Goal: Task Accomplishment & Management: Manage account settings

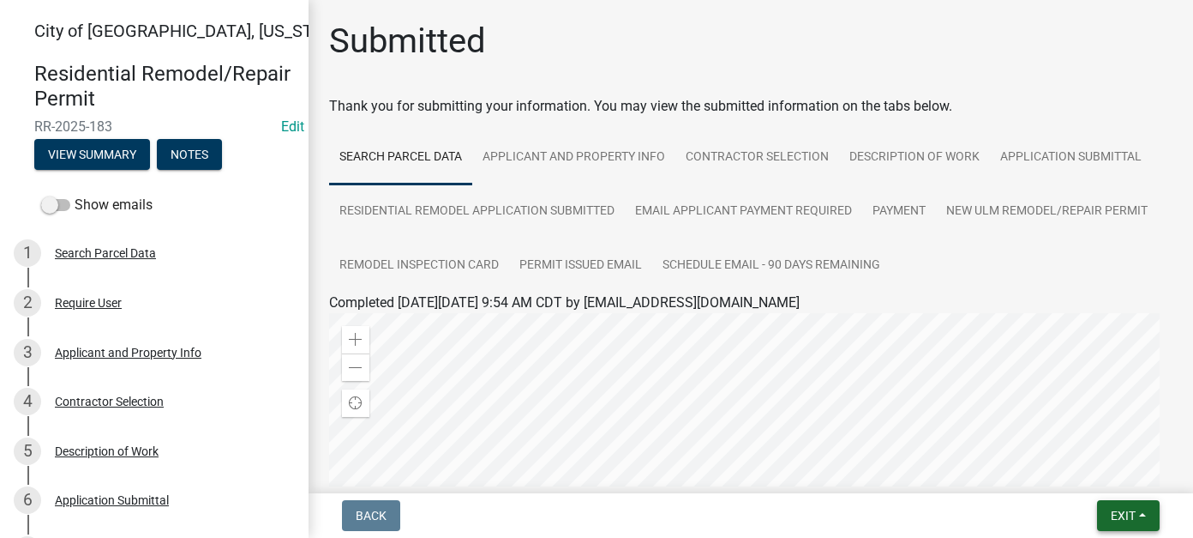
click at [1130, 502] on button "Exit" at bounding box center [1128, 515] width 63 height 31
click at [1109, 484] on button "Save & Exit" at bounding box center [1091, 470] width 137 height 41
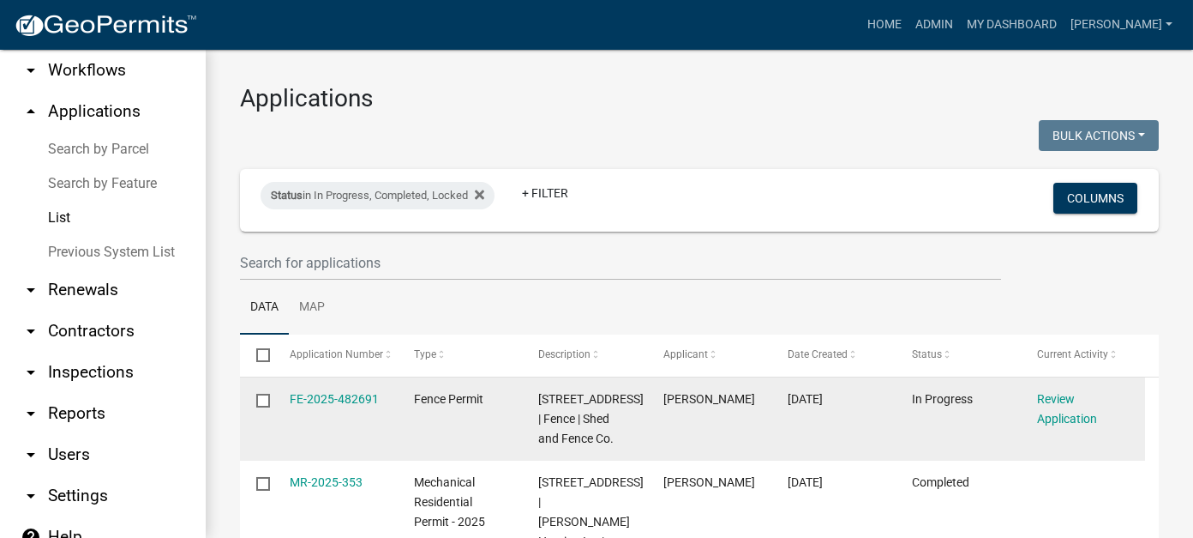
scroll to position [86, 0]
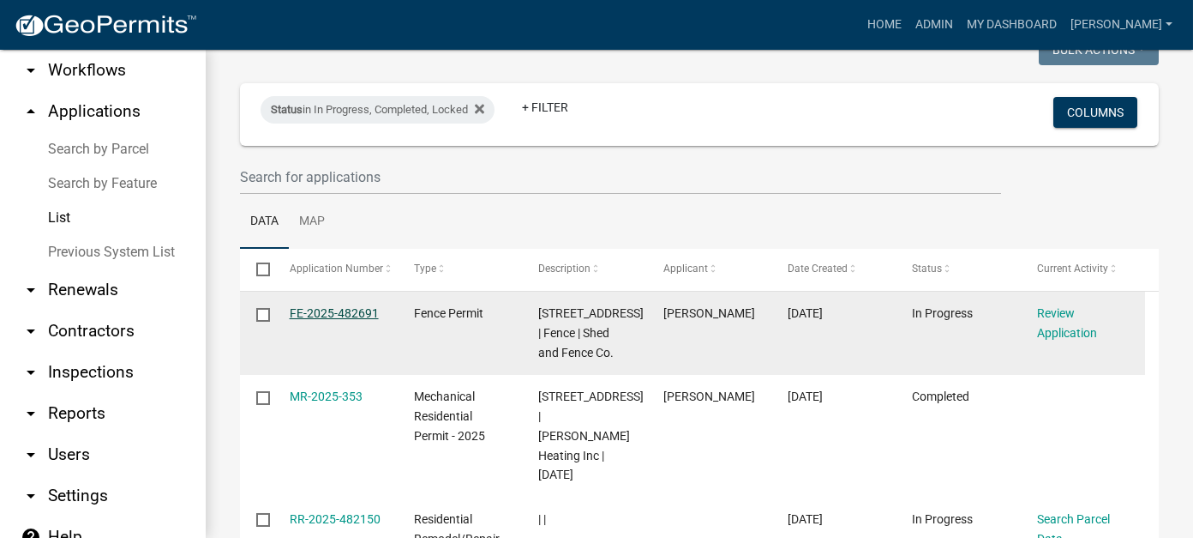
click at [303, 318] on link "FE-2025-482691" at bounding box center [334, 313] width 89 height 14
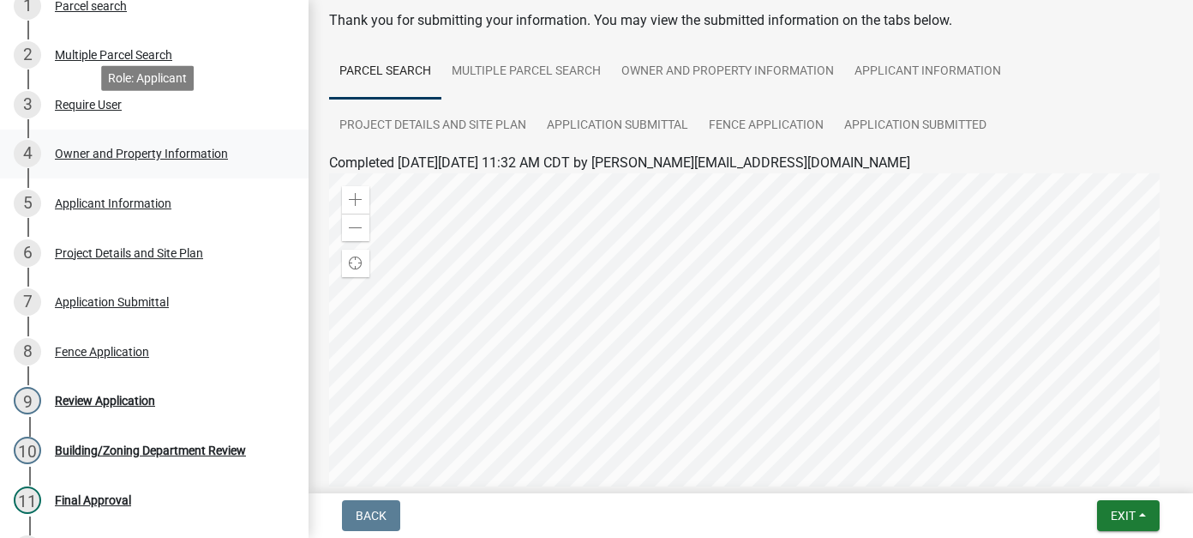
scroll to position [343, 0]
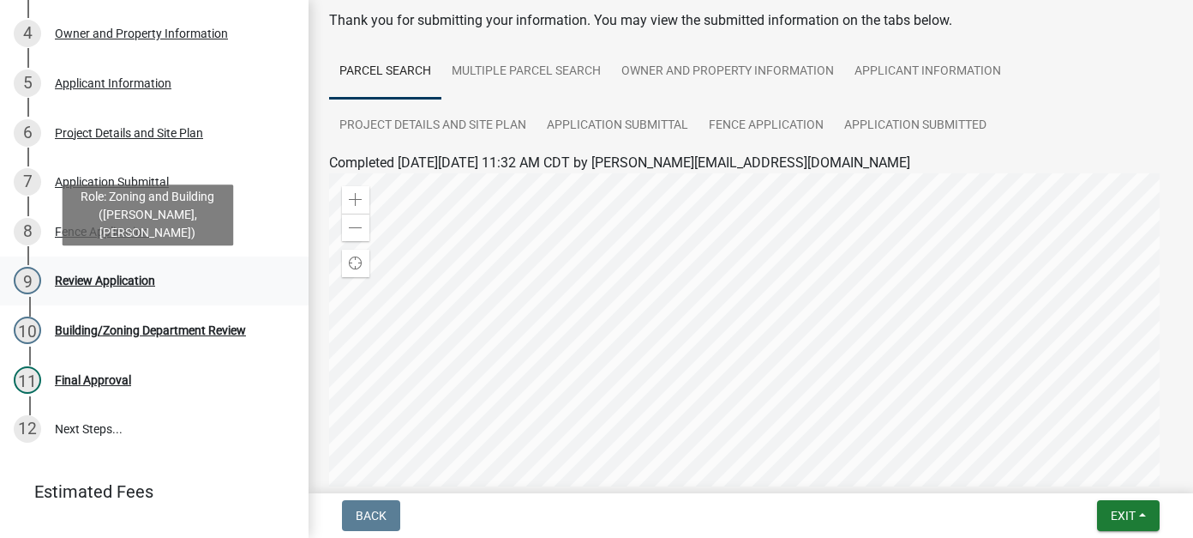
click at [122, 277] on div "Review Application" at bounding box center [105, 280] width 100 height 12
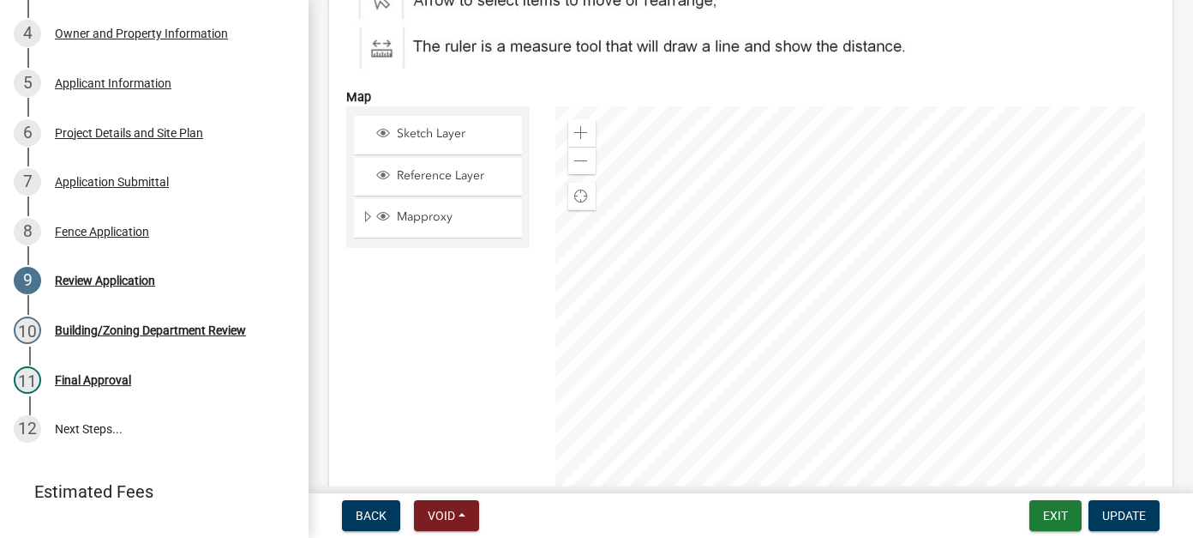
scroll to position [4886, 0]
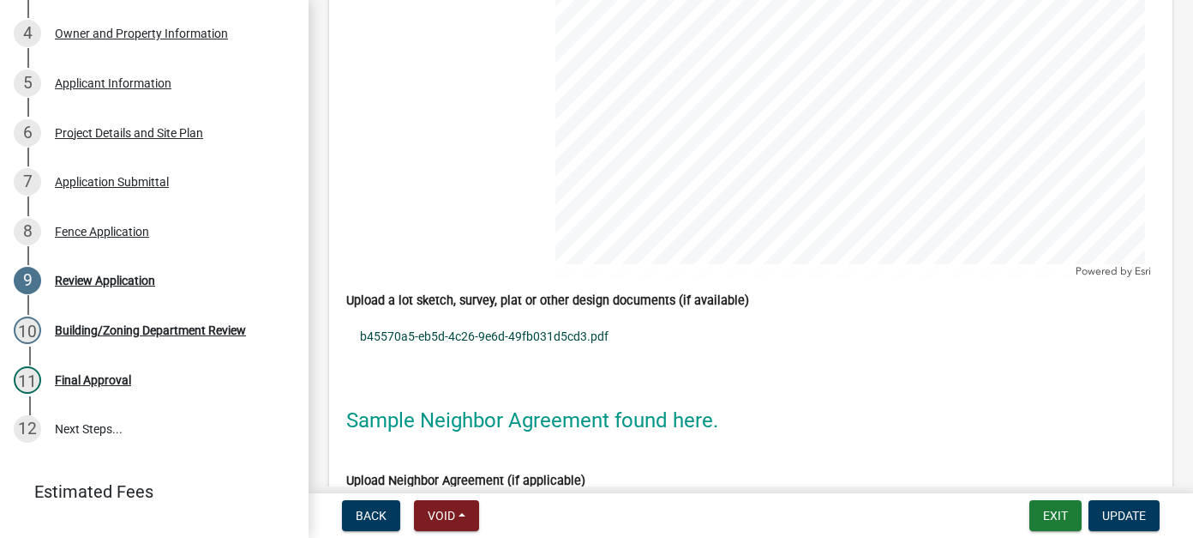
click at [397, 316] on link "b45570a5-eb5d-4c26-9e6d-49fb031d5cd3.pdf" at bounding box center [750, 335] width 809 height 39
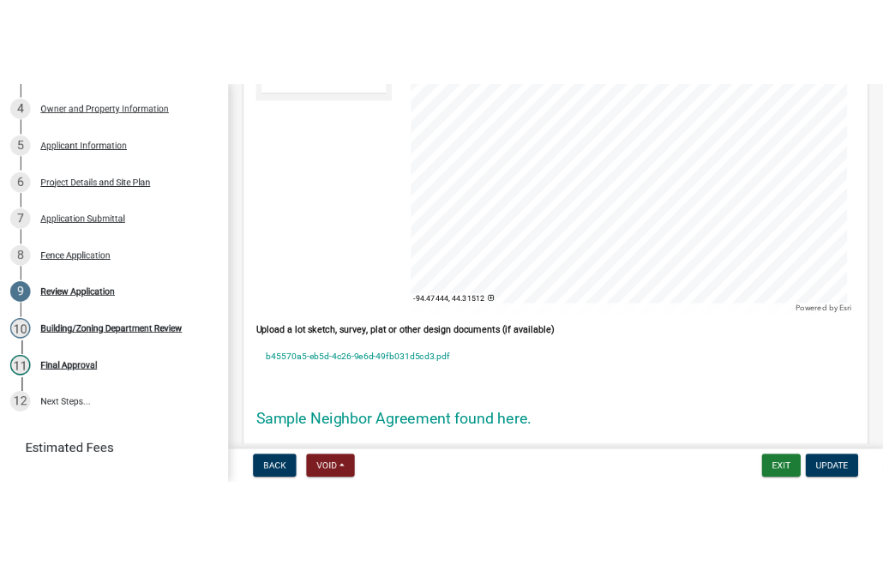
scroll to position [4880, 0]
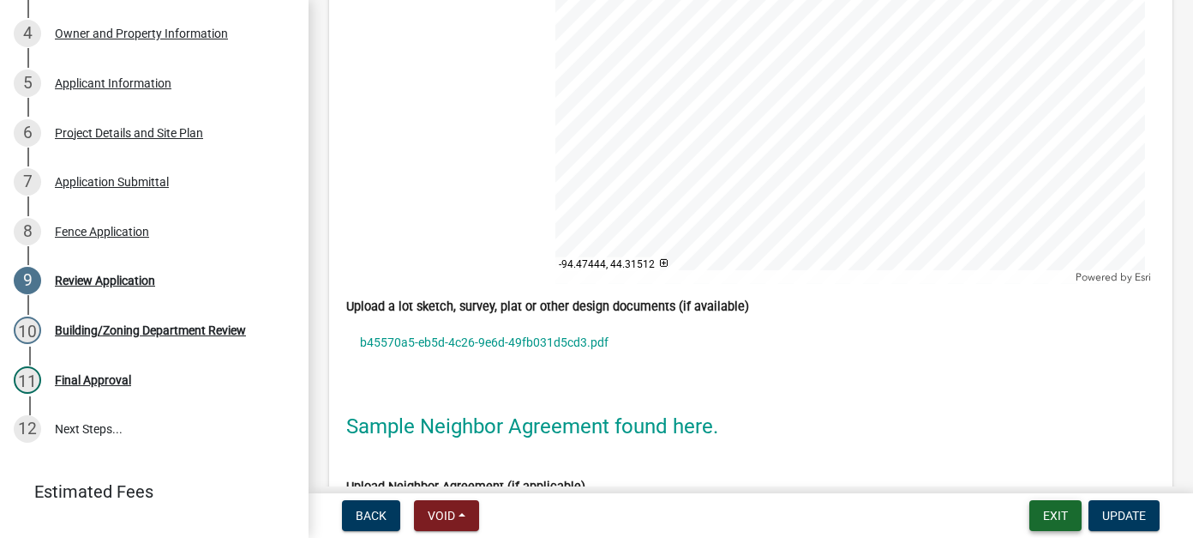
click at [1059, 512] on button "Exit" at bounding box center [1056, 515] width 52 height 31
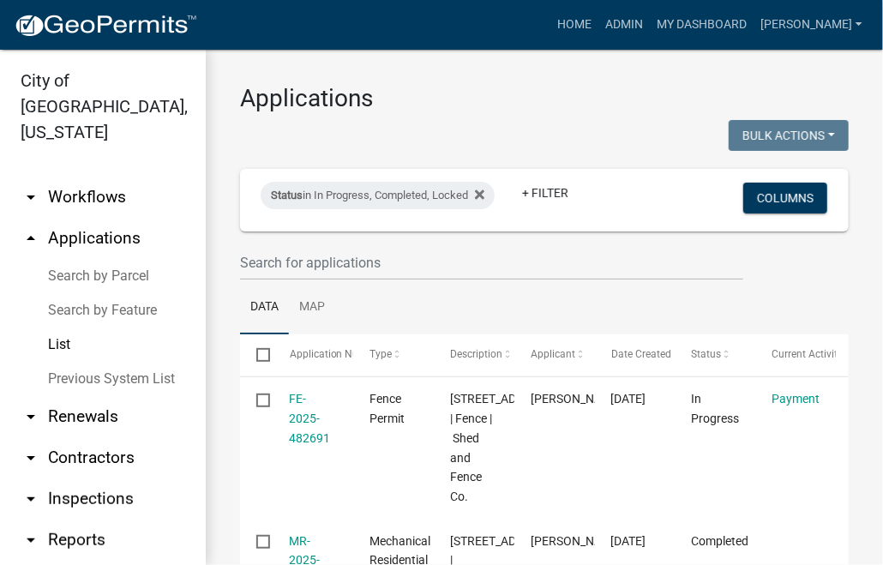
click at [94, 177] on link "arrow_drop_down Workflows" at bounding box center [103, 197] width 206 height 41
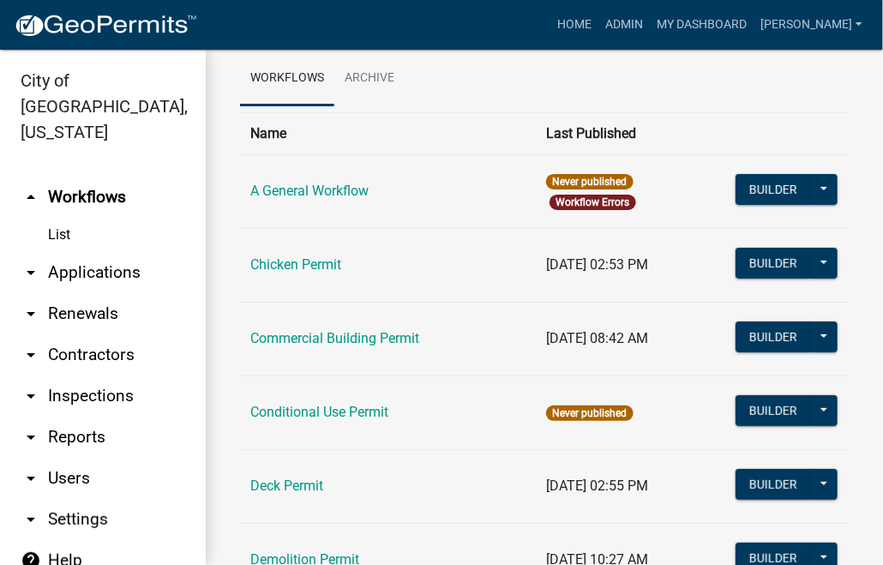
scroll to position [171, 0]
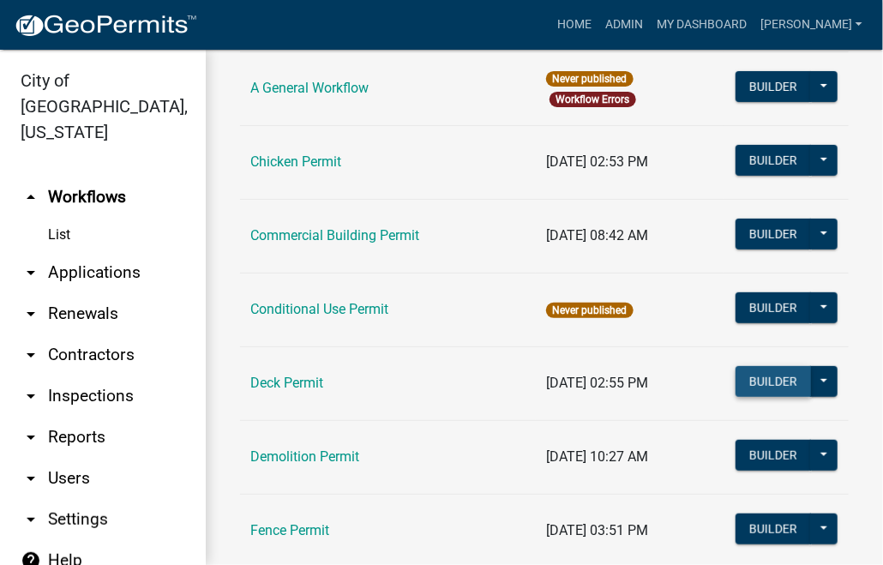
click at [790, 374] on button "Builder" at bounding box center [773, 381] width 75 height 31
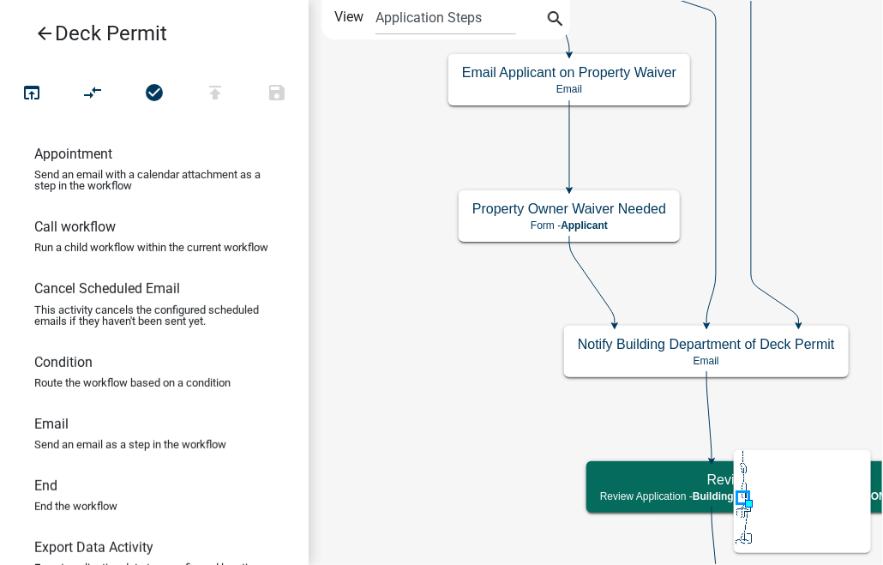
click at [38, 26] on icon "arrow_back" at bounding box center [44, 35] width 21 height 24
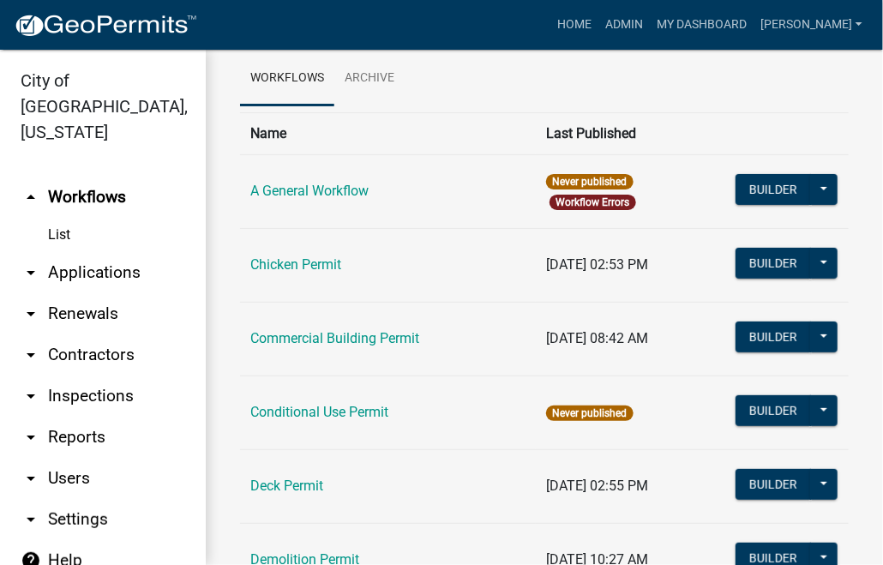
scroll to position [171, 0]
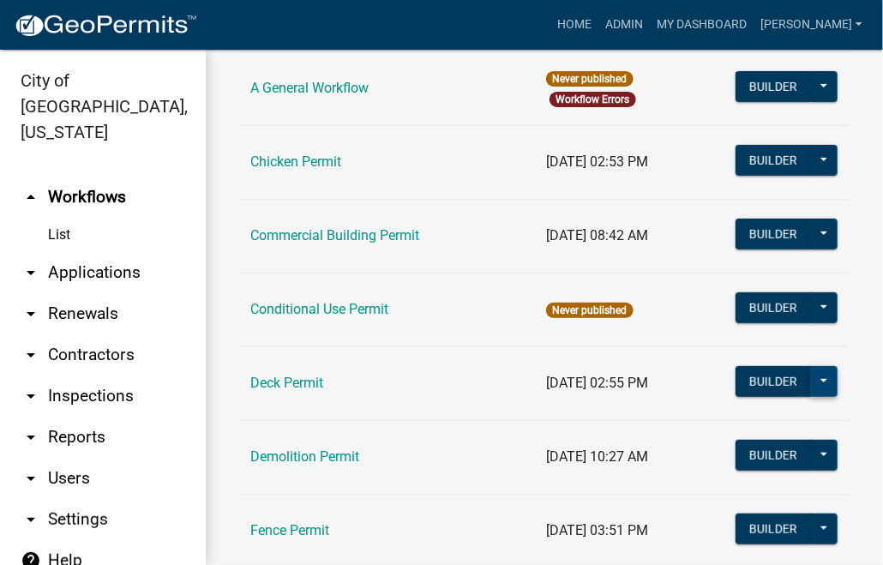
click at [812, 371] on button at bounding box center [823, 381] width 27 height 31
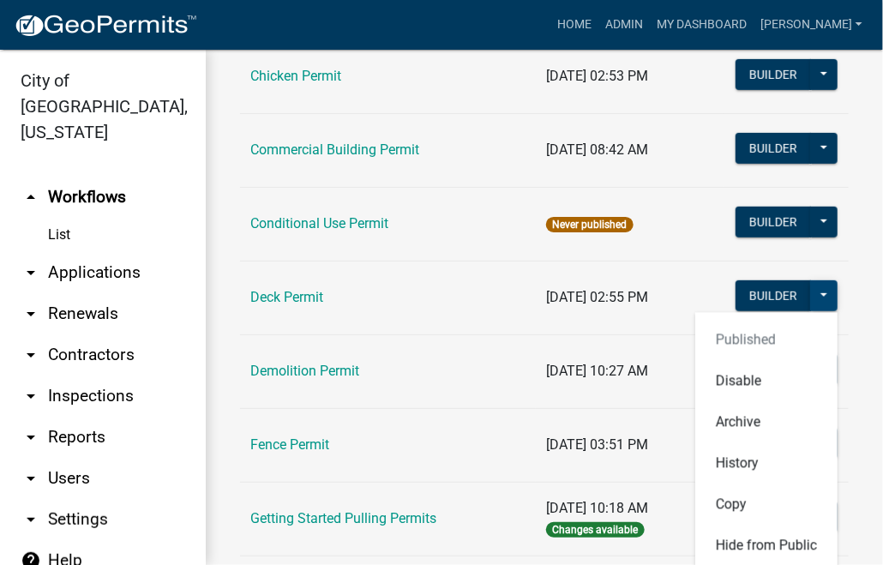
scroll to position [343, 0]
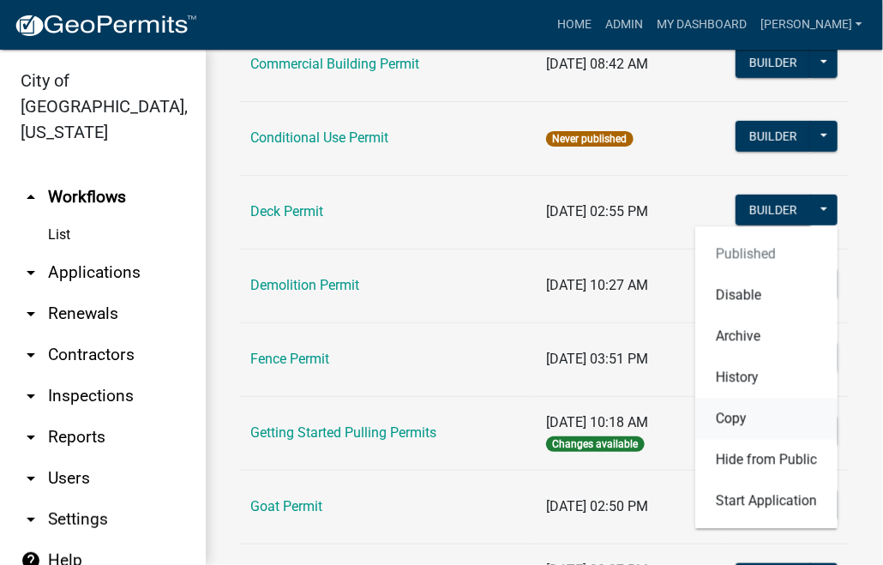
click at [748, 423] on button "Copy" at bounding box center [766, 419] width 142 height 41
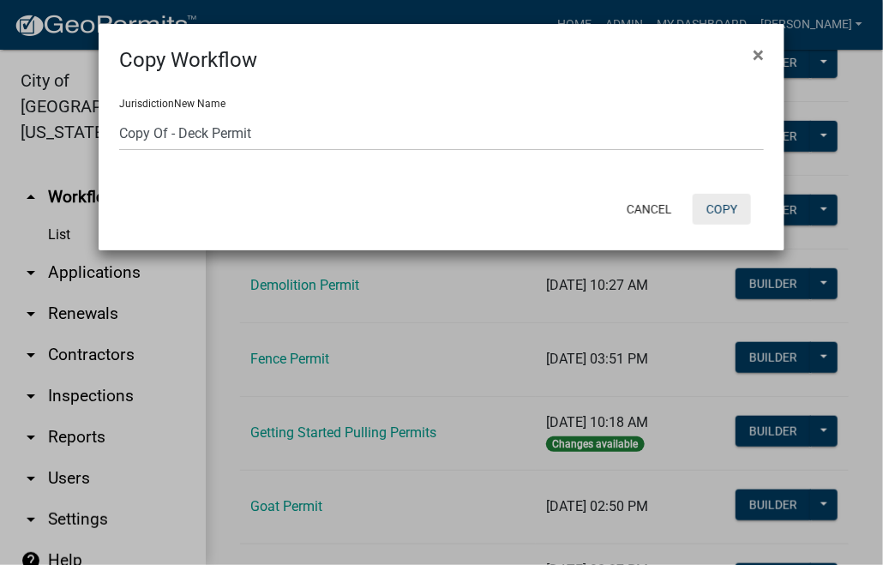
click at [730, 218] on button "Copy" at bounding box center [722, 209] width 58 height 31
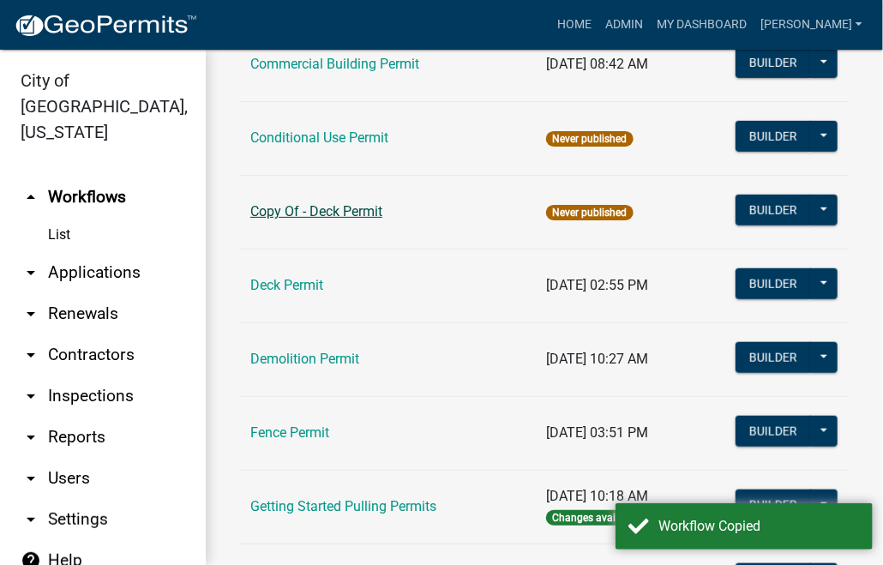
click at [344, 207] on link "Copy Of - Deck Permit" at bounding box center [316, 211] width 132 height 16
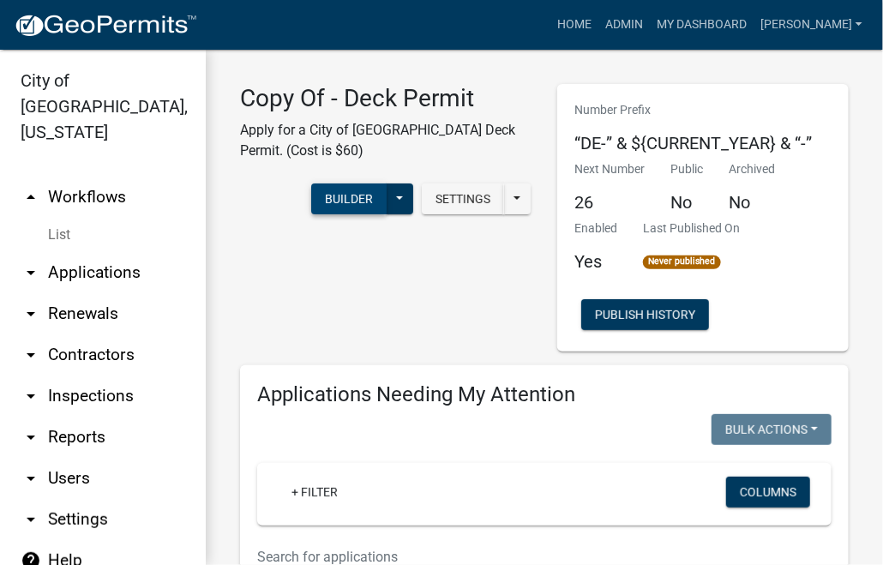
click at [357, 196] on button "Builder" at bounding box center [348, 198] width 75 height 31
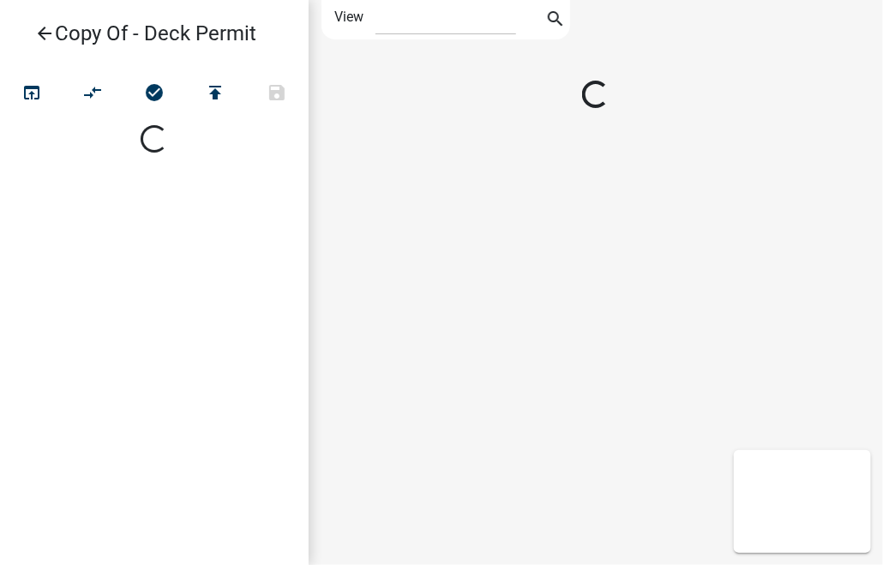
select select "1"
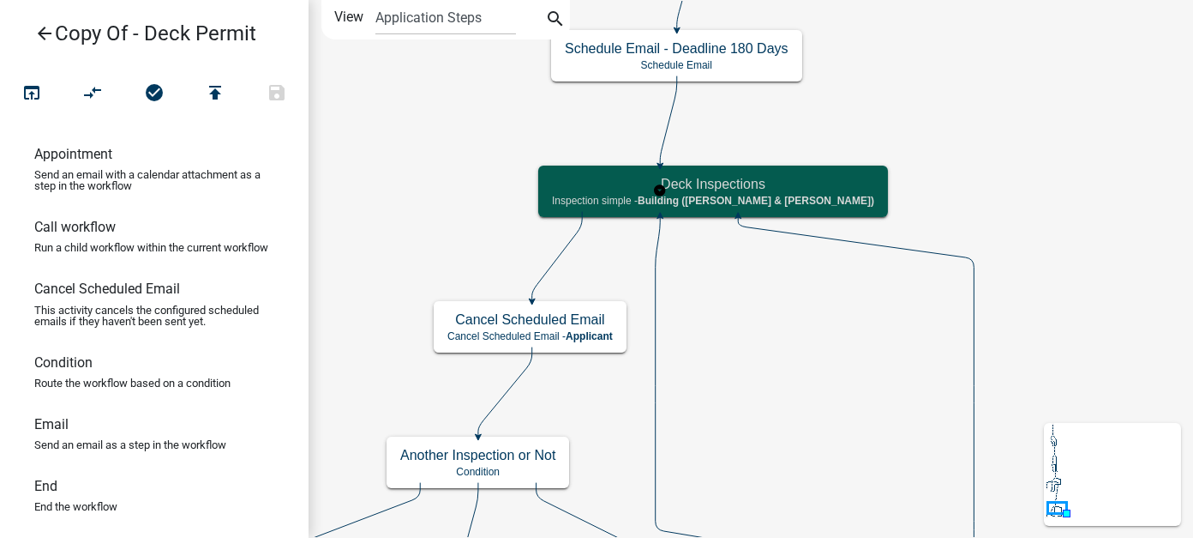
click at [613, 180] on h5 "Deck Inspections" at bounding box center [713, 184] width 322 height 16
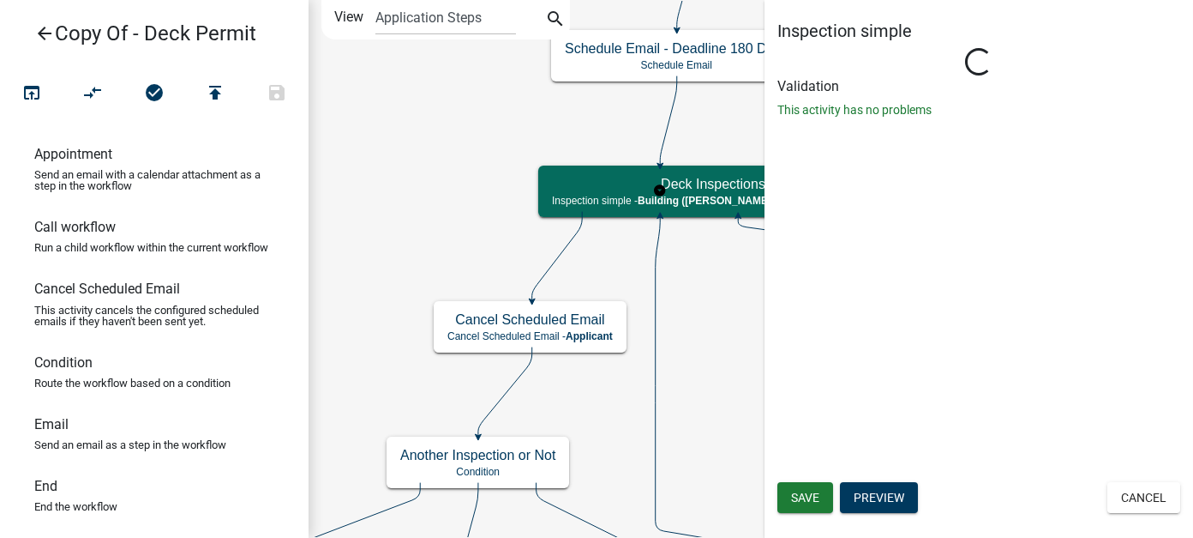
select select "AF95025D-B44F-4367-9798-E31EBF5850B8"
select select "805d55ac-e238-4e04-8f8e-acc067f36c3e"
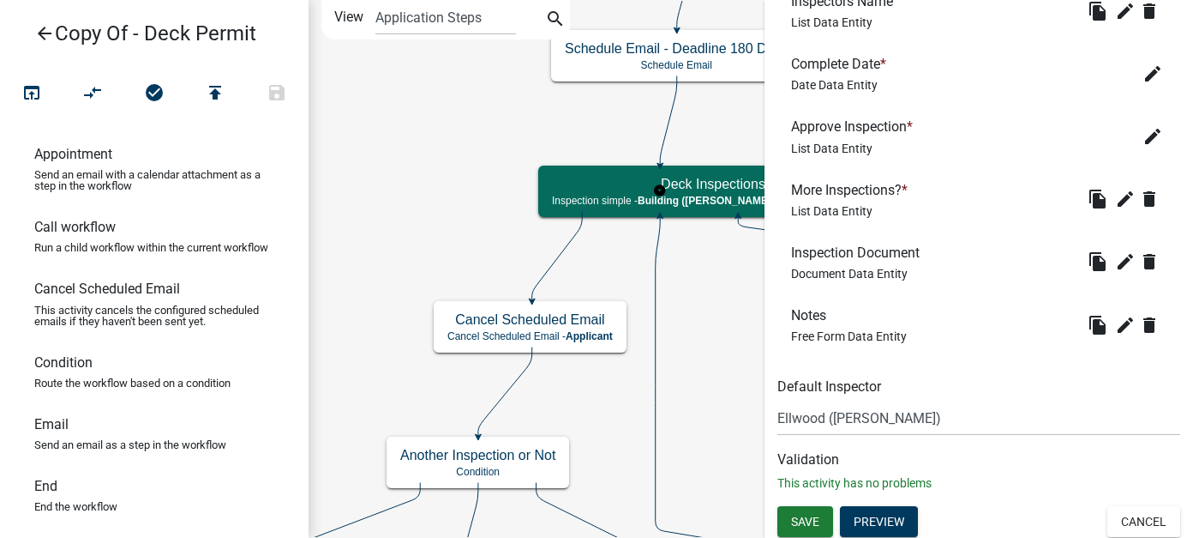
scroll to position [698, 0]
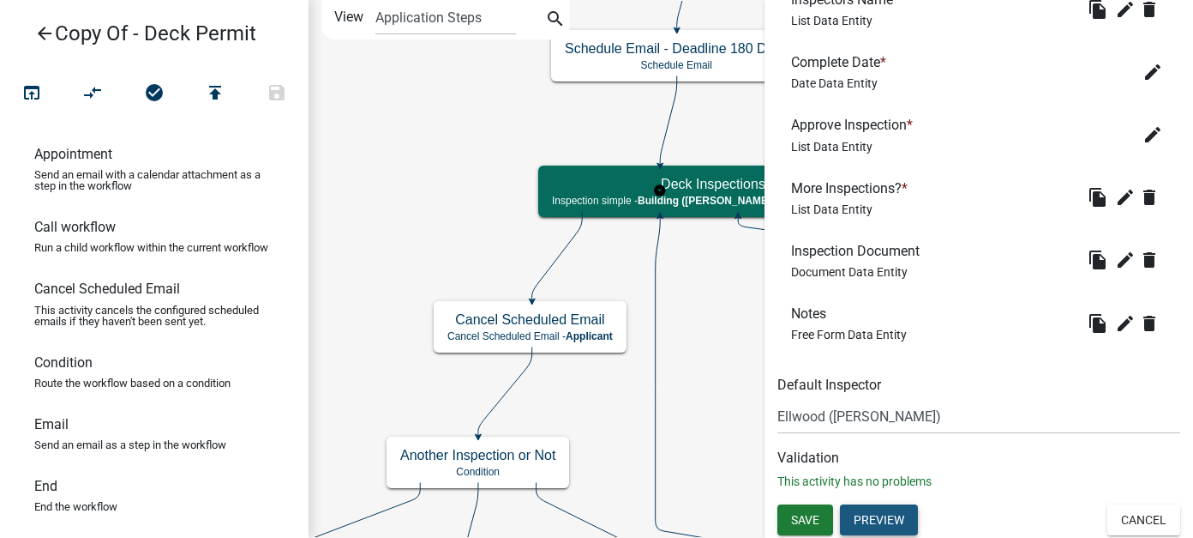
click at [851, 519] on button "Preview" at bounding box center [879, 519] width 78 height 31
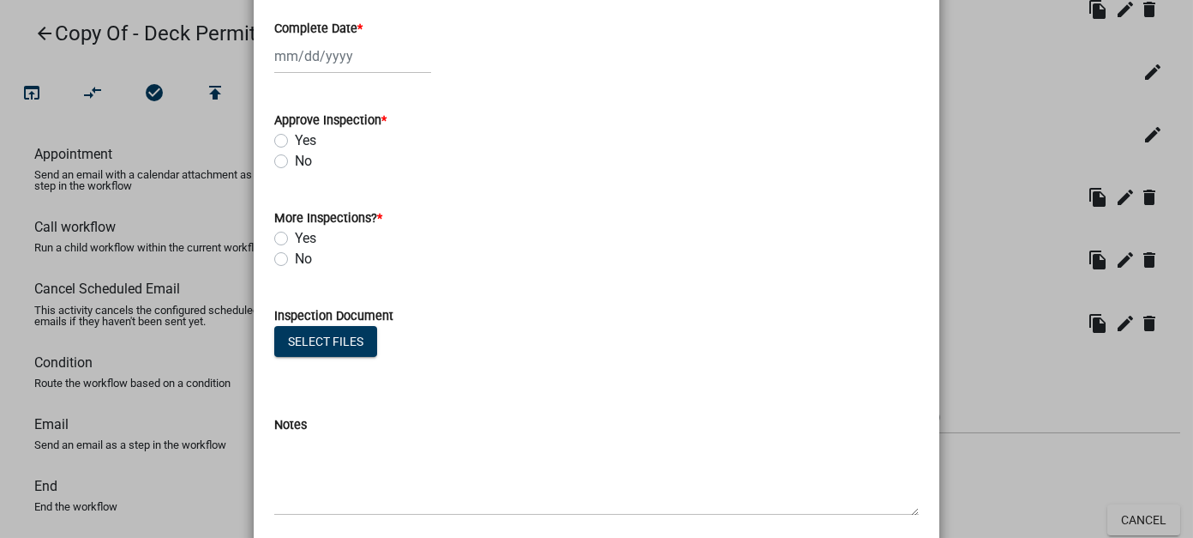
scroll to position [0, 0]
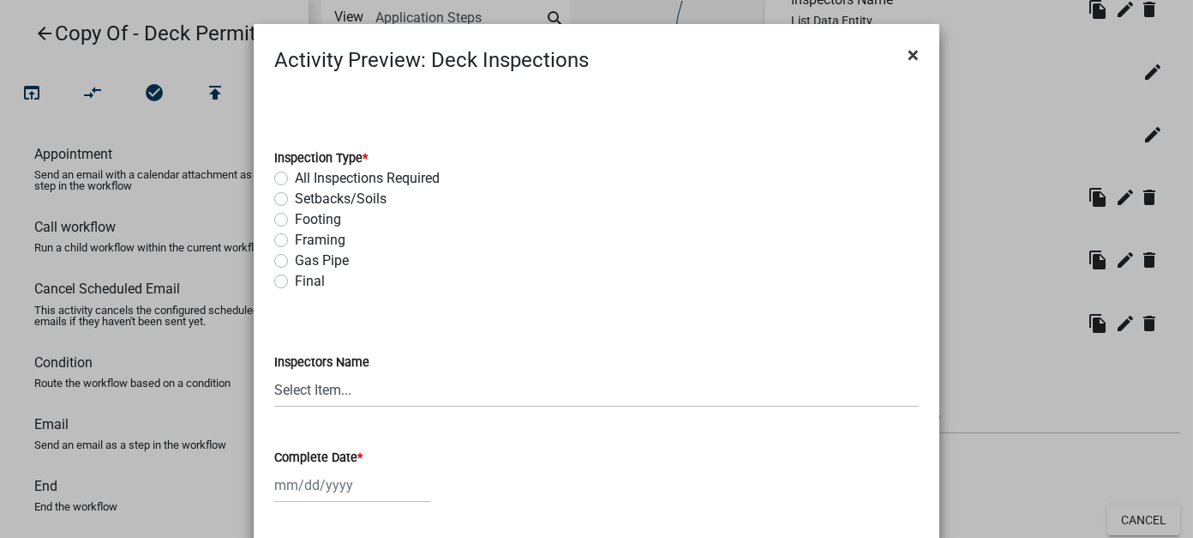
click at [910, 49] on span "×" at bounding box center [913, 55] width 11 height 24
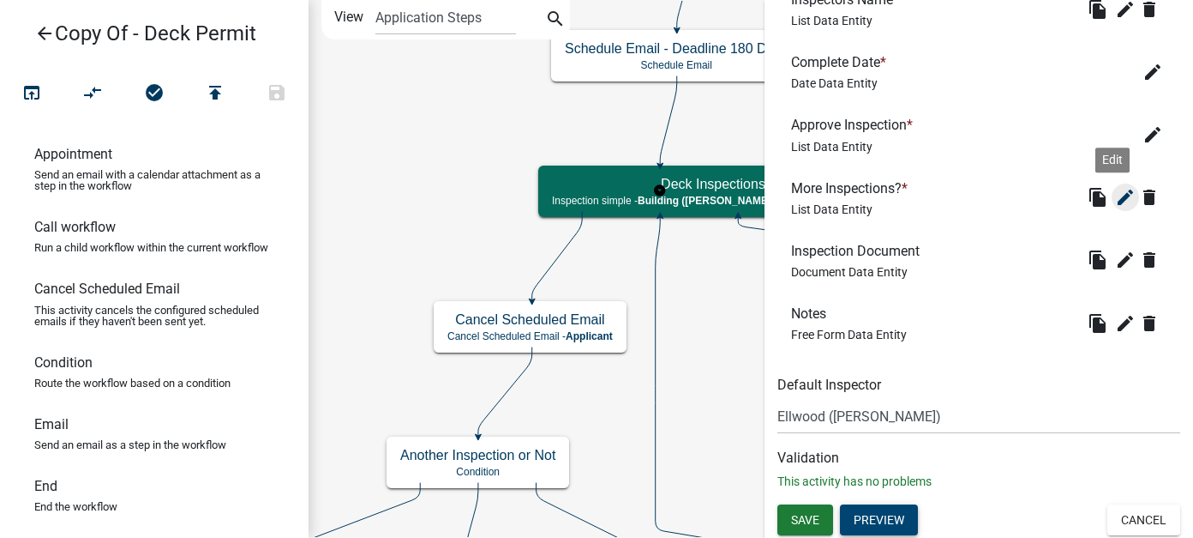
click at [1116, 199] on icon "edit" at bounding box center [1125, 197] width 21 height 21
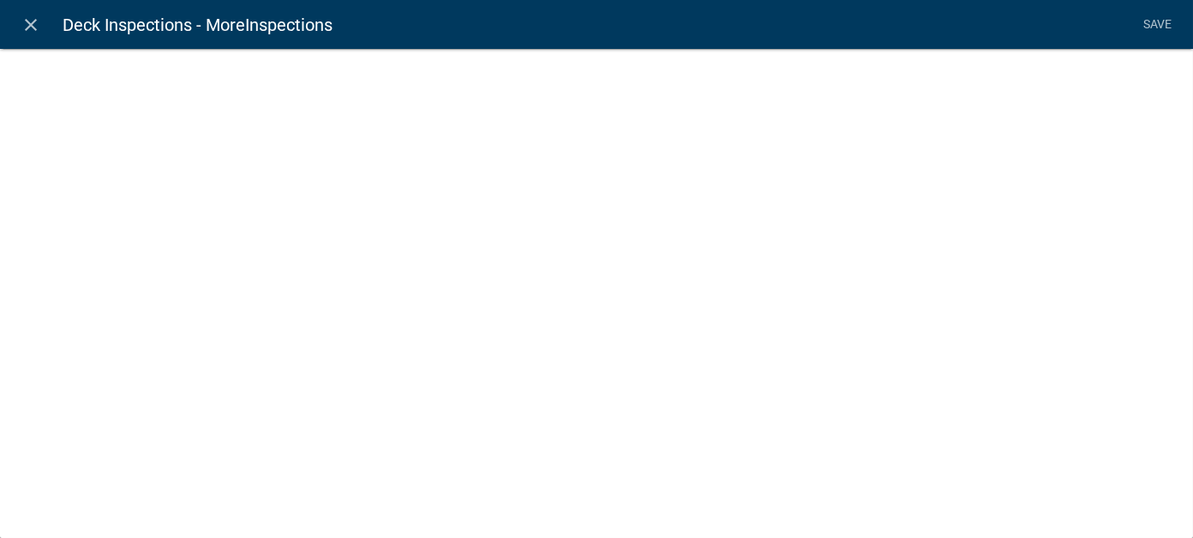
select select "list-data"
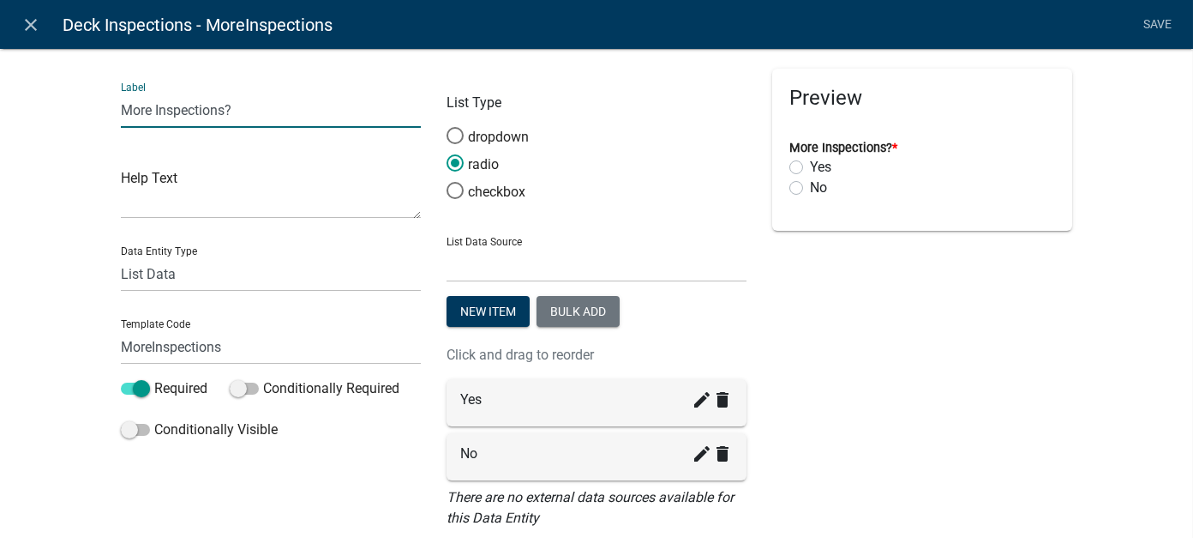
drag, startPoint x: 237, startPoint y: 111, endPoint x: 92, endPoint y: 105, distance: 145.8
click at [92, 105] on div "Label More Inspections? Help Text Data Entity Type Free Form Text Document Disp…" at bounding box center [596, 324] width 1193 height 607
type input "L"
type input "Close Permit?"
click at [135, 201] on textarea at bounding box center [271, 191] width 300 height 53
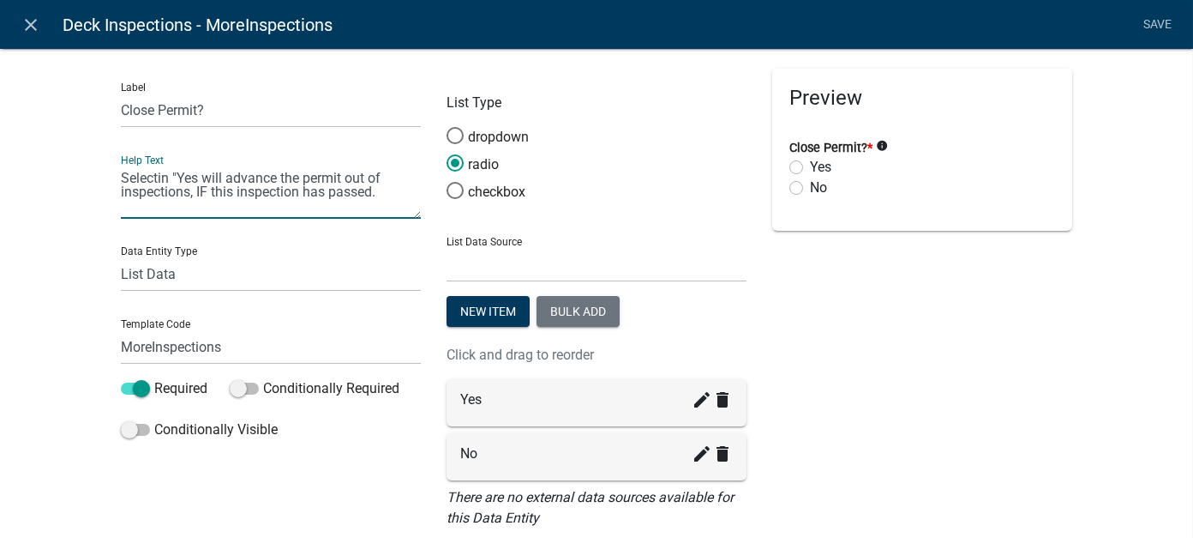
scroll to position [86, 0]
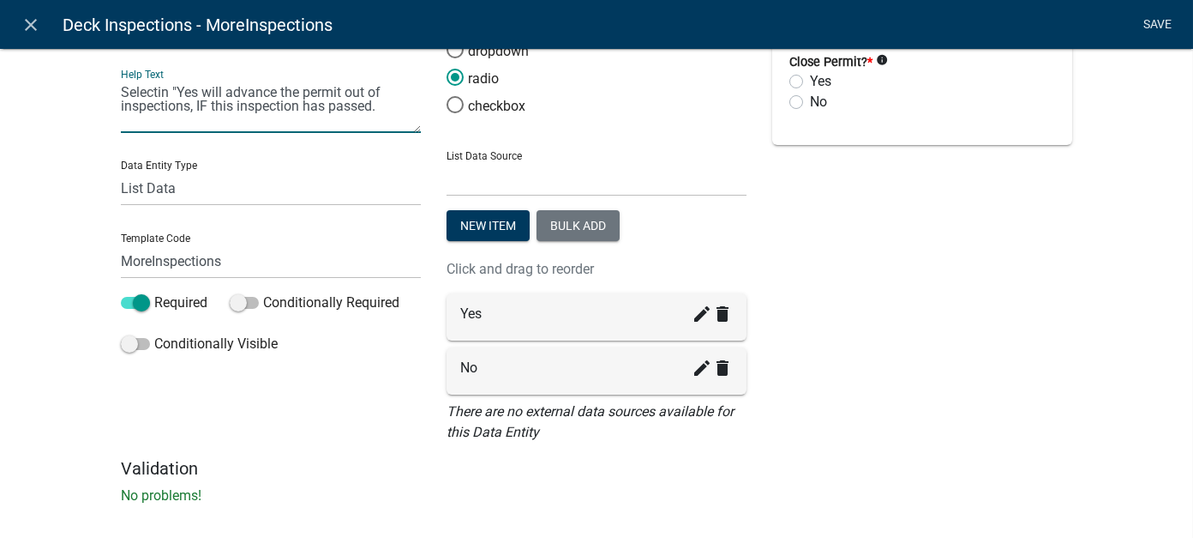
type textarea "Selectin "Yes will advance the permit out of inspections, IF this inspection ha…"
click at [1155, 20] on link "Save" at bounding box center [1158, 25] width 43 height 33
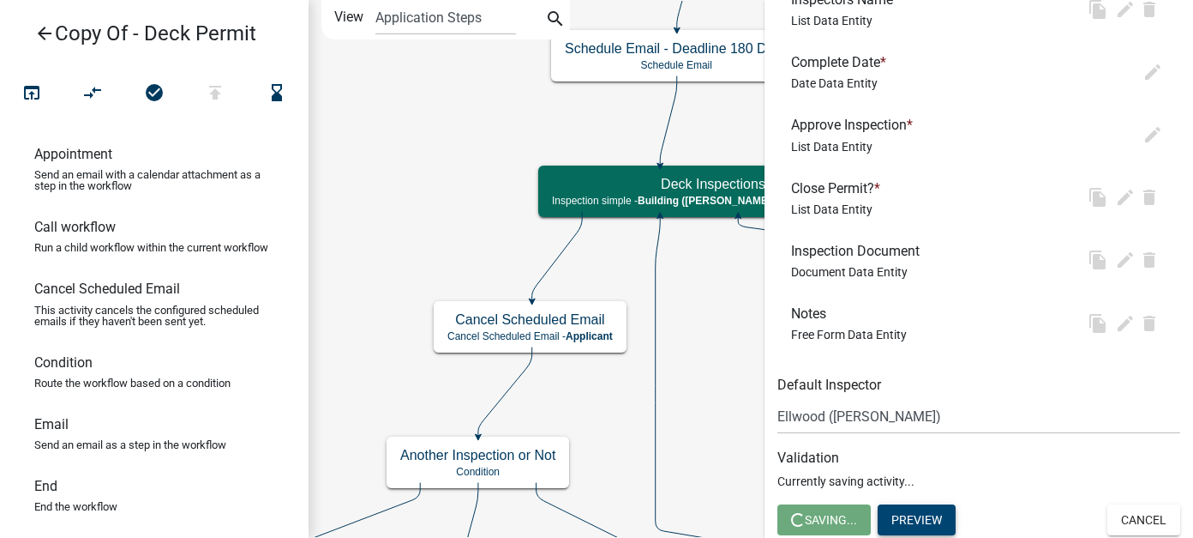
scroll to position [0, 0]
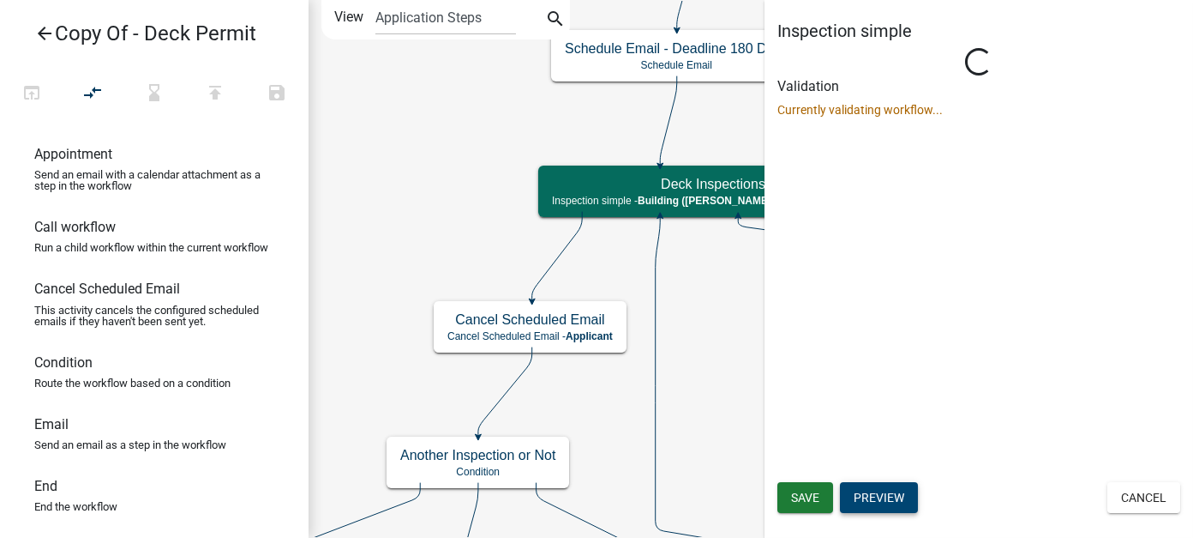
select select "AF95025D-B44F-4367-9798-E31EBF5850B8"
select select "805d55ac-e238-4e04-8f8e-acc067f36c3e"
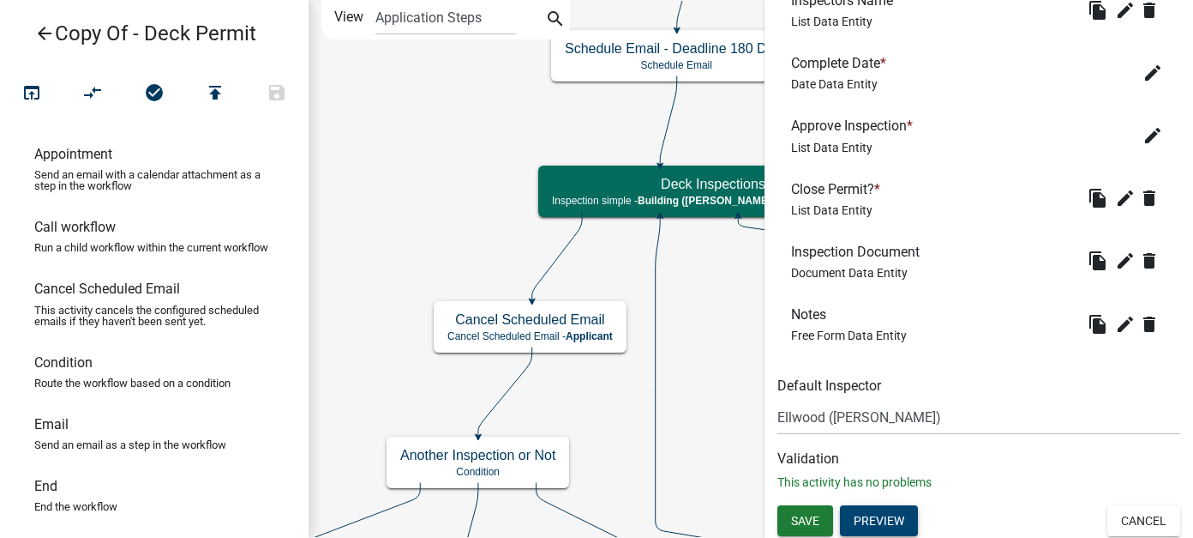
scroll to position [698, 0]
click at [809, 513] on span "Save" at bounding box center [805, 520] width 28 height 14
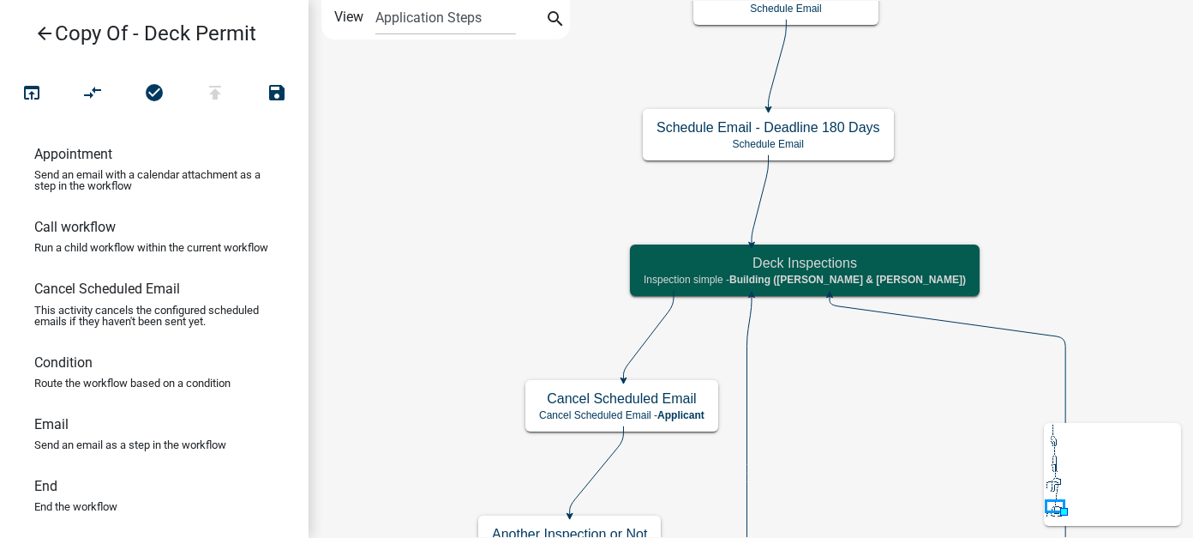
scroll to position [0, 0]
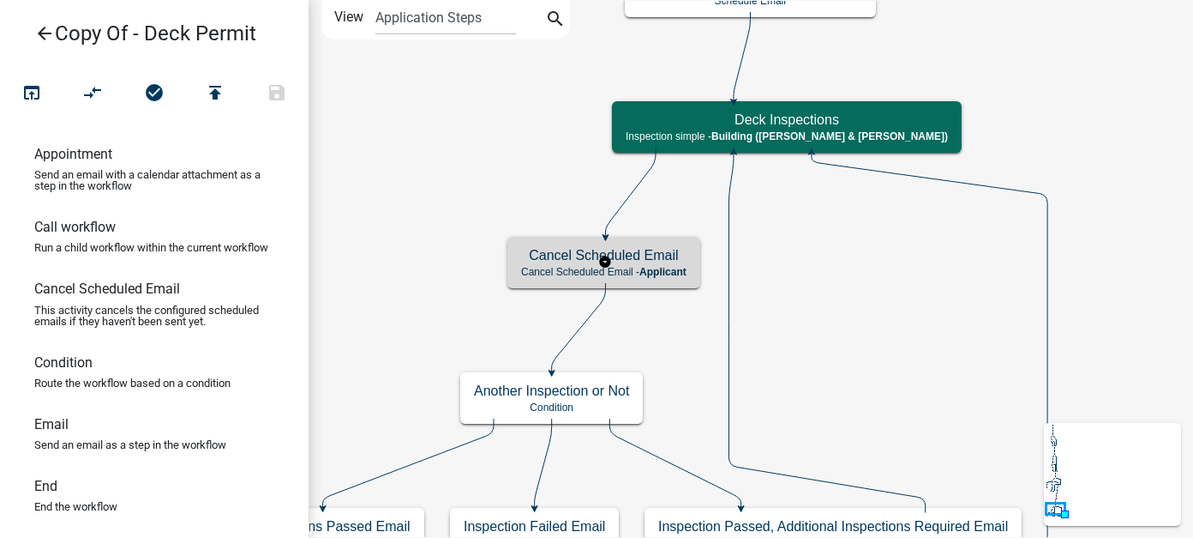
click at [583, 258] on h5 "Cancel Scheduled Email" at bounding box center [603, 255] width 165 height 16
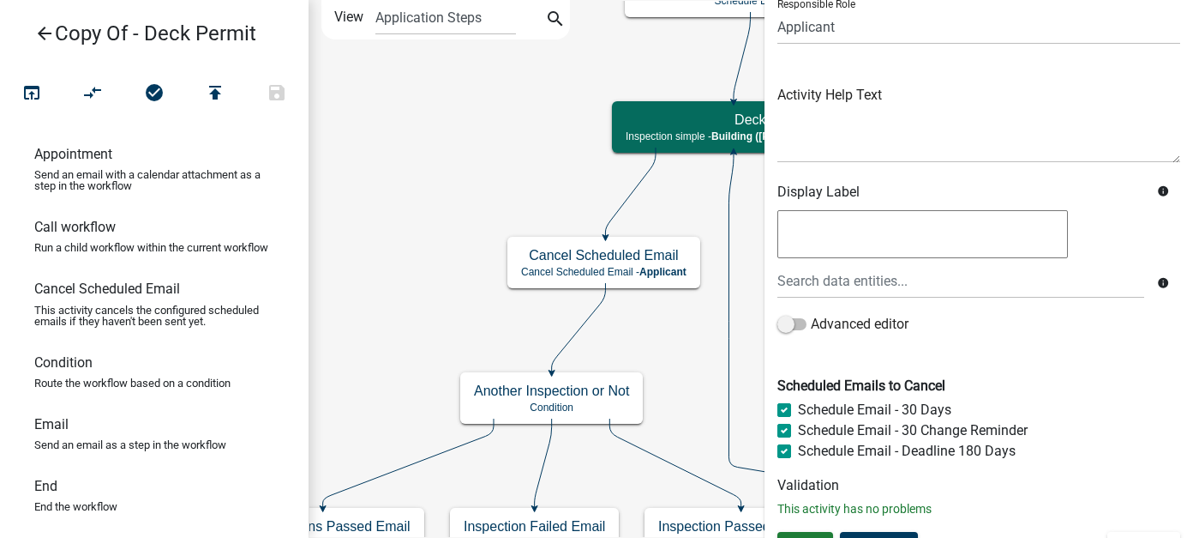
scroll to position [163, 0]
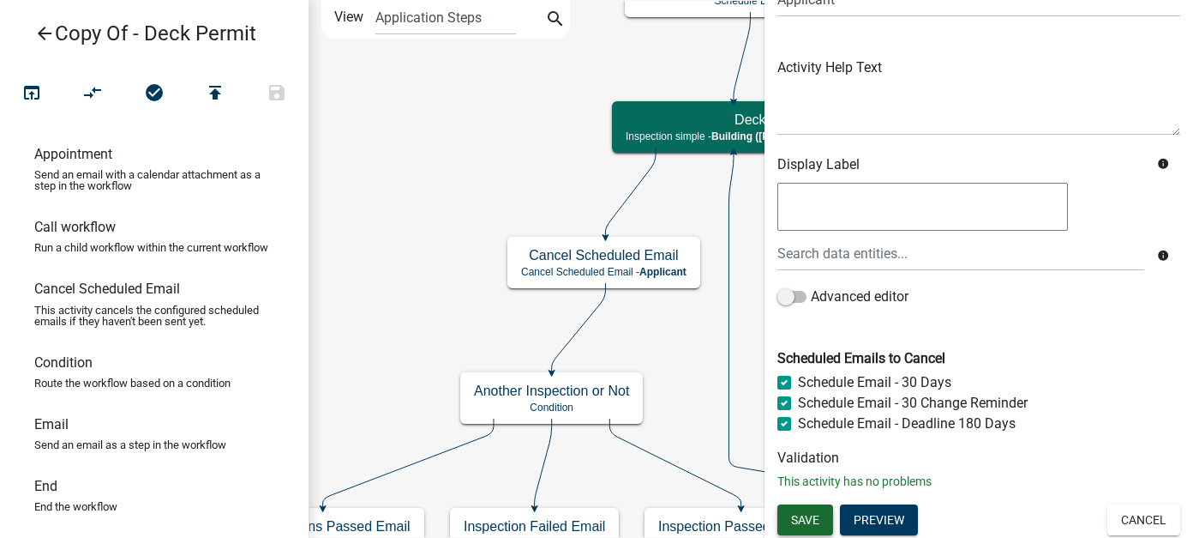
click at [796, 508] on button "Save" at bounding box center [806, 519] width 56 height 31
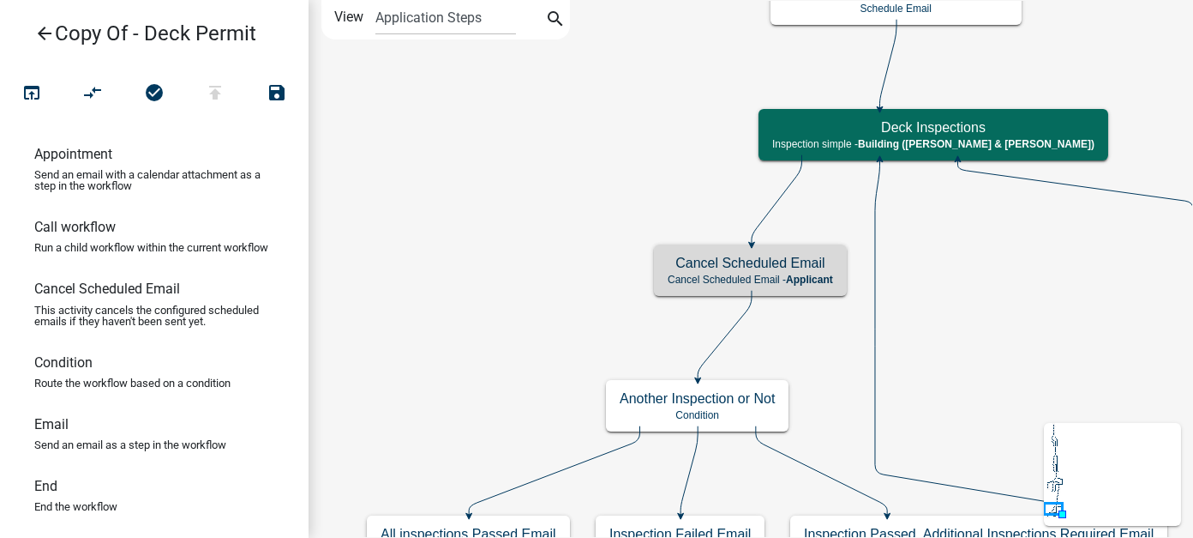
scroll to position [0, 0]
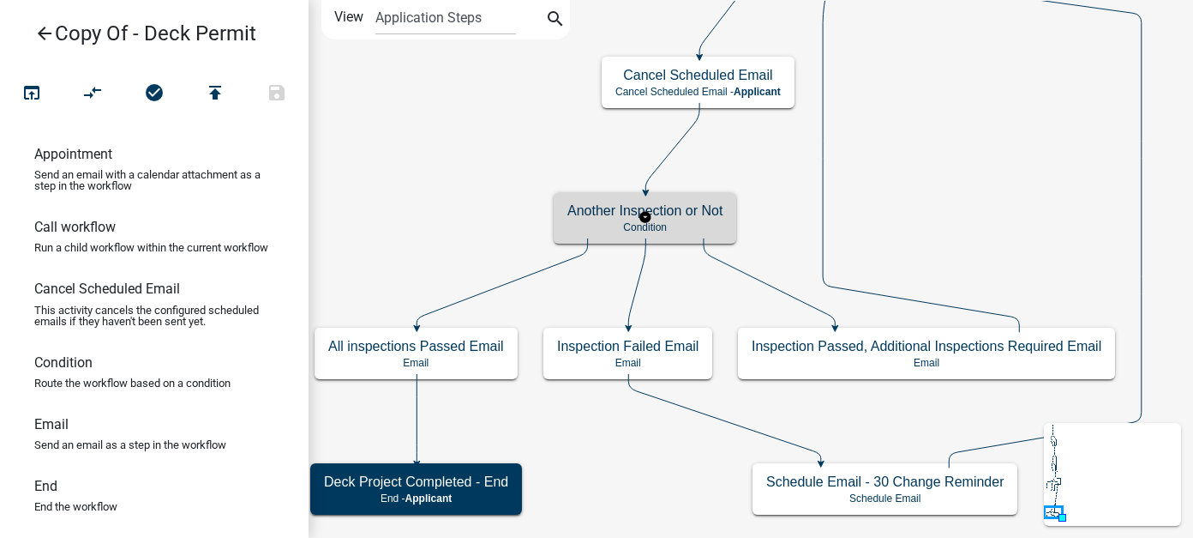
click at [683, 224] on p "Condition" at bounding box center [645, 227] width 155 height 12
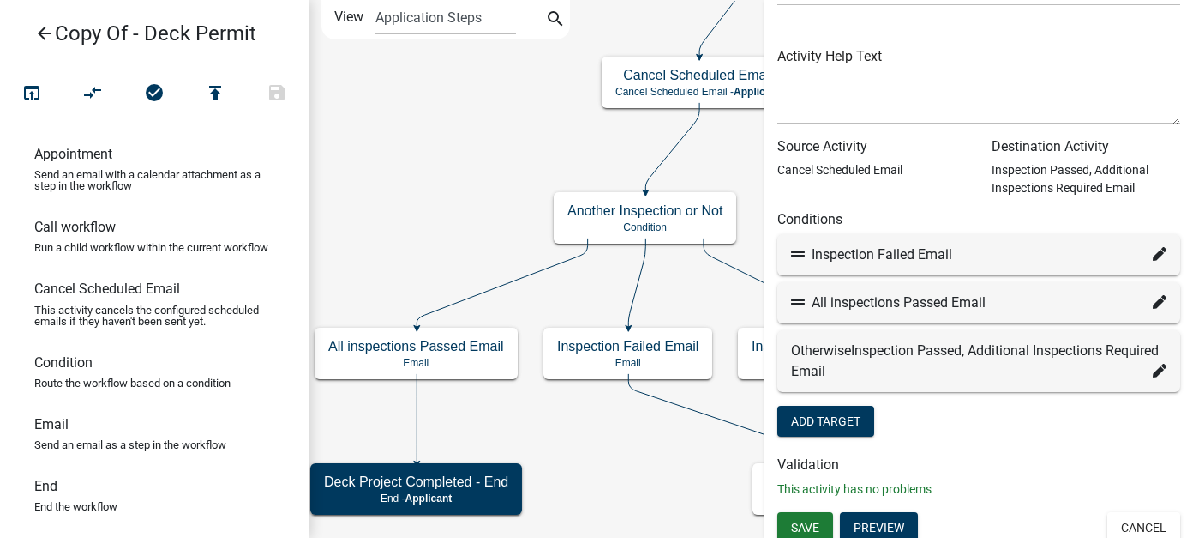
scroll to position [109, 0]
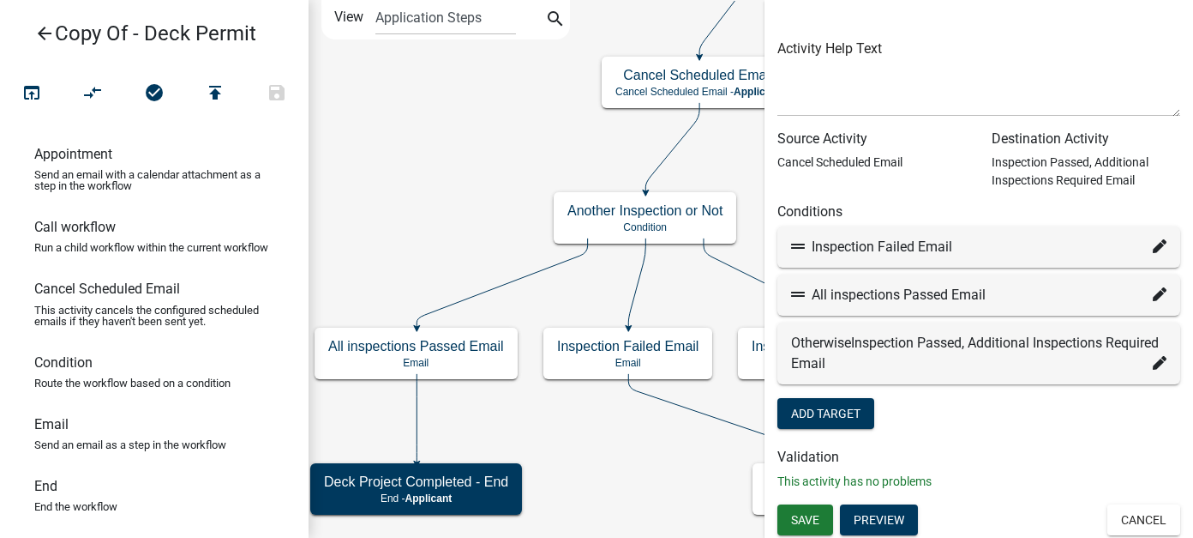
click at [1153, 244] on icon at bounding box center [1160, 246] width 14 height 14
select select "26: 4218392c-19f4-407c-a8fa-ed131c36b001"
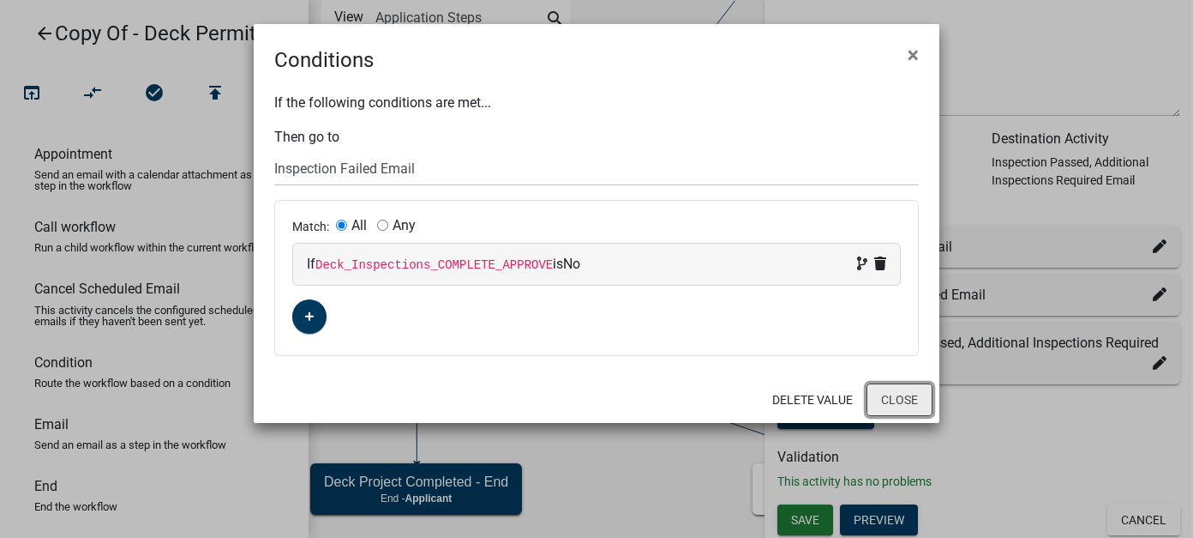
click at [895, 398] on button "Close" at bounding box center [900, 399] width 66 height 33
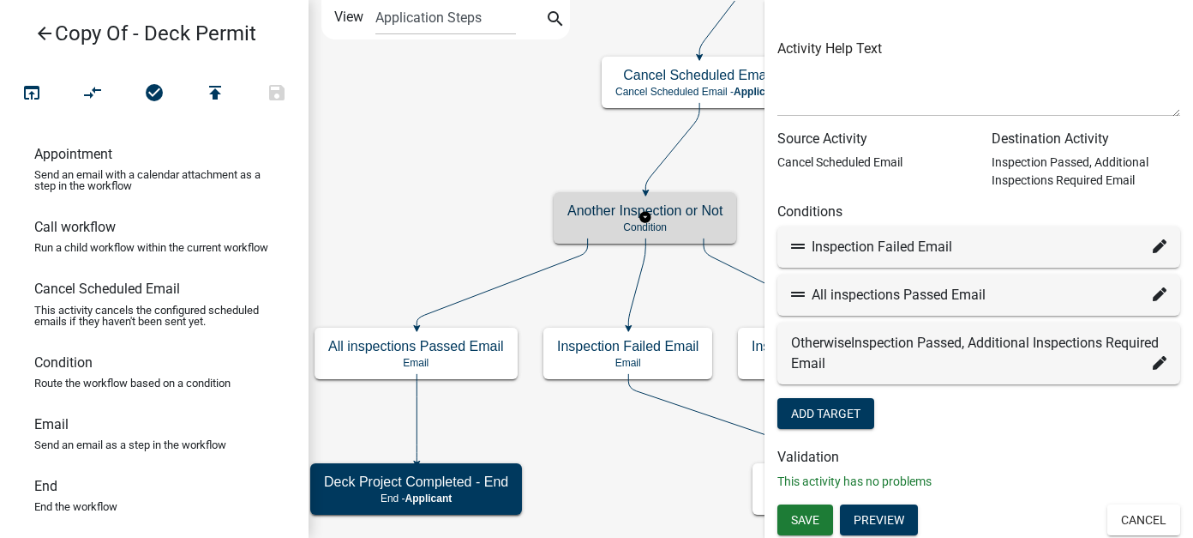
scroll to position [0, 0]
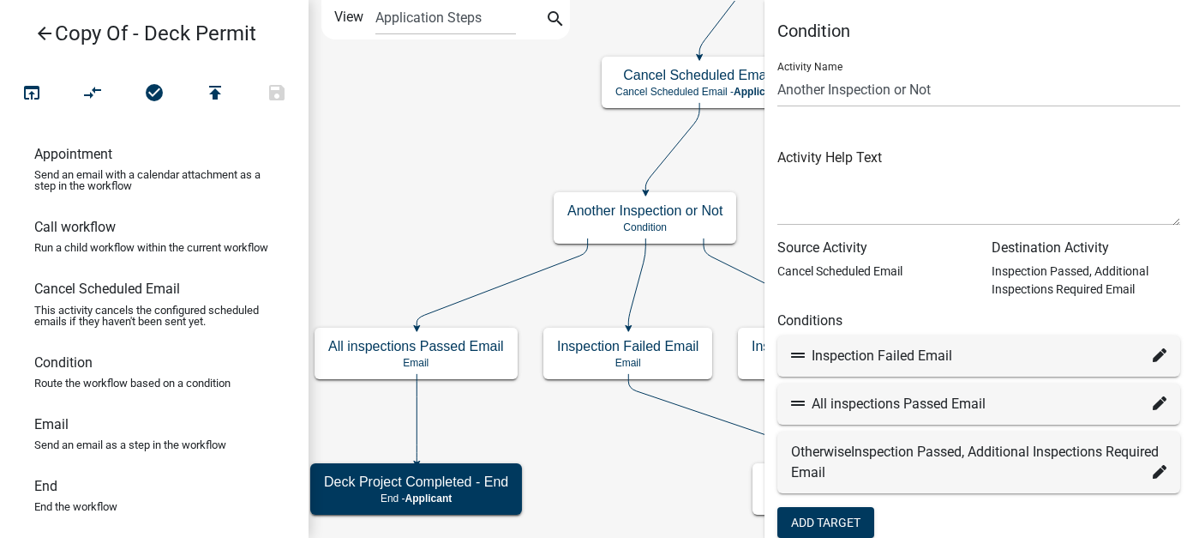
click at [1153, 404] on icon at bounding box center [1160, 403] width 14 height 14
select select "25: 33bb4bd7-89ec-40d1-b118-6bd25020796a"
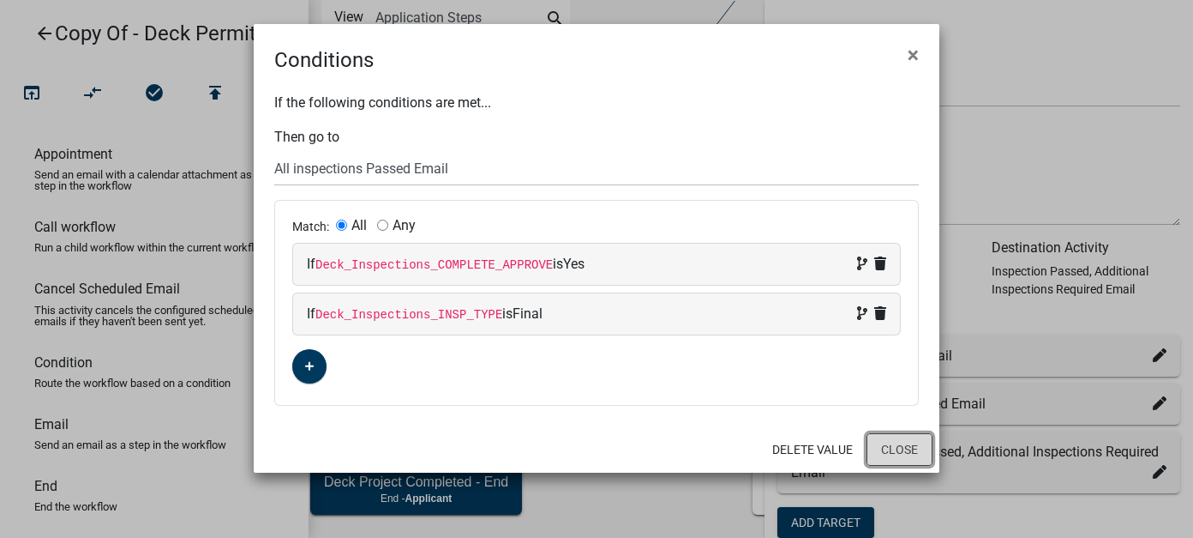
click at [902, 453] on button "Close" at bounding box center [900, 449] width 66 height 33
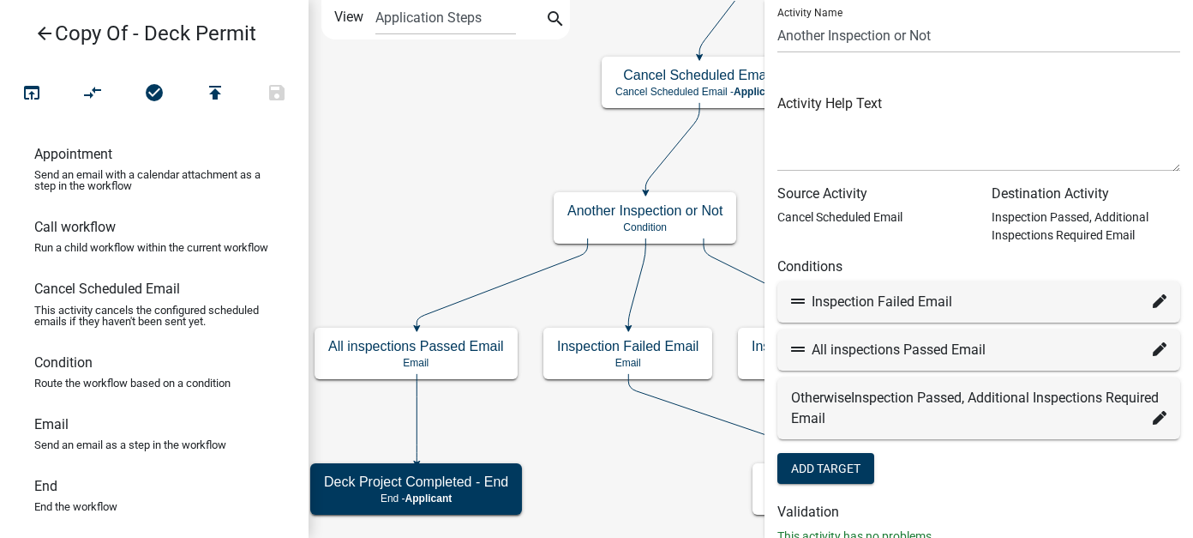
scroll to position [109, 0]
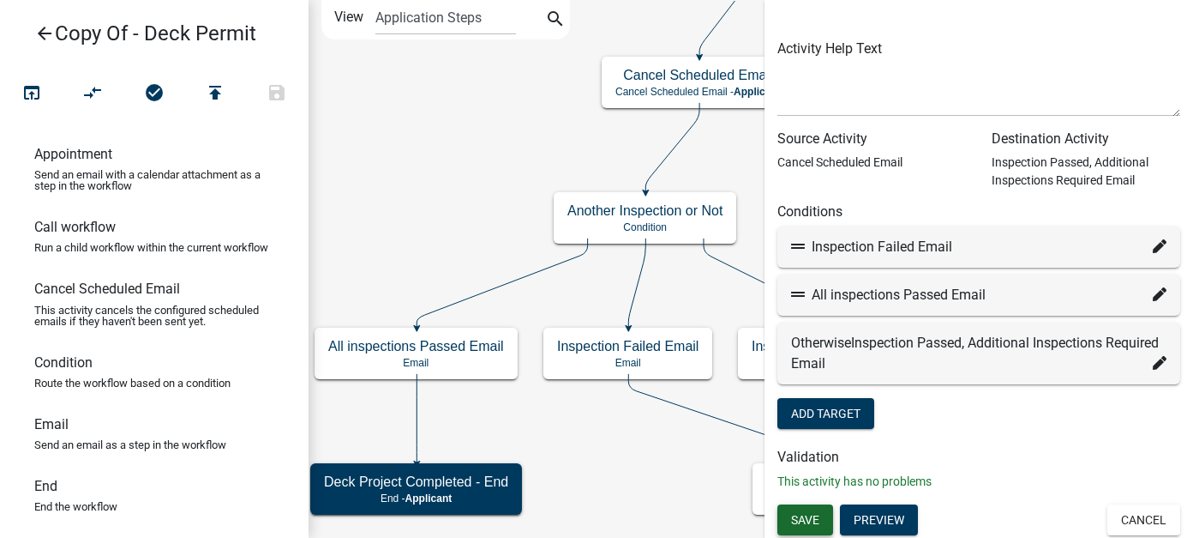
click at [802, 519] on span "Save" at bounding box center [805, 519] width 28 height 14
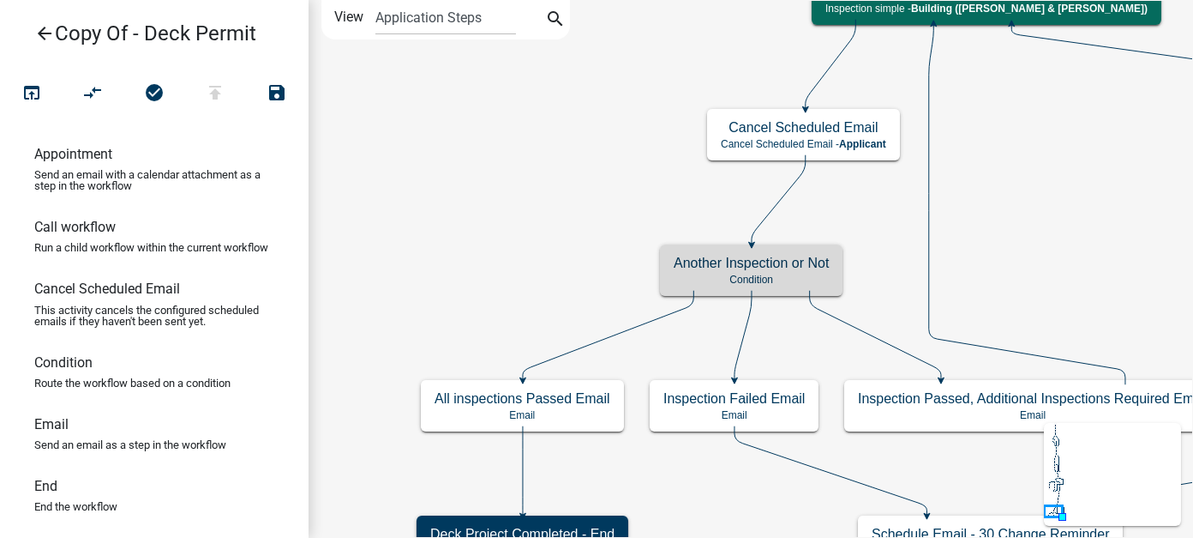
scroll to position [0, 0]
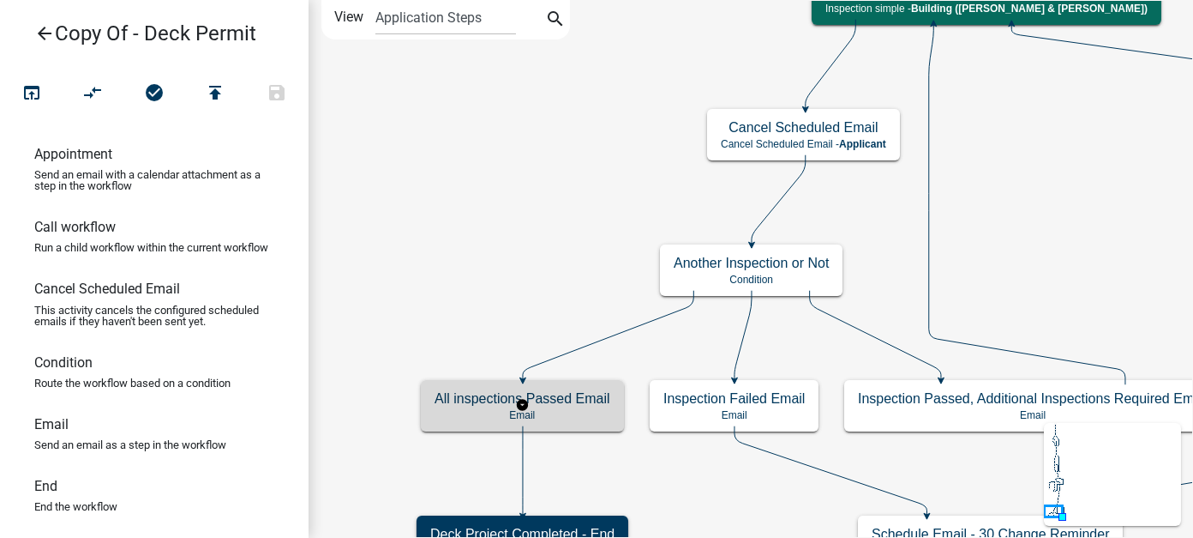
click at [570, 415] on p "Email" at bounding box center [523, 415] width 176 height 12
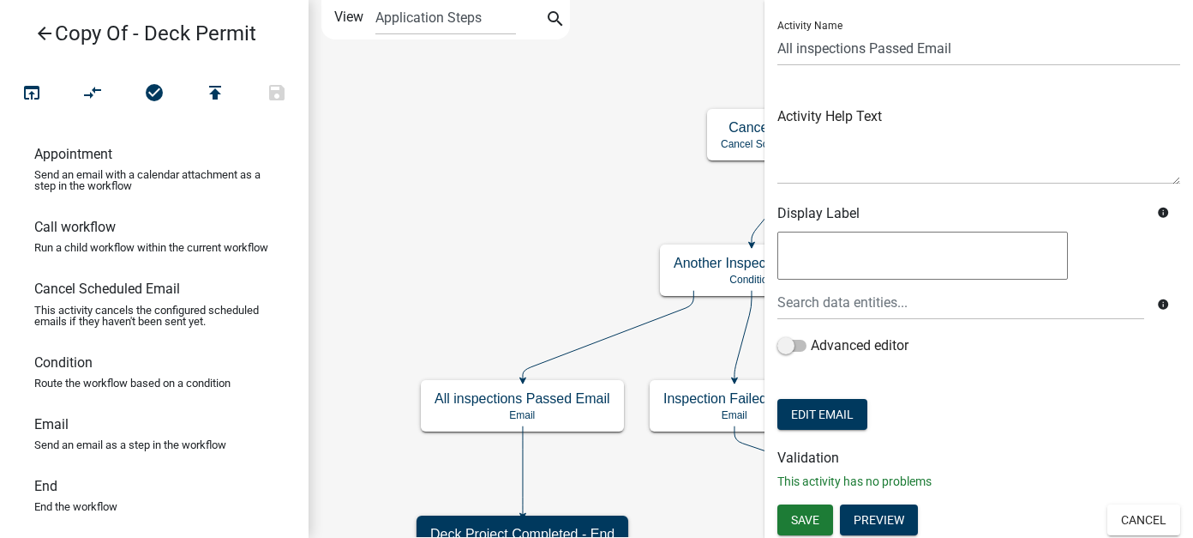
scroll to position [42, 0]
click at [856, 404] on button "Edit Email" at bounding box center [823, 413] width 90 height 31
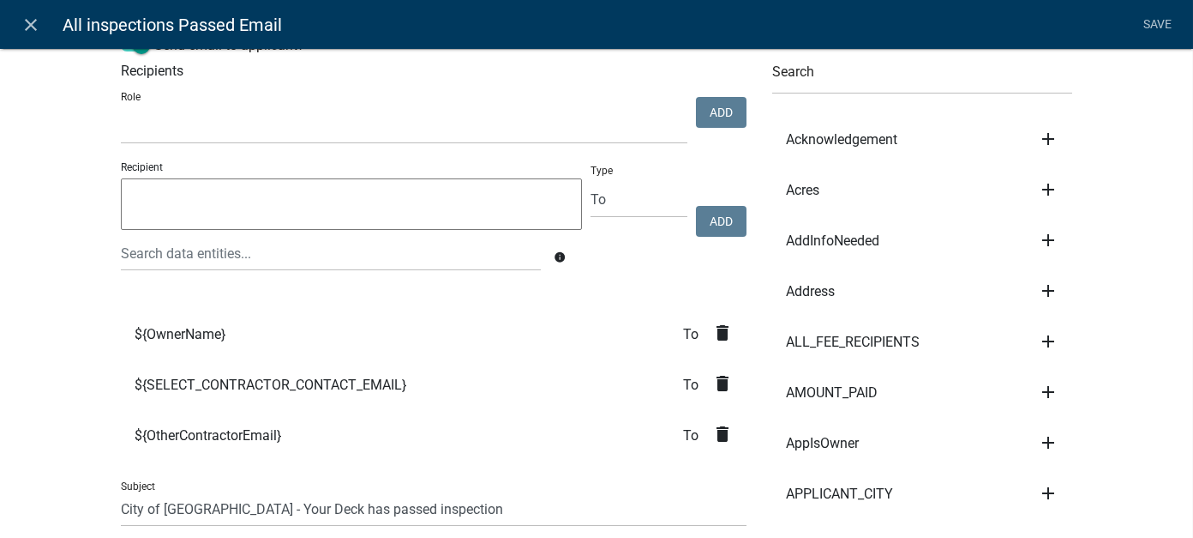
scroll to position [0, 0]
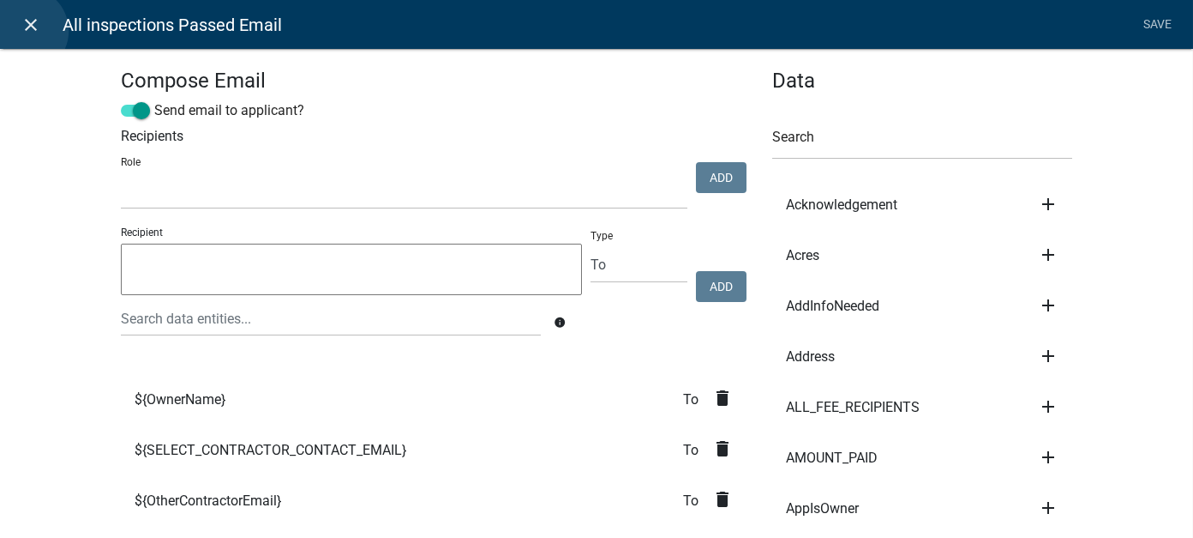
click at [25, 31] on icon "close" at bounding box center [31, 25] width 21 height 21
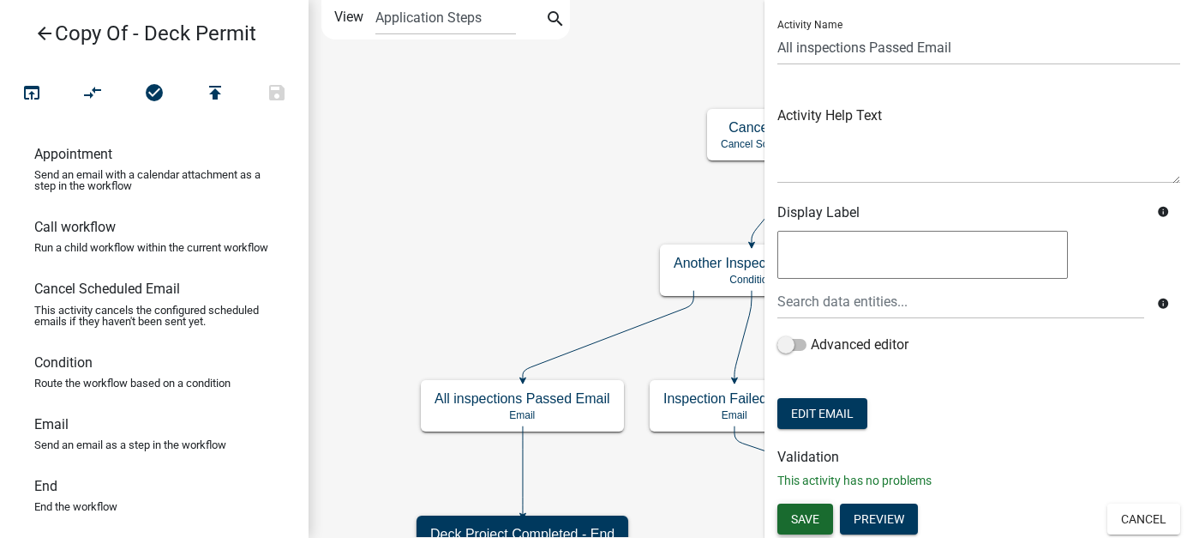
click at [809, 522] on span "Save" at bounding box center [805, 518] width 28 height 14
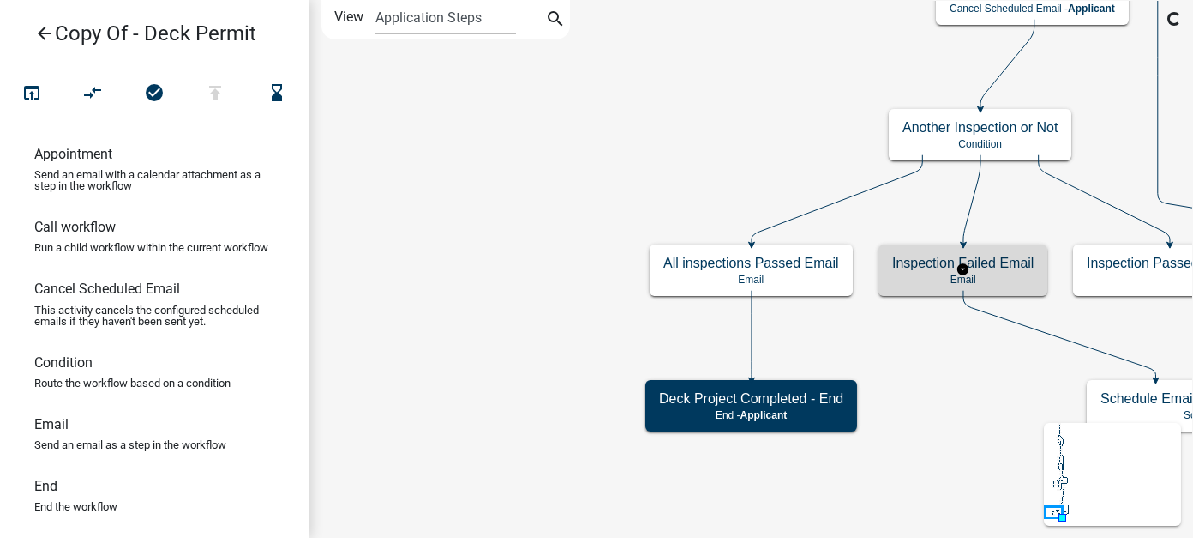
click at [913, 275] on p "Email" at bounding box center [962, 279] width 141 height 12
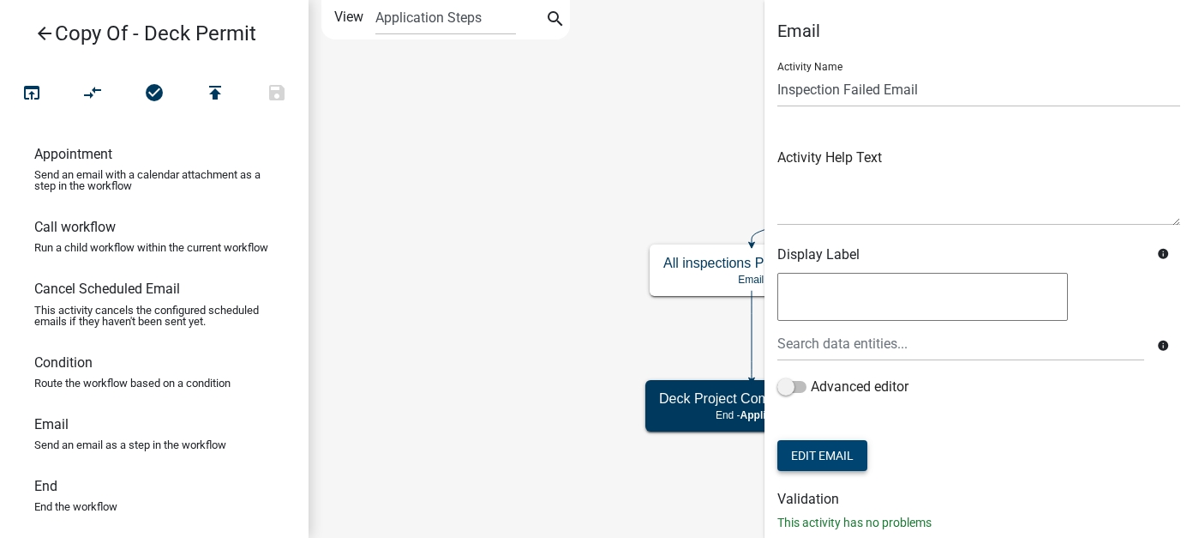
click at [844, 447] on button "Edit Email" at bounding box center [823, 455] width 90 height 31
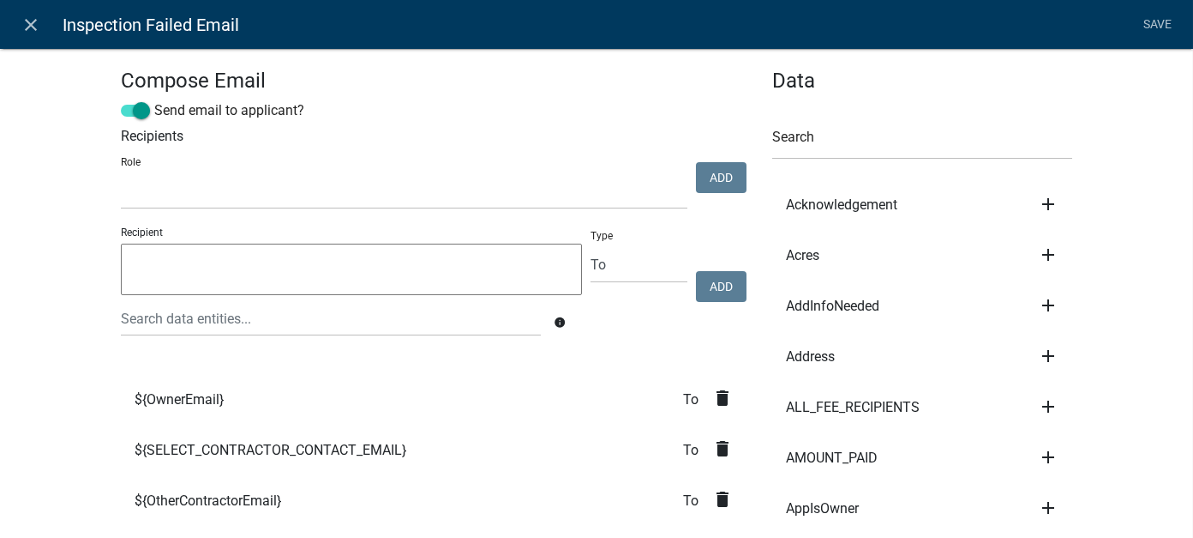
select select
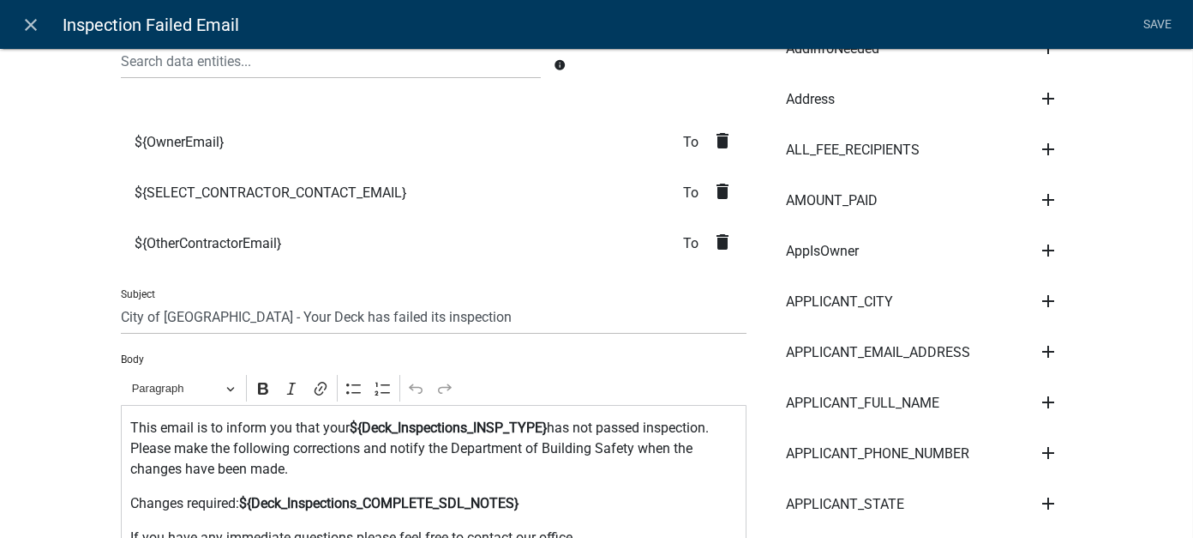
scroll to position [343, 0]
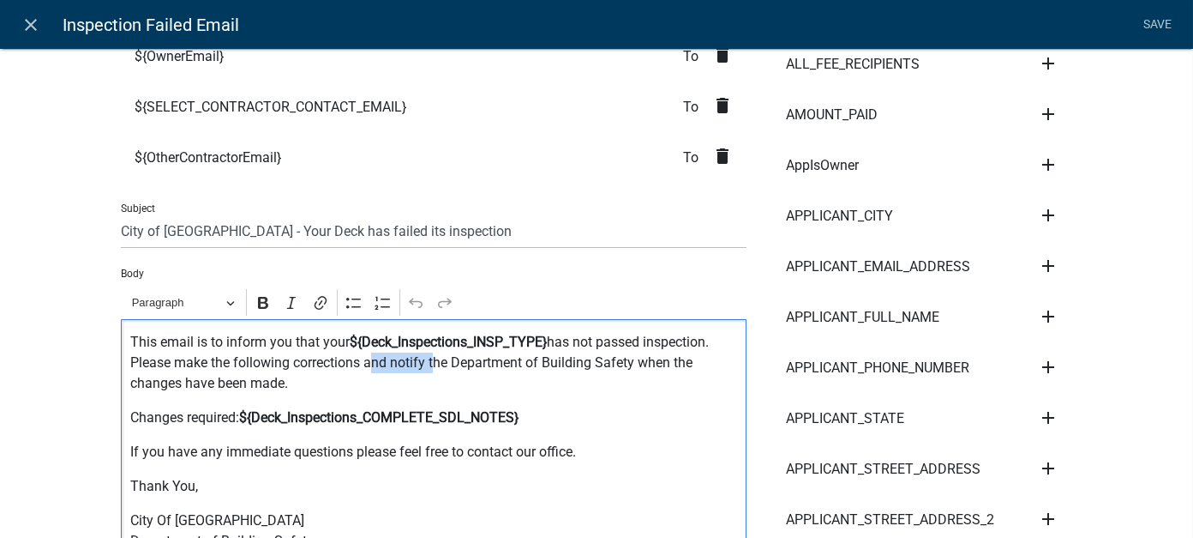
drag, startPoint x: 359, startPoint y: 362, endPoint x: 423, endPoint y: 363, distance: 64.3
click at [423, 363] on p "This email is to inform you that your ${Deck_Inspections_INSP_TYPE} has not pas…" at bounding box center [434, 363] width 608 height 62
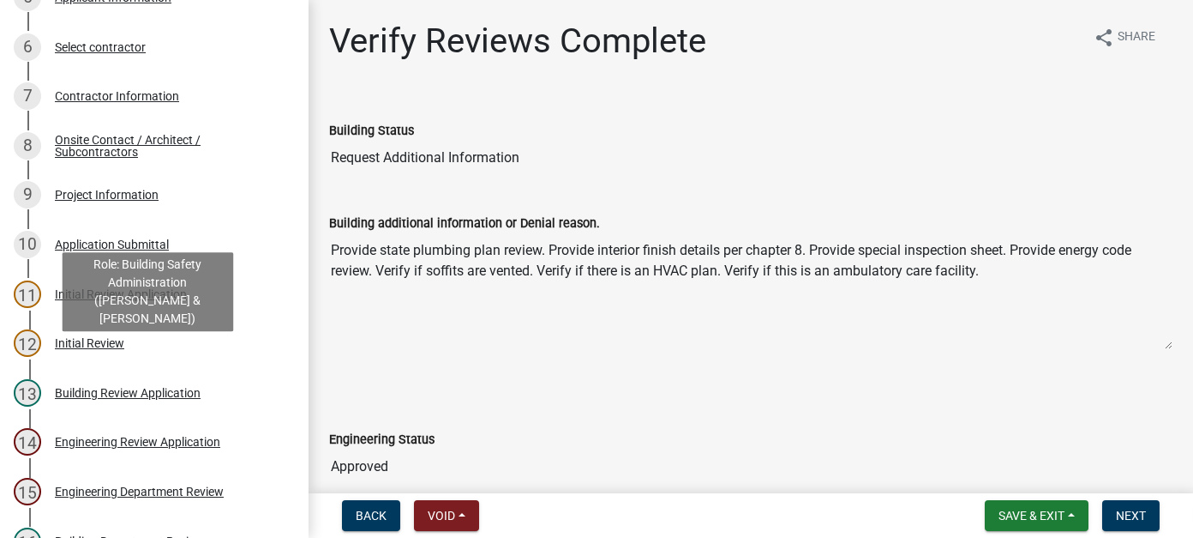
scroll to position [700, 0]
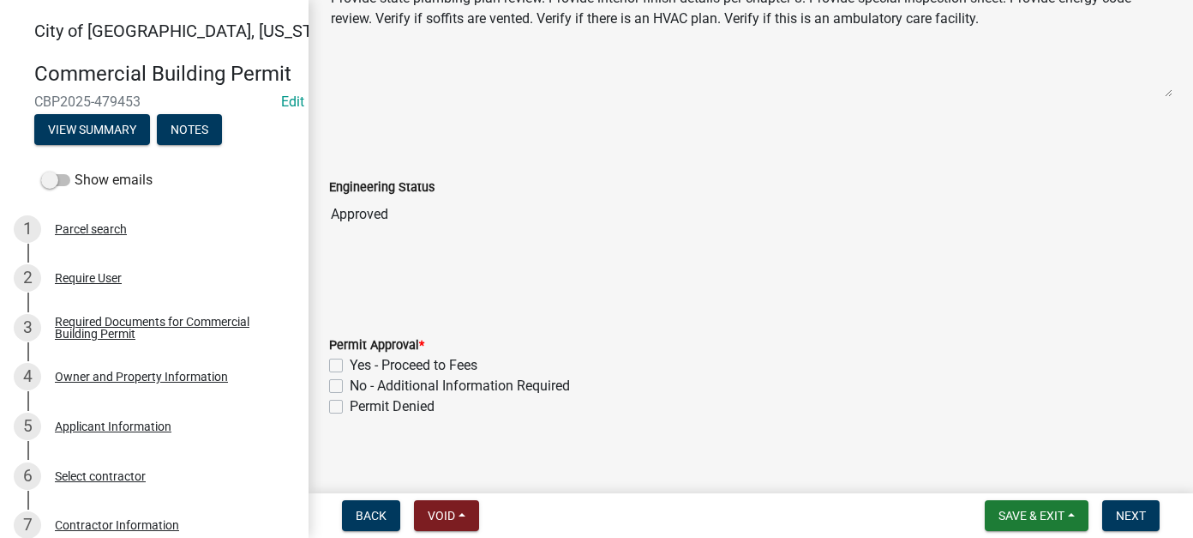
scroll to position [262, 0]
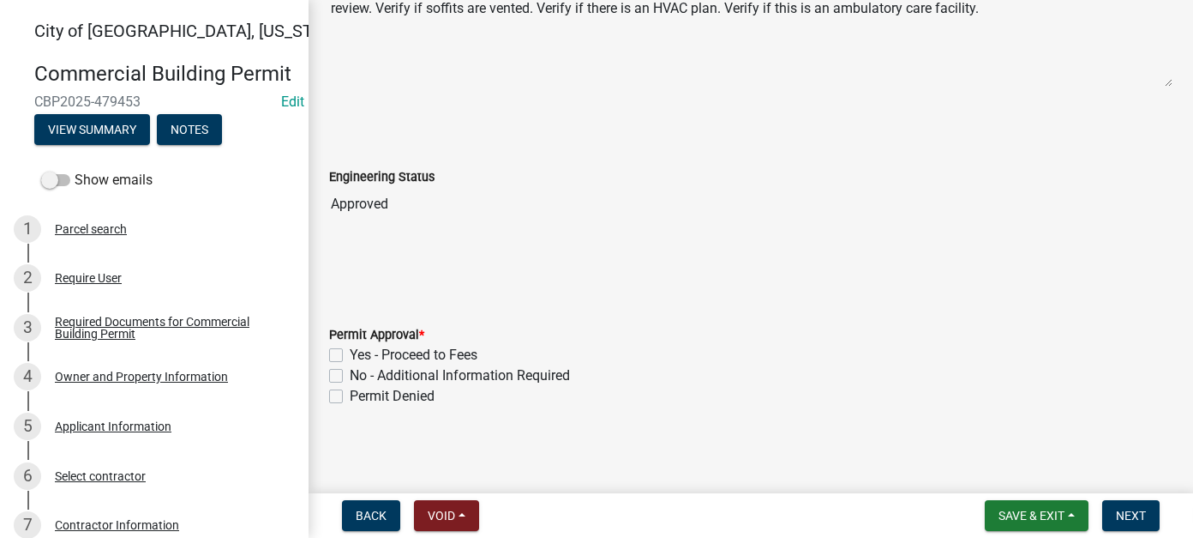
click at [343, 374] on div "No - Additional Information Required" at bounding box center [751, 375] width 844 height 21
click at [350, 373] on label "No - Additional Information Required" at bounding box center [460, 375] width 220 height 21
click at [350, 373] on input "No - Additional Information Required" at bounding box center [355, 370] width 11 height 11
checkbox input "true"
checkbox input "false"
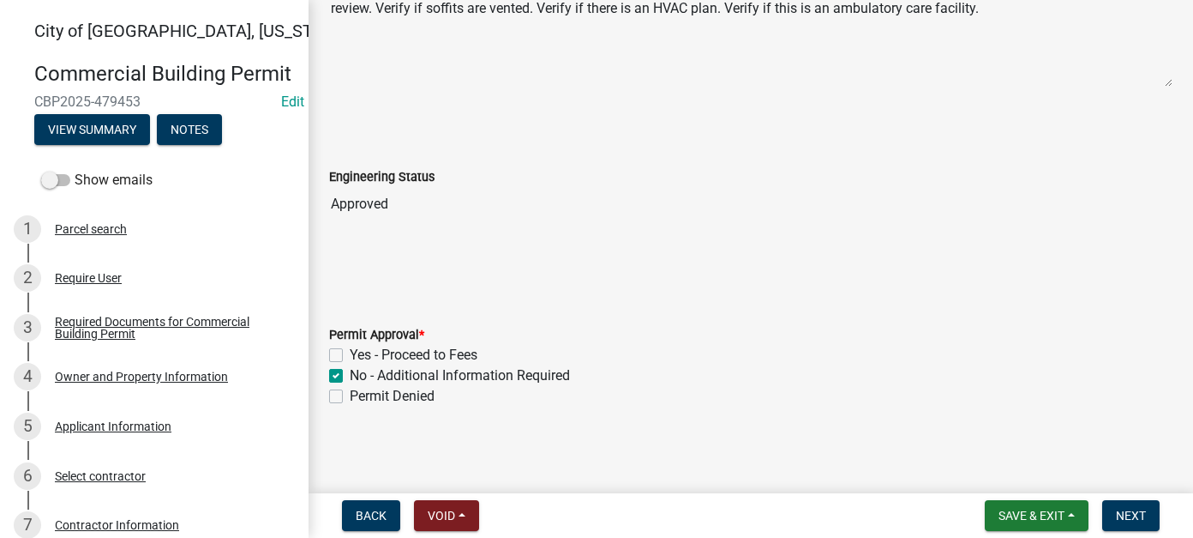
checkbox input "true"
checkbox input "false"
click at [1132, 518] on span "Next" at bounding box center [1131, 515] width 30 height 14
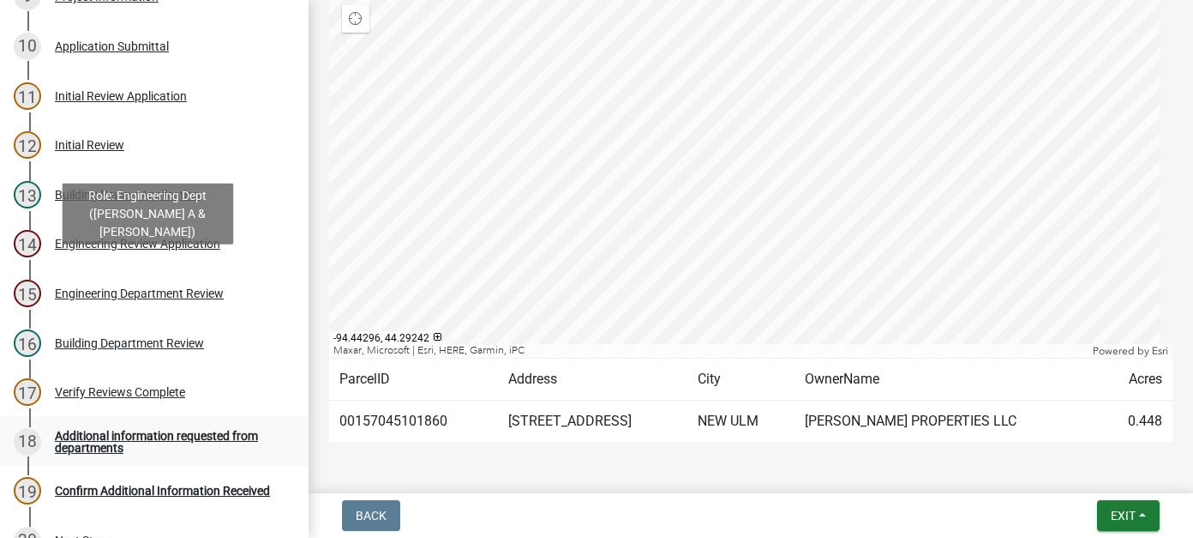
scroll to position [541, 0]
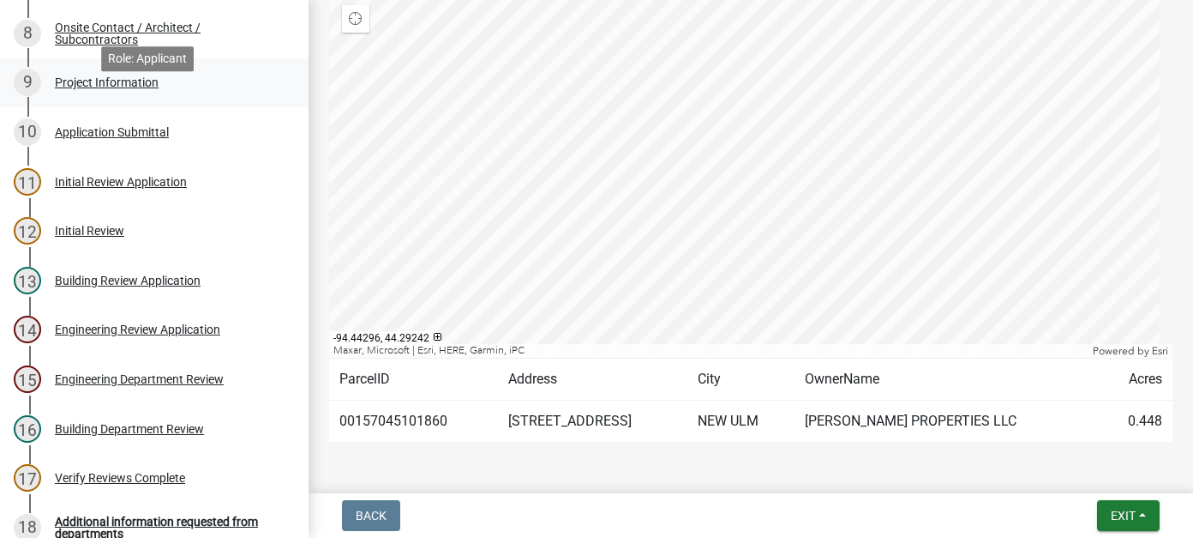
click at [99, 88] on div "Project Information" at bounding box center [107, 82] width 104 height 12
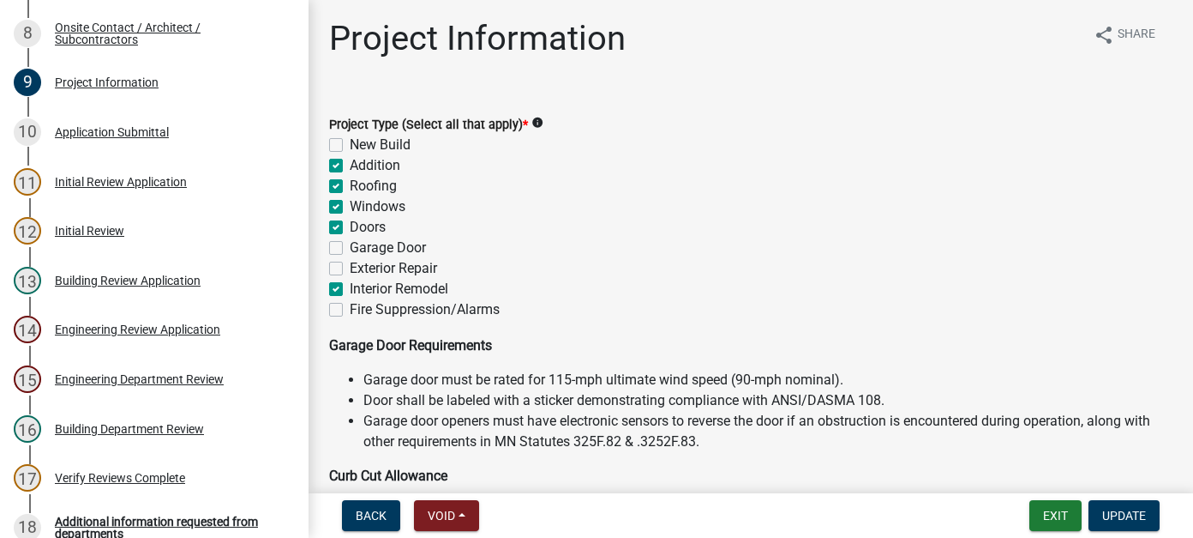
scroll to position [0, 0]
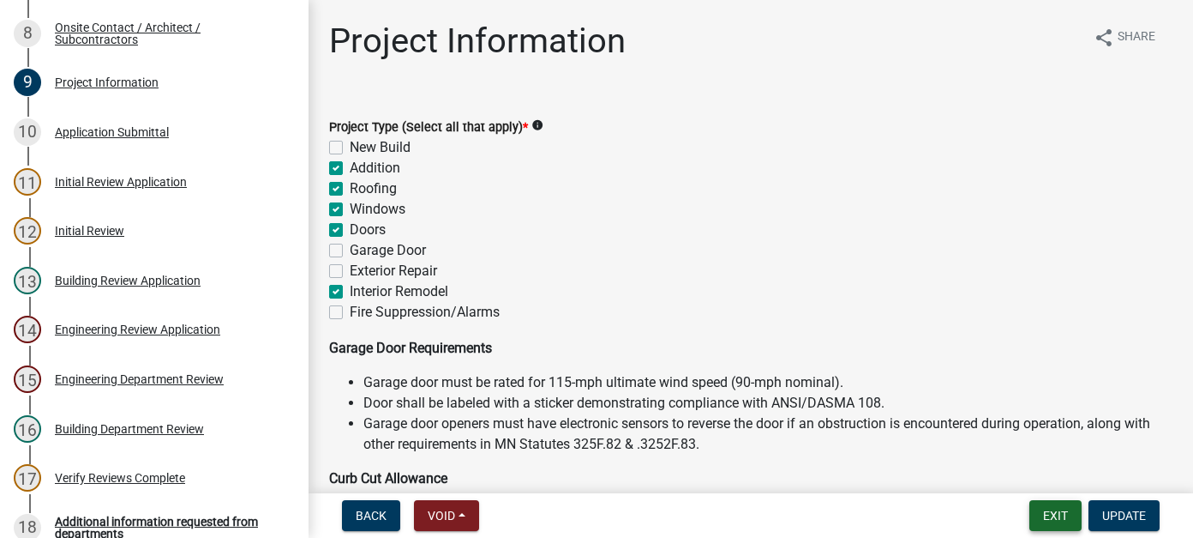
click at [1042, 526] on button "Exit" at bounding box center [1056, 515] width 52 height 31
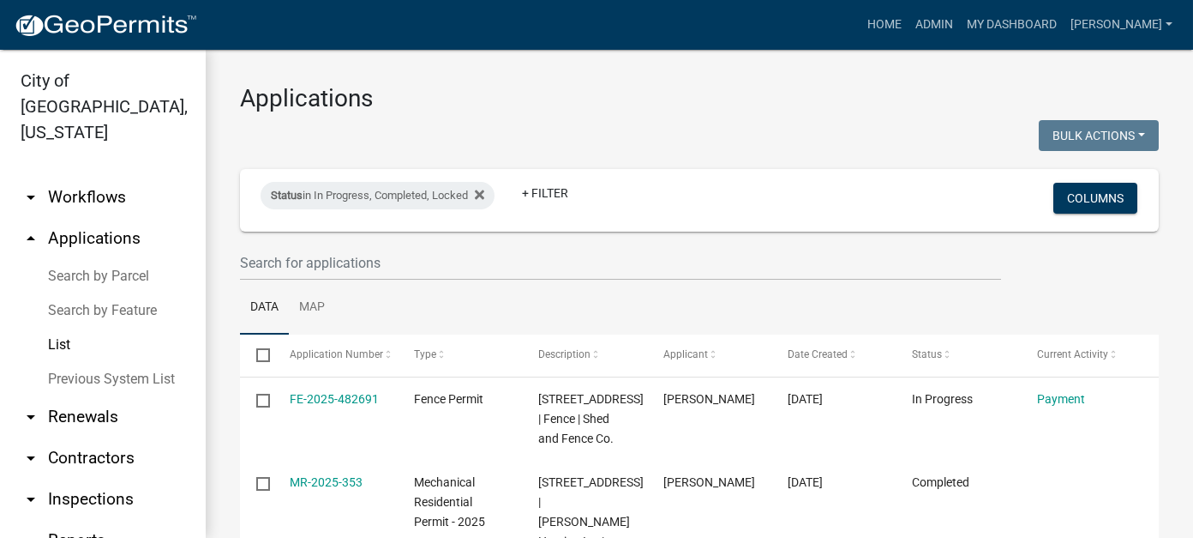
click at [106, 177] on link "arrow_drop_down Workflows" at bounding box center [103, 197] width 206 height 41
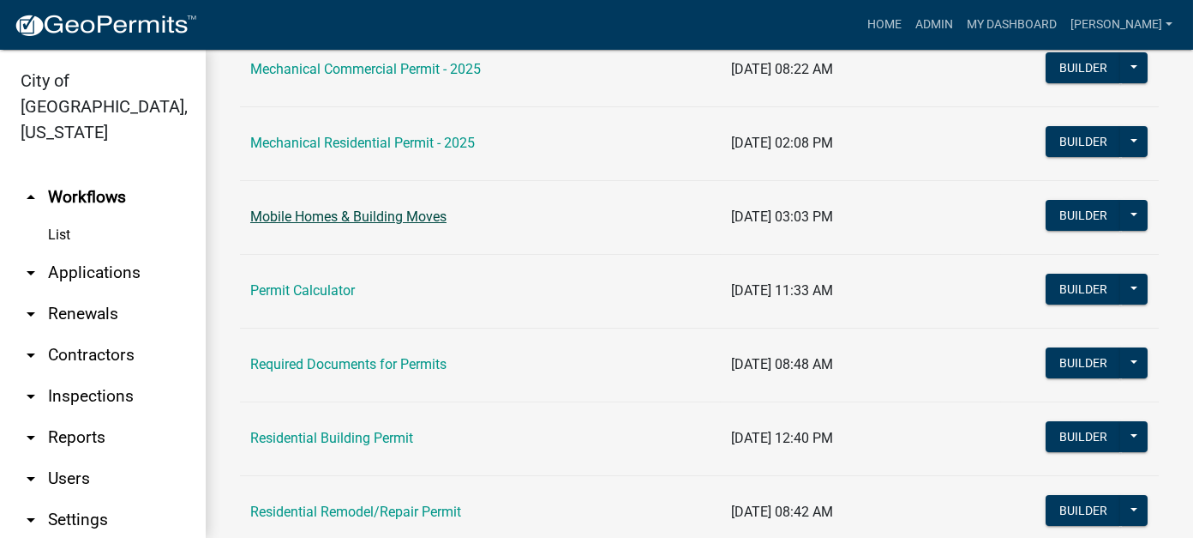
scroll to position [1029, 0]
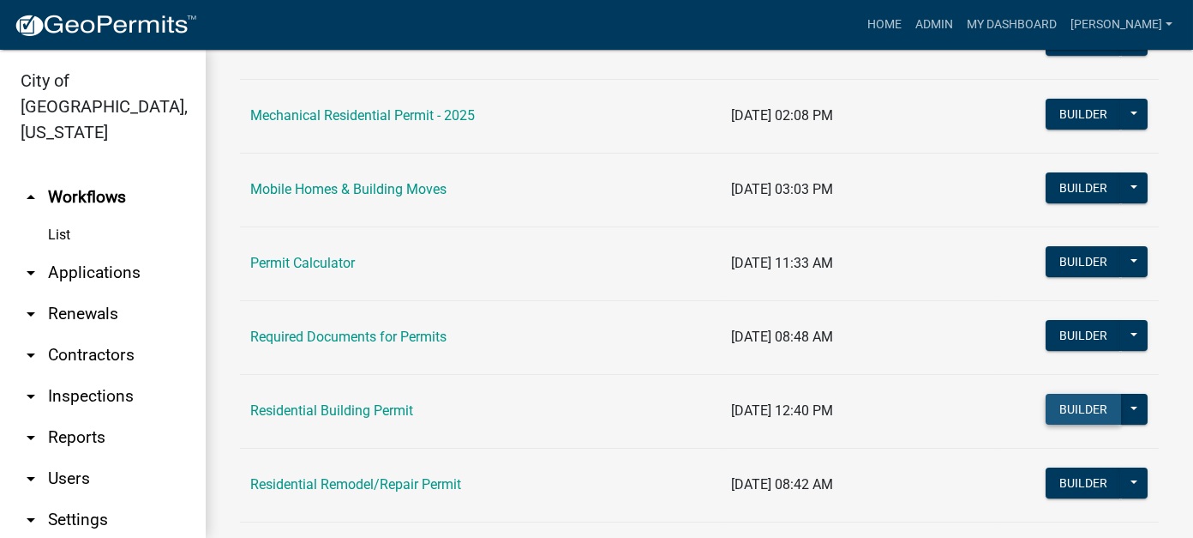
click at [1075, 401] on button "Builder" at bounding box center [1083, 408] width 75 height 31
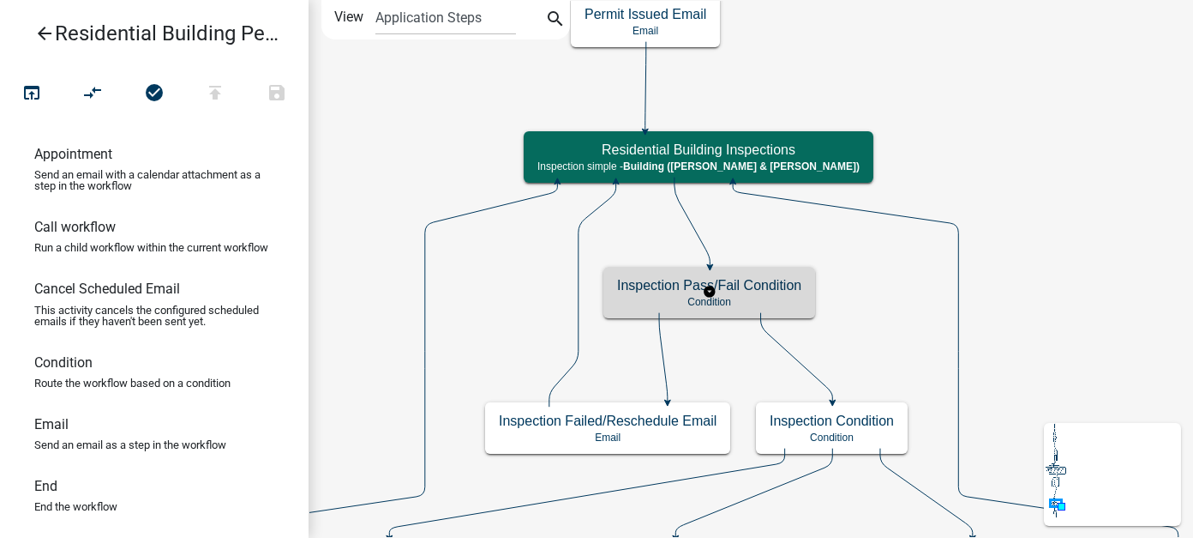
click at [765, 293] on div "Inspection Pass/Fail Condition Condition" at bounding box center [710, 292] width 212 height 51
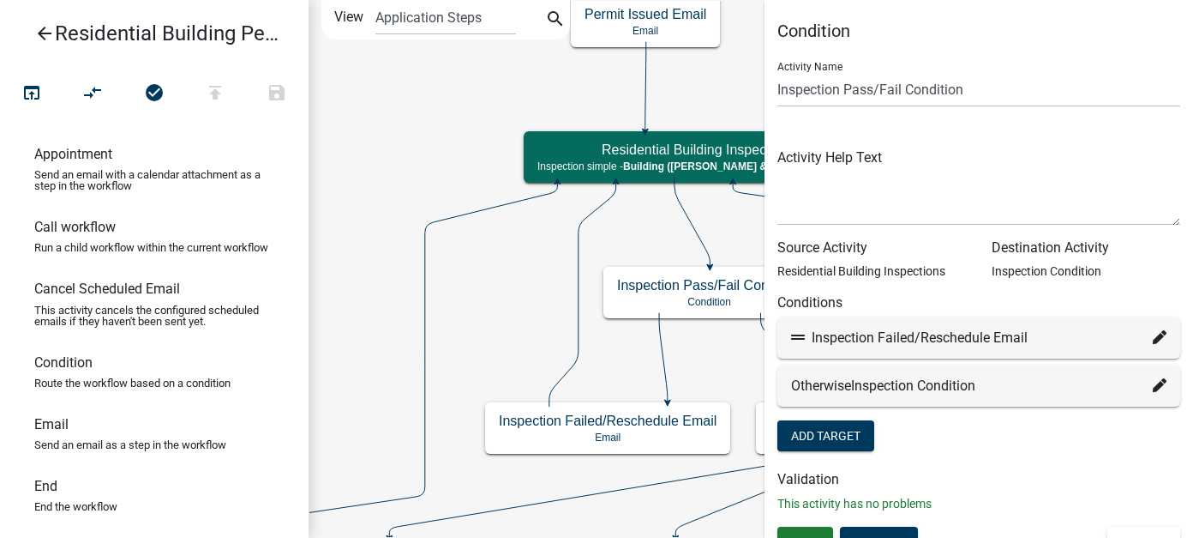
scroll to position [22, 0]
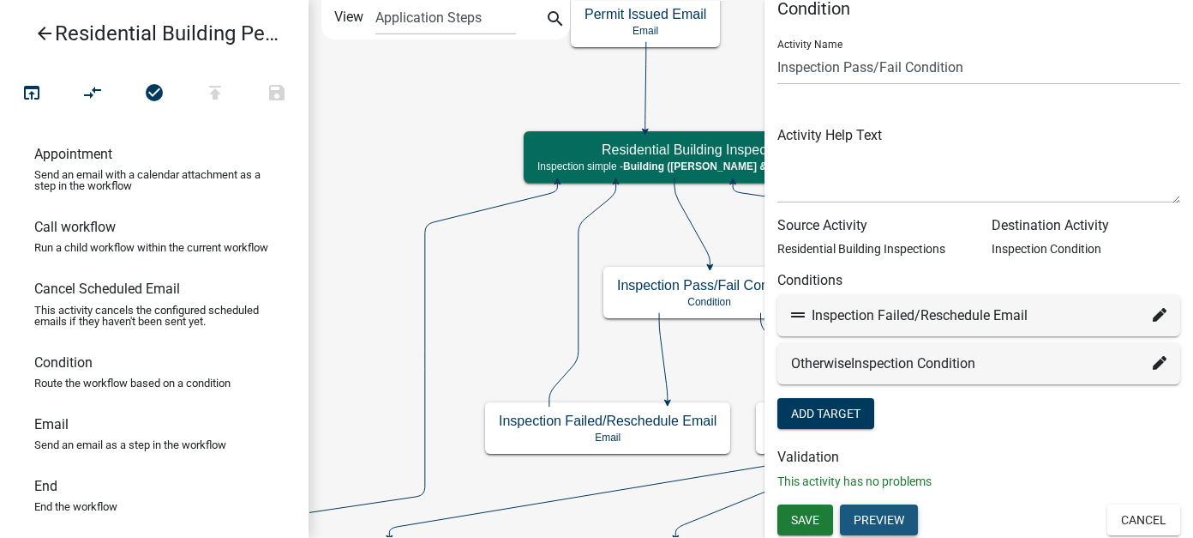
click at [888, 516] on button "Preview" at bounding box center [879, 519] width 78 height 31
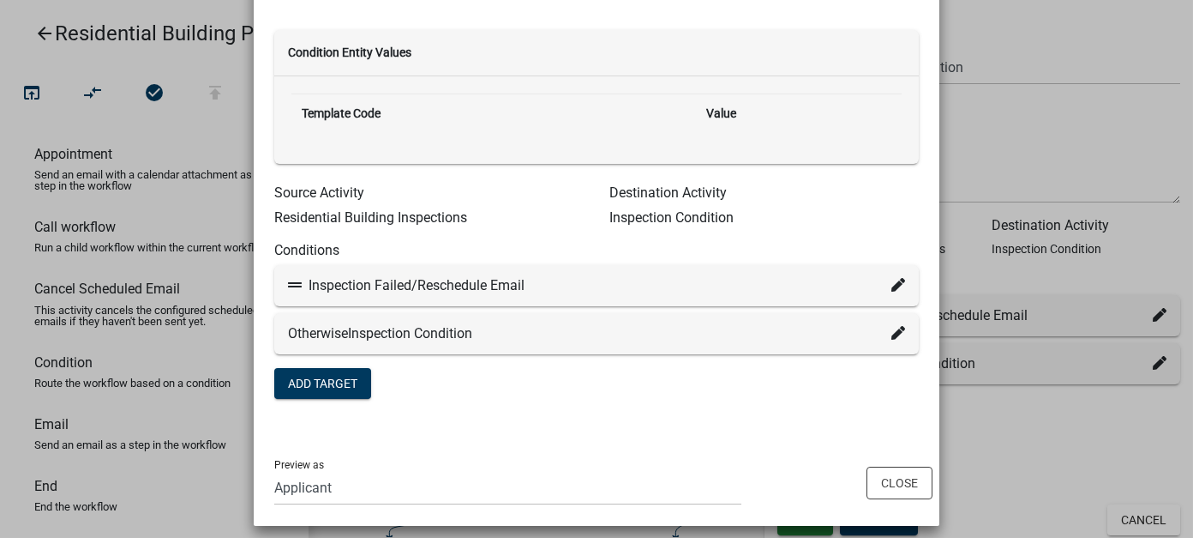
scroll to position [108, 0]
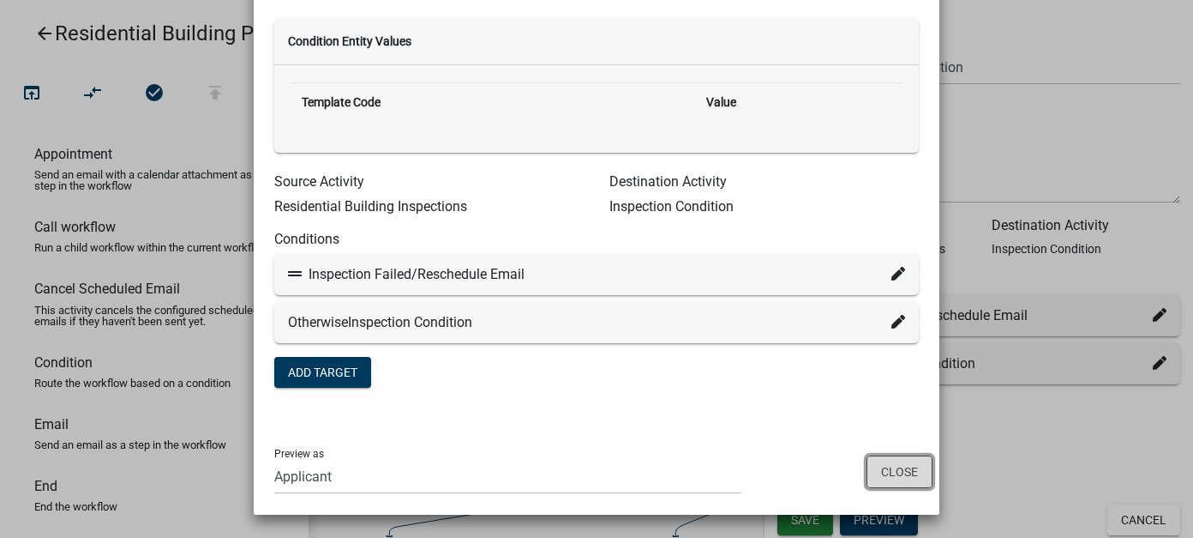
click at [893, 477] on button "Close" at bounding box center [900, 471] width 66 height 33
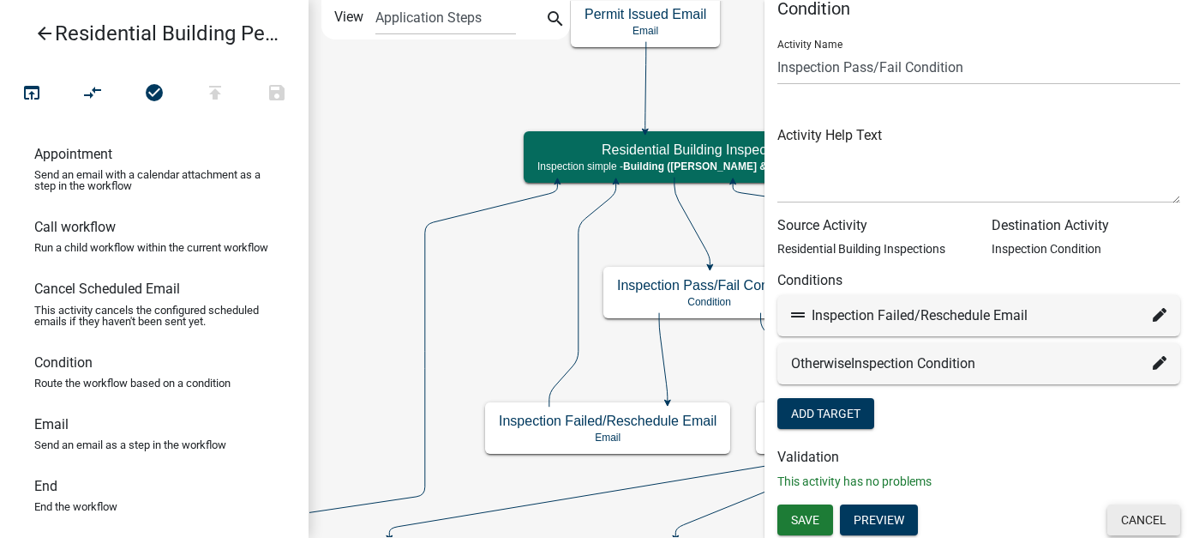
click at [1137, 513] on button "Cancel" at bounding box center [1144, 519] width 73 height 31
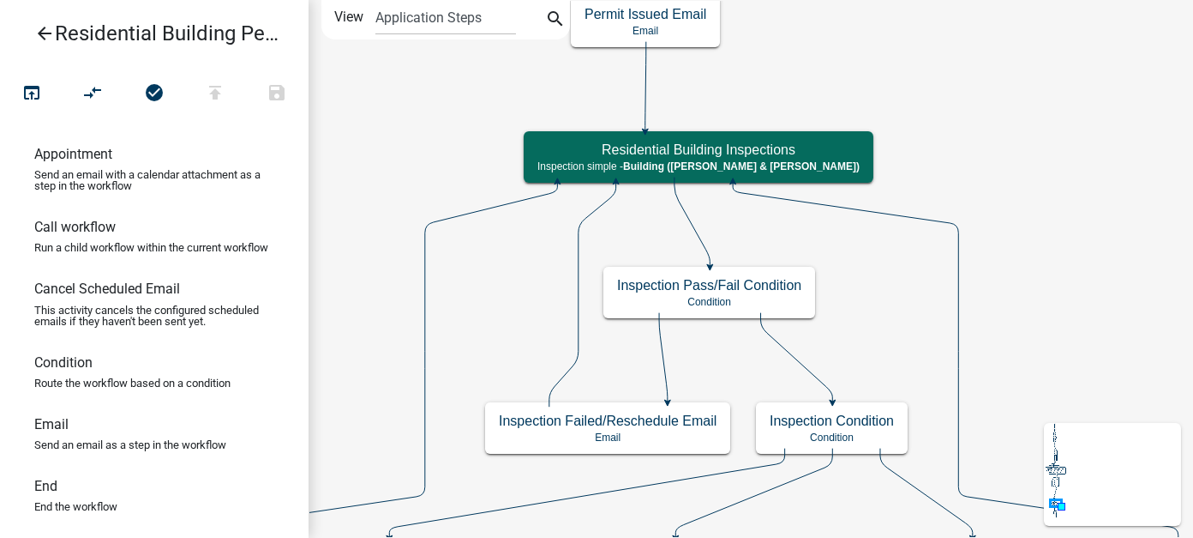
scroll to position [0, 0]
click at [879, 429] on div "Inspection Condition Condition" at bounding box center [832, 427] width 152 height 51
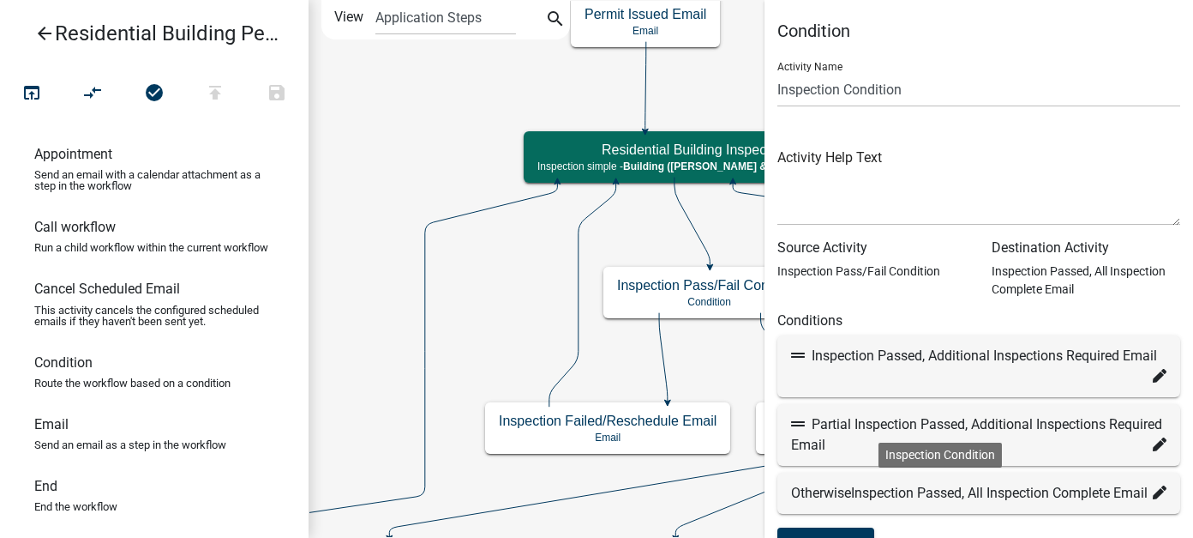
scroll to position [151, 0]
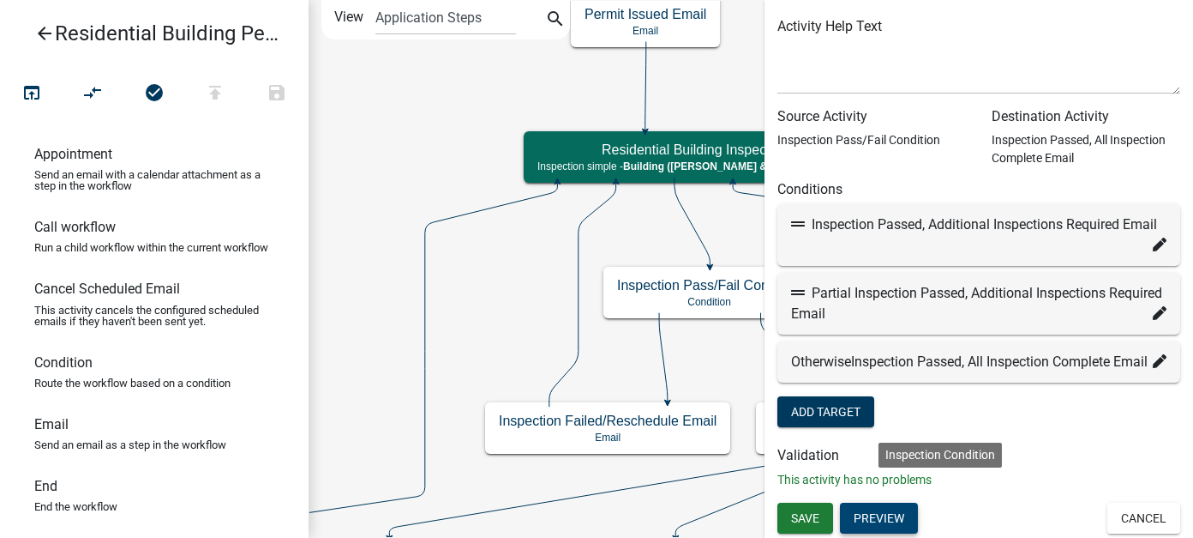
click at [902, 520] on button "Preview" at bounding box center [879, 517] width 78 height 31
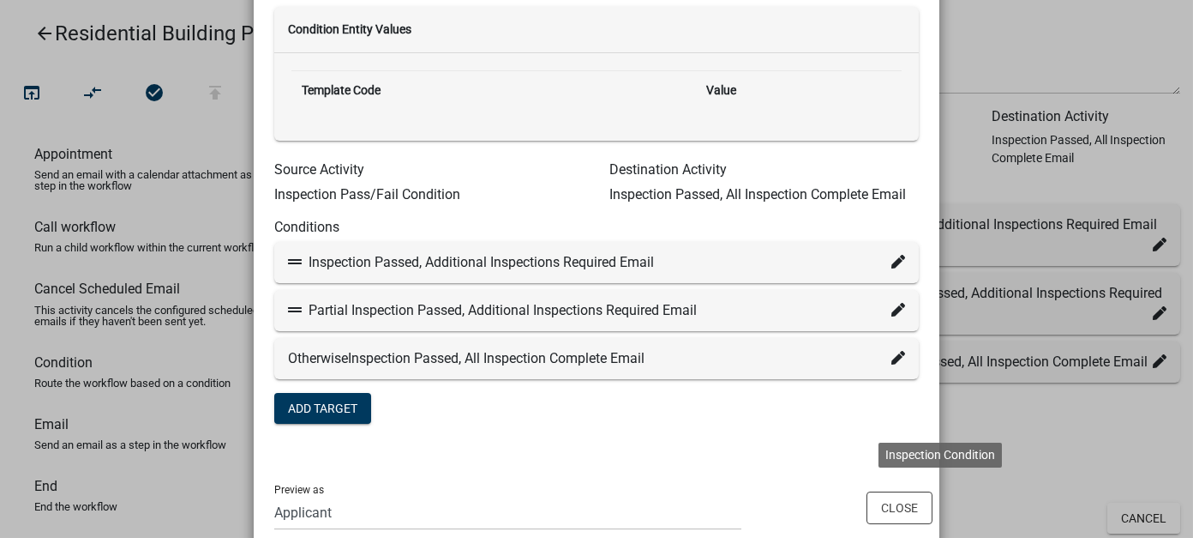
scroll to position [155, 0]
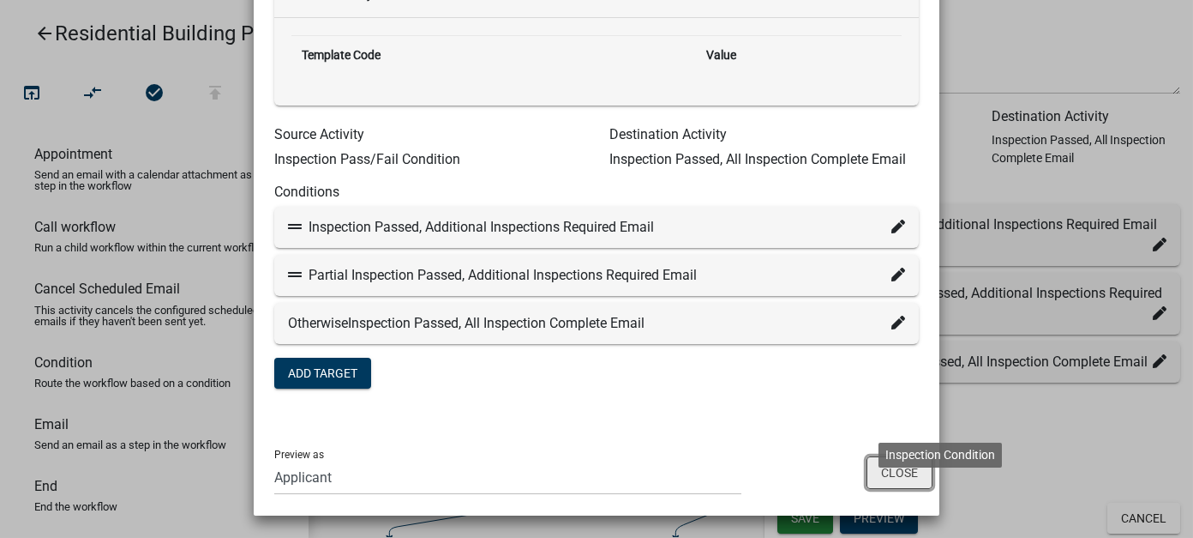
click at [886, 470] on button "Close" at bounding box center [900, 472] width 66 height 33
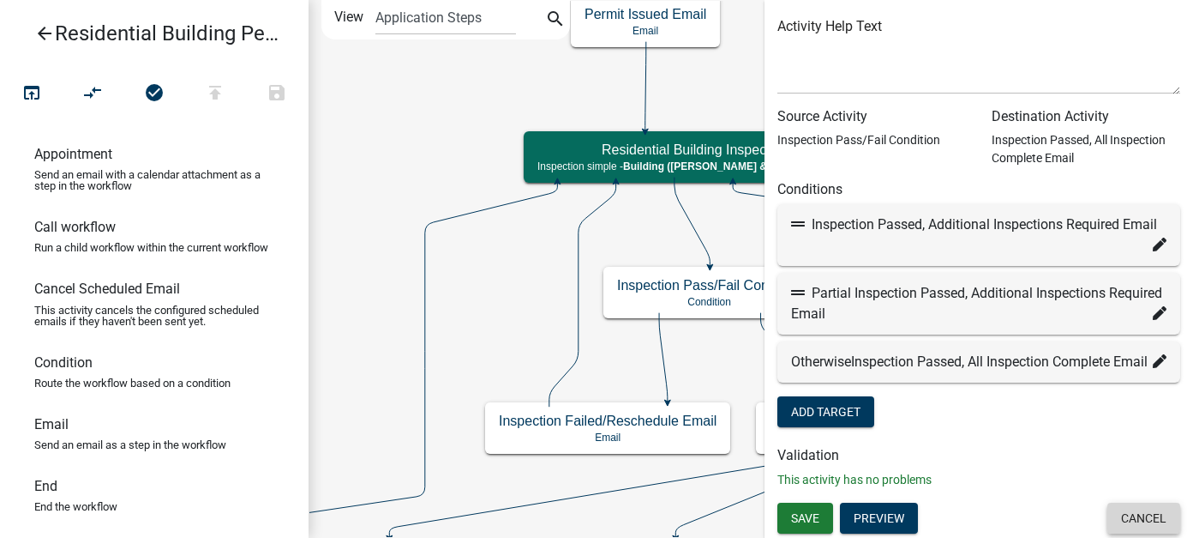
click at [1127, 516] on button "Cancel" at bounding box center [1144, 517] width 73 height 31
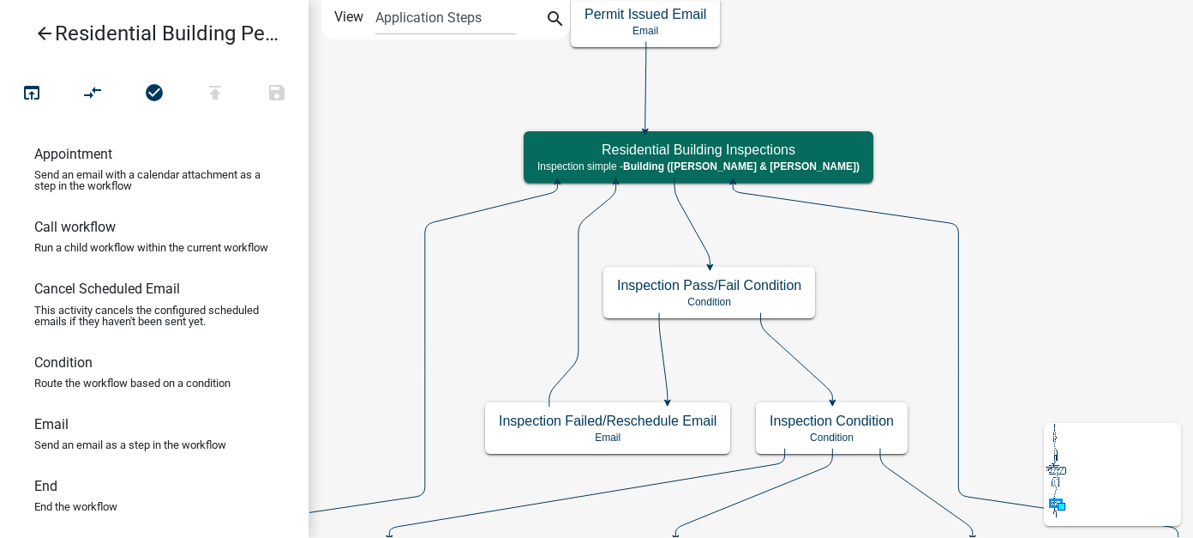
click at [40, 34] on icon "arrow_back" at bounding box center [44, 35] width 21 height 24
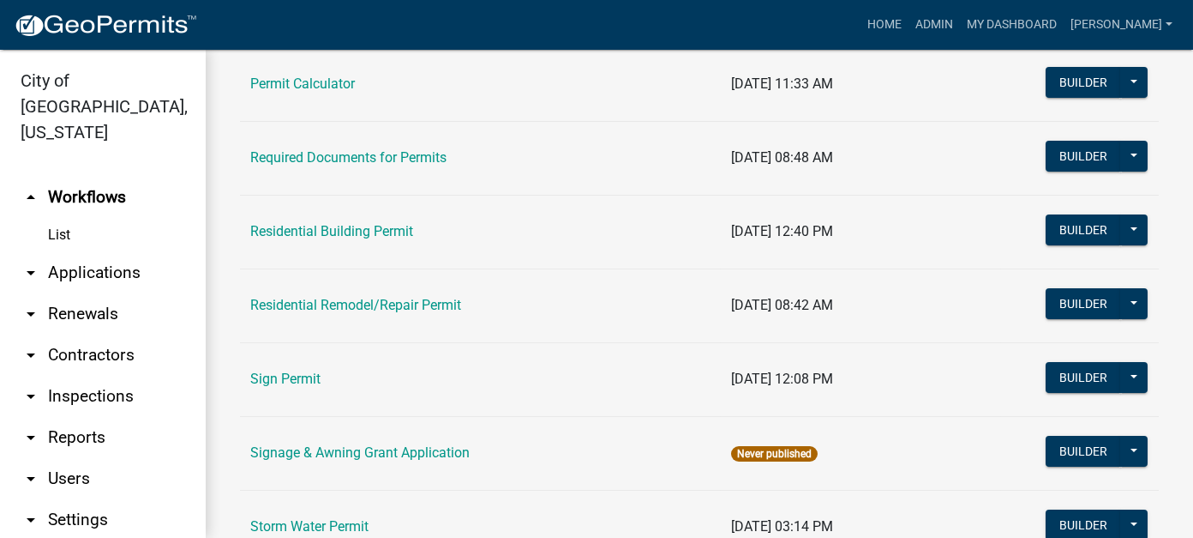
scroll to position [1201, 0]
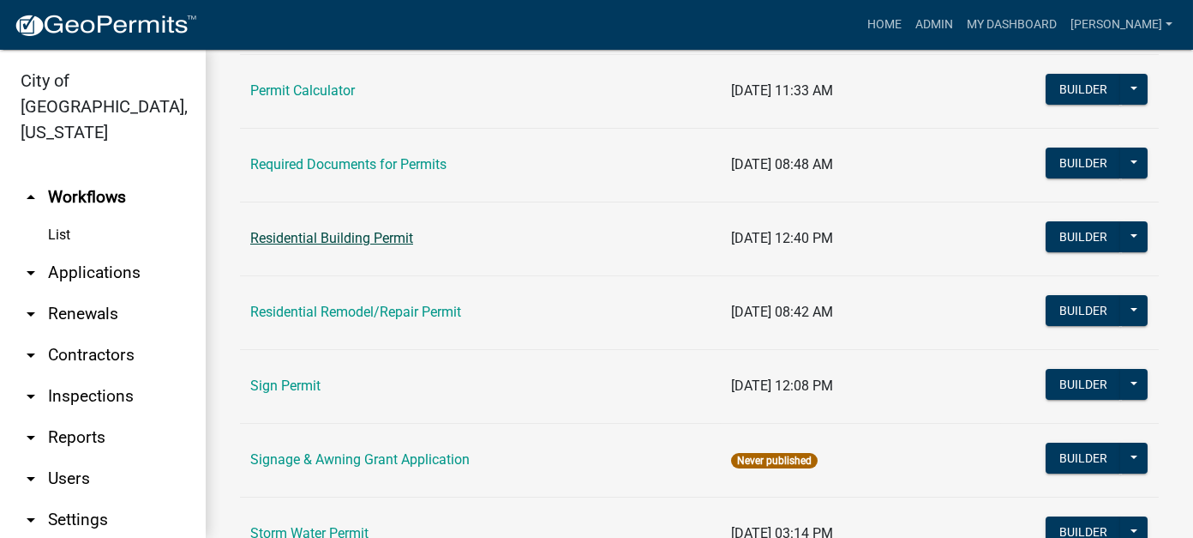
click at [353, 237] on link "Residential Building Permit" at bounding box center [331, 238] width 163 height 16
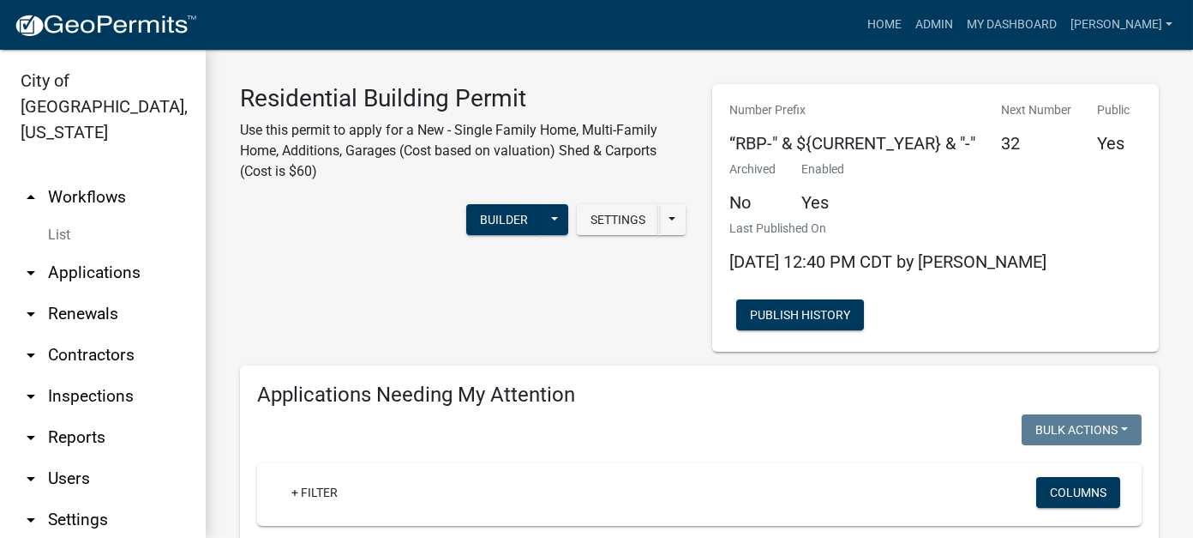
click at [69, 252] on link "arrow_drop_down Applications" at bounding box center [103, 272] width 206 height 41
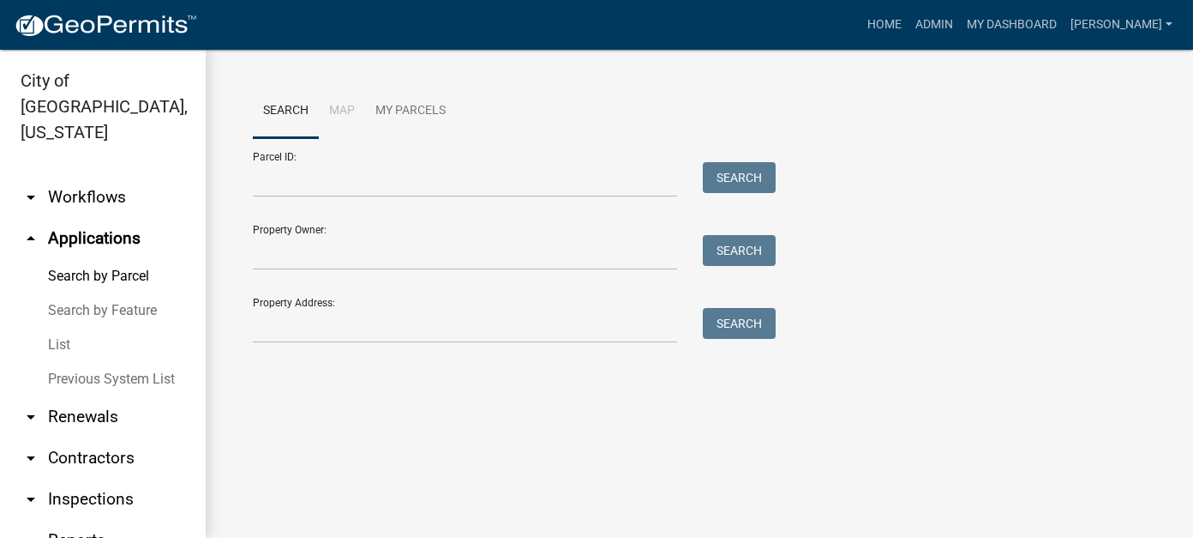
click at [66, 177] on link "arrow_drop_down Workflows" at bounding box center [103, 197] width 206 height 41
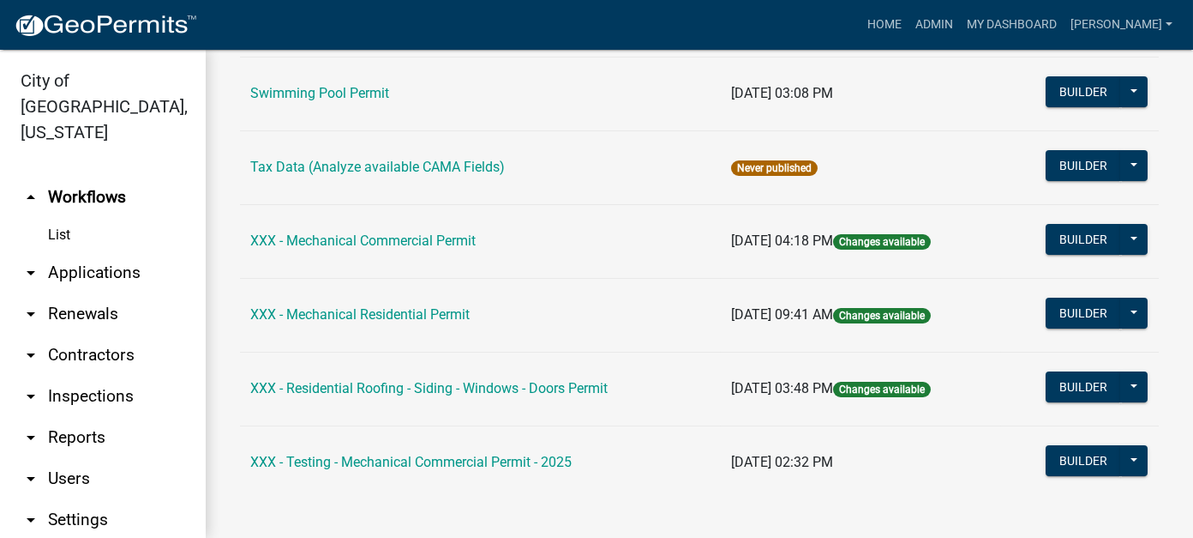
scroll to position [1200, 0]
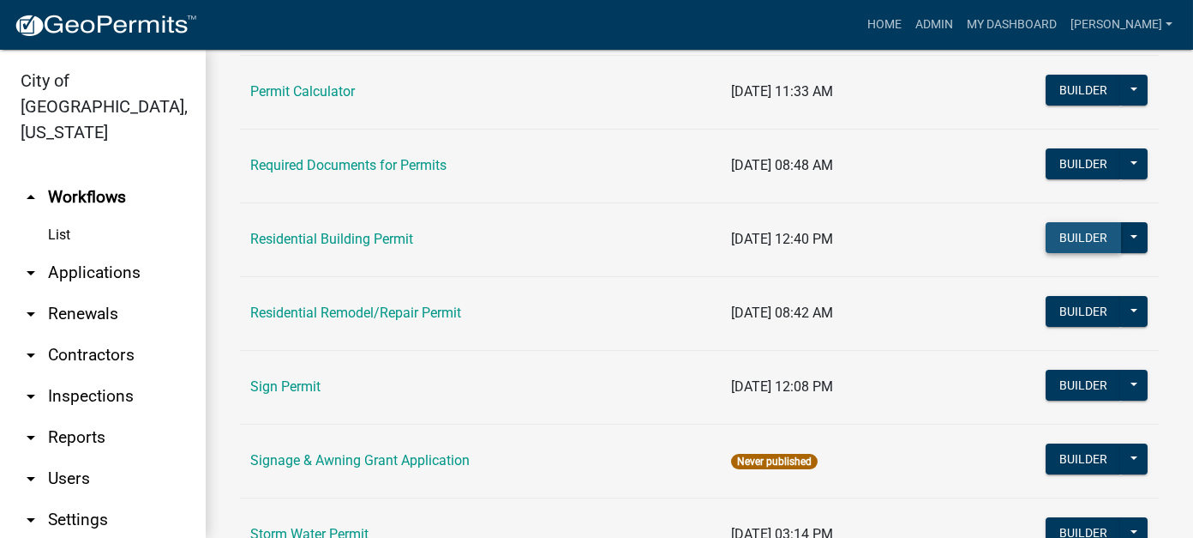
click at [1077, 228] on button "Builder" at bounding box center [1083, 237] width 75 height 31
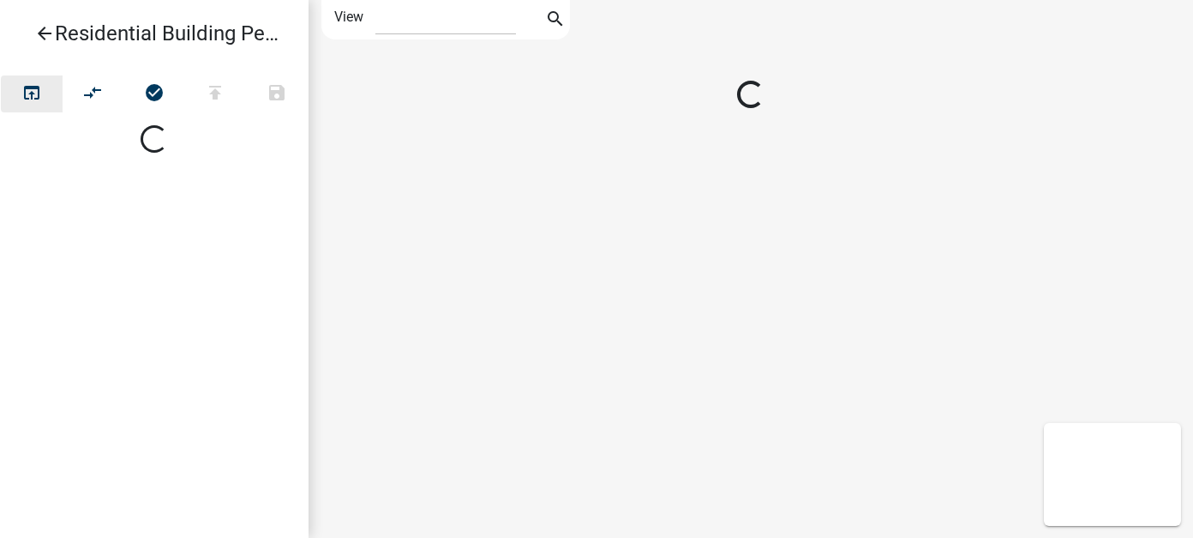
select select "1"
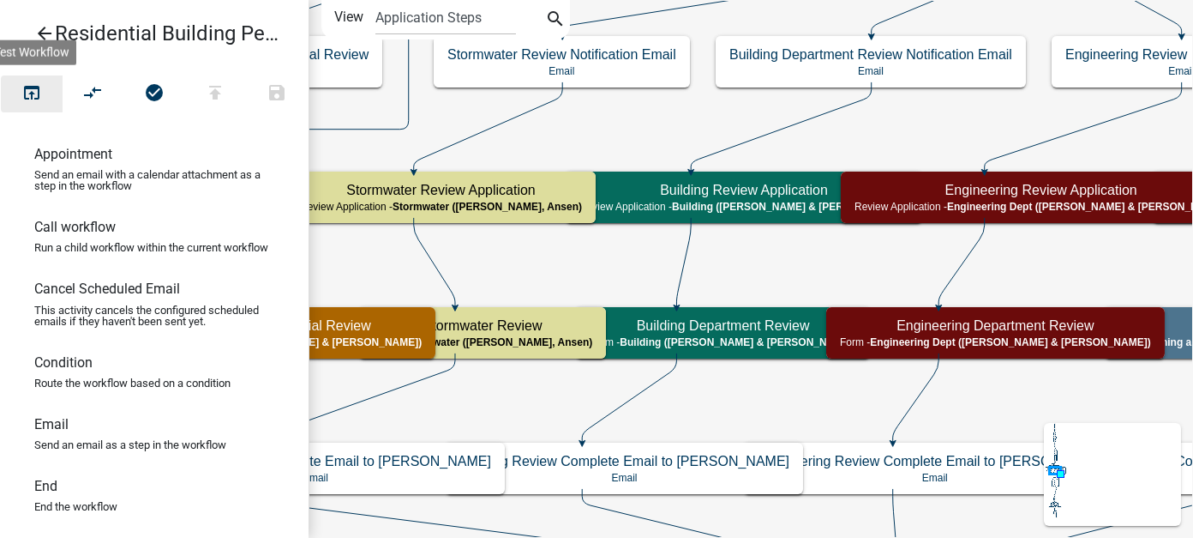
click at [32, 91] on icon "open_in_browser" at bounding box center [31, 94] width 21 height 24
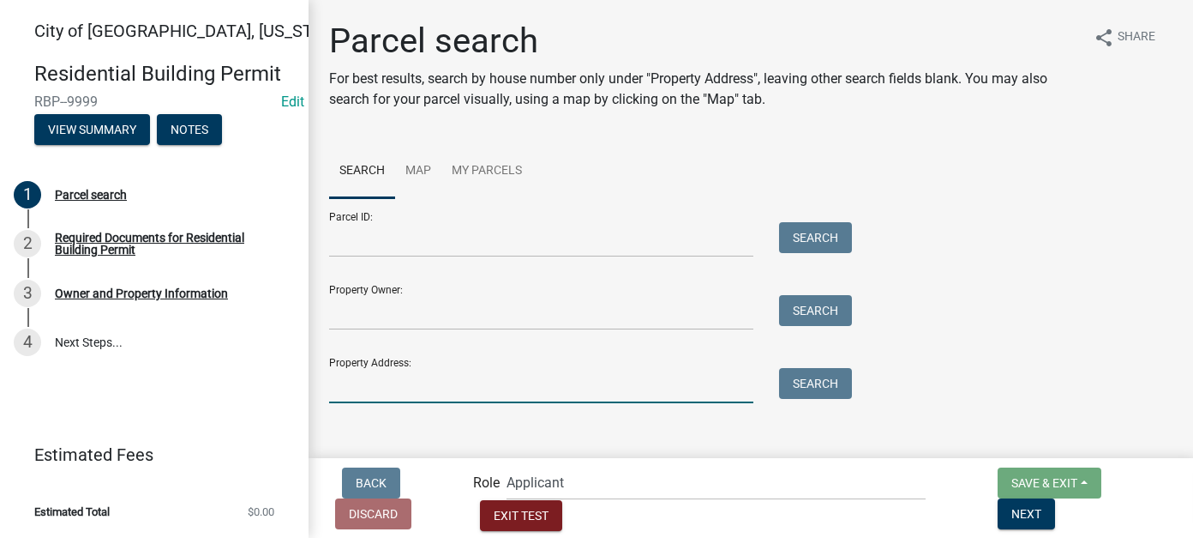
click at [593, 390] on input "Property Address:" at bounding box center [541, 385] width 424 height 35
type input "2304 lake"
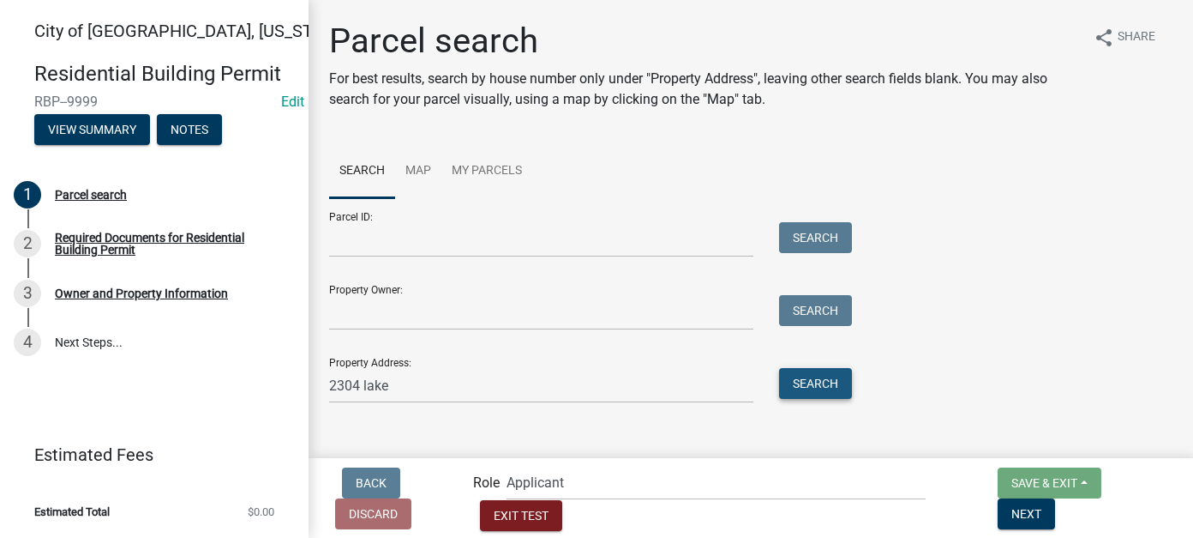
click at [808, 376] on button "Search" at bounding box center [815, 383] width 73 height 31
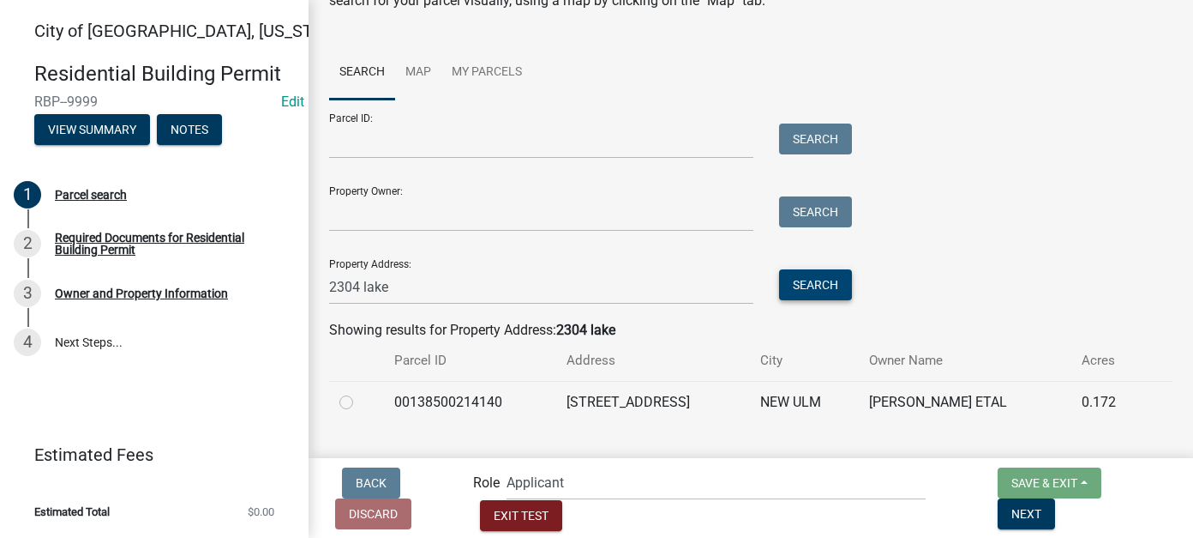
scroll to position [101, 0]
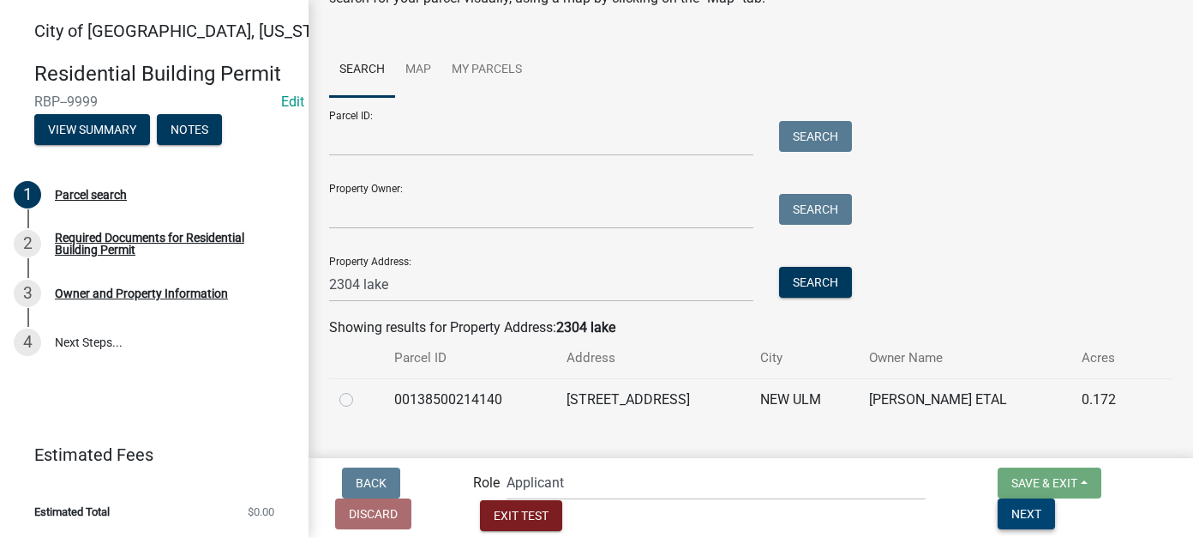
click at [1042, 514] on span "Next" at bounding box center [1027, 513] width 30 height 14
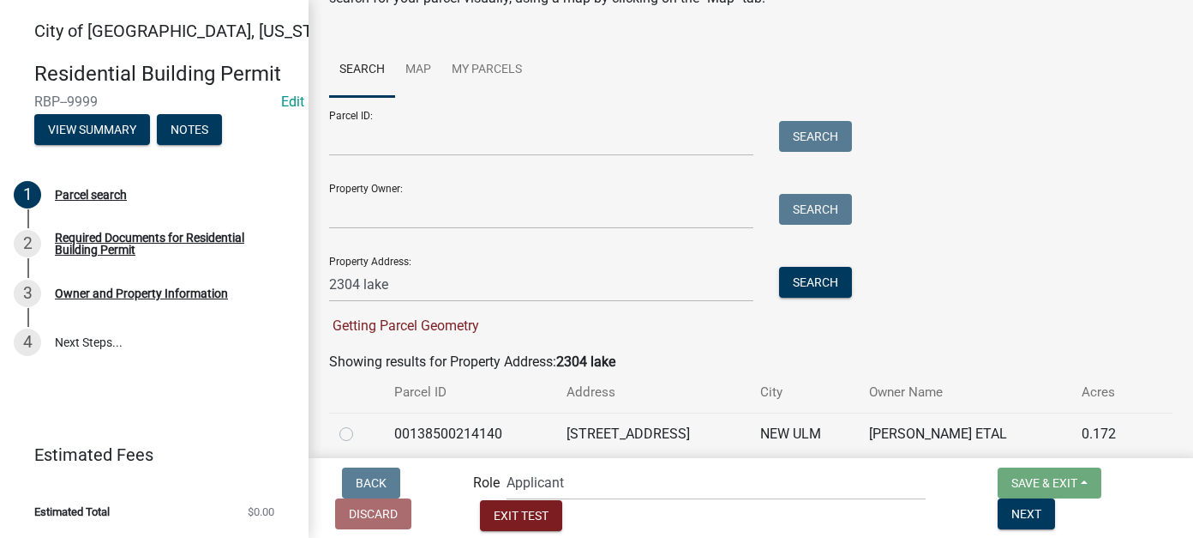
click at [360, 423] on label at bounding box center [360, 423] width 0 height 0
click at [360, 433] on input "radio" at bounding box center [365, 428] width 11 height 11
radio input "true"
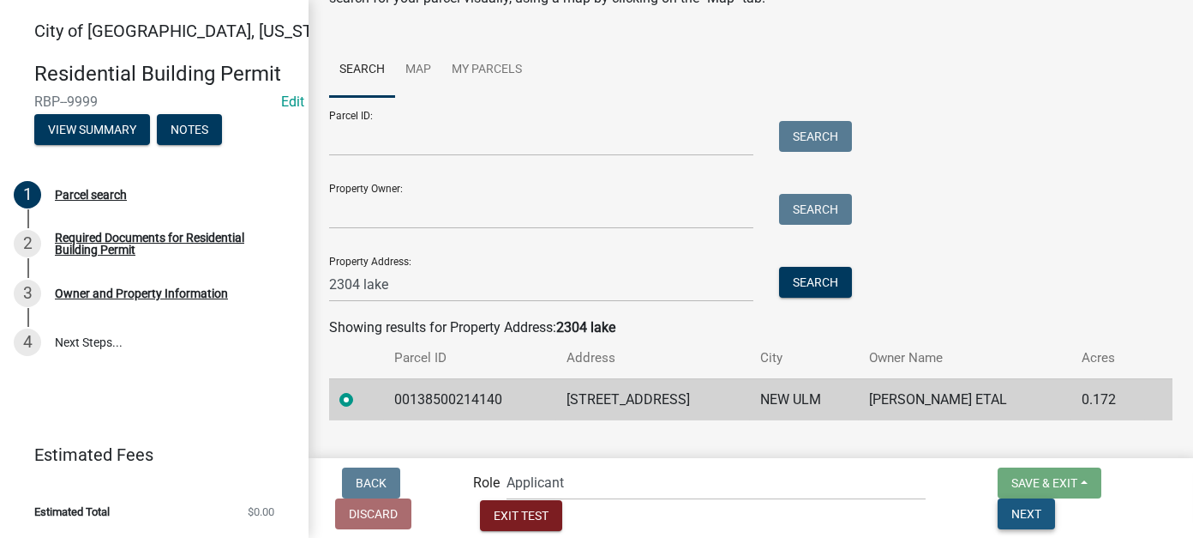
click at [1042, 515] on span "Next" at bounding box center [1027, 513] width 30 height 14
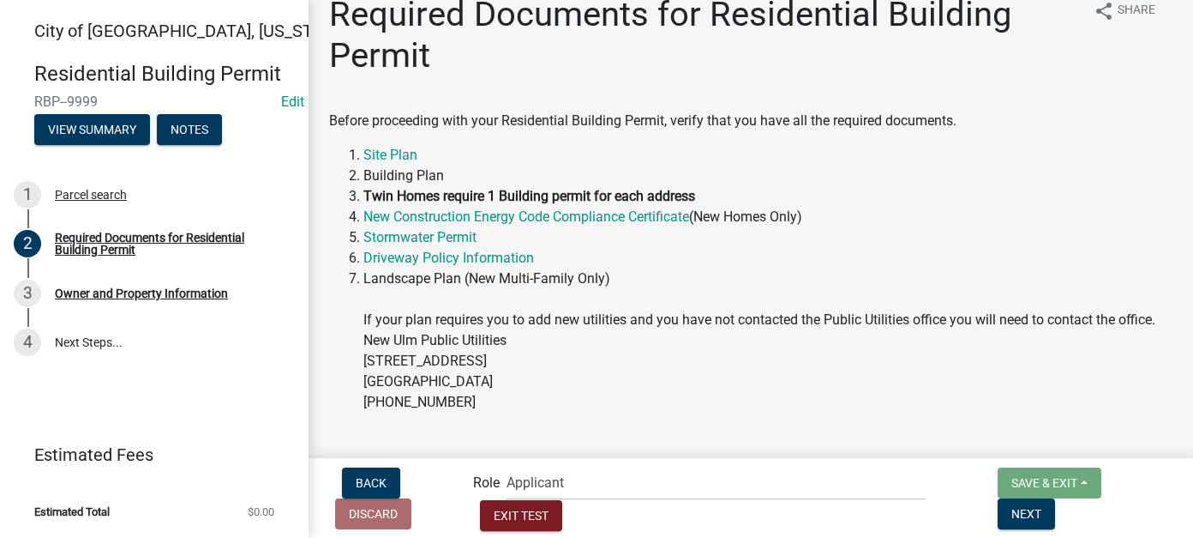
scroll to position [74, 0]
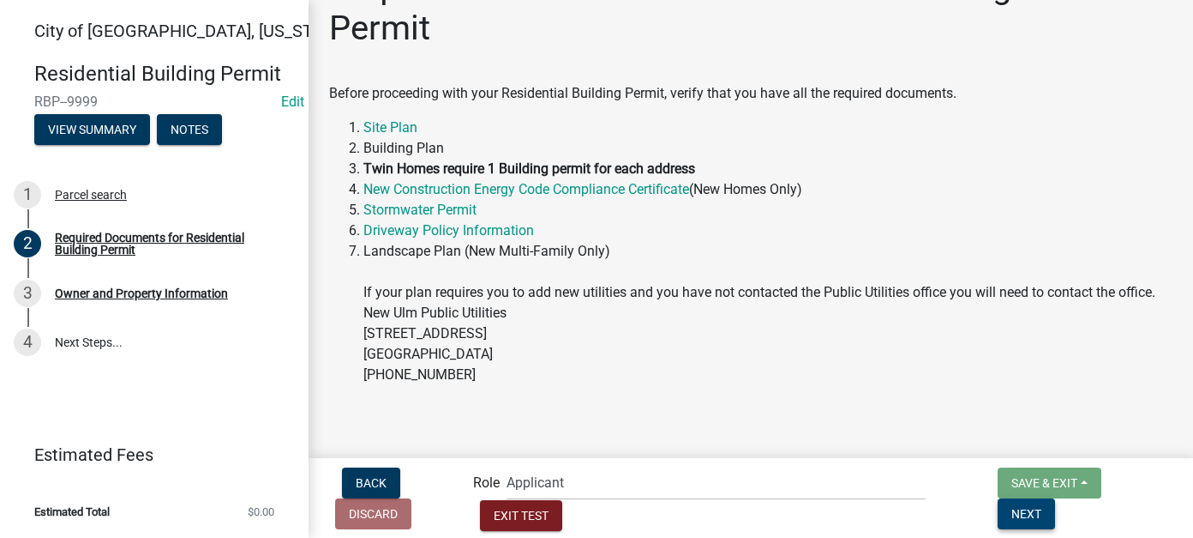
click at [1042, 514] on span "Next" at bounding box center [1027, 513] width 30 height 14
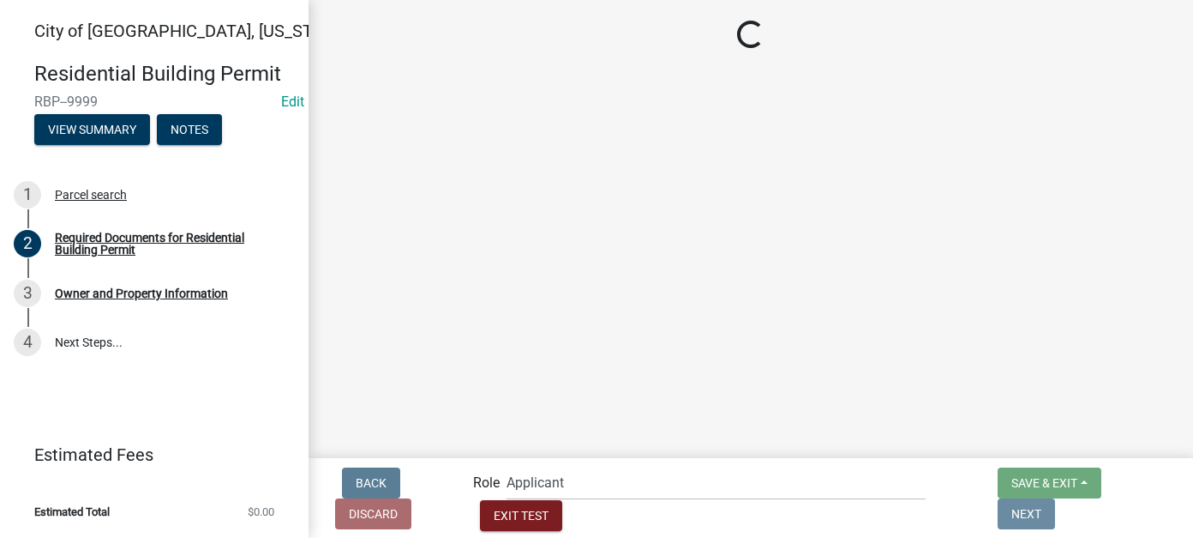
scroll to position [0, 0]
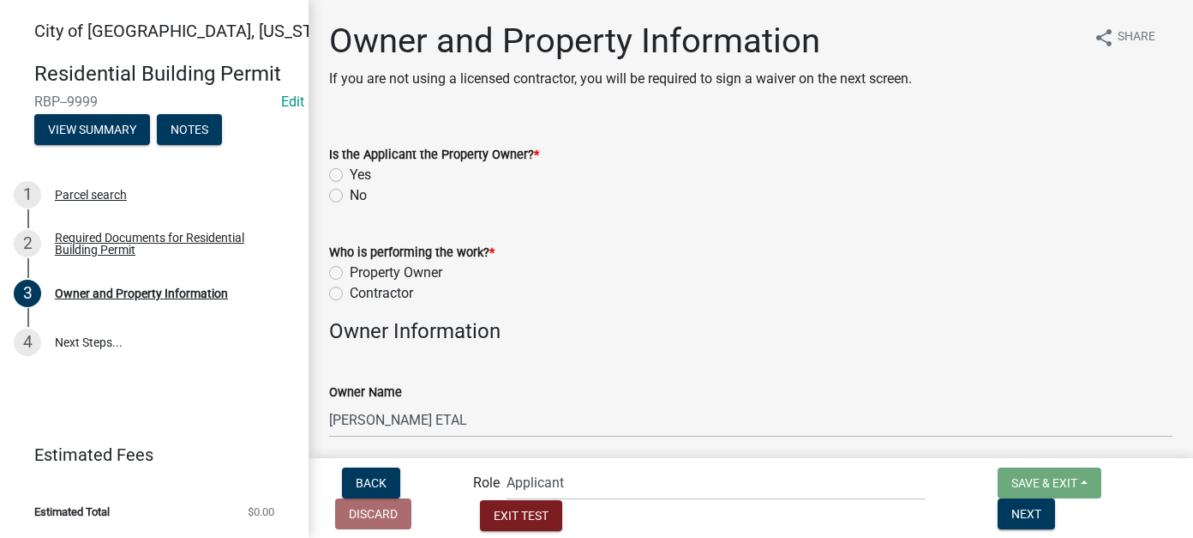
click at [334, 166] on div "Yes" at bounding box center [751, 175] width 844 height 21
click at [350, 173] on label "Yes" at bounding box center [360, 175] width 21 height 21
click at [350, 173] on input "Yes" at bounding box center [355, 170] width 11 height 11
radio input "true"
click at [350, 291] on label "Contractor" at bounding box center [381, 293] width 63 height 21
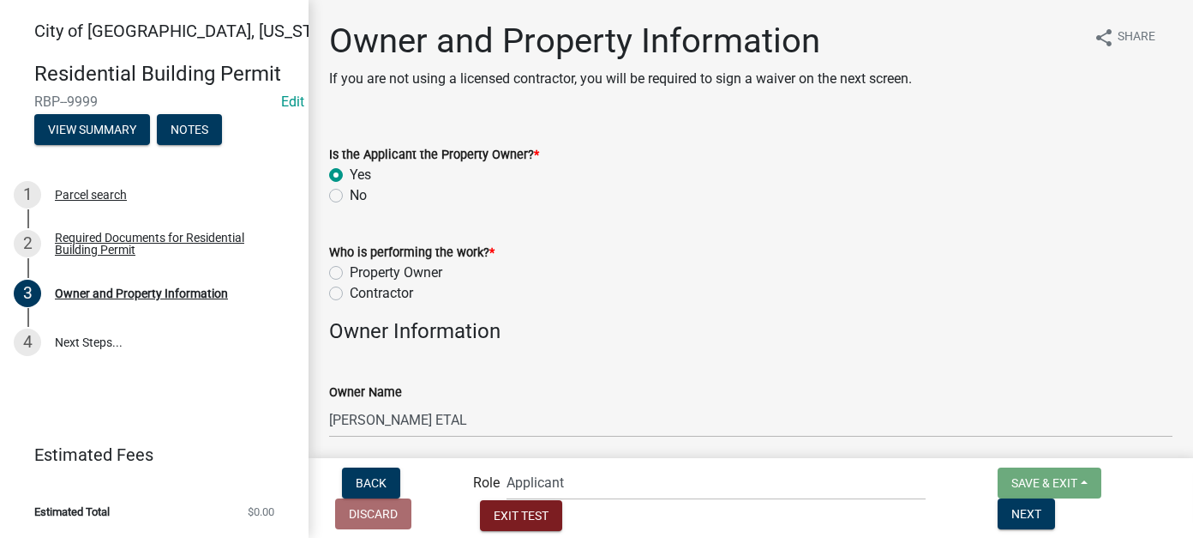
click at [350, 291] on input "Contractor" at bounding box center [355, 288] width 11 height 11
radio input "true"
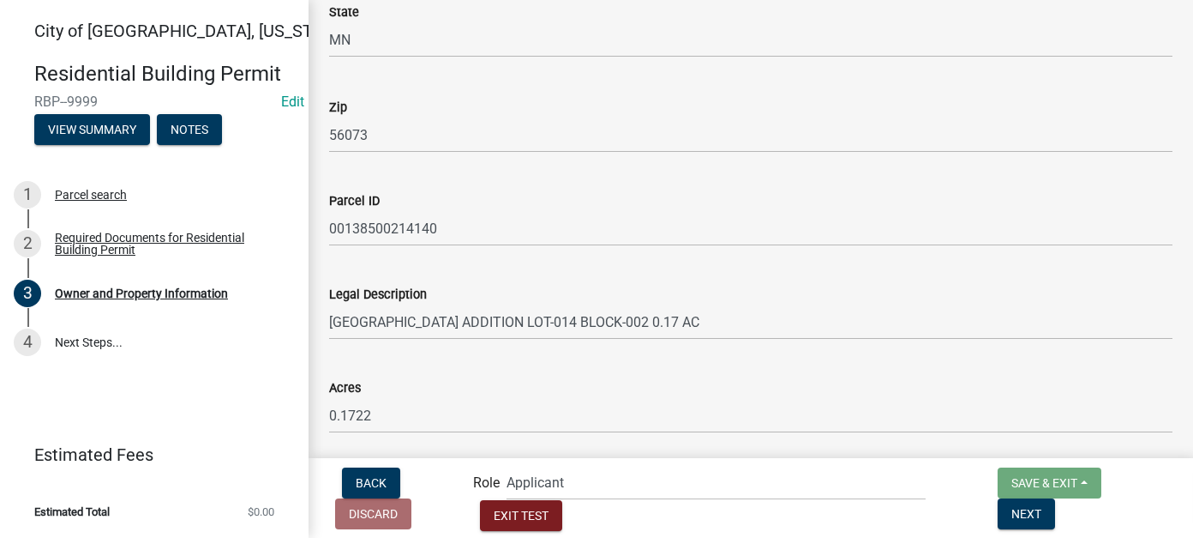
scroll to position [1286, 0]
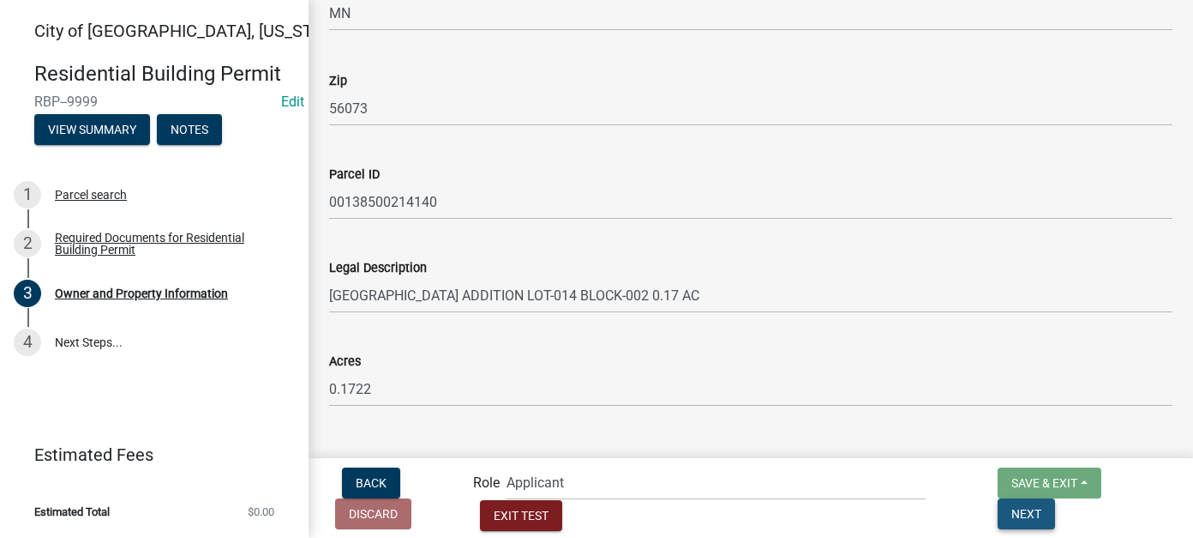
click at [1042, 511] on span "Next" at bounding box center [1027, 513] width 30 height 14
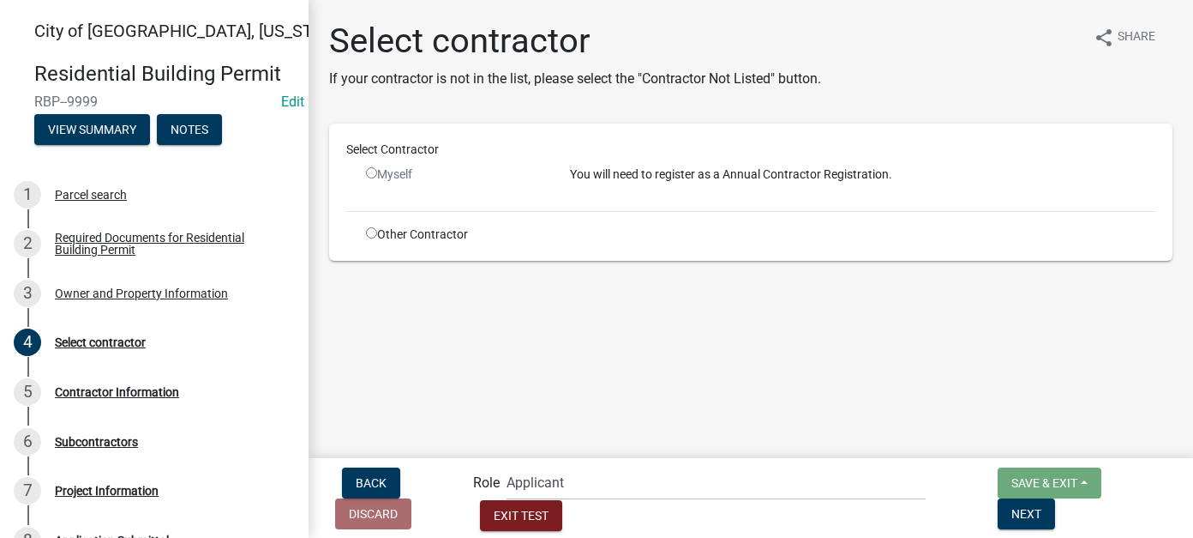
click at [371, 230] on input "radio" at bounding box center [371, 232] width 11 height 11
radio input "true"
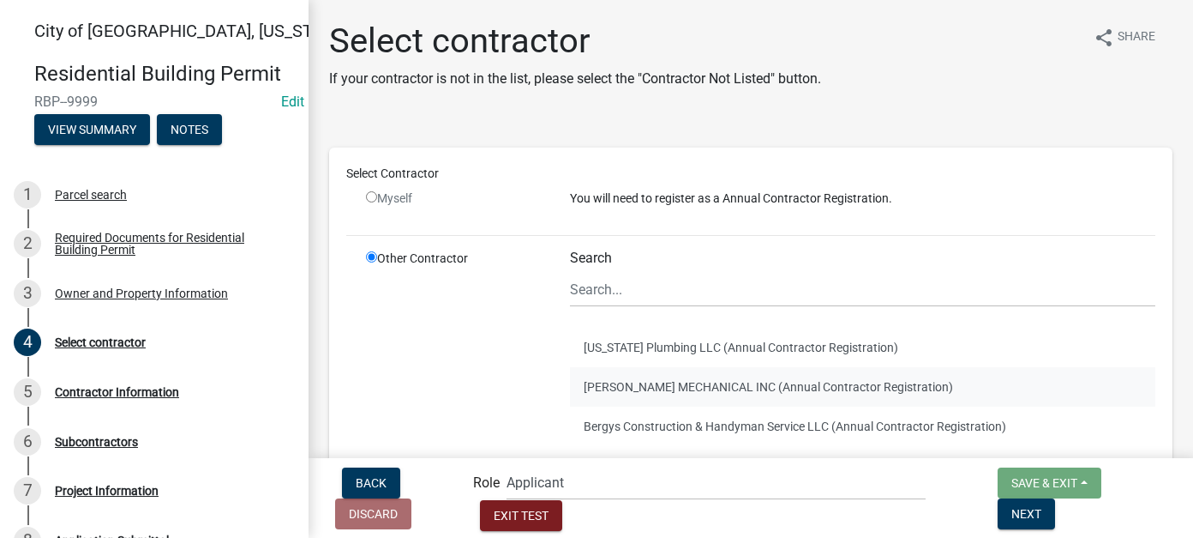
click at [693, 400] on button "KLASSEN MECHANICAL INC (Annual Contractor Registration)" at bounding box center [863, 386] width 586 height 39
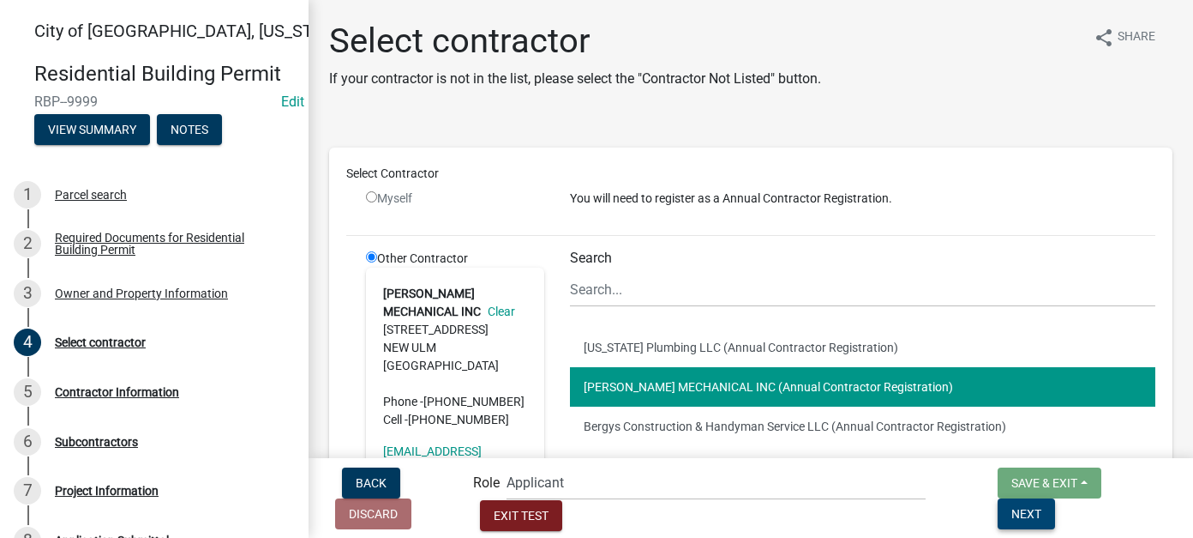
click at [1042, 511] on span "Next" at bounding box center [1027, 513] width 30 height 14
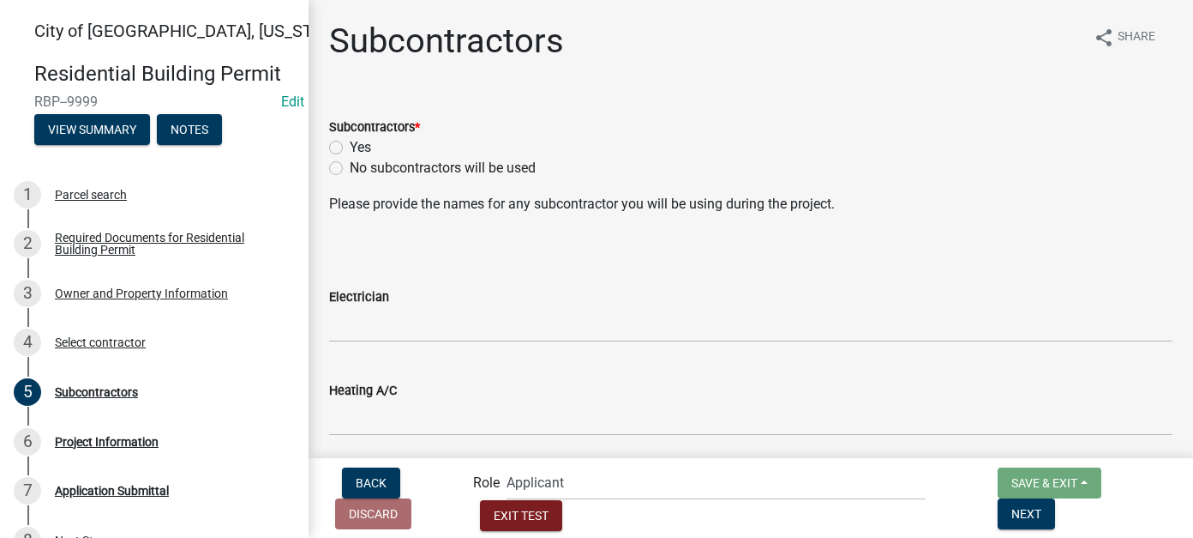
click at [350, 166] on label "No subcontractors will be used" at bounding box center [443, 168] width 186 height 21
click at [350, 166] on input "No subcontractors will be used" at bounding box center [355, 163] width 11 height 11
radio input "true"
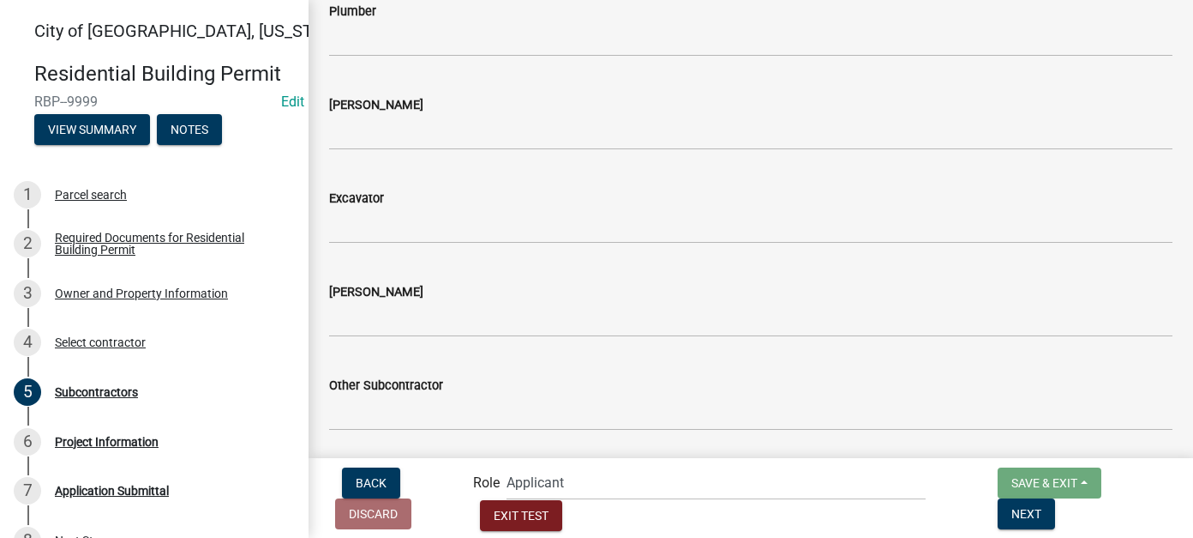
scroll to position [496, 0]
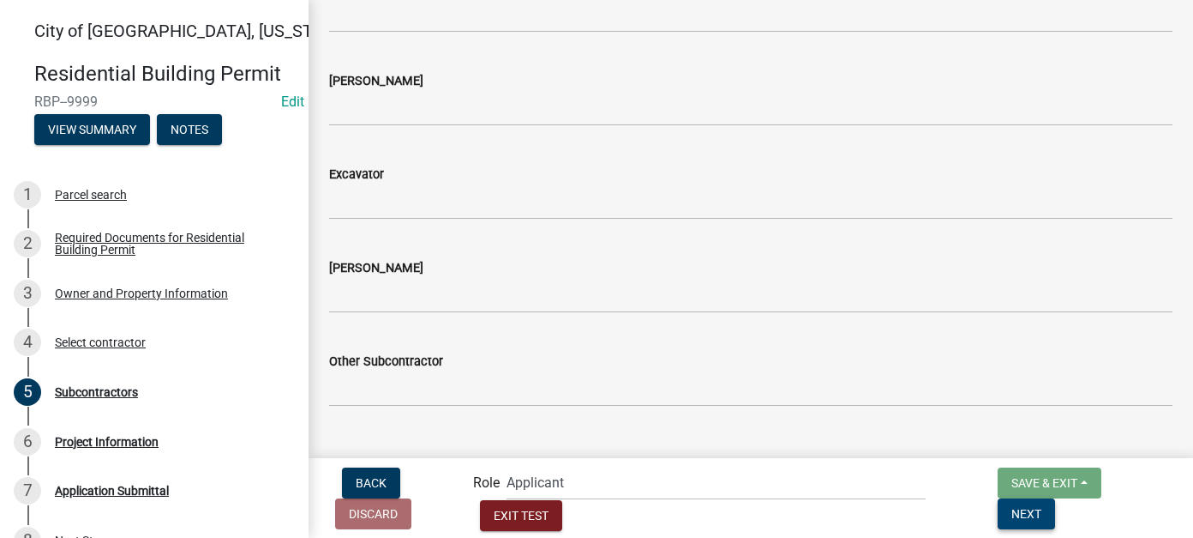
click at [1042, 511] on span "Next" at bounding box center [1027, 513] width 30 height 14
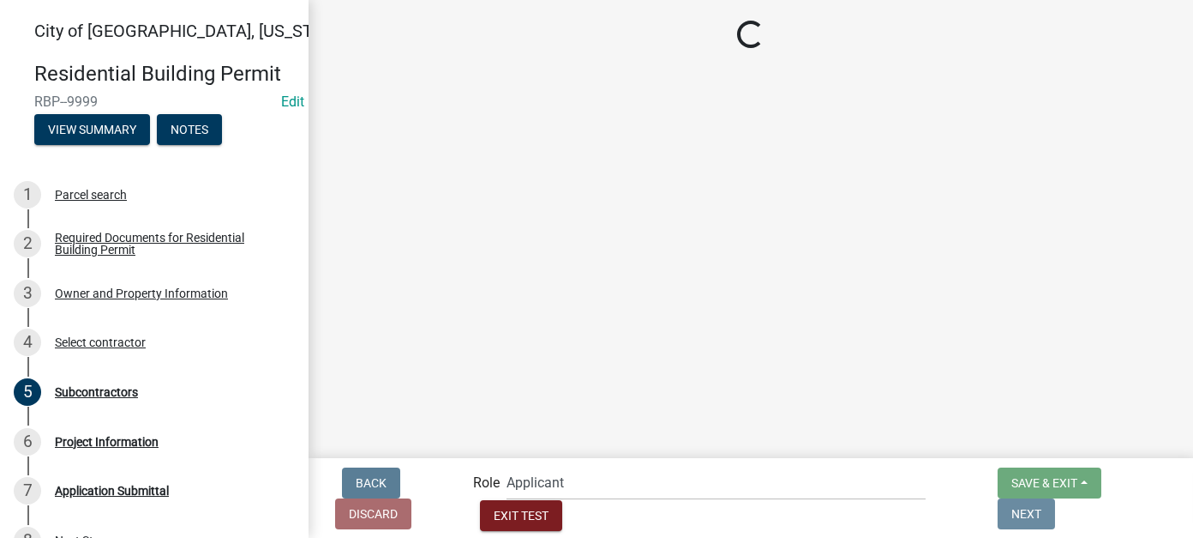
scroll to position [0, 0]
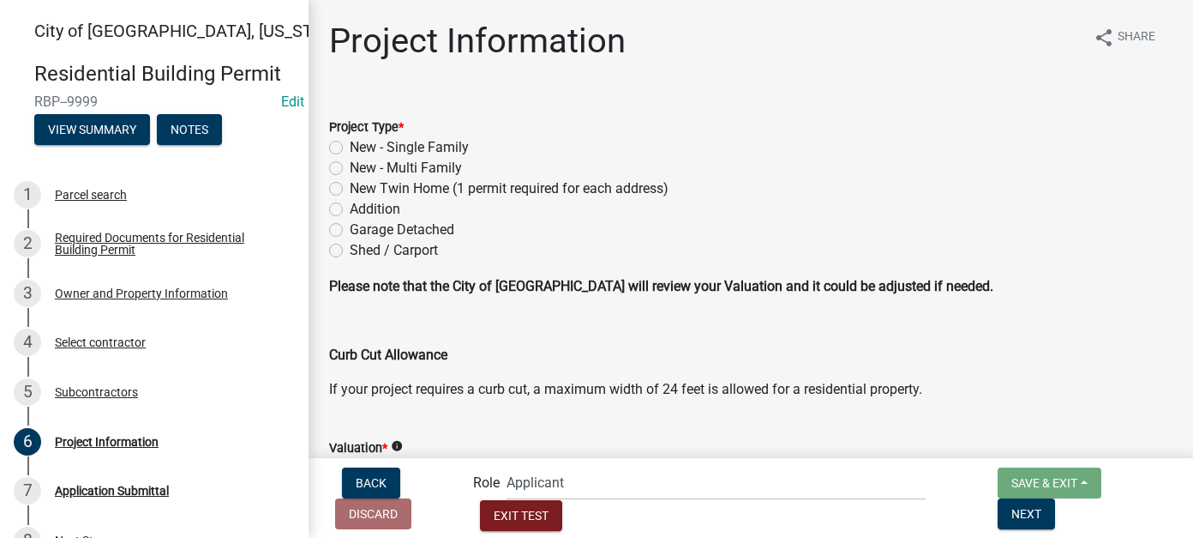
click at [350, 211] on label "Addition" at bounding box center [375, 209] width 51 height 21
click at [350, 210] on input "Addition" at bounding box center [355, 204] width 11 height 11
radio input "true"
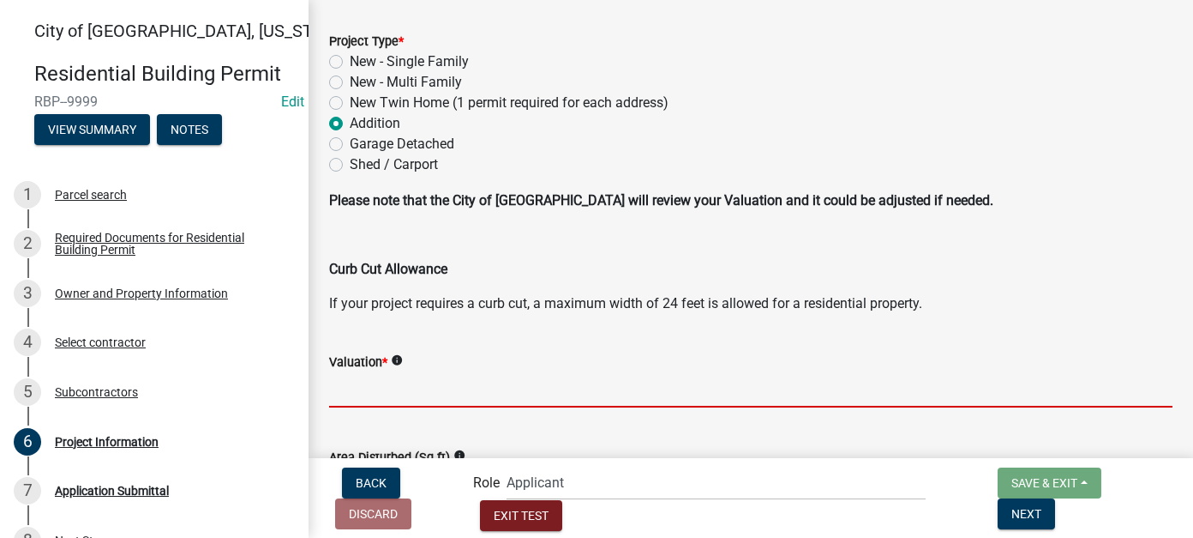
click at [395, 386] on input "text" at bounding box center [751, 389] width 844 height 35
type input "18000"
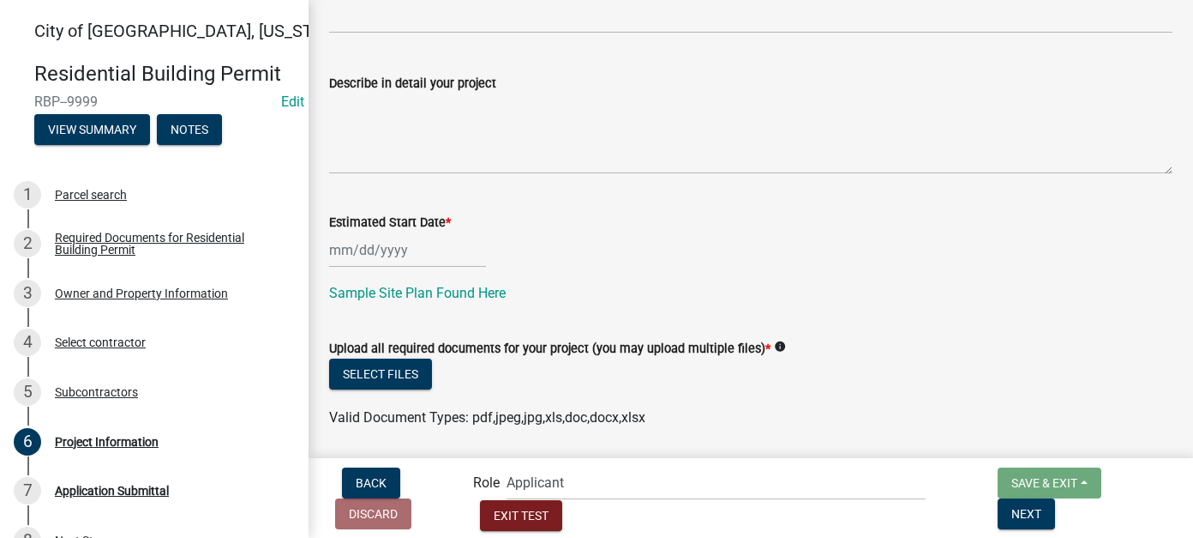
scroll to position [578, 0]
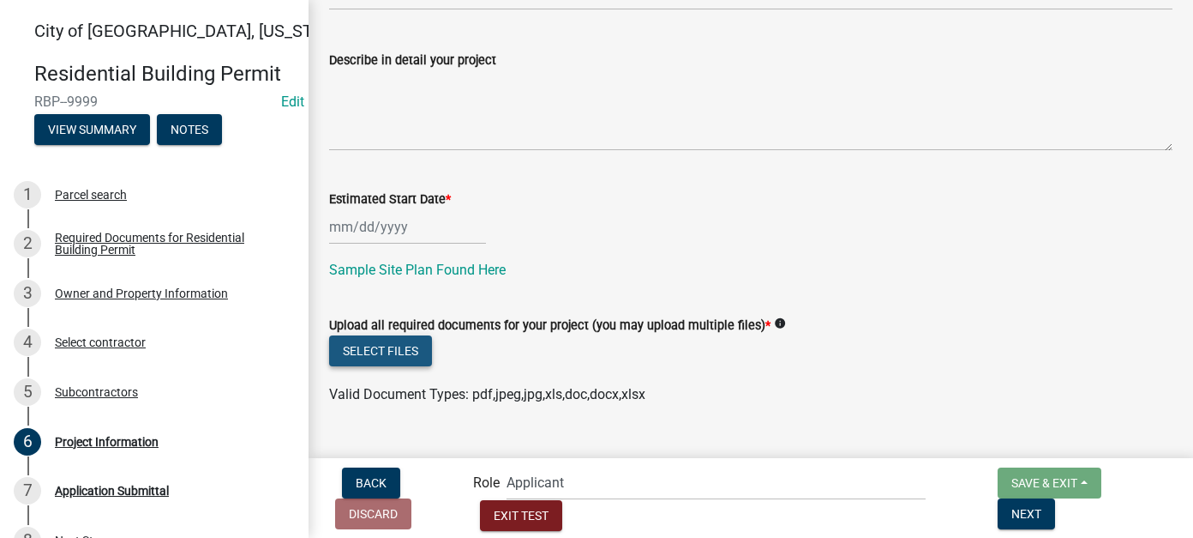
click at [415, 351] on button "Select files" at bounding box center [380, 350] width 103 height 31
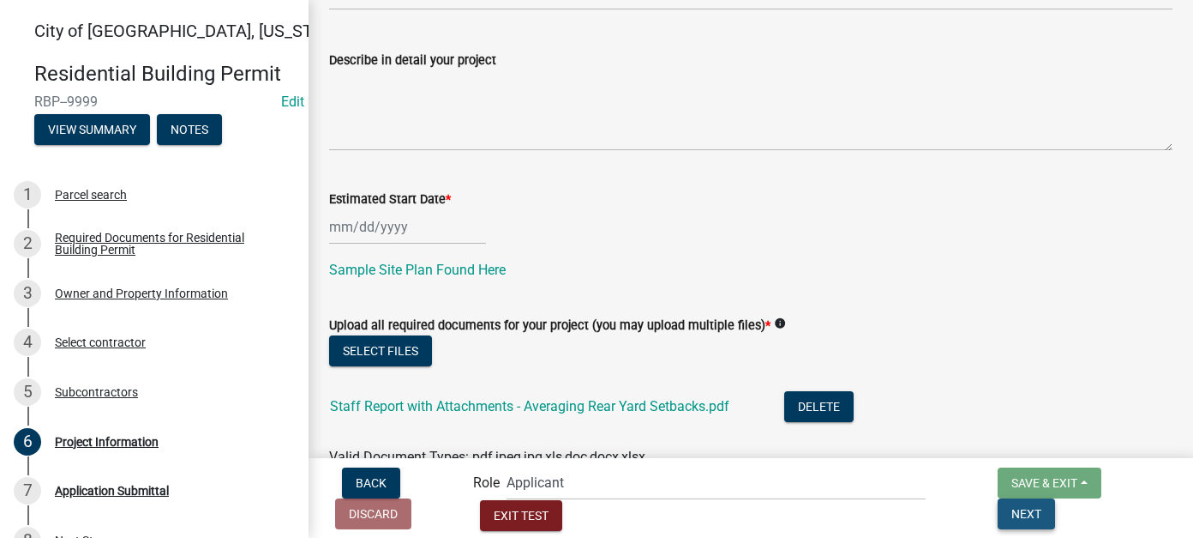
click at [1055, 506] on button "Next" at bounding box center [1026, 513] width 57 height 31
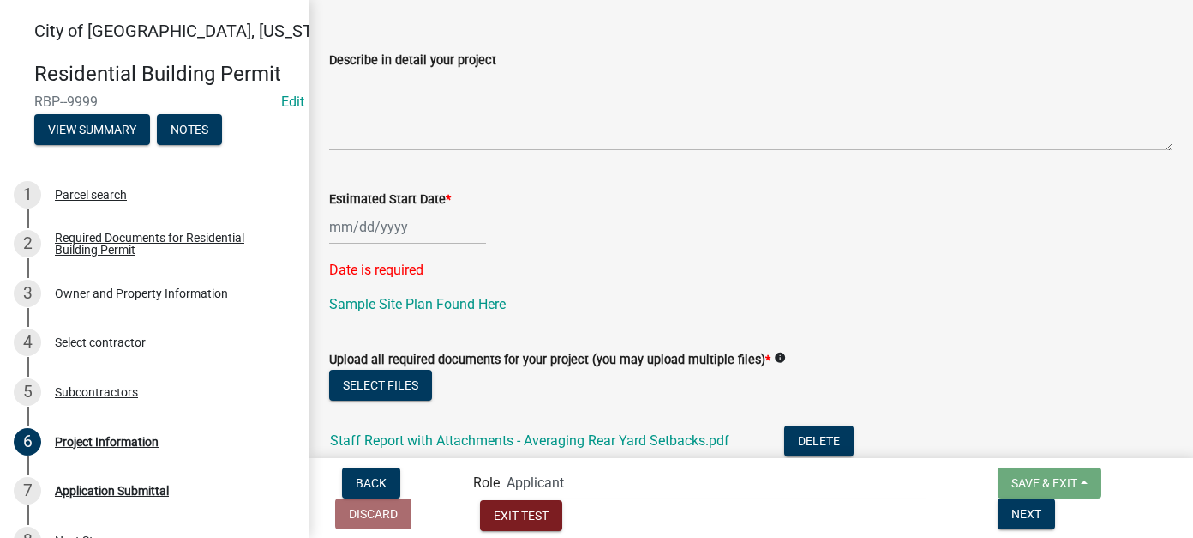
click at [345, 223] on div at bounding box center [407, 226] width 157 height 35
select select "9"
select select "2025"
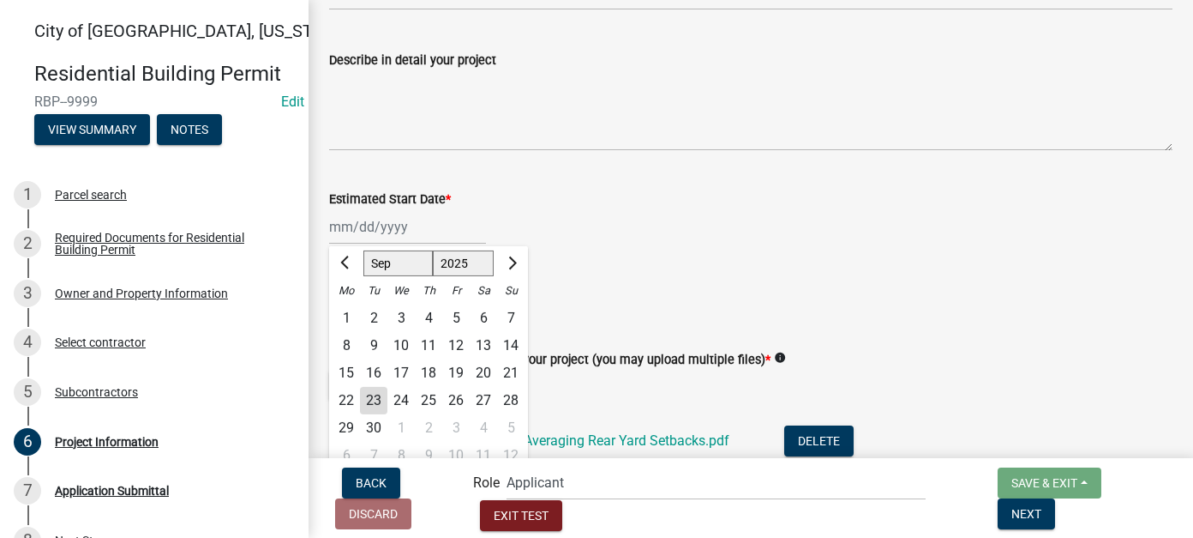
click at [377, 405] on div "23" at bounding box center [373, 400] width 27 height 27
type input "[DATE]"
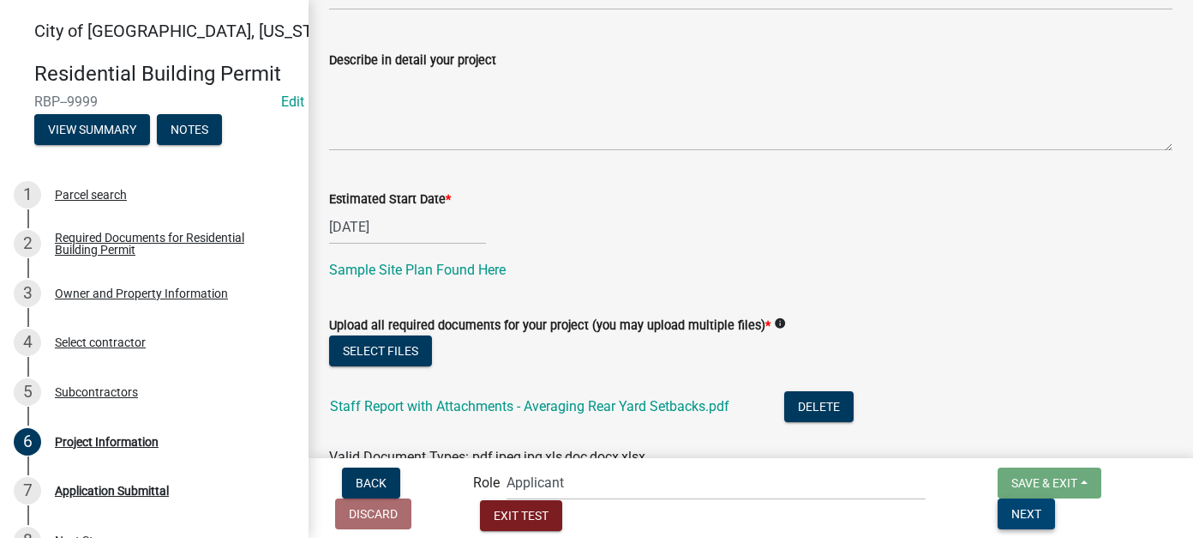
click at [1042, 506] on span "Next" at bounding box center [1027, 513] width 30 height 14
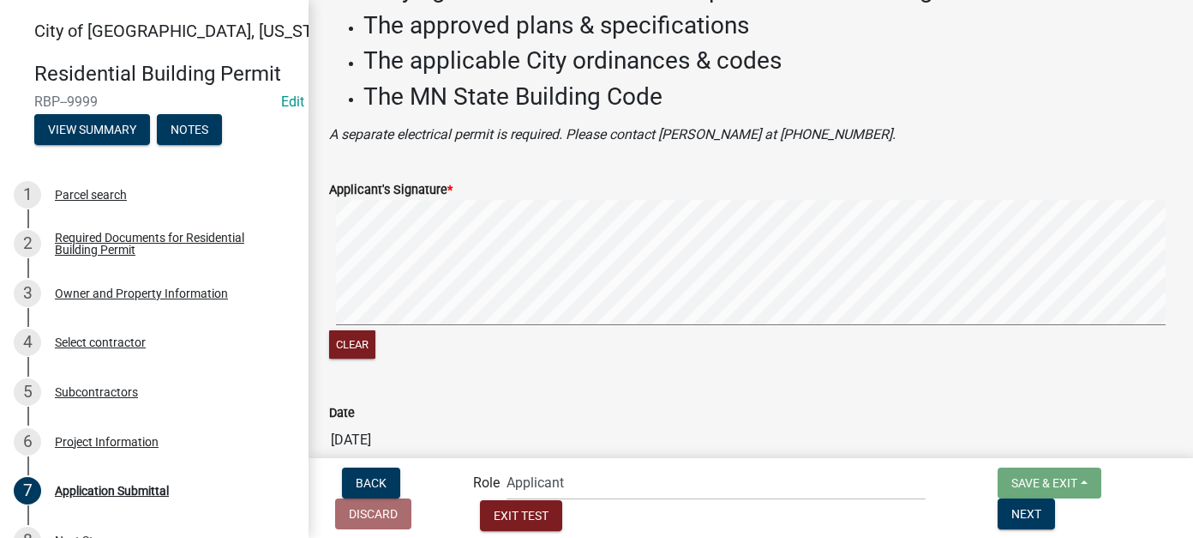
scroll to position [213, 0]
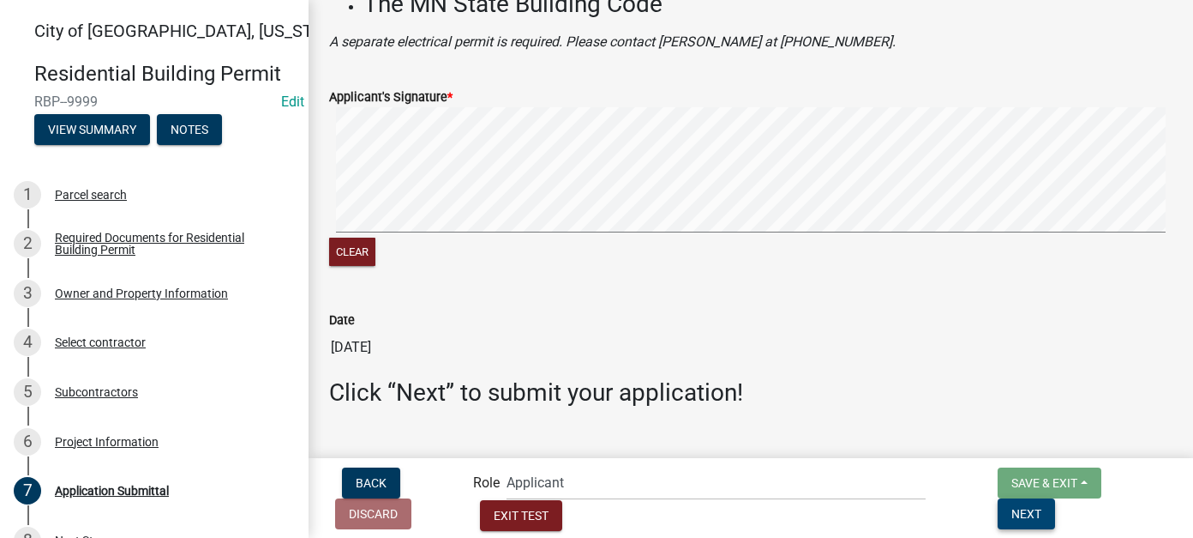
click at [1055, 502] on button "Next" at bounding box center [1026, 513] width 57 height 31
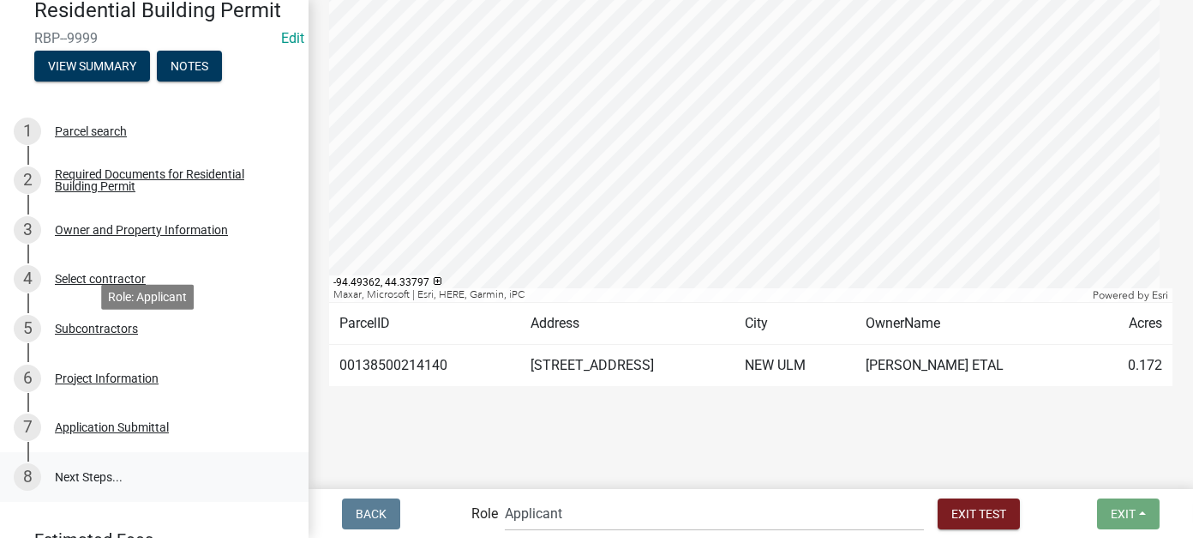
scroll to position [147, 0]
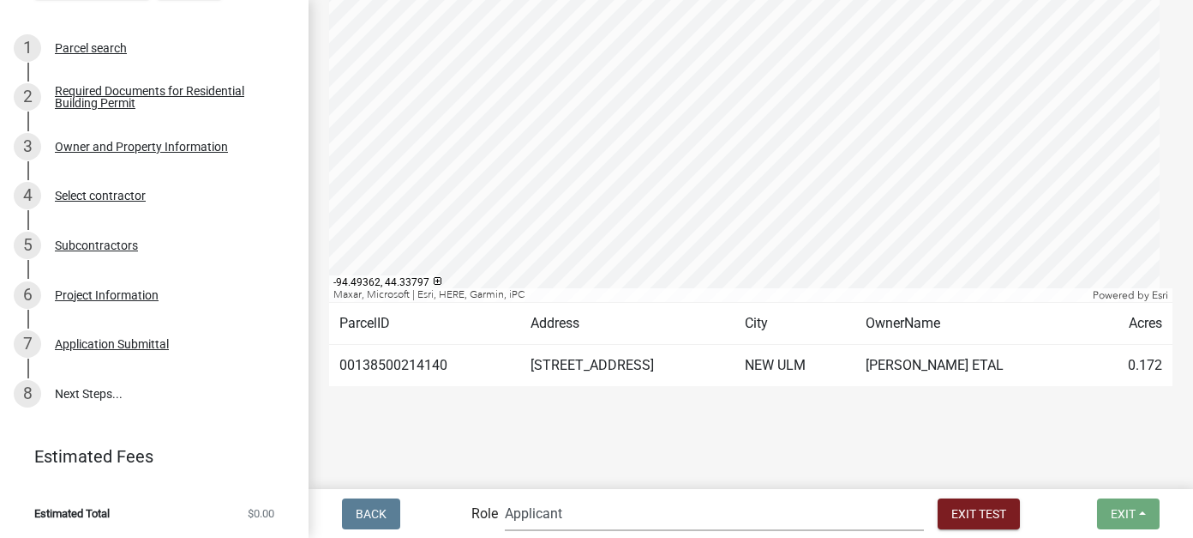
click at [626, 501] on select "Applicant Zoning and Building (John, Ellwood, Mike) Admin Stormwater (Joe S, An…" at bounding box center [714, 512] width 419 height 35
select select "2a8d2813-429b-4053-9d45-3691f4ce4985"
click at [574, 495] on select "Applicant Zoning and Building (John, Ellwood, Mike) Admin Stormwater (Joe S, An…" at bounding box center [714, 512] width 419 height 35
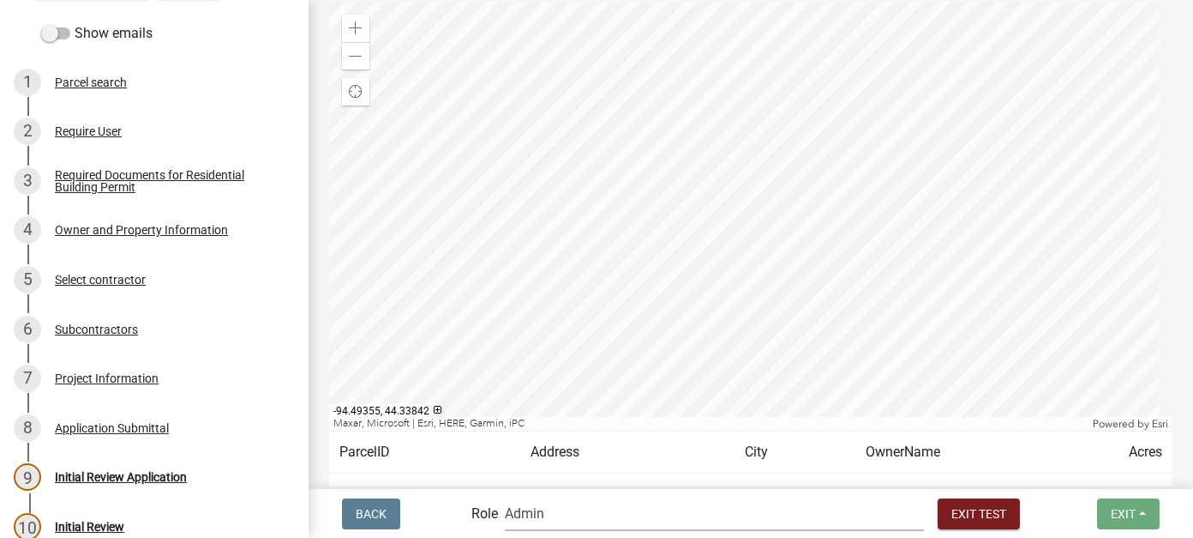
scroll to position [343, 0]
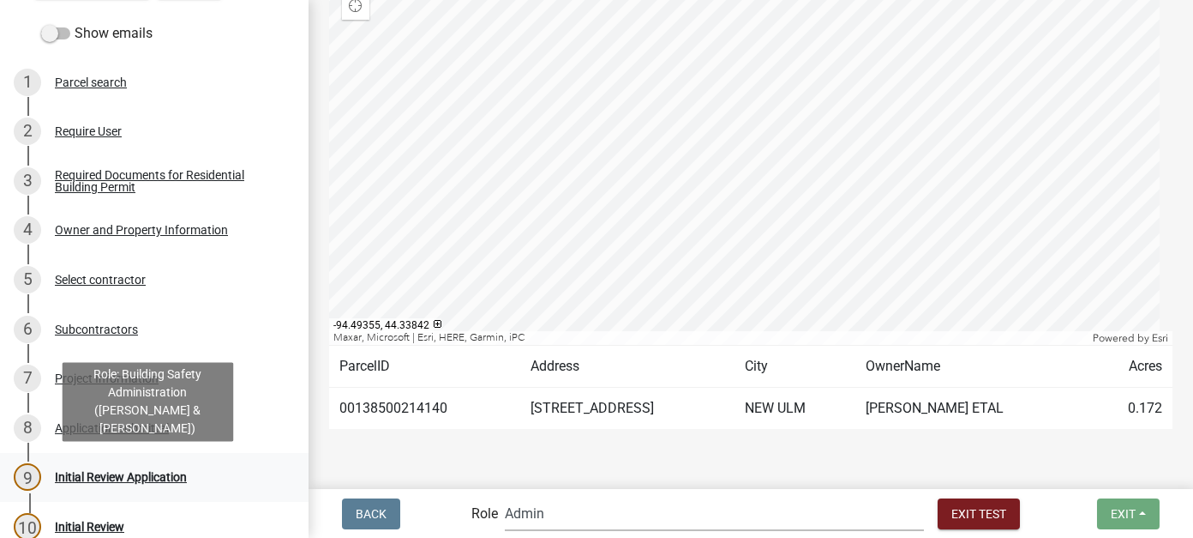
click at [182, 471] on div "Initial Review Application" at bounding box center [121, 477] width 132 height 12
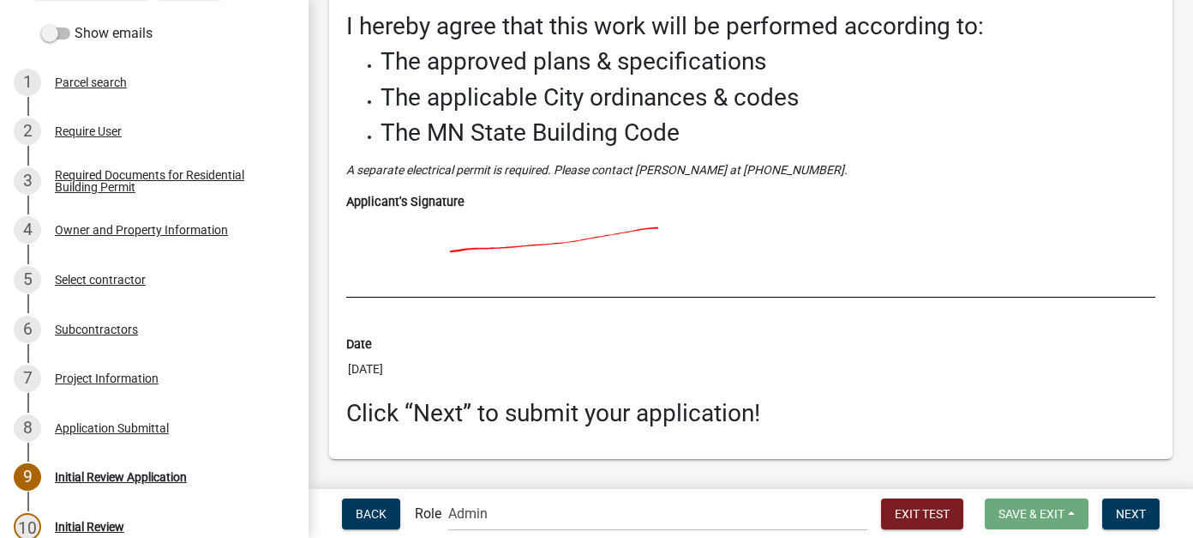
scroll to position [4700, 0]
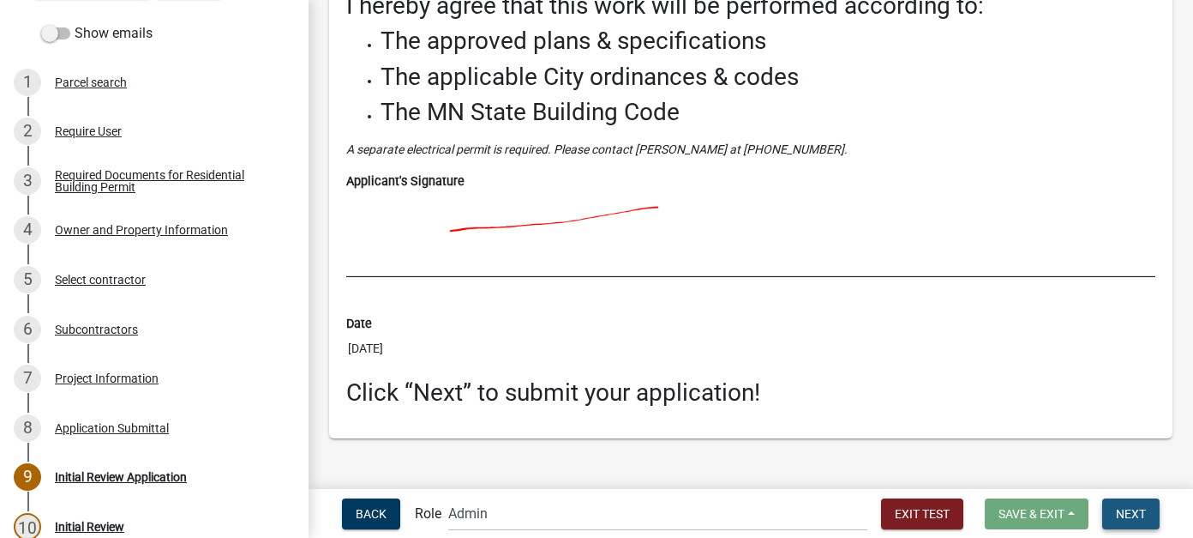
click at [1132, 507] on span "Next" at bounding box center [1131, 513] width 30 height 14
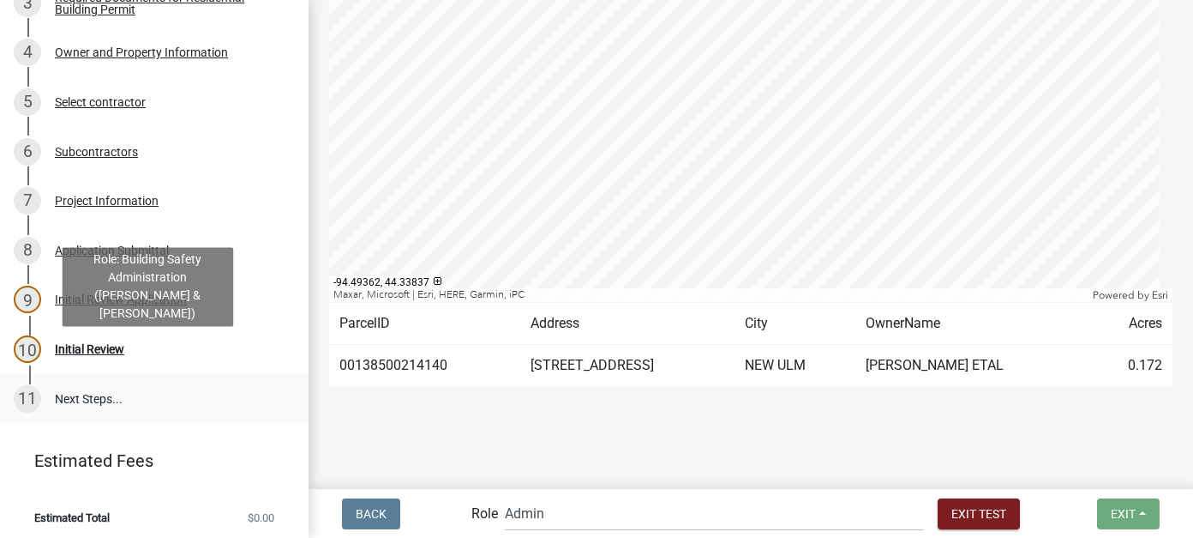
scroll to position [329, 0]
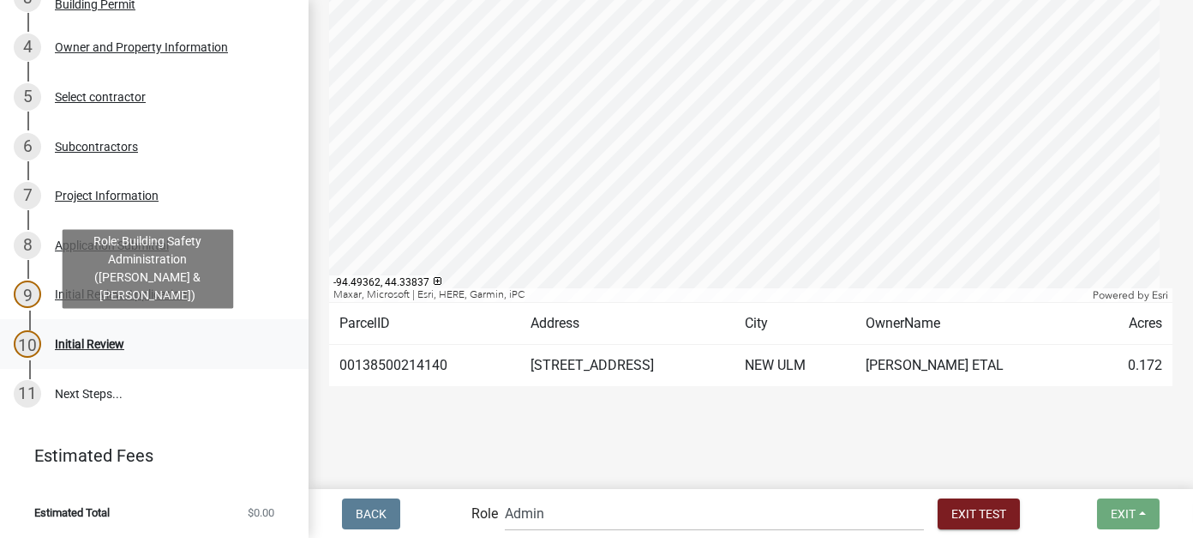
click at [98, 347] on div "Initial Review" at bounding box center [89, 344] width 69 height 12
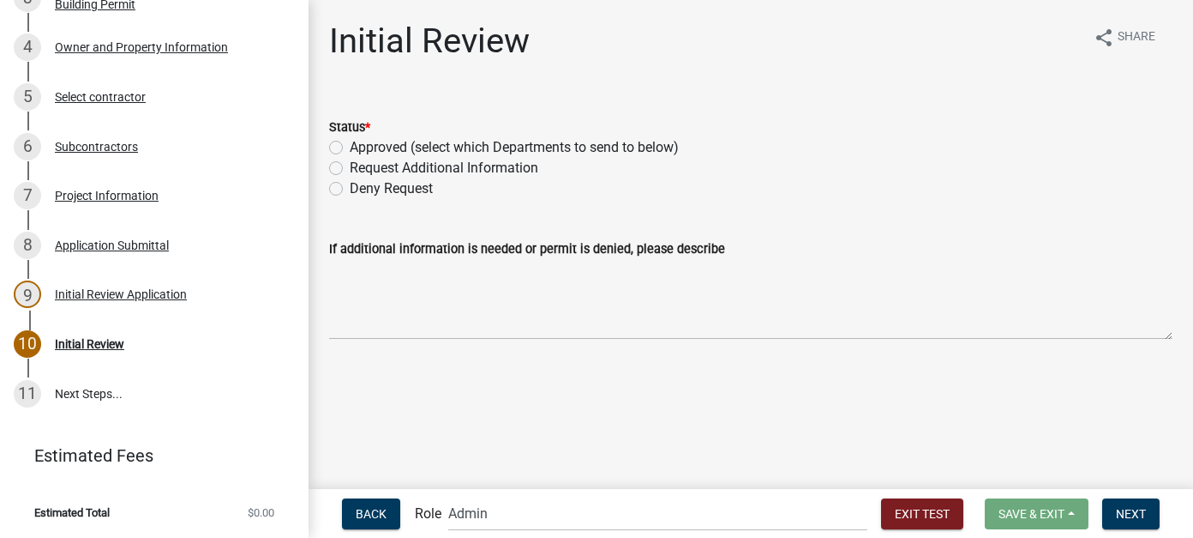
click at [390, 149] on label "Approved (select which Departments to send to below)" at bounding box center [514, 147] width 329 height 21
click at [361, 148] on input "Approved (select which Departments to send to below)" at bounding box center [355, 142] width 11 height 11
radio input "true"
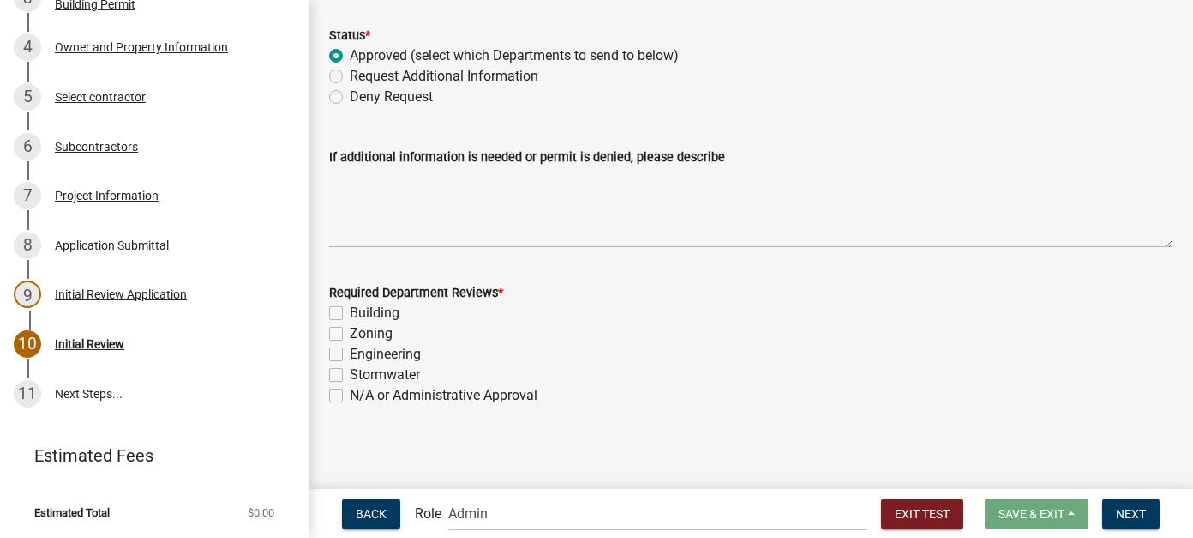
scroll to position [93, 0]
click at [350, 397] on label "N/A or Administrative Approval" at bounding box center [444, 394] width 188 height 21
click at [350, 395] on input "N/A or Administrative Approval" at bounding box center [355, 389] width 11 height 11
checkbox input "true"
checkbox input "false"
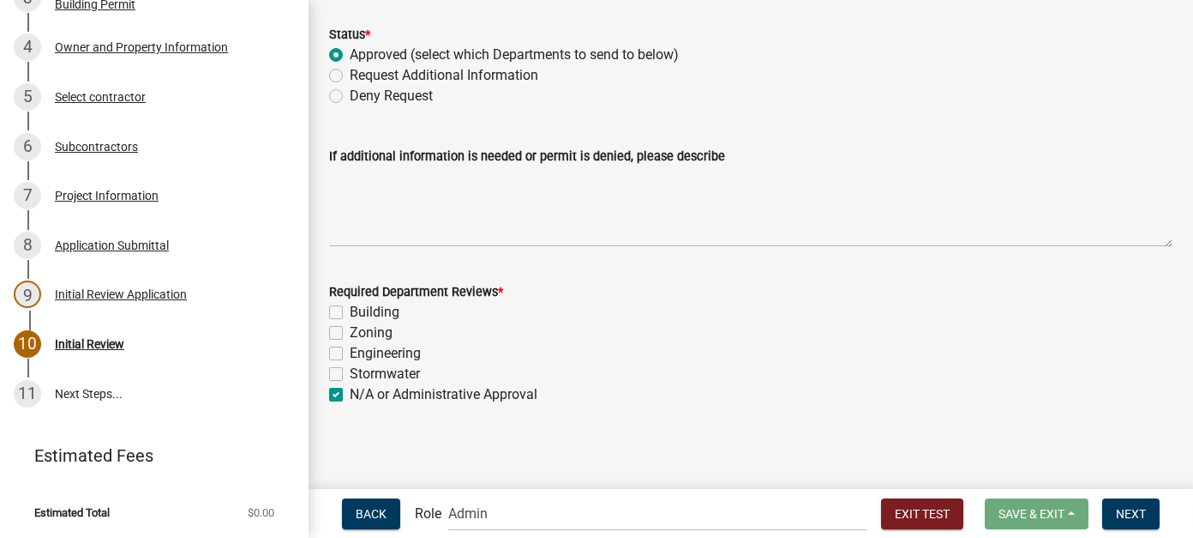
checkbox input "false"
checkbox input "true"
click at [1126, 514] on span "Next" at bounding box center [1131, 513] width 30 height 14
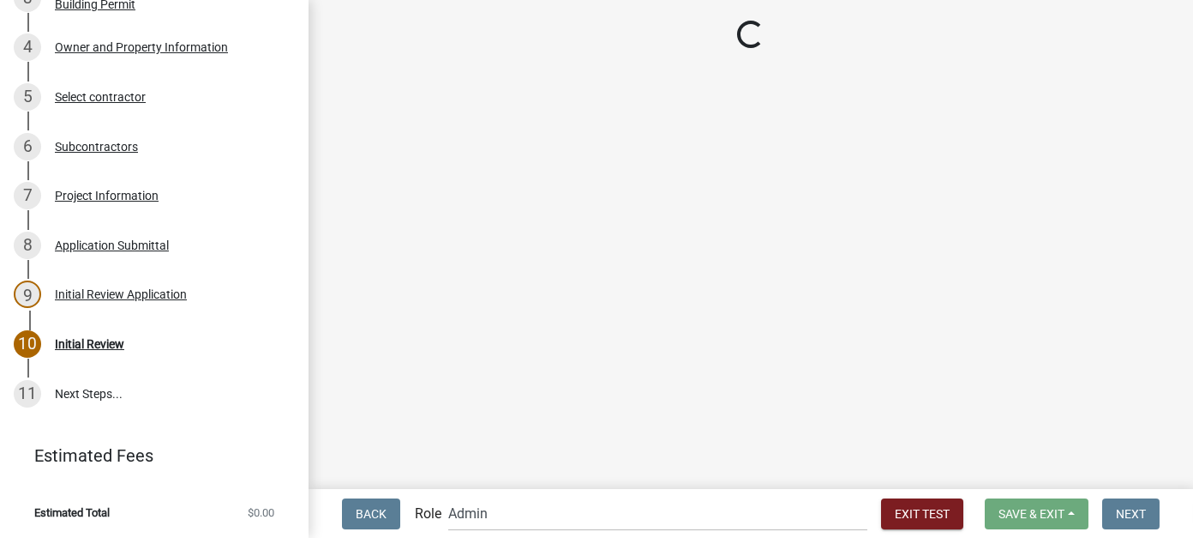
scroll to position [379, 0]
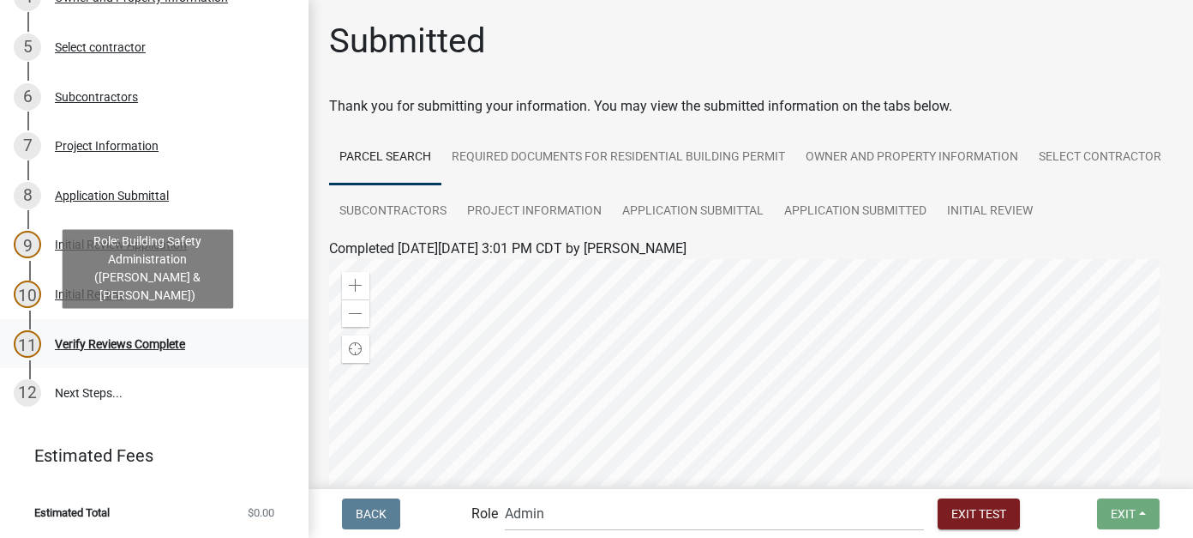
click at [147, 351] on div "11 Verify Reviews Complete" at bounding box center [147, 343] width 267 height 27
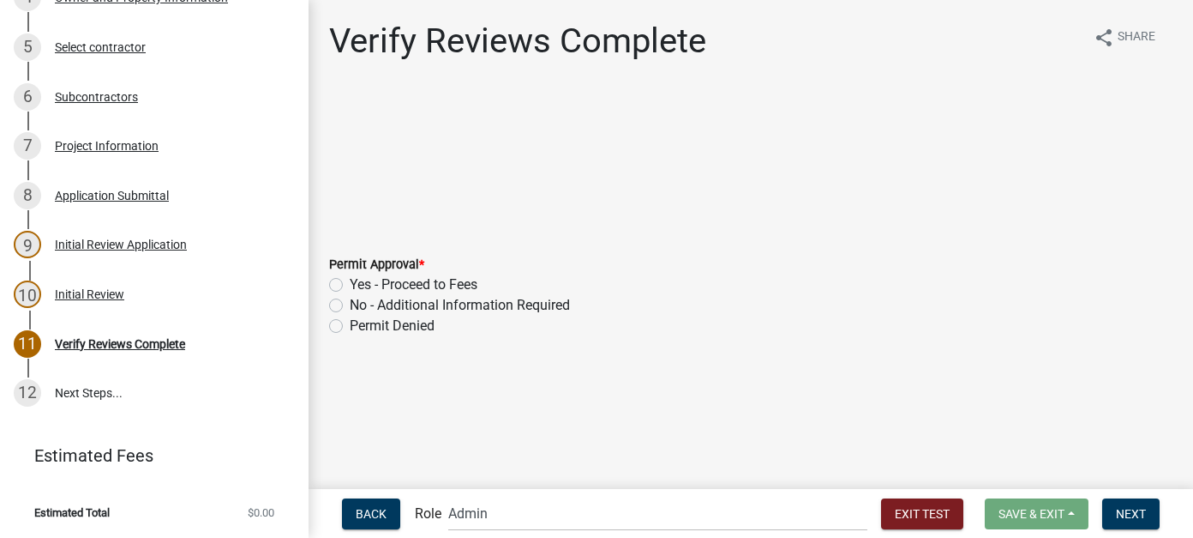
click at [350, 284] on label "Yes - Proceed to Fees" at bounding box center [414, 284] width 128 height 21
click at [350, 284] on input "Yes - Proceed to Fees" at bounding box center [355, 279] width 11 height 11
radio input "true"
click at [1151, 506] on button "Next" at bounding box center [1130, 513] width 57 height 31
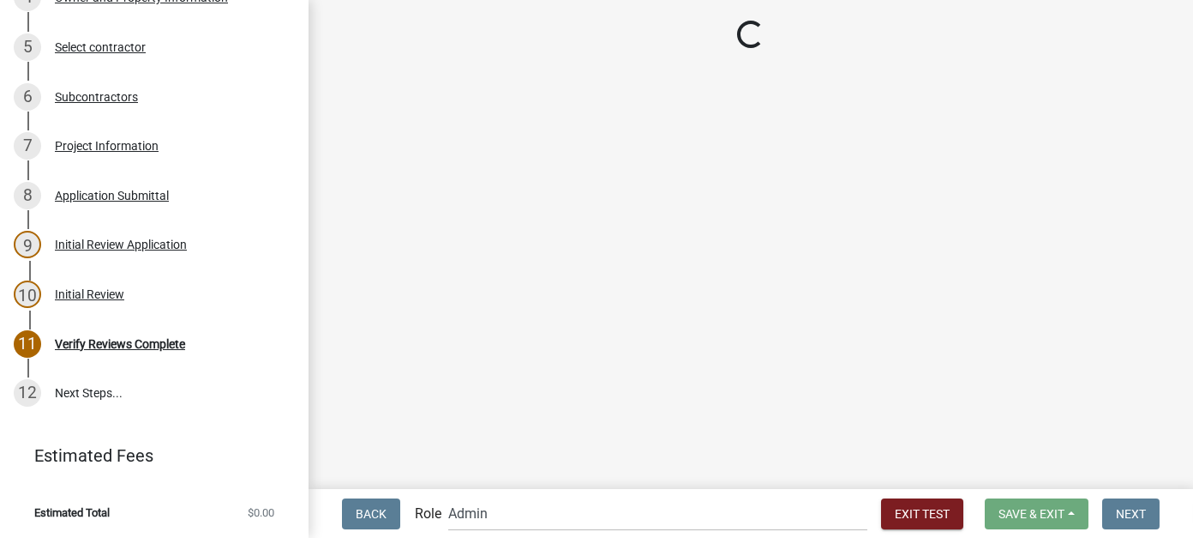
scroll to position [576, 0]
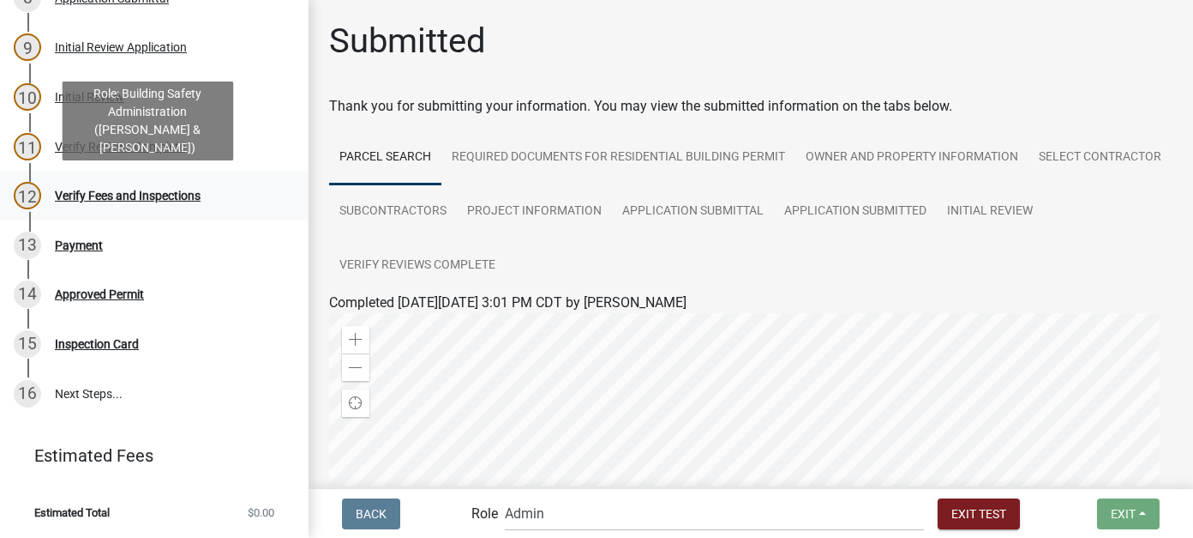
click at [182, 202] on div "12 Verify Fees and Inspections" at bounding box center [147, 195] width 267 height 27
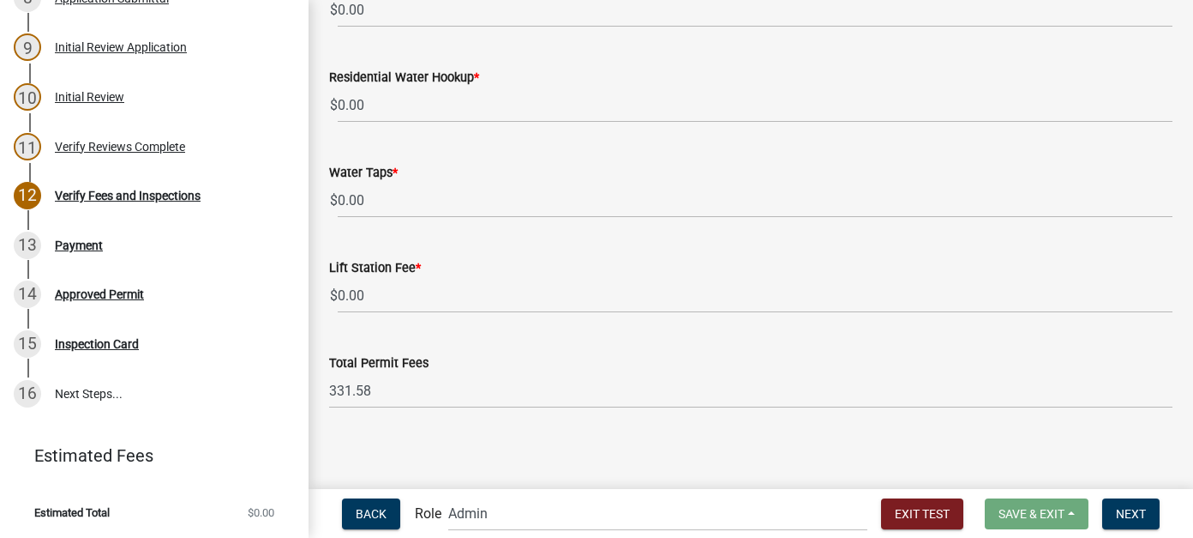
scroll to position [1069, 0]
click at [1137, 514] on span "Next" at bounding box center [1131, 513] width 30 height 14
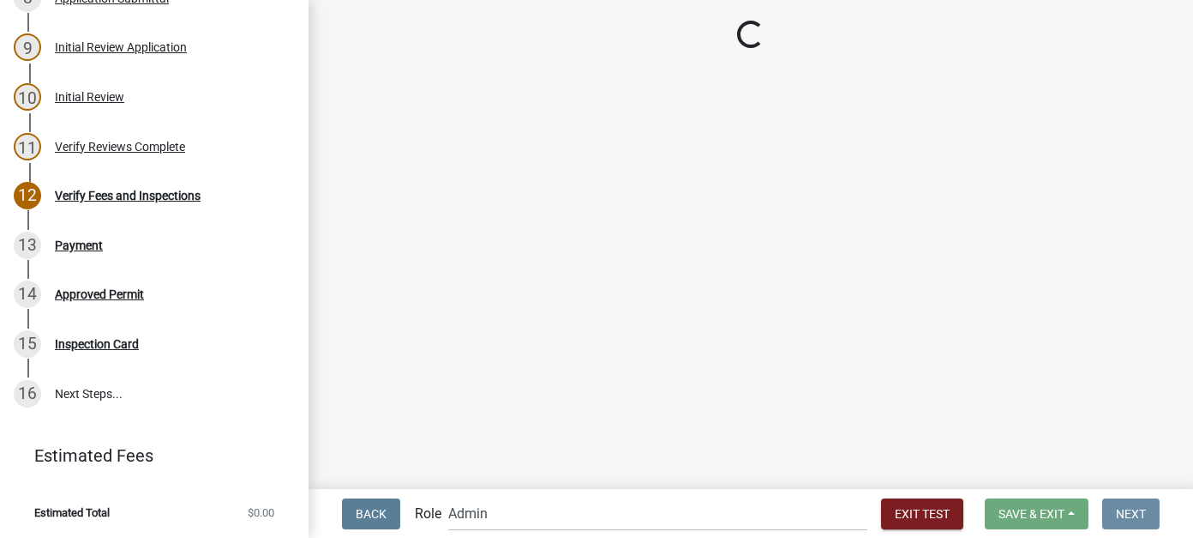
scroll to position [0, 0]
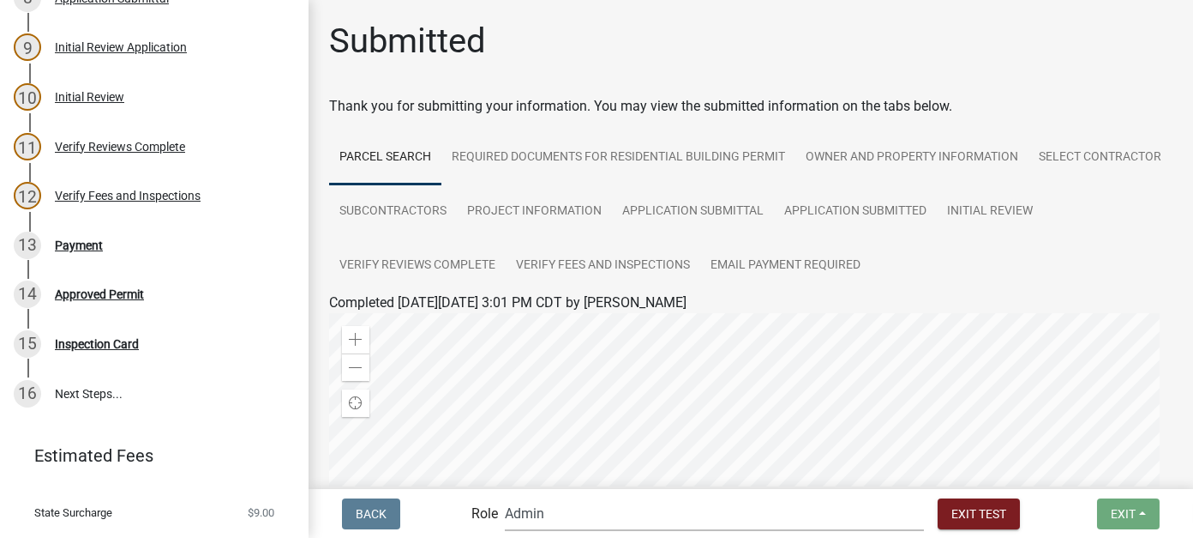
drag, startPoint x: 656, startPoint y: 510, endPoint x: 646, endPoint y: 507, distance: 10.8
click at [656, 509] on select "Applicant Zoning and Building (John, Ellwood, Mike) Admin Stormwater (Joe S, An…" at bounding box center [714, 512] width 419 height 35
click at [574, 495] on select "Applicant Zoning and Building (John, Ellwood, Mike) Admin Stormwater (Joe S, An…" at bounding box center [714, 512] width 419 height 35
click at [98, 243] on div "Payment" at bounding box center [79, 245] width 48 height 12
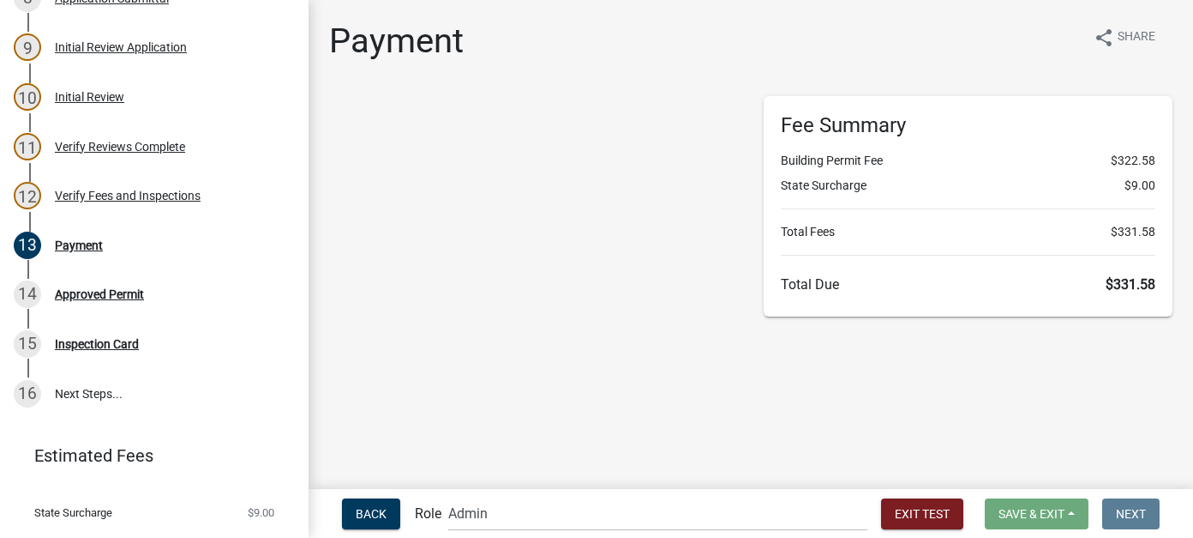
select select "2: 1"
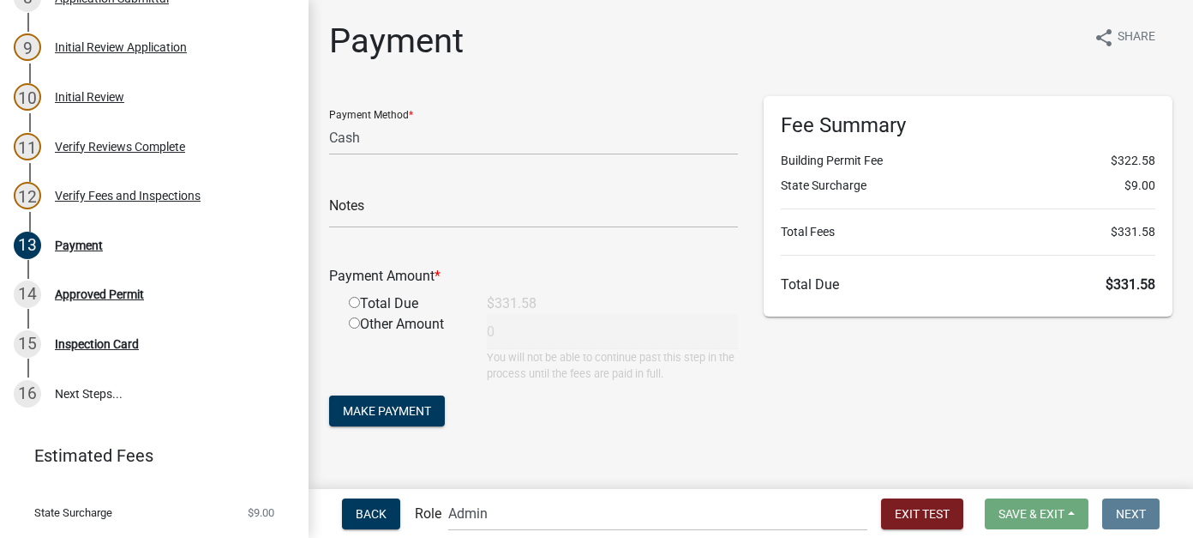
click at [352, 306] on input "radio" at bounding box center [354, 302] width 11 height 11
radio input "true"
type input "331.58"
click at [391, 411] on span "Make Payment" at bounding box center [387, 411] width 88 height 14
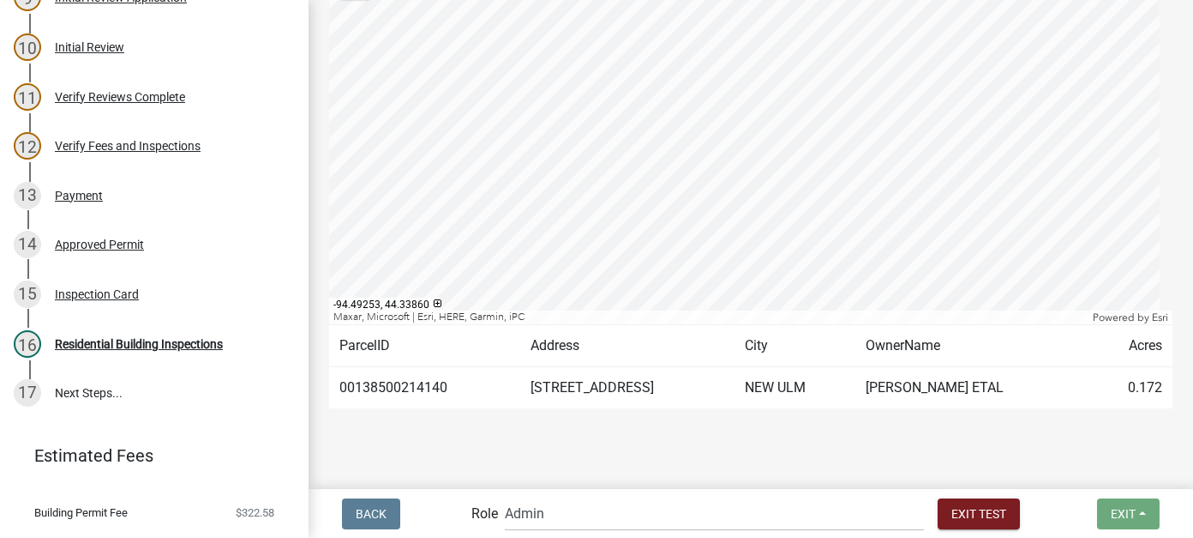
scroll to position [493, 0]
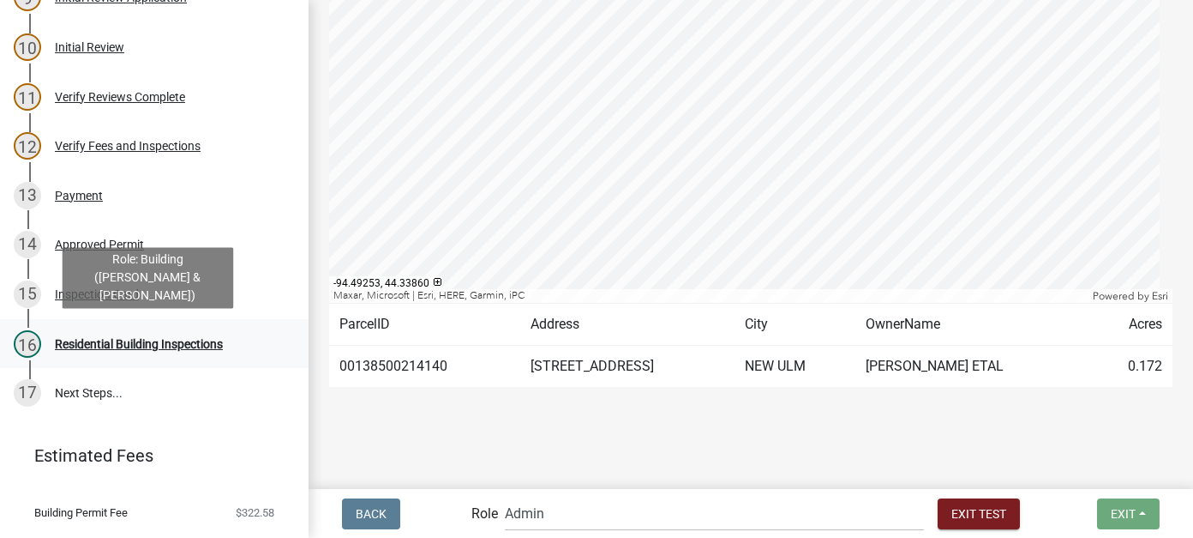
click at [233, 345] on div "16 Residential Building Inspections" at bounding box center [147, 343] width 267 height 27
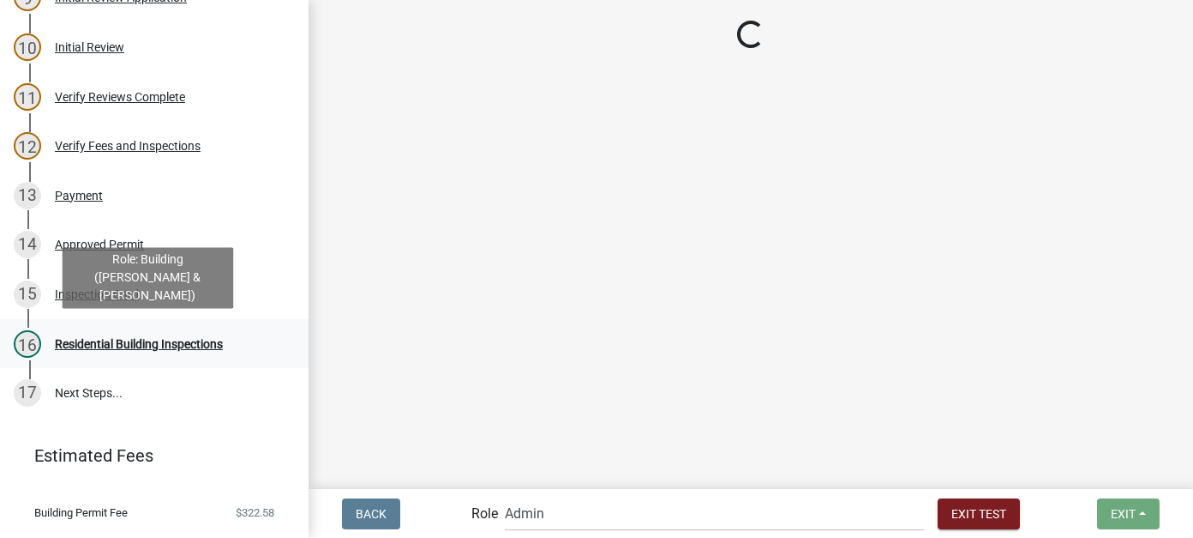
scroll to position [0, 0]
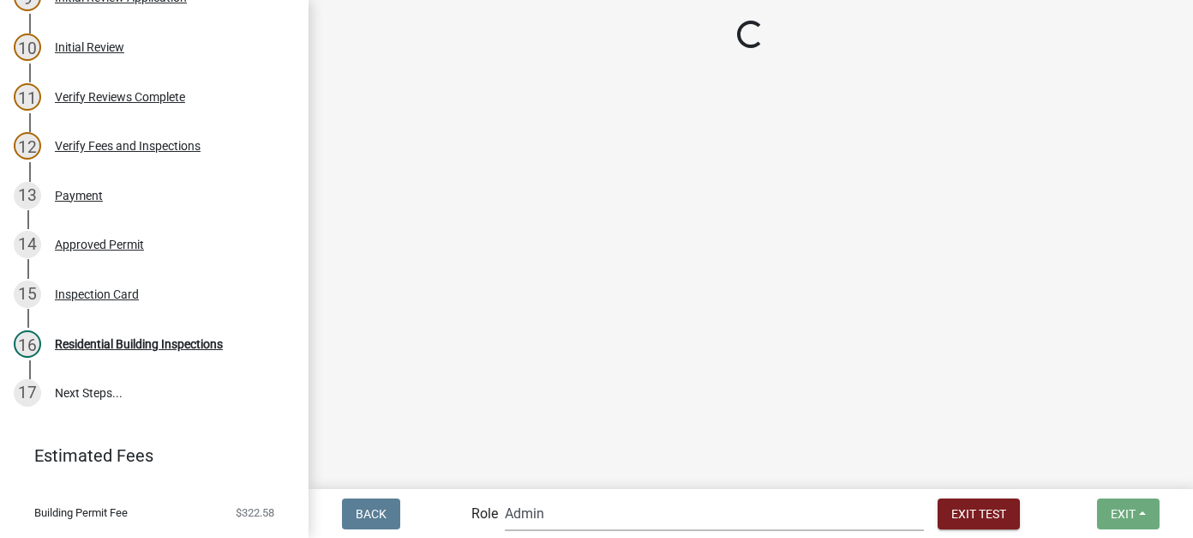
click at [622, 510] on select "Applicant Zoning and Building (John, Ellwood, Mike) Admin Stormwater (Joe S, An…" at bounding box center [714, 512] width 419 height 35
select select "805d55ac-e238-4e04-8f8e-acc067f36c3e"
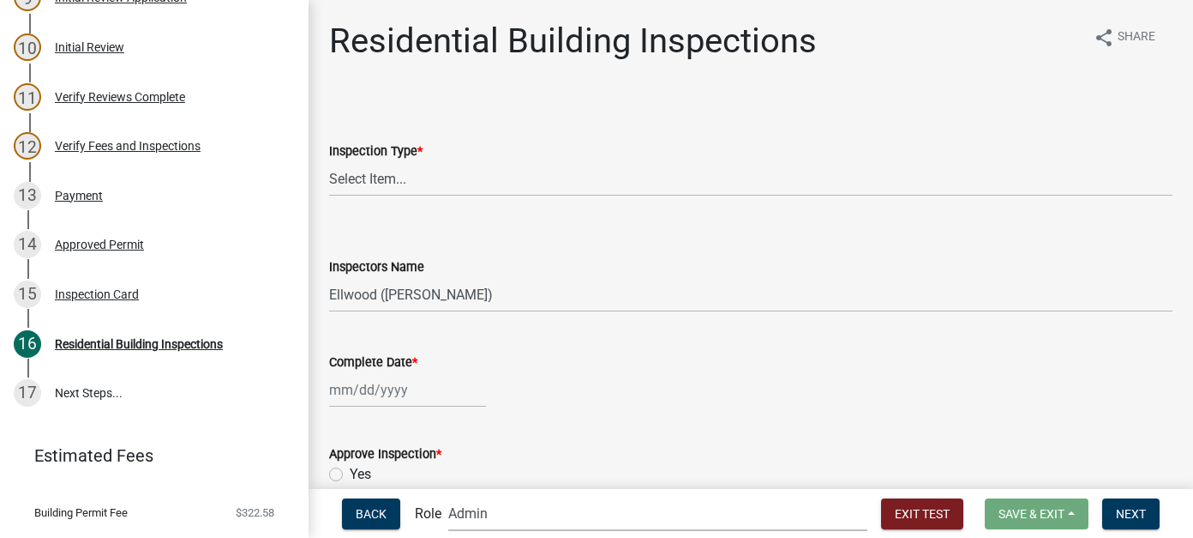
select select "af95025d-b44f-4367-9798-e31ebf5850b8"
click at [518, 495] on select "Applicant Zoning and Building (John, Ellwood, Mike) Admin Stormwater (Joe S, An…" at bounding box center [657, 512] width 419 height 35
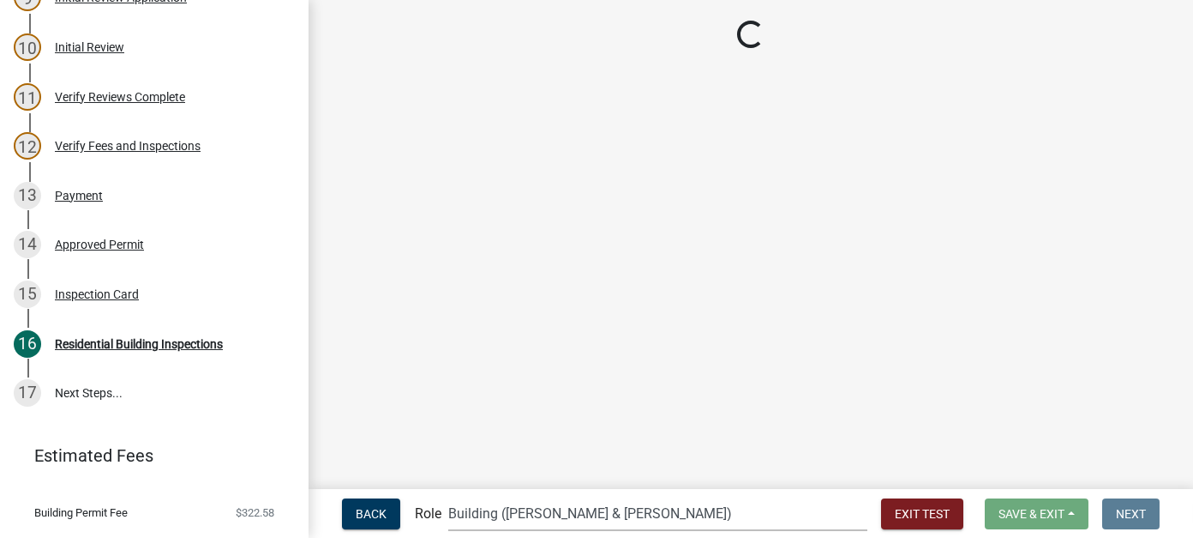
select select "805d55ac-e238-4e04-8f8e-acc067f36c3e"
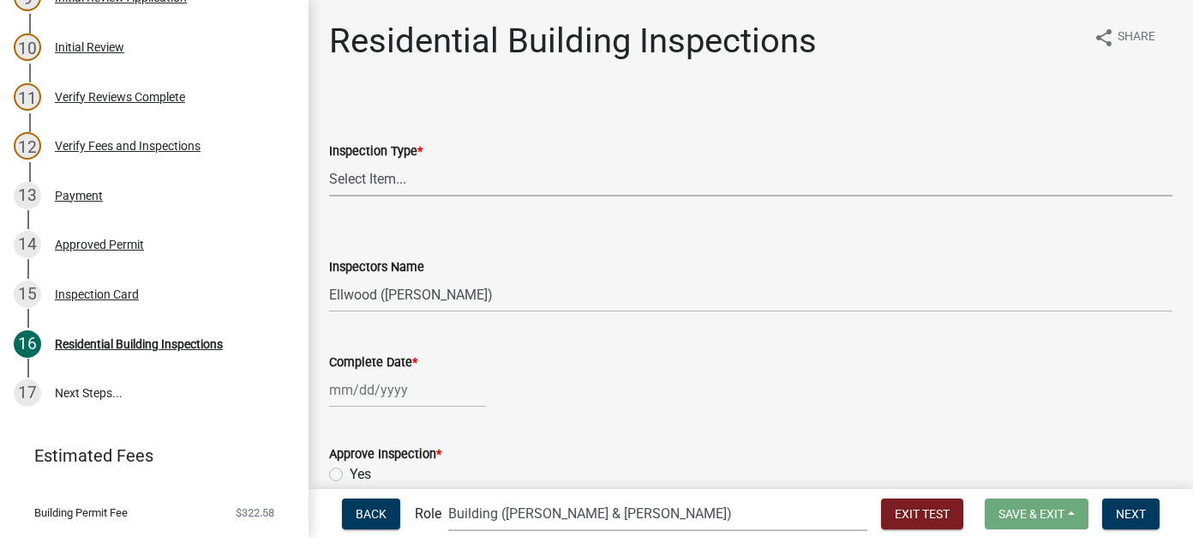
click at [361, 194] on select "Select Item... None All Inspections Required Energy Code Certificate Setback/So…" at bounding box center [751, 178] width 844 height 35
click at [329, 161] on select "Select Item... None All Inspections Required Energy Code Certificate Setback/So…" at bounding box center [751, 178] width 844 height 35
select select "e8c86019-77c2-4c82-a77c-46f053f09c1c"
click at [361, 387] on div at bounding box center [407, 389] width 157 height 35
select select "9"
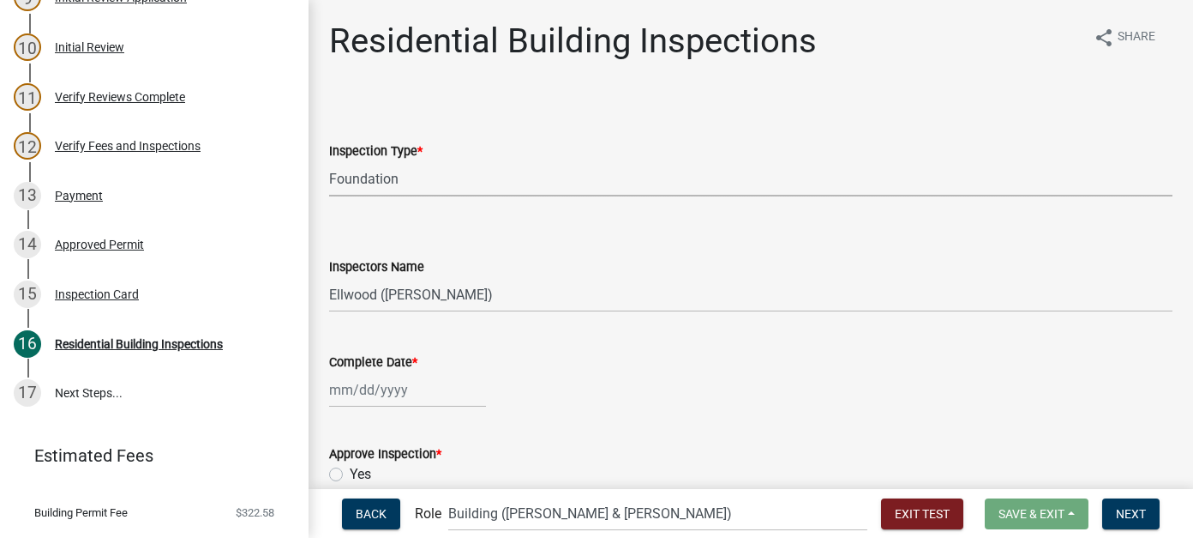
select select "2025"
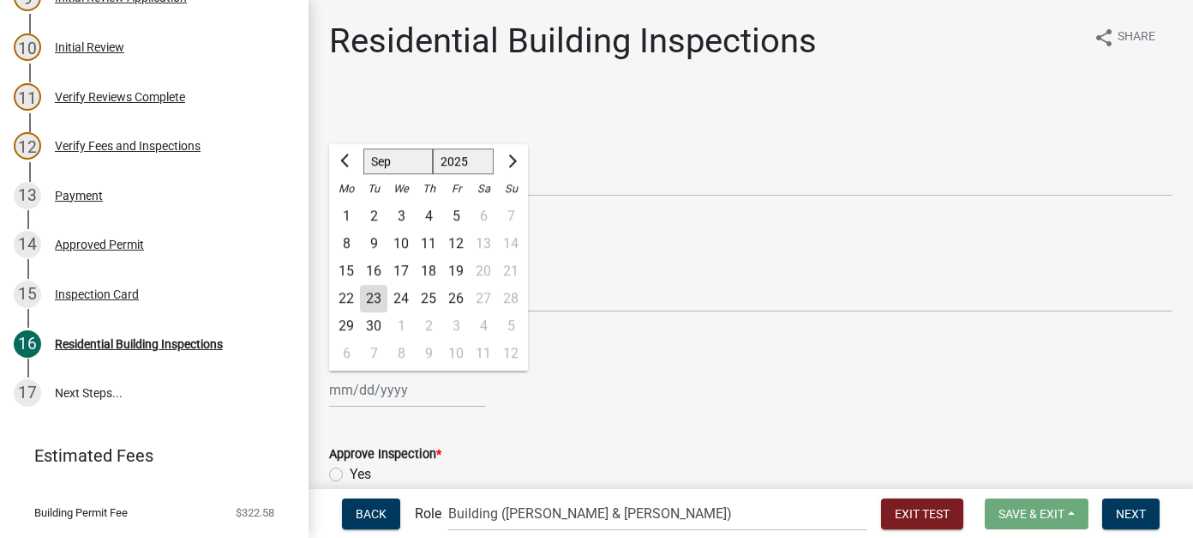
click at [381, 300] on div "23" at bounding box center [373, 298] width 27 height 27
type input "[DATE]"
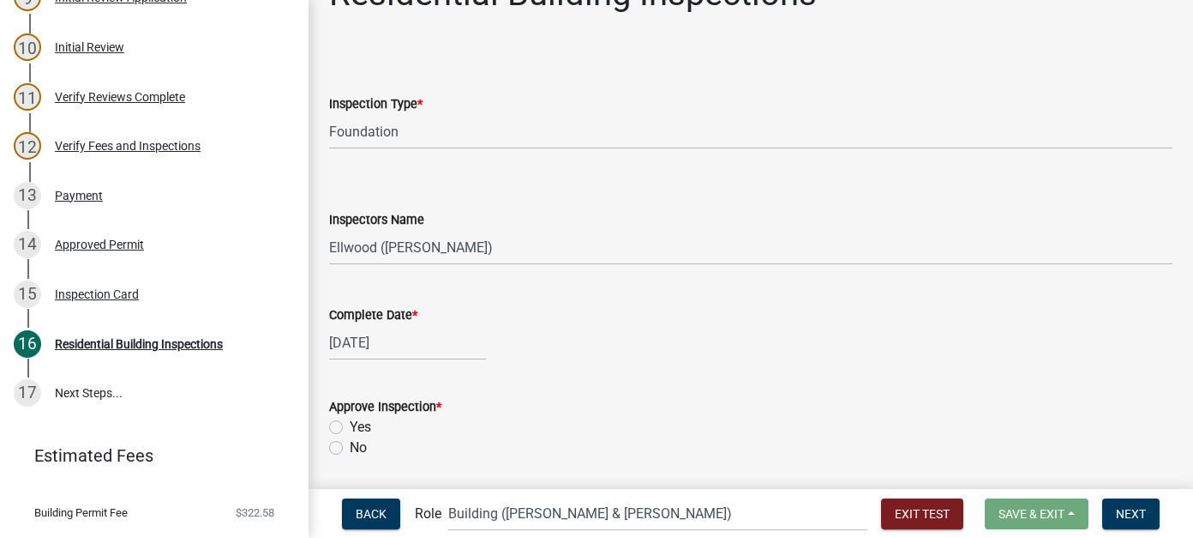
scroll to position [86, 0]
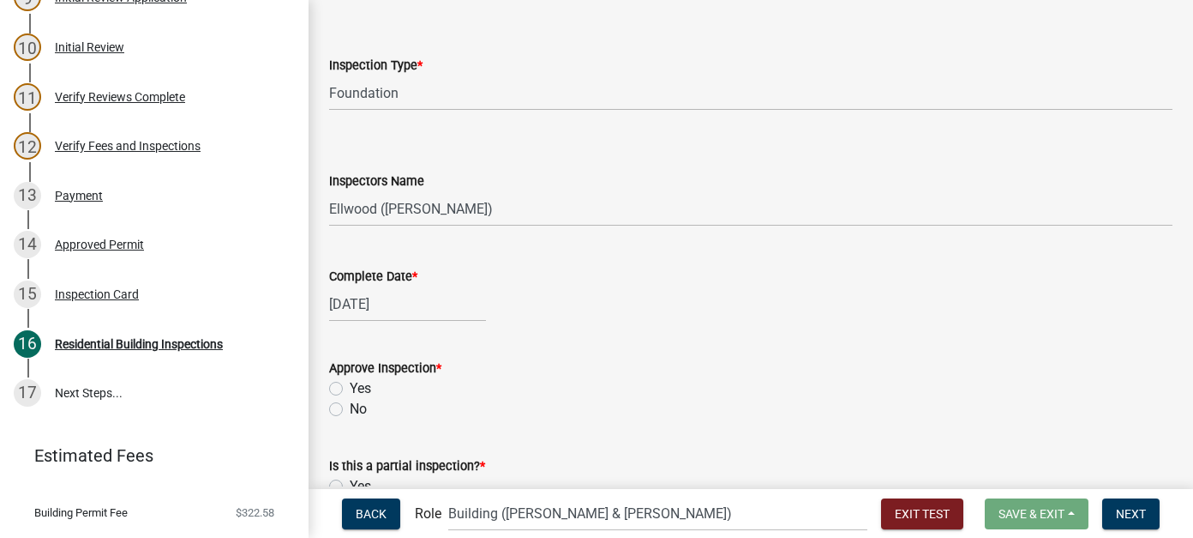
click at [350, 387] on label "Yes" at bounding box center [360, 388] width 21 height 21
click at [350, 387] on input "Yes" at bounding box center [355, 383] width 11 height 11
radio input "true"
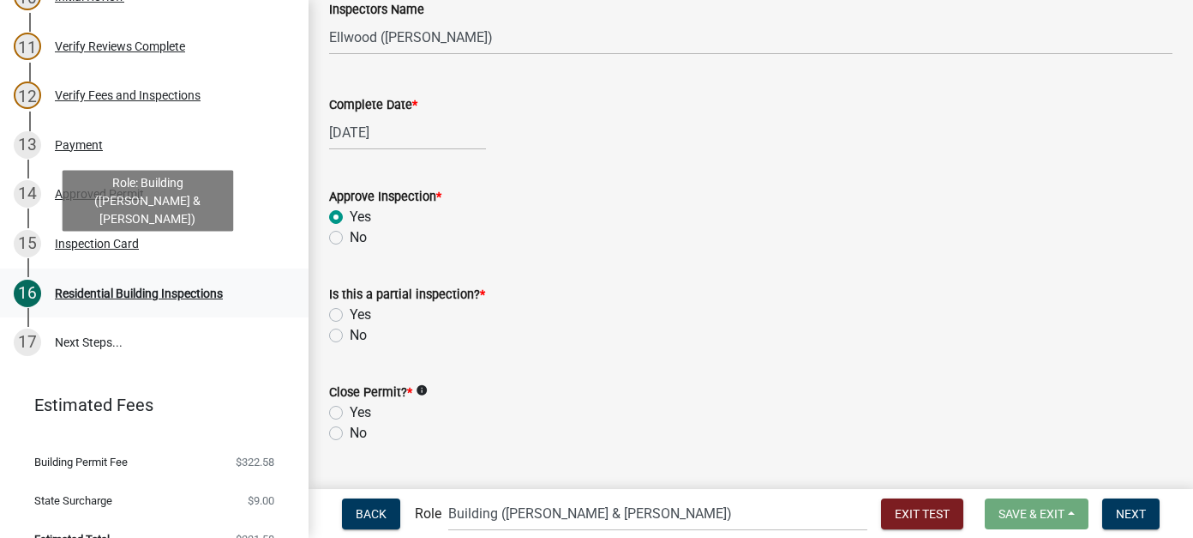
scroll to position [703, 0]
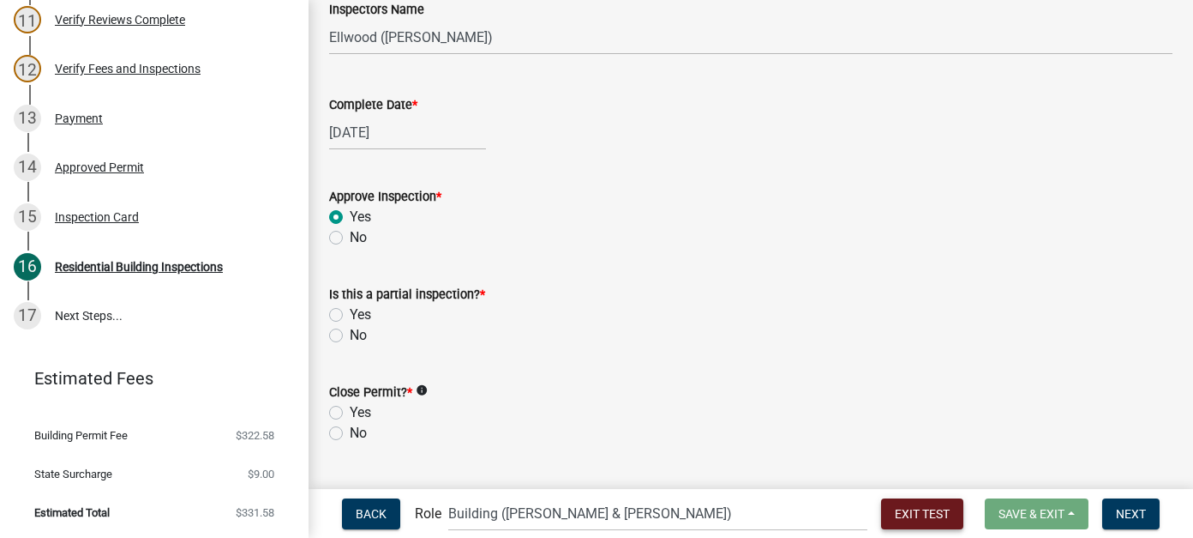
click at [881, 501] on button "Exit Test" at bounding box center [922, 513] width 82 height 31
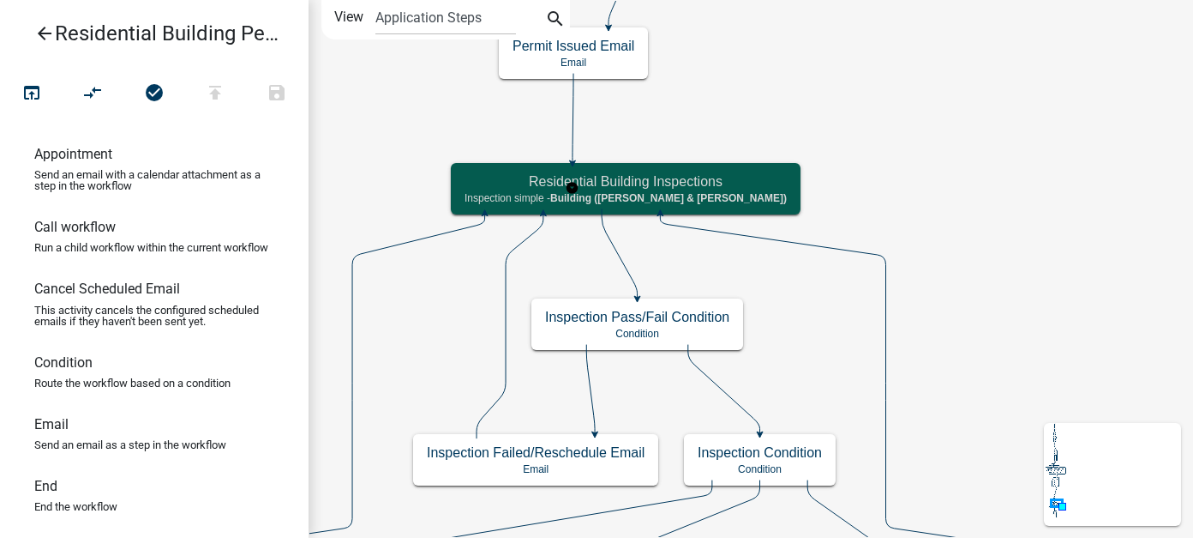
click at [629, 190] on div "Residential Building Inspections Inspection simple - Building (Mike & Ellwood)" at bounding box center [626, 188] width 350 height 51
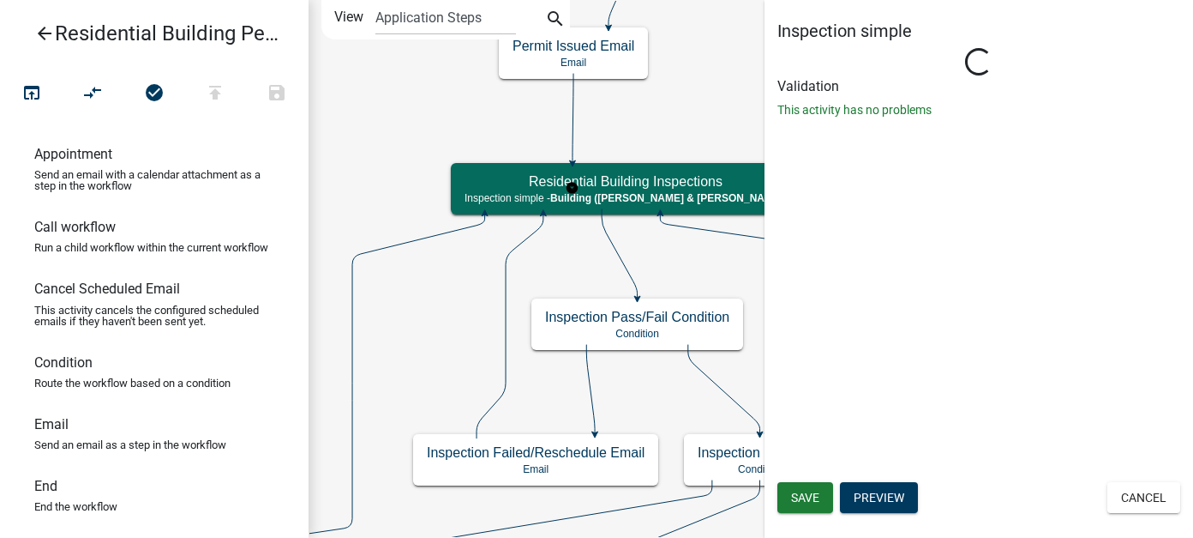
select select "AF95025D-B44F-4367-9798-E31EBF5850B8"
select select "805d55ac-e238-4e04-8f8e-acc067f36c3e"
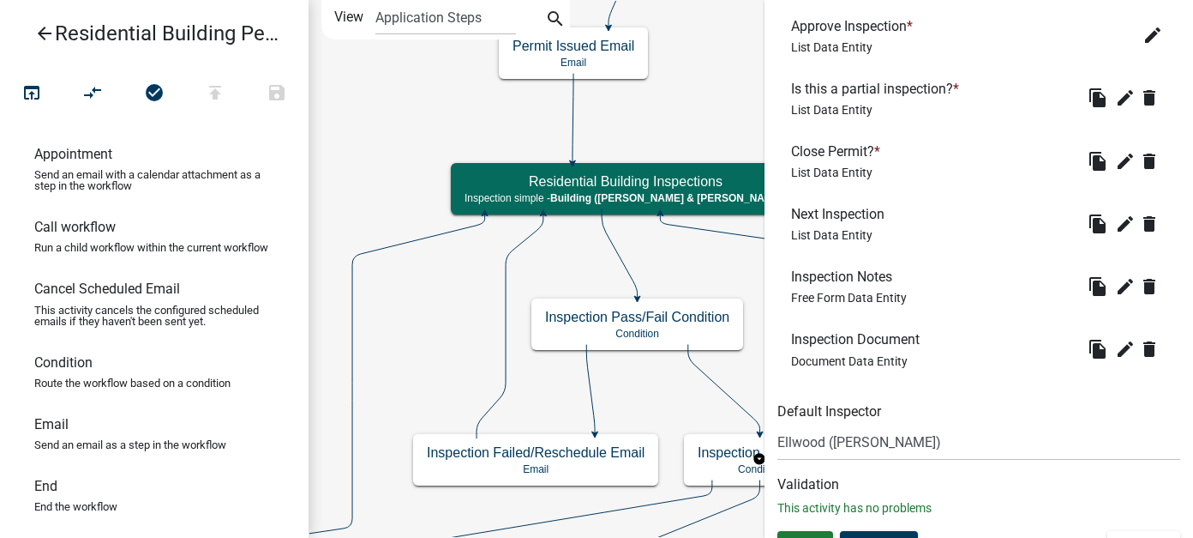
scroll to position [886, 0]
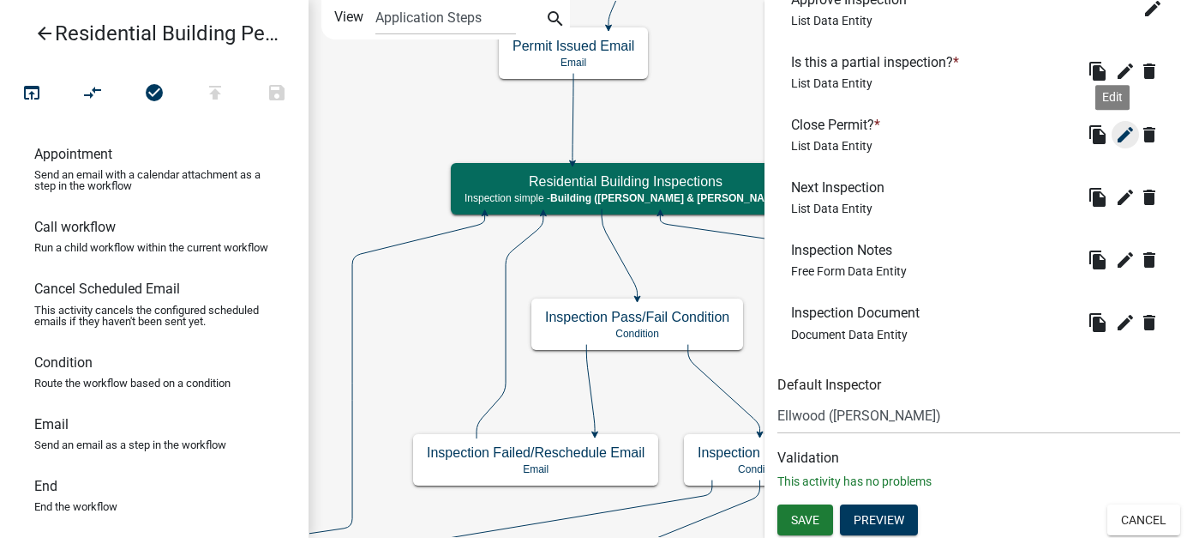
click at [1115, 131] on icon "edit" at bounding box center [1125, 134] width 21 height 21
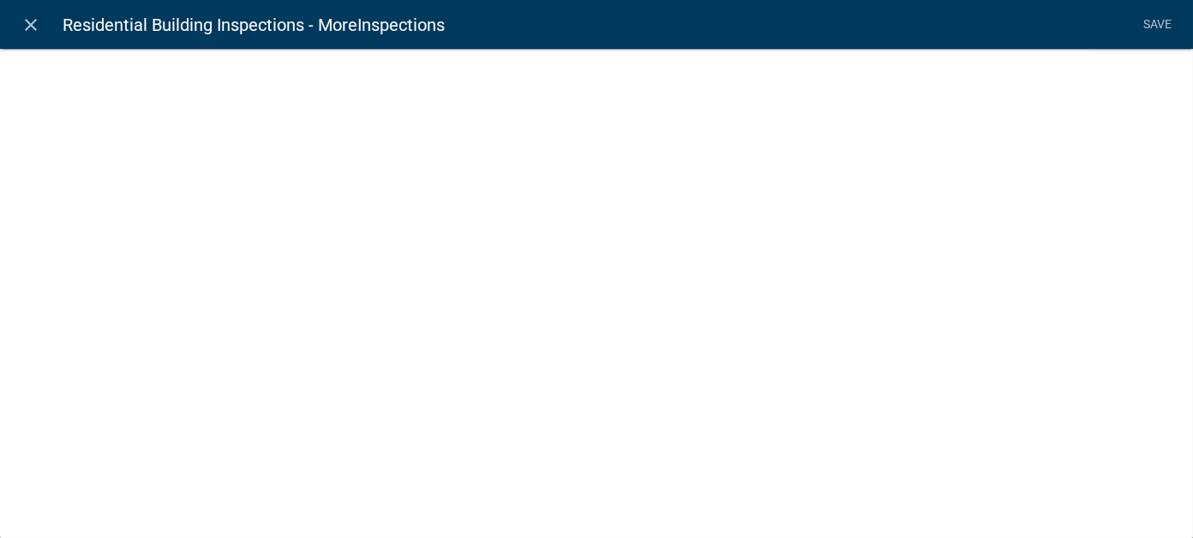
select select "list-data"
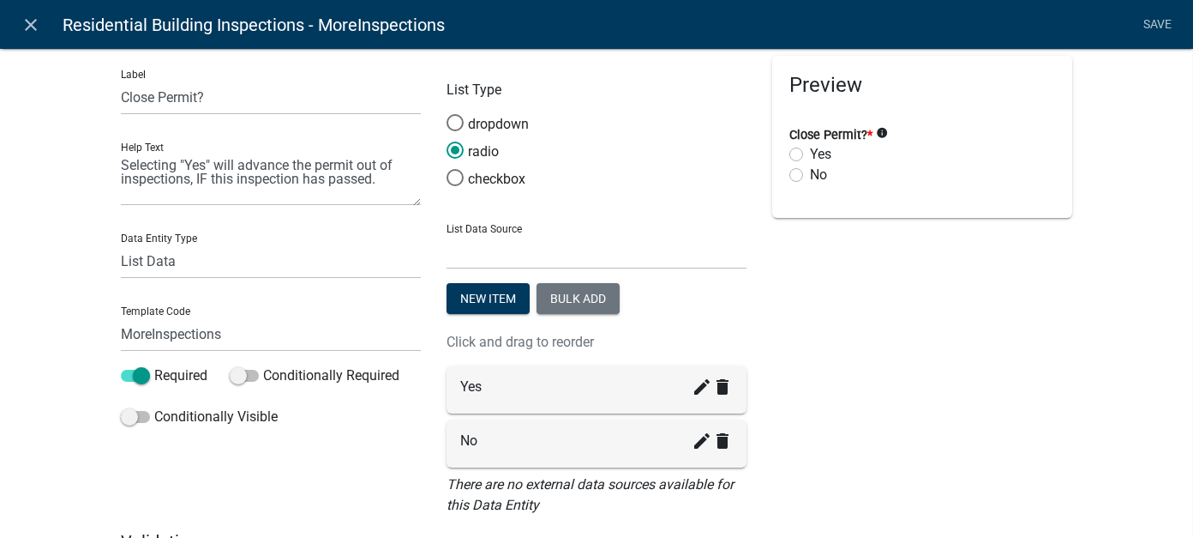
scroll to position [0, 0]
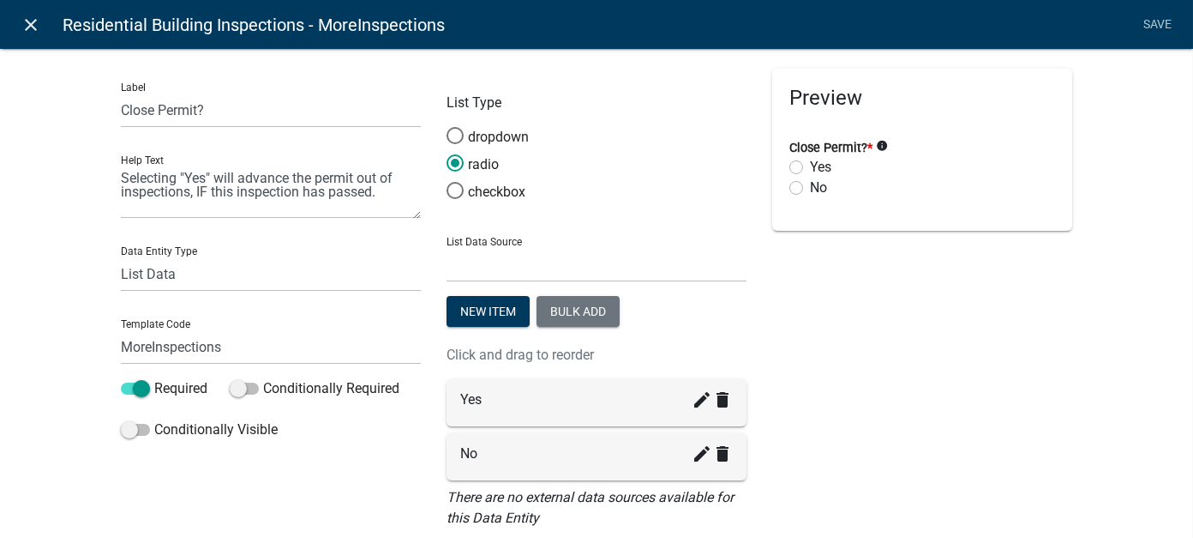
click at [38, 22] on icon "close" at bounding box center [31, 25] width 21 height 21
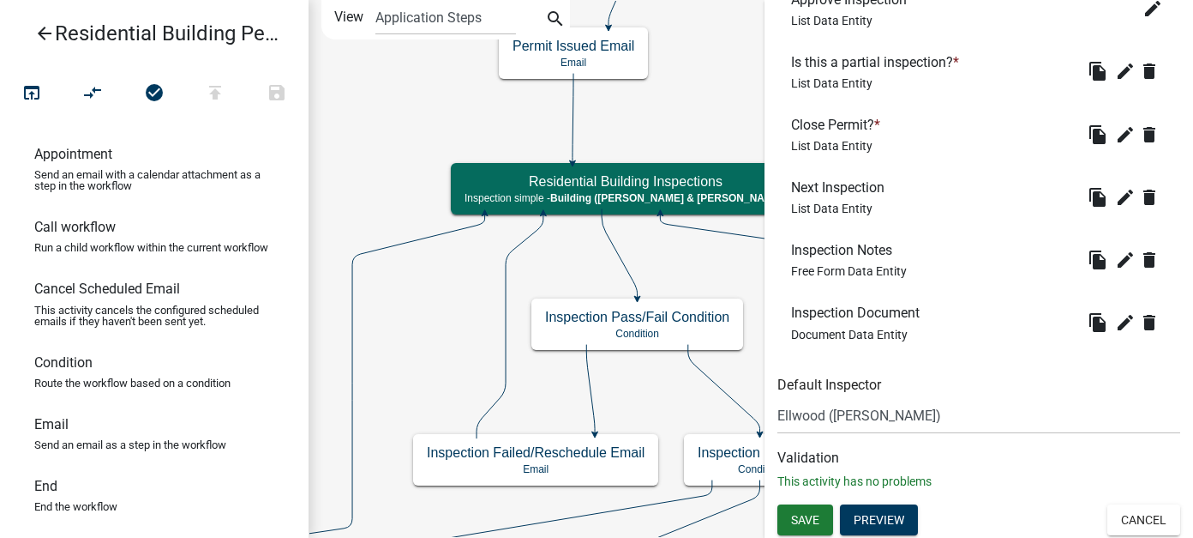
click at [812, 520] on span "Save" at bounding box center [805, 519] width 28 height 14
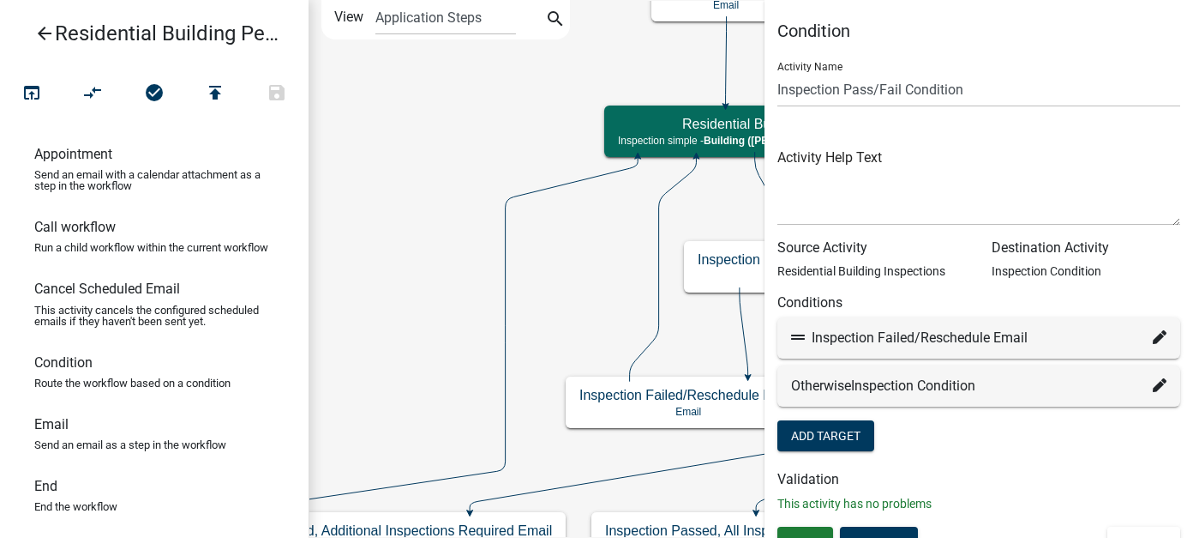
click at [1153, 334] on icon at bounding box center [1160, 337] width 14 height 14
select select "32: 84590328-ab9c-406f-80fc-10fea06bc411"
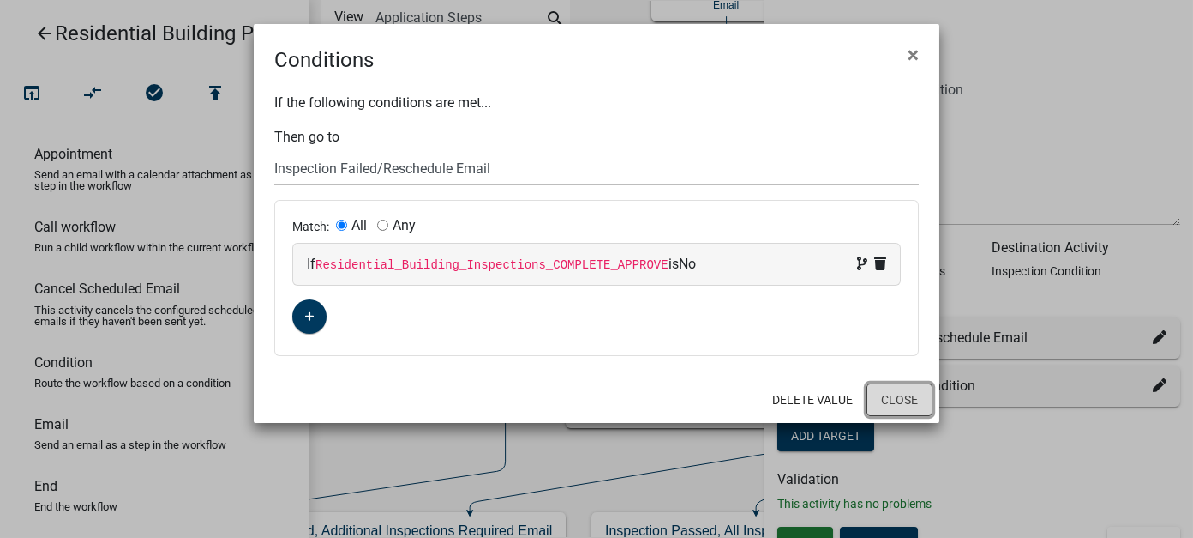
click at [882, 392] on button "Close" at bounding box center [900, 399] width 66 height 33
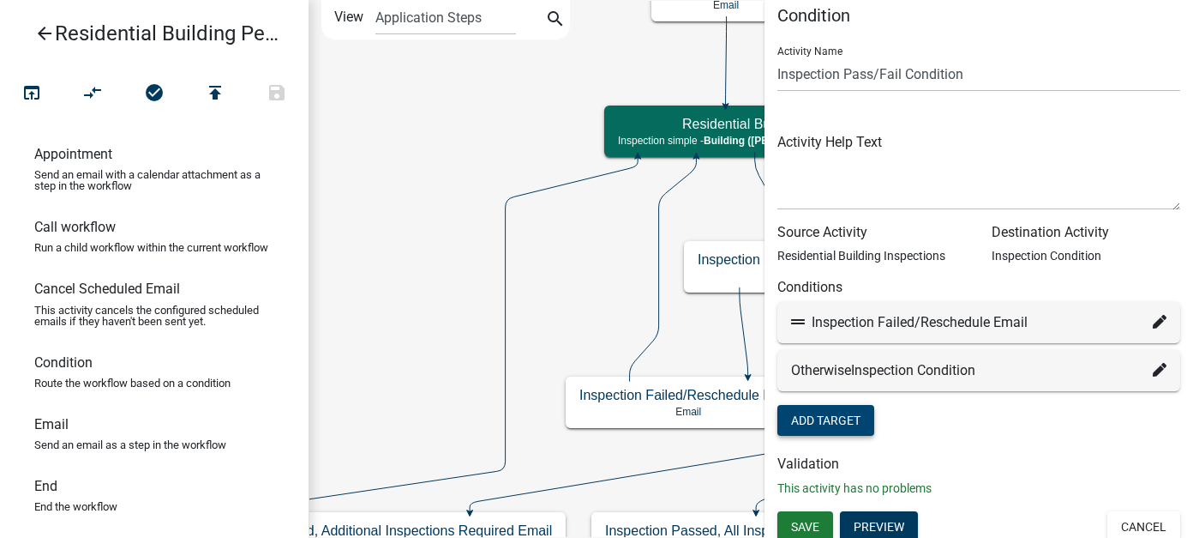
scroll to position [22, 0]
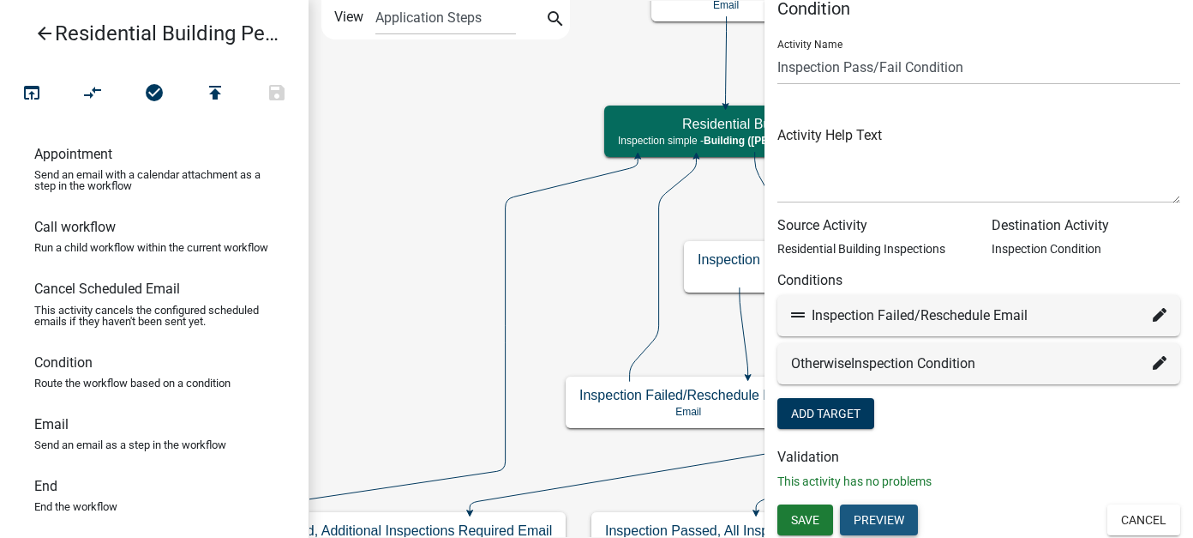
click at [898, 519] on button "Preview" at bounding box center [879, 519] width 78 height 31
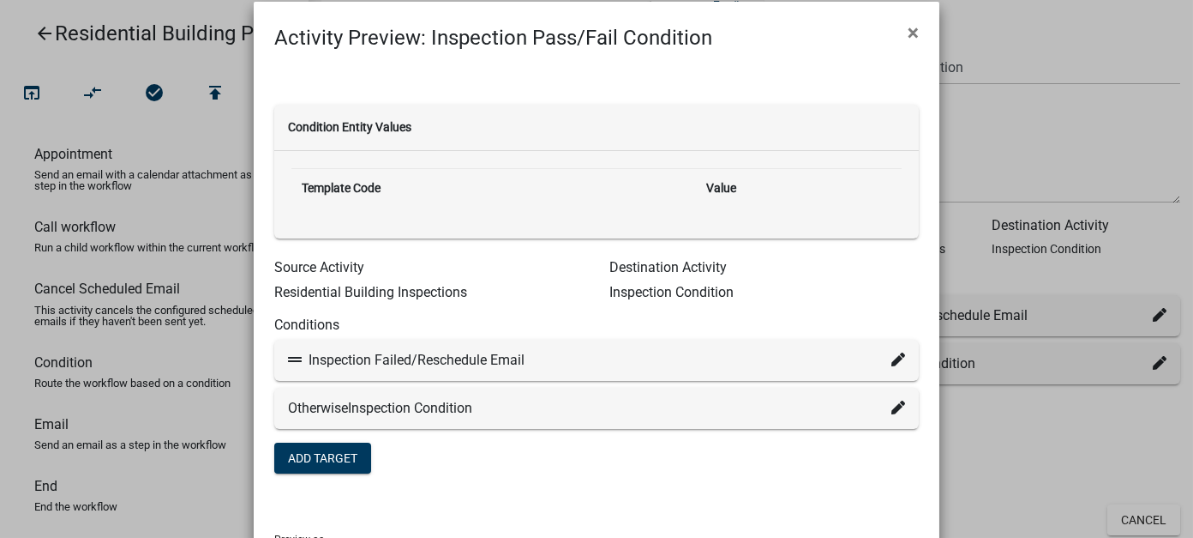
click at [892, 363] on icon at bounding box center [899, 359] width 14 height 14
select select "32: 84590328-ab9c-406f-80fc-10fea06bc411"
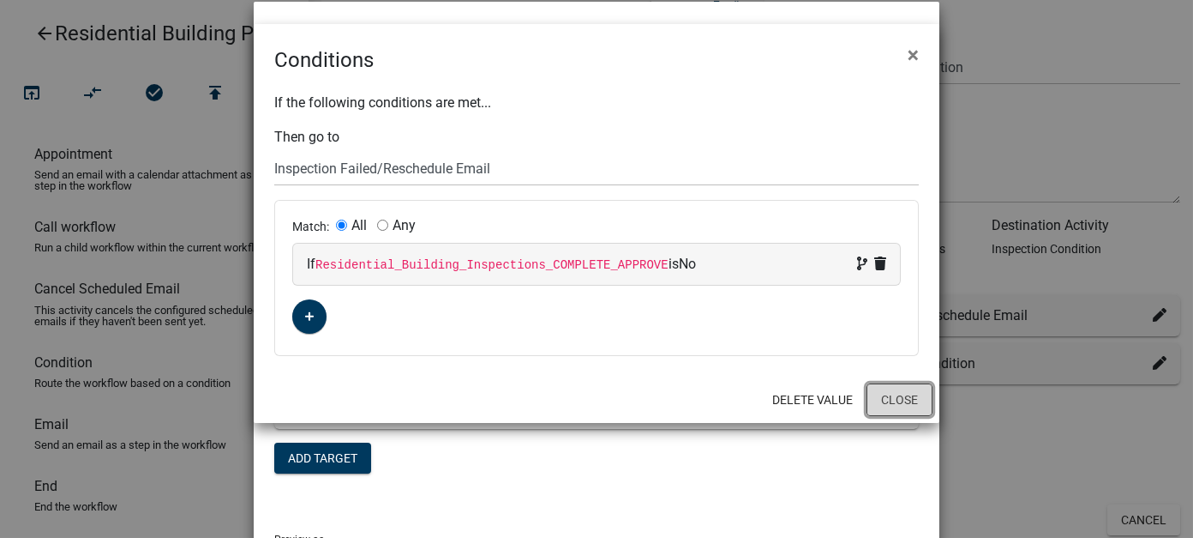
click at [920, 397] on button "Close" at bounding box center [900, 399] width 66 height 33
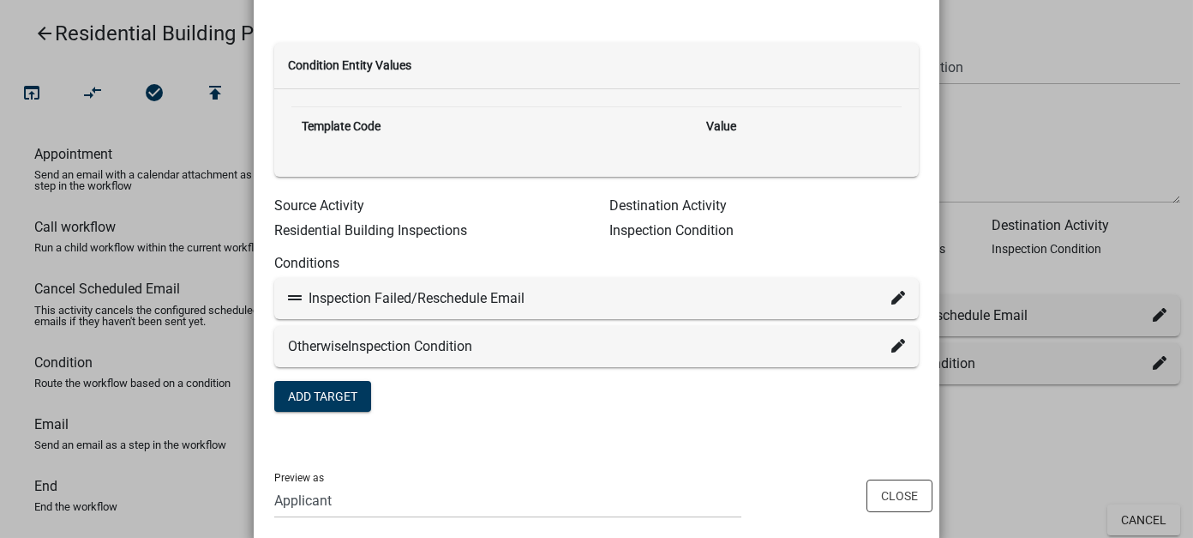
scroll to position [108, 0]
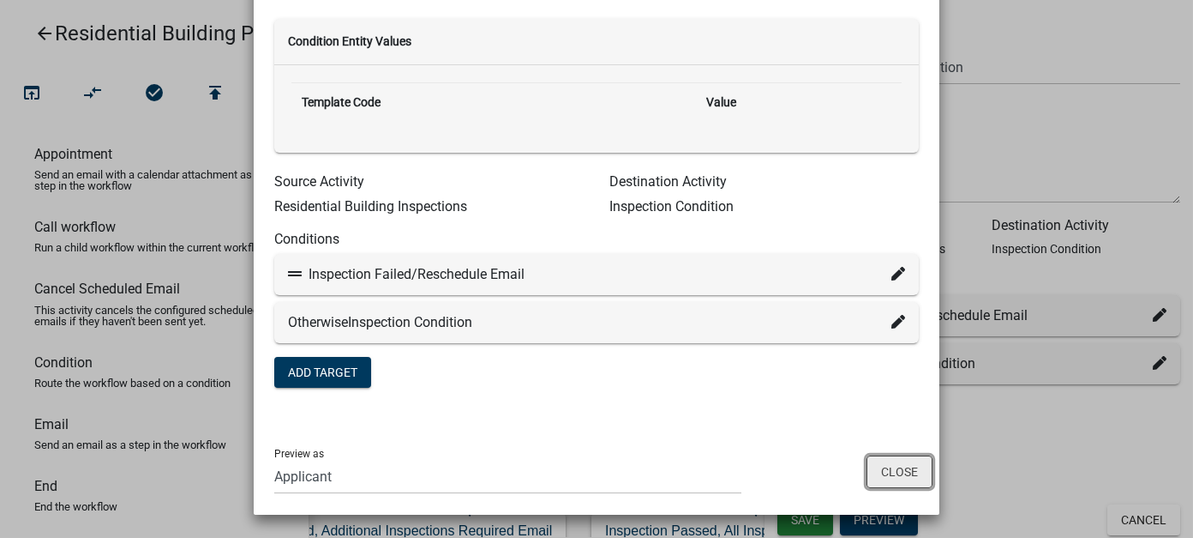
click at [873, 466] on button "Close" at bounding box center [900, 471] width 66 height 33
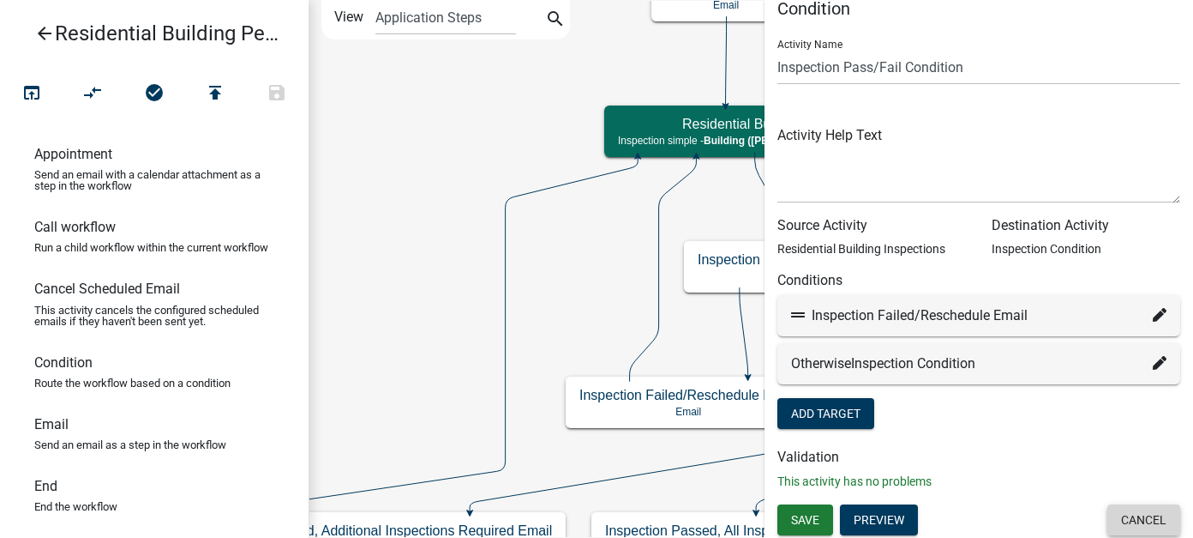
click at [1108, 513] on button "Cancel" at bounding box center [1144, 519] width 73 height 31
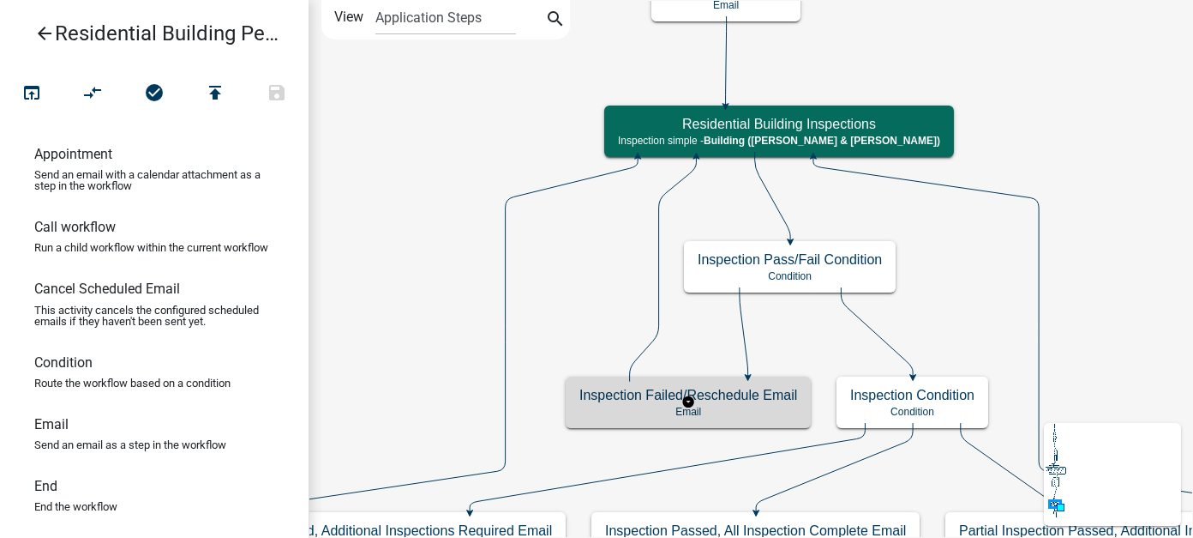
click at [746, 405] on p "Email" at bounding box center [689, 411] width 218 height 12
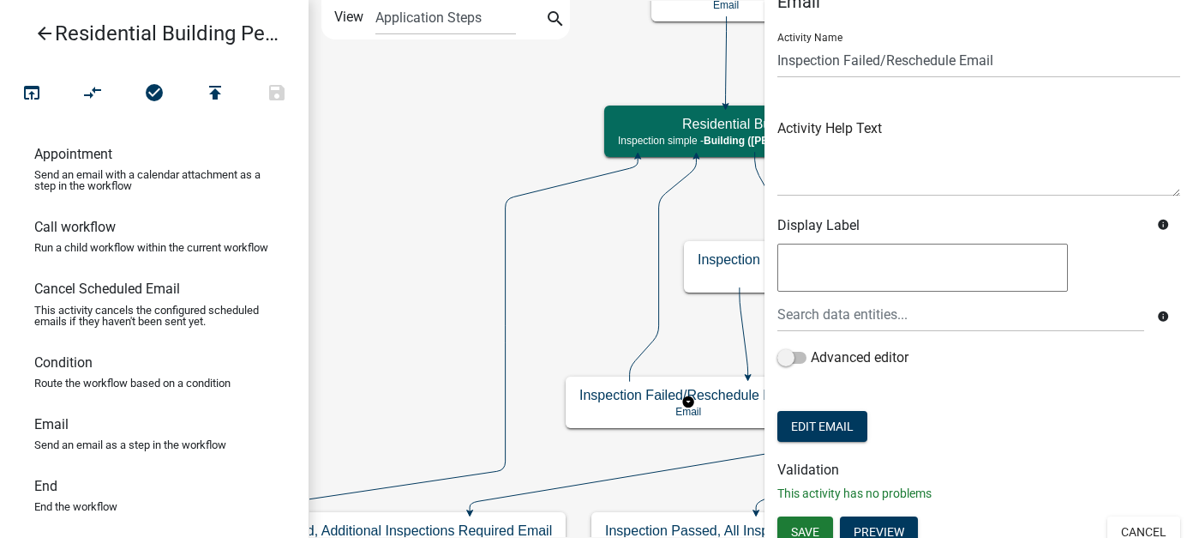
scroll to position [42, 0]
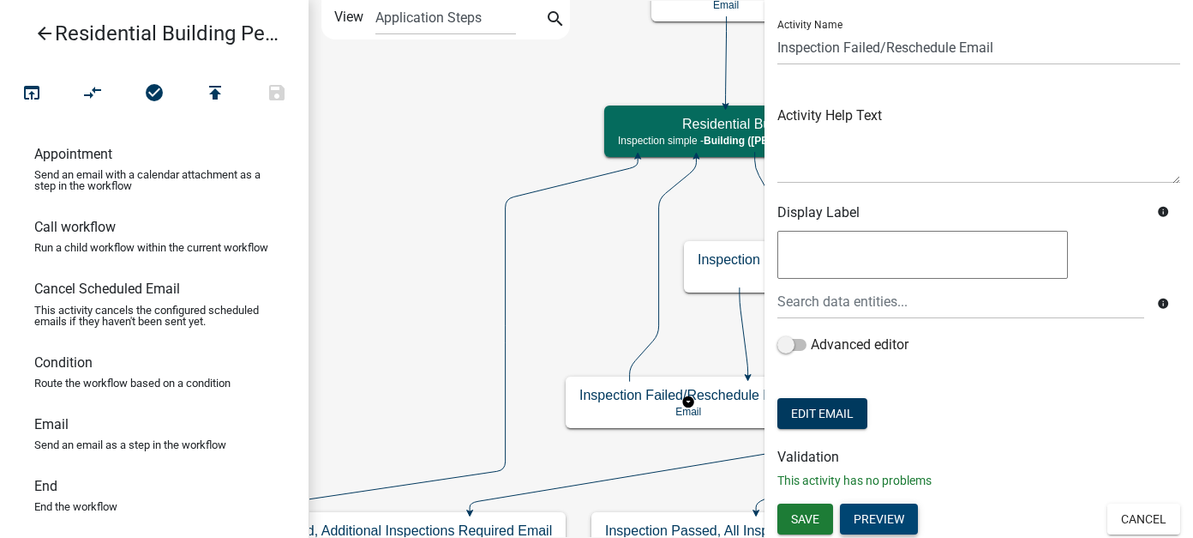
click at [886, 524] on button "Preview" at bounding box center [879, 518] width 78 height 31
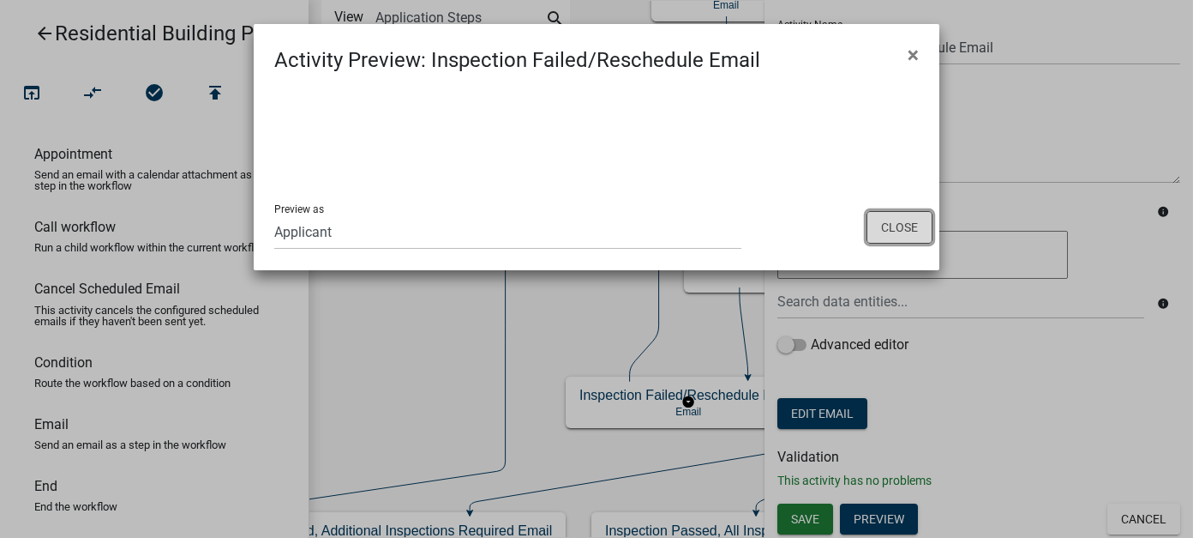
click at [897, 231] on button "Close" at bounding box center [900, 227] width 66 height 33
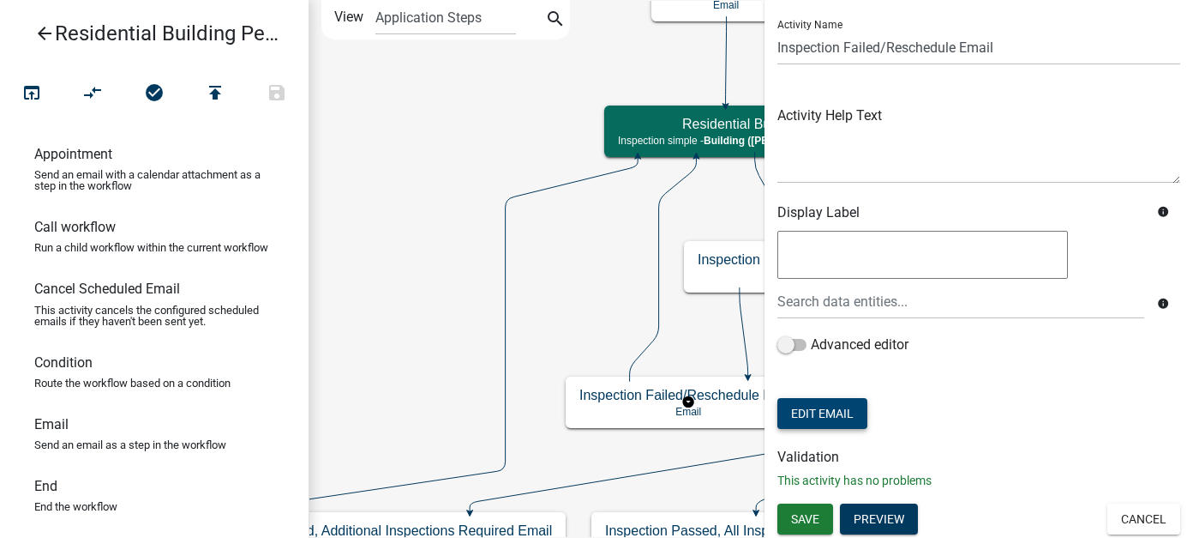
click at [865, 411] on button "Edit Email" at bounding box center [823, 413] width 90 height 31
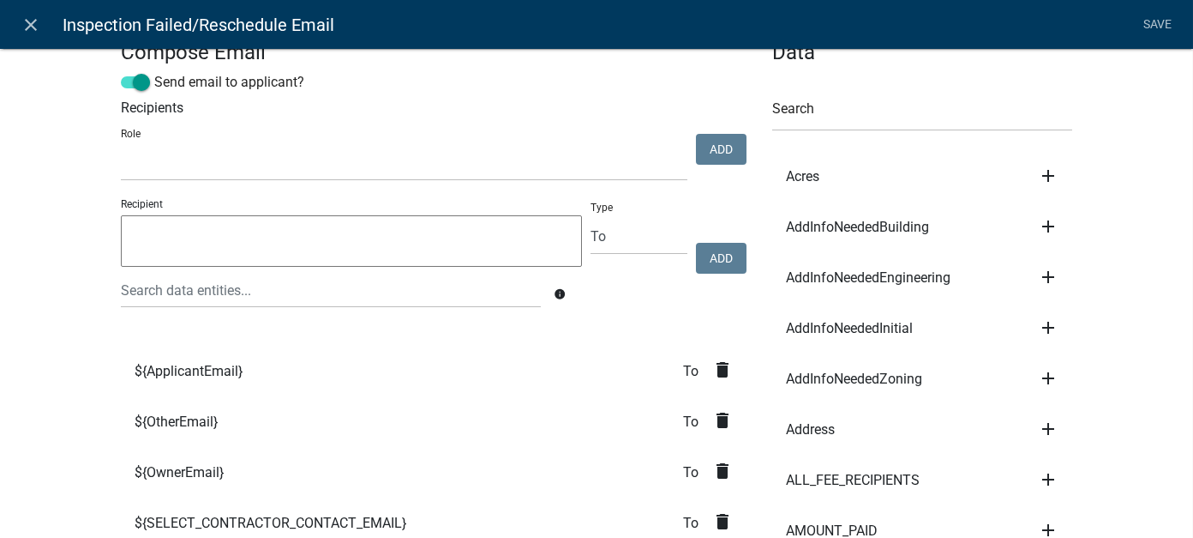
scroll to position [0, 0]
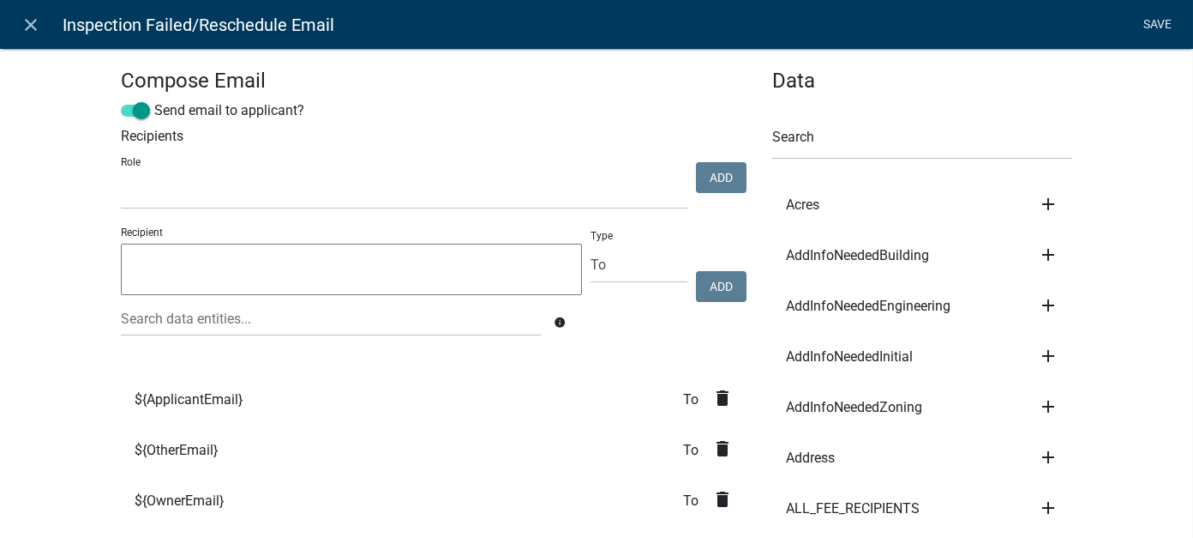
click at [1151, 26] on link "Save" at bounding box center [1158, 25] width 43 height 33
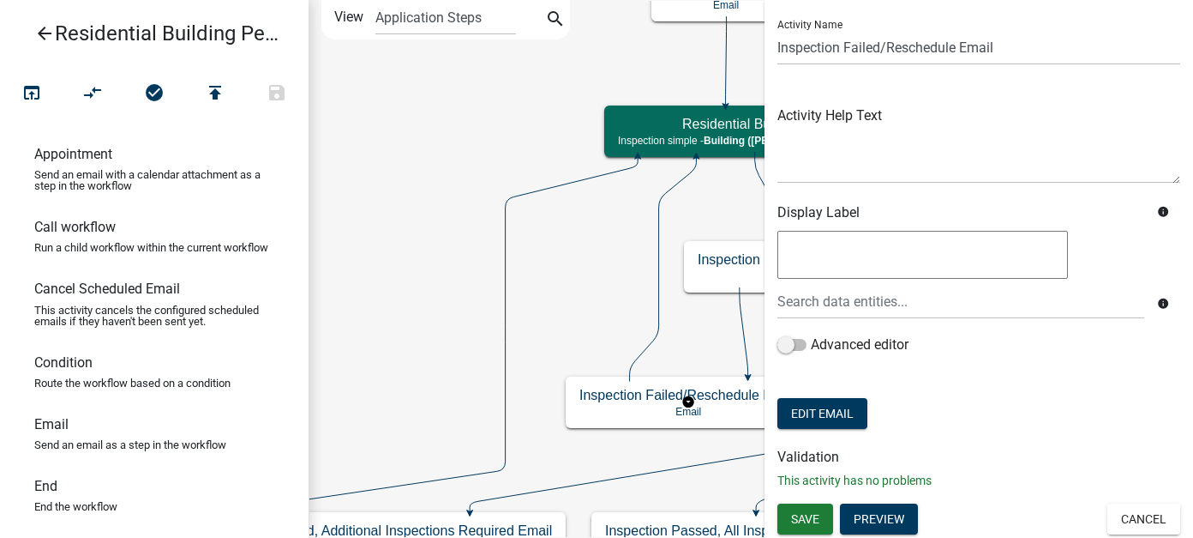
click at [1177, 507] on div "Save Preview Cancel" at bounding box center [979, 520] width 429 height 35
click at [1150, 516] on button "Cancel" at bounding box center [1144, 518] width 73 height 31
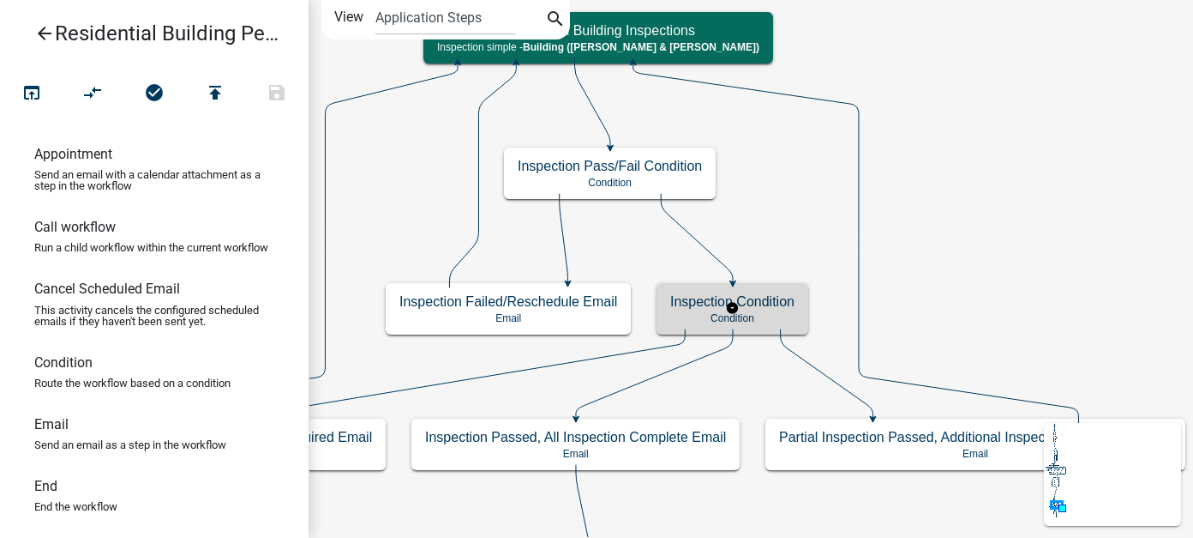
click at [768, 303] on h5 "Inspection Condition" at bounding box center [732, 301] width 124 height 16
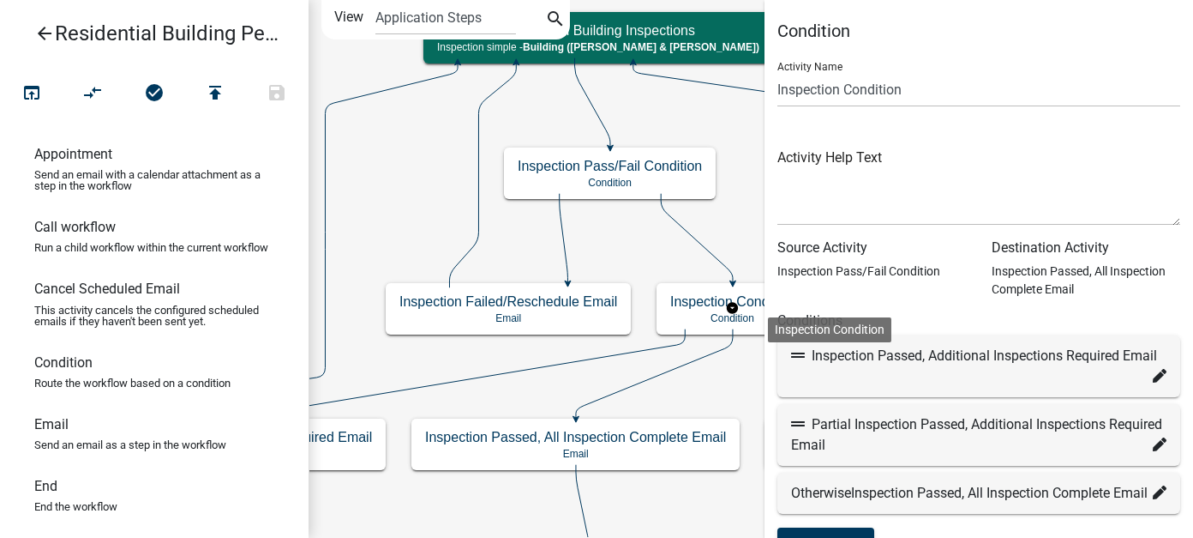
click at [1153, 376] on icon at bounding box center [1160, 376] width 14 height 14
select select "31: 08f2286b-acae-4265-8a6a-b7dfa3e35d29"
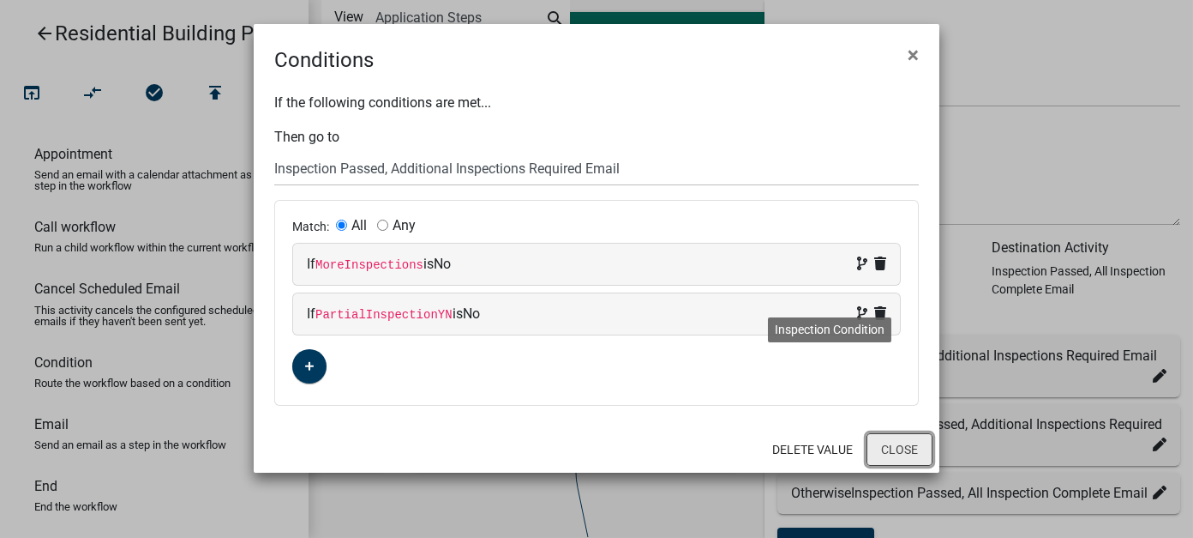
click at [922, 452] on button "Close" at bounding box center [900, 449] width 66 height 33
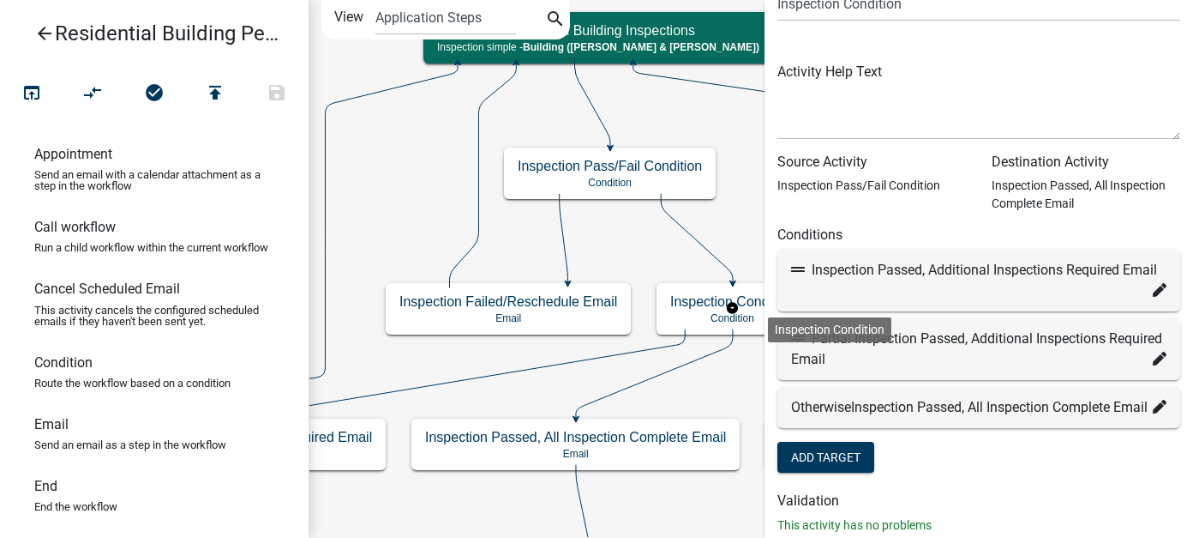
scroll to position [151, 0]
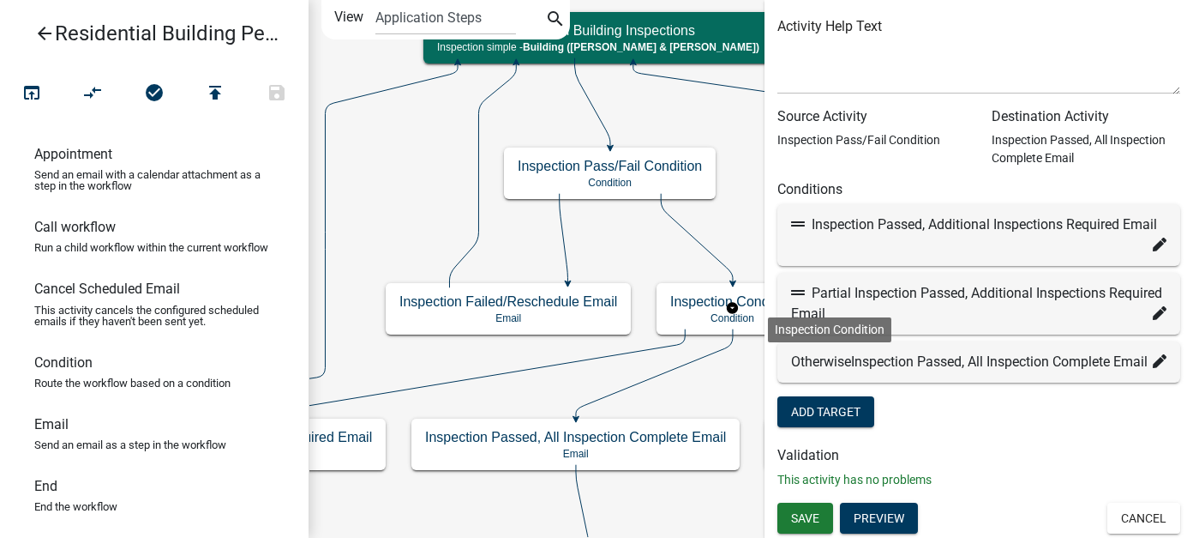
click at [872, 221] on div "Inspection Passed, Additional Inspections Required Email" at bounding box center [978, 224] width 375 height 21
click at [1153, 237] on icon at bounding box center [1160, 244] width 14 height 14
select select "31: 08f2286b-acae-4265-8a6a-b7dfa3e35d29"
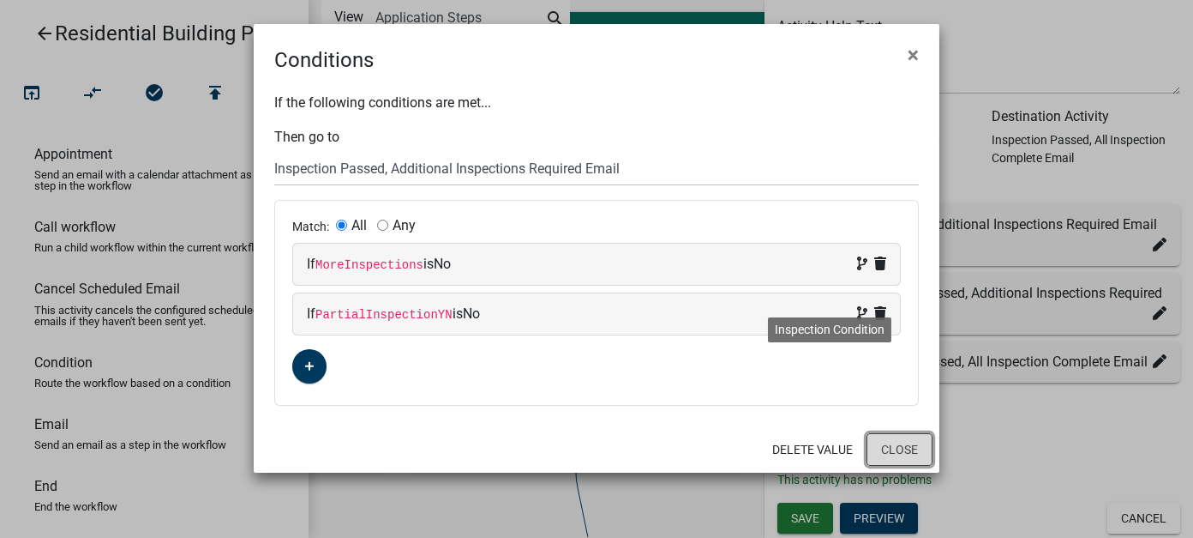
click at [917, 447] on button "Close" at bounding box center [900, 449] width 66 height 33
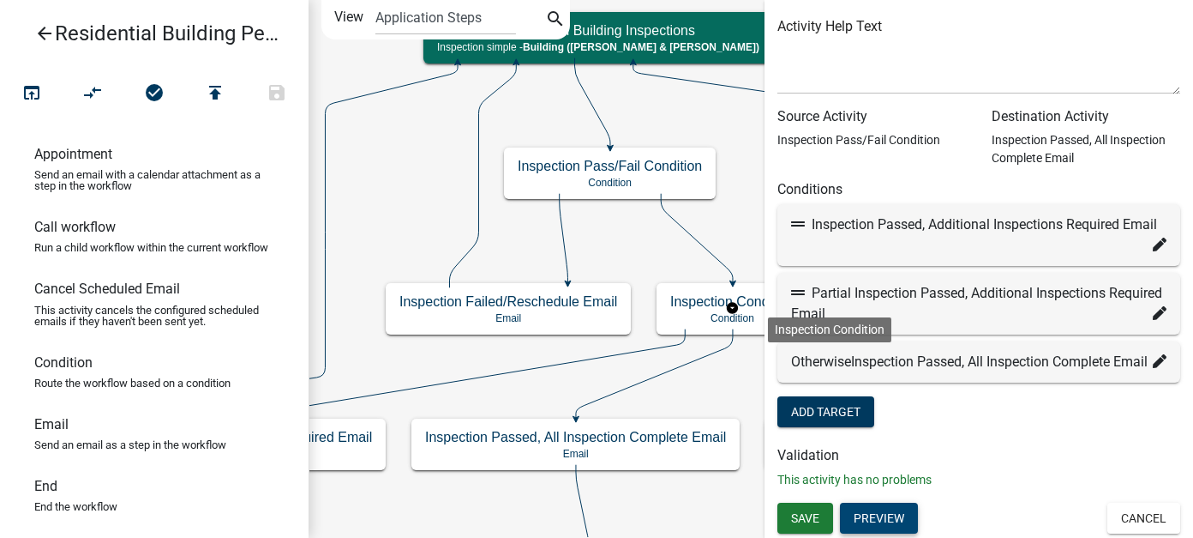
click at [884, 527] on button "Preview" at bounding box center [879, 517] width 78 height 31
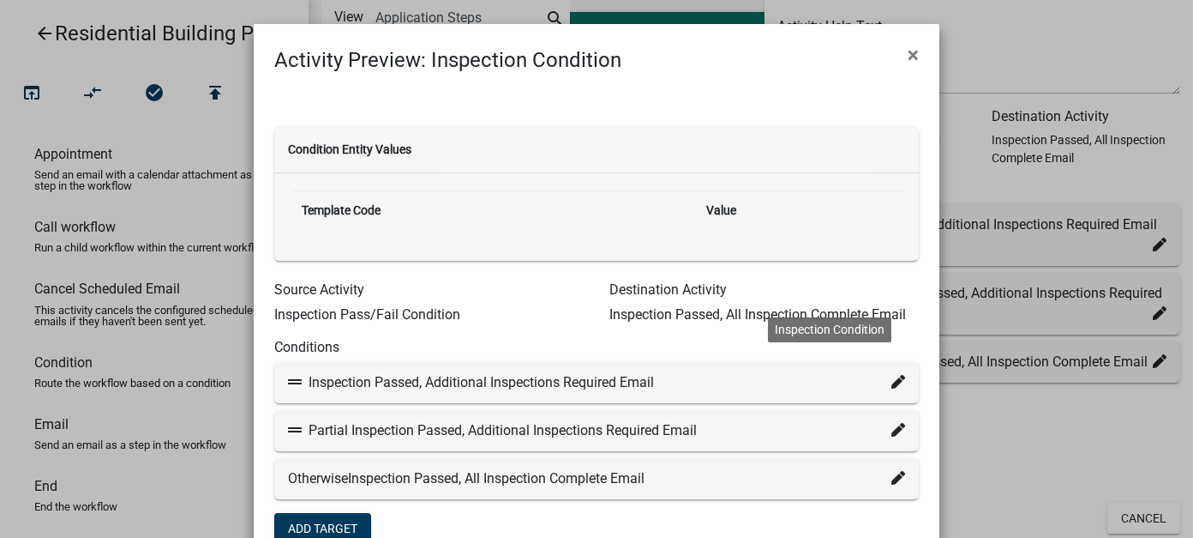
click at [892, 378] on icon at bounding box center [899, 382] width 14 height 14
select select "31: 08f2286b-acae-4265-8a6a-b7dfa3e35d29"
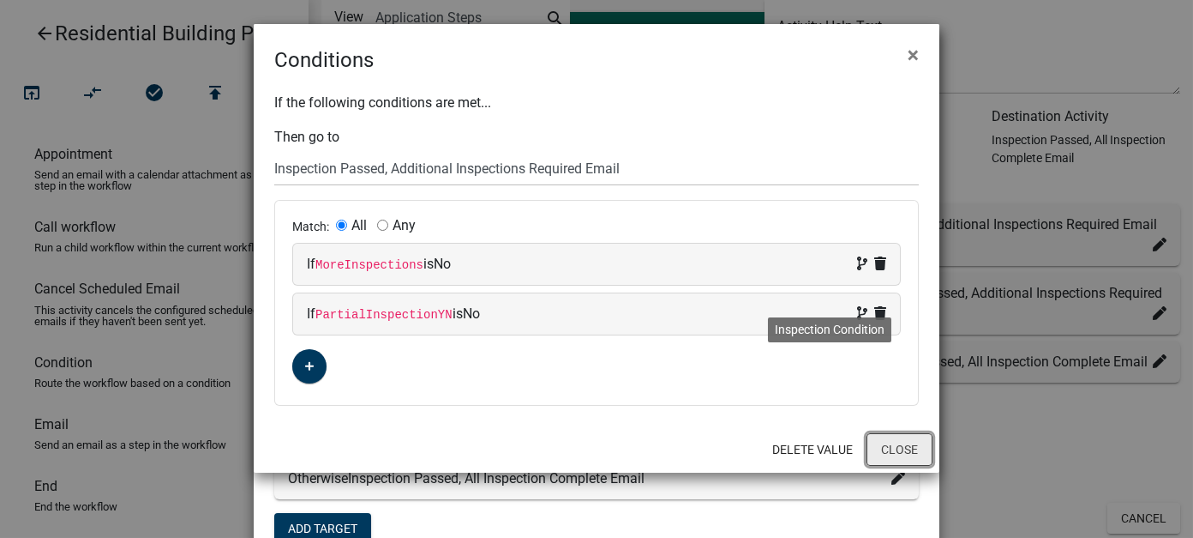
click at [894, 453] on button "Close" at bounding box center [900, 449] width 66 height 33
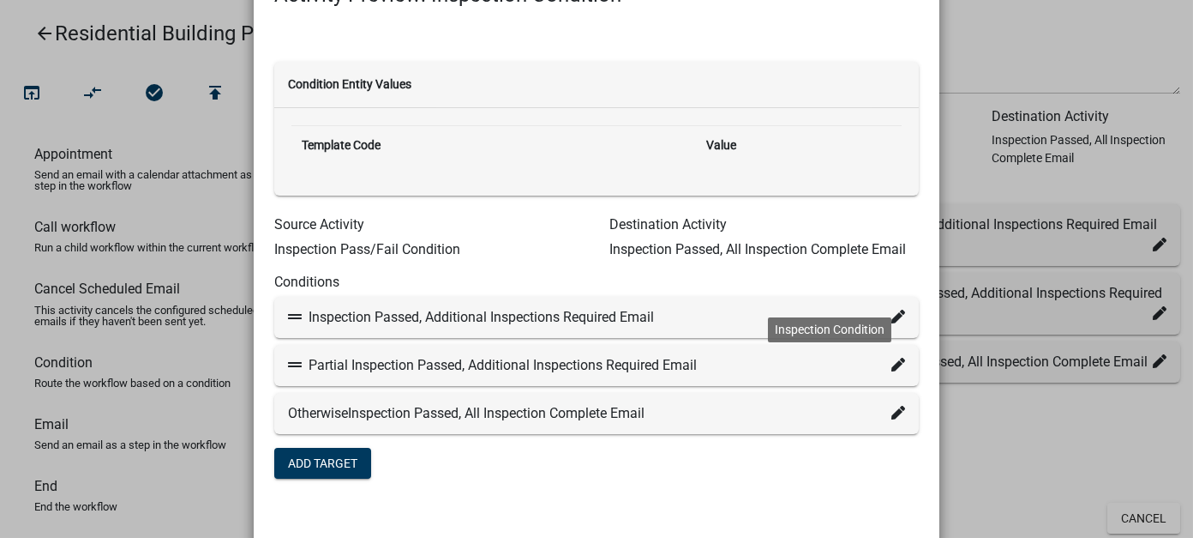
scroll to position [0, 0]
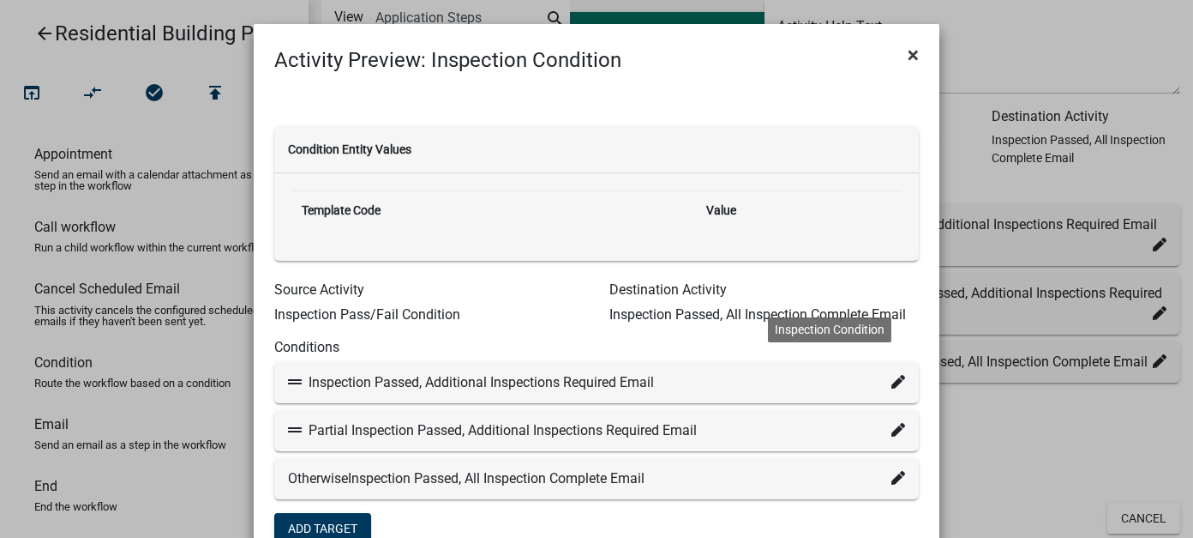
click at [908, 49] on span "×" at bounding box center [913, 55] width 11 height 24
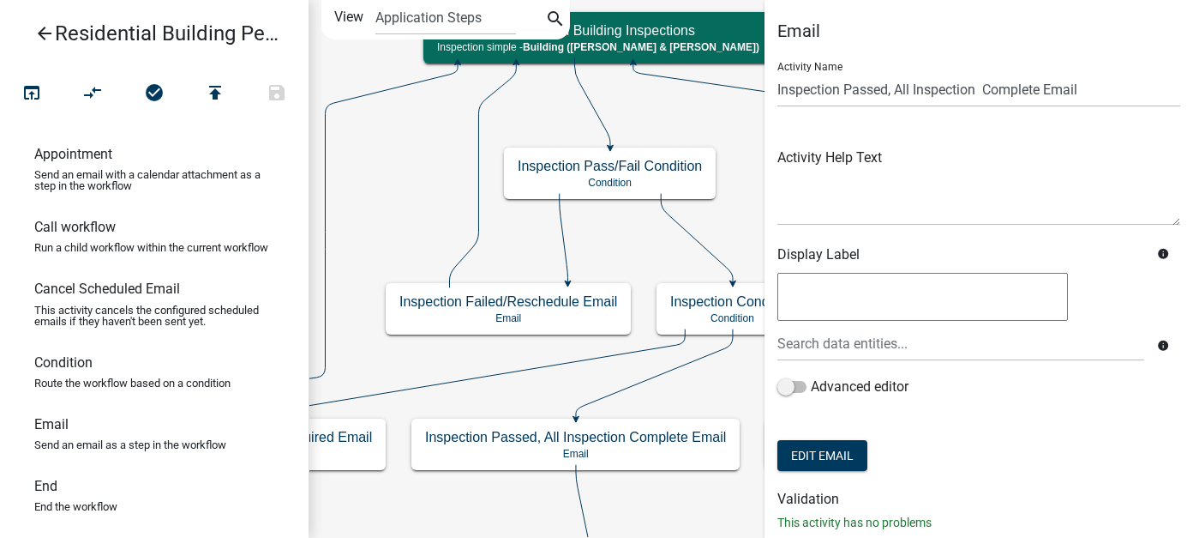
scroll to position [42, 0]
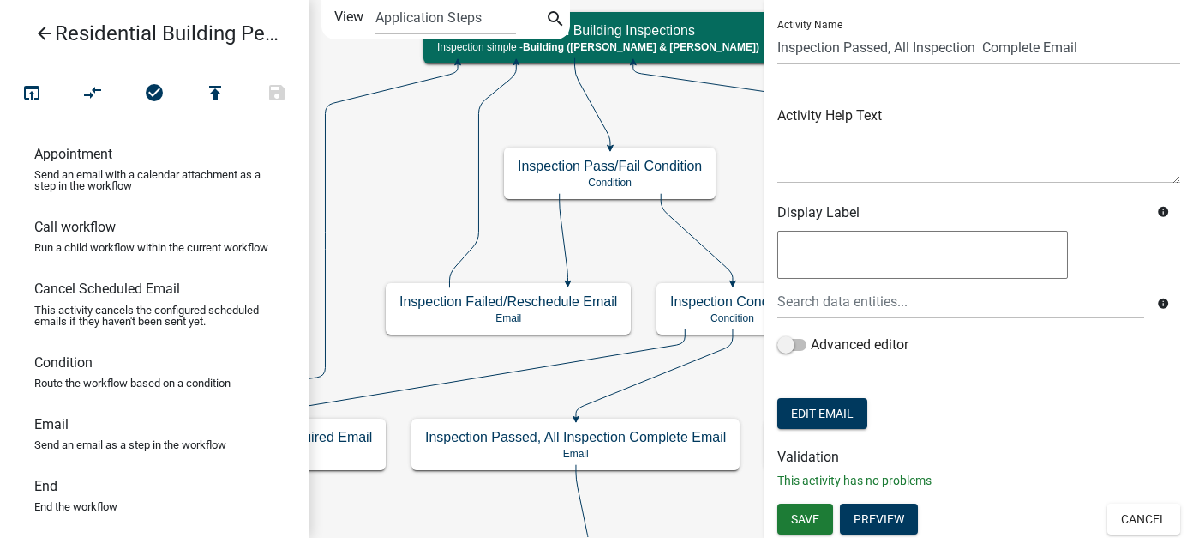
click at [837, 429] on form "Activity Name Inspection Passed, All Inspection Complete Email Activity Help Te…" at bounding box center [979, 219] width 403 height 427
click at [836, 411] on button "Edit Email" at bounding box center [823, 413] width 90 height 31
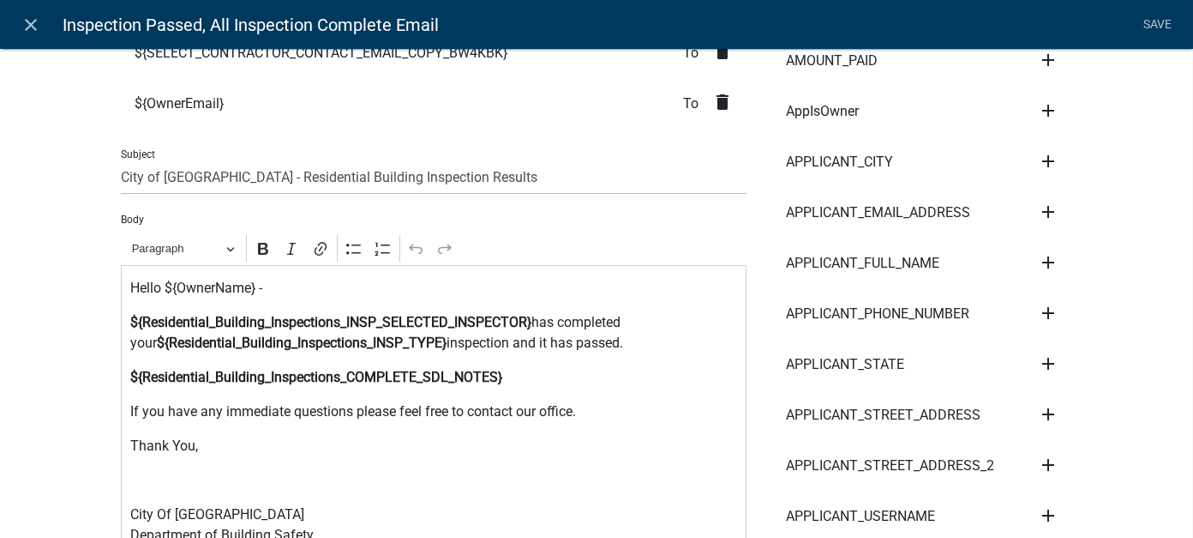
scroll to position [514, 0]
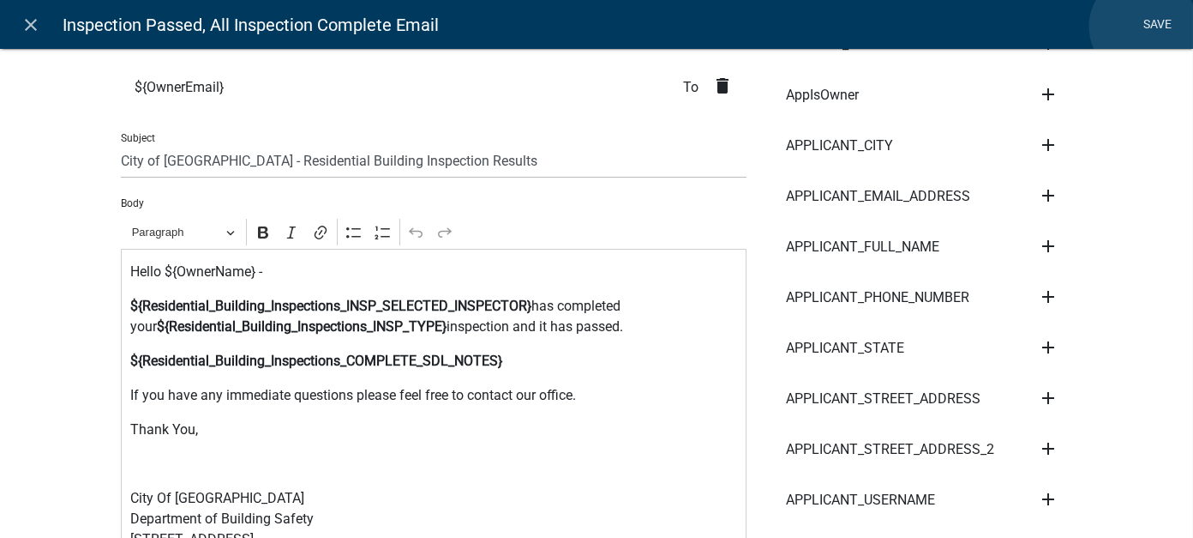
click at [1144, 27] on link "Save" at bounding box center [1158, 25] width 43 height 33
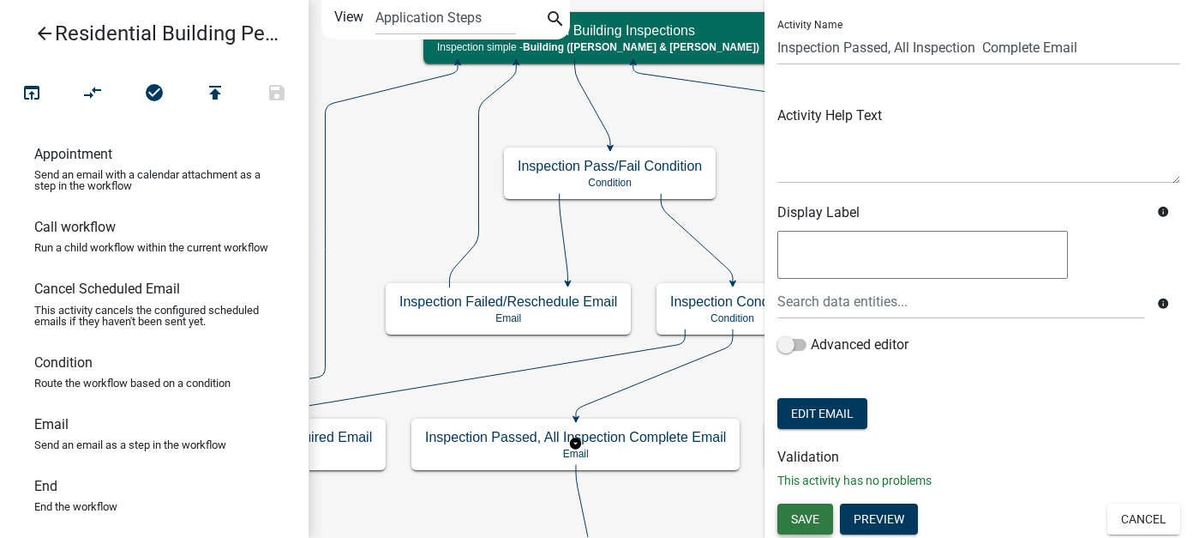
click at [814, 520] on span "Save" at bounding box center [805, 518] width 28 height 14
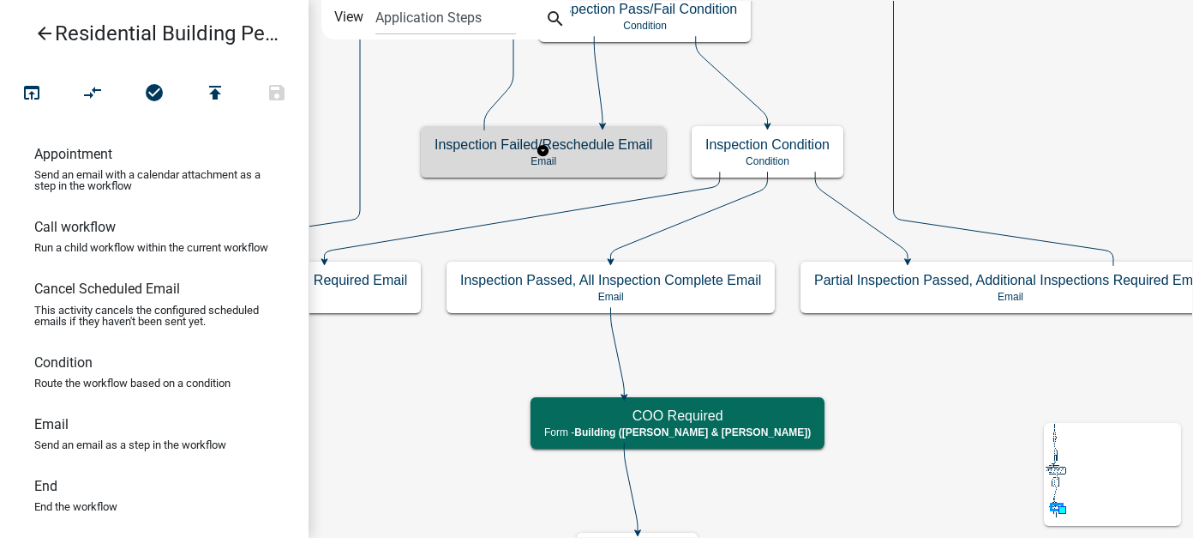
click at [620, 161] on p "Email" at bounding box center [544, 161] width 218 height 12
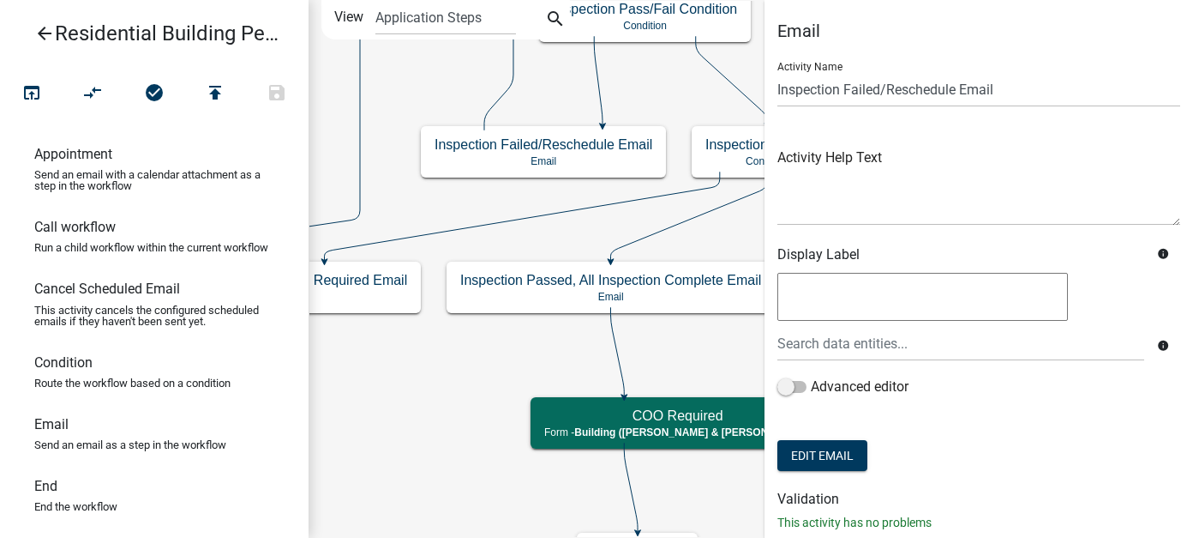
scroll to position [42, 0]
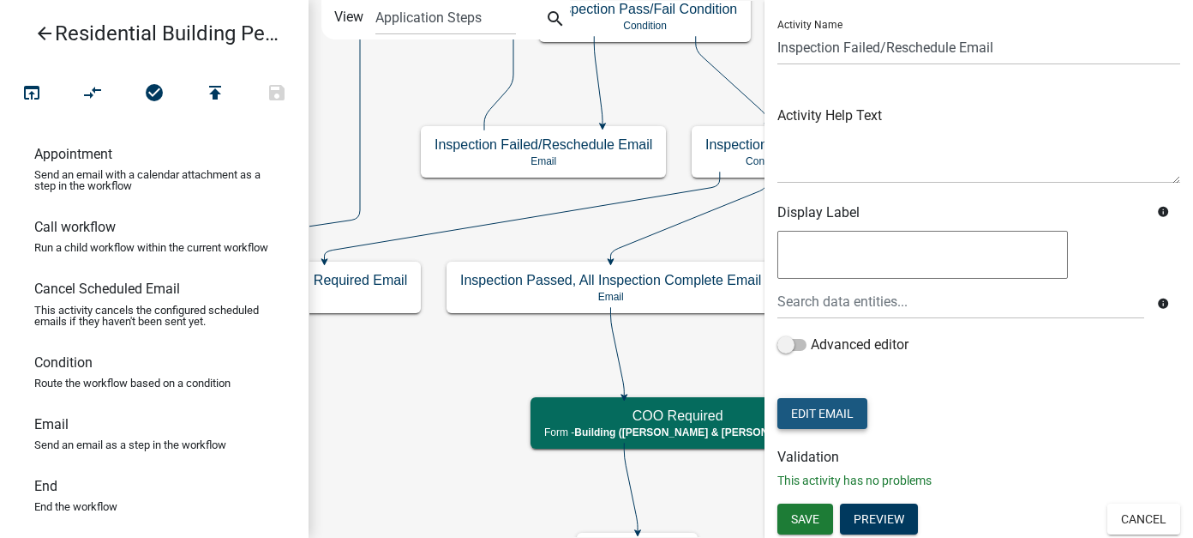
click at [824, 399] on button "Edit Email" at bounding box center [823, 413] width 90 height 31
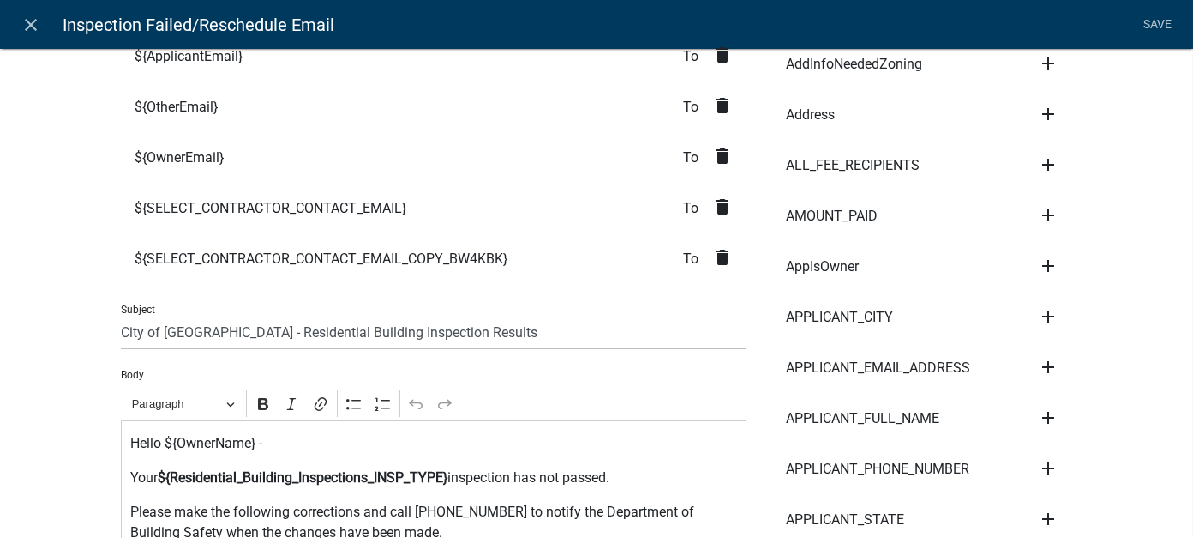
scroll to position [600, 0]
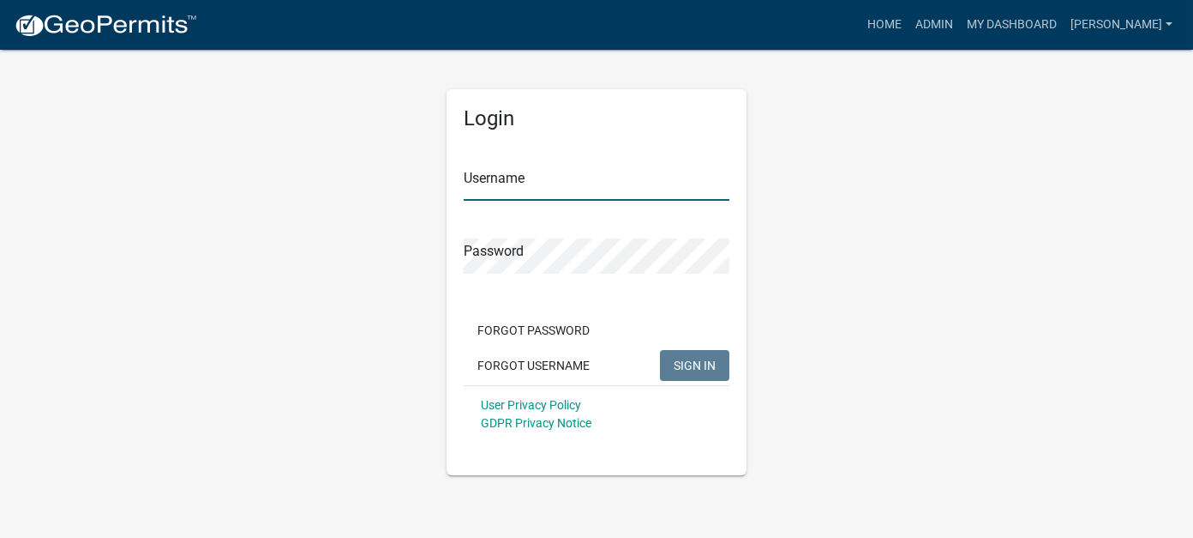
type input "[PERSON_NAME]"
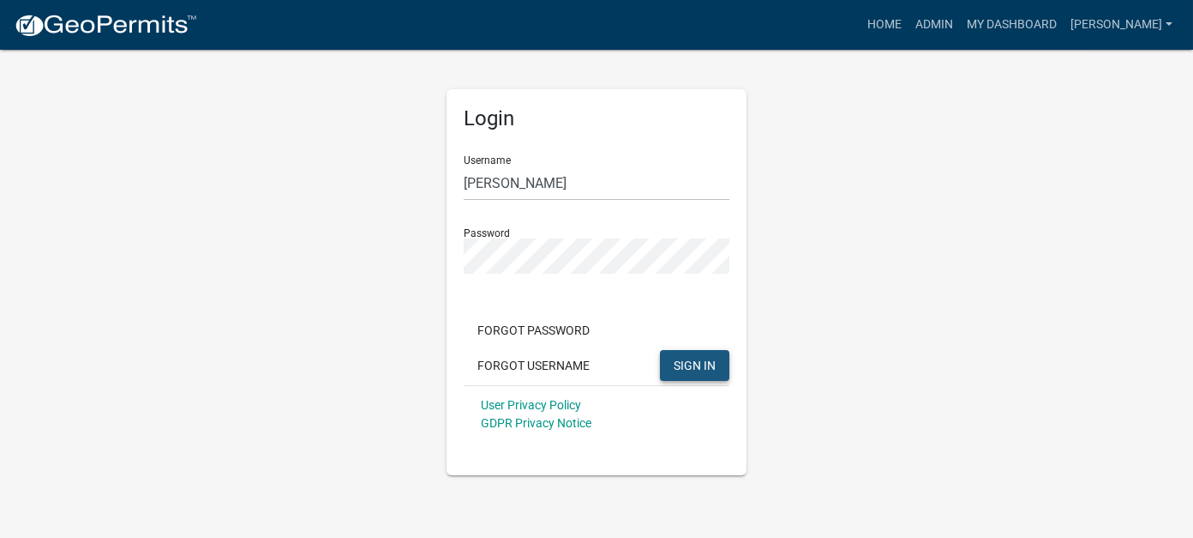
click at [683, 354] on button "SIGN IN" at bounding box center [694, 365] width 69 height 31
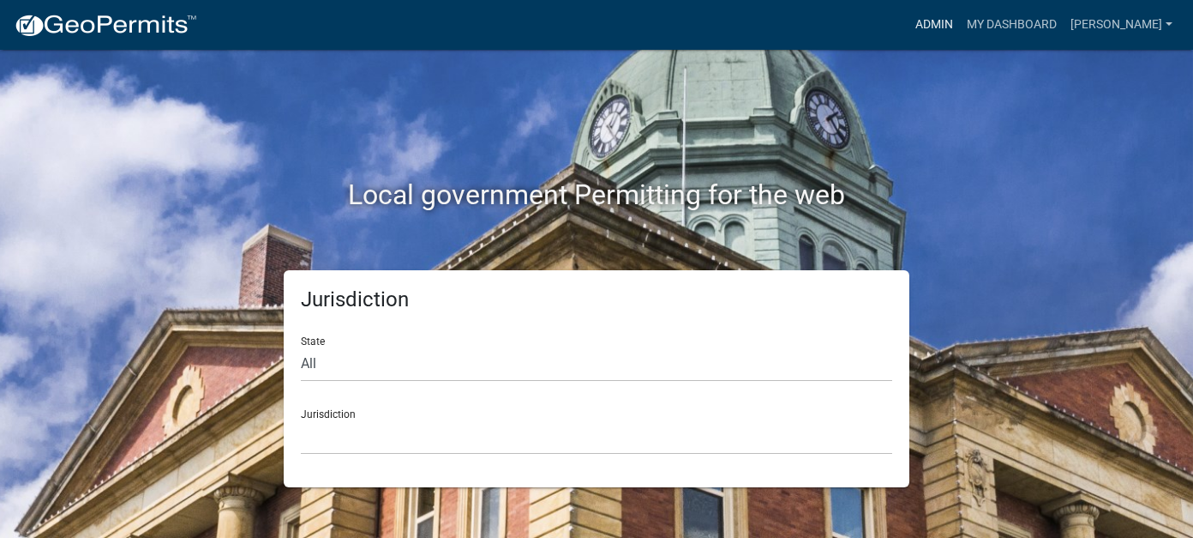
click at [960, 21] on link "Admin" at bounding box center [934, 25] width 51 height 33
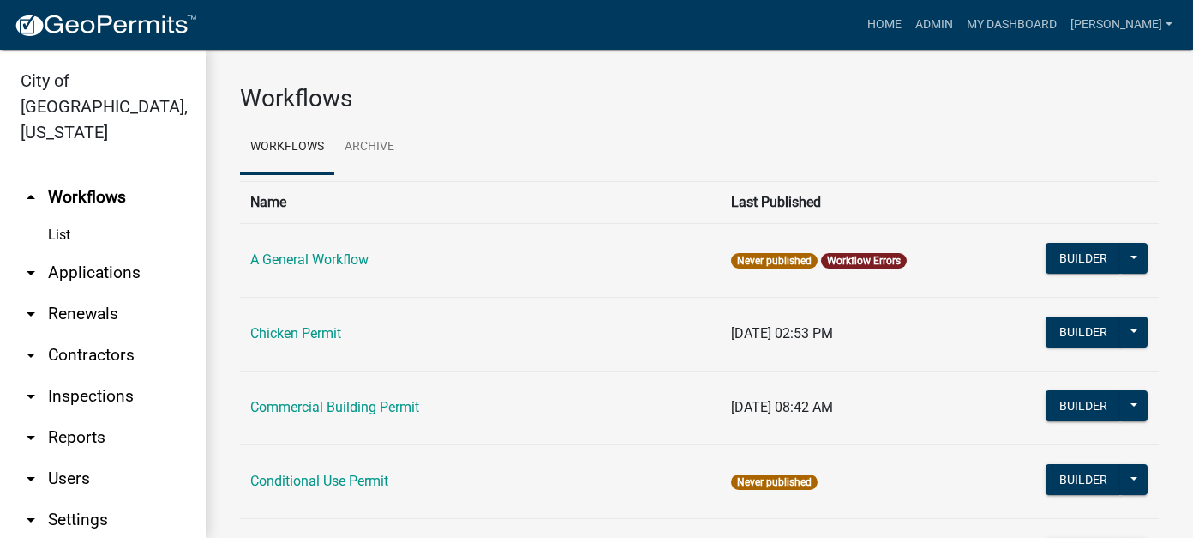
click at [117, 252] on link "arrow_drop_down Applications" at bounding box center [103, 272] width 206 height 41
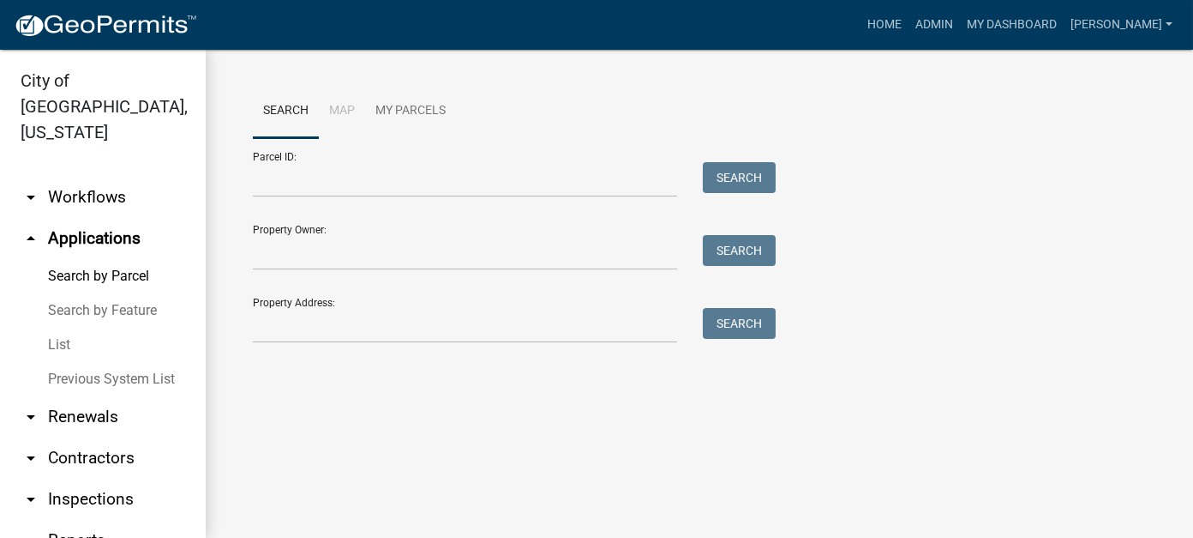
click at [62, 327] on link "List" at bounding box center [103, 344] width 206 height 34
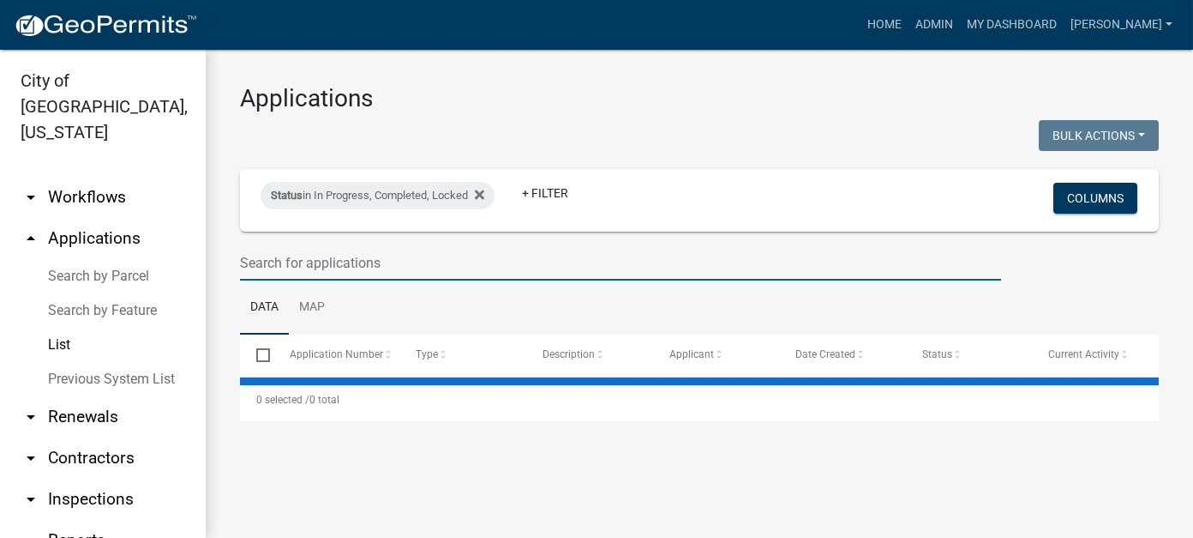
click at [363, 262] on input "text" at bounding box center [620, 262] width 761 height 35
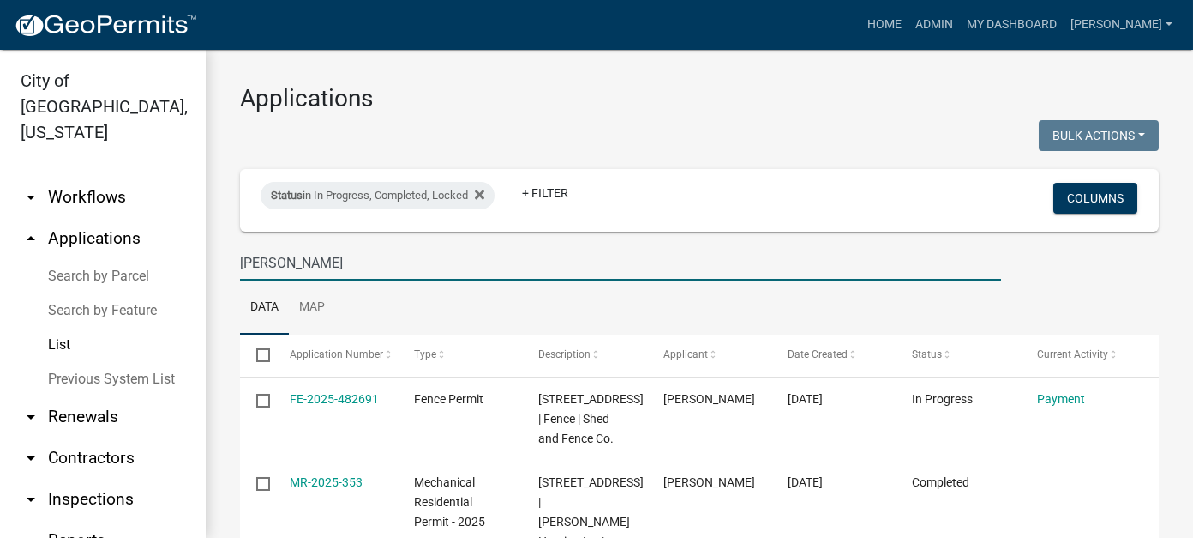
type input "berg"
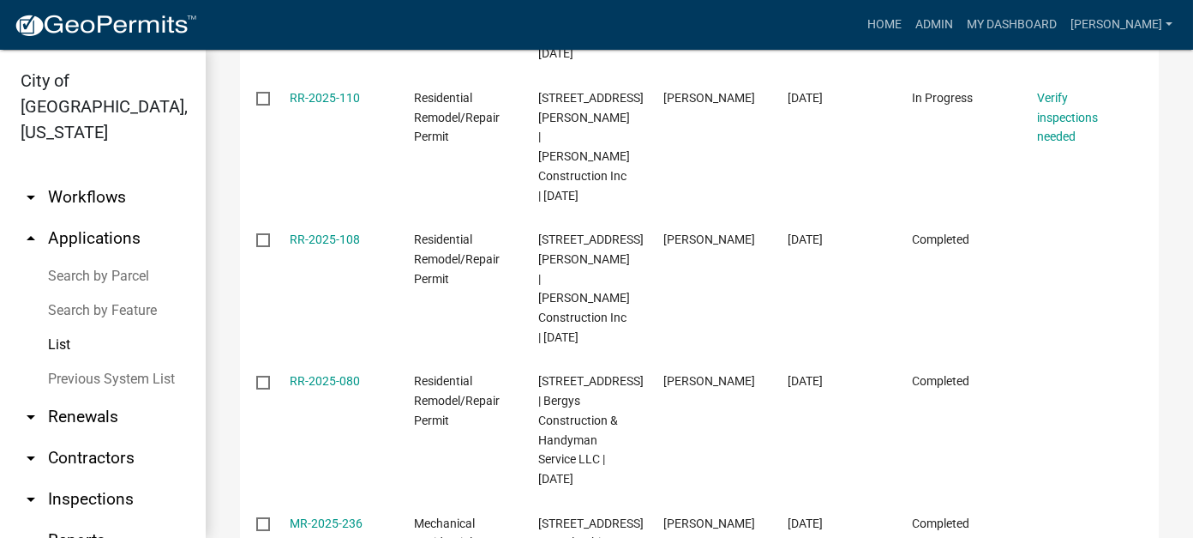
scroll to position [1200, 0]
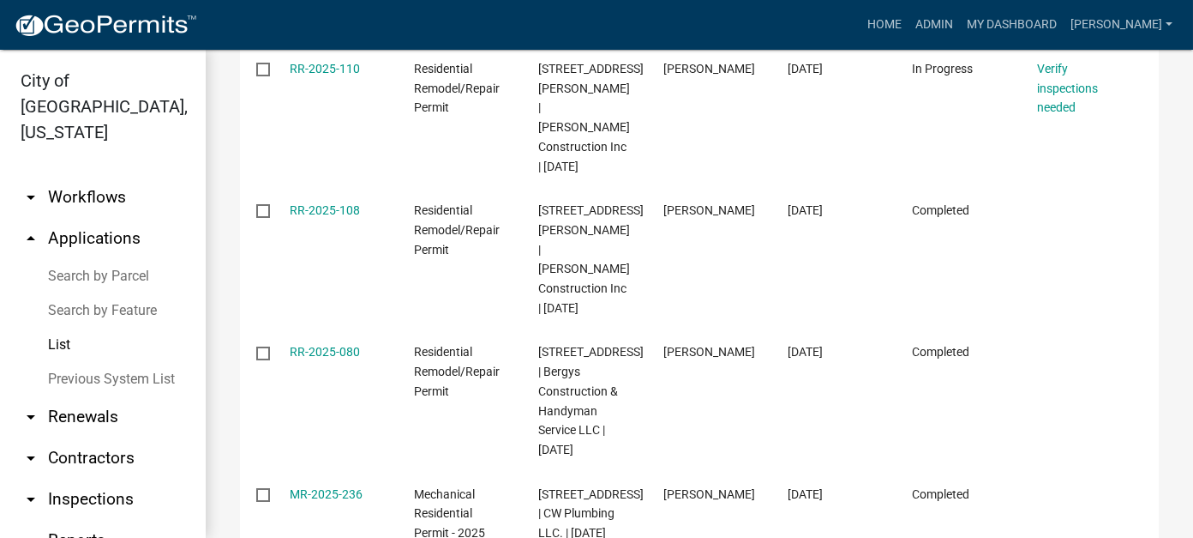
click at [112, 177] on link "arrow_drop_down Workflows" at bounding box center [103, 197] width 206 height 41
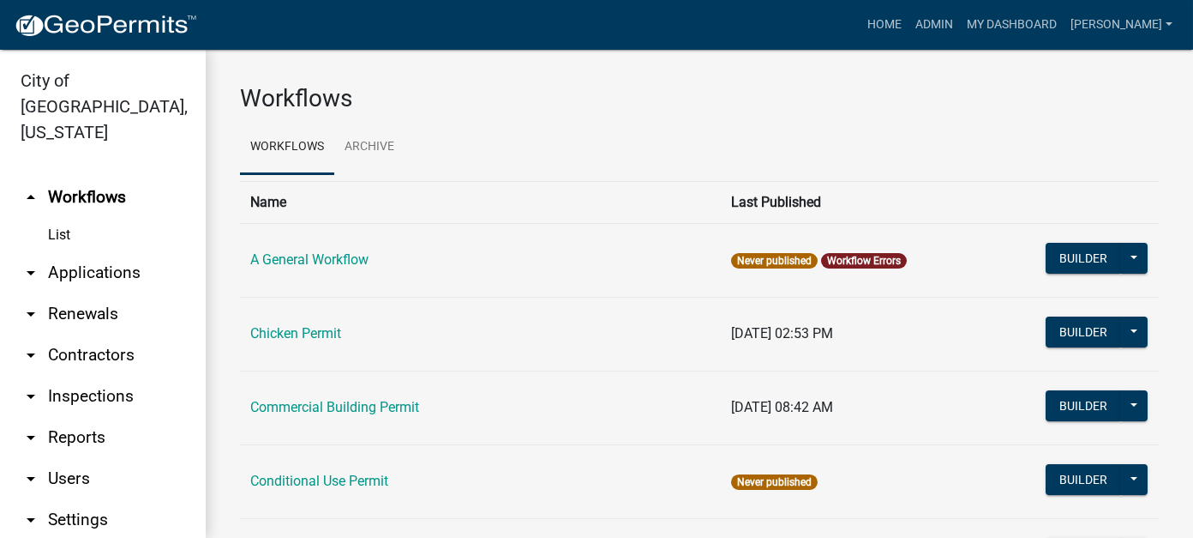
click at [96, 252] on link "arrow_drop_down Applications" at bounding box center [103, 272] width 206 height 41
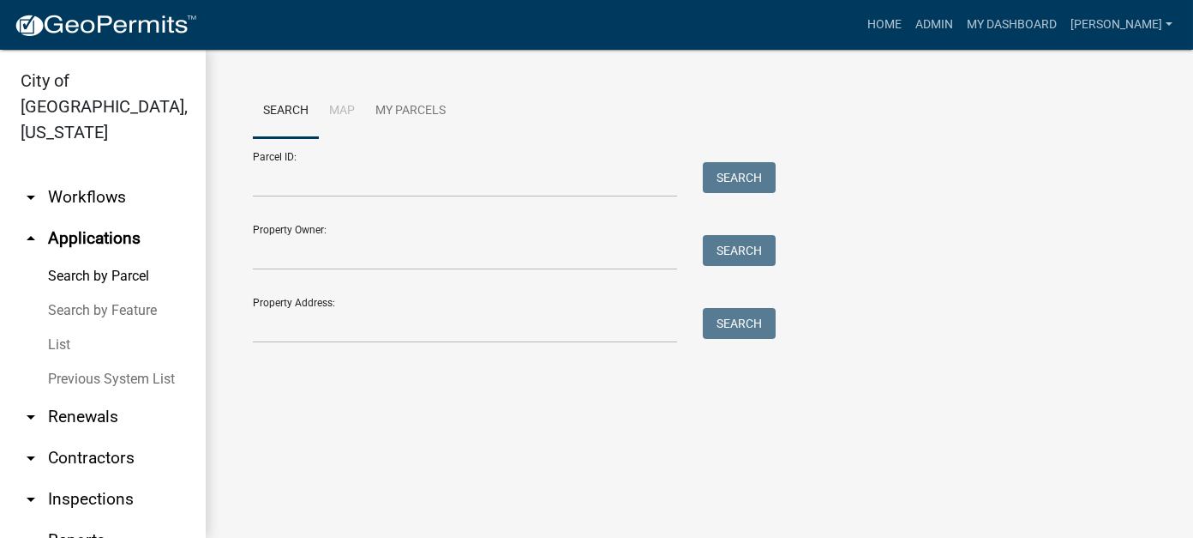
click at [79, 177] on link "arrow_drop_down Workflows" at bounding box center [103, 197] width 206 height 41
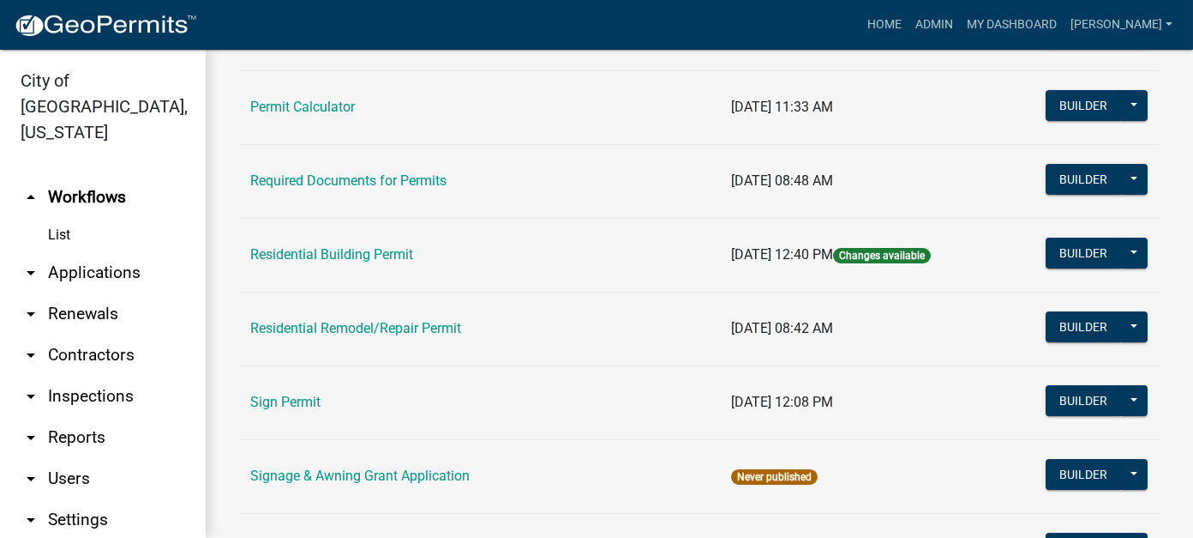
scroll to position [1286, 0]
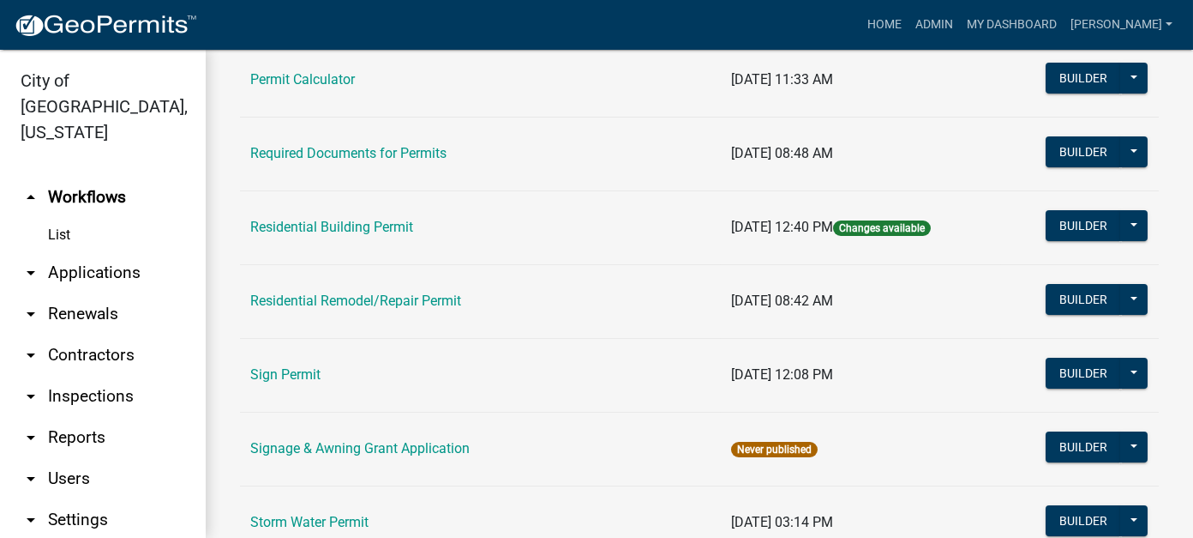
click at [342, 208] on td "Residential Building Permit" at bounding box center [480, 227] width 481 height 74
click at [345, 220] on link "Residential Building Permit" at bounding box center [331, 227] width 163 height 16
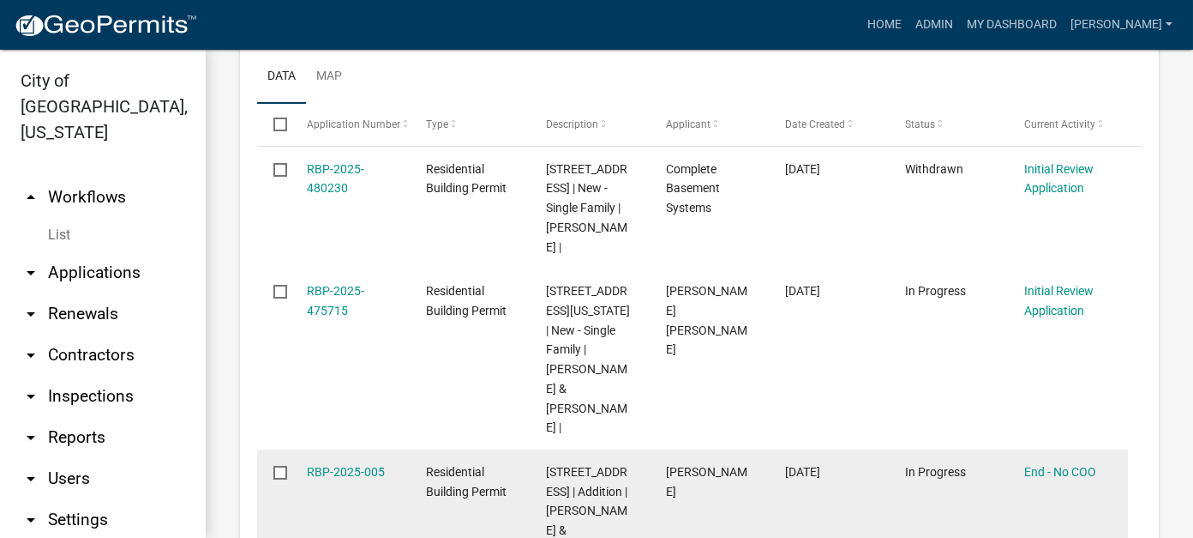
scroll to position [514, 0]
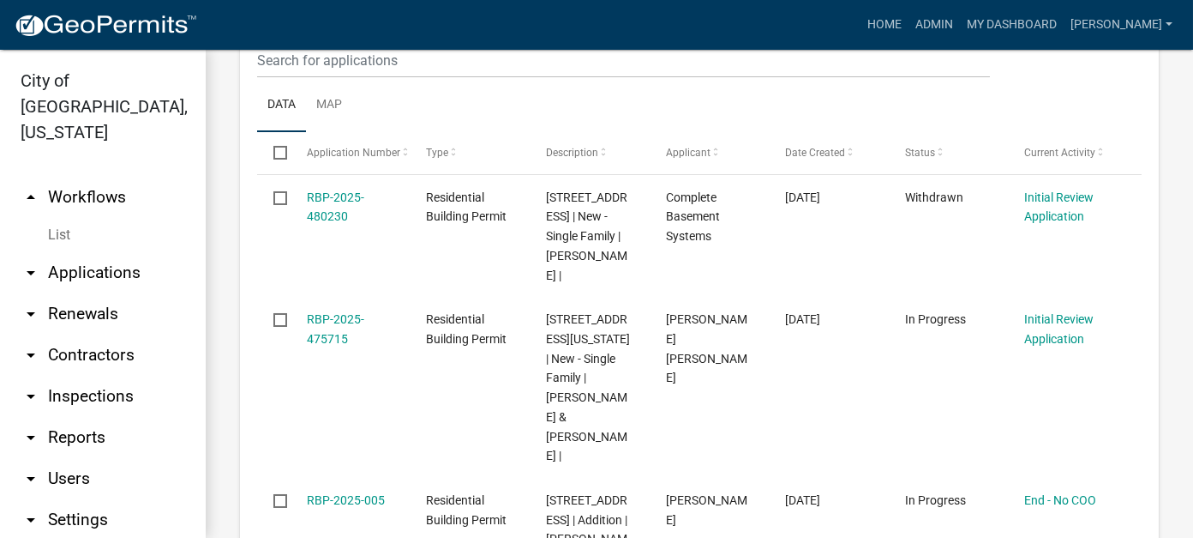
click at [115, 252] on link "arrow_drop_down Applications" at bounding box center [103, 272] width 206 height 41
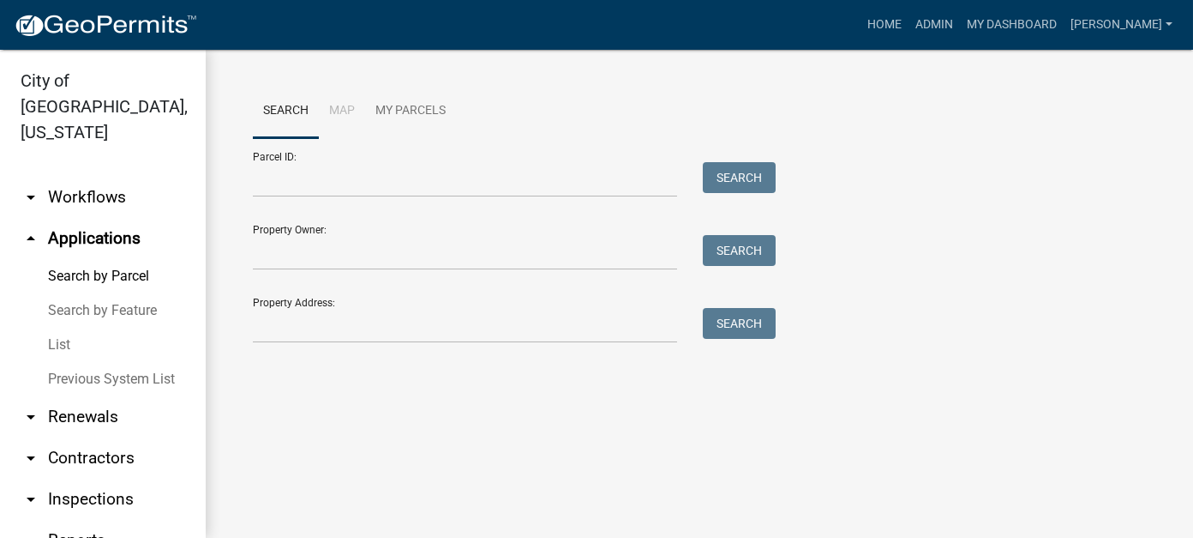
click at [58, 327] on link "List" at bounding box center [103, 344] width 206 height 34
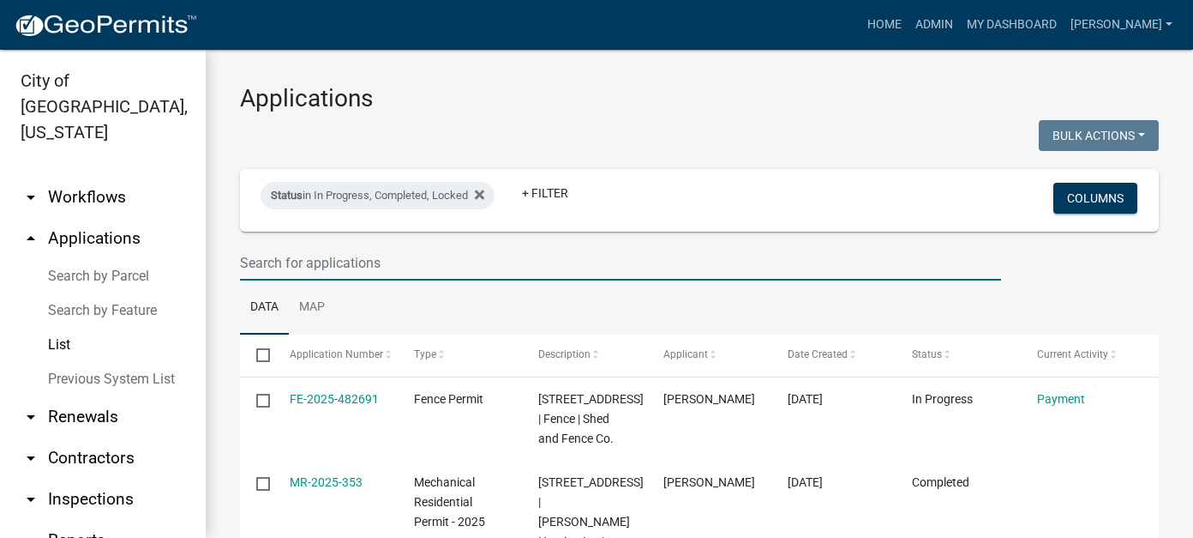
click at [315, 261] on input "text" at bounding box center [620, 262] width 761 height 35
type input "3"
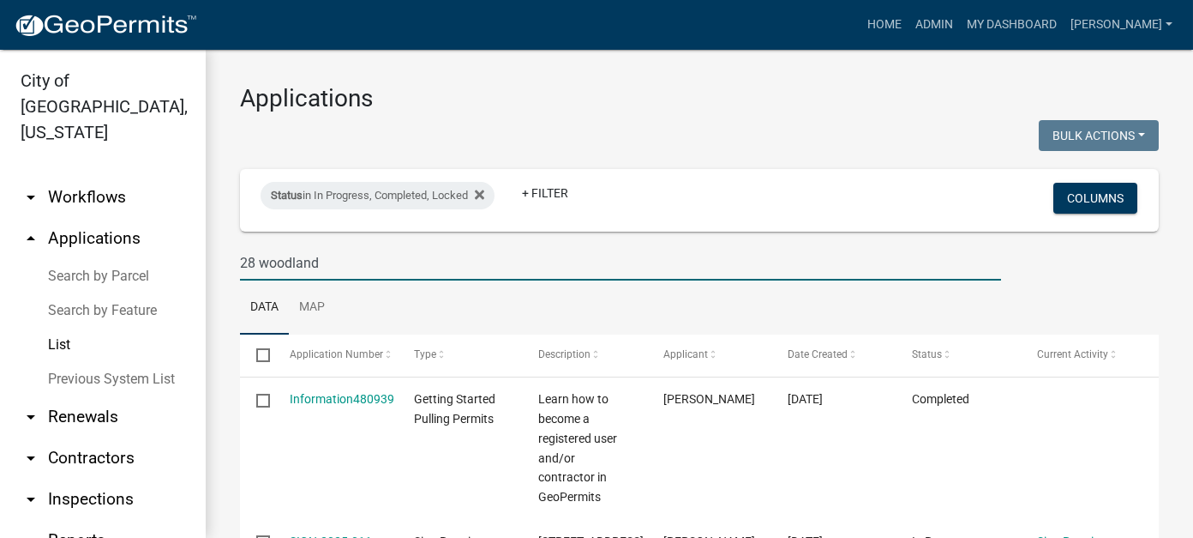
type input "28 woodland"
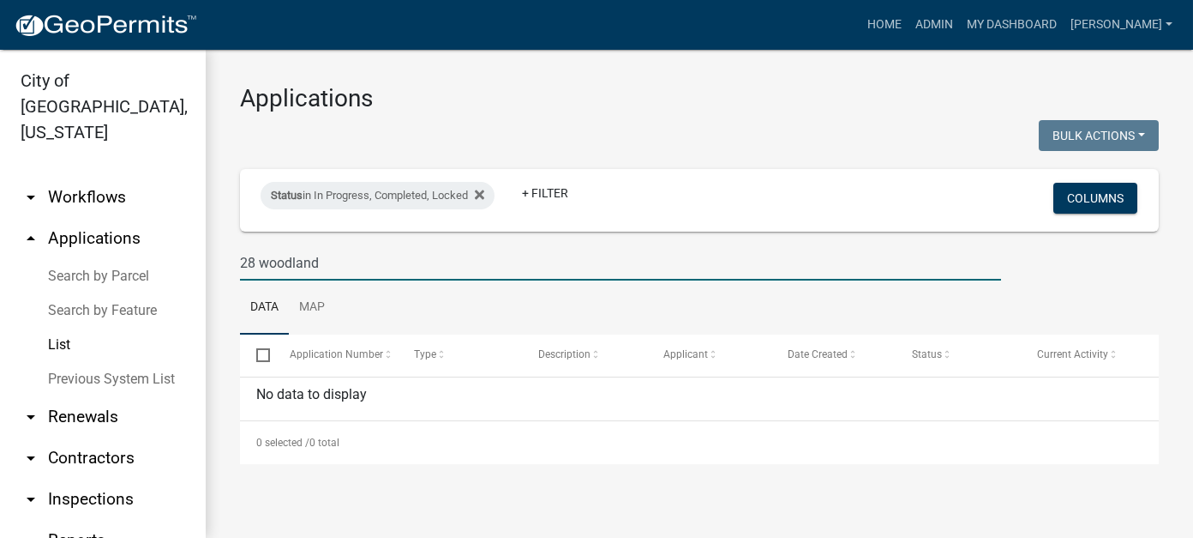
click at [61, 327] on link "List" at bounding box center [103, 344] width 206 height 34
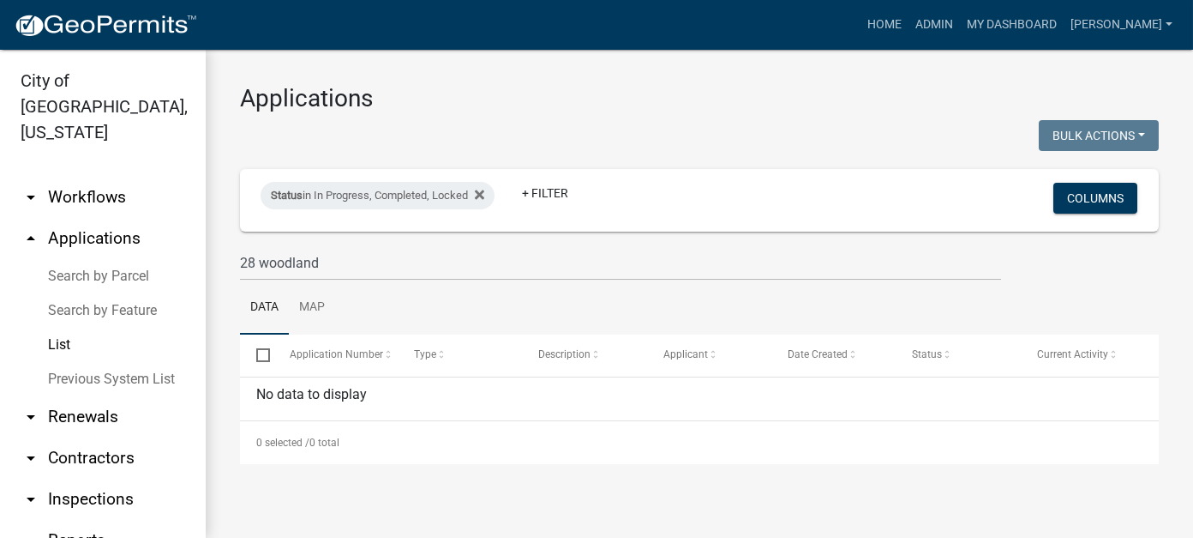
click at [484, 196] on icon at bounding box center [479, 193] width 9 height 9
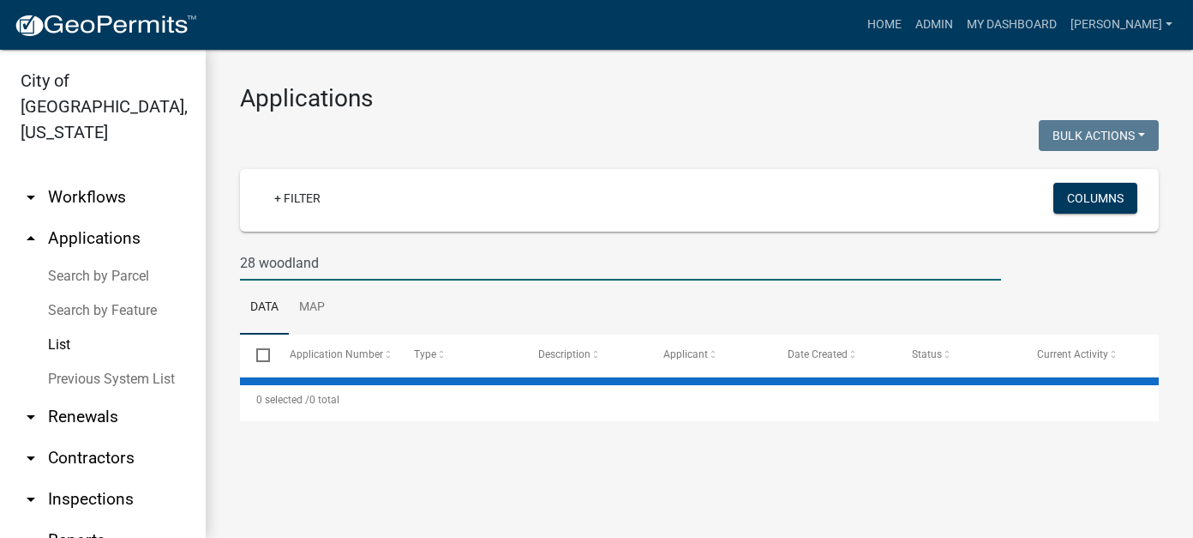
click at [379, 255] on input "28 woodland" at bounding box center [620, 262] width 761 height 35
drag, startPoint x: 333, startPoint y: 257, endPoint x: 153, endPoint y: 256, distance: 180.9
click at [153, 257] on div "City of New Ulm, Minnesota arrow_drop_down Workflows List arrow_drop_up Applica…" at bounding box center [596, 294] width 1193 height 488
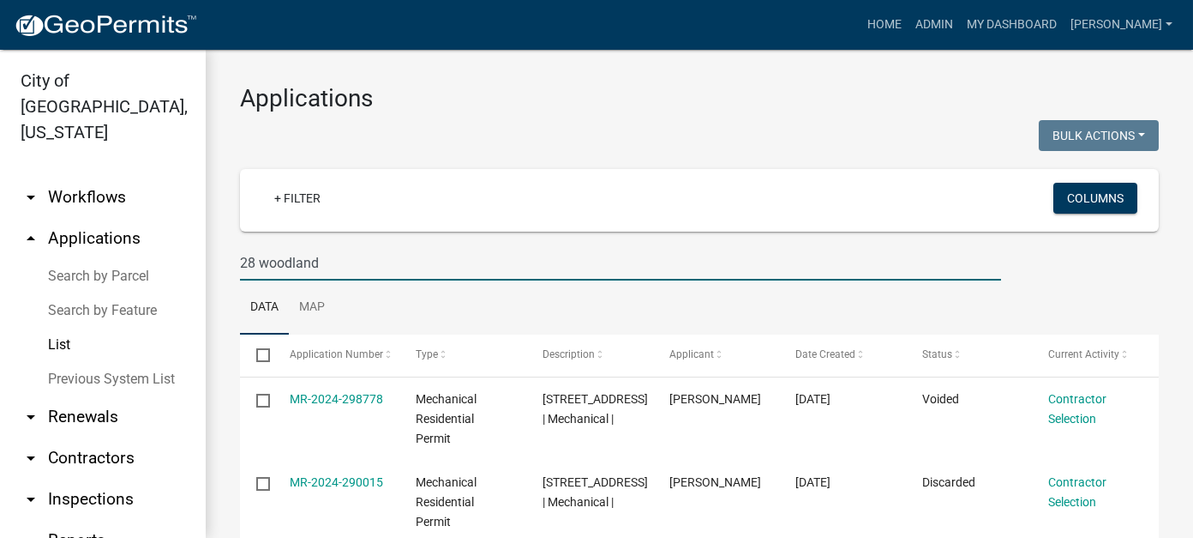
click at [341, 261] on input "28 woodland" at bounding box center [620, 262] width 761 height 35
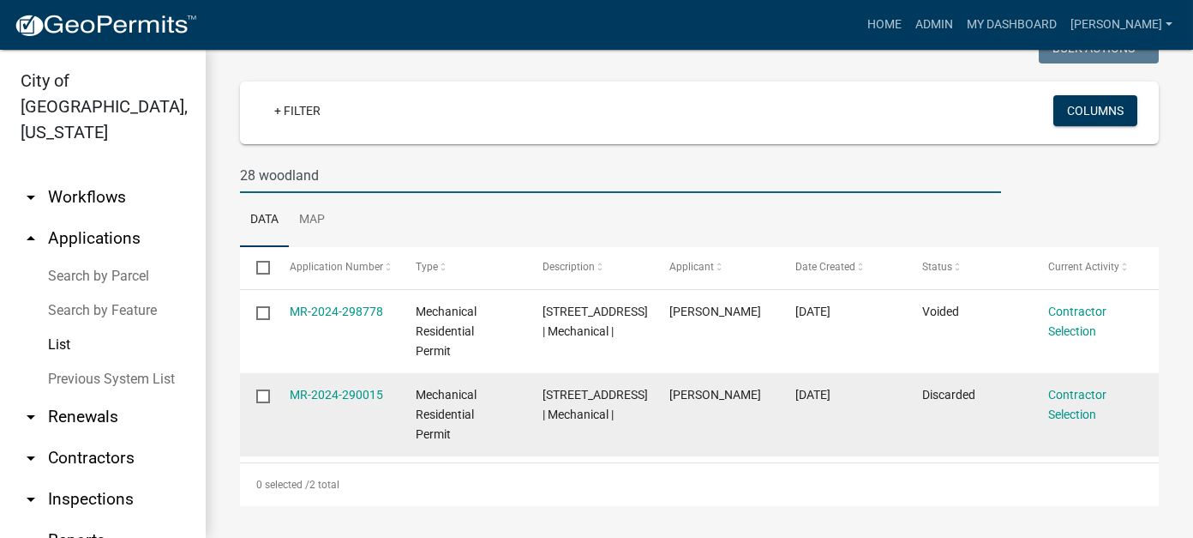
scroll to position [88, 0]
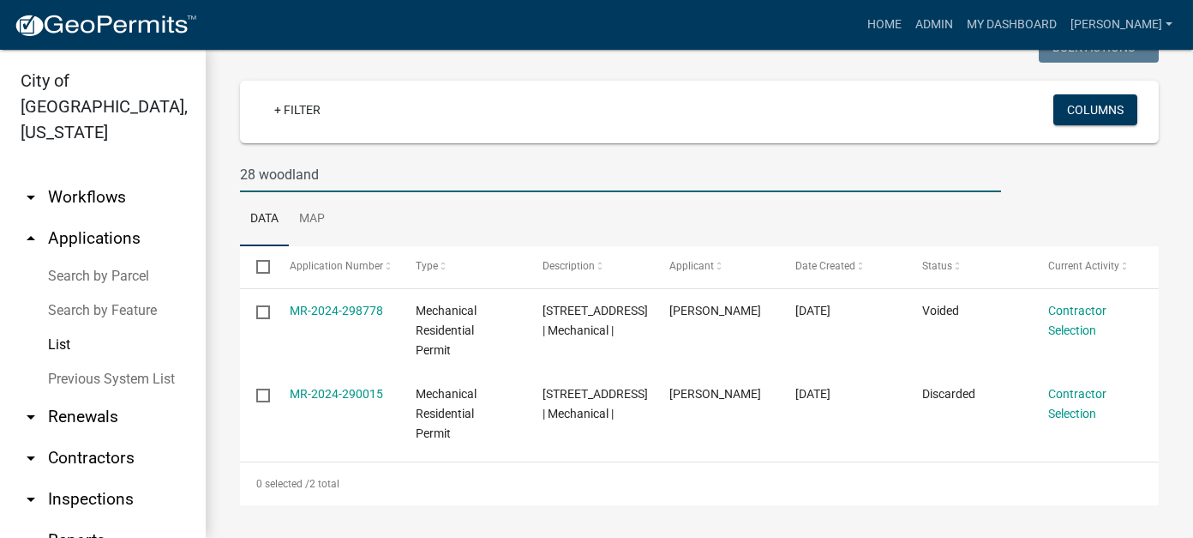
click at [67, 327] on link "List" at bounding box center [103, 344] width 206 height 34
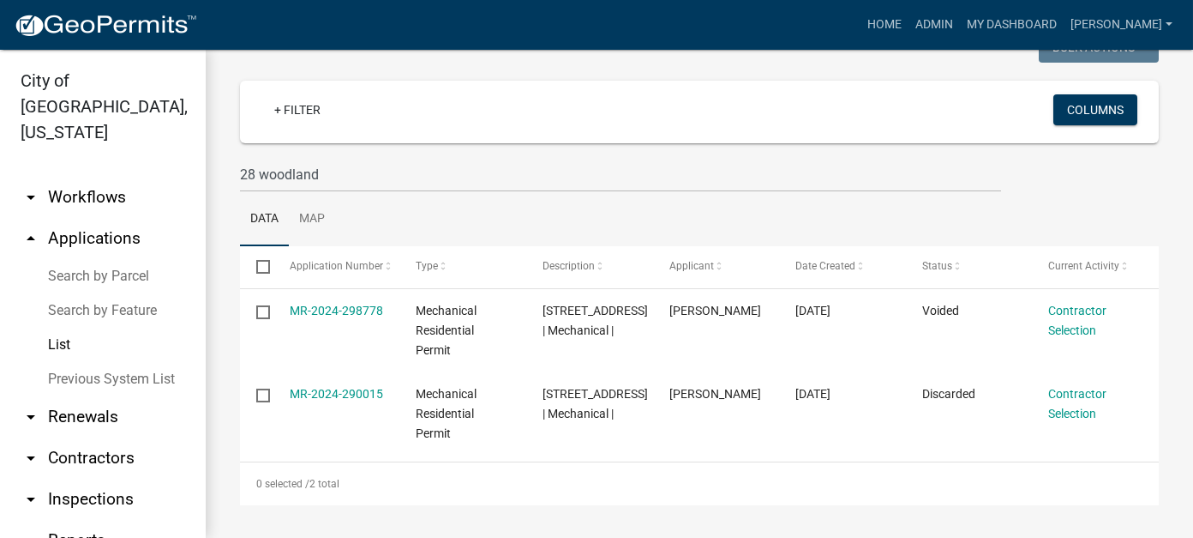
click at [66, 362] on link "Previous System List" at bounding box center [103, 379] width 206 height 34
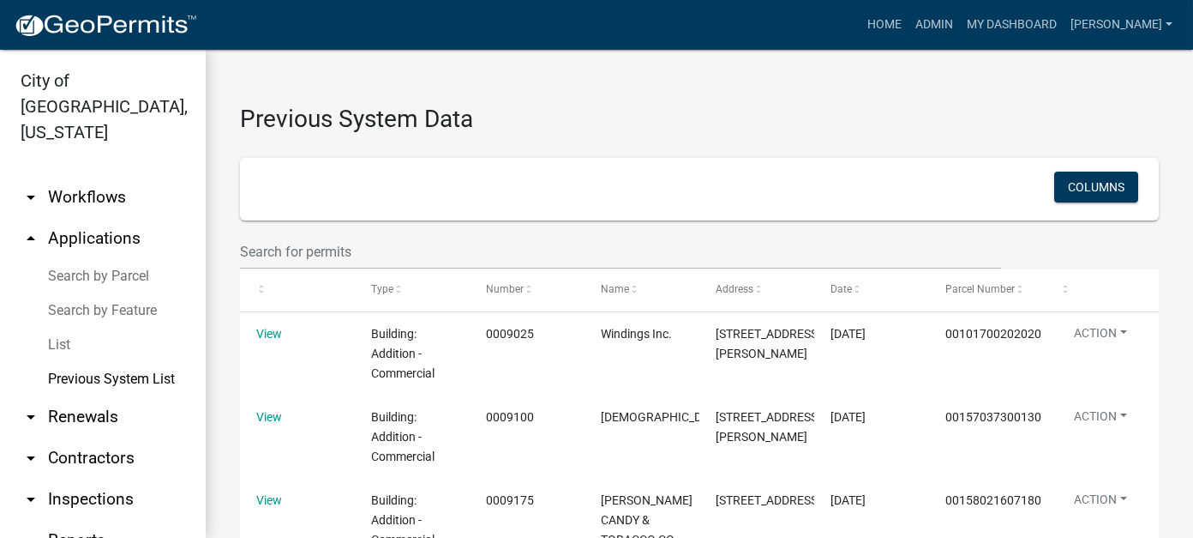
click at [61, 327] on link "List" at bounding box center [103, 344] width 206 height 34
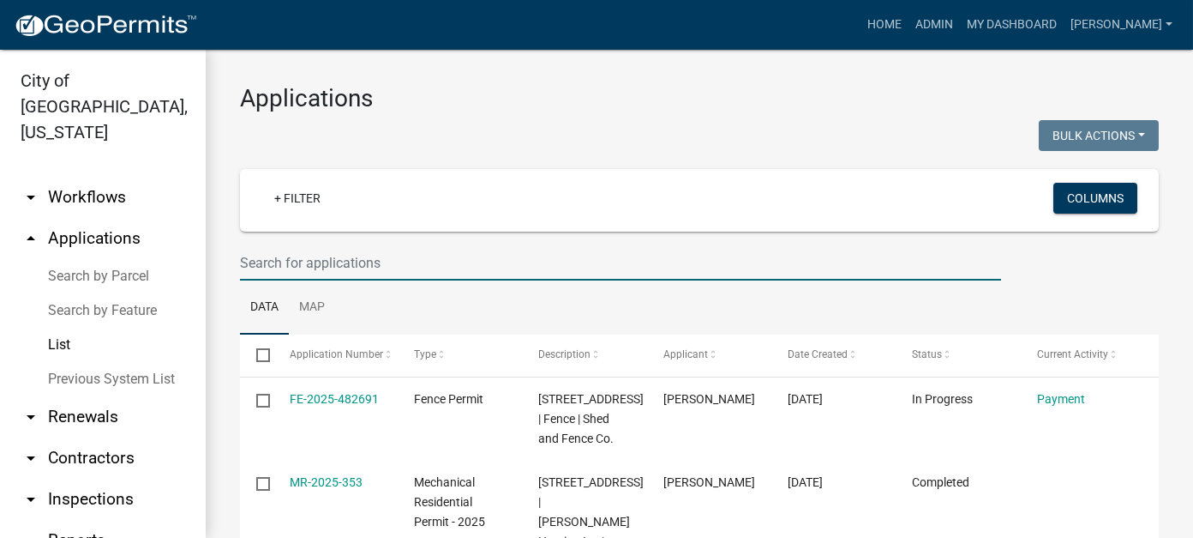
click at [327, 257] on input "text" at bounding box center [620, 262] width 761 height 35
type input "0"
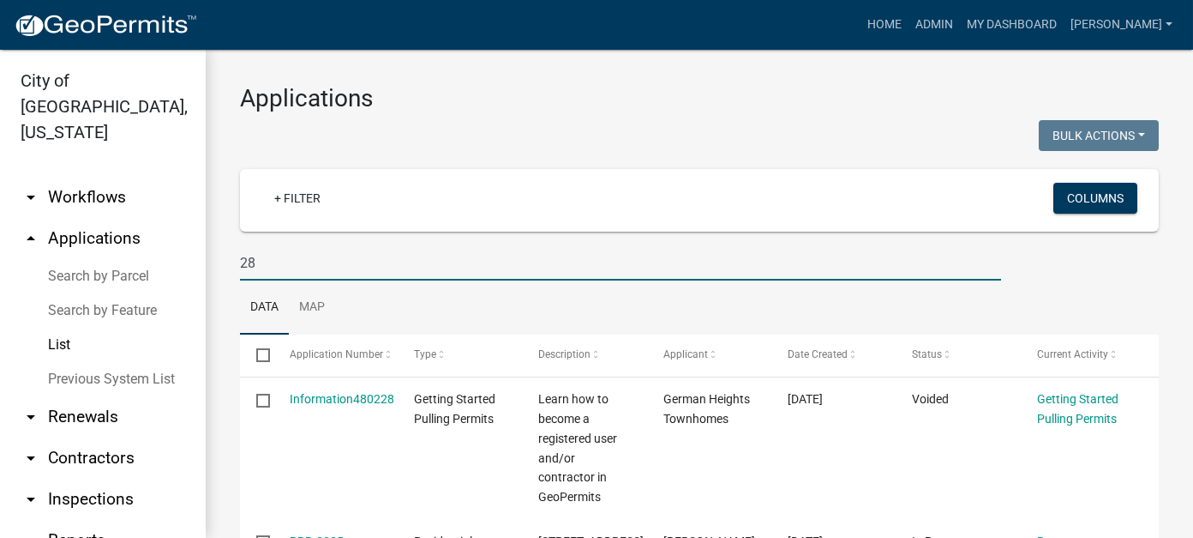
drag, startPoint x: 267, startPoint y: 259, endPoint x: 169, endPoint y: 260, distance: 98.6
click at [169, 260] on div "City of New Ulm, Minnesota arrow_drop_down Workflows List arrow_drop_up Applica…" at bounding box center [596, 294] width 1193 height 488
type input "woodland"
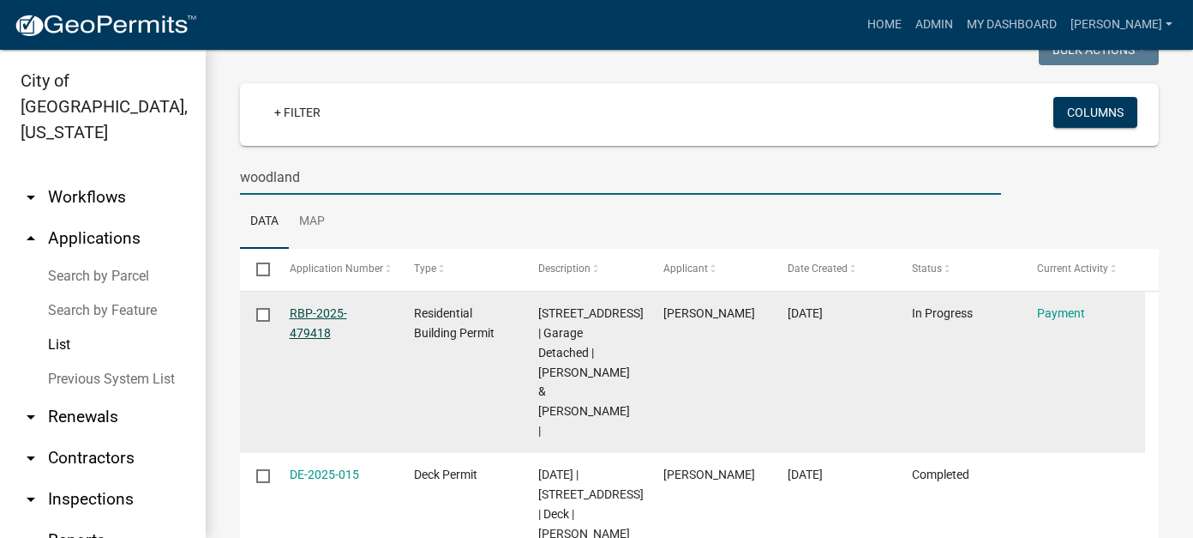
scroll to position [171, 0]
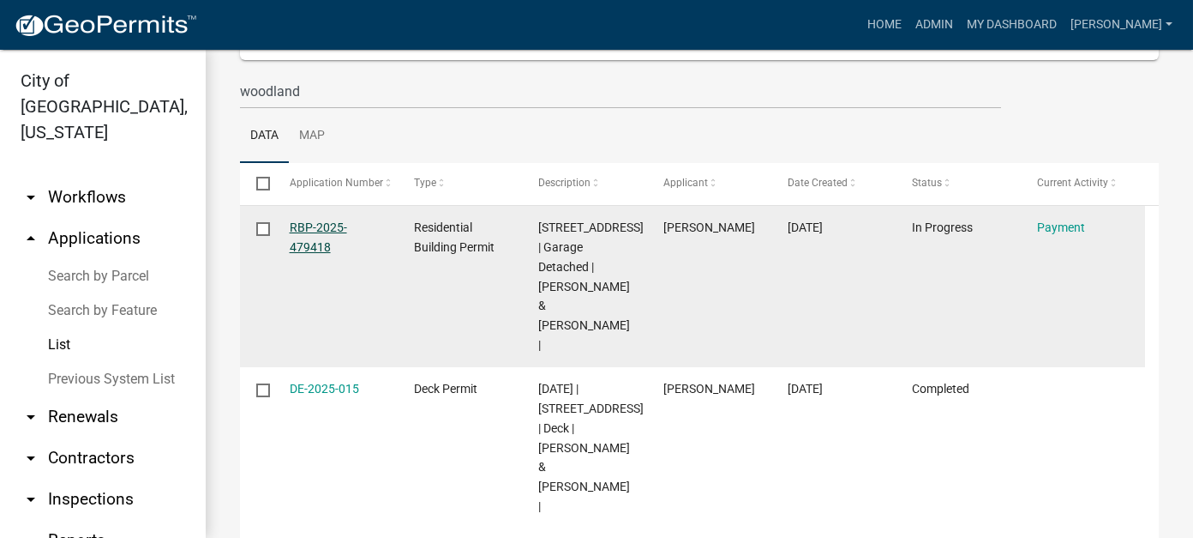
click at [309, 246] on link "RBP-2025-479418" at bounding box center [318, 236] width 57 height 33
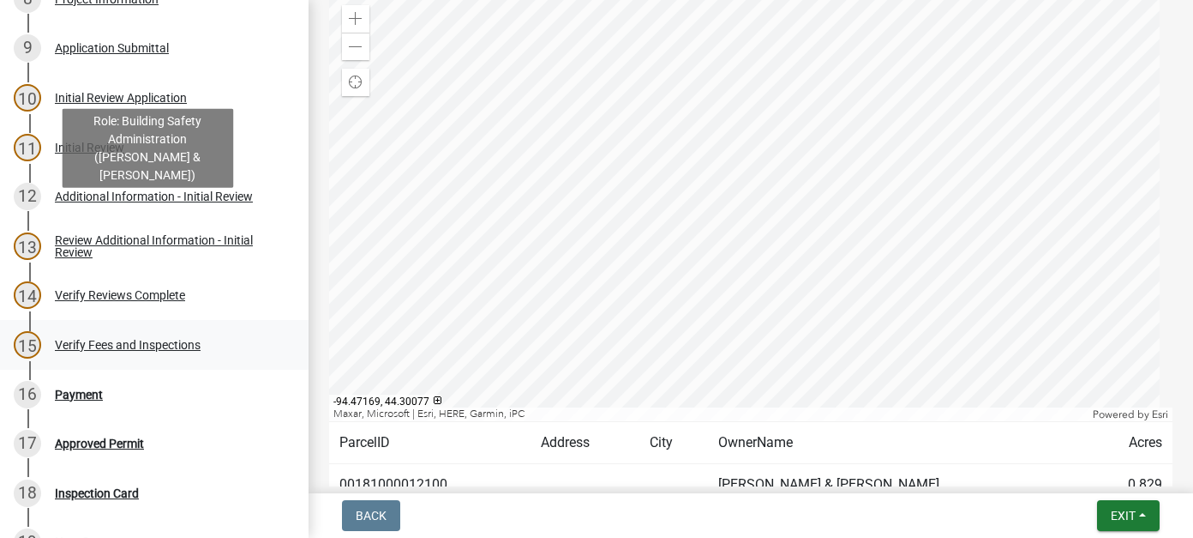
scroll to position [600, 0]
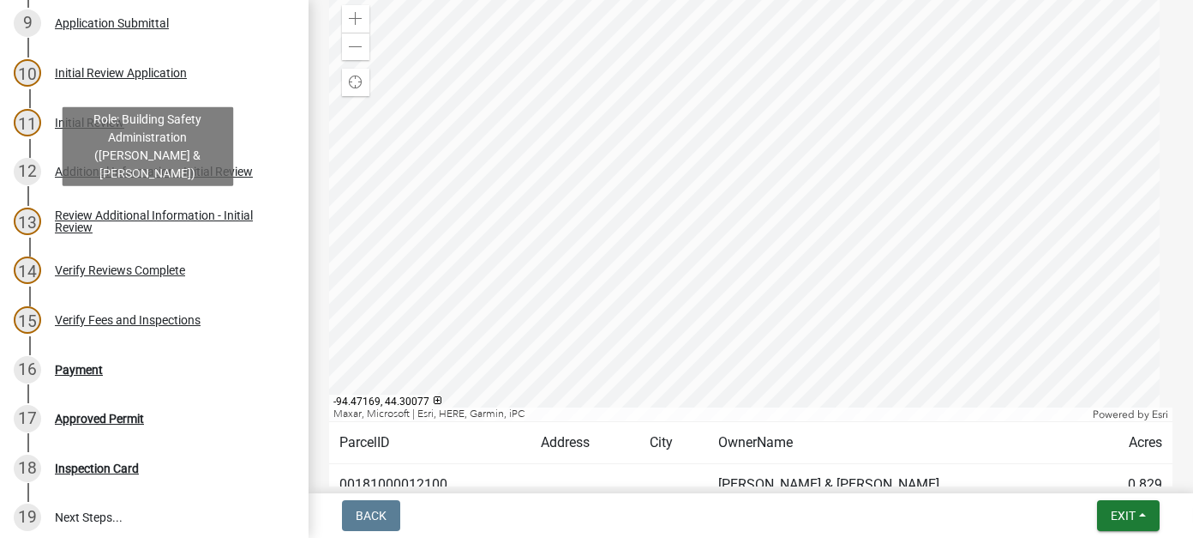
click at [108, 225] on div "Review Additional Information - Initial Review" at bounding box center [168, 221] width 226 height 24
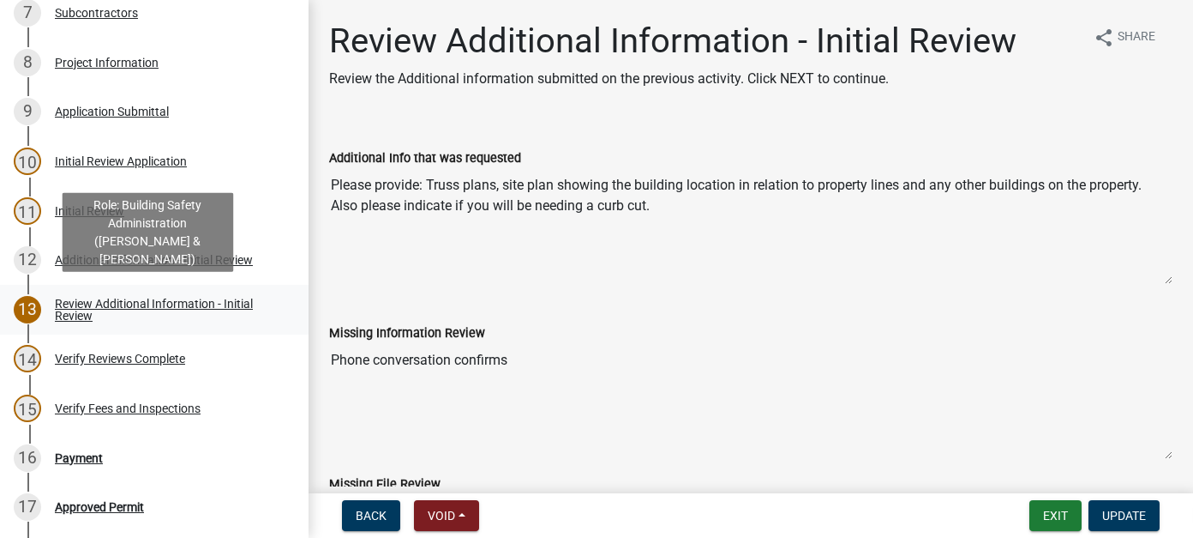
scroll to position [514, 0]
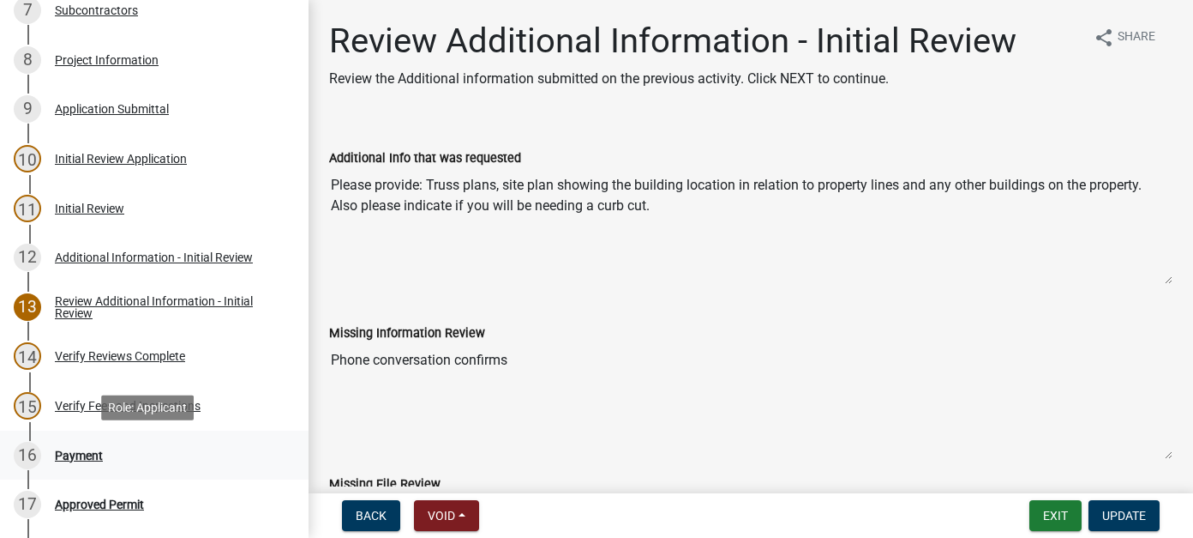
click at [97, 462] on div "16 Payment" at bounding box center [147, 454] width 267 height 27
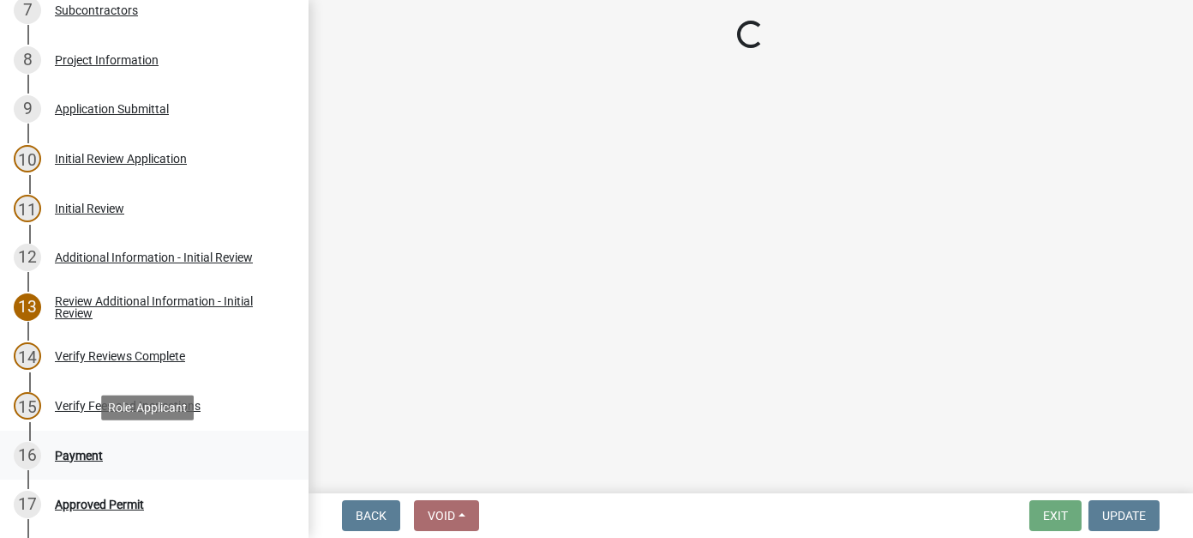
select select "3: 3"
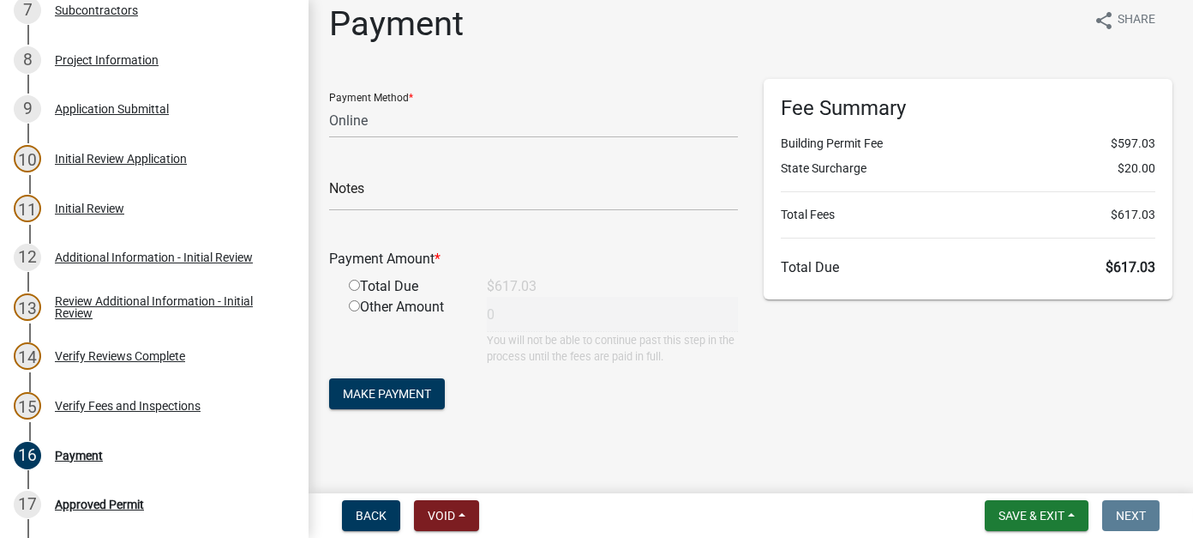
scroll to position [27, 0]
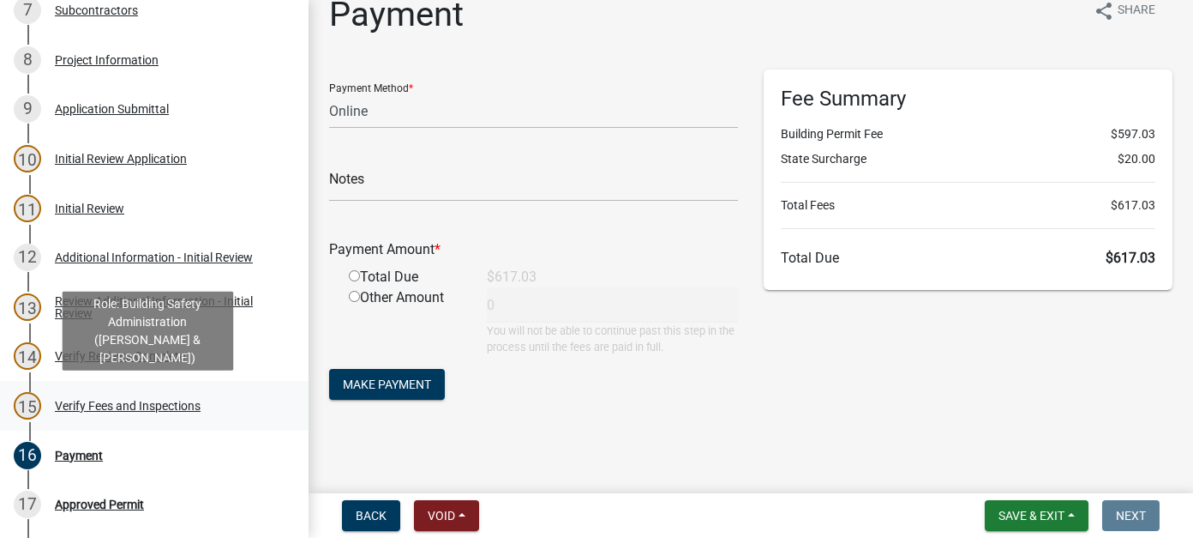
click at [130, 412] on div "15 Verify Fees and Inspections" at bounding box center [147, 405] width 267 height 27
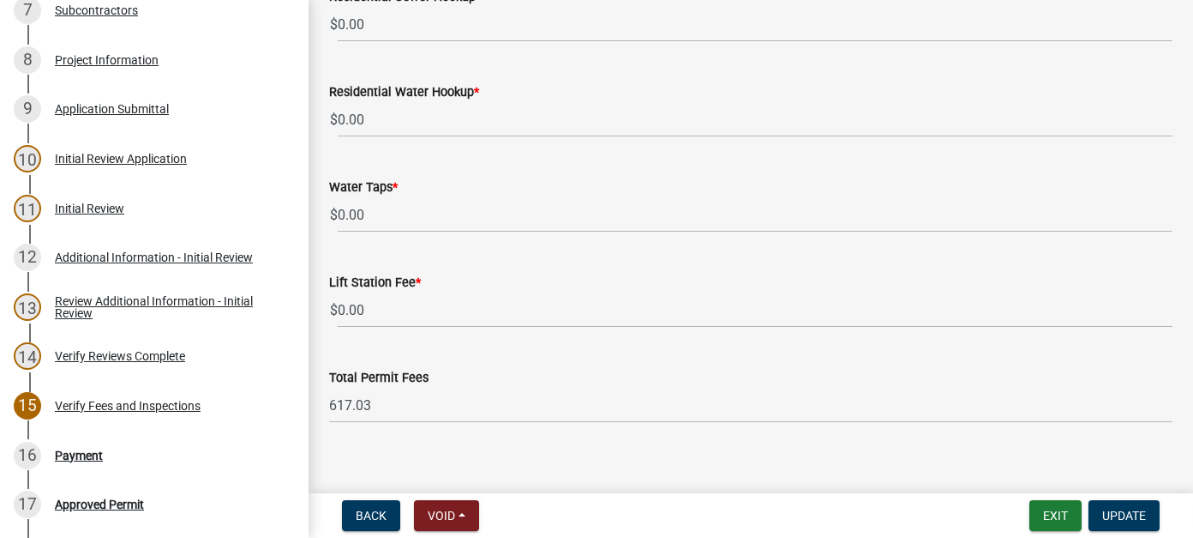
scroll to position [1069, 0]
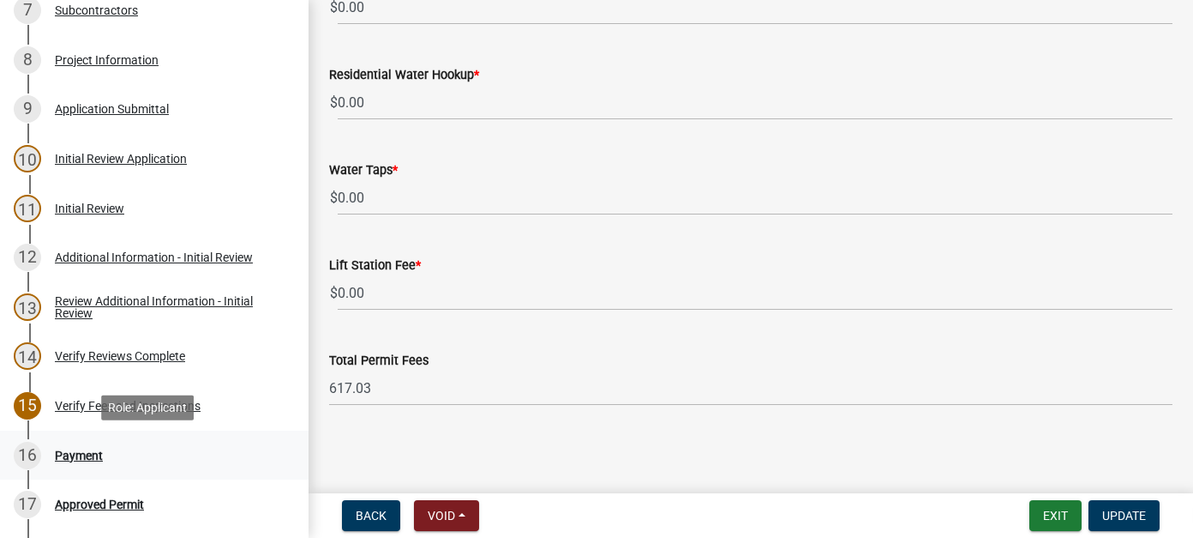
click at [88, 458] on div "Payment" at bounding box center [79, 455] width 48 height 12
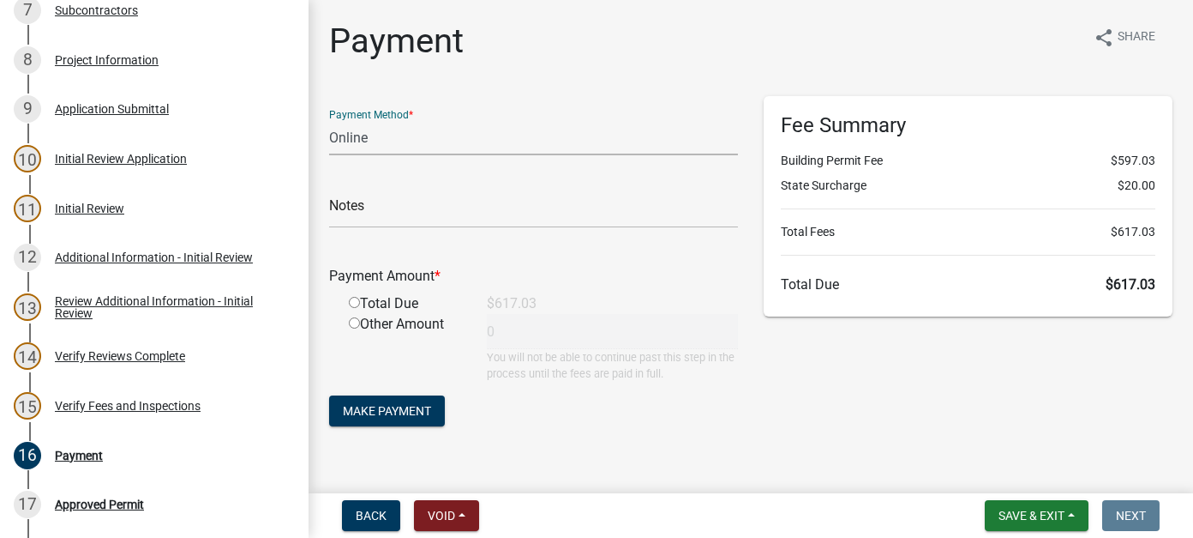
click at [375, 140] on select "Credit Card POS Check Cash Online" at bounding box center [533, 137] width 409 height 35
select select "0: 2"
click at [329, 120] on select "Credit Card POS Check Cash Online" at bounding box center [533, 137] width 409 height 35
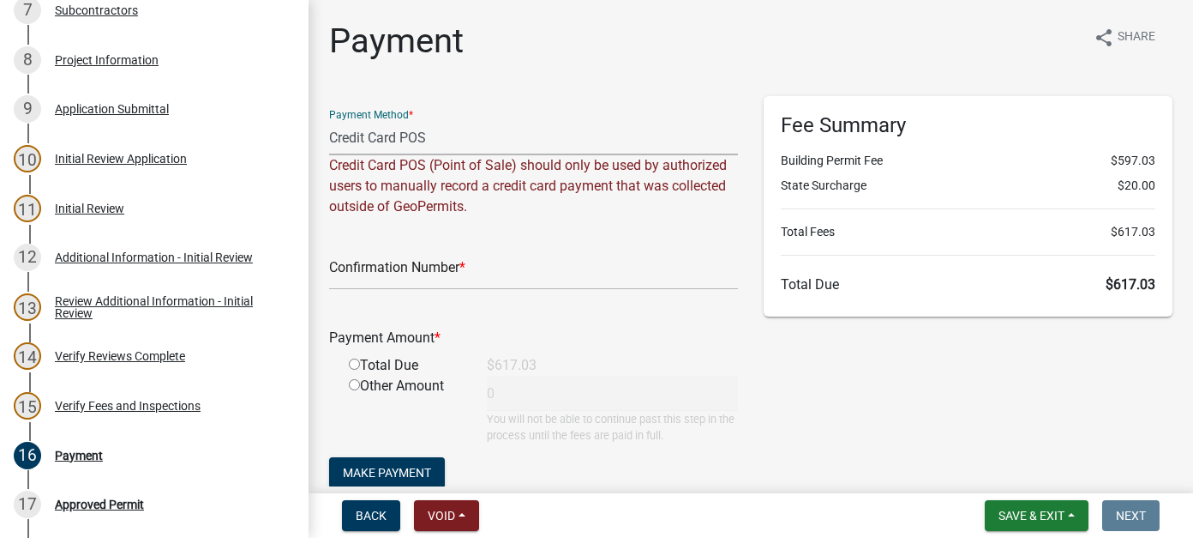
click at [394, 144] on select "Credit Card POS Check Cash Online" at bounding box center [533, 137] width 409 height 35
click at [329, 120] on select "Credit Card POS Check Cash Online" at bounding box center [533, 137] width 409 height 35
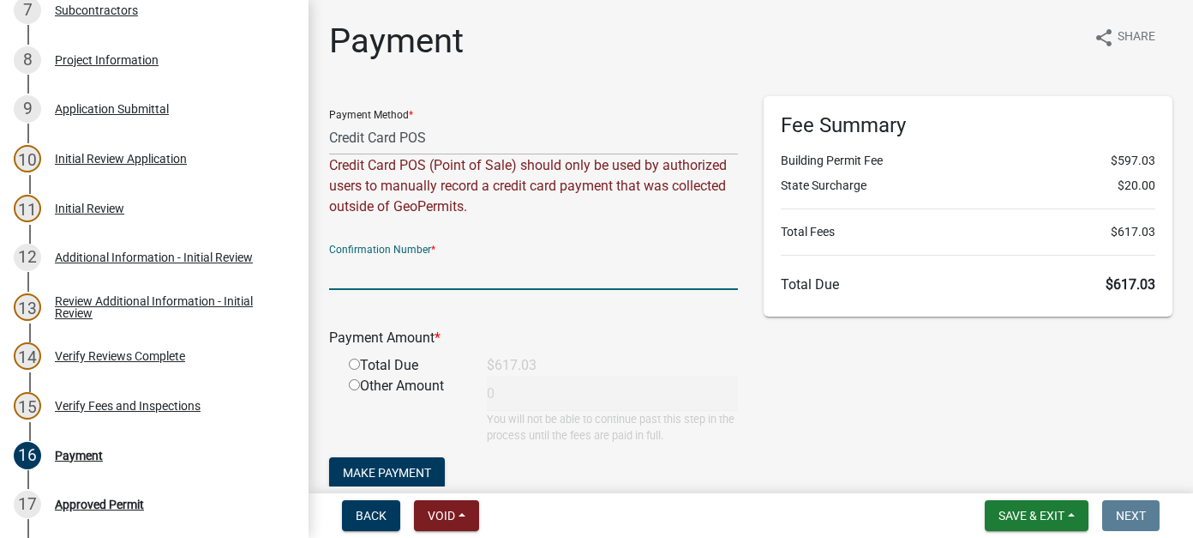
click at [459, 273] on input "text" at bounding box center [533, 272] width 409 height 35
click at [491, 109] on div "Payment Method * Credit Card POS Check Cash Online Credit Card POS (Point of Sa…" at bounding box center [533, 156] width 409 height 121
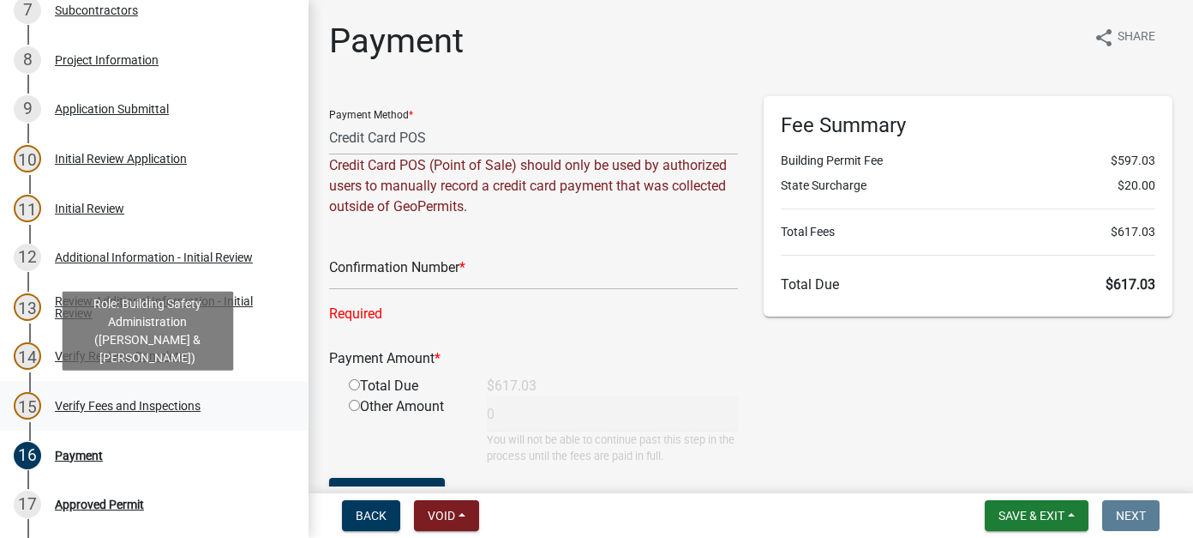
click at [100, 403] on div "Verify Fees and Inspections" at bounding box center [128, 405] width 146 height 12
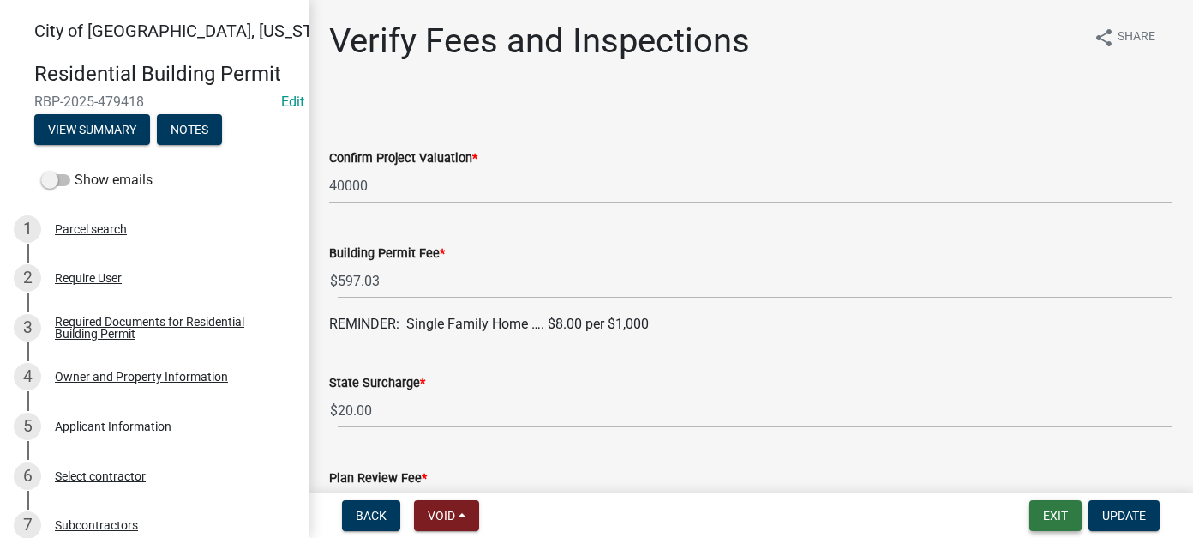
click at [1062, 514] on button "Exit" at bounding box center [1056, 515] width 52 height 31
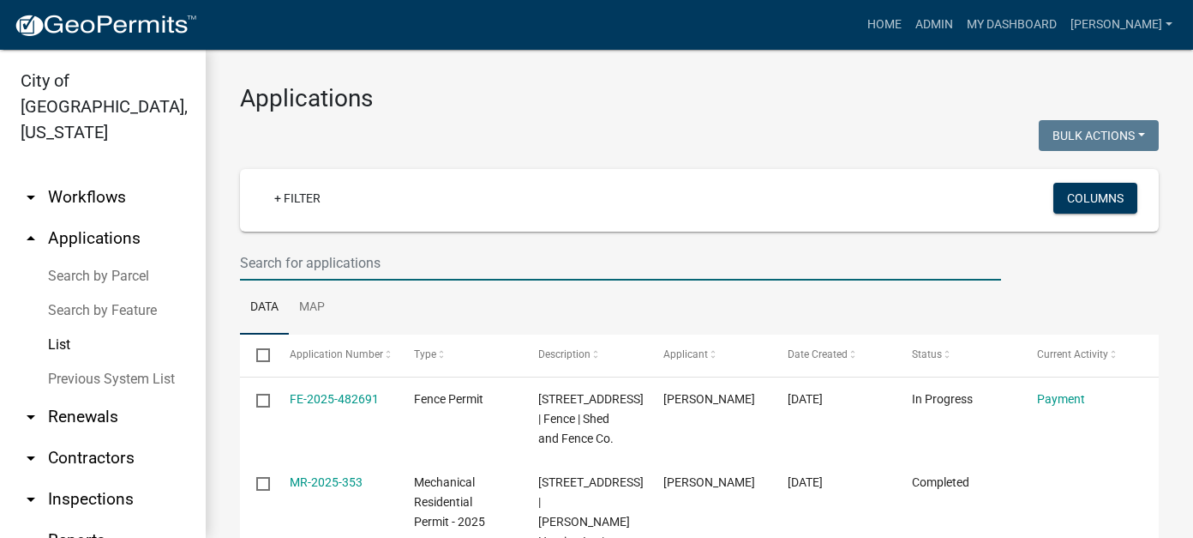
click at [341, 264] on input "text" at bounding box center [620, 262] width 761 height 35
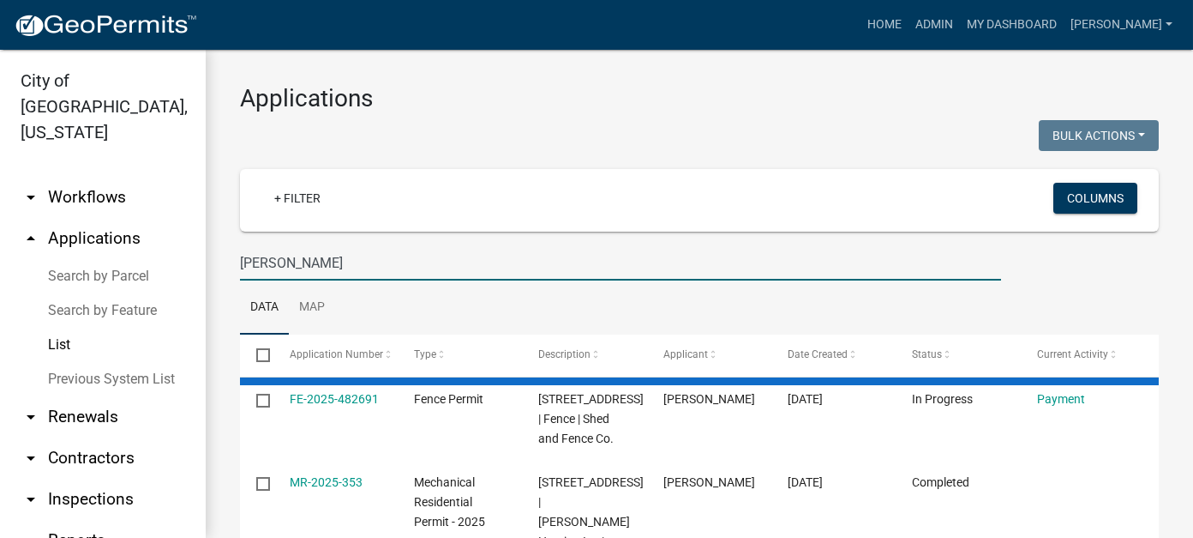
type input "kuschel"
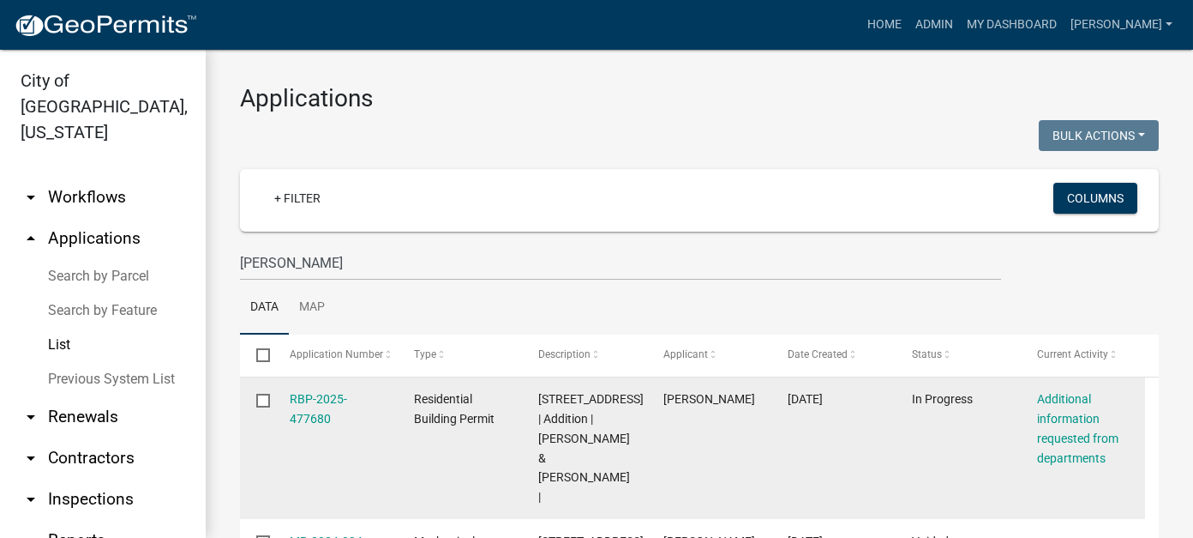
click at [321, 407] on div "RBP-2025-477680" at bounding box center [336, 408] width 92 height 39
click at [322, 422] on link "RBP-2025-477680" at bounding box center [318, 408] width 57 height 33
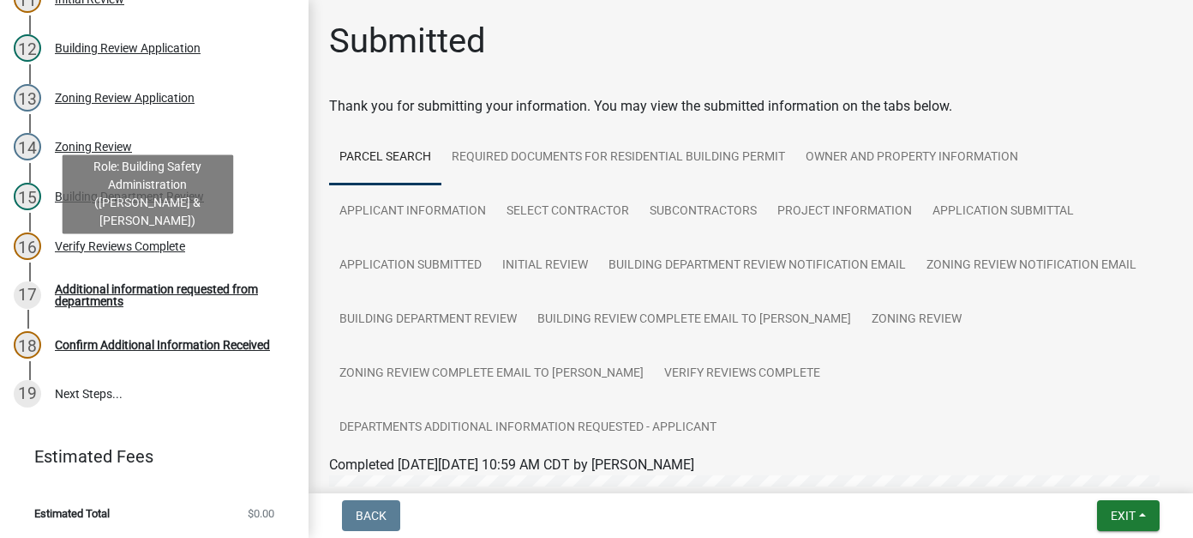
scroll to position [724, 0]
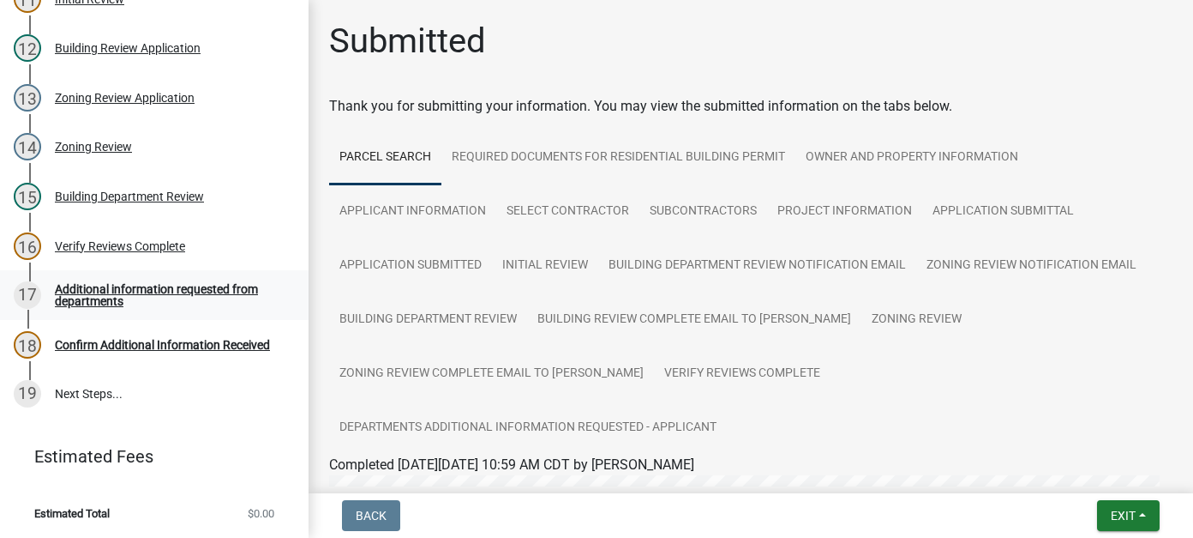
click at [84, 296] on div "Additional information requested from departments" at bounding box center [168, 295] width 226 height 24
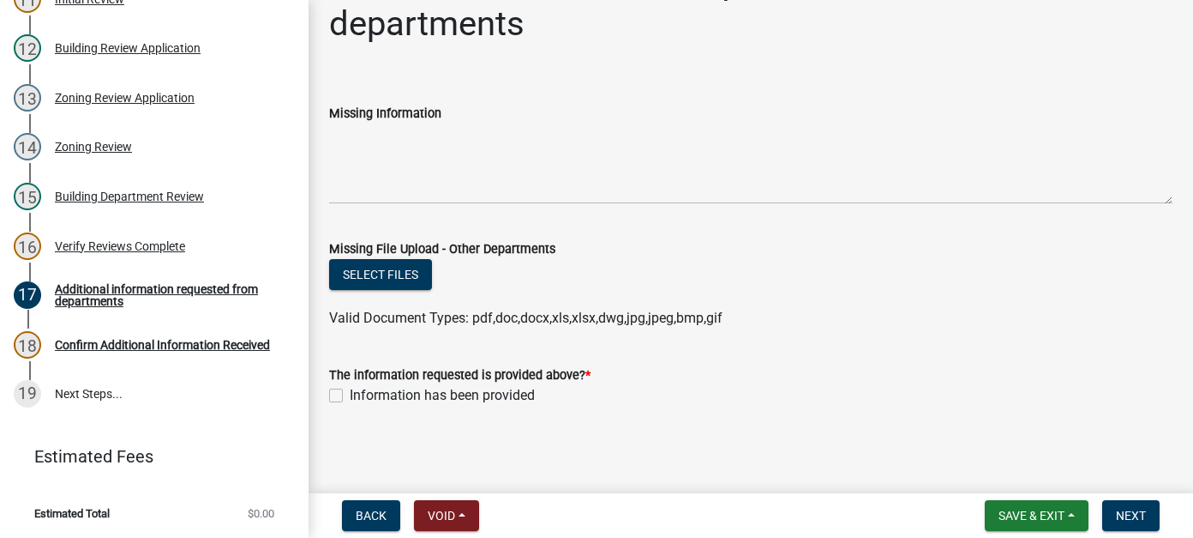
scroll to position [59, 0]
click at [135, 247] on div "Verify Reviews Complete" at bounding box center [120, 246] width 130 height 12
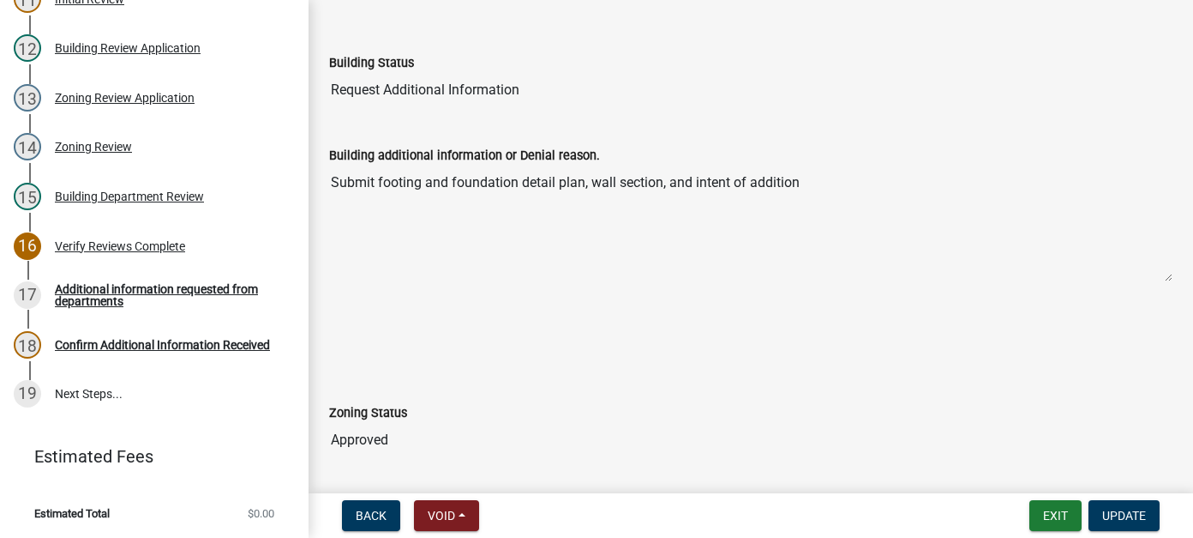
scroll to position [262, 0]
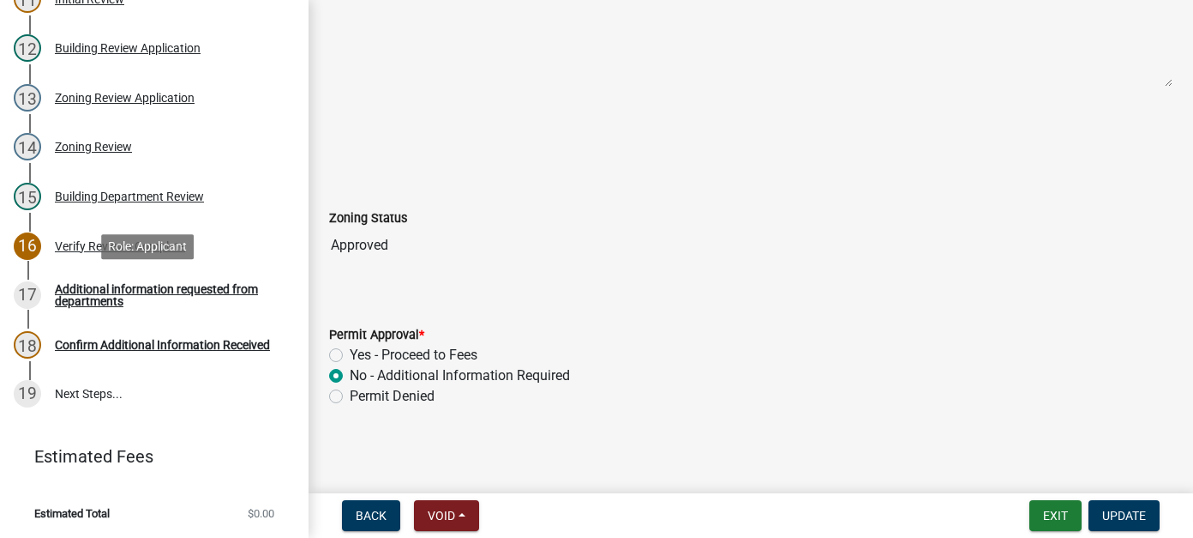
click at [110, 303] on div "Additional information requested from departments" at bounding box center [168, 295] width 226 height 24
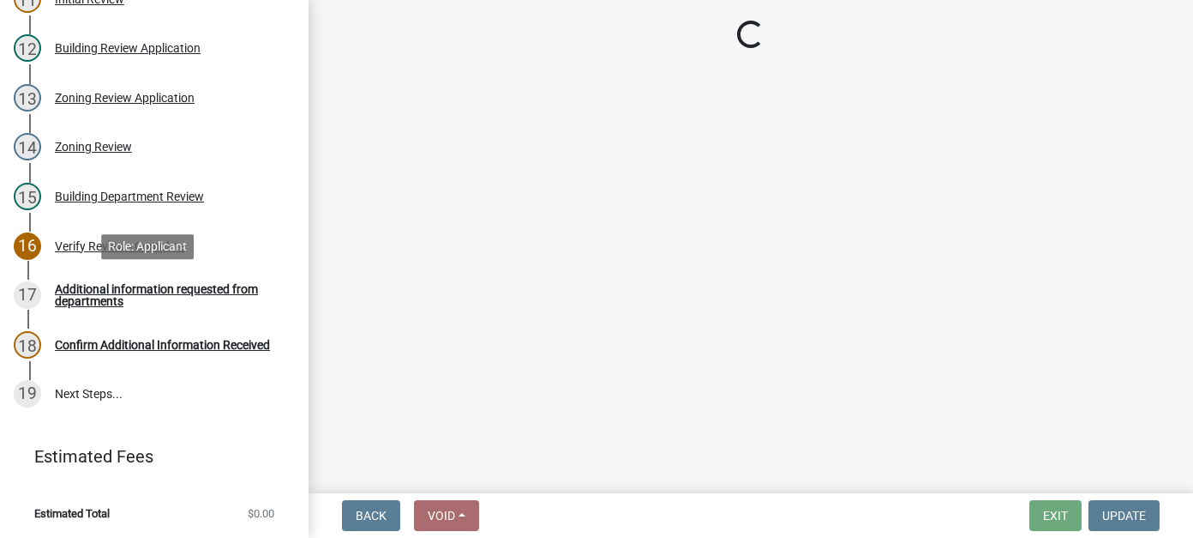
scroll to position [0, 0]
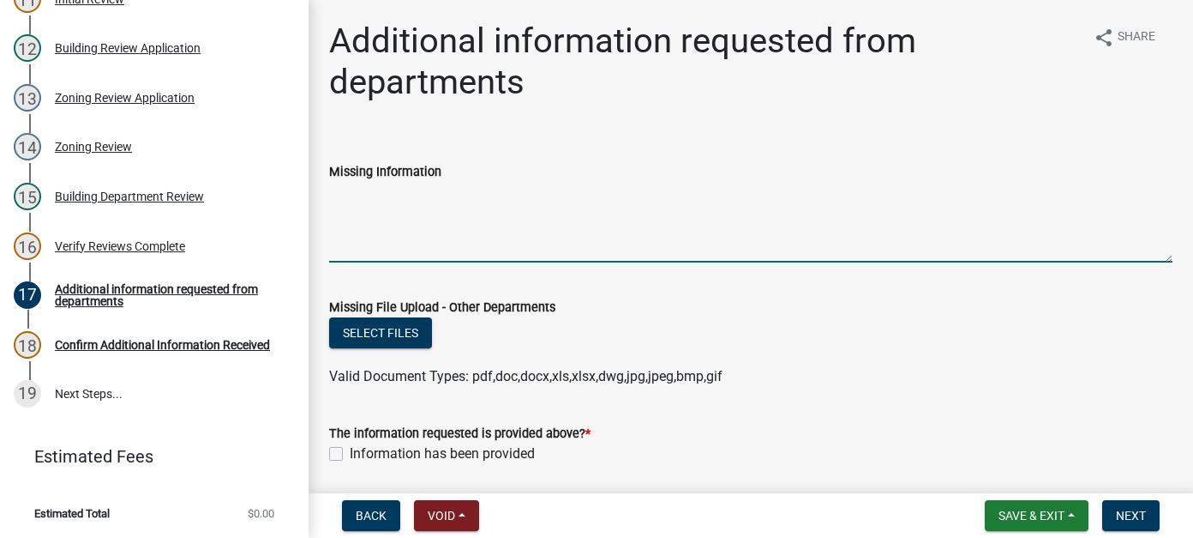
click at [460, 220] on textarea "Missing Information" at bounding box center [751, 222] width 844 height 81
type textarea "Dining room addition- plans now attached"
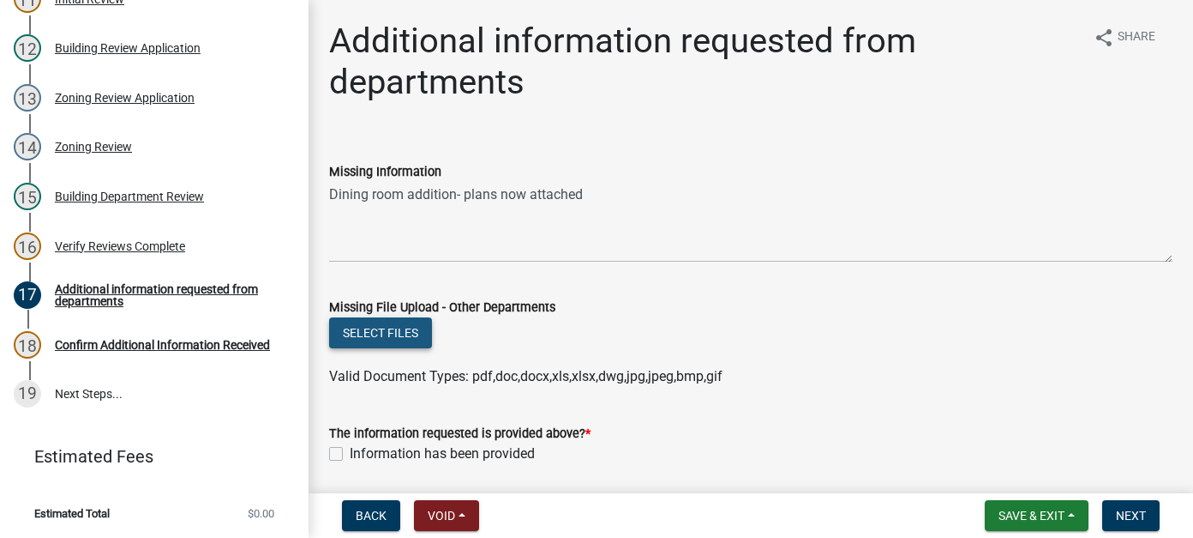
click at [403, 328] on button "Select files" at bounding box center [380, 332] width 103 height 31
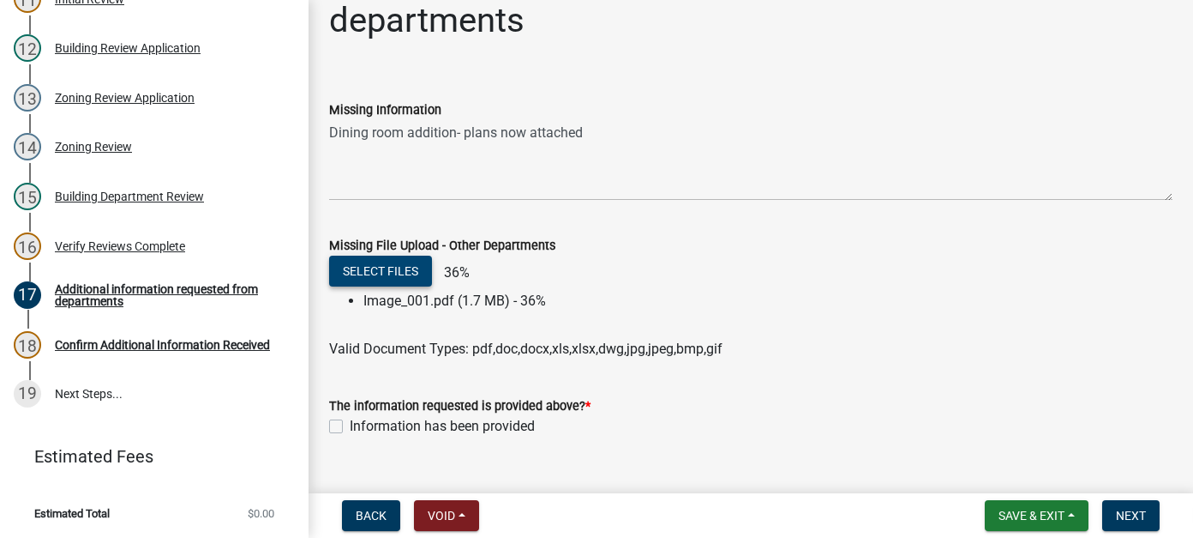
scroll to position [86, 0]
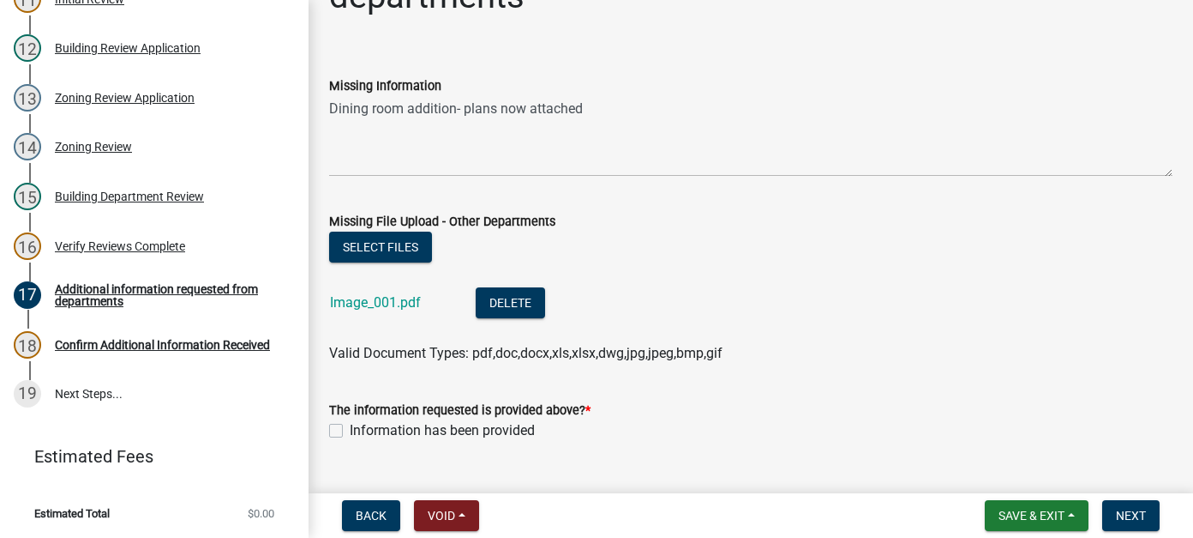
click at [350, 430] on label "Information has been provided" at bounding box center [442, 430] width 185 height 21
click at [350, 430] on input "Information has been provided" at bounding box center [355, 425] width 11 height 11
checkbox input "true"
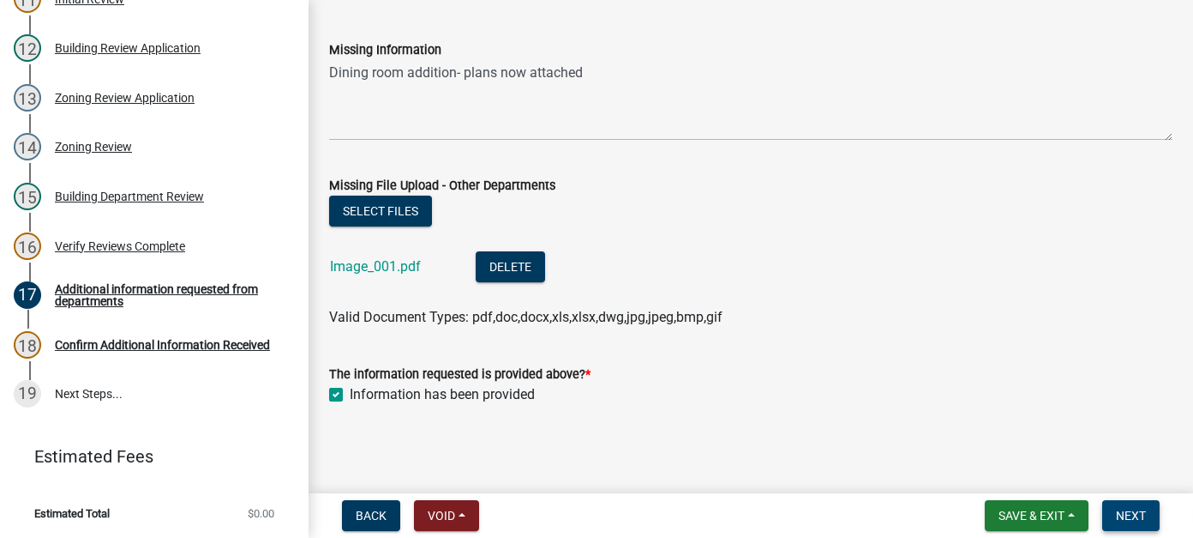
click at [1132, 513] on span "Next" at bounding box center [1131, 515] width 30 height 14
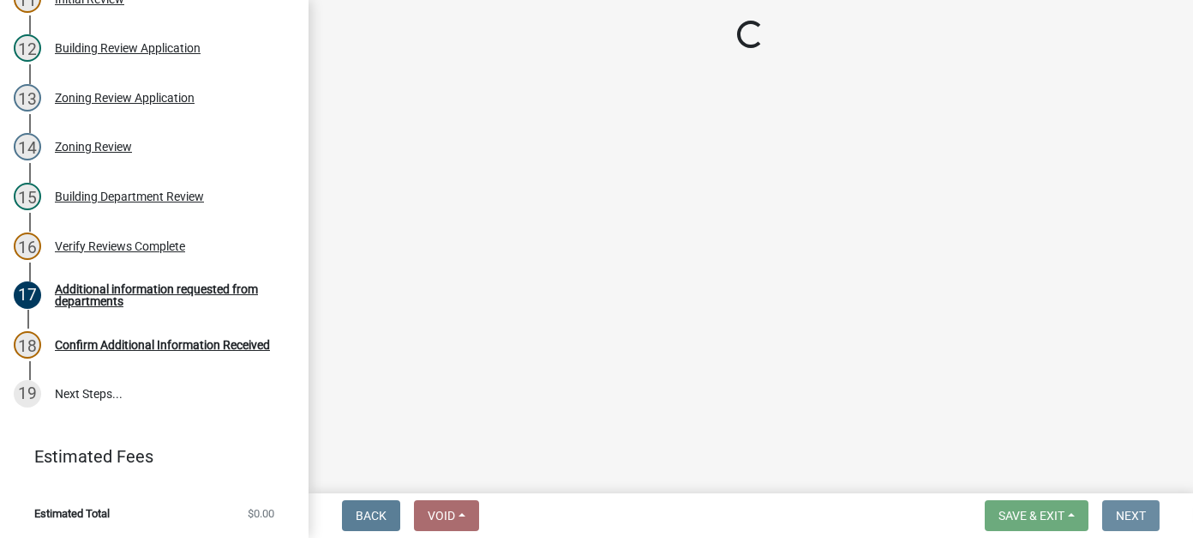
scroll to position [0, 0]
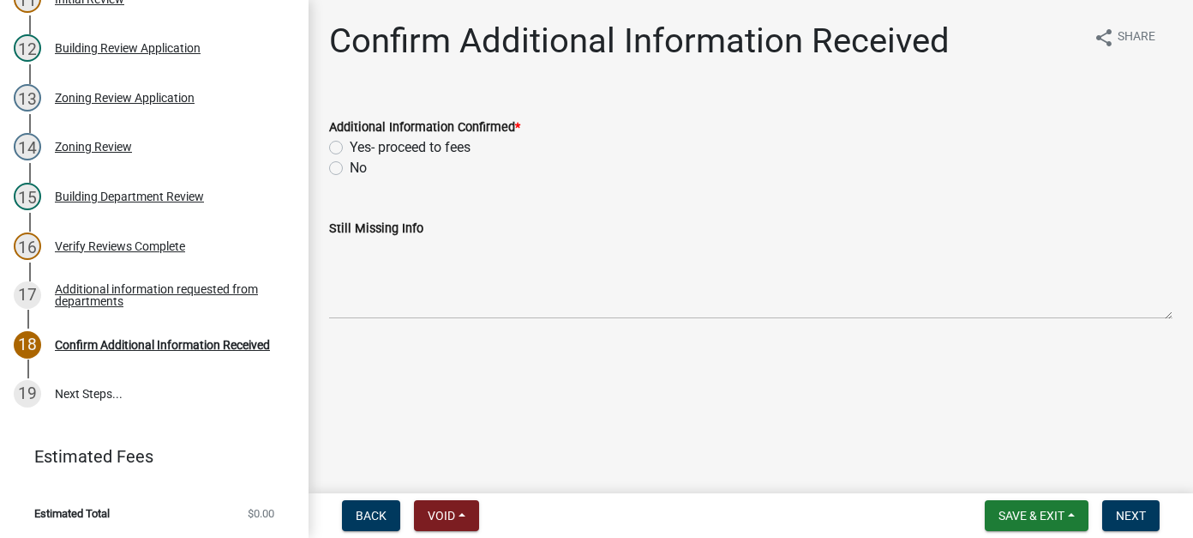
click at [350, 147] on label "Yes- proceed to fees" at bounding box center [410, 147] width 121 height 21
click at [350, 147] on input "Yes- proceed to fees" at bounding box center [355, 142] width 11 height 11
radio input "true"
click at [1132, 508] on span "Next" at bounding box center [1131, 515] width 30 height 14
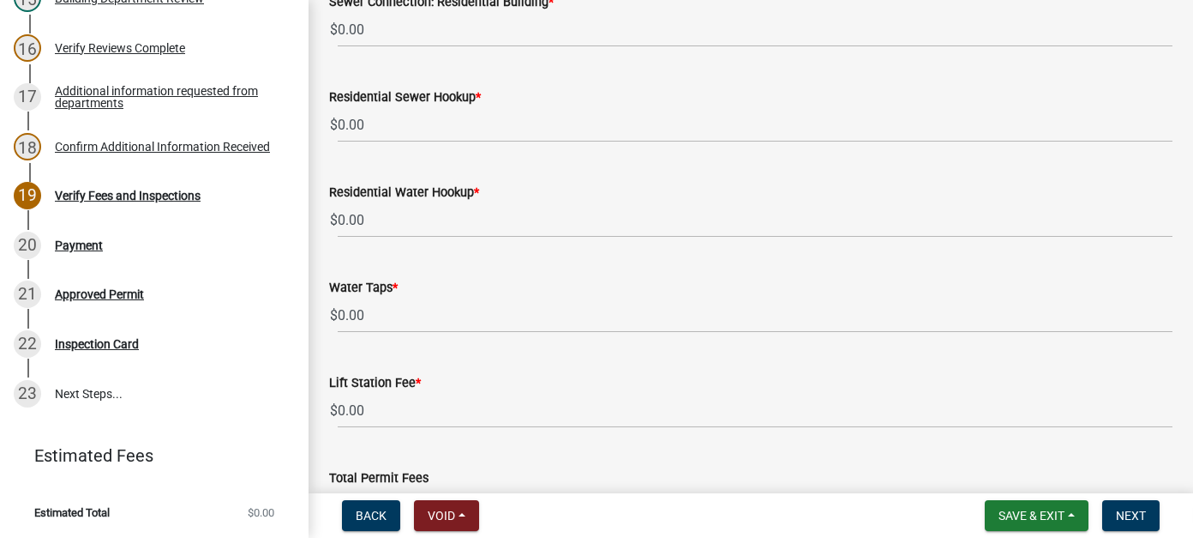
scroll to position [1069, 0]
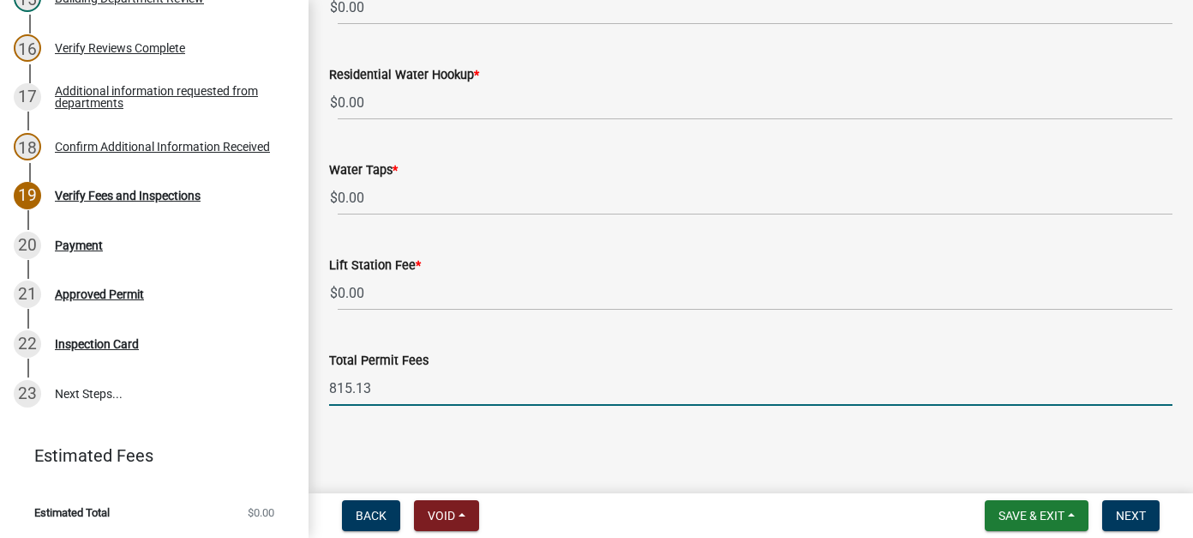
click at [399, 381] on input "815.13" at bounding box center [751, 387] width 844 height 35
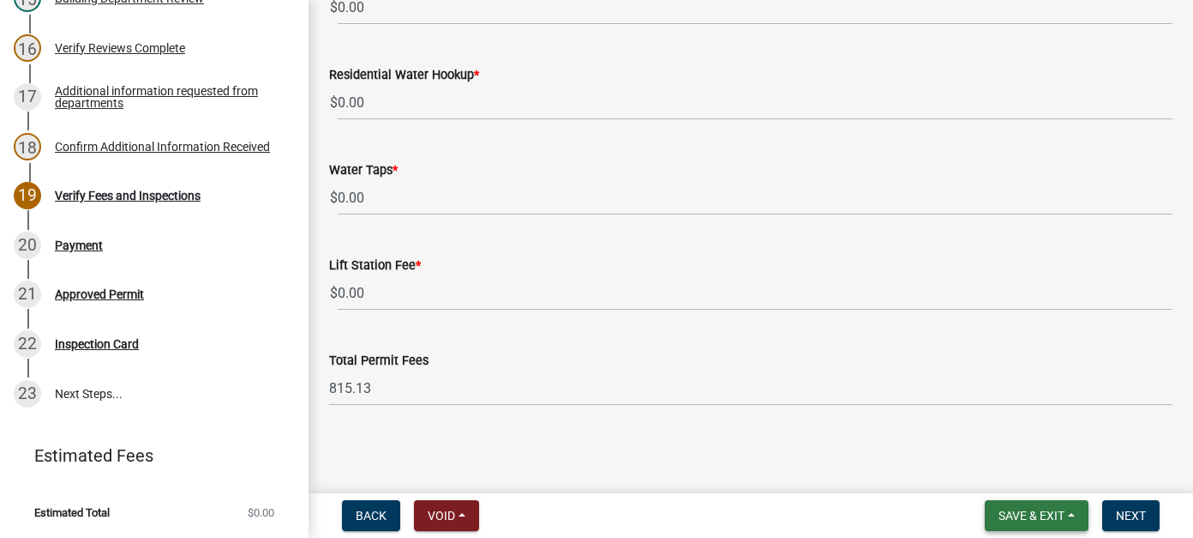
click at [1031, 519] on span "Save & Exit" at bounding box center [1032, 515] width 66 height 14
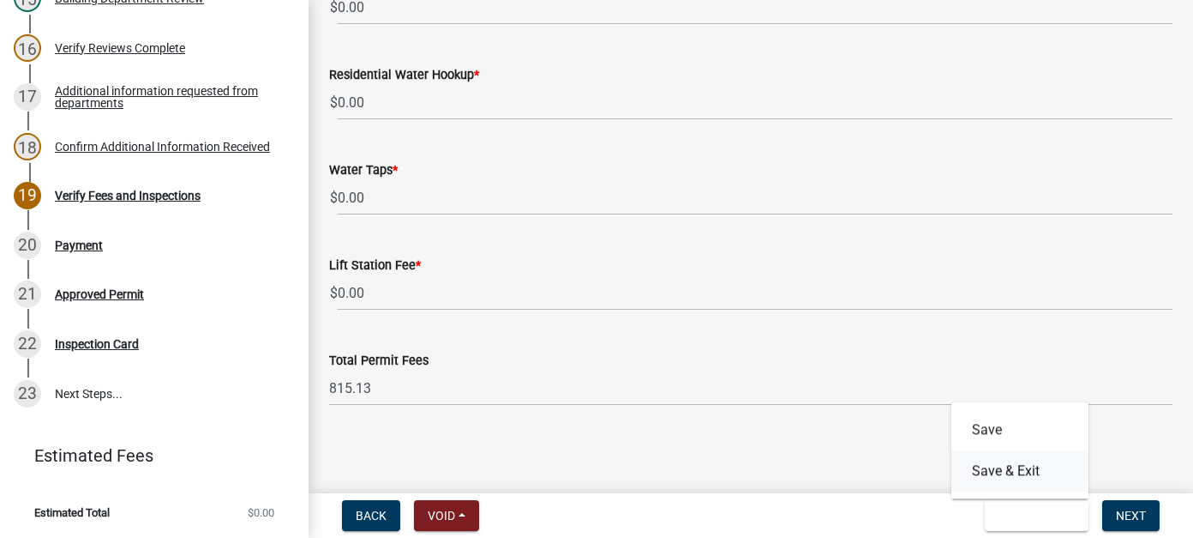
click at [1034, 472] on button "Save & Exit" at bounding box center [1020, 470] width 137 height 41
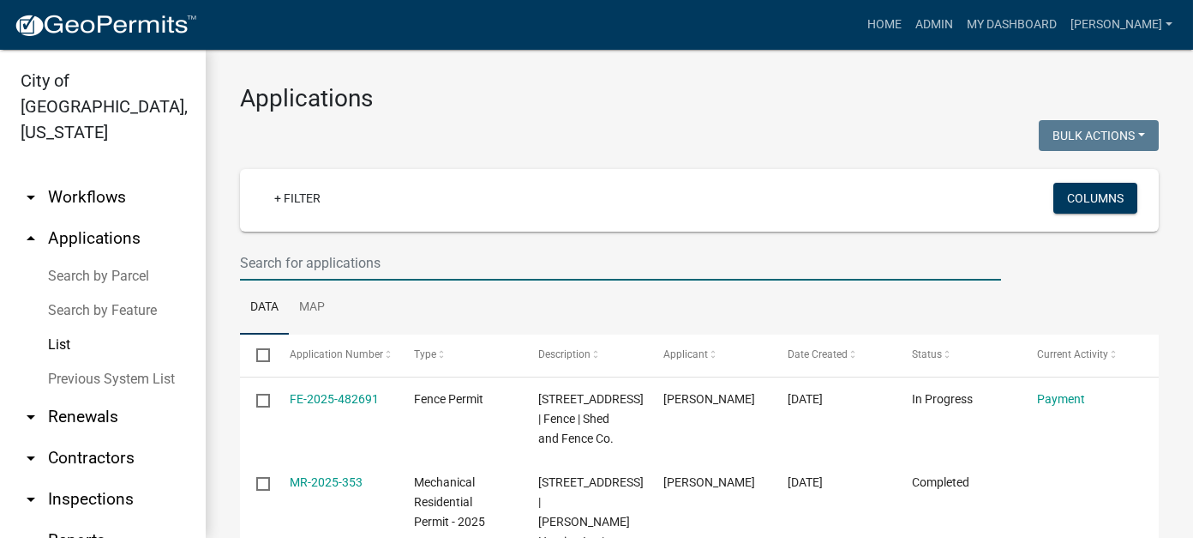
click at [380, 267] on input "text" at bounding box center [620, 262] width 761 height 35
type input "woodland"
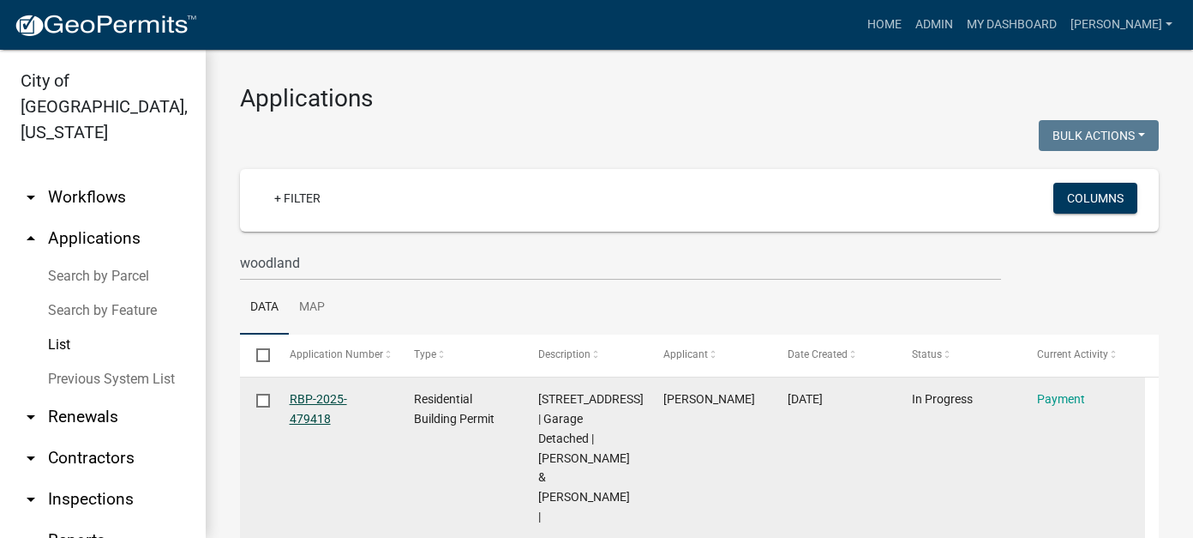
click at [303, 404] on link "RBP-2025-479418" at bounding box center [318, 408] width 57 height 33
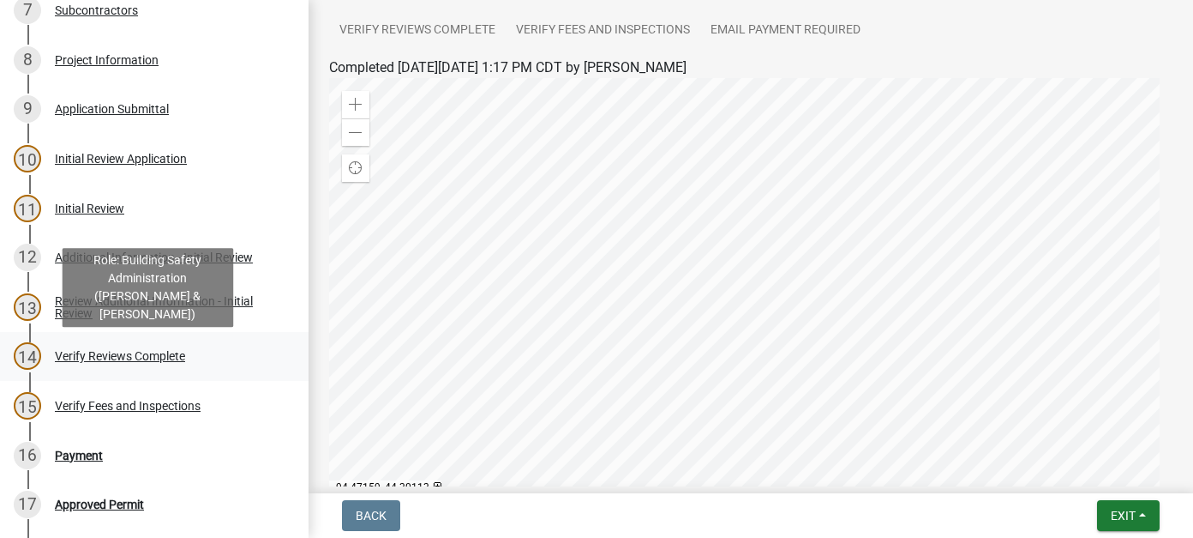
scroll to position [429, 0]
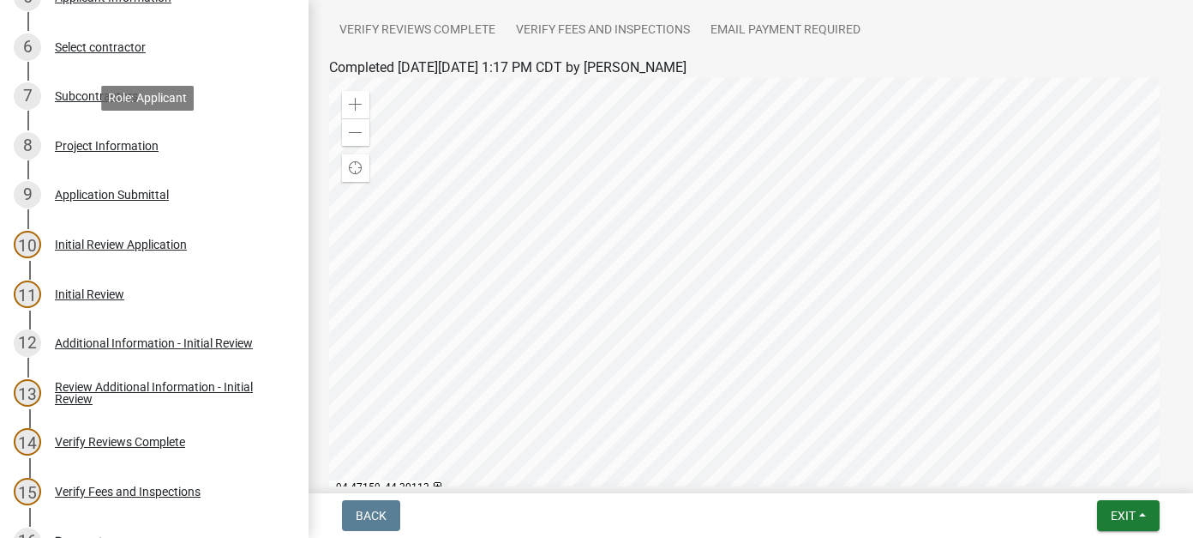
click at [123, 148] on div "Project Information" at bounding box center [107, 146] width 104 height 12
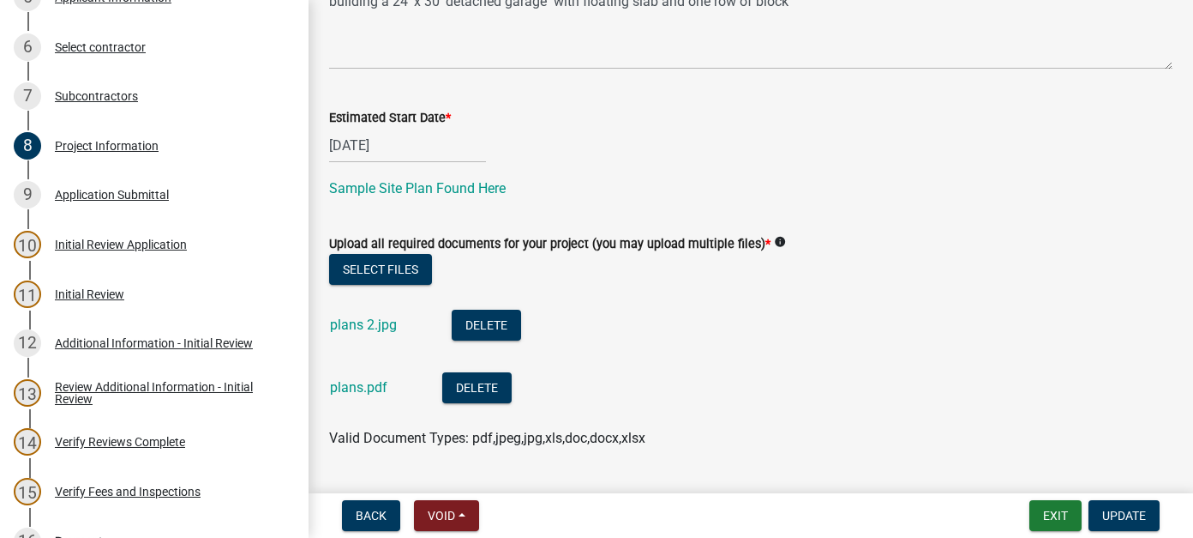
scroll to position [703, 0]
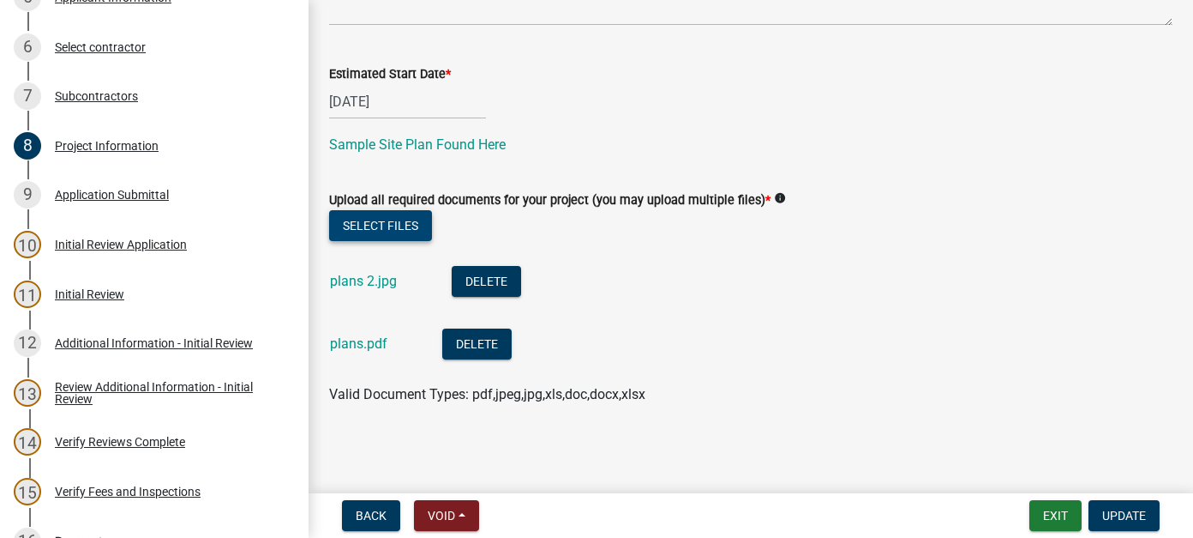
click at [372, 221] on button "Select files" at bounding box center [380, 225] width 103 height 31
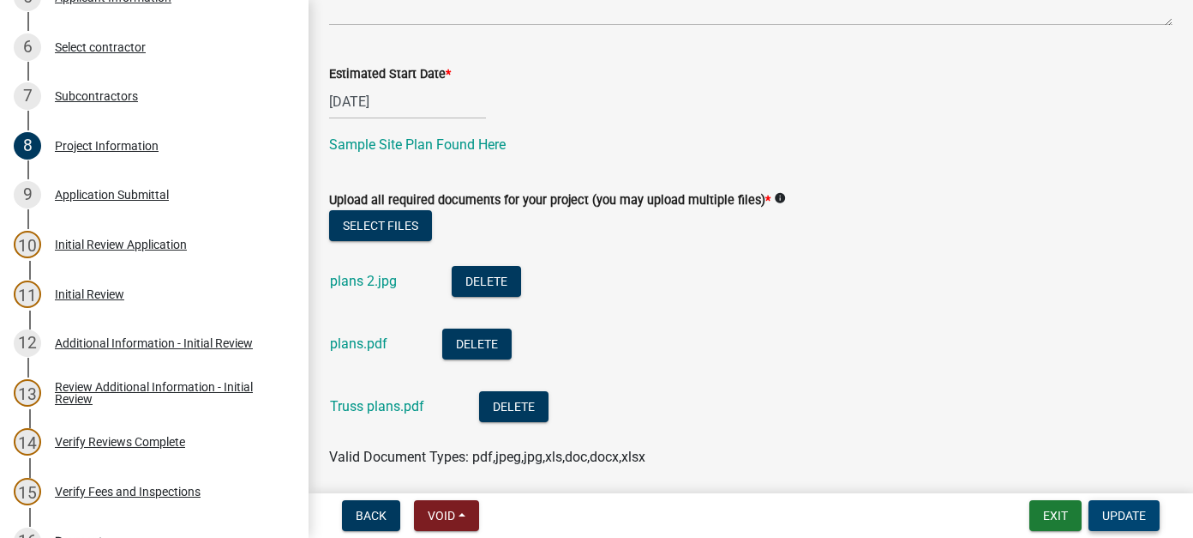
click at [1128, 514] on span "Update" at bounding box center [1124, 515] width 44 height 14
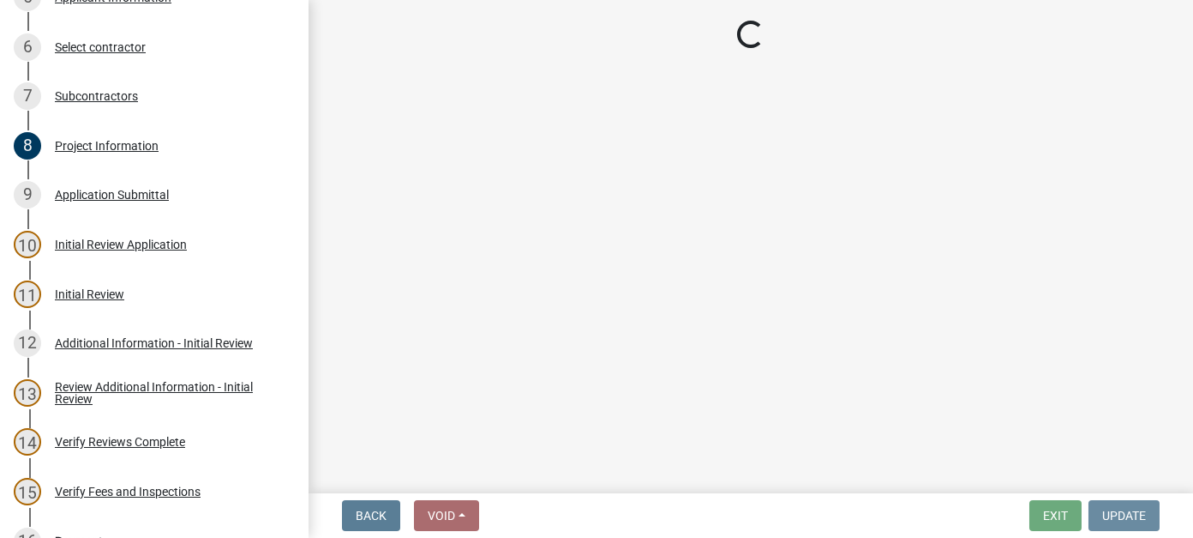
scroll to position [0, 0]
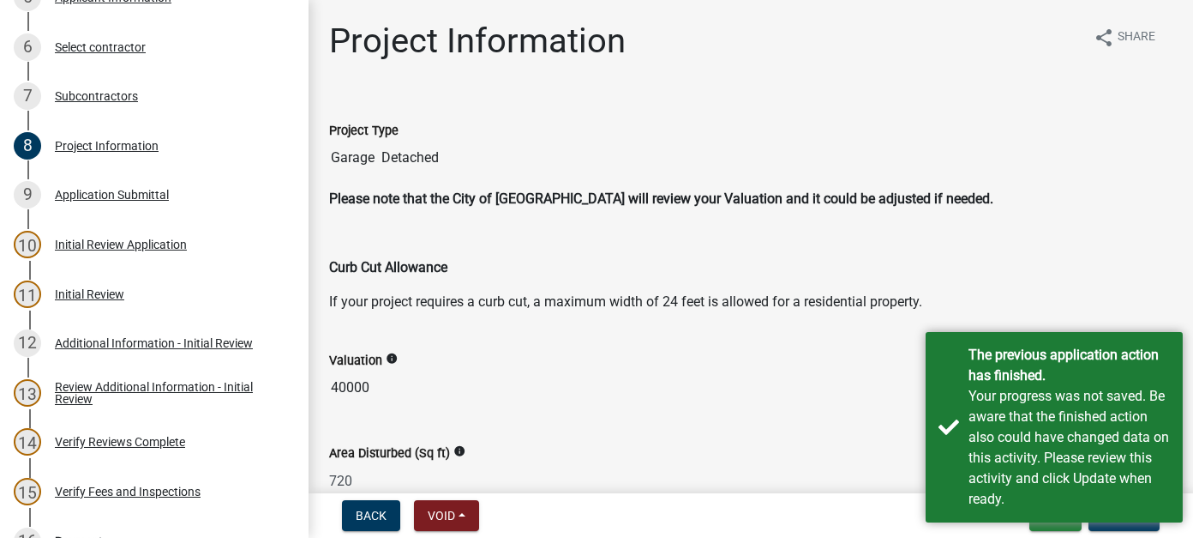
click at [814, 394] on input "40000" at bounding box center [751, 387] width 844 height 34
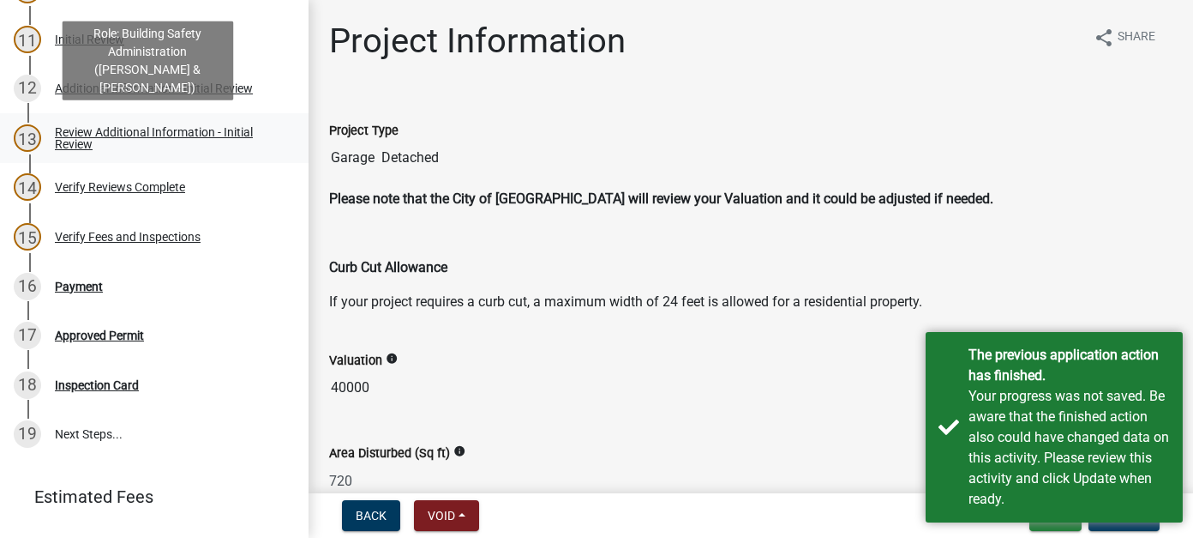
scroll to position [686, 0]
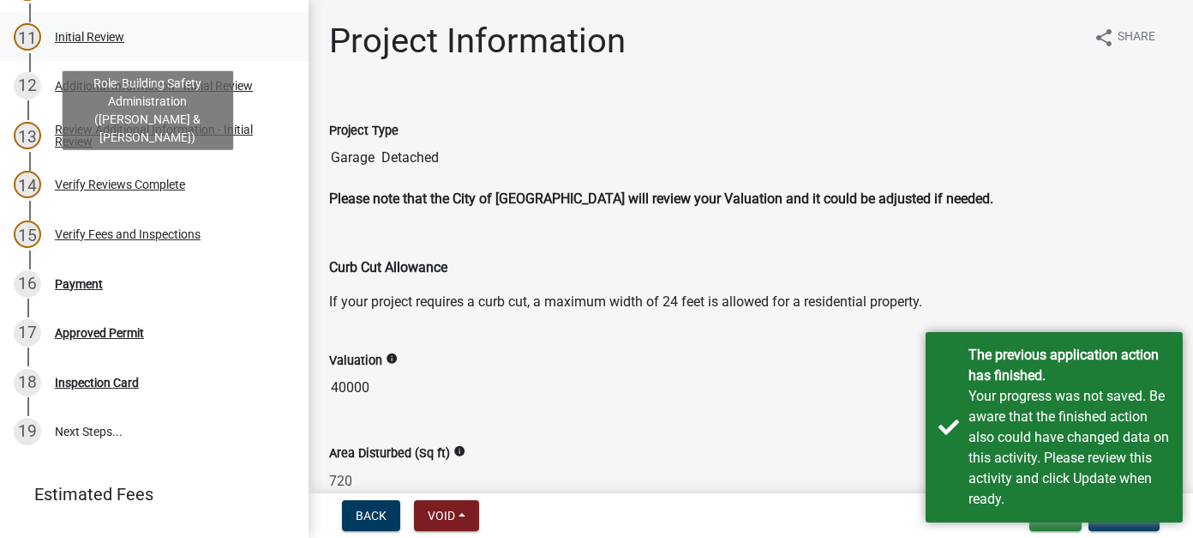
click at [102, 31] on div "Initial Review" at bounding box center [89, 37] width 69 height 12
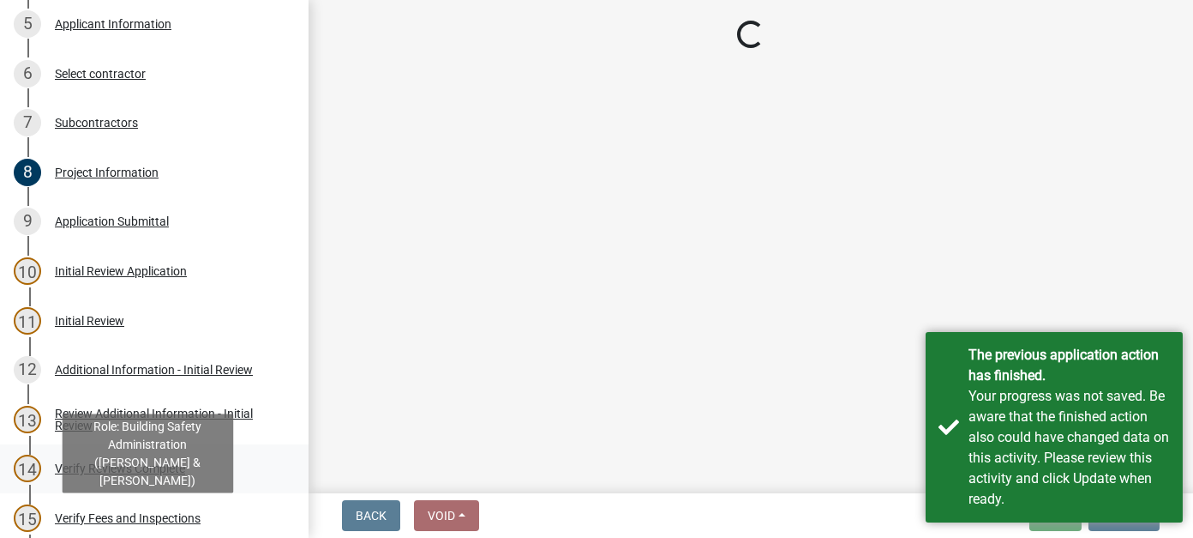
scroll to position [343, 0]
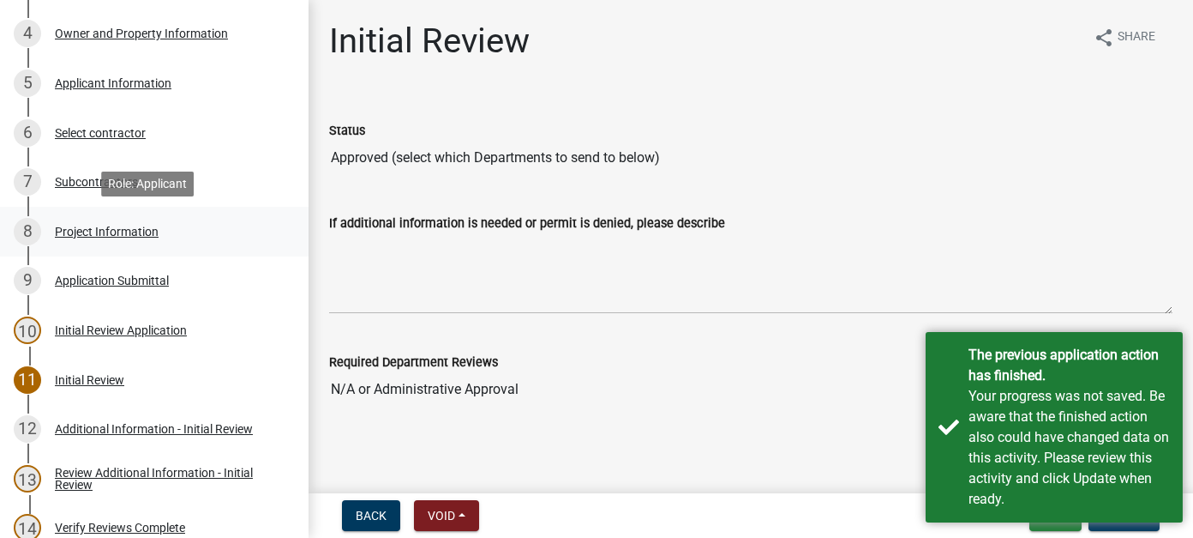
click at [110, 234] on div "Project Information" at bounding box center [107, 231] width 104 height 12
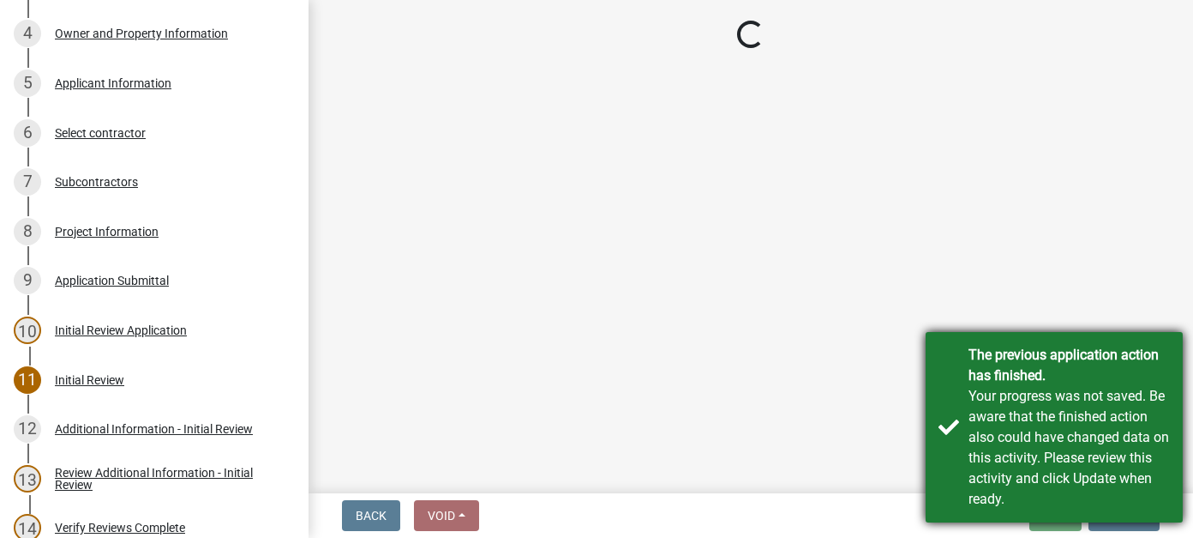
click at [1004, 398] on div "Your progress was not saved. Be aware that the finished action also could have …" at bounding box center [1069, 447] width 201 height 123
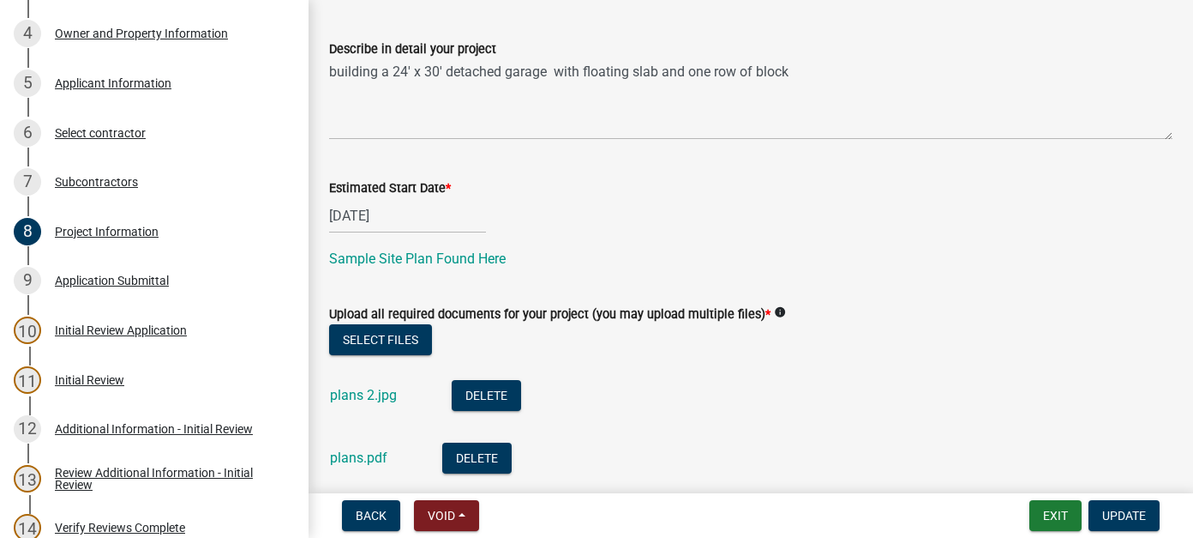
scroll to position [612, 0]
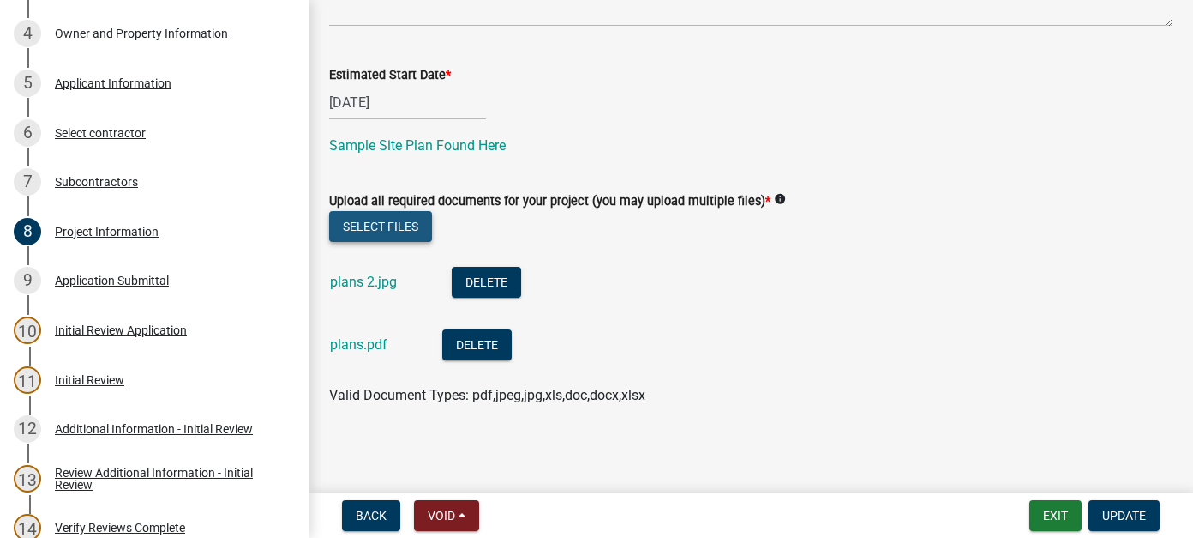
click at [387, 223] on button "Select files" at bounding box center [380, 226] width 103 height 31
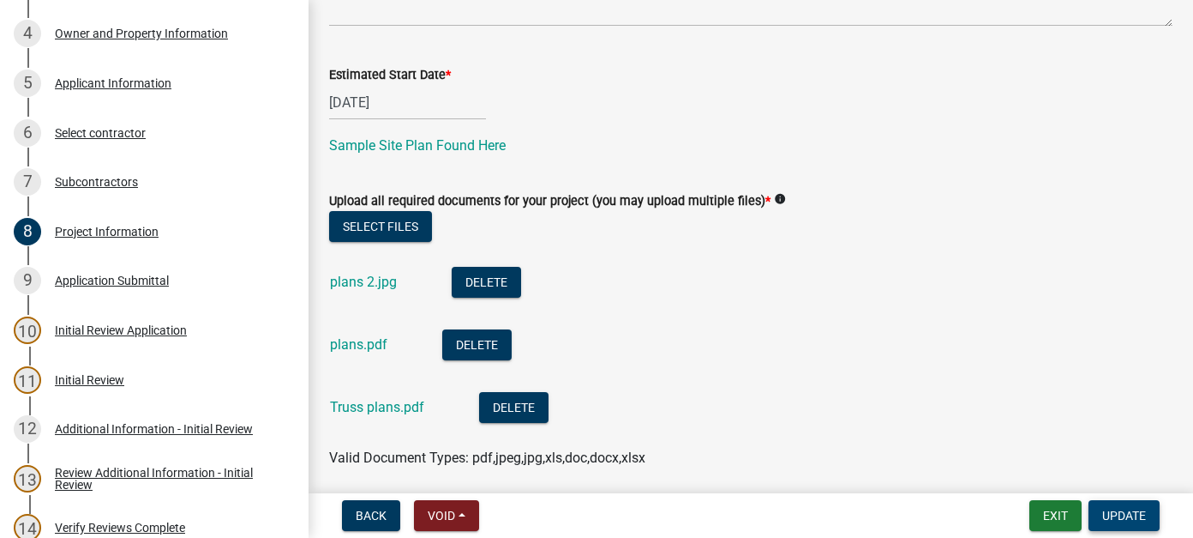
click at [1126, 508] on span "Update" at bounding box center [1124, 515] width 44 height 14
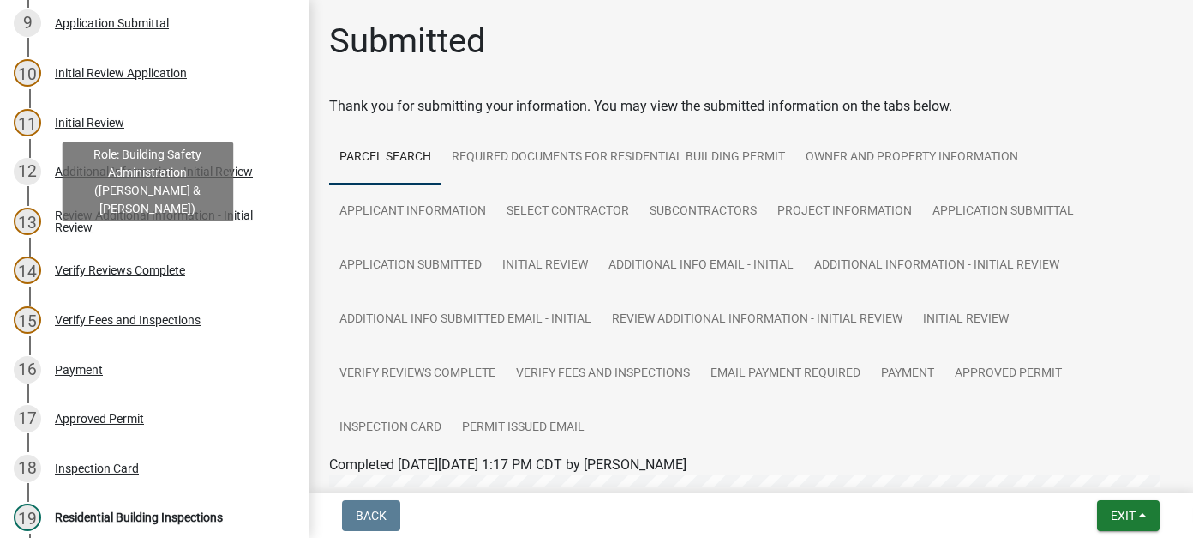
scroll to position [850, 0]
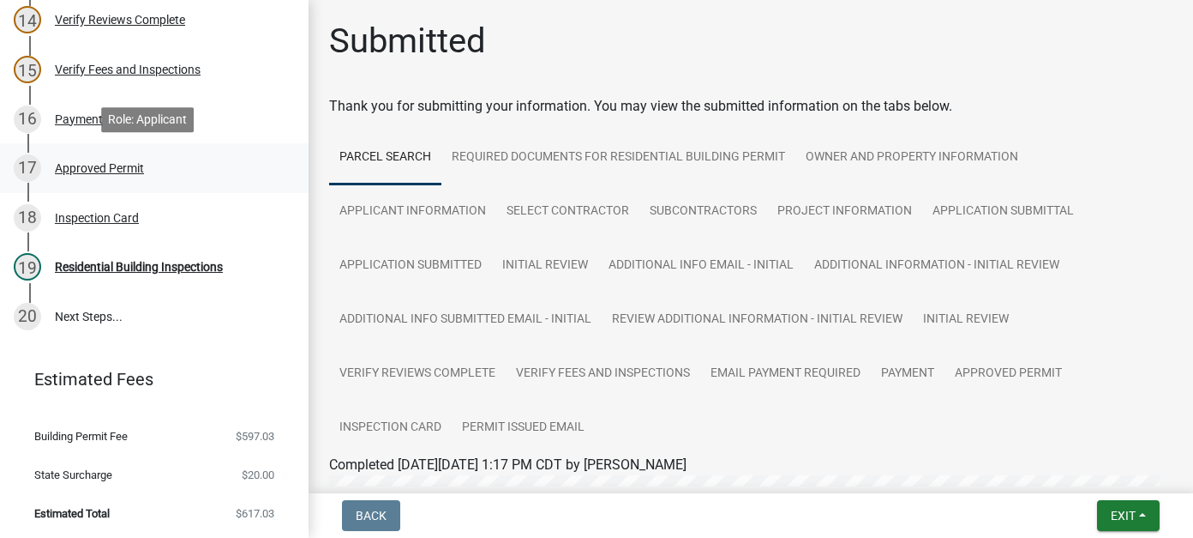
click at [121, 177] on div "17 Approved Permit" at bounding box center [147, 167] width 267 height 27
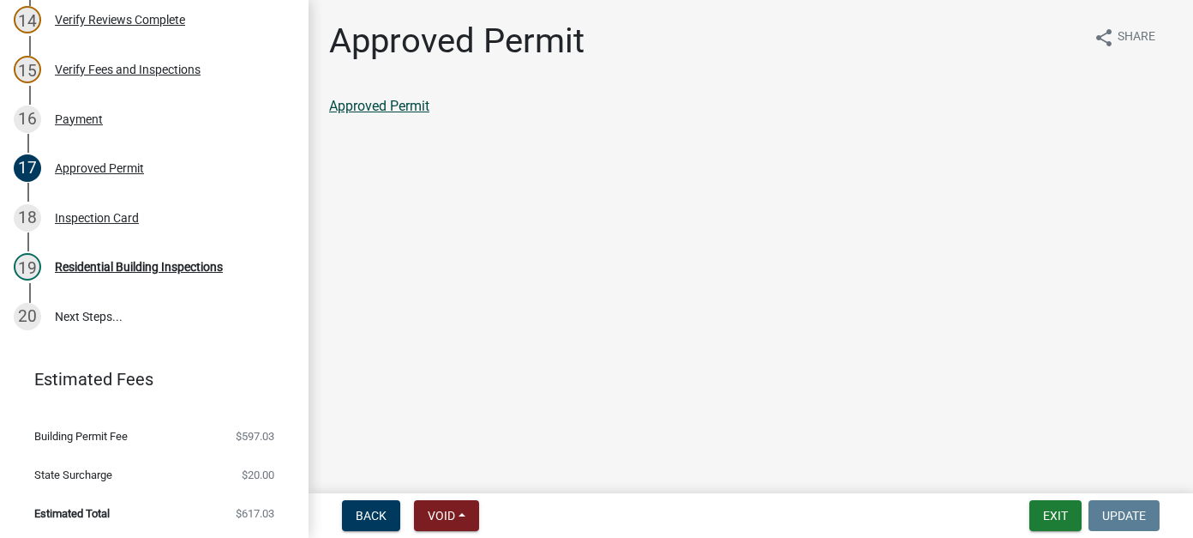
click at [414, 108] on link "Approved Permit" at bounding box center [379, 106] width 100 height 16
click at [97, 214] on div "Inspection Card" at bounding box center [97, 218] width 84 height 12
click at [408, 108] on link "Inspection Card" at bounding box center [376, 106] width 94 height 16
click at [94, 116] on div "Payment" at bounding box center [79, 119] width 48 height 12
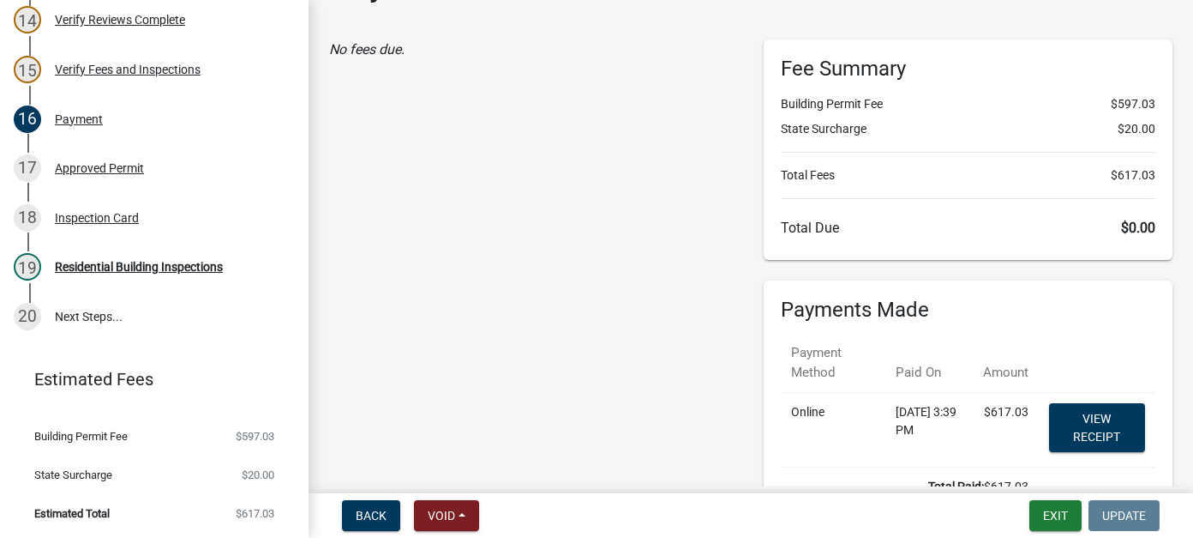
scroll to position [86, 0]
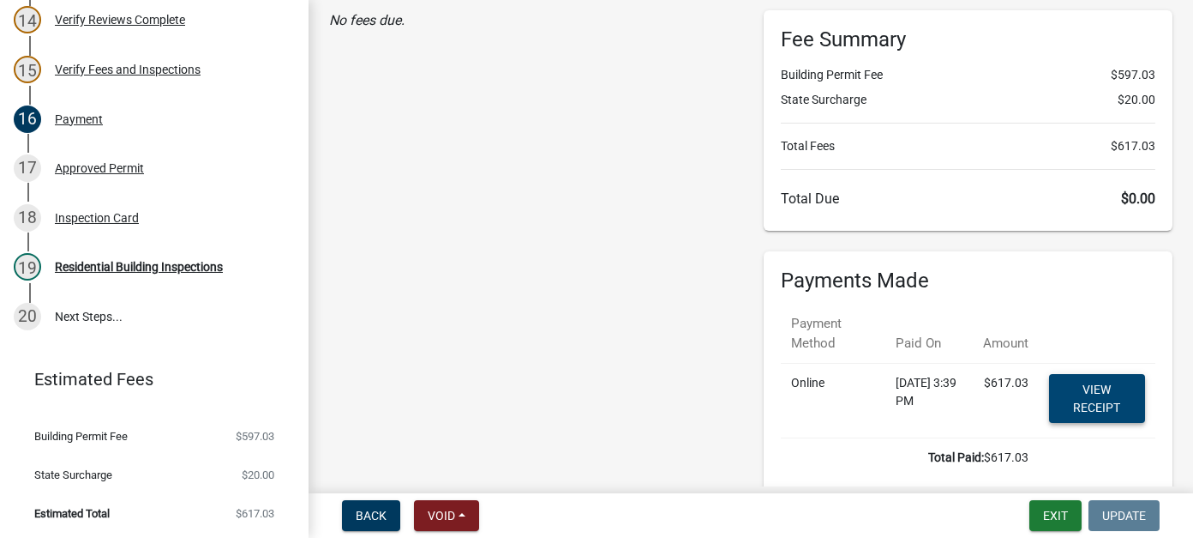
click at [1112, 390] on link "View receipt" at bounding box center [1097, 398] width 96 height 49
click at [1061, 516] on button "Exit" at bounding box center [1056, 515] width 52 height 31
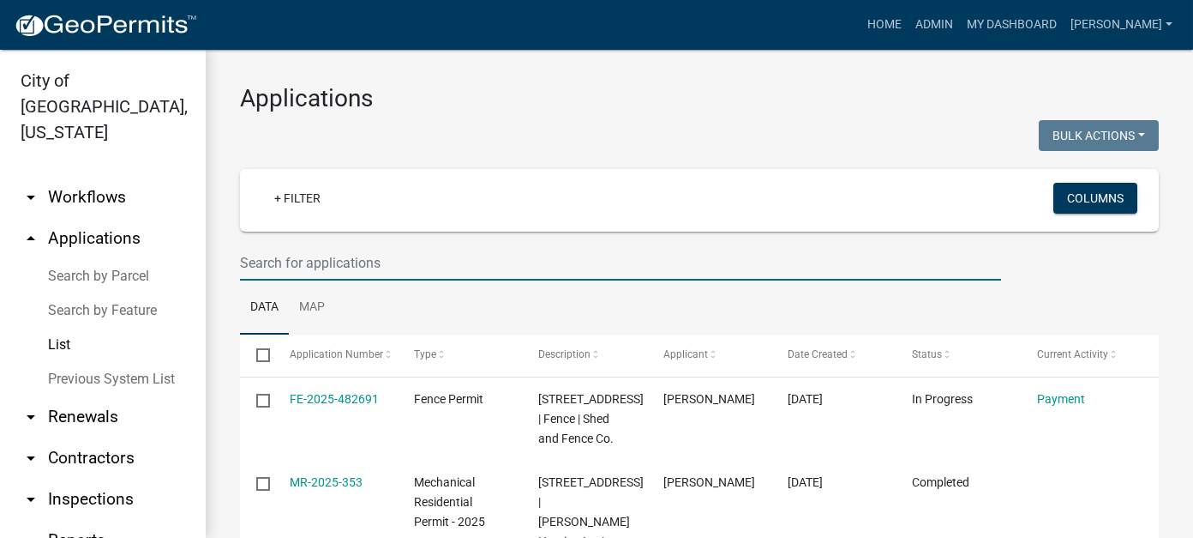
click at [304, 263] on input "text" at bounding box center [620, 262] width 761 height 35
type input "kuschel"
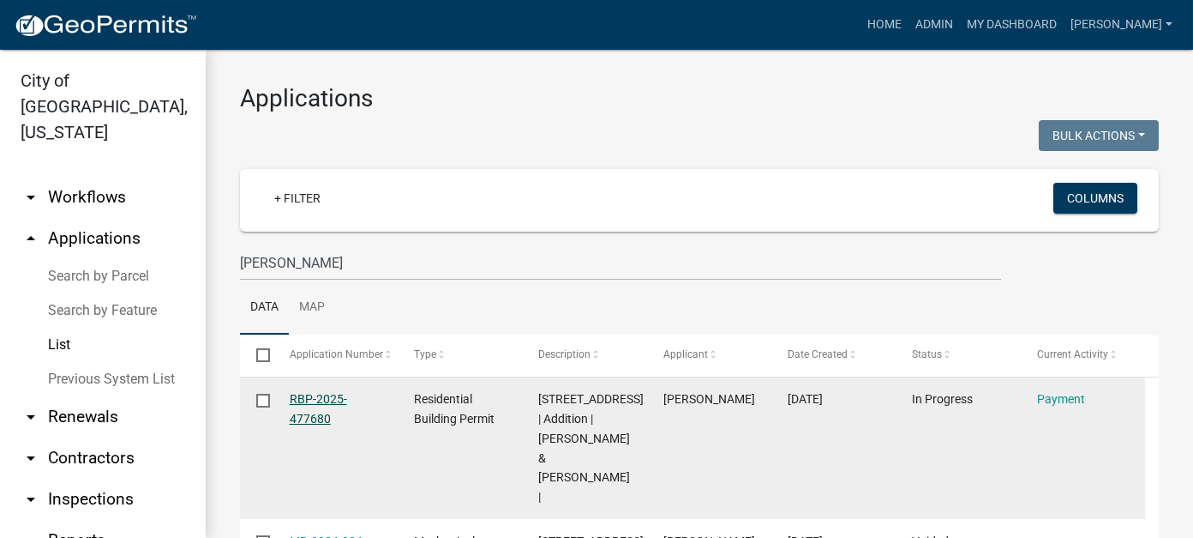
click at [302, 399] on link "RBP-2025-477680" at bounding box center [318, 408] width 57 height 33
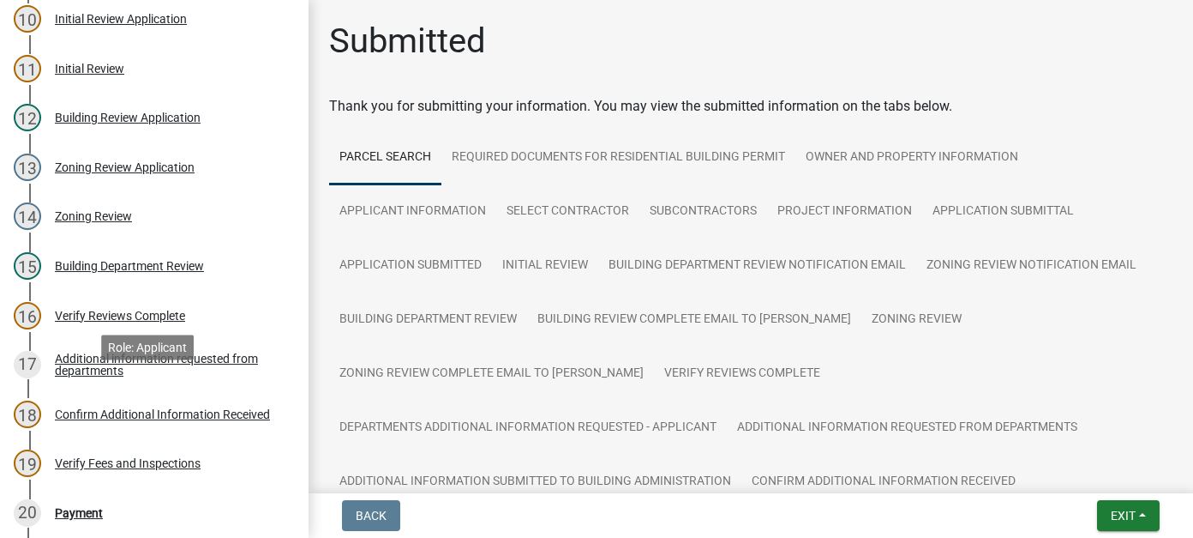
scroll to position [772, 0]
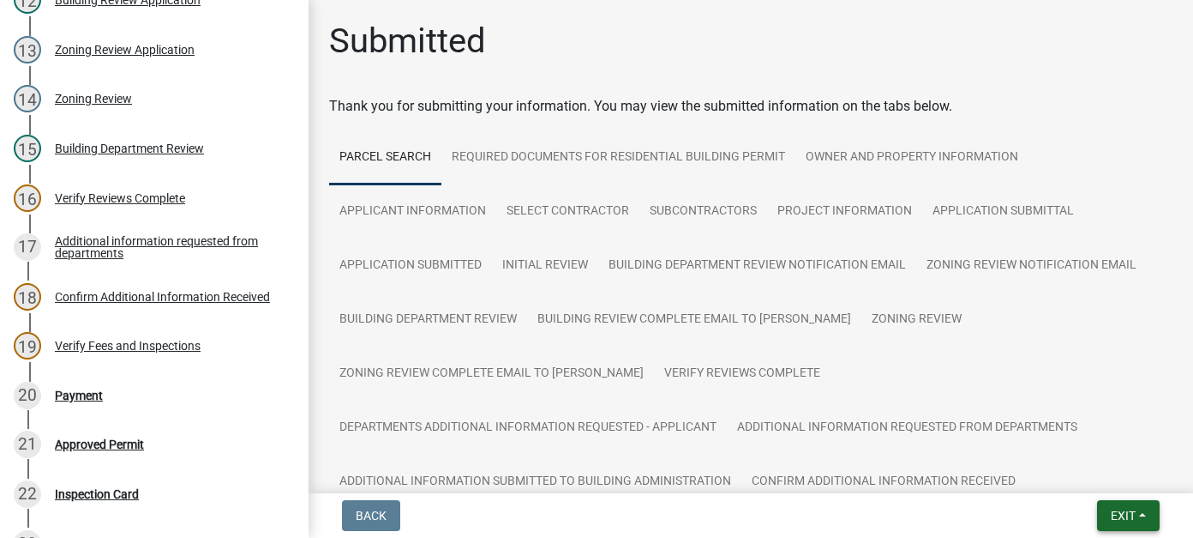
click at [1123, 514] on span "Exit" at bounding box center [1123, 515] width 25 height 14
click at [1090, 473] on button "Save & Exit" at bounding box center [1091, 470] width 137 height 41
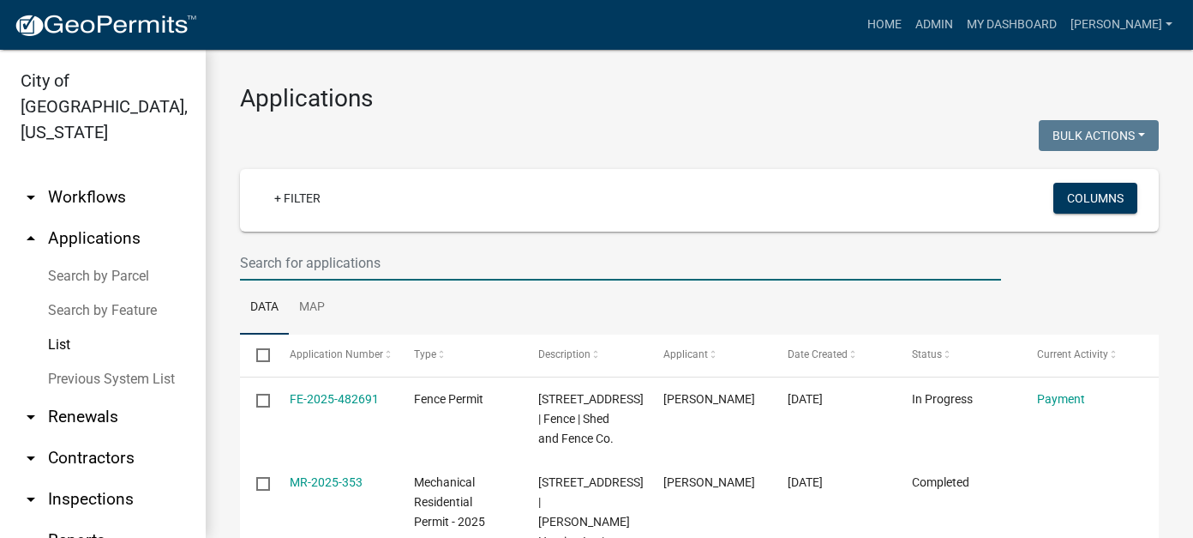
click at [429, 267] on input "text" at bounding box center [620, 262] width 761 height 35
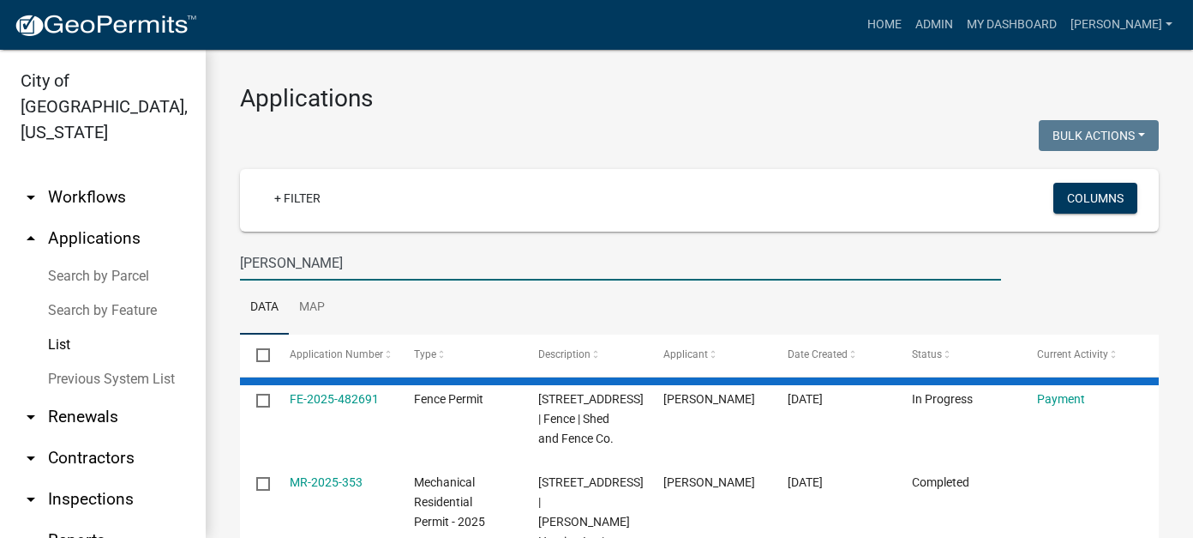
type input "kuschel"
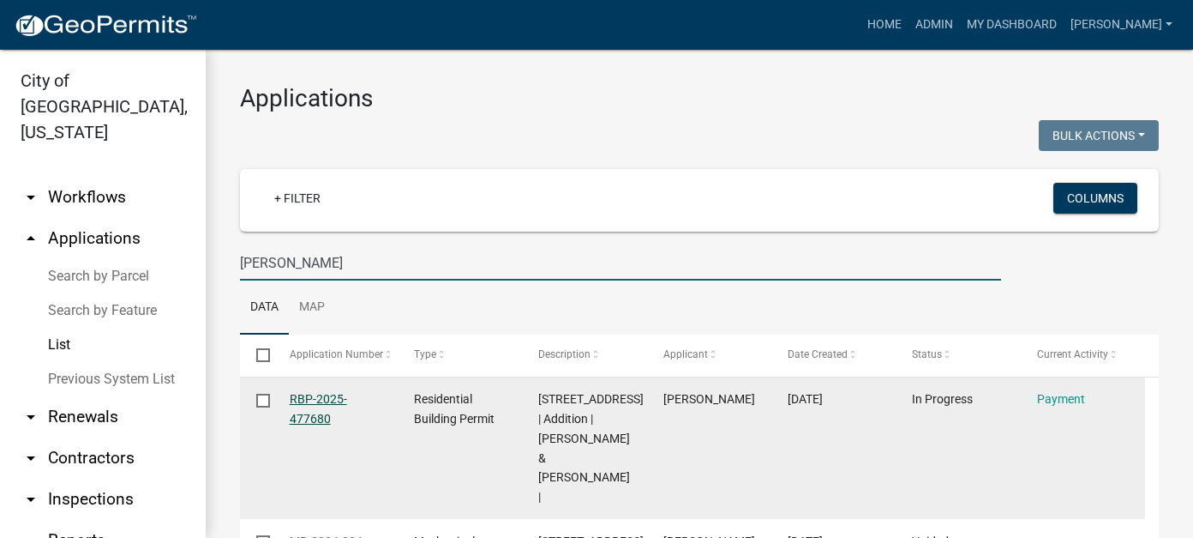
click at [318, 397] on link "RBP-2025-477680" at bounding box center [318, 408] width 57 height 33
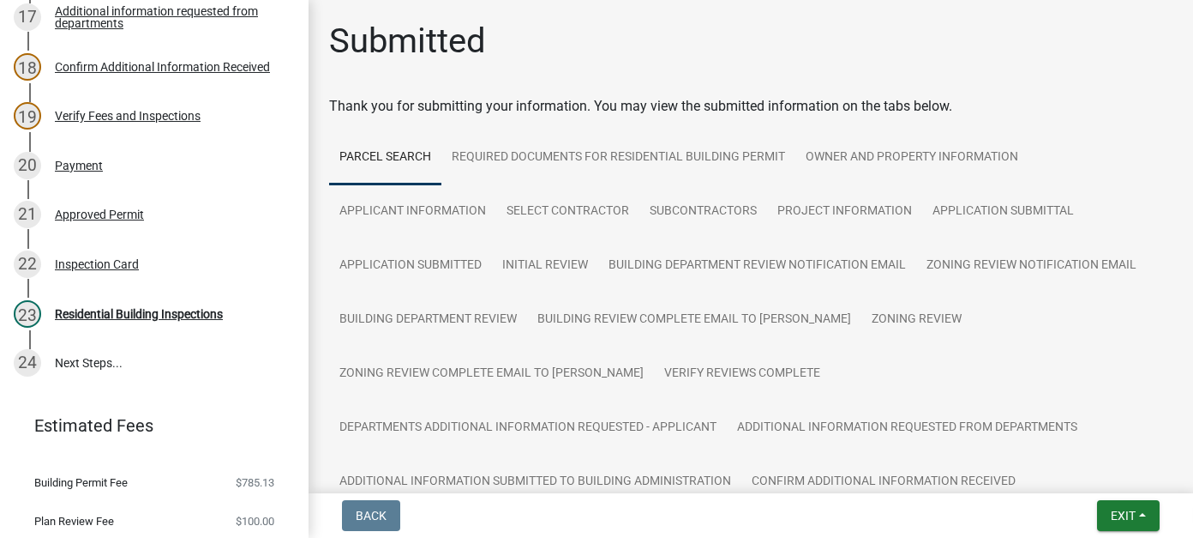
scroll to position [1029, 0]
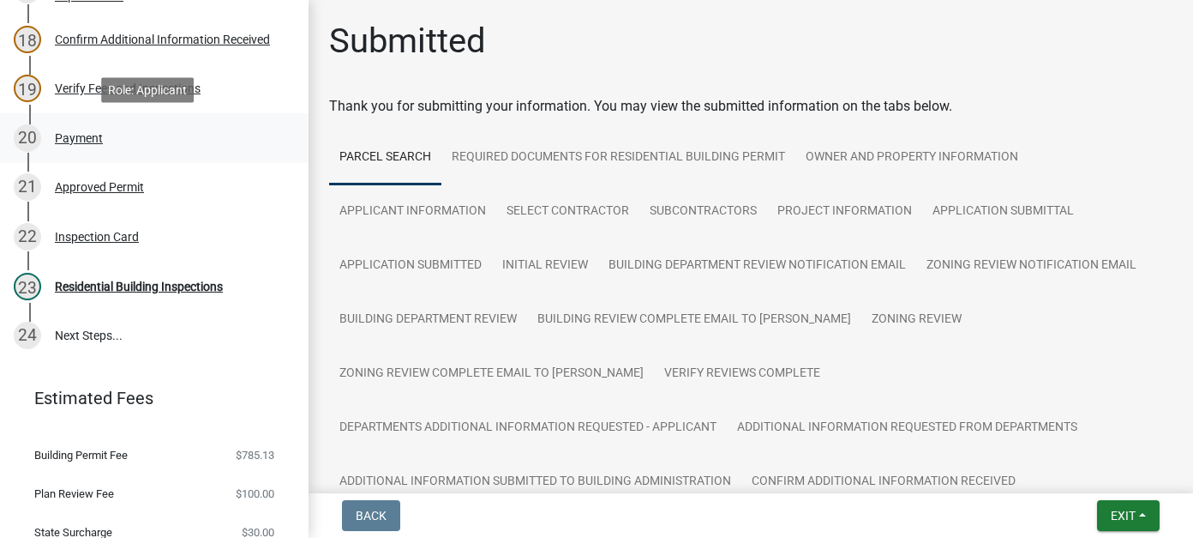
click at [102, 140] on div "20 Payment" at bounding box center [147, 137] width 267 height 27
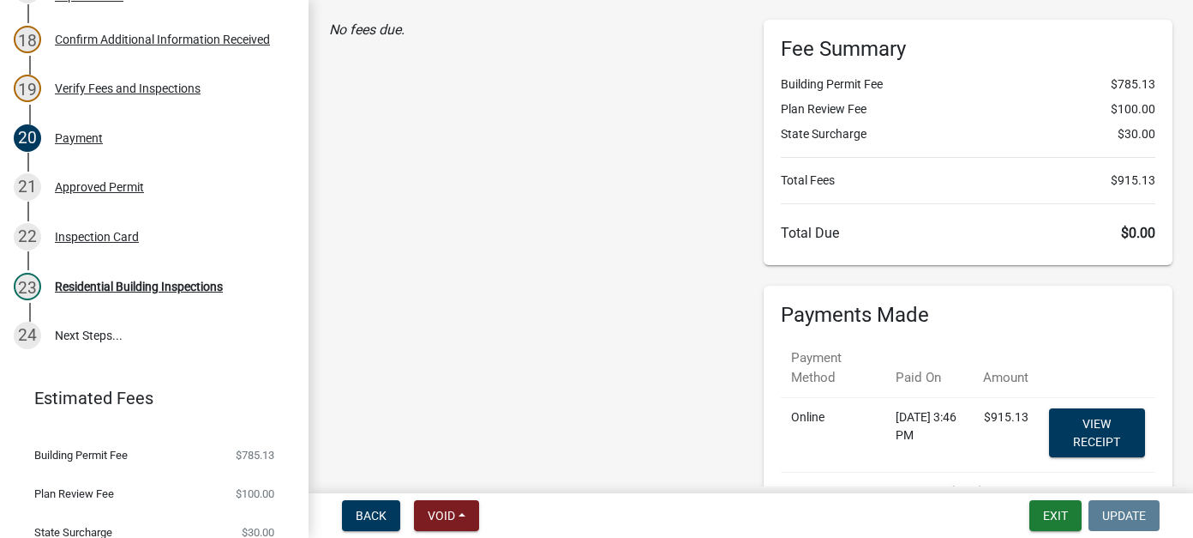
scroll to position [171, 0]
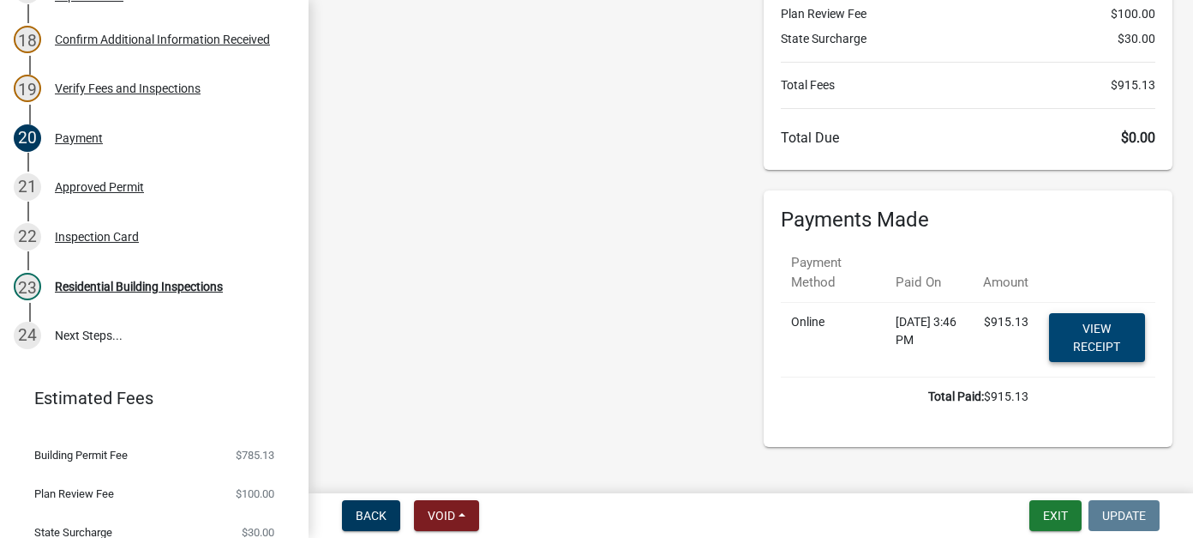
click at [1086, 338] on link "View receipt" at bounding box center [1097, 337] width 96 height 49
click at [90, 189] on div "Approved Permit" at bounding box center [99, 187] width 89 height 12
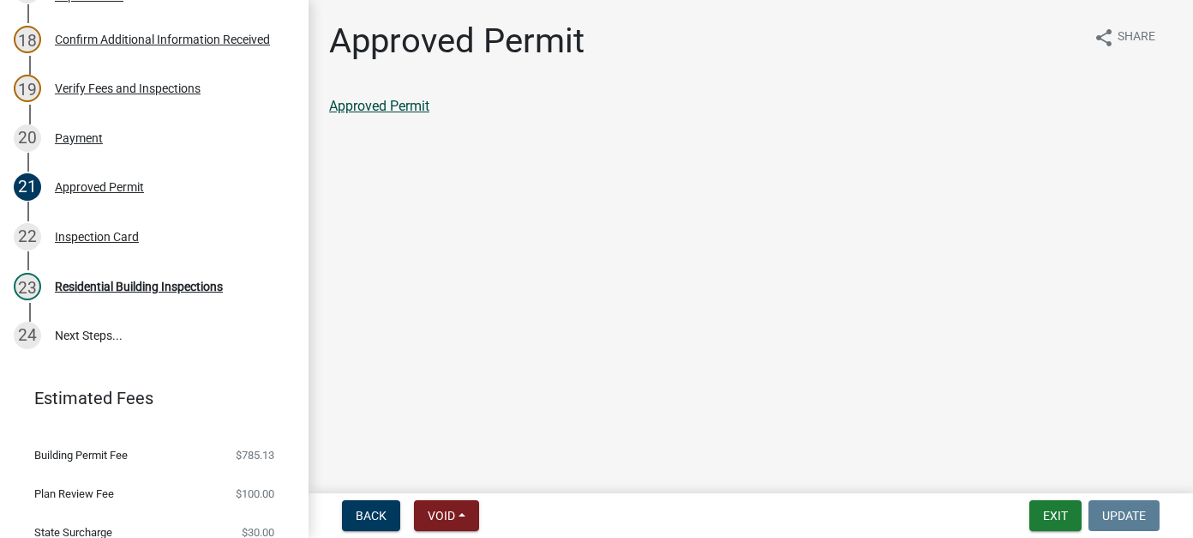
click at [379, 103] on link "Approved Permit" at bounding box center [379, 106] width 100 height 16
click at [108, 247] on div "22 Inspection Card" at bounding box center [147, 236] width 267 height 27
click at [378, 101] on link "Inspection Card" at bounding box center [376, 106] width 94 height 16
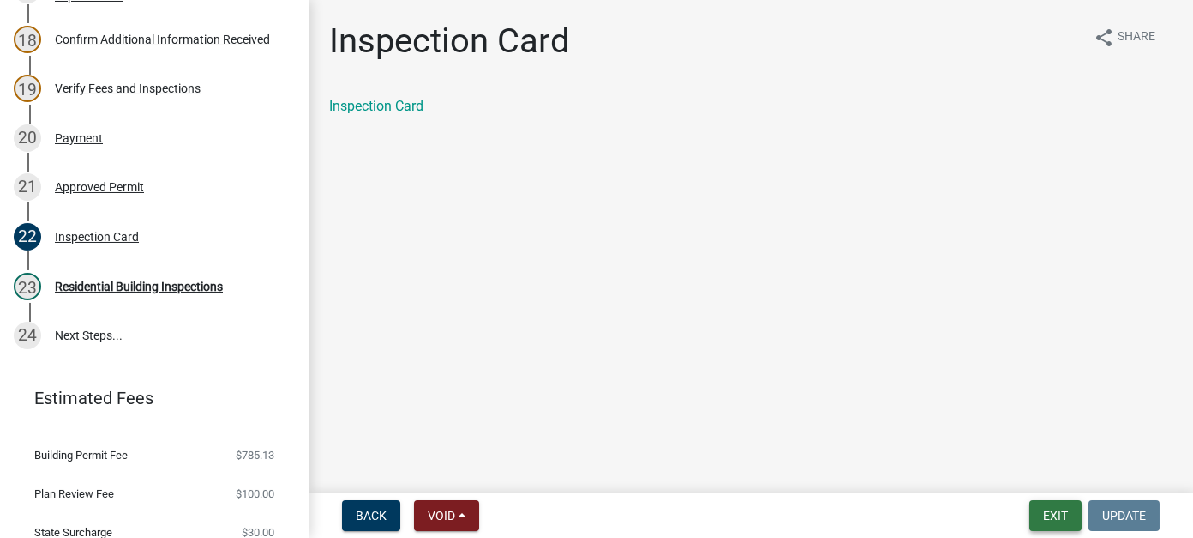
click at [1051, 507] on button "Exit" at bounding box center [1056, 515] width 52 height 31
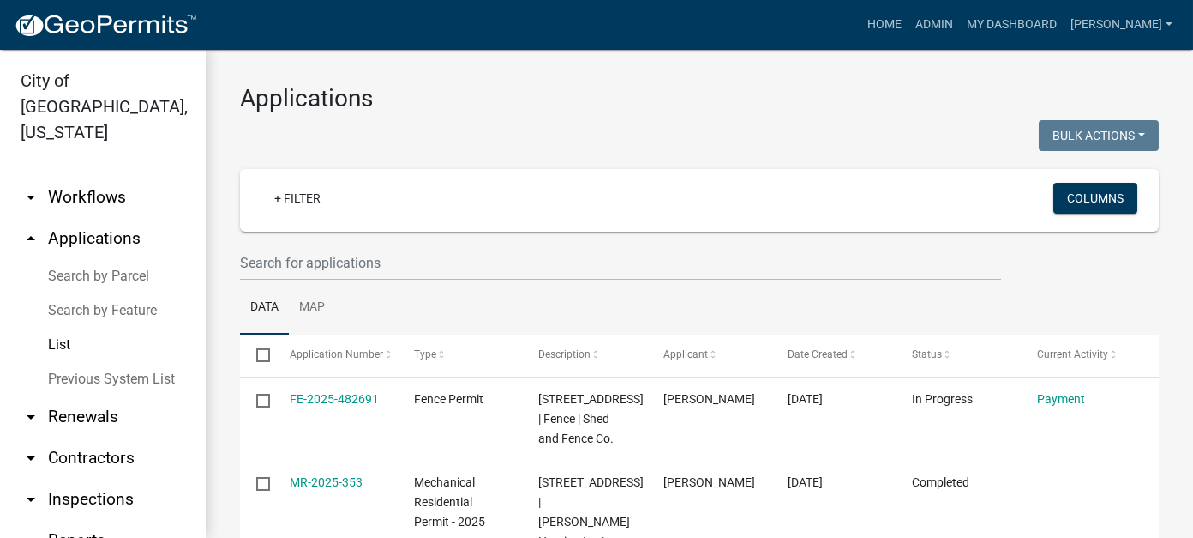
click at [90, 177] on link "arrow_drop_down Workflows" at bounding box center [103, 197] width 206 height 41
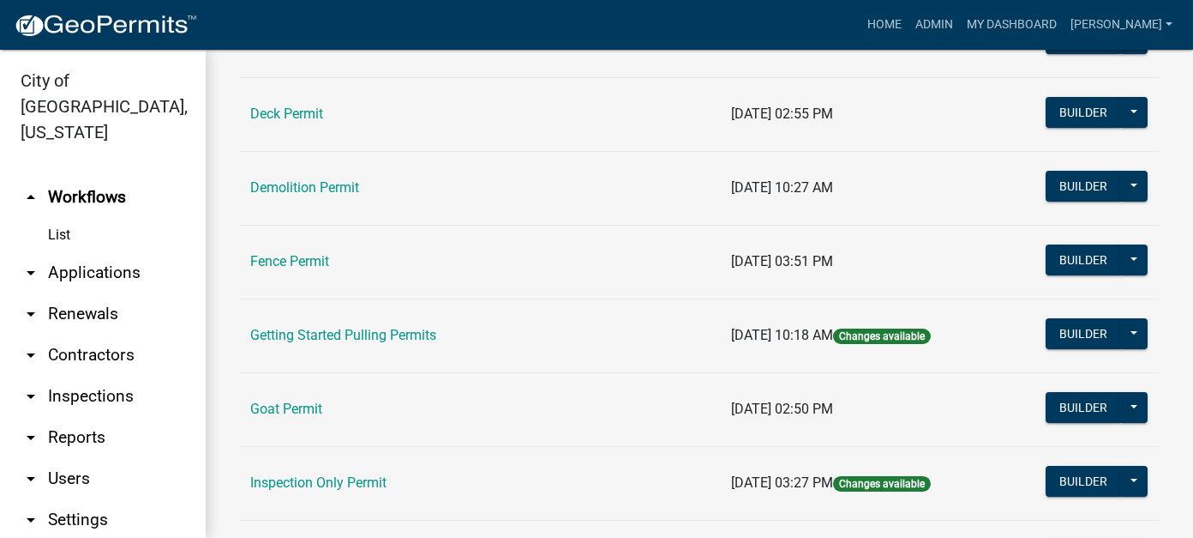
scroll to position [600, 0]
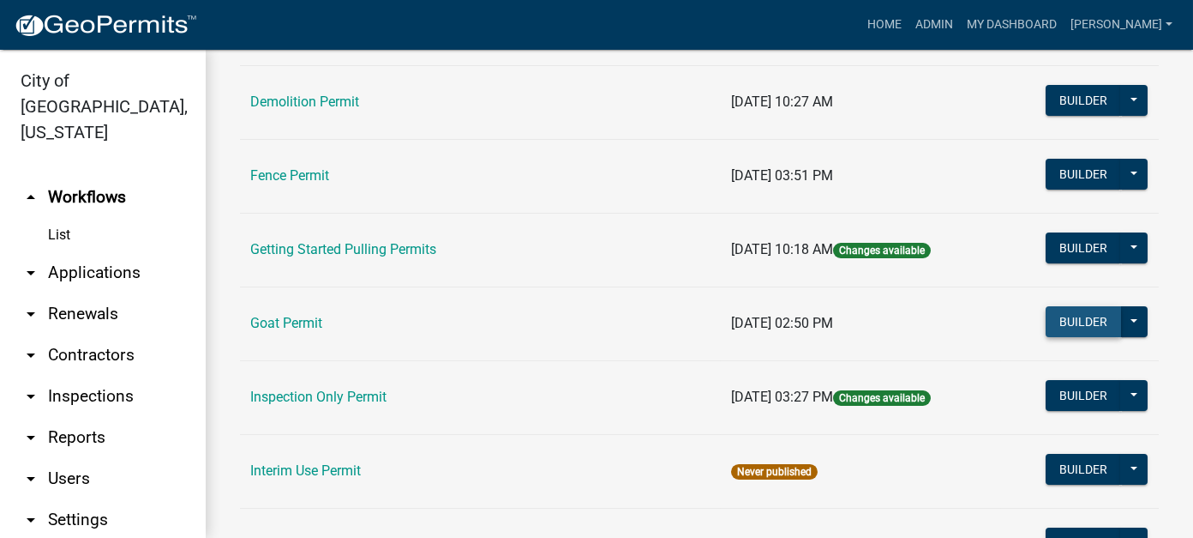
click at [1072, 322] on button "Builder" at bounding box center [1083, 321] width 75 height 31
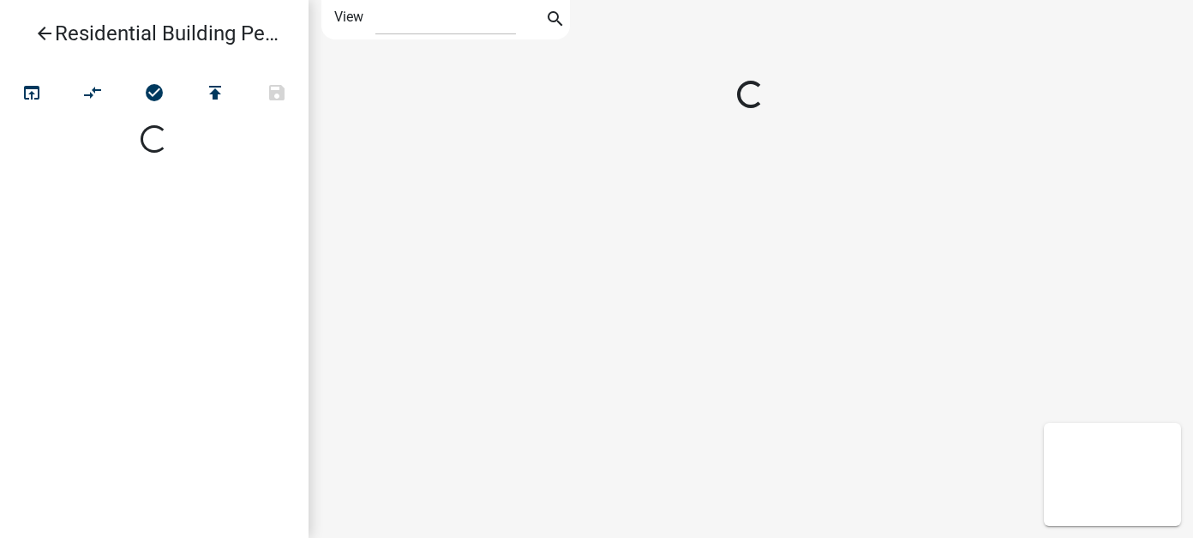
select select "1"
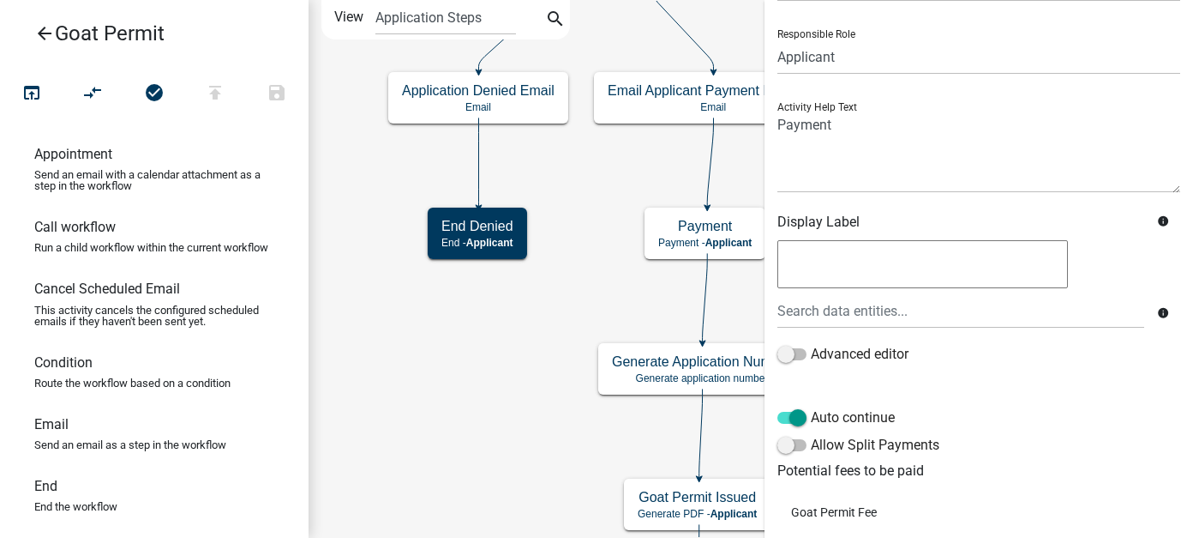
scroll to position [211, 0]
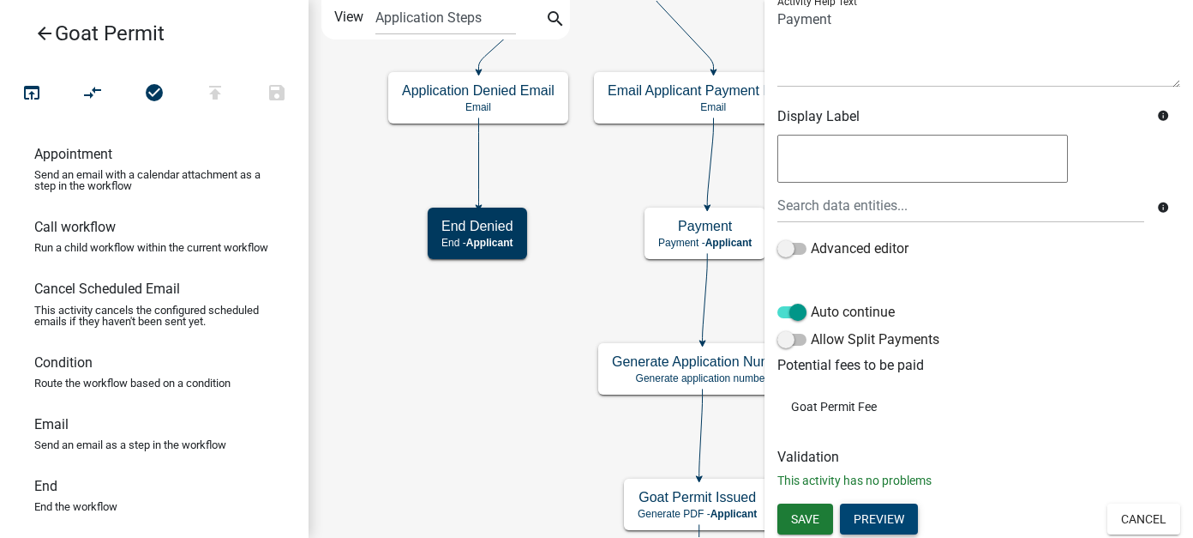
click at [880, 516] on button "Preview" at bounding box center [879, 518] width 78 height 31
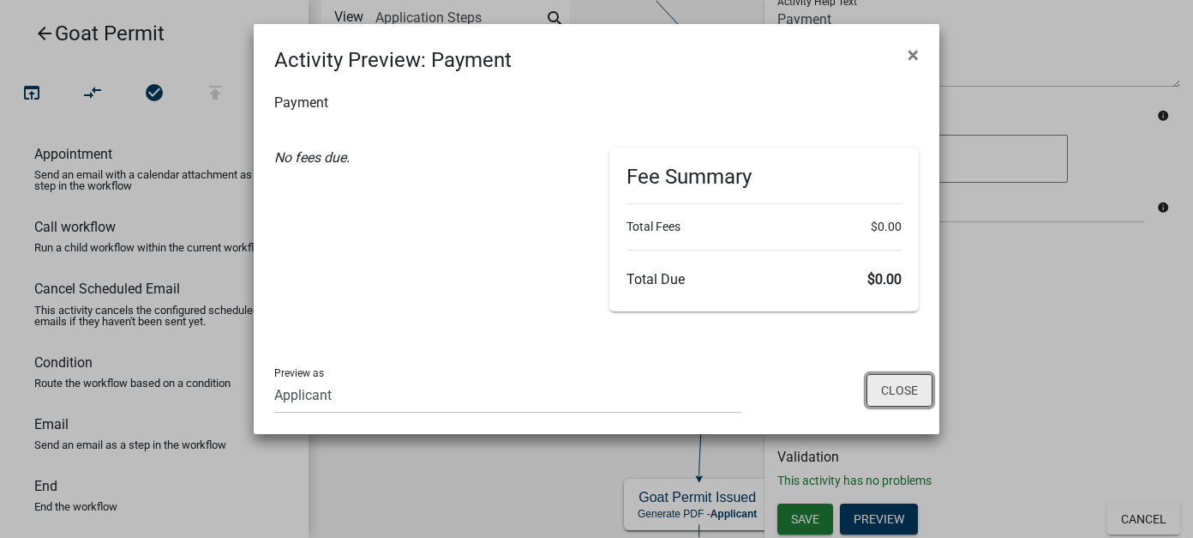
click at [904, 387] on button "Close" at bounding box center [900, 390] width 66 height 33
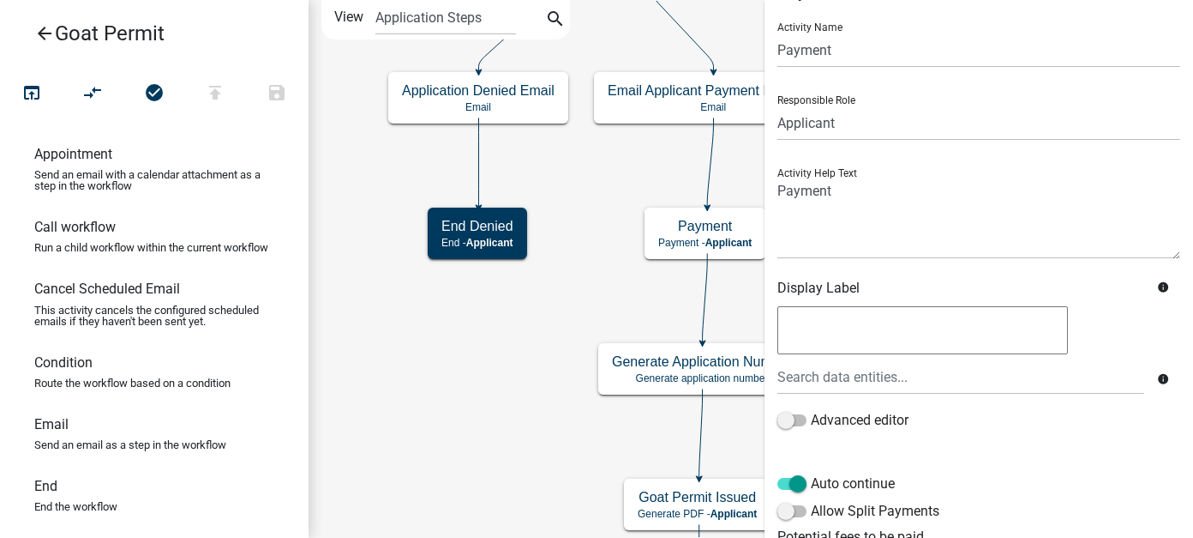
scroll to position [0, 0]
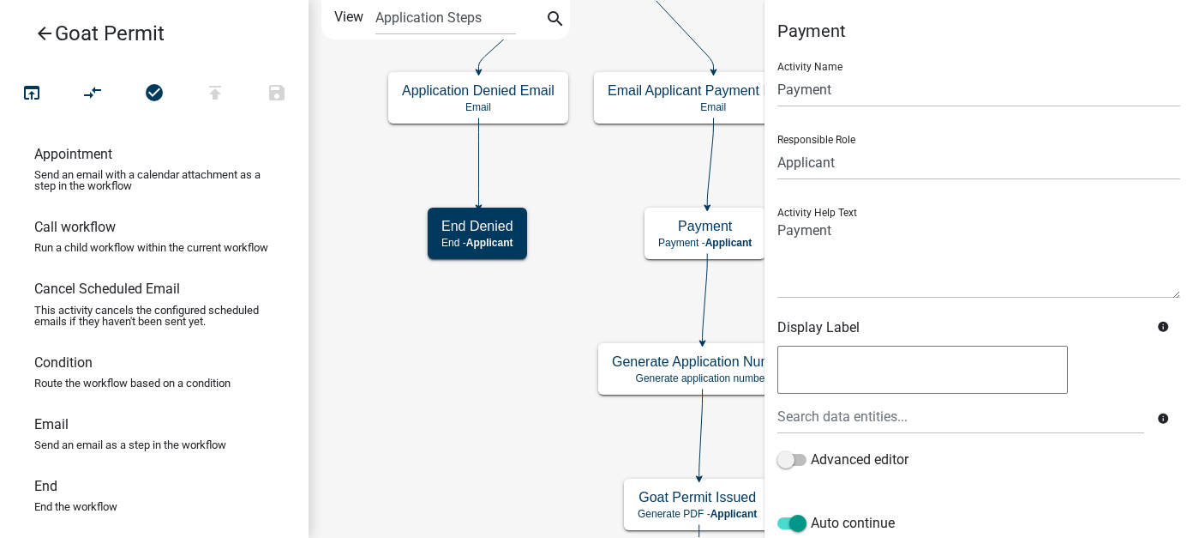
click at [529, 353] on icon "Start Start - Applicant Address Search - Location of Goats Parcel search - Appl…" at bounding box center [750, 400] width 883 height 798
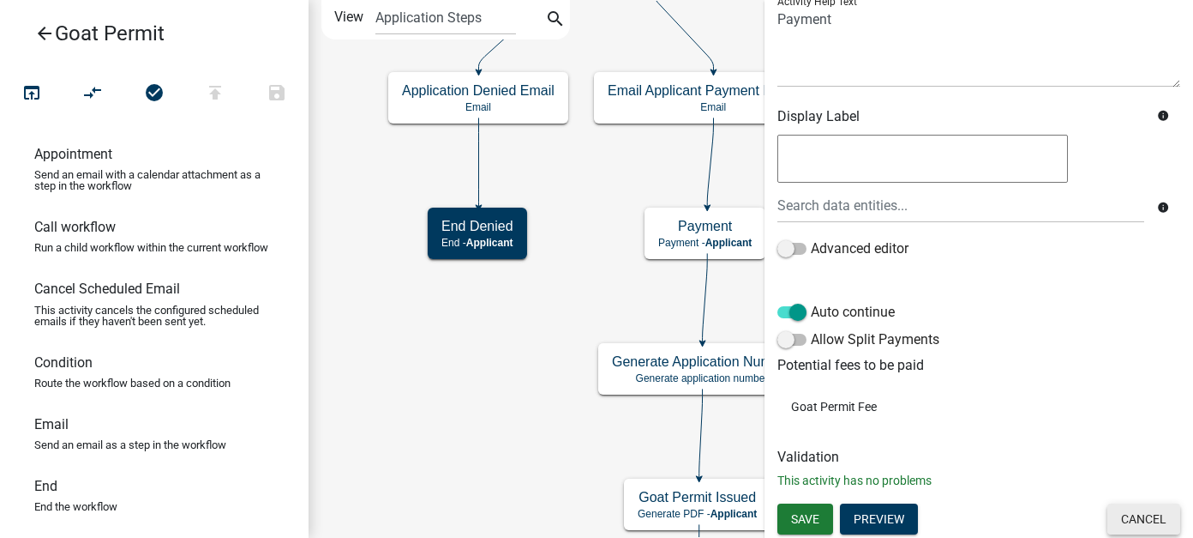
click at [1110, 519] on button "Cancel" at bounding box center [1144, 518] width 73 height 31
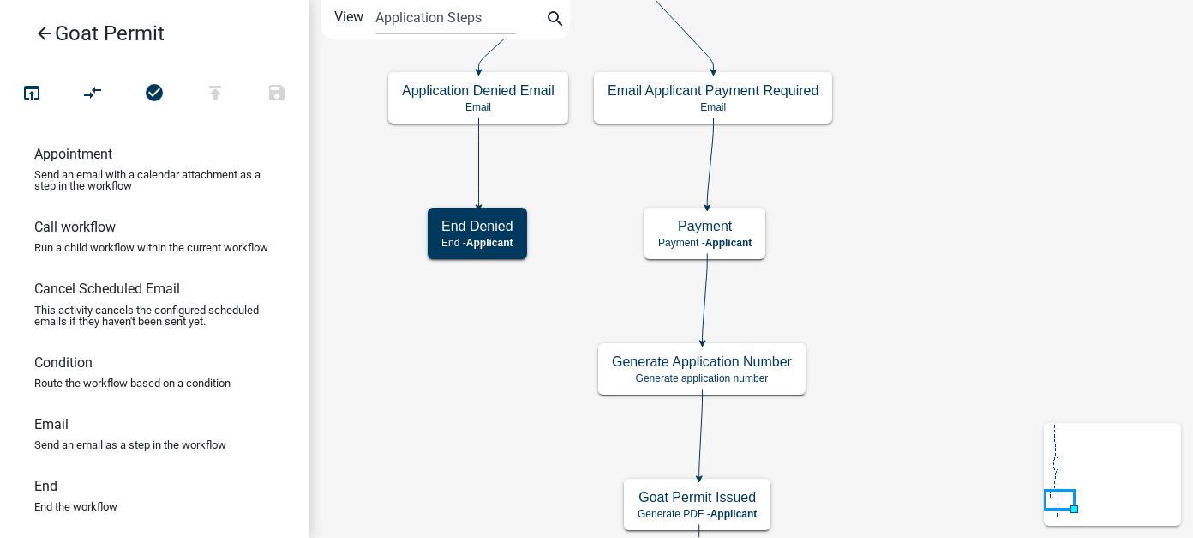
scroll to position [0, 0]
click at [43, 29] on icon "arrow_back" at bounding box center [44, 35] width 21 height 24
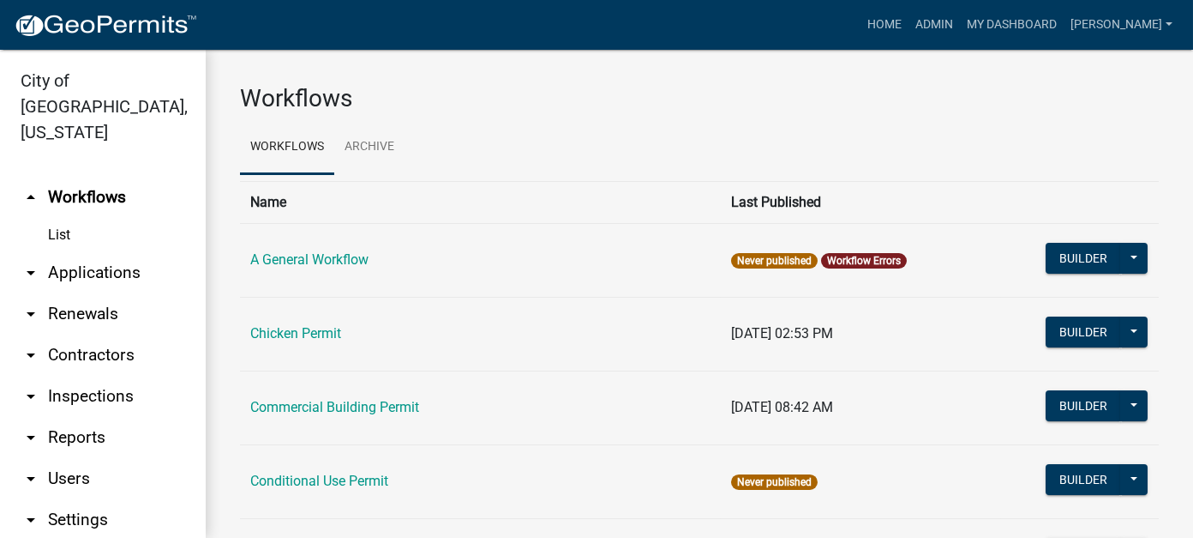
click at [81, 252] on link "arrow_drop_down Applications" at bounding box center [103, 272] width 206 height 41
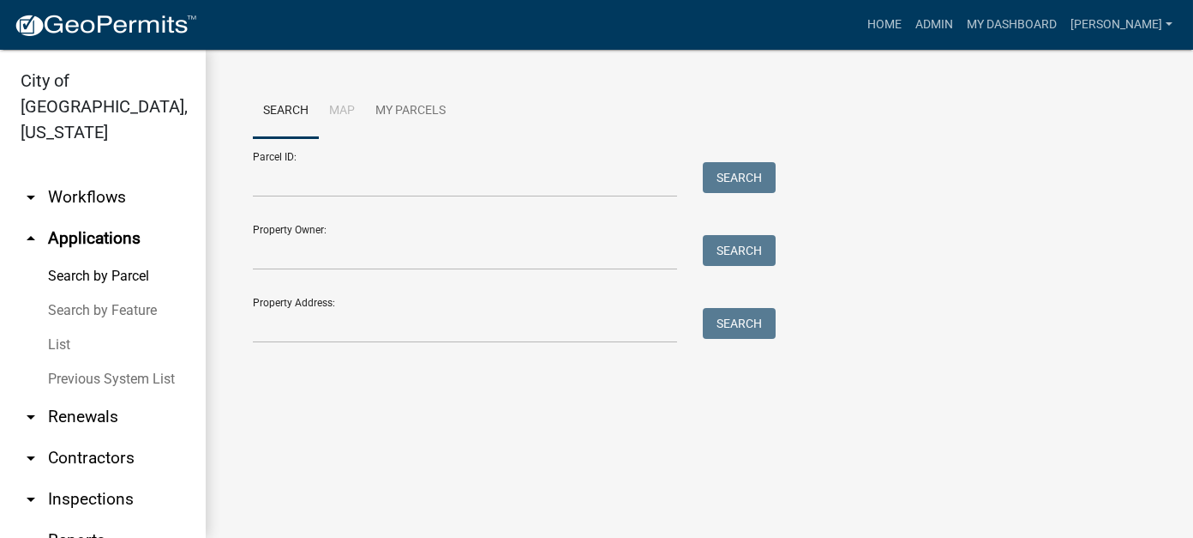
click at [60, 327] on link "List" at bounding box center [103, 344] width 206 height 34
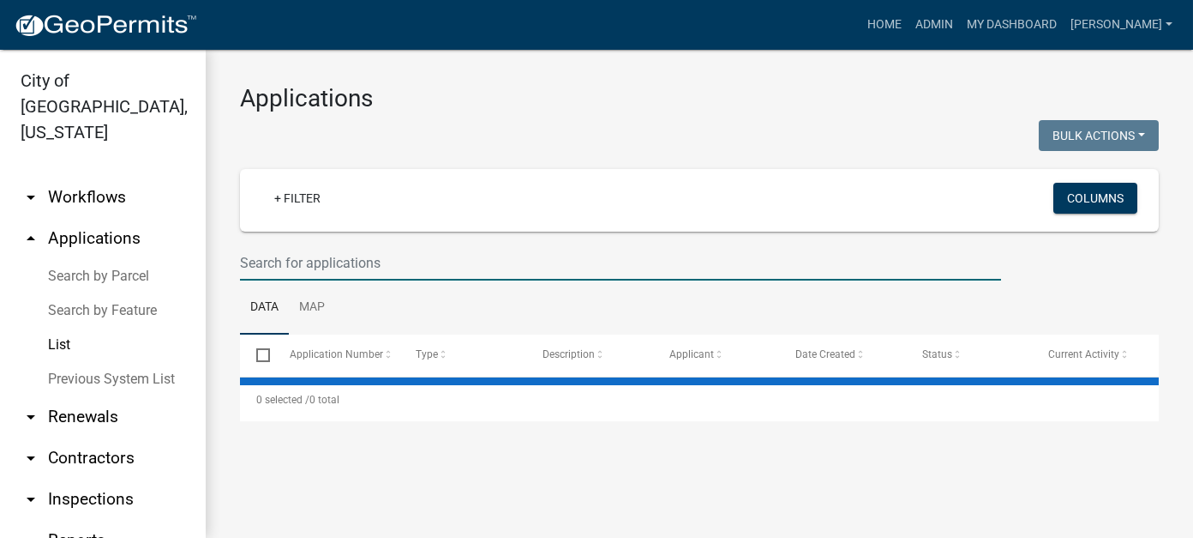
click at [316, 253] on input "text" at bounding box center [620, 262] width 761 height 35
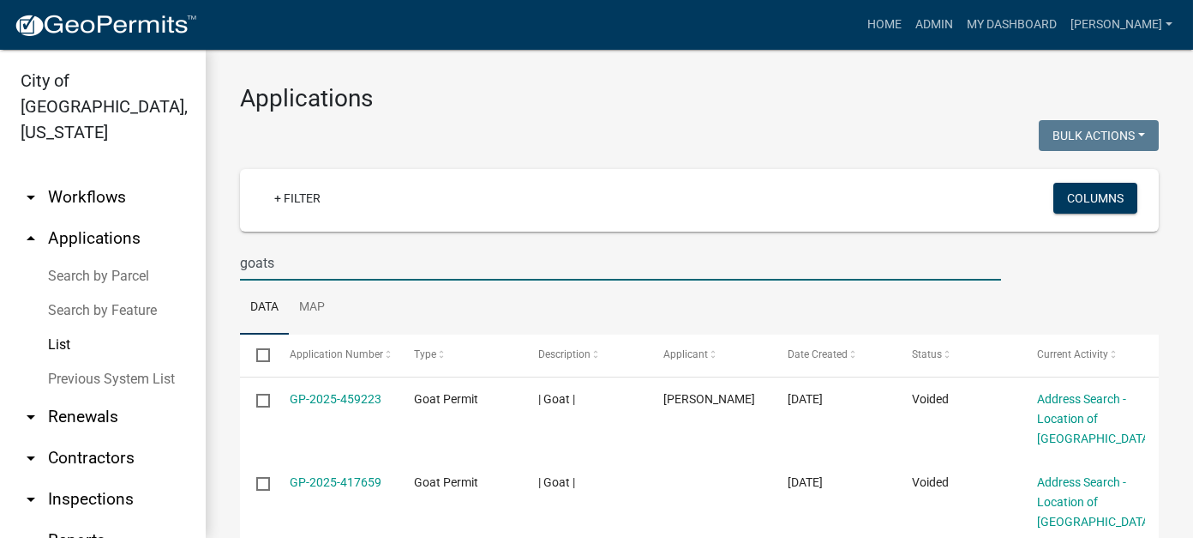
click at [277, 261] on input "goats" at bounding box center [620, 262] width 761 height 35
type input "goat"
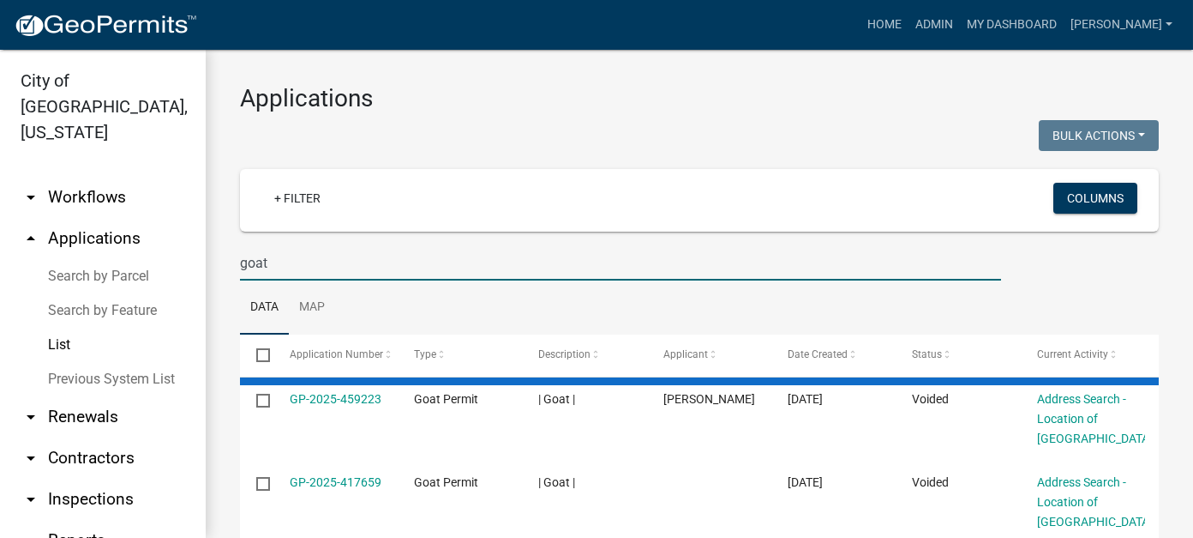
click at [49, 327] on link "List" at bounding box center [103, 344] width 206 height 34
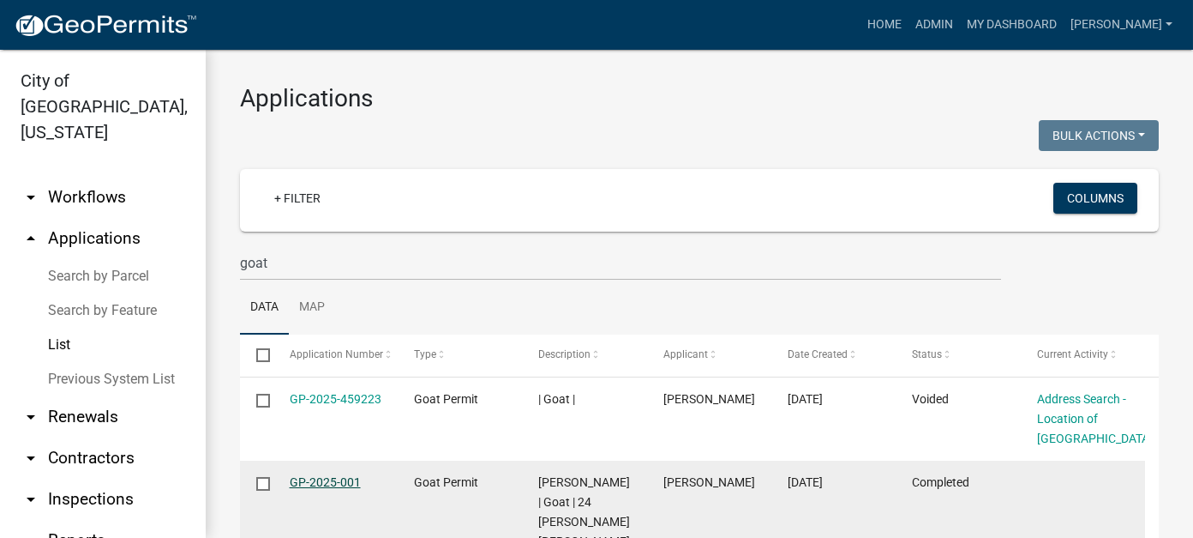
click at [313, 479] on link "GP-2025-001" at bounding box center [325, 482] width 71 height 14
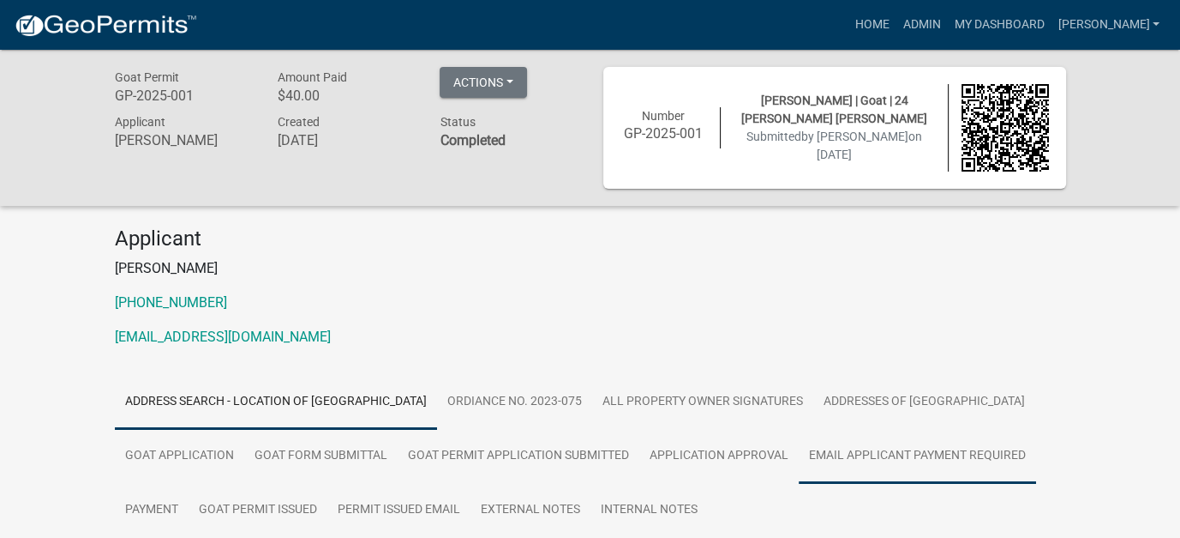
click at [826, 453] on link "Email Applicant Payment Required" at bounding box center [917, 456] width 237 height 55
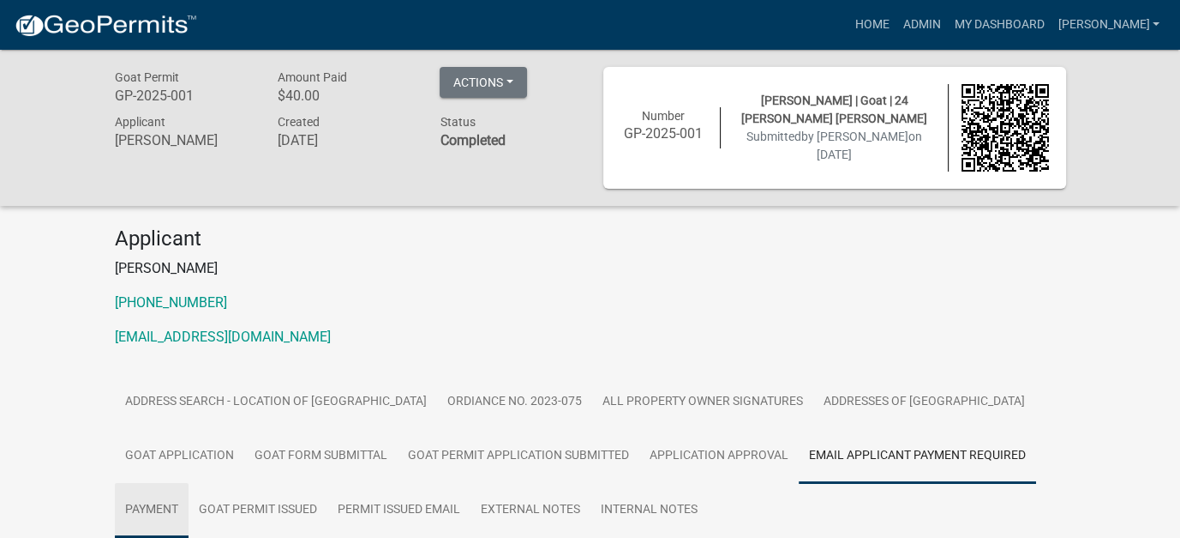
click at [189, 483] on link "Payment" at bounding box center [152, 510] width 74 height 55
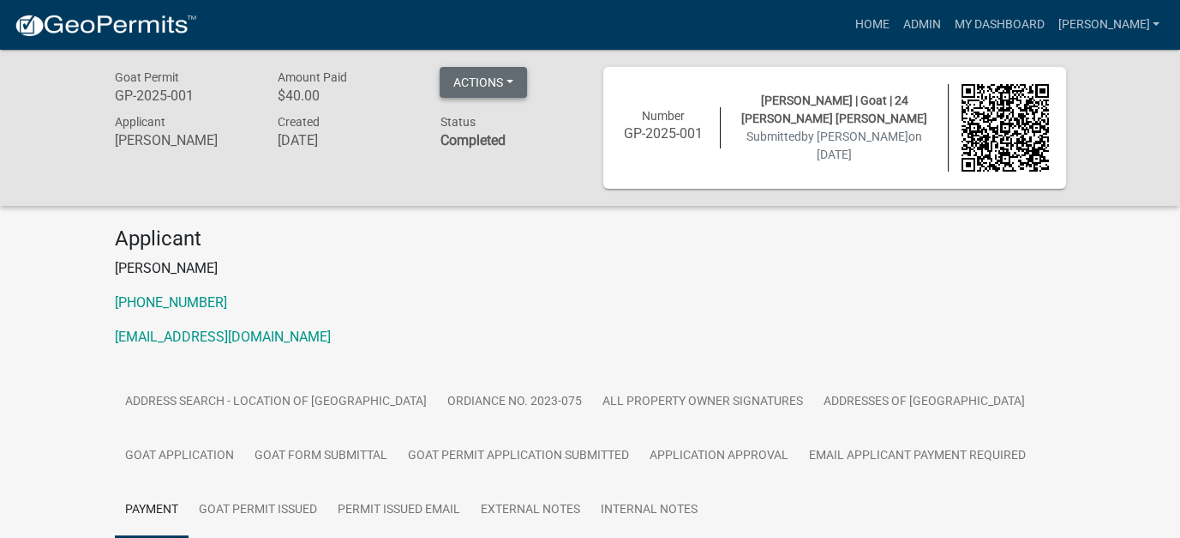
click at [512, 83] on button "Actions" at bounding box center [483, 82] width 87 height 31
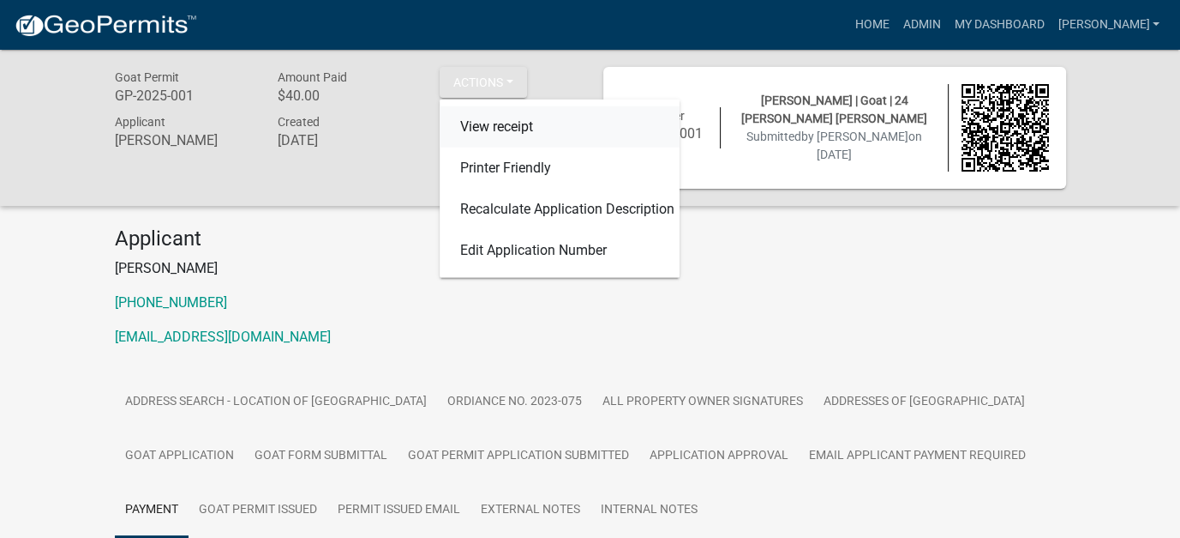
click at [512, 129] on link "View receipt" at bounding box center [560, 126] width 240 height 41
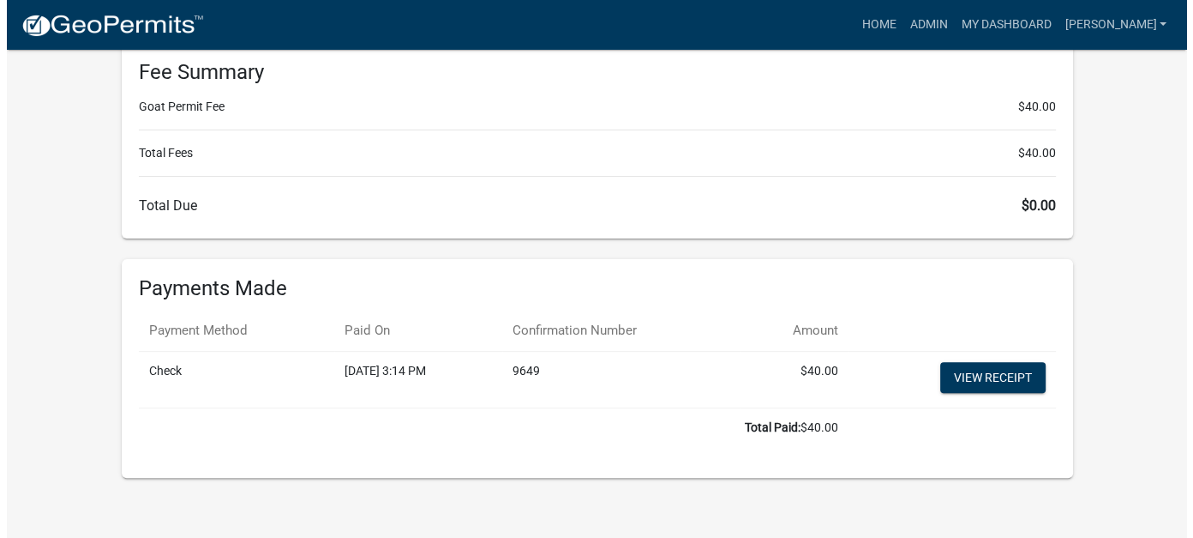
scroll to position [257, 0]
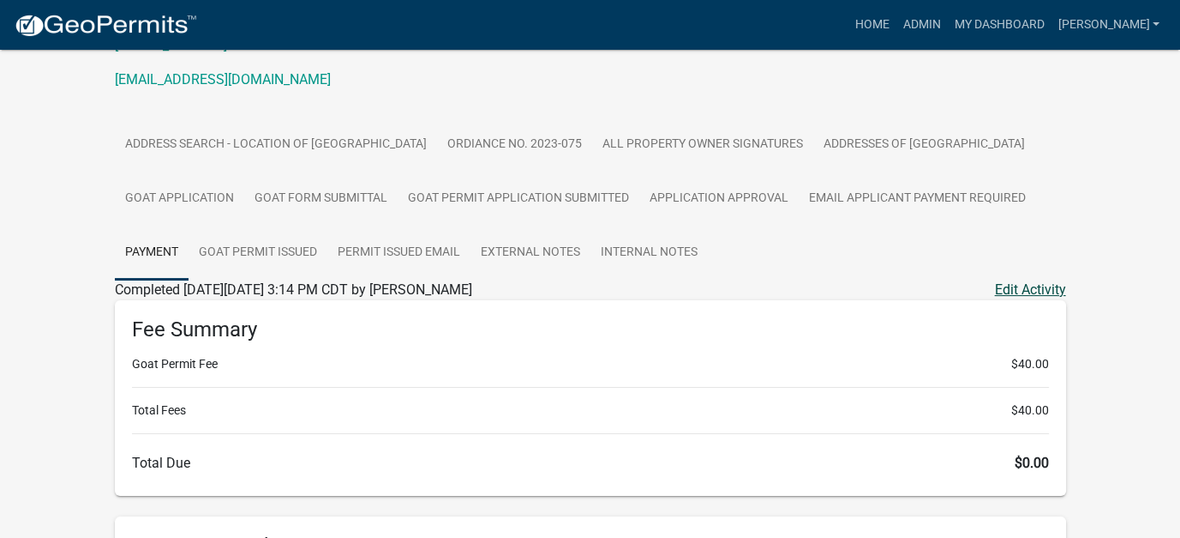
click at [1052, 284] on link "Edit Activity" at bounding box center [1030, 289] width 71 height 21
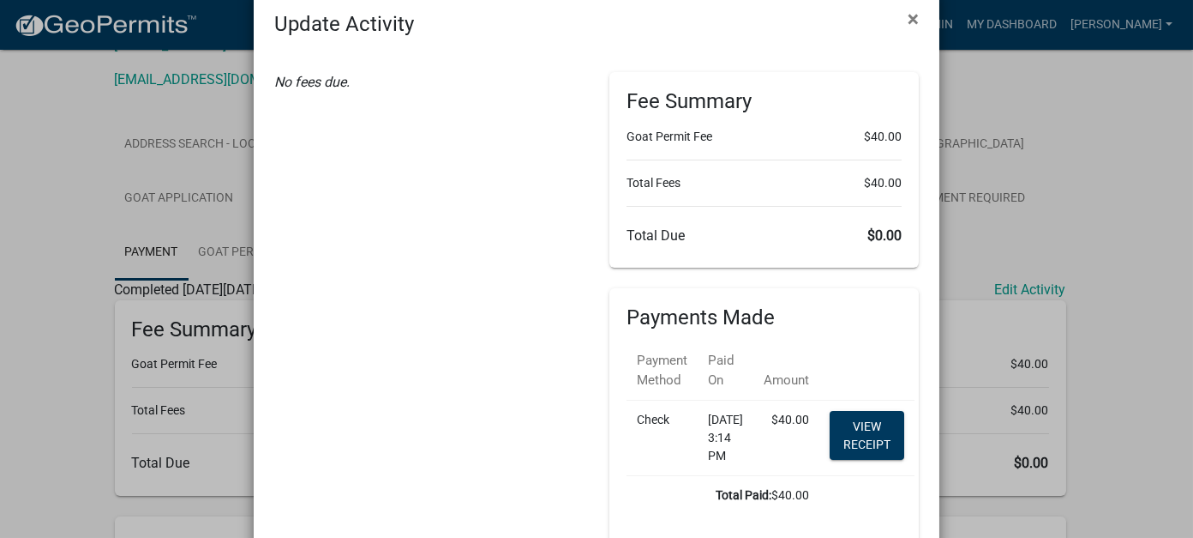
scroll to position [30, 0]
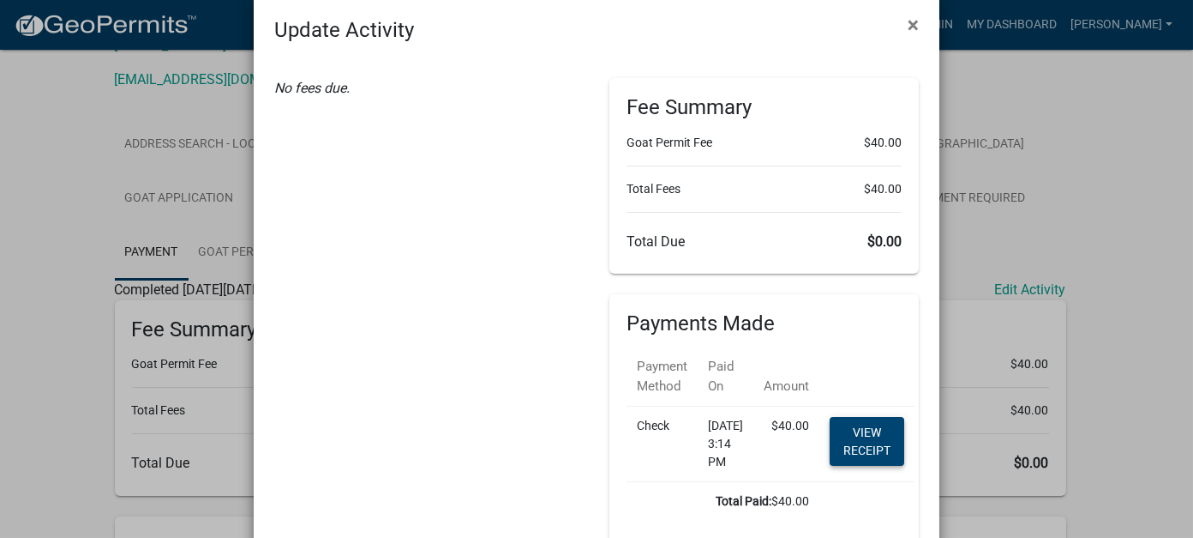
click at [874, 441] on link "View receipt" at bounding box center [867, 441] width 75 height 49
click at [908, 22] on span "×" at bounding box center [913, 25] width 11 height 24
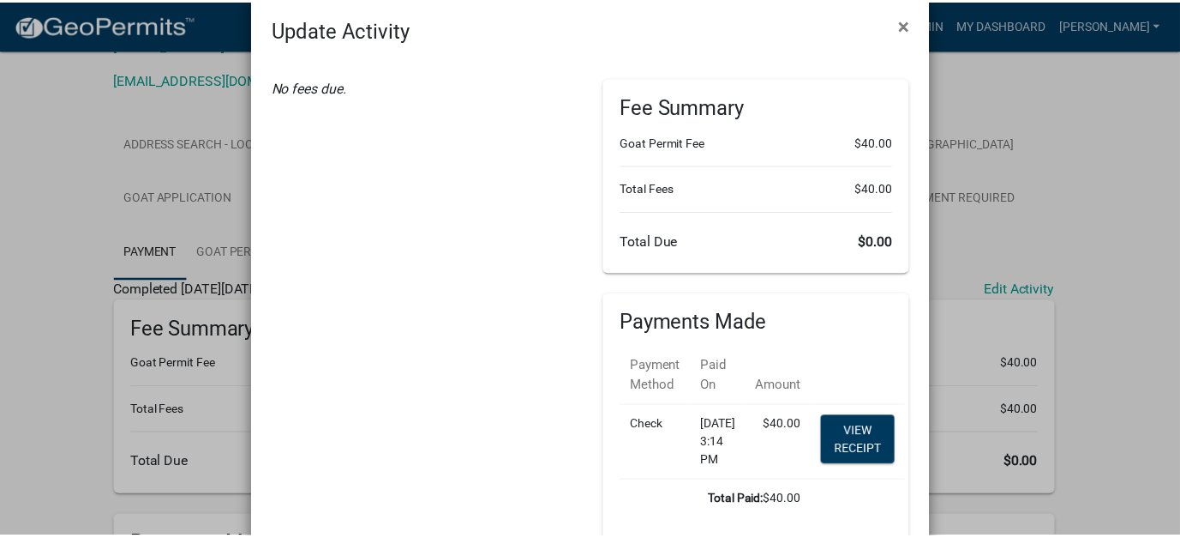
scroll to position [0, 0]
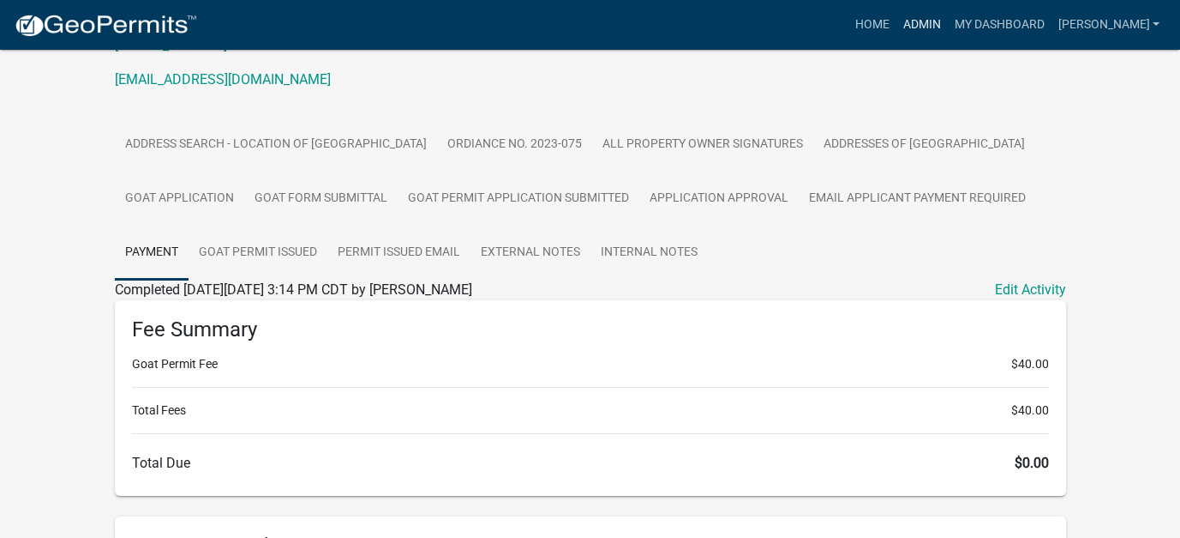
click at [947, 27] on link "Admin" at bounding box center [921, 25] width 51 height 33
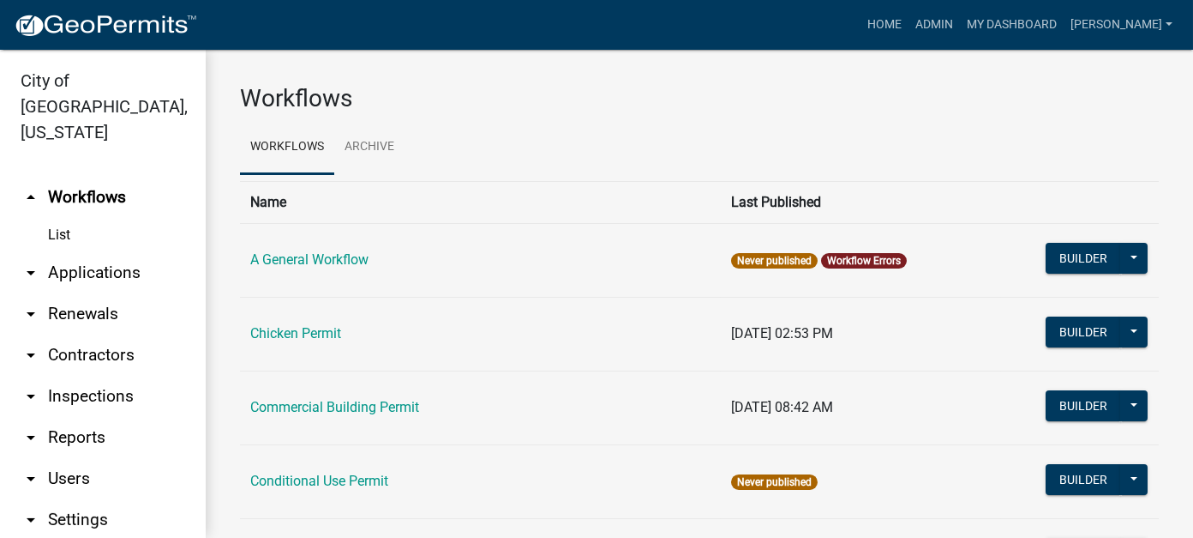
click at [94, 252] on link "arrow_drop_down Applications" at bounding box center [103, 272] width 206 height 41
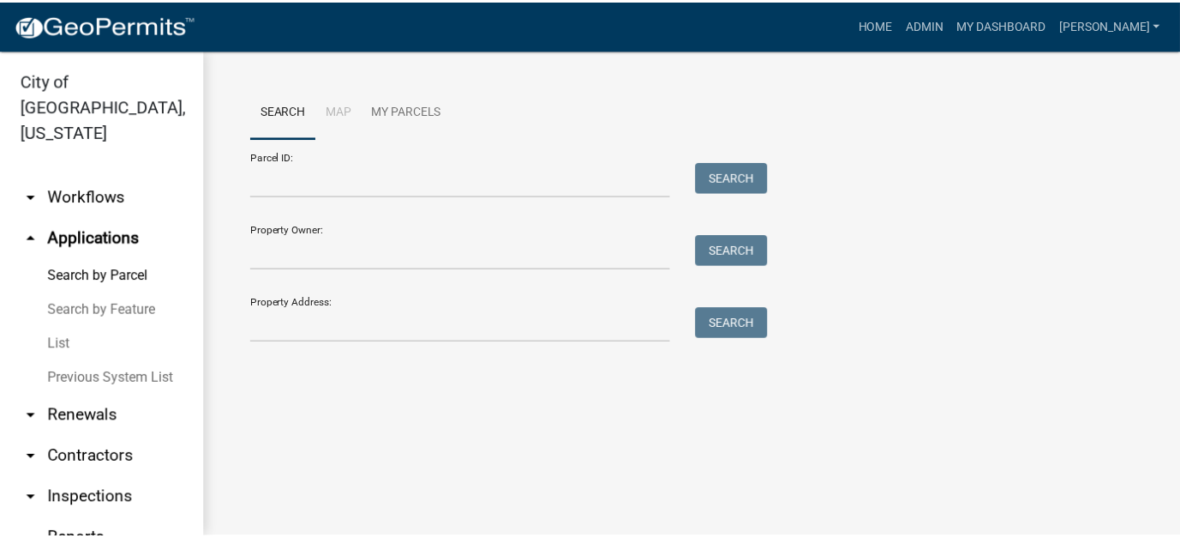
scroll to position [127, 0]
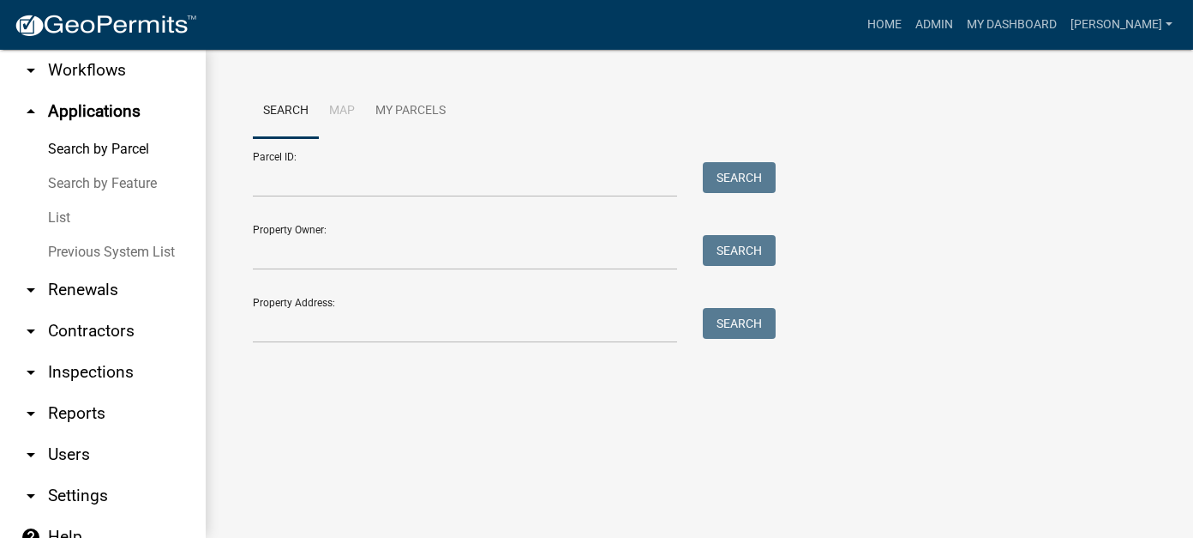
click at [94, 393] on link "arrow_drop_down Reports" at bounding box center [103, 413] width 206 height 41
select select "0: null"
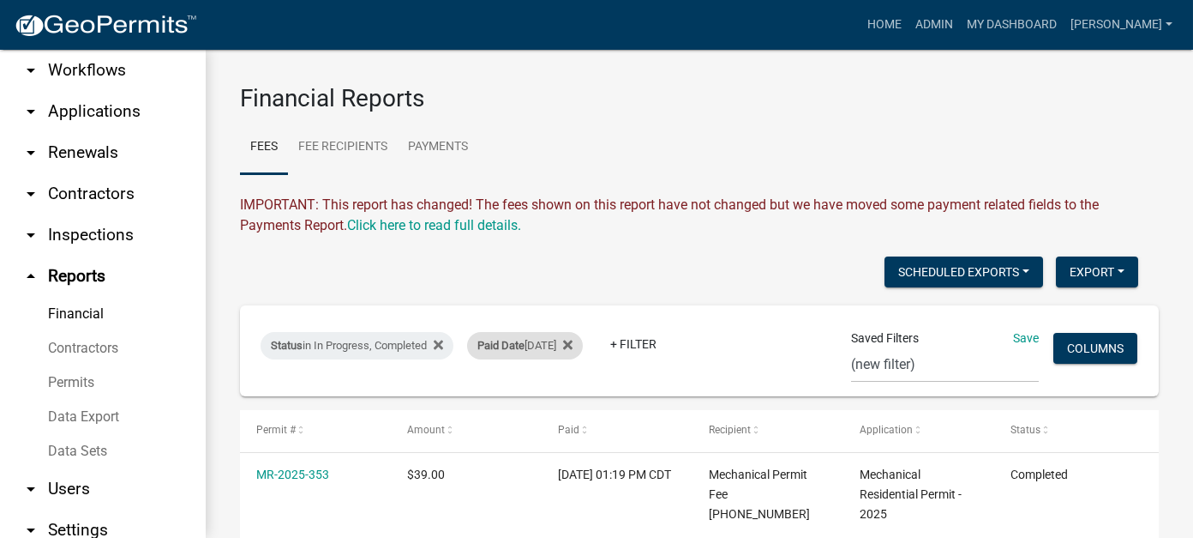
click at [520, 349] on span "Paid Date" at bounding box center [500, 345] width 47 height 13
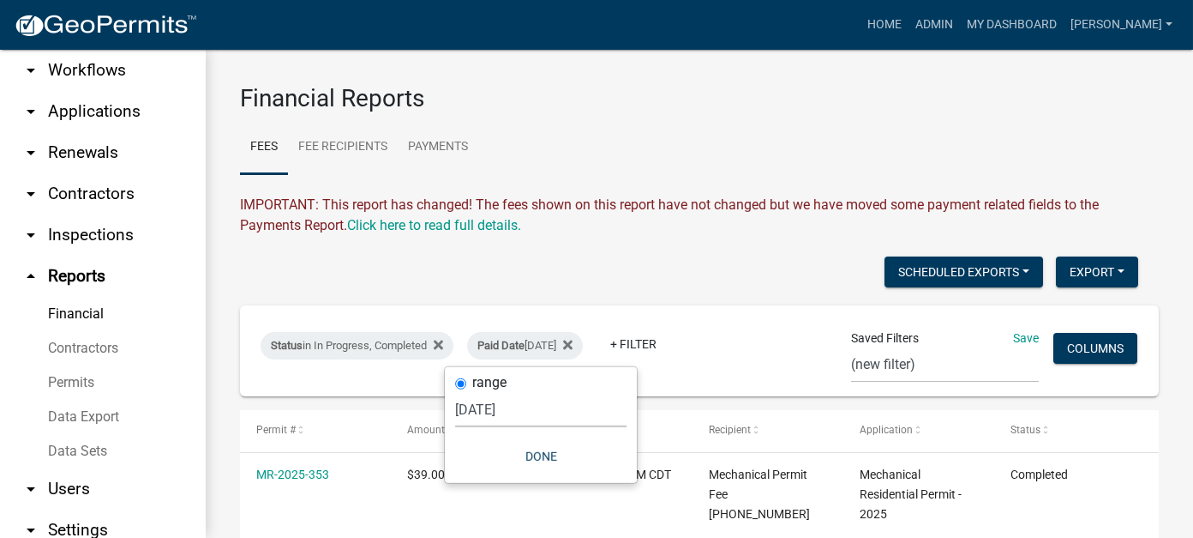
click at [526, 399] on select "Today Yesterday Current Week Previous Week Current Month Last Month Current Cal…" at bounding box center [540, 409] width 171 height 35
select select "custom"
click at [511, 392] on select "Today Yesterday Current Week Previous Week Current Month Last Month Current Cal…" at bounding box center [540, 409] width 171 height 35
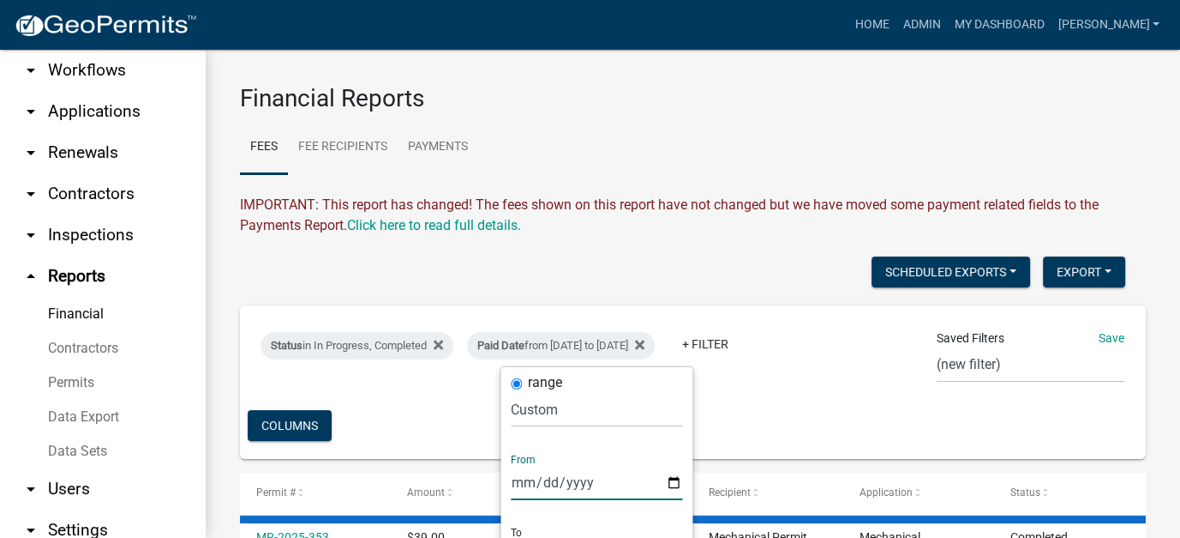
click at [521, 477] on input "2025-09-19" at bounding box center [596, 482] width 171 height 35
type input "2025-05-19"
type input "2025-05-07"
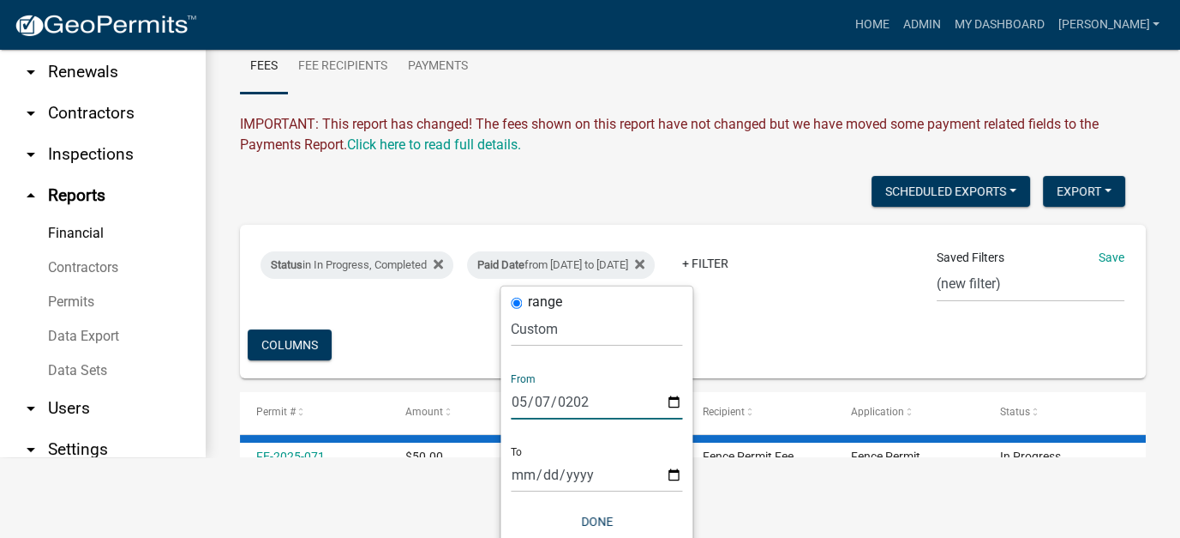
scroll to position [90, 0]
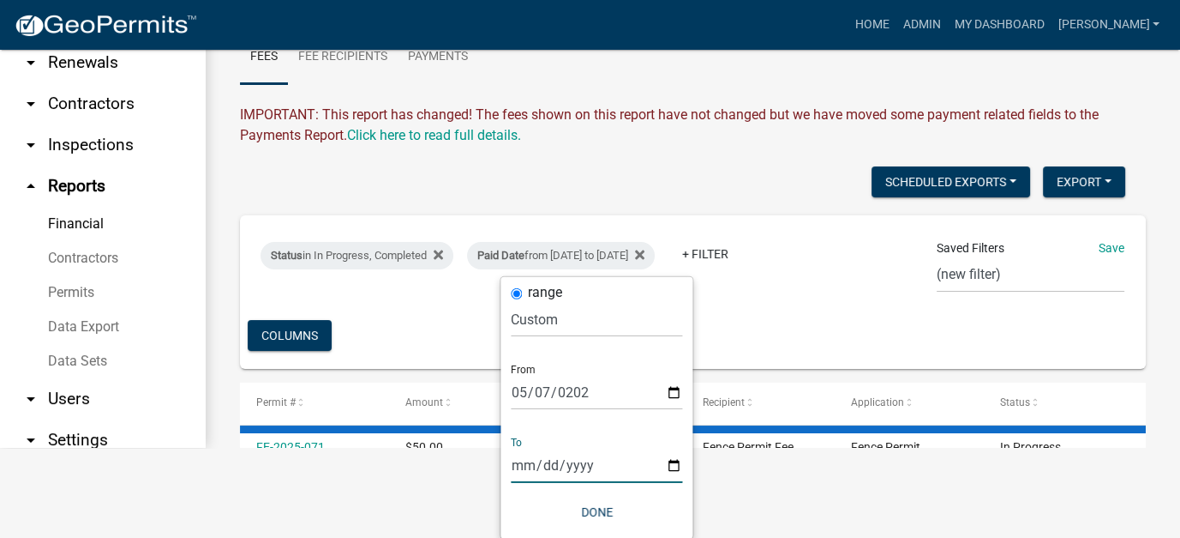
click at [526, 455] on input "2025-09-21" at bounding box center [596, 464] width 171 height 35
type input "2025-05-21"
type input "2025-05-07"
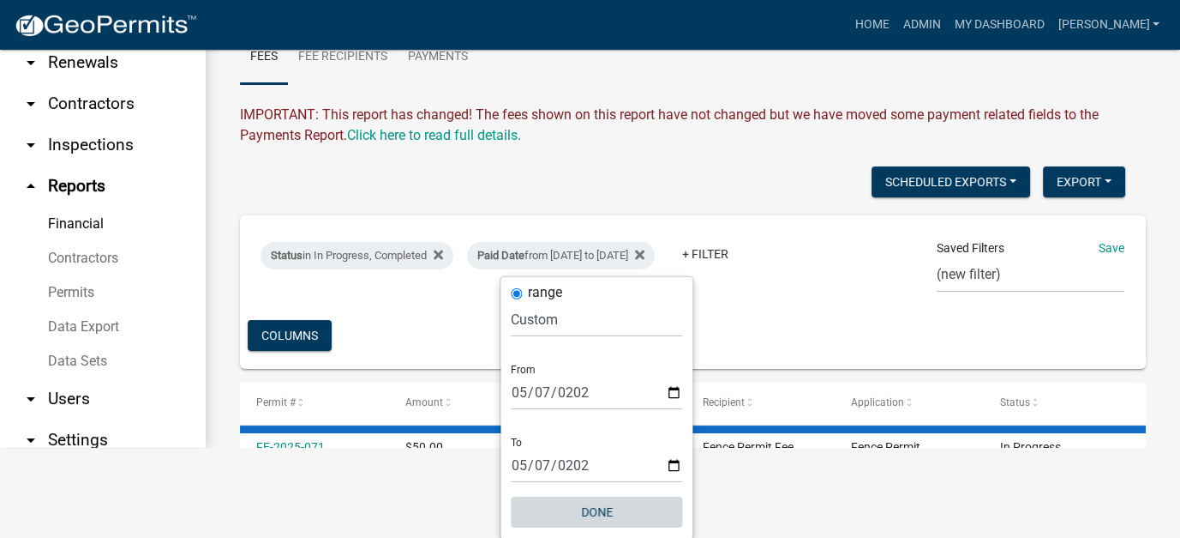
click at [584, 505] on button "Done" at bounding box center [596, 511] width 171 height 31
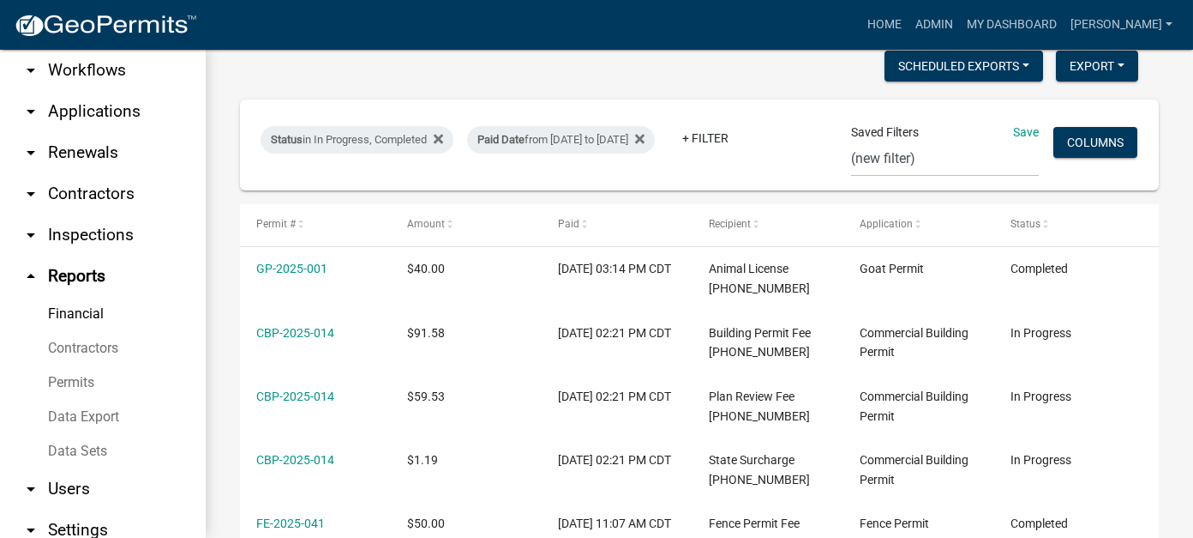
scroll to position [201, 0]
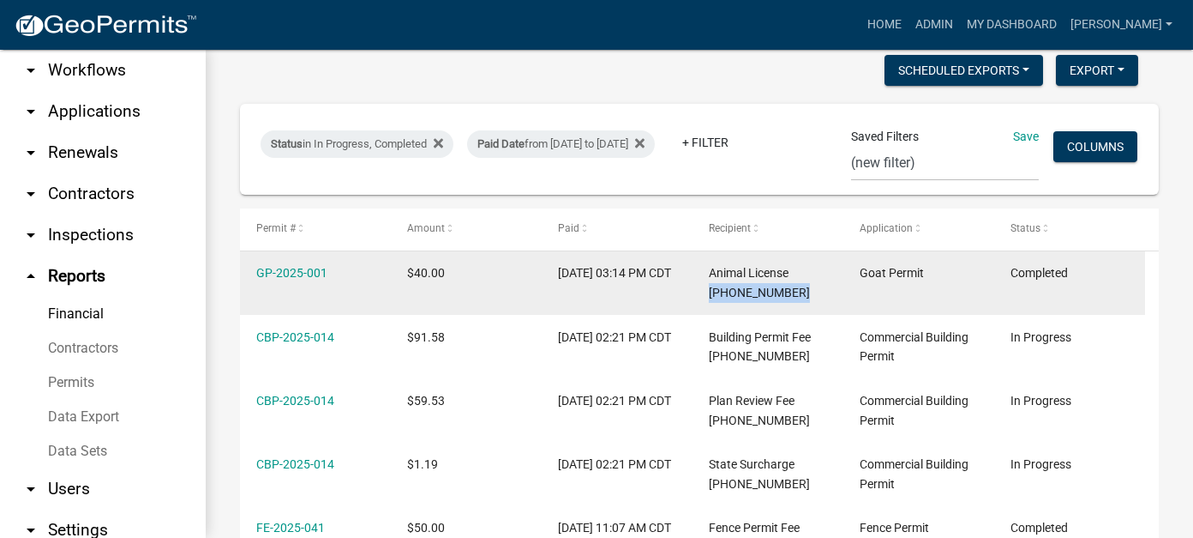
drag, startPoint x: 795, startPoint y: 328, endPoint x: 808, endPoint y: 358, distance: 32.6
click at [808, 303] on div "Animal License 101-1000-32240" at bounding box center [768, 282] width 118 height 39
copy span "101-1000-32240"
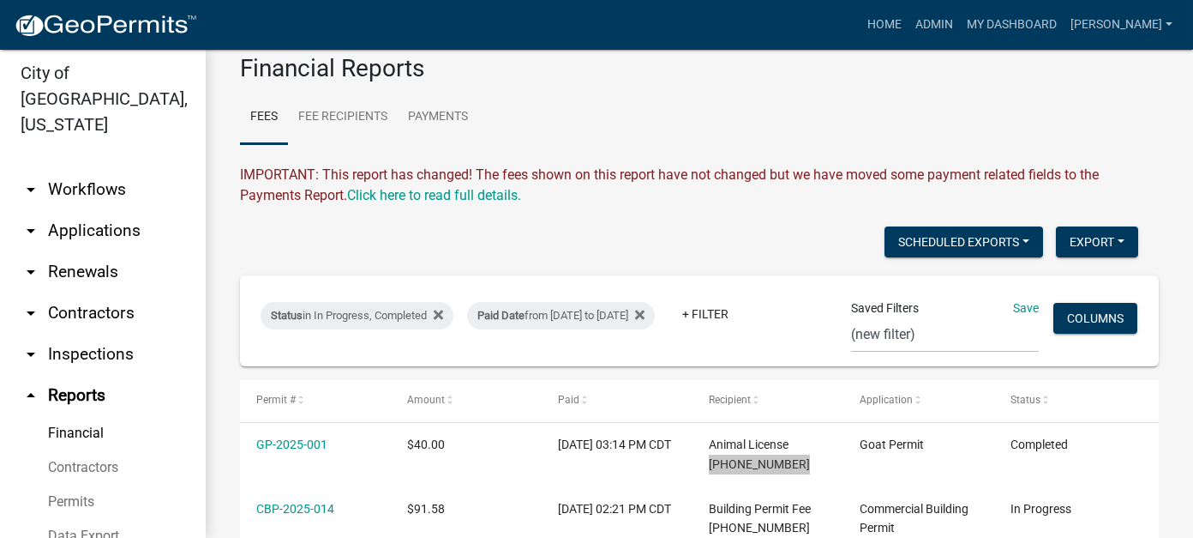
scroll to position [0, 0]
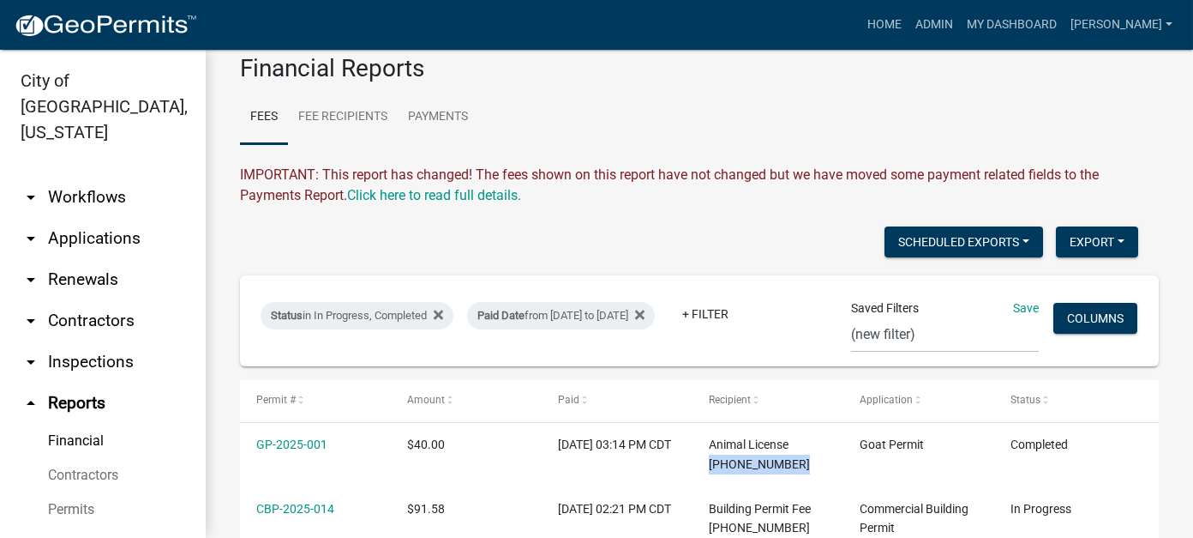
click at [121, 259] on link "arrow_drop_down Renewals" at bounding box center [103, 279] width 206 height 41
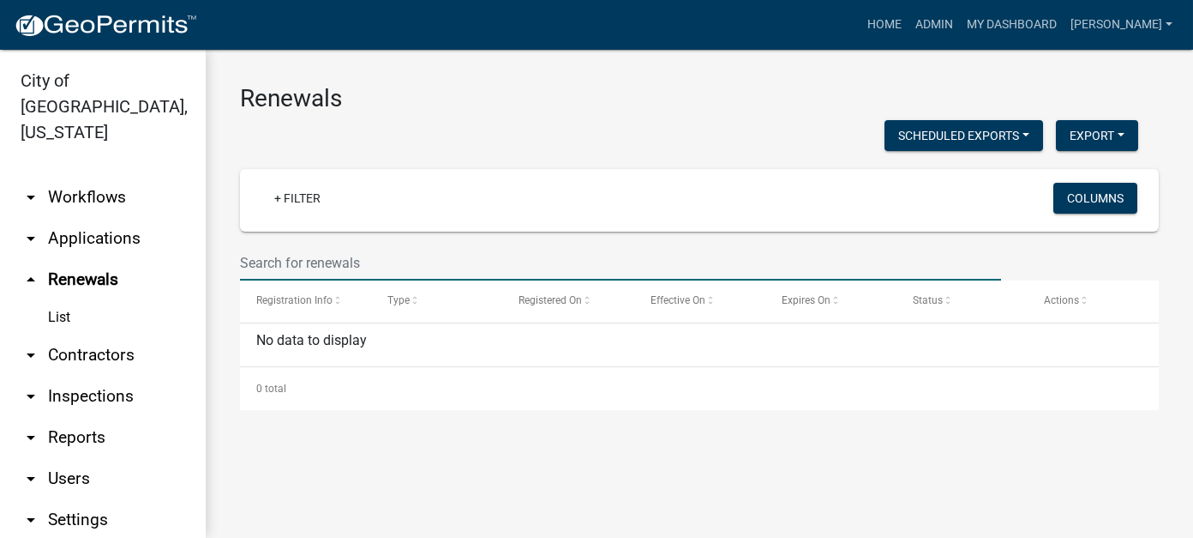
click at [257, 249] on input "text" at bounding box center [620, 262] width 761 height 35
type input "pool"
click at [94, 334] on link "arrow_drop_down Contractors" at bounding box center [103, 354] width 206 height 41
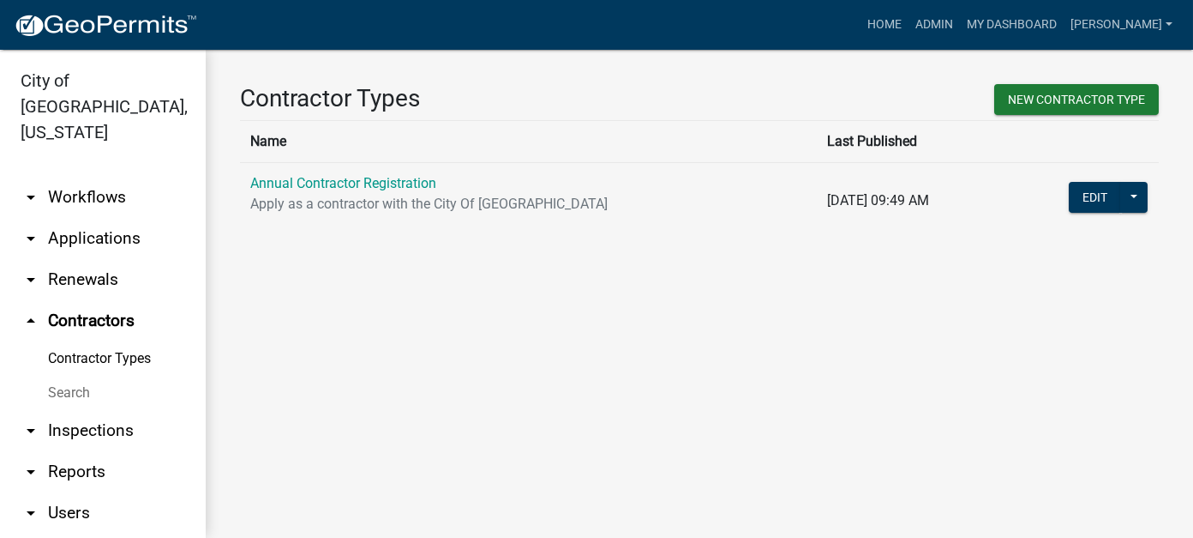
click at [105, 220] on link "arrow_drop_down Applications" at bounding box center [103, 238] width 206 height 41
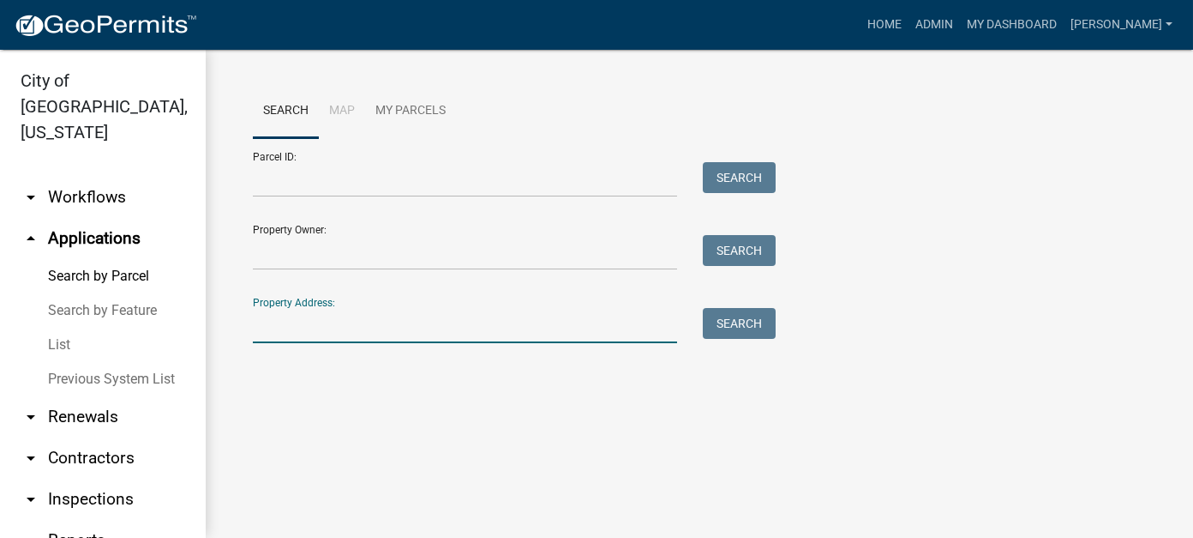
click at [323, 331] on input "Property Address:" at bounding box center [465, 325] width 424 height 35
type input "p"
click at [111, 177] on link "arrow_drop_down Workflows" at bounding box center [103, 197] width 206 height 41
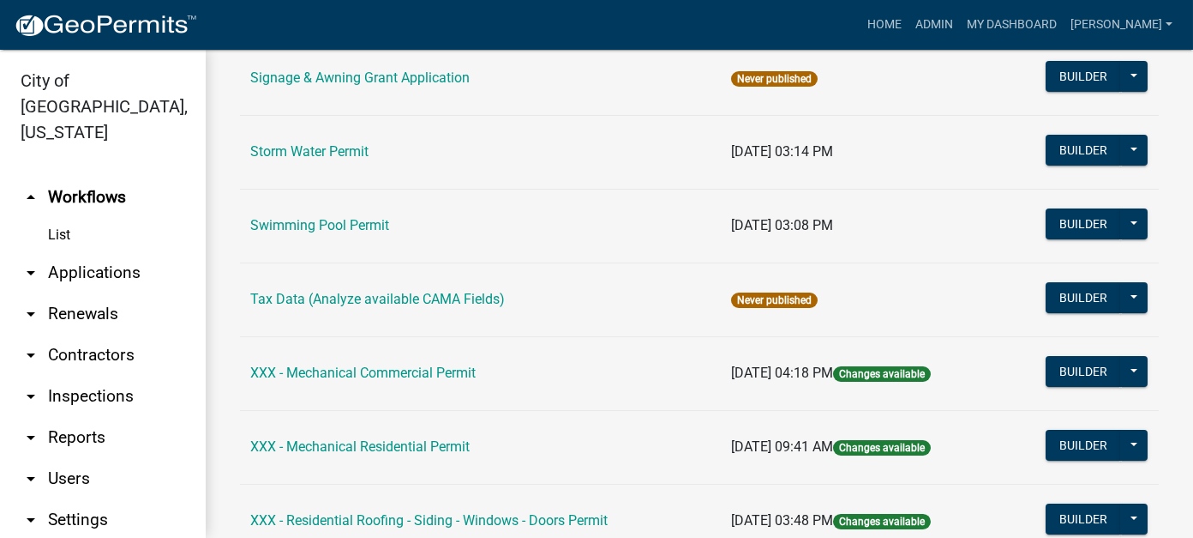
scroll to position [1629, 0]
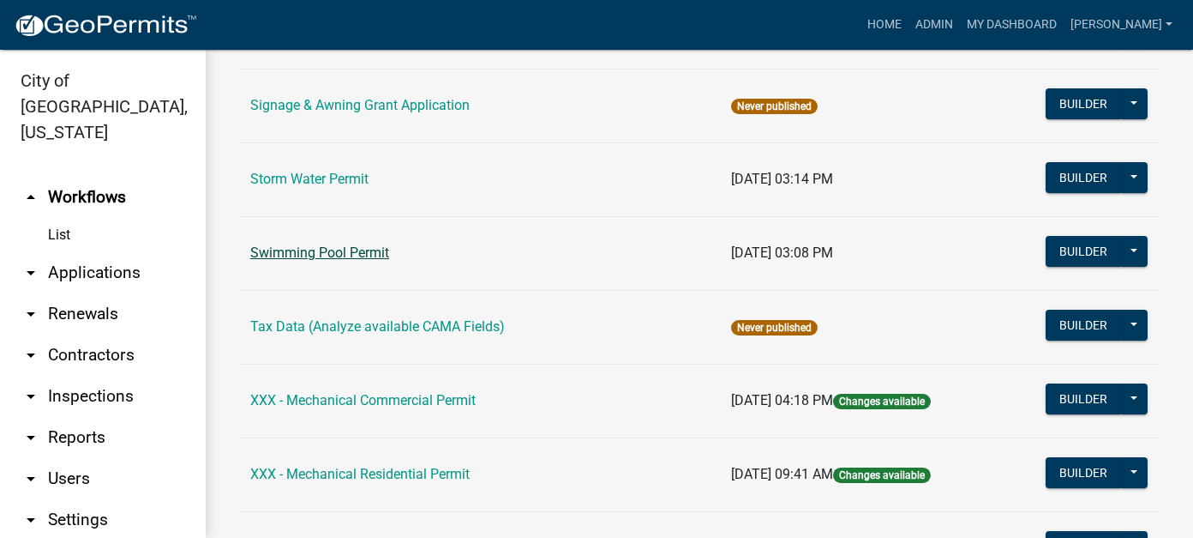
click at [375, 244] on link "Swimming Pool Permit" at bounding box center [319, 252] width 139 height 16
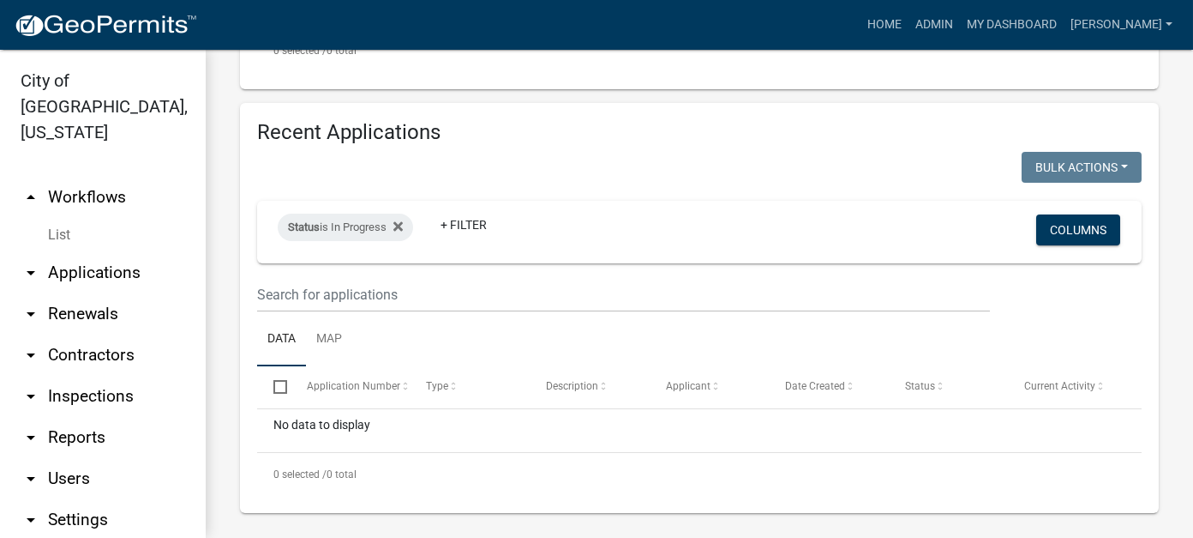
scroll to position [694, 0]
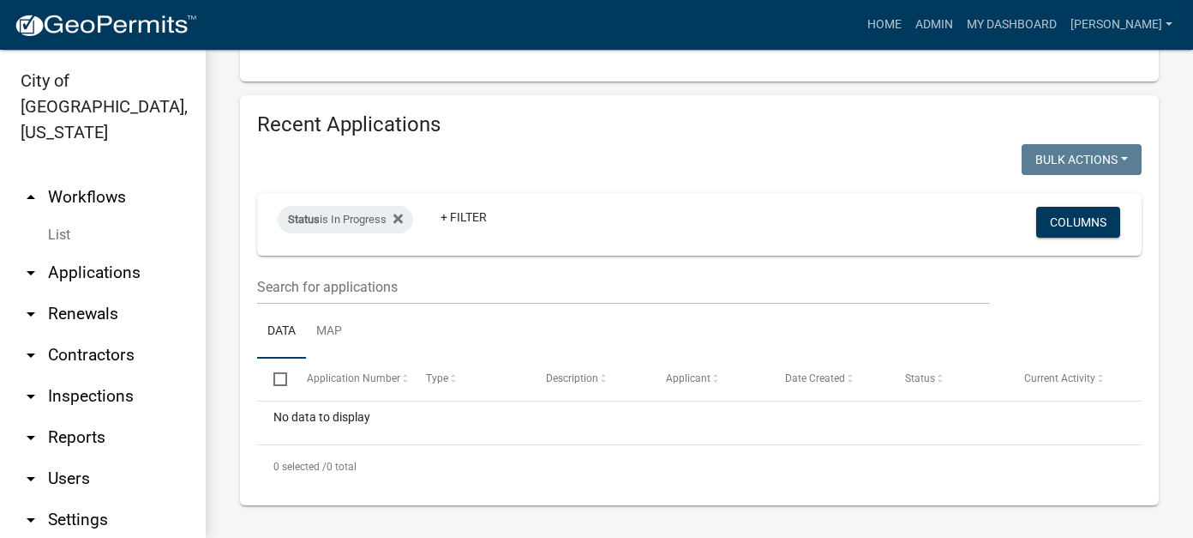
click at [99, 177] on link "arrow_drop_up Workflows" at bounding box center [103, 197] width 206 height 41
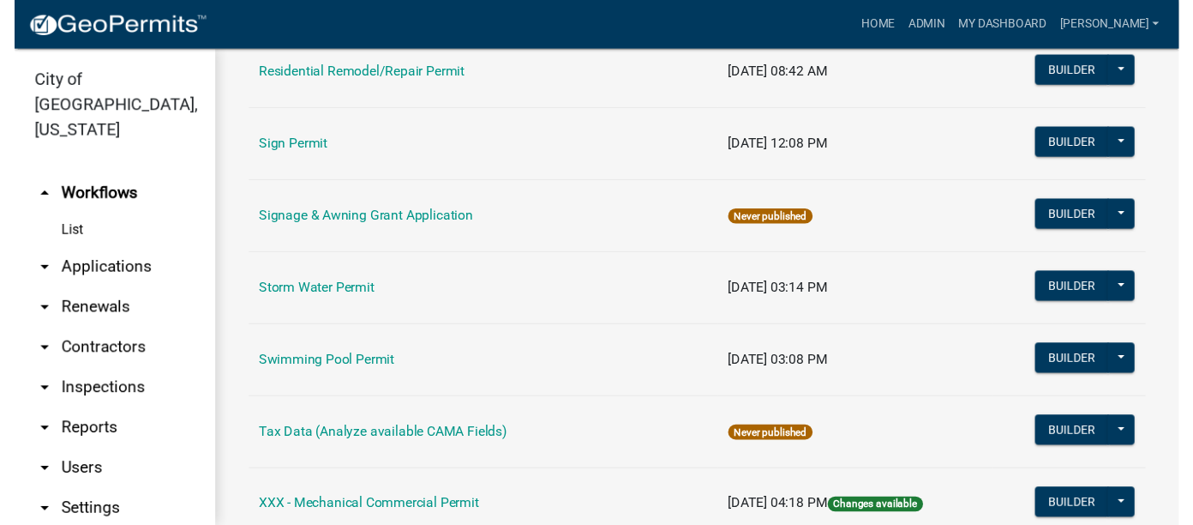
scroll to position [1543, 0]
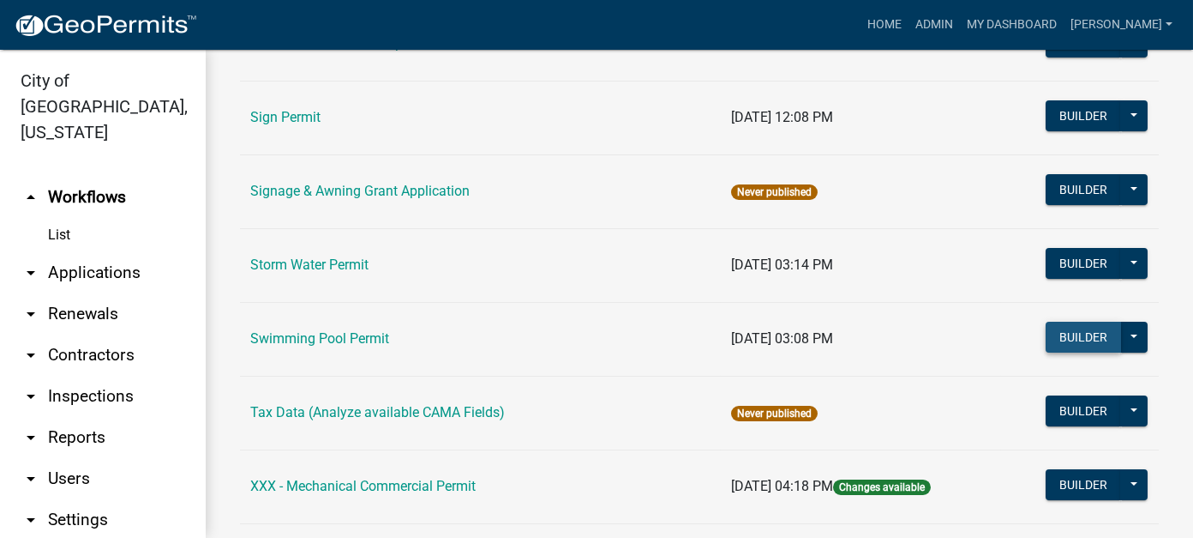
click at [1072, 338] on button "Builder" at bounding box center [1083, 336] width 75 height 31
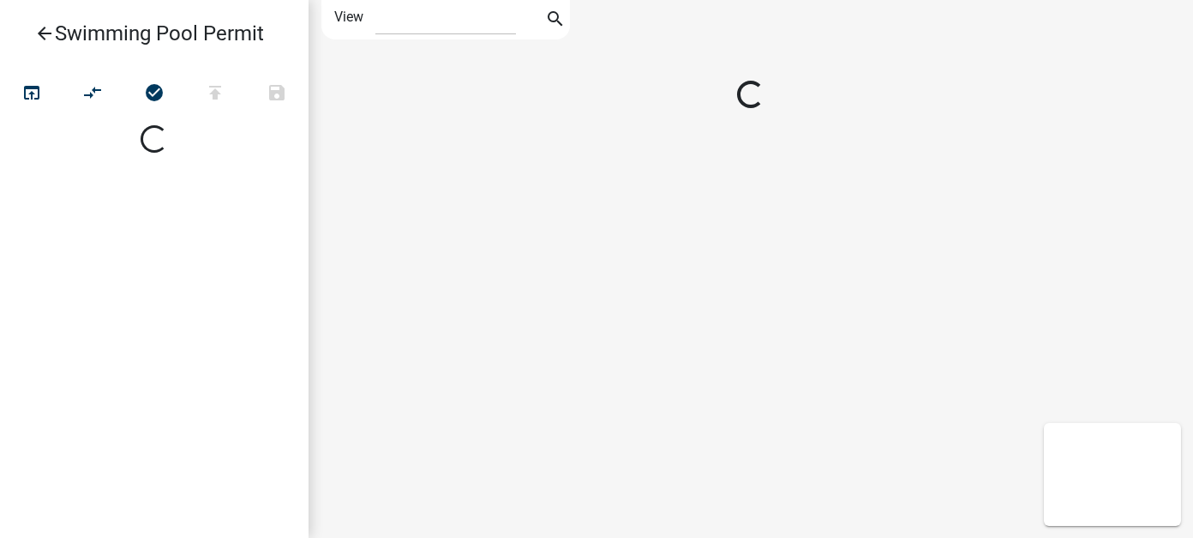
select select "1"
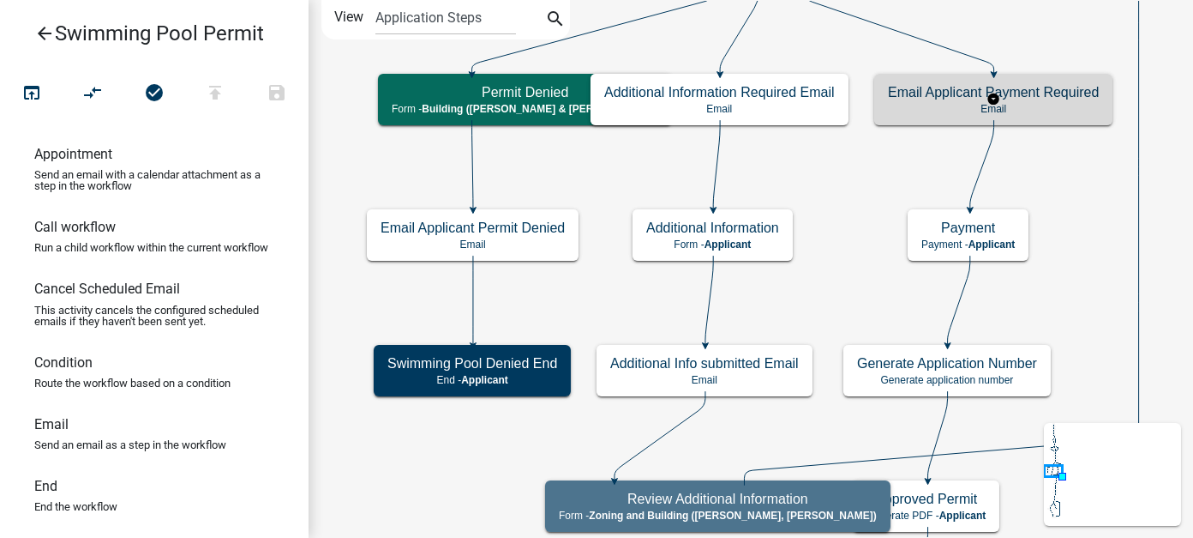
click at [1026, 105] on p "Email" at bounding box center [993, 109] width 211 height 12
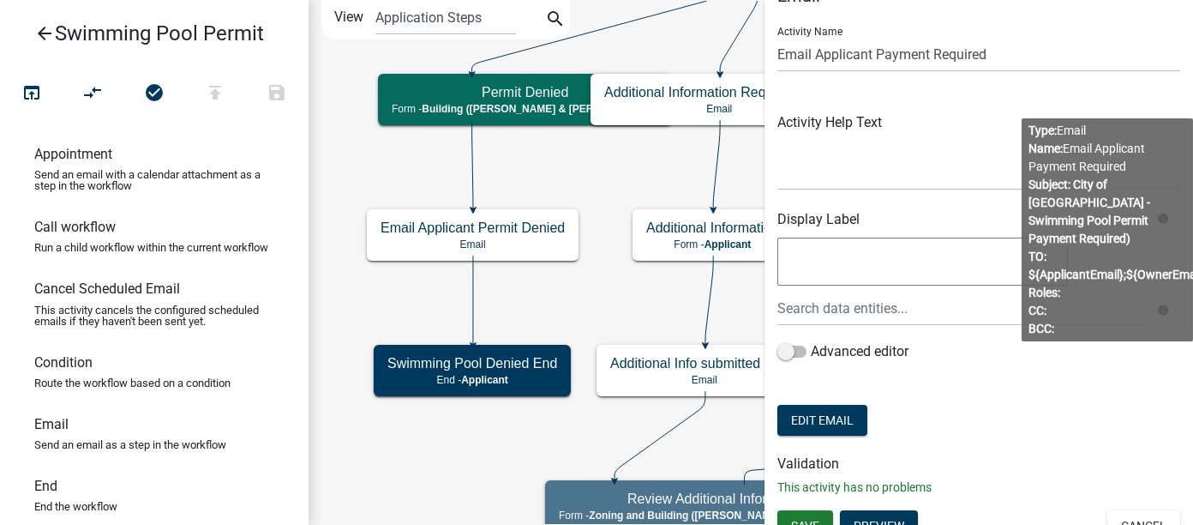
scroll to position [55, 0]
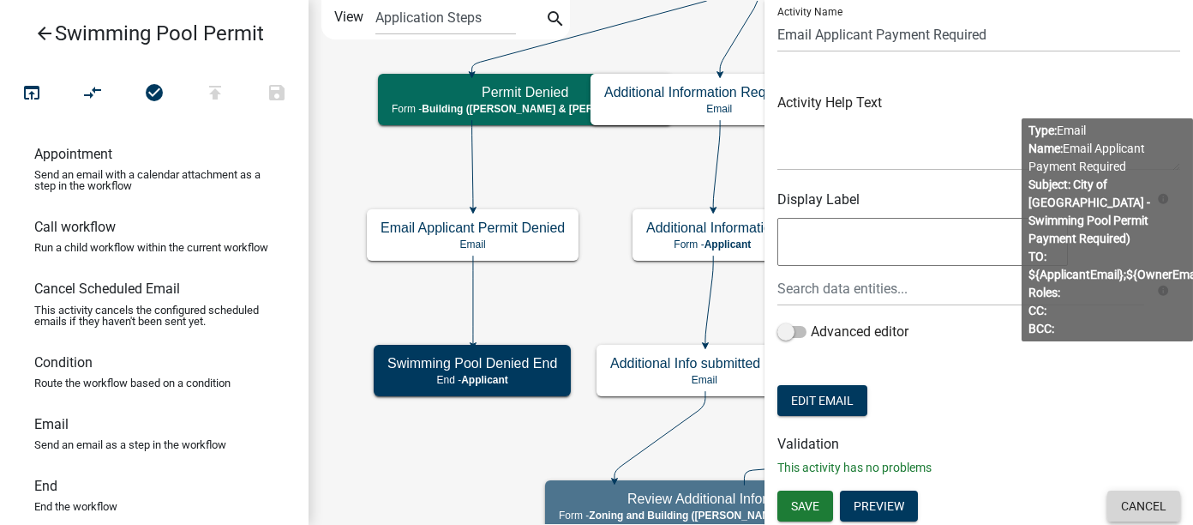
click at [1129, 495] on button "Cancel" at bounding box center [1144, 505] width 73 height 31
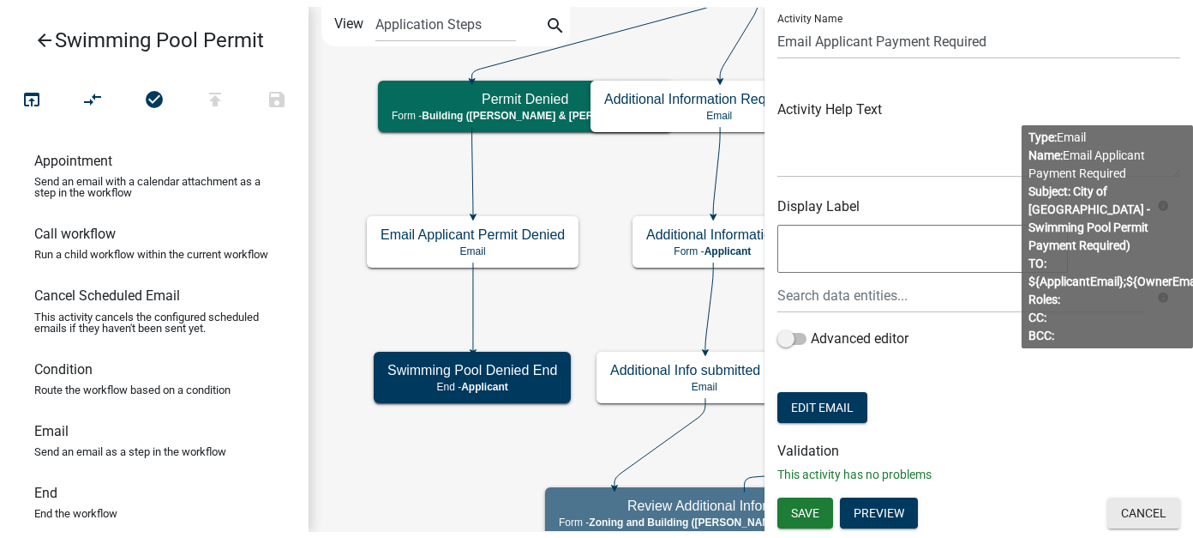
scroll to position [0, 0]
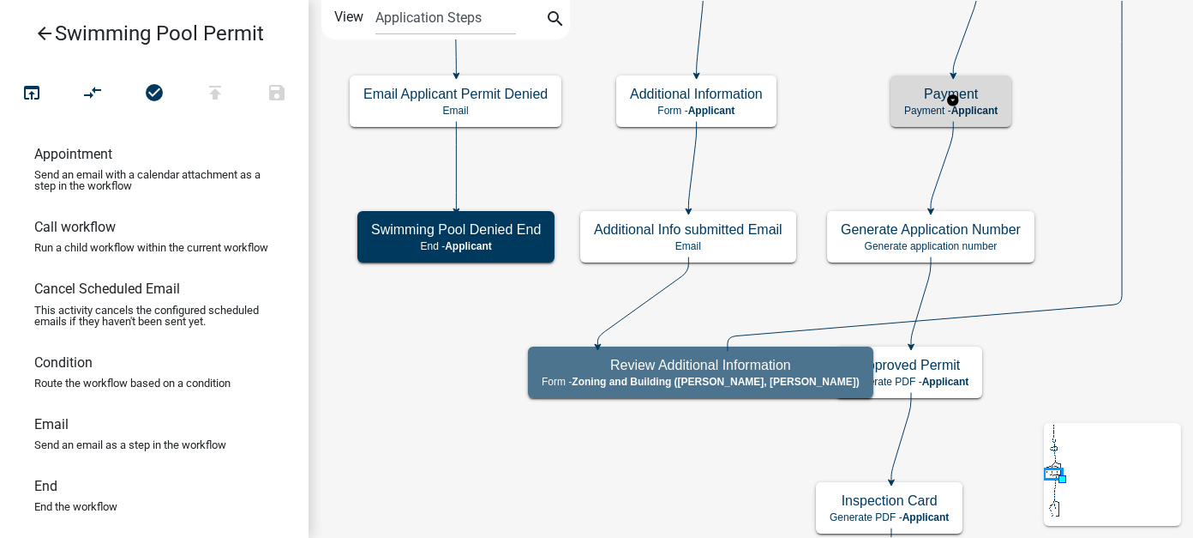
click at [981, 92] on h5 "Payment" at bounding box center [950, 94] width 93 height 16
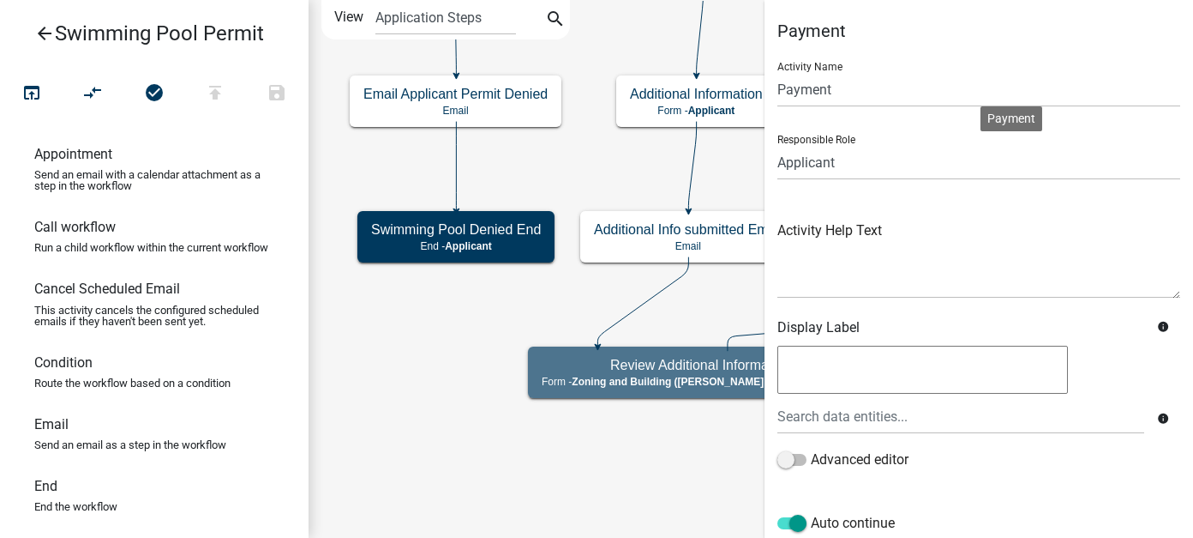
scroll to position [250, 0]
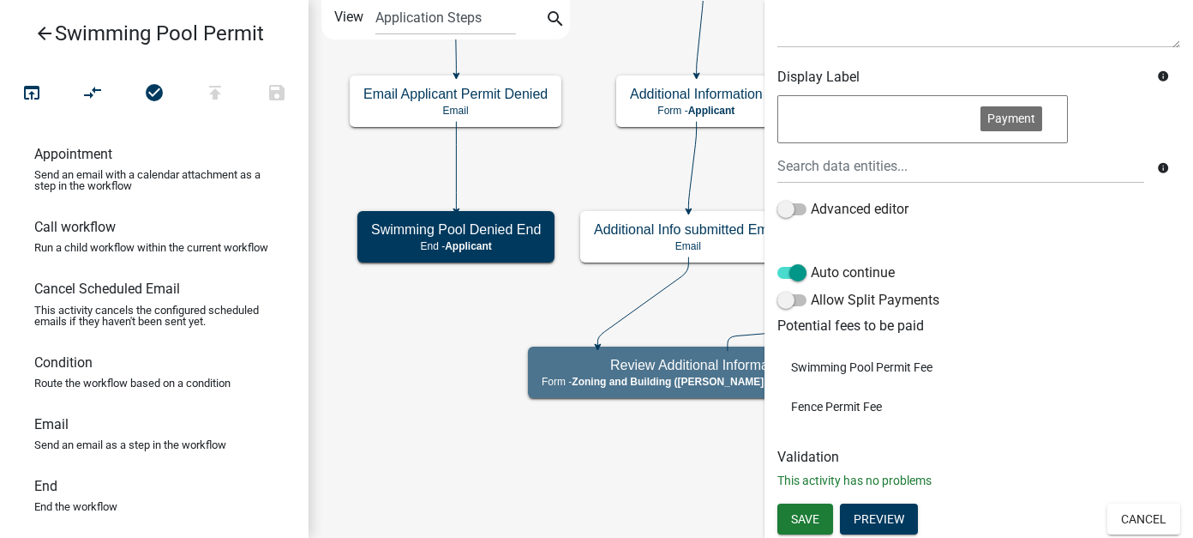
click at [855, 112] on textarea at bounding box center [923, 119] width 291 height 48
click at [1142, 531] on button "Cancel" at bounding box center [1144, 518] width 73 height 31
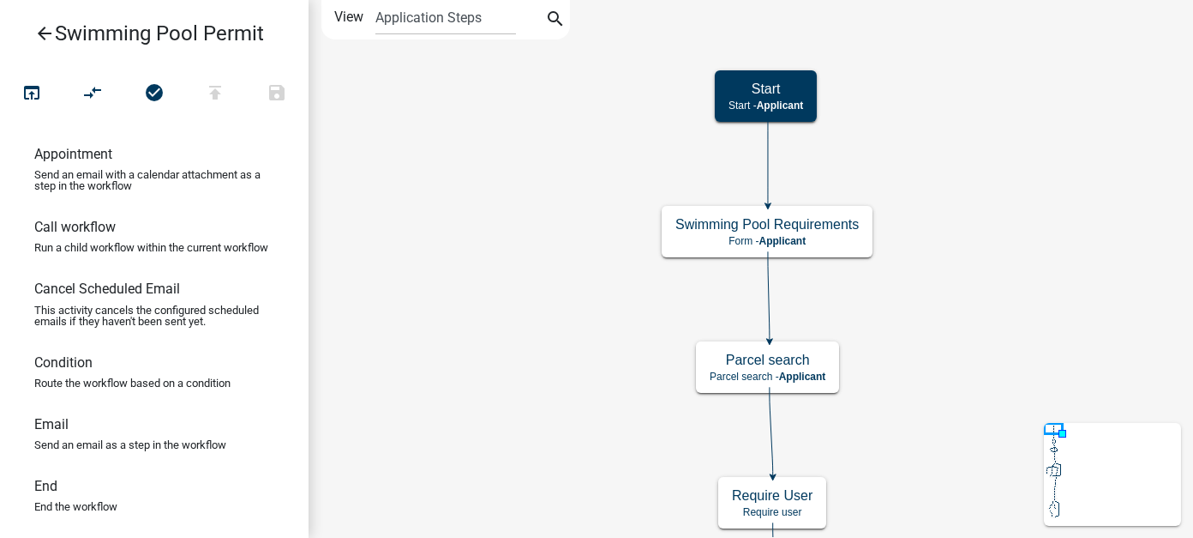
click at [35, 21] on link "arrow_back Swimming Pool Permit" at bounding box center [147, 33] width 267 height 39
click at [39, 31] on icon "arrow_back" at bounding box center [44, 35] width 21 height 24
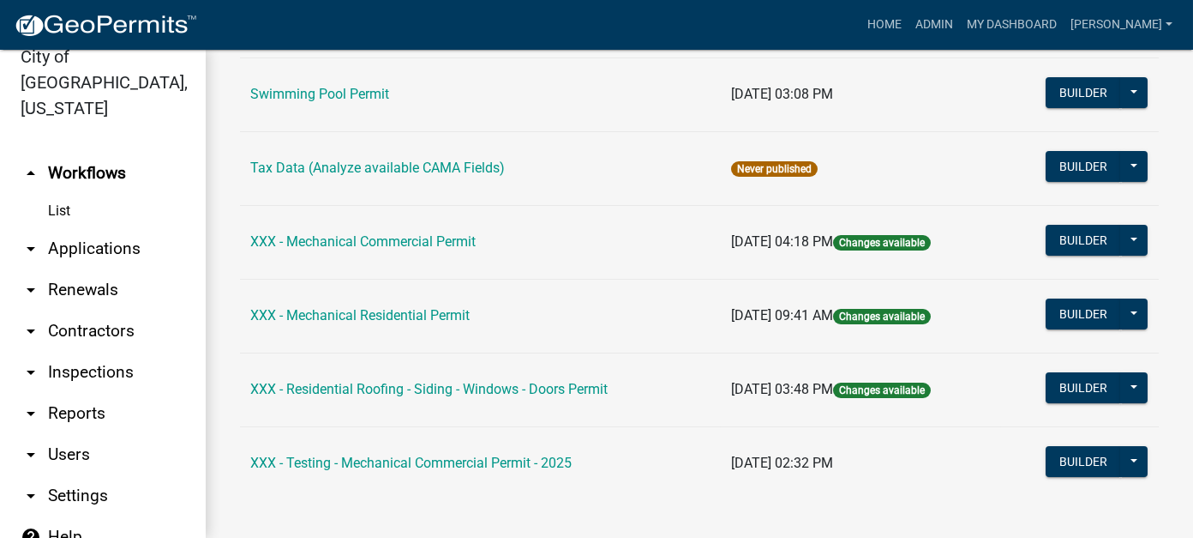
scroll to position [1788, 0]
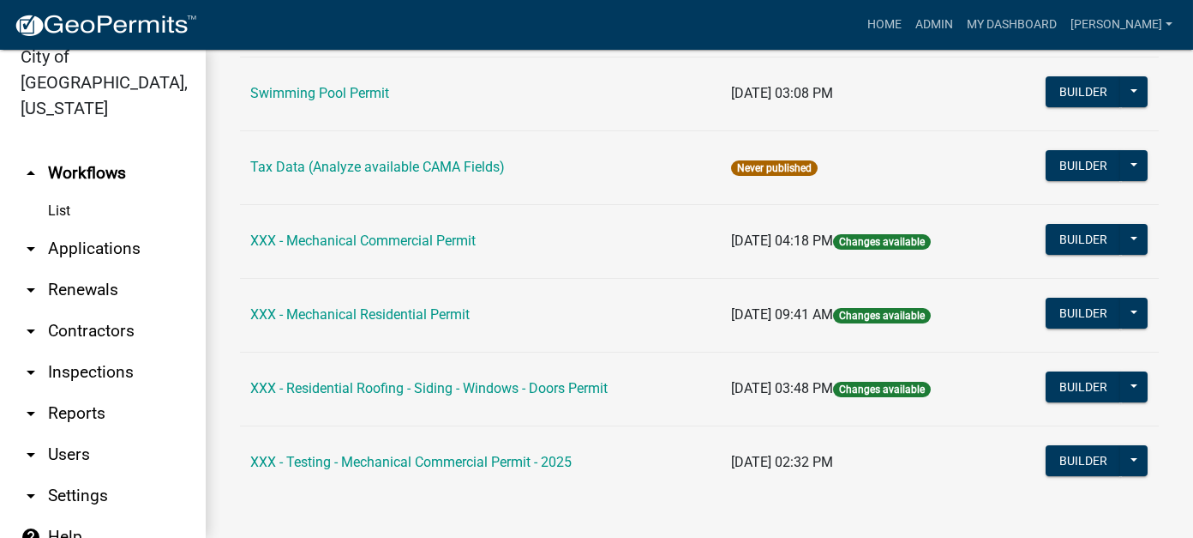
click at [61, 194] on link "List" at bounding box center [103, 211] width 206 height 34
click at [103, 475] on link "arrow_drop_down Settings" at bounding box center [103, 495] width 206 height 41
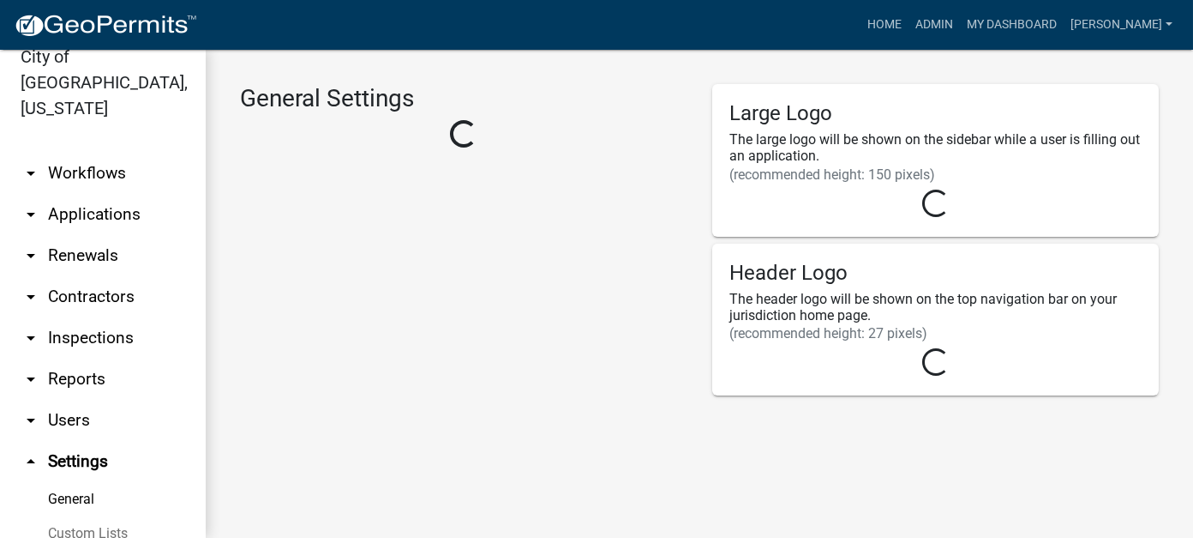
select select "MN"
select select "Central Standard Time"
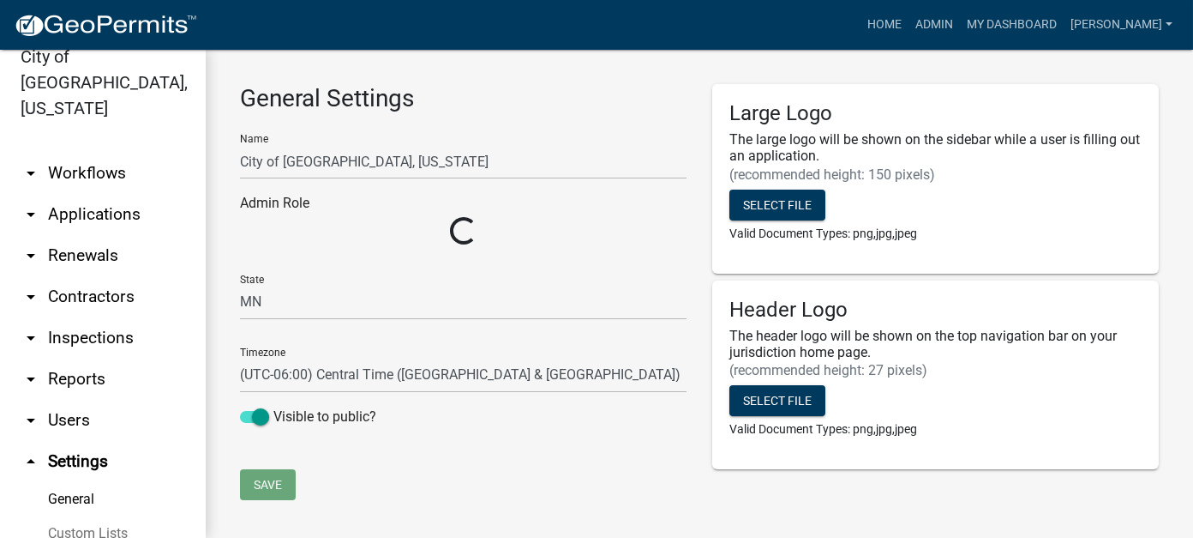
select select "2a8d2813-429b-4053-9d45-3691f4ce4985"
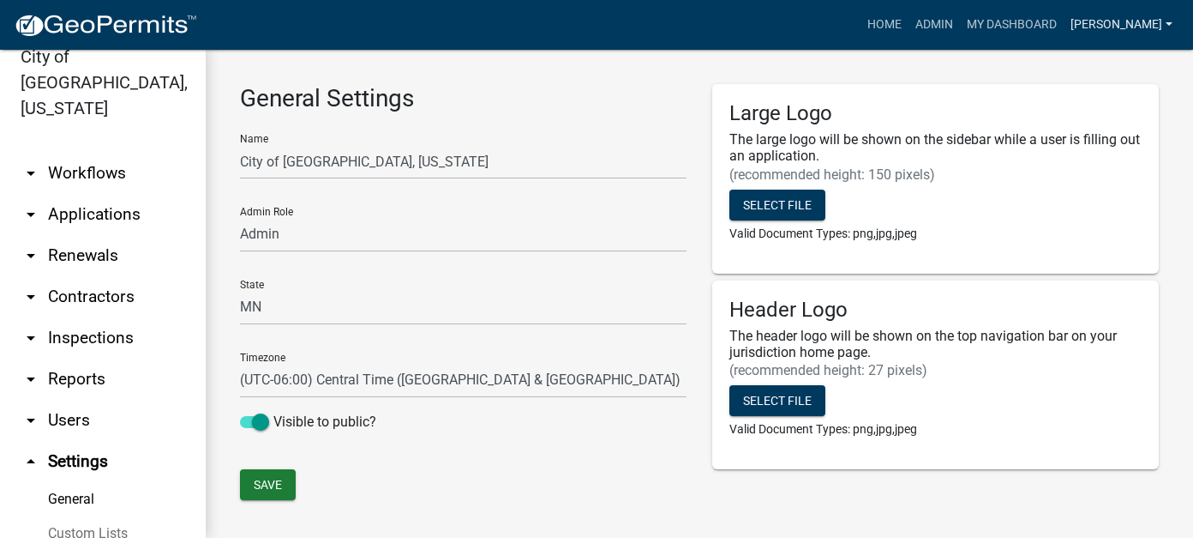
click at [1134, 24] on link "[PERSON_NAME]" at bounding box center [1122, 25] width 116 height 33
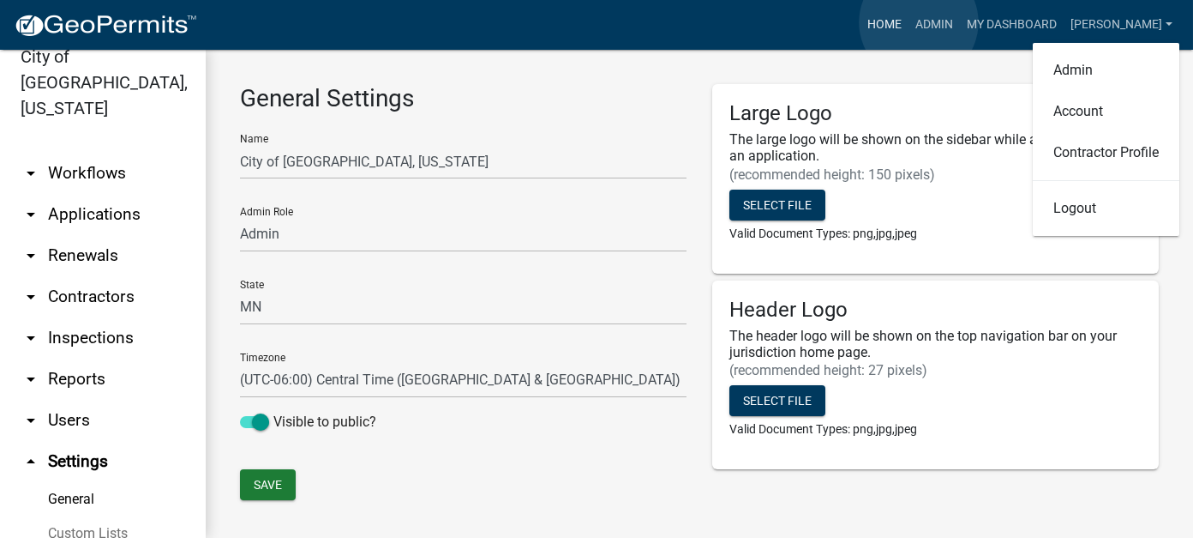
click at [909, 22] on link "Home" at bounding box center [885, 25] width 48 height 33
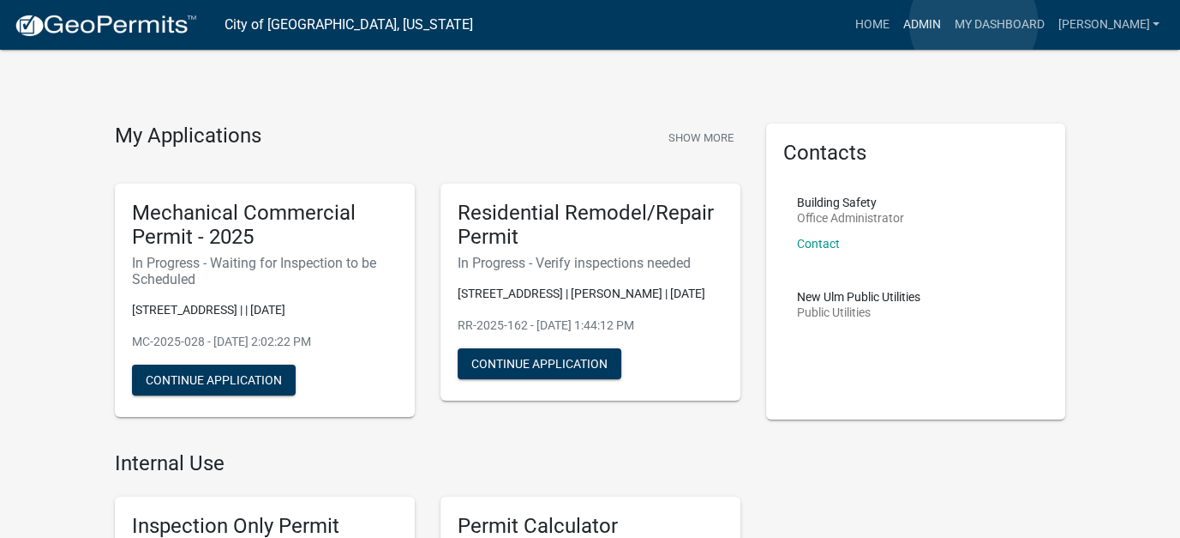
click at [947, 23] on link "Admin" at bounding box center [921, 25] width 51 height 33
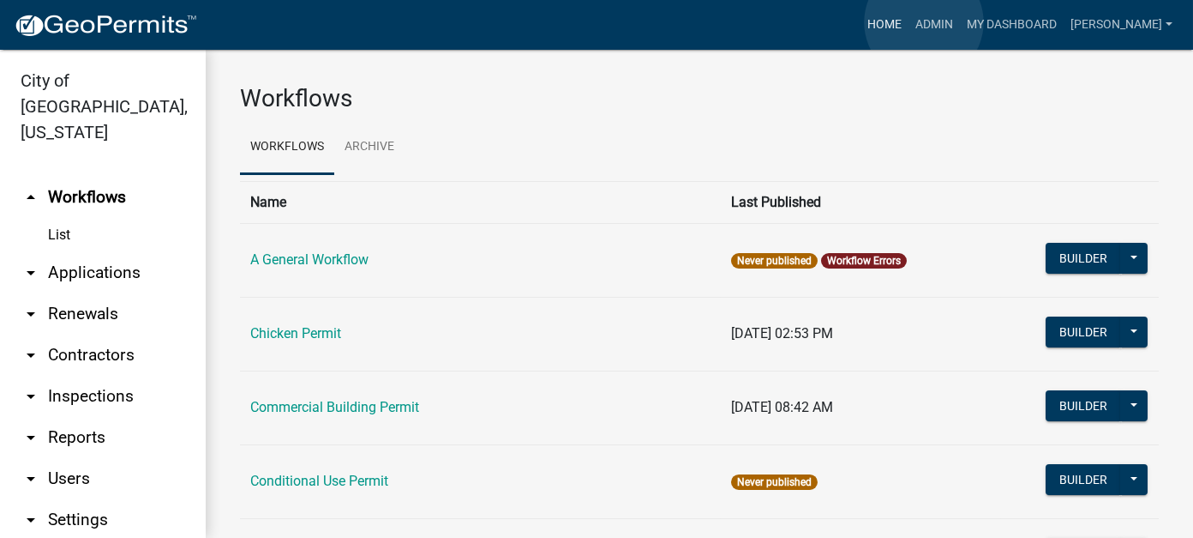
click at [909, 22] on link "Home" at bounding box center [885, 25] width 48 height 33
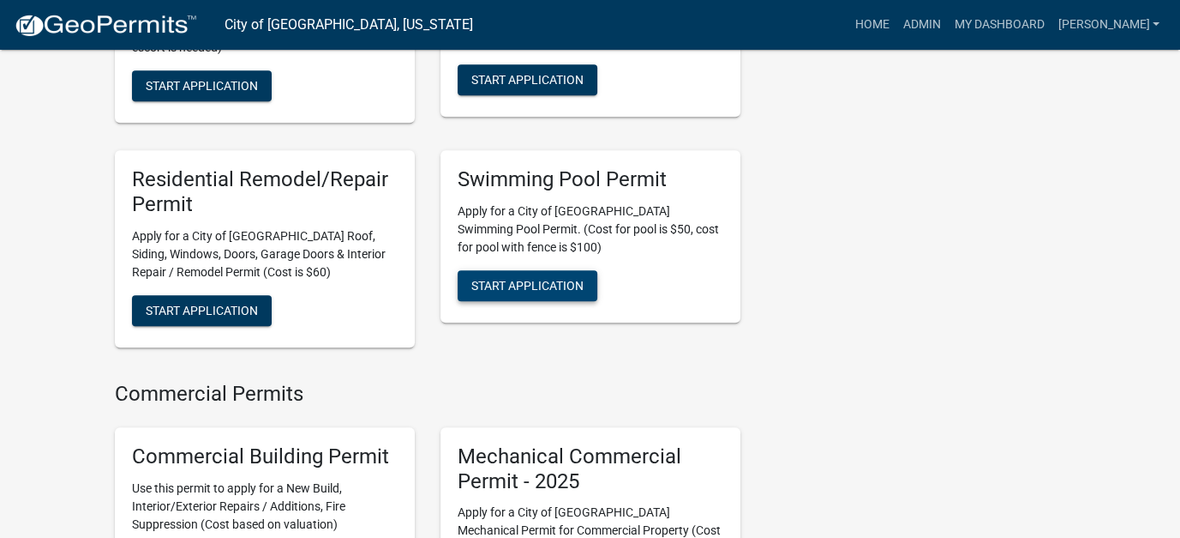
scroll to position [1200, 0]
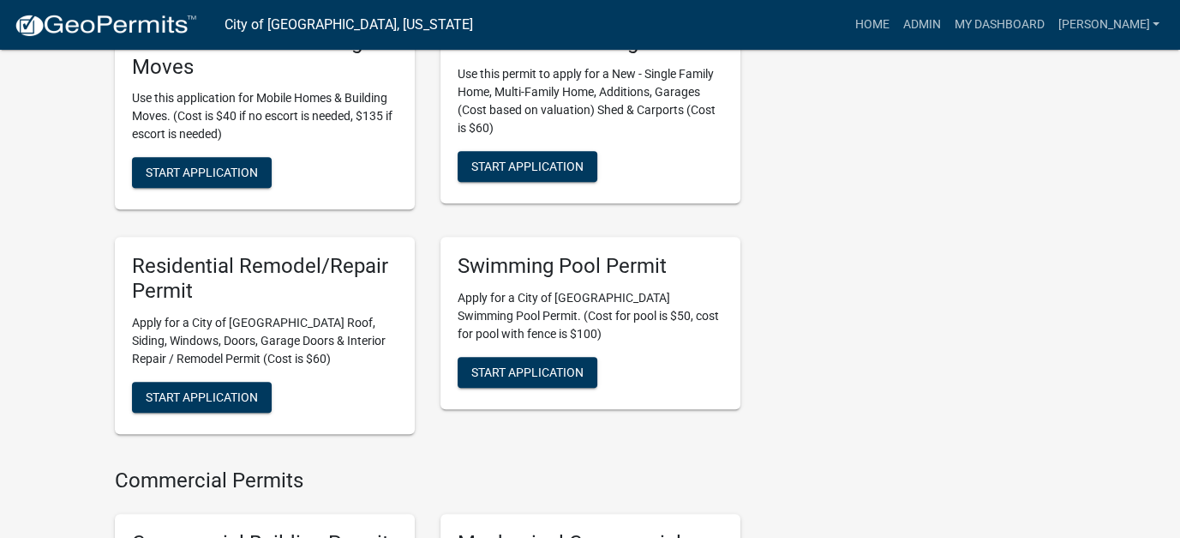
click at [552, 255] on h5 "Swimming Pool Permit" at bounding box center [591, 266] width 266 height 25
click at [556, 254] on h5 "Swimming Pool Permit" at bounding box center [591, 266] width 266 height 25
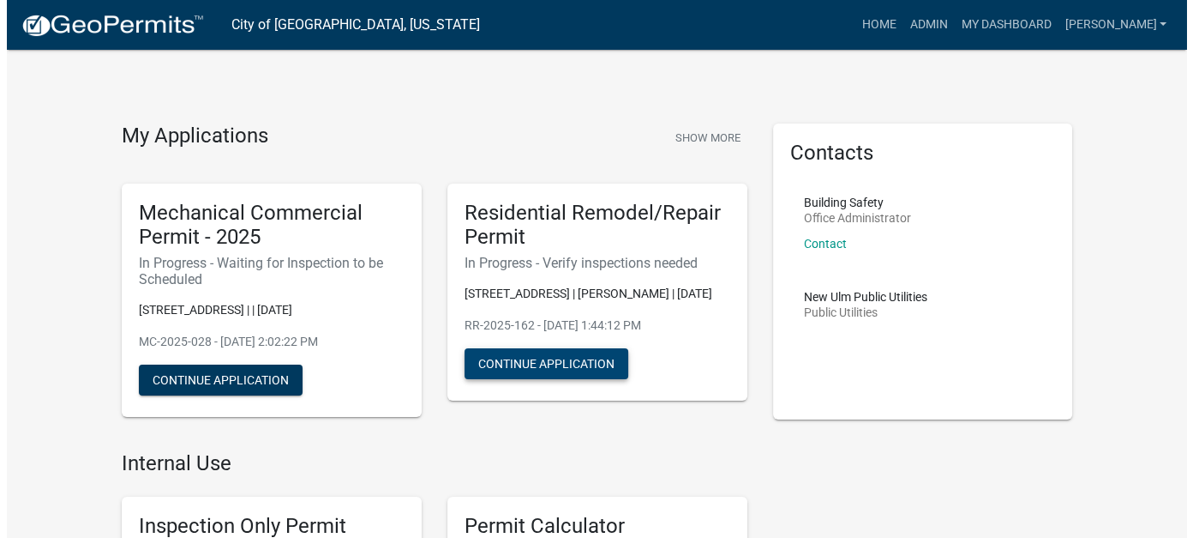
scroll to position [0, 0]
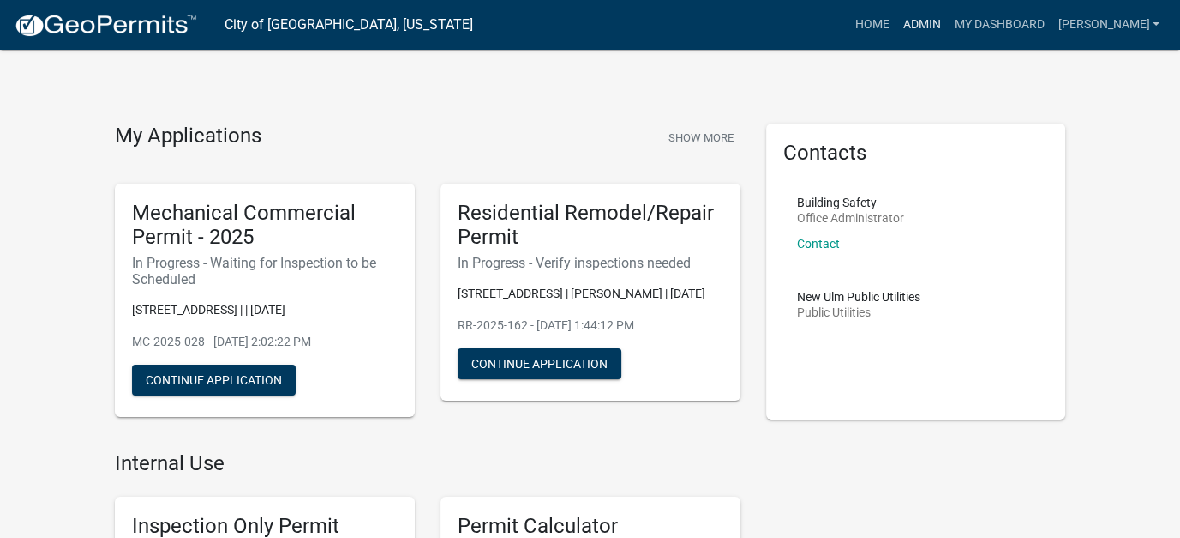
click at [947, 21] on link "Admin" at bounding box center [921, 25] width 51 height 33
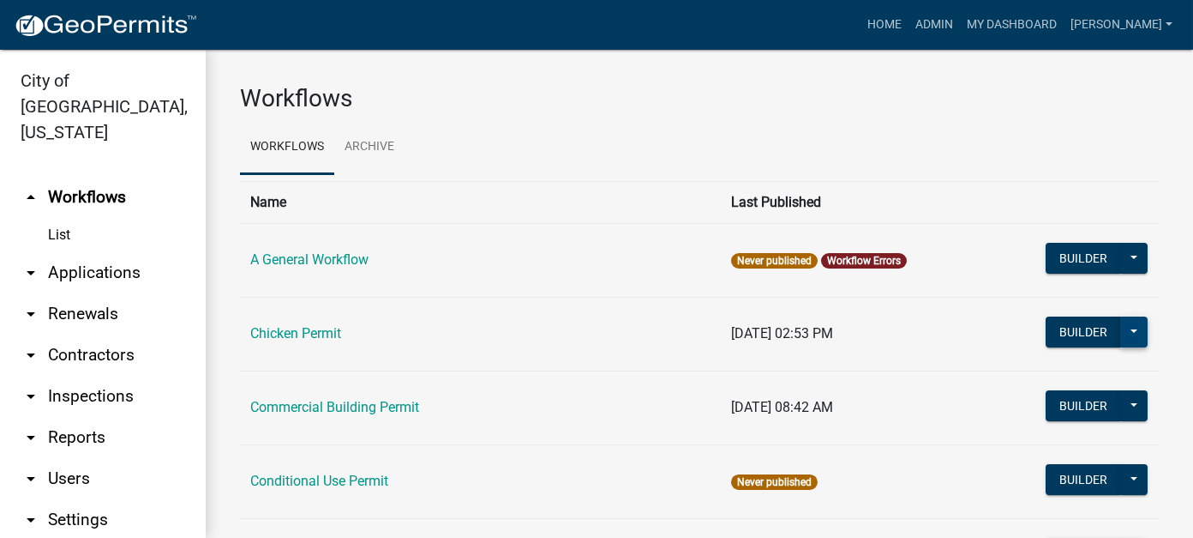
click at [1129, 333] on button at bounding box center [1133, 331] width 27 height 31
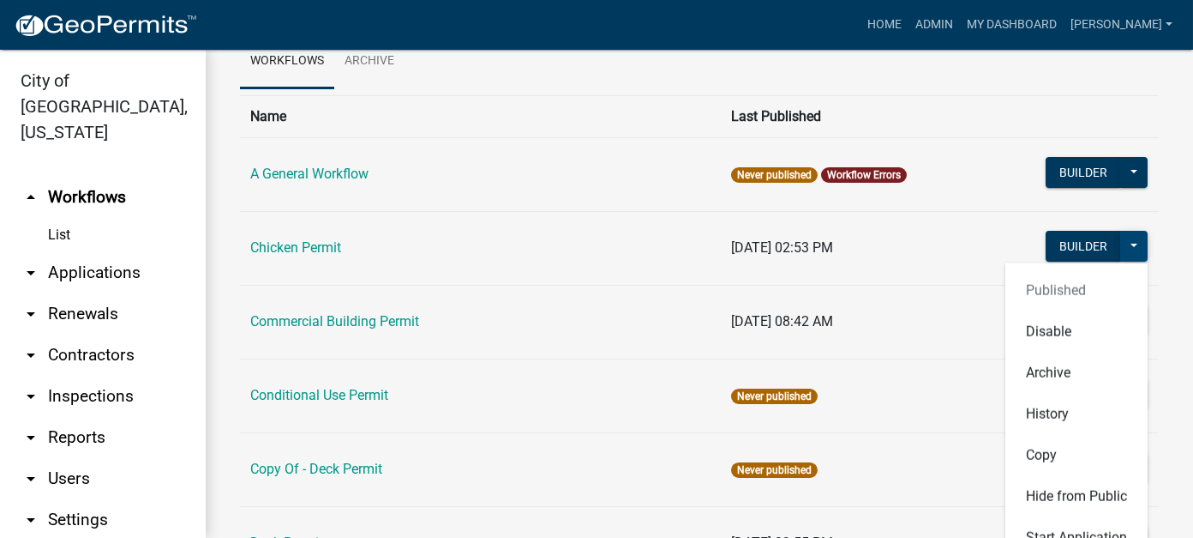
scroll to position [171, 0]
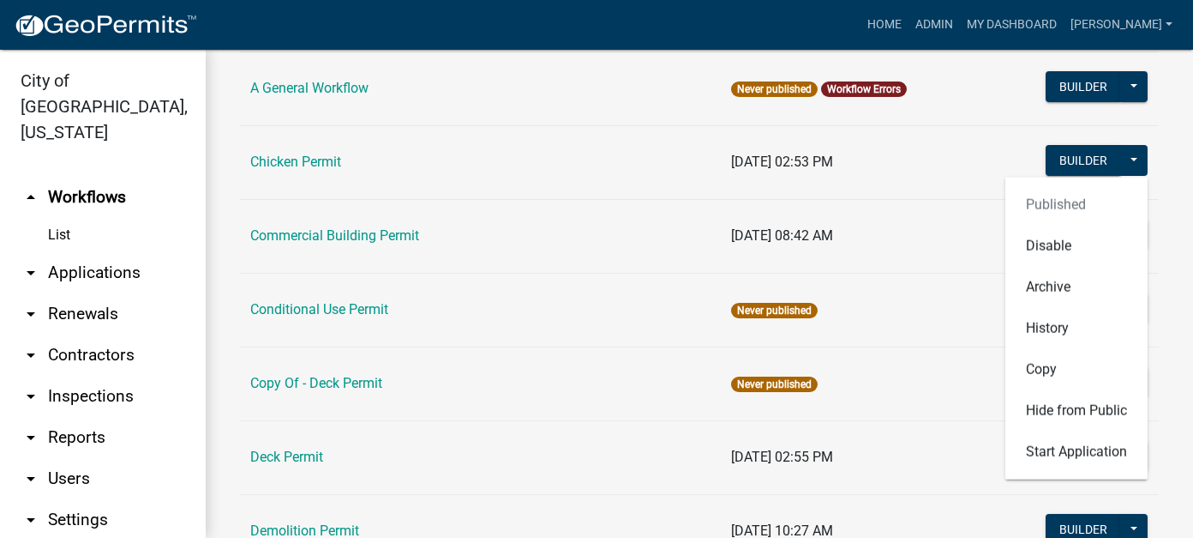
click at [502, 90] on td "A General Workflow" at bounding box center [480, 88] width 481 height 74
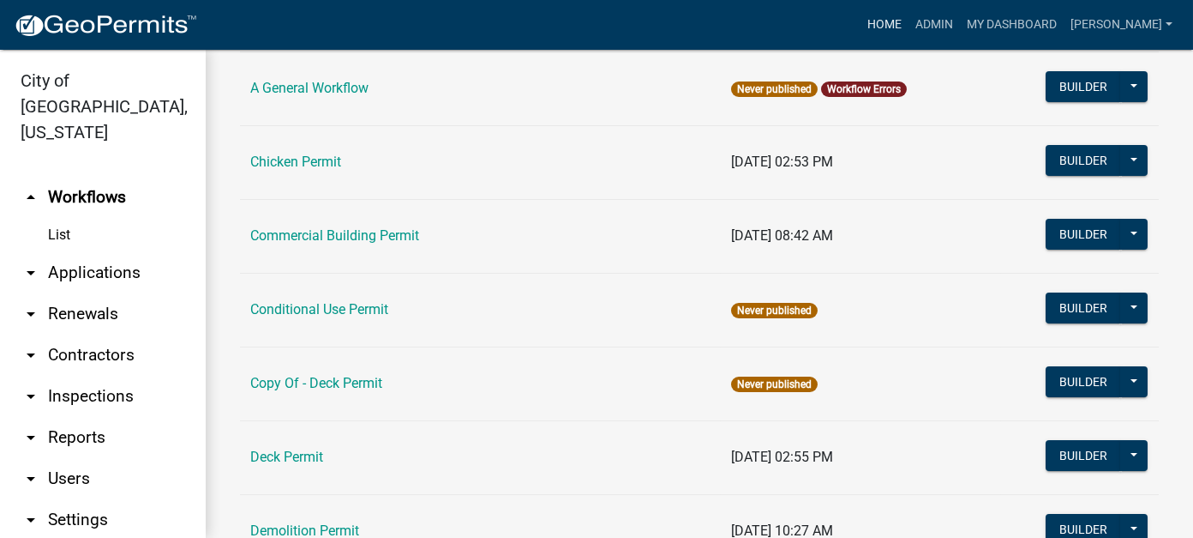
click at [909, 25] on link "Home" at bounding box center [885, 25] width 48 height 33
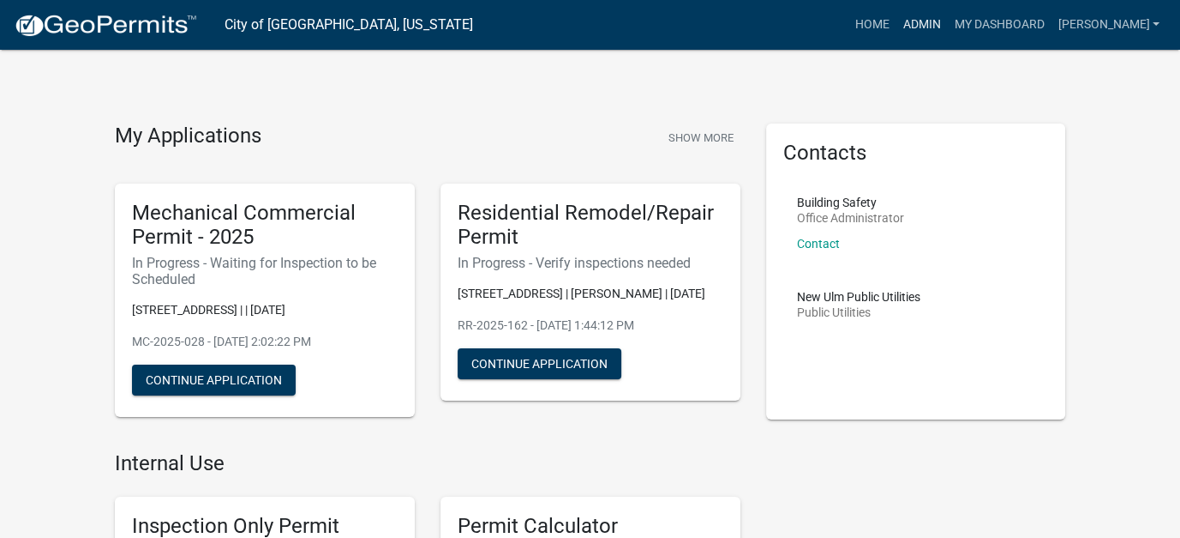
click at [947, 23] on link "Admin" at bounding box center [921, 25] width 51 height 33
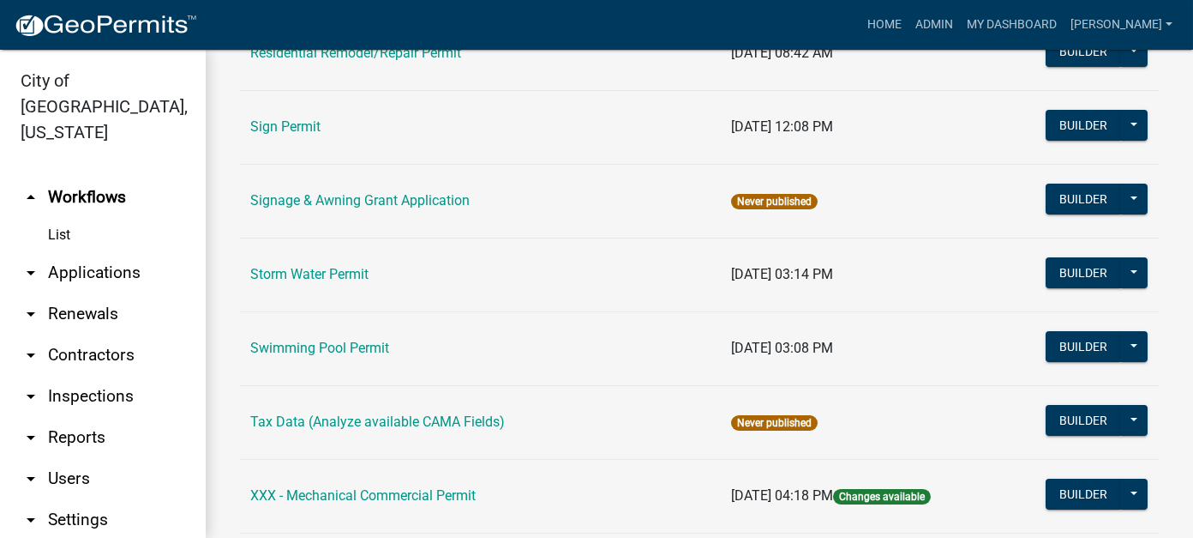
scroll to position [1543, 0]
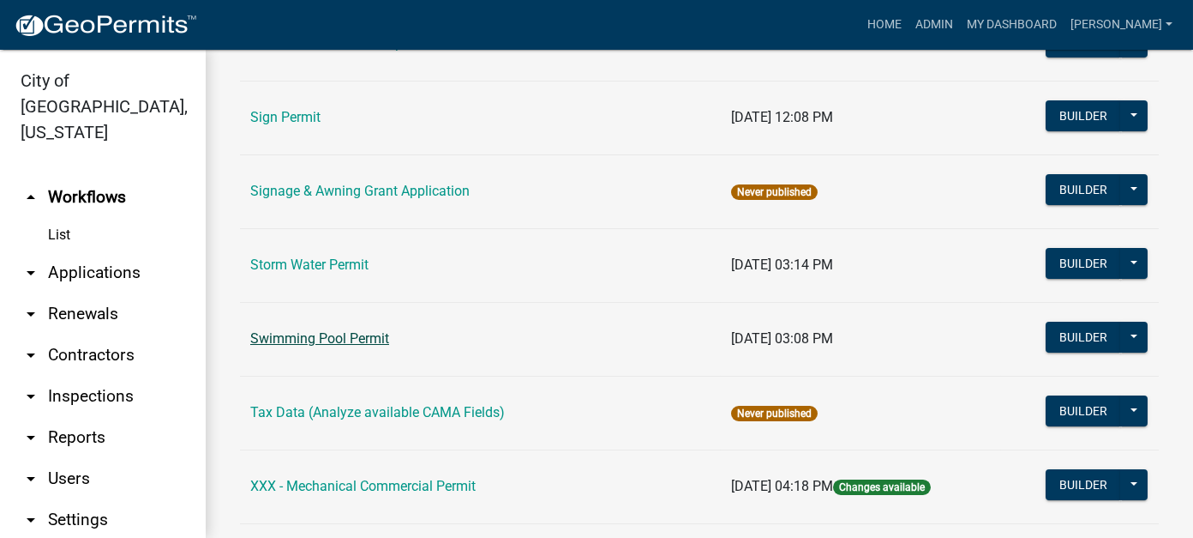
click at [340, 333] on link "Swimming Pool Permit" at bounding box center [319, 338] width 139 height 16
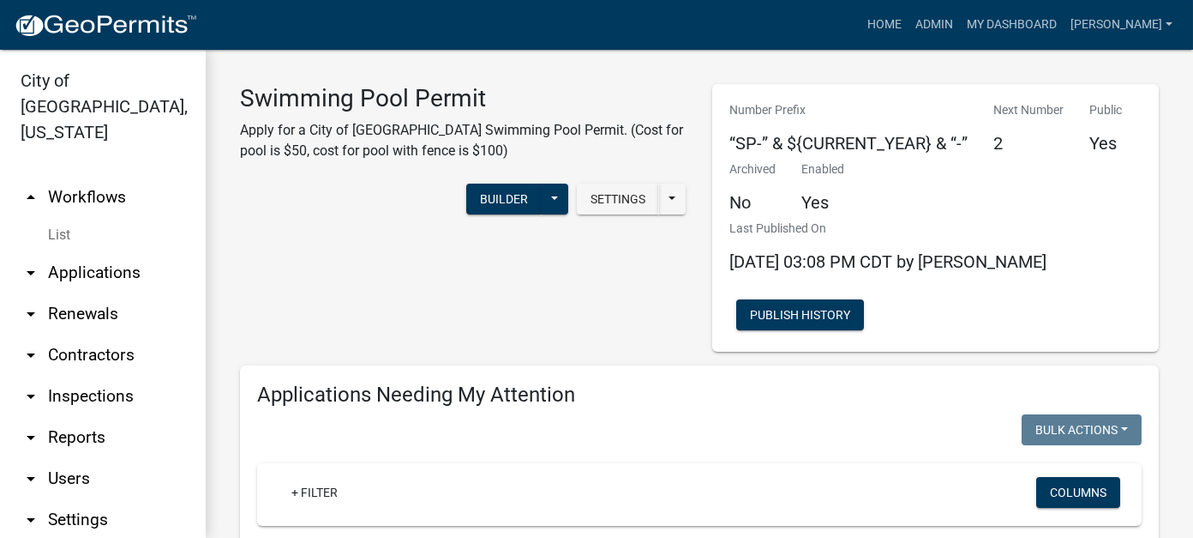
click at [434, 99] on h3 "Swimming Pool Permit" at bounding box center [463, 98] width 447 height 29
click at [618, 195] on button "Settings" at bounding box center [618, 198] width 82 height 31
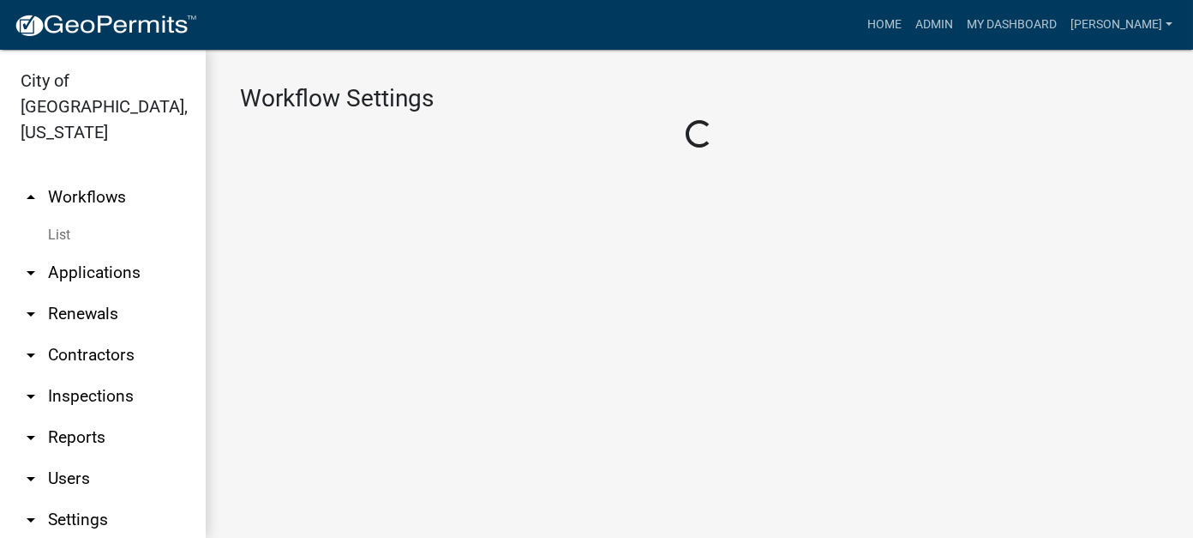
select select "1"
select select "2fdccdfa-7728-4211-88ce-e4301666c427"
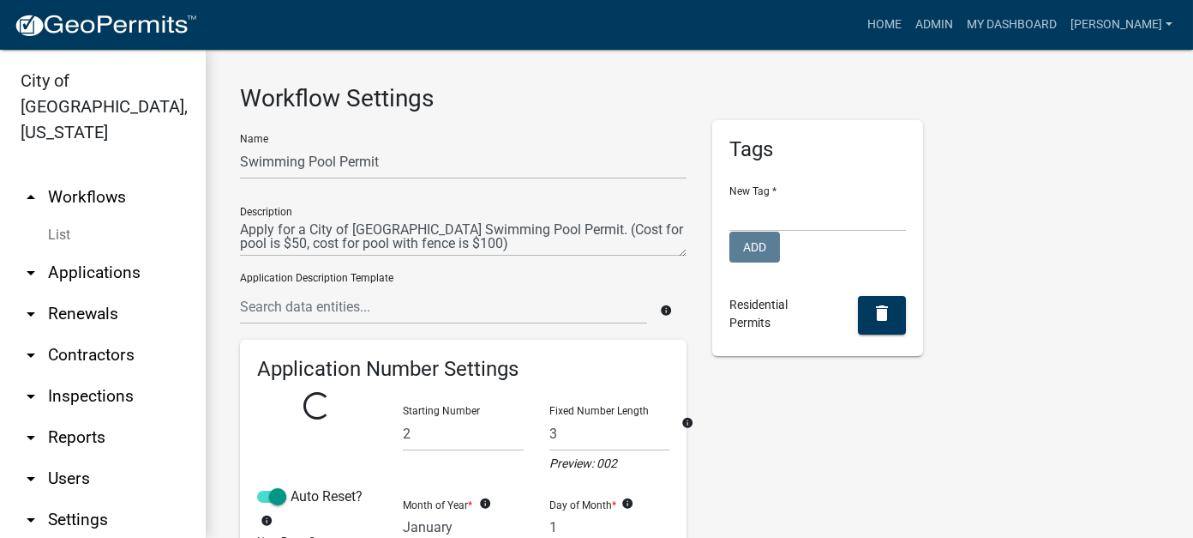
select select
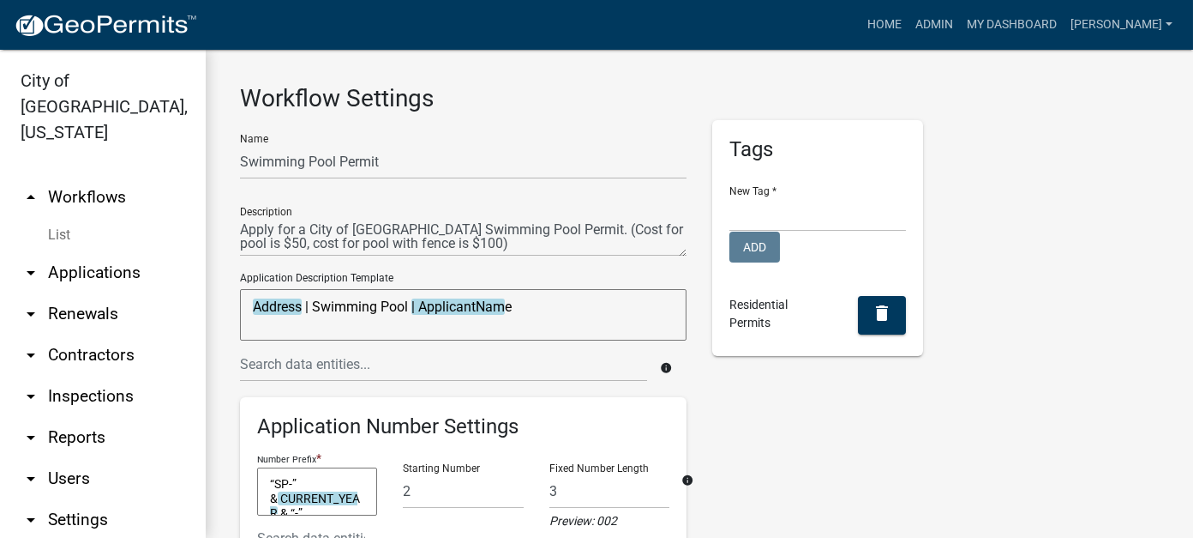
click at [55, 218] on link "List" at bounding box center [103, 235] width 206 height 34
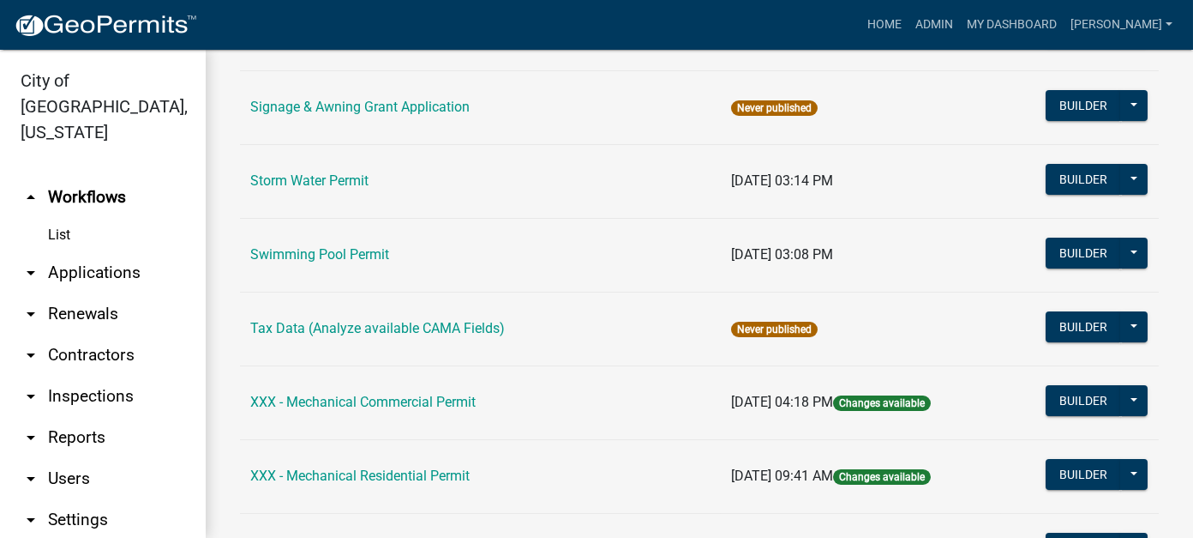
scroll to position [1629, 0]
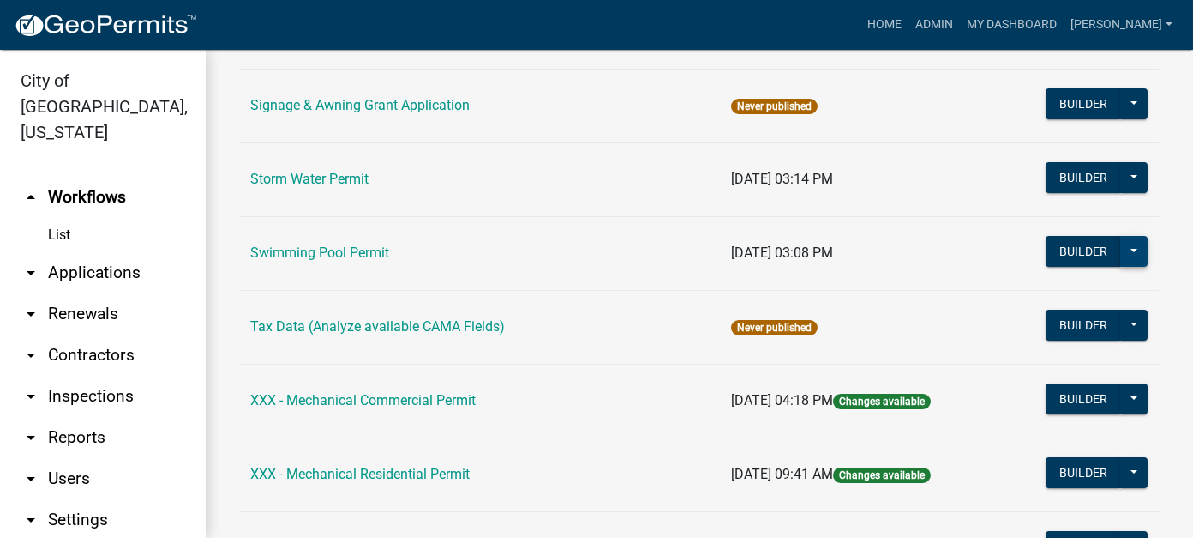
click at [1123, 243] on button at bounding box center [1133, 251] width 27 height 31
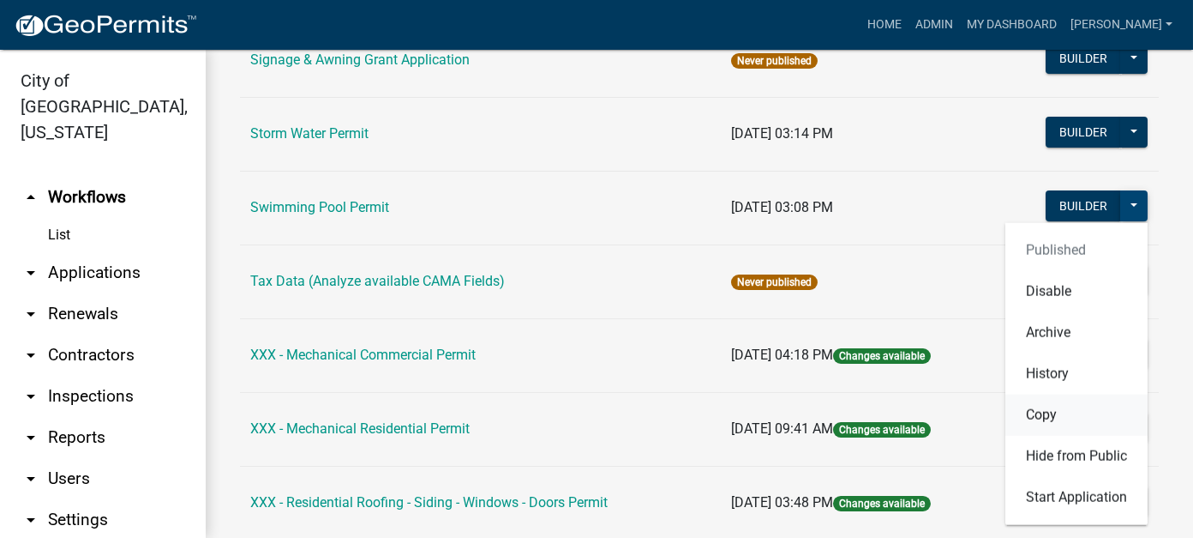
scroll to position [1715, 0]
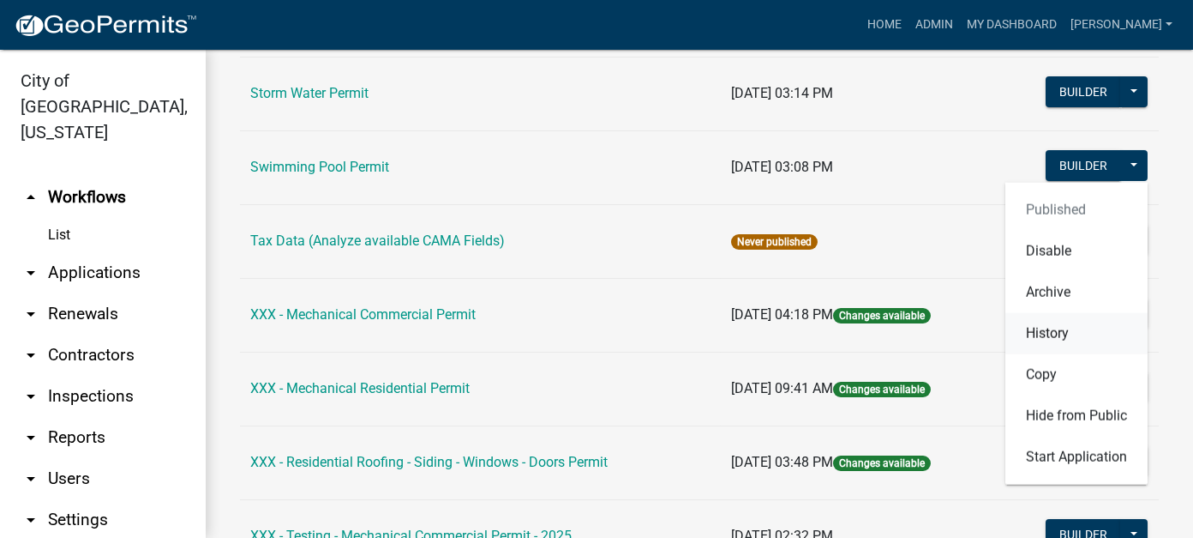
click at [1051, 320] on button "History" at bounding box center [1077, 333] width 142 height 41
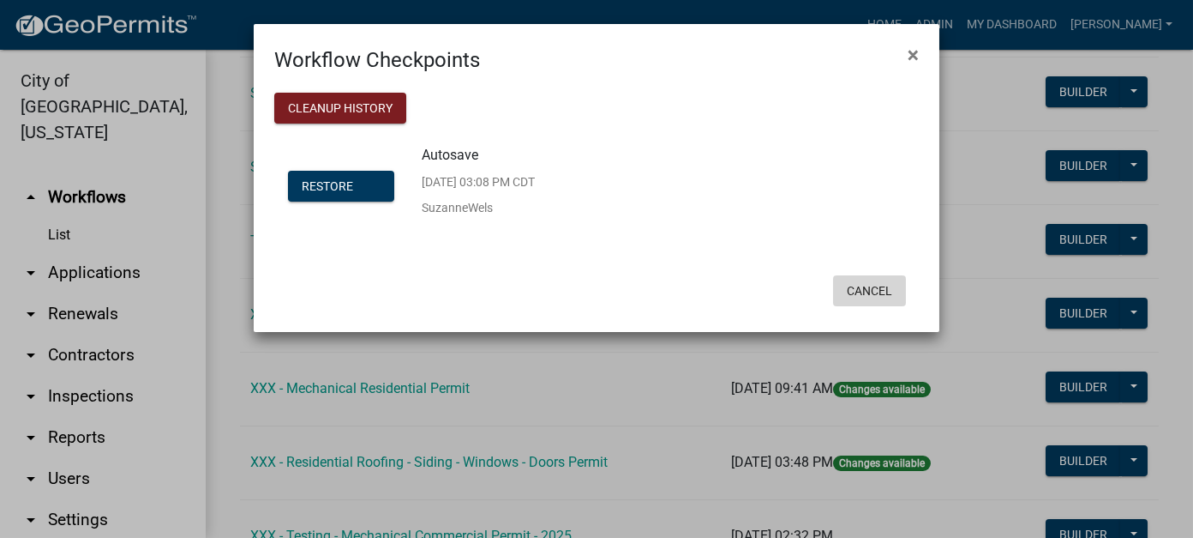
click at [884, 291] on button "Cancel" at bounding box center [869, 290] width 73 height 31
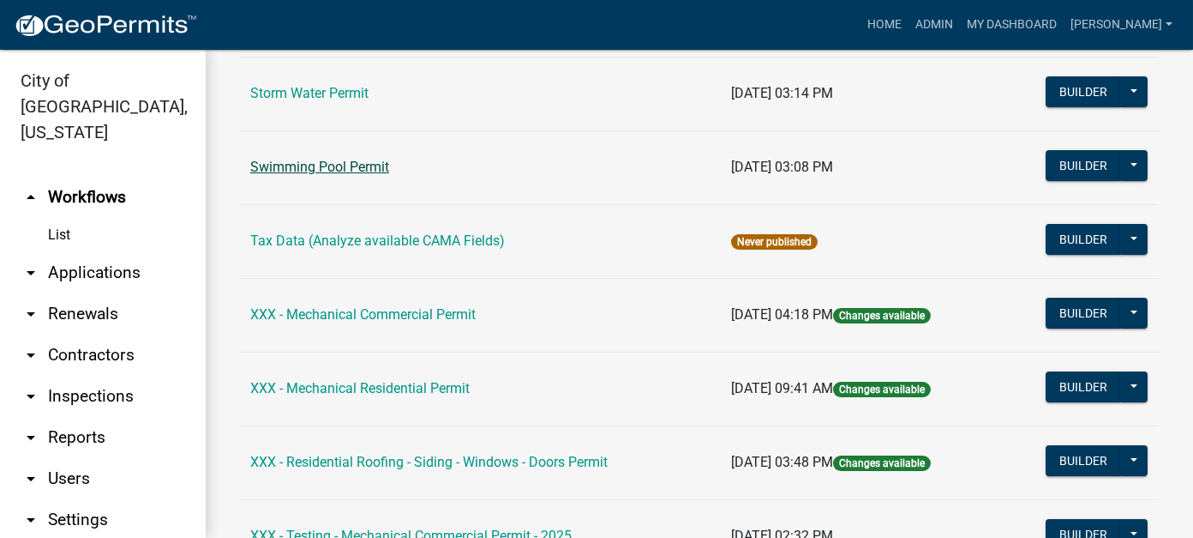
click at [285, 159] on link "Swimming Pool Permit" at bounding box center [319, 167] width 139 height 16
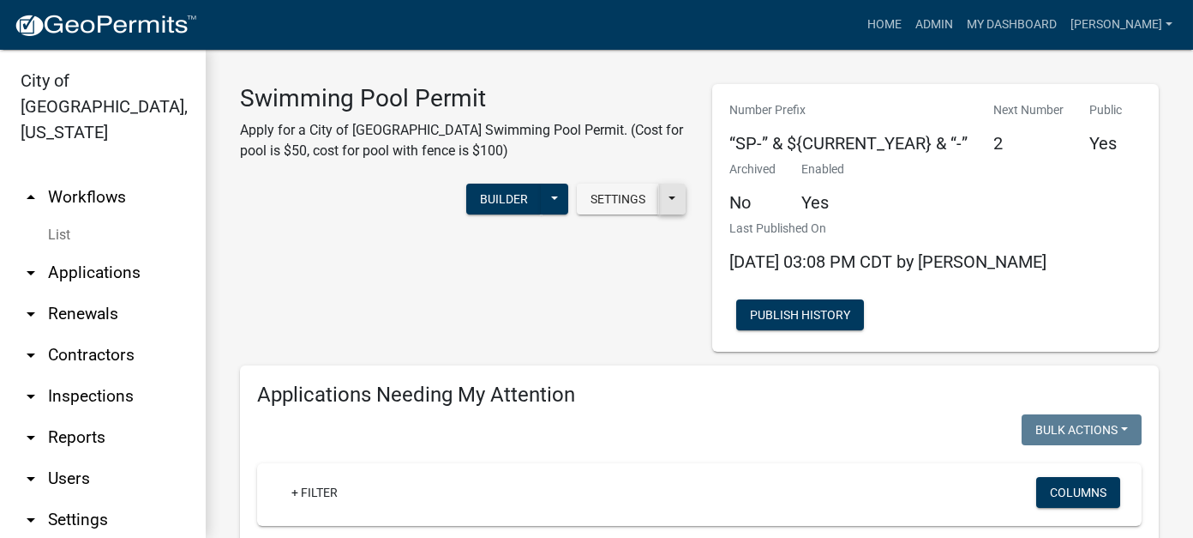
click at [664, 201] on button at bounding box center [671, 198] width 27 height 31
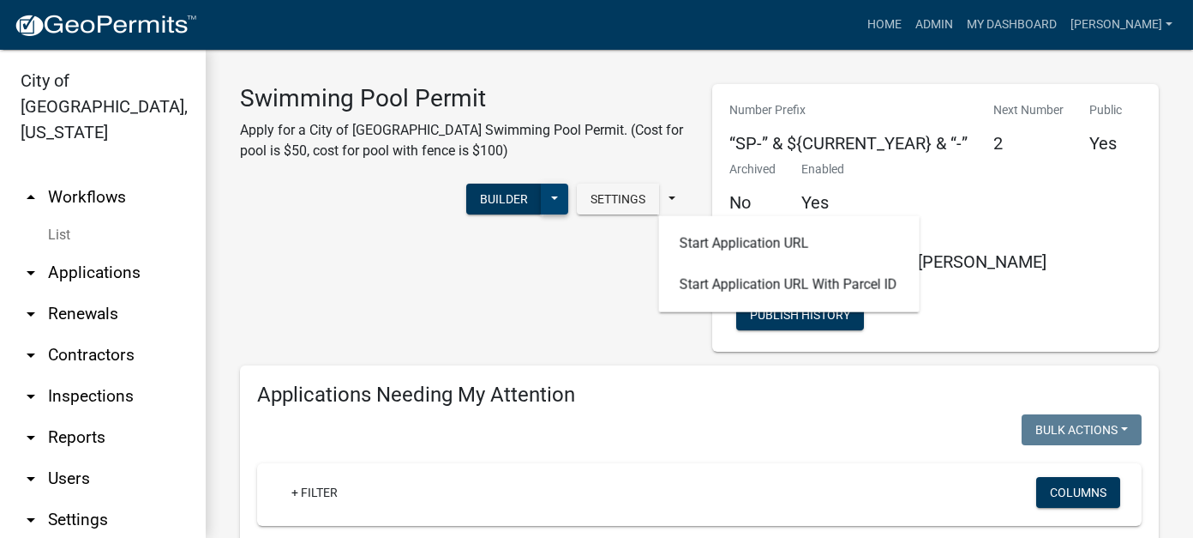
click at [550, 198] on button at bounding box center [554, 198] width 27 height 31
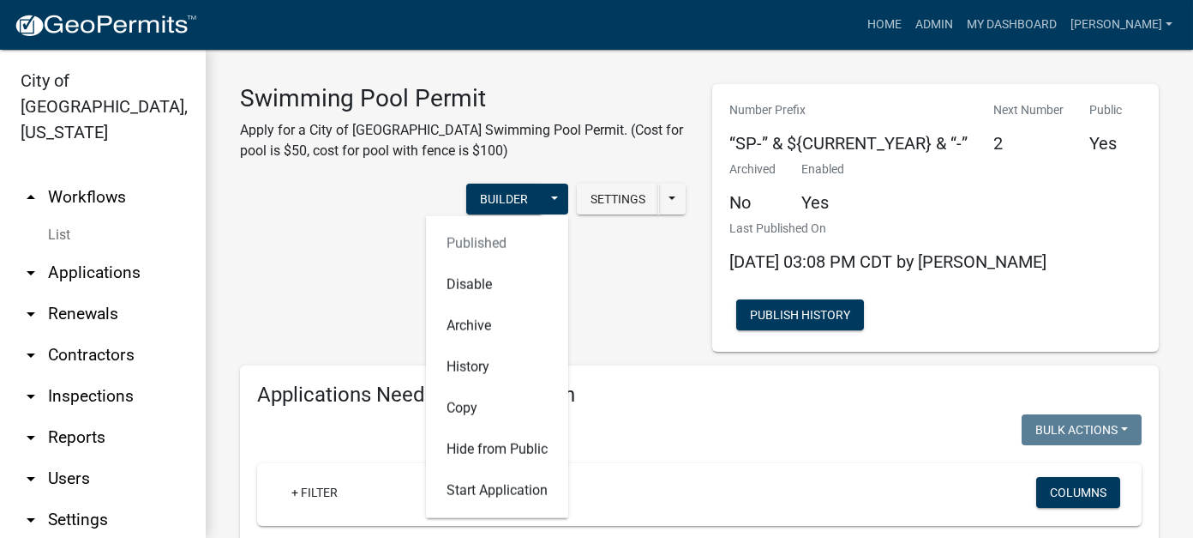
click at [595, 264] on div "Swimming Pool Permit Apply for a City of New Ulm Swimming Pool Permit. (Cost fo…" at bounding box center [463, 217] width 472 height 267
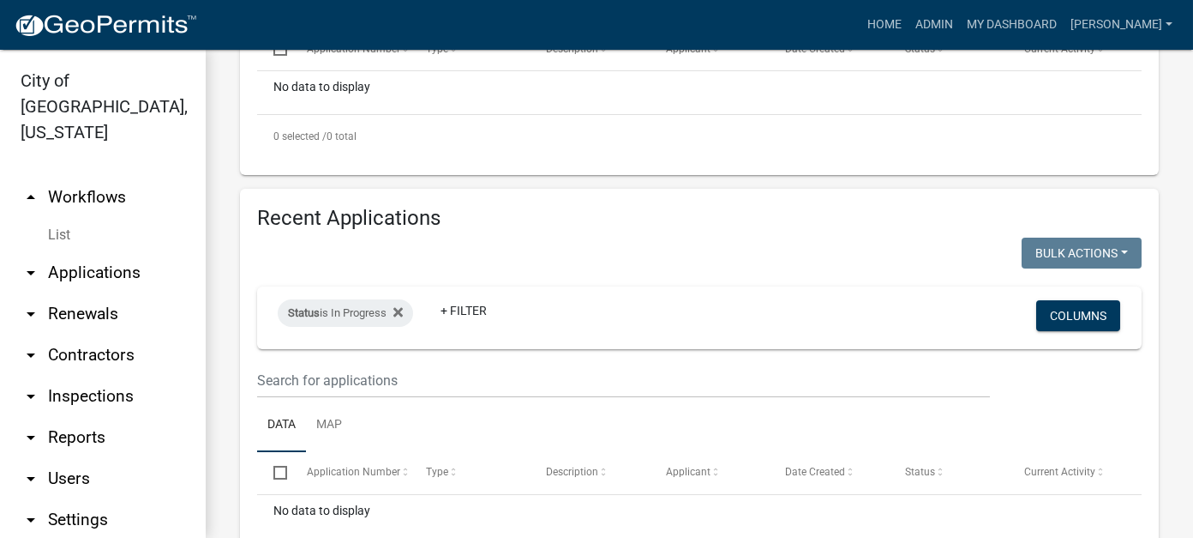
scroll to position [694, 0]
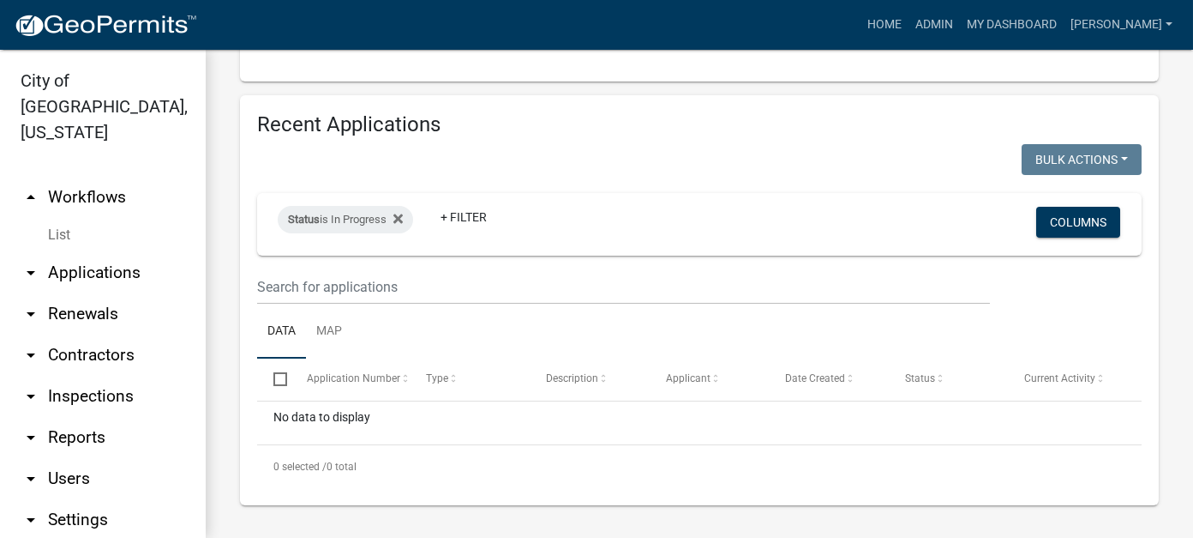
click at [93, 500] on link "arrow_drop_down Settings" at bounding box center [103, 519] width 206 height 41
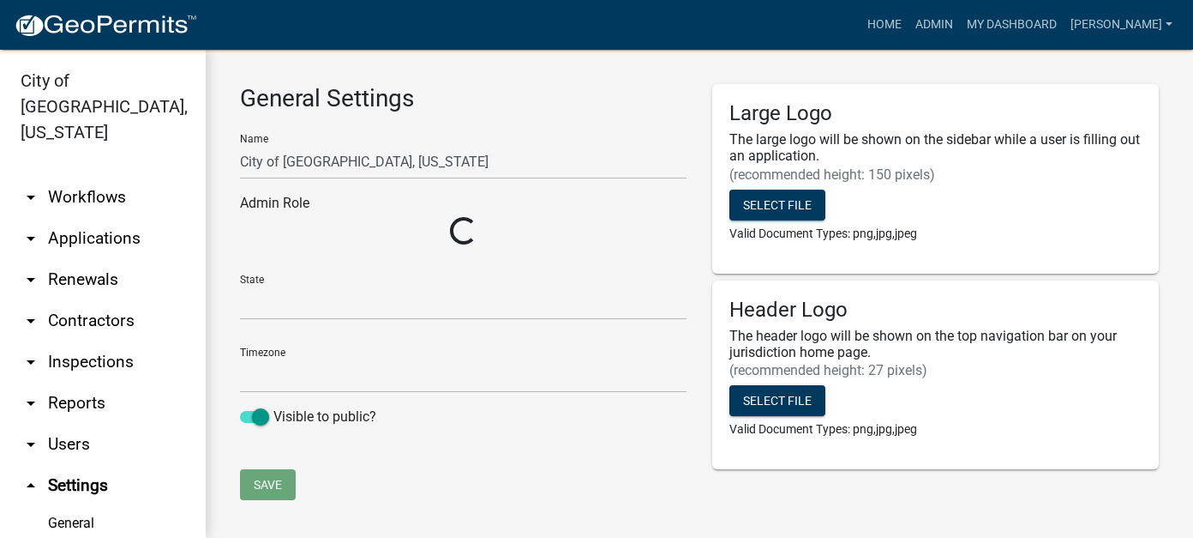
select select "MN"
select select "Central Standard Time"
select select "2a8d2813-429b-4053-9d45-3691f4ce4985"
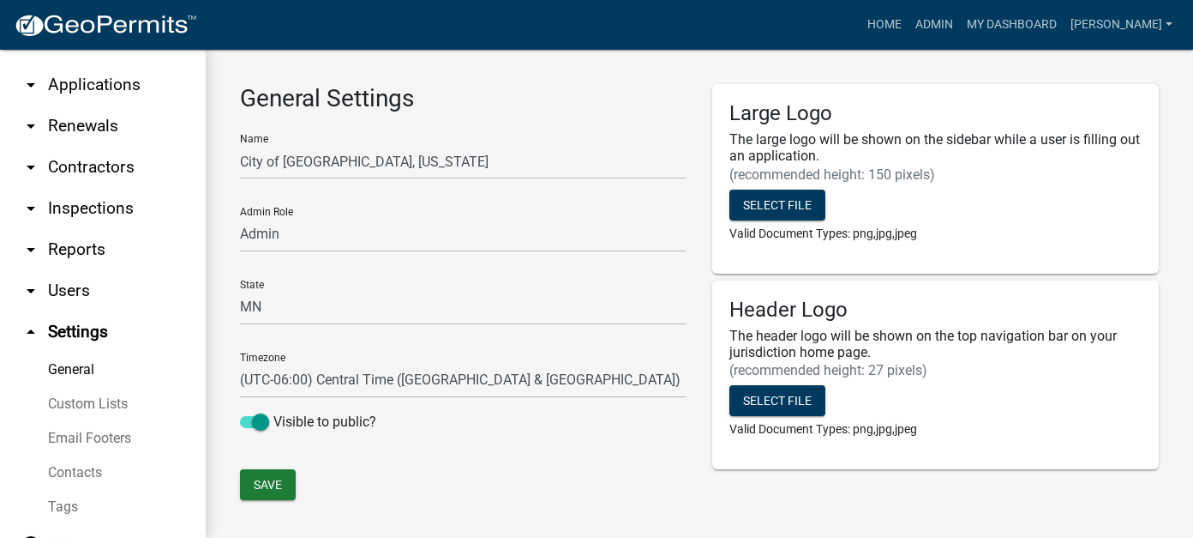
scroll to position [162, 0]
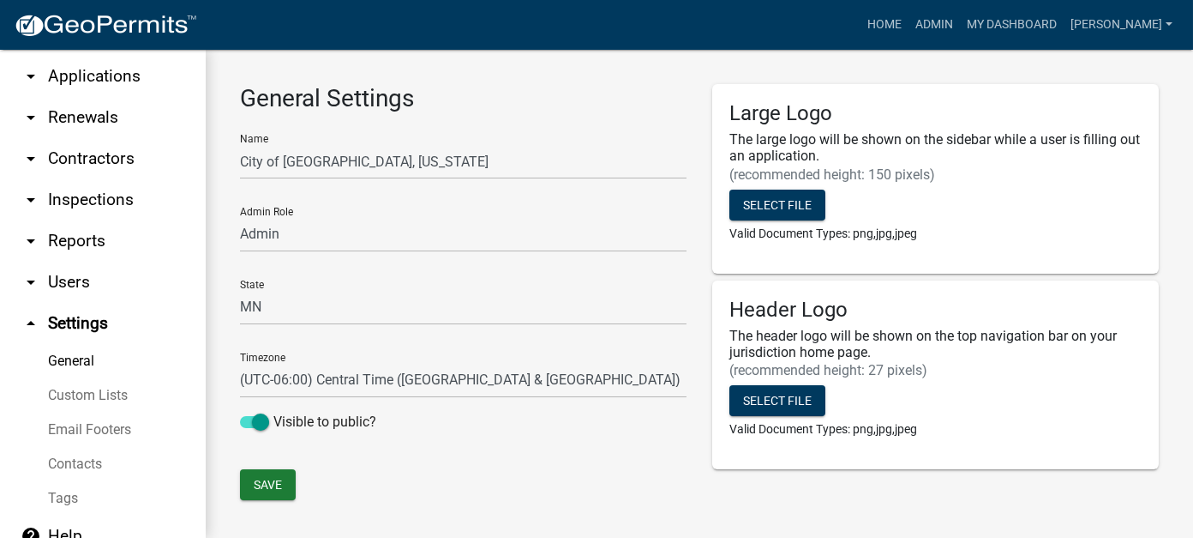
click at [87, 344] on link "General" at bounding box center [103, 361] width 206 height 34
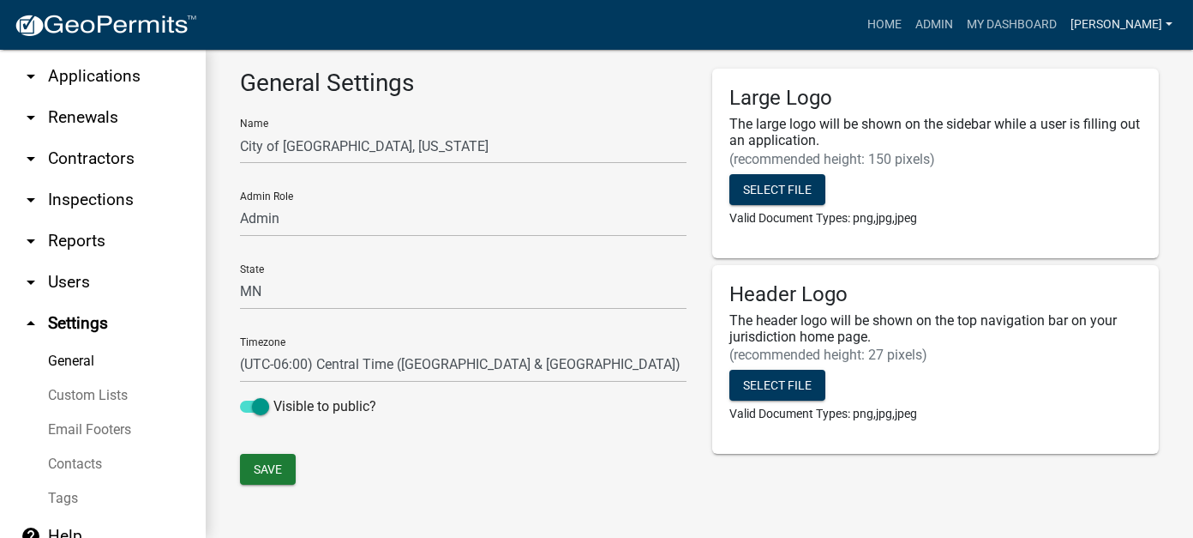
click at [1145, 22] on link "[PERSON_NAME]" at bounding box center [1122, 25] width 116 height 33
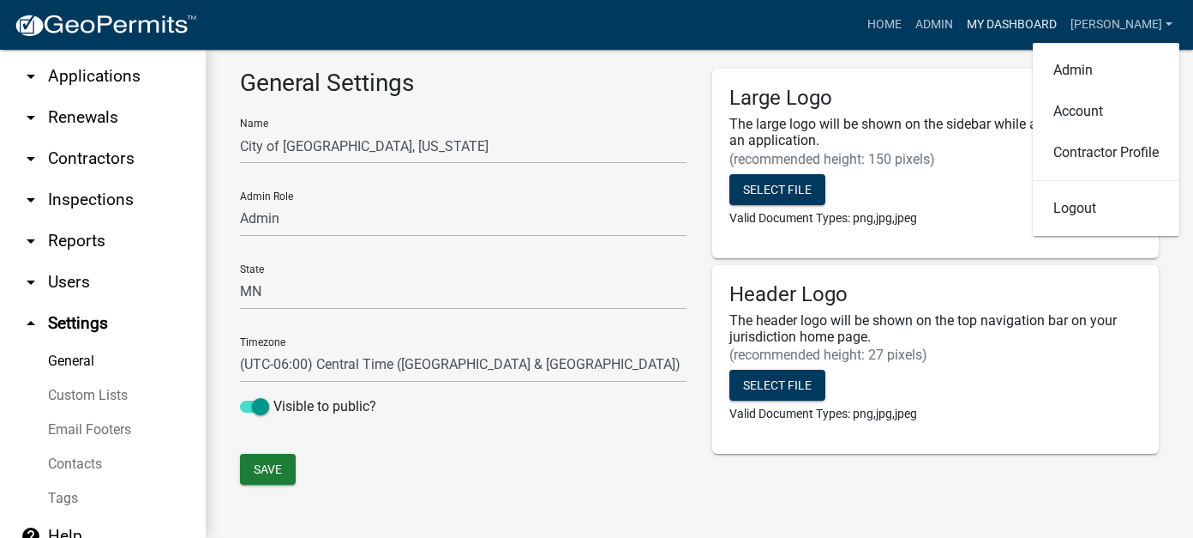
click at [1033, 27] on link "My Dashboard" at bounding box center [1012, 25] width 104 height 33
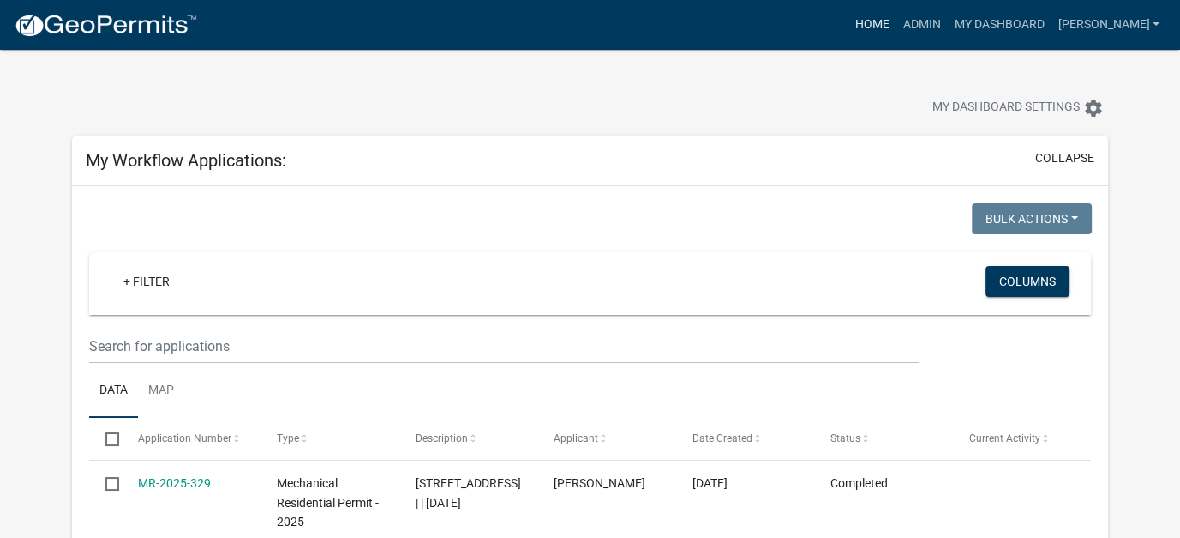
click at [896, 28] on link "Home" at bounding box center [872, 25] width 48 height 33
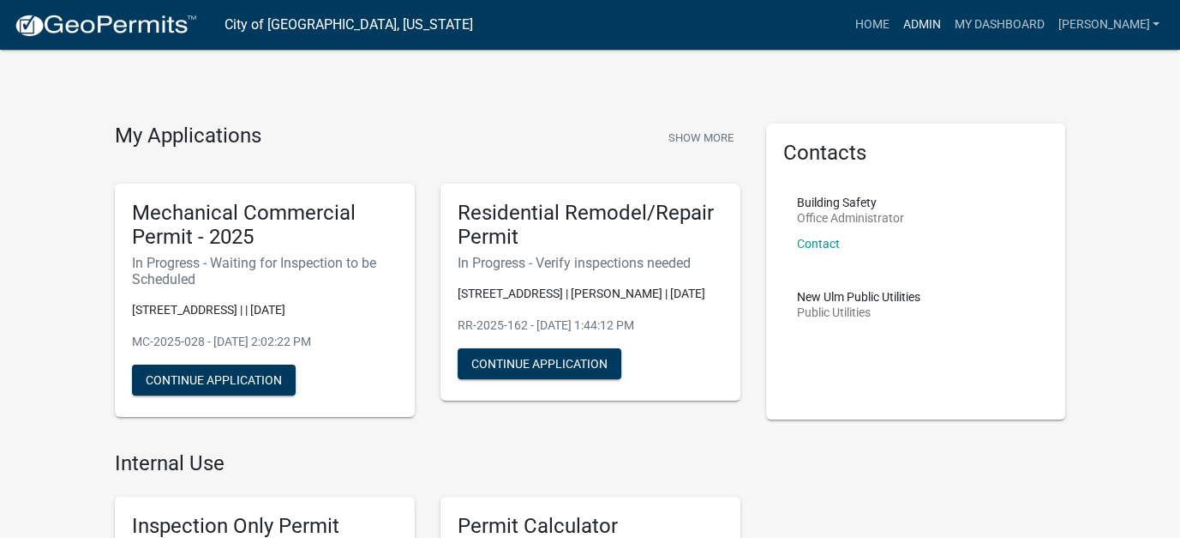
click at [947, 22] on link "Admin" at bounding box center [921, 25] width 51 height 33
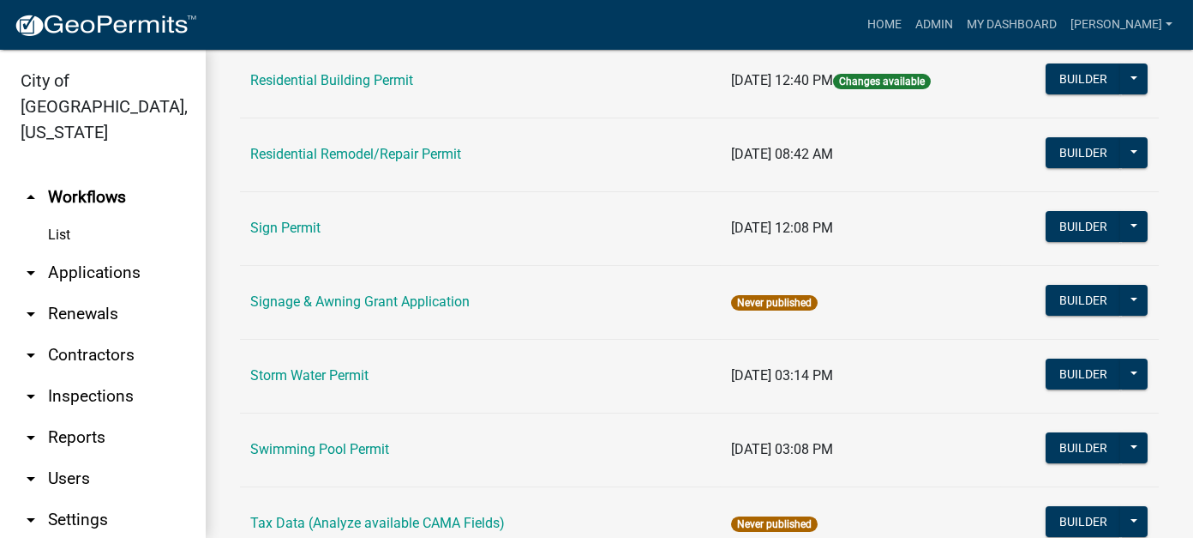
scroll to position [1457, 0]
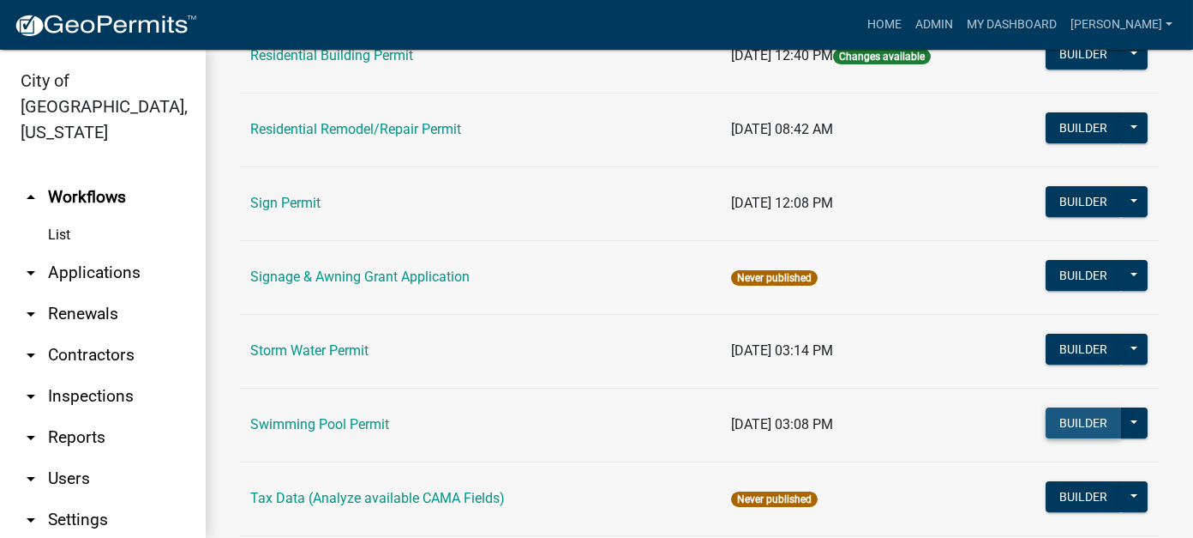
click at [1084, 419] on button "Builder" at bounding box center [1083, 422] width 75 height 31
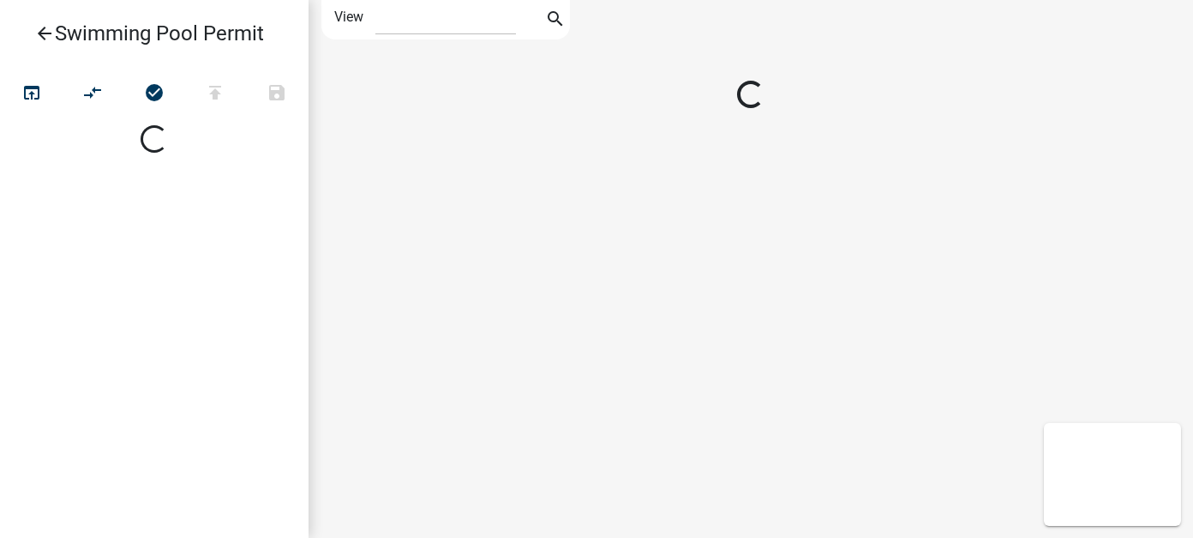
select select "1"
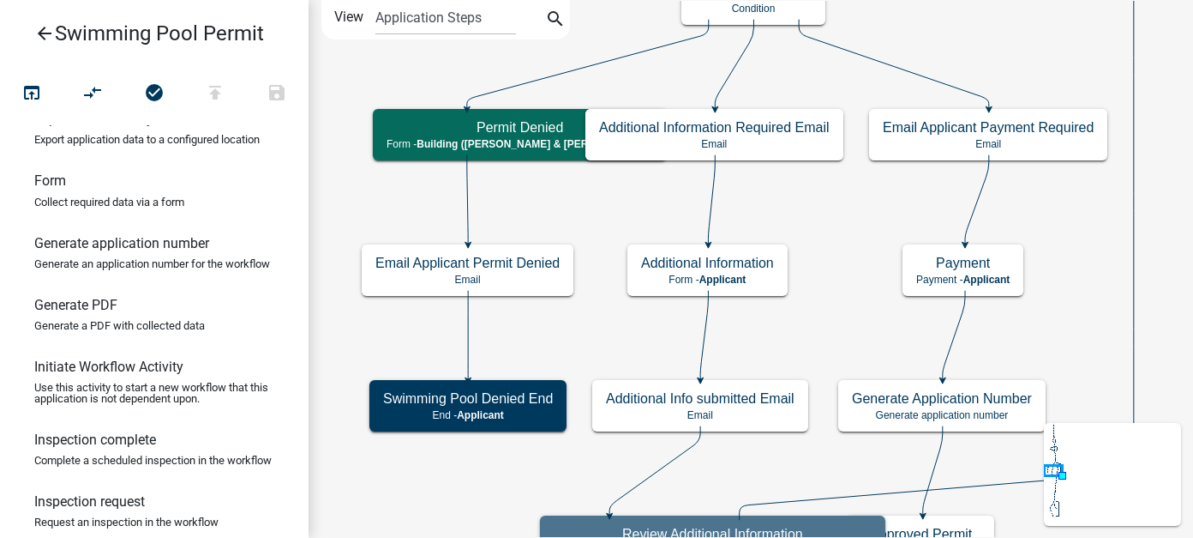
scroll to position [343, 0]
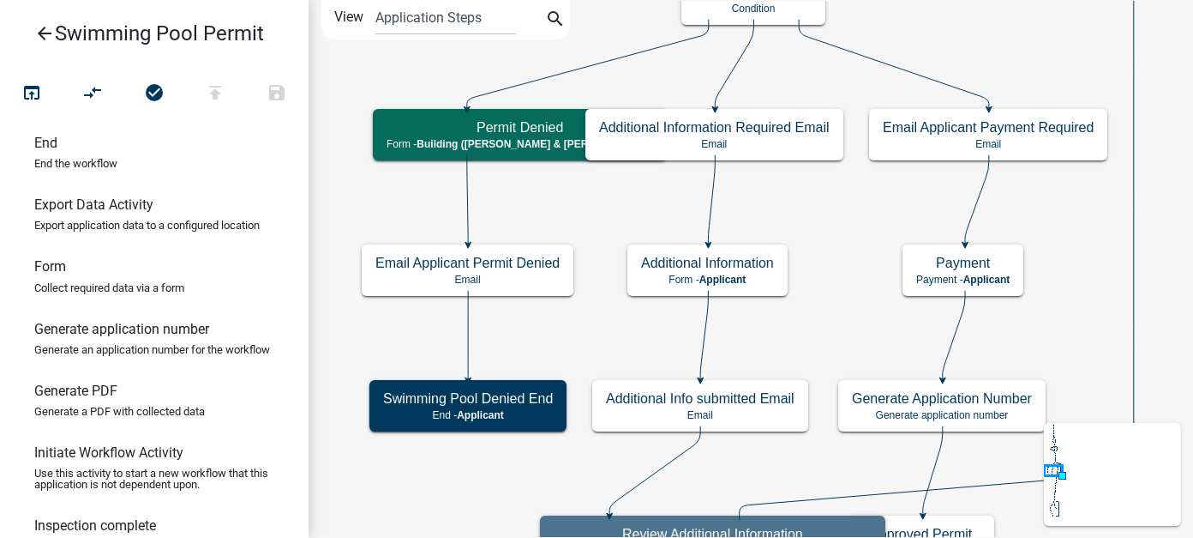
click at [70, 297] on link "Form Collect required data via a form" at bounding box center [154, 282] width 309 height 62
click at [61, 274] on h6 "Form" at bounding box center [50, 266] width 32 height 16
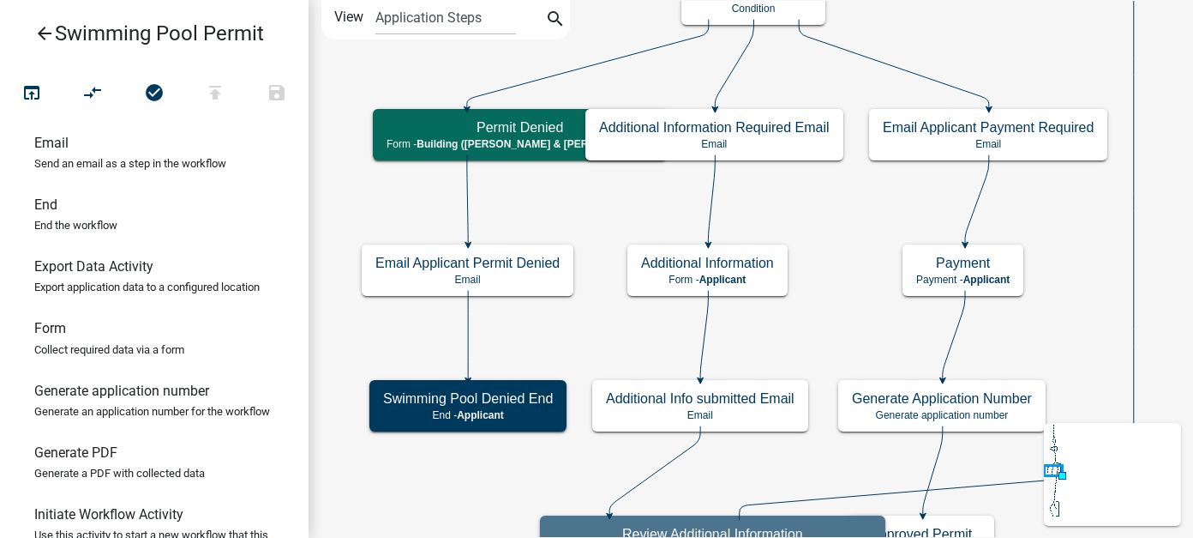
scroll to position [257, 0]
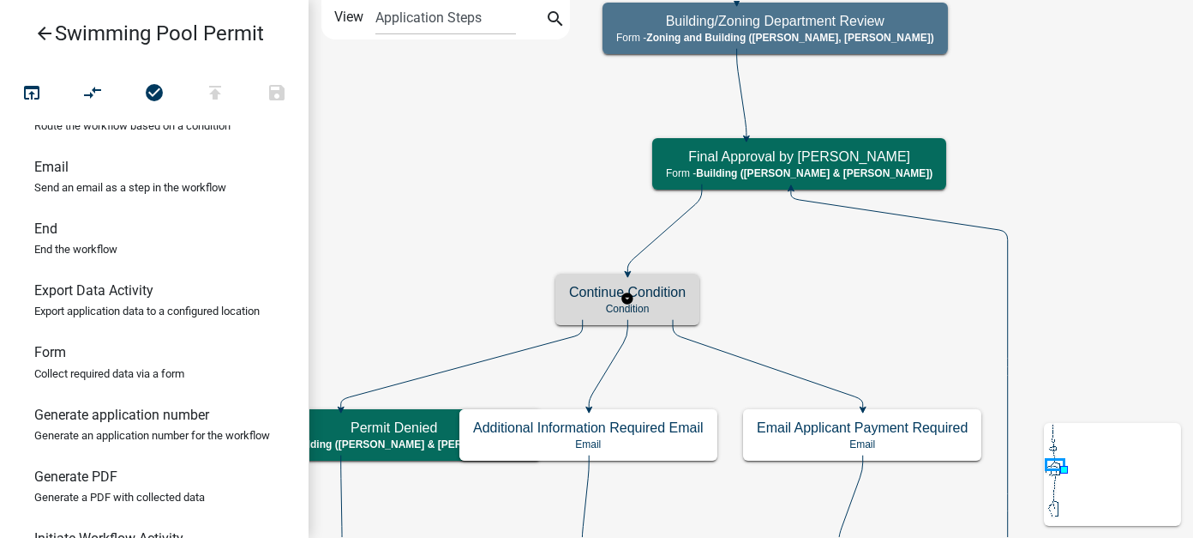
click at [661, 286] on h5 "Continue Condition" at bounding box center [627, 292] width 117 height 16
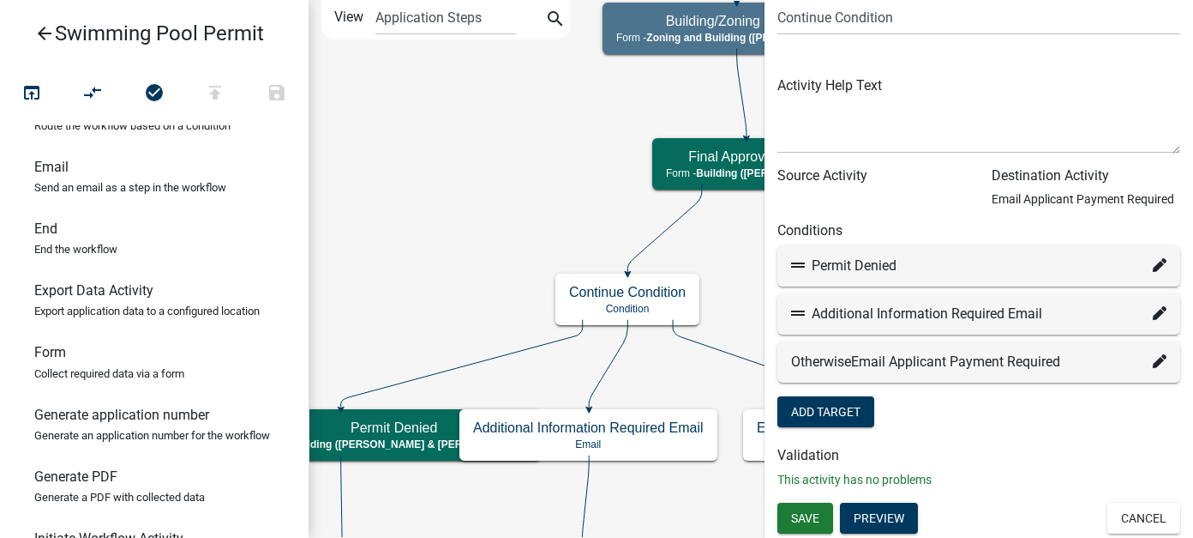
scroll to position [88, 0]
click at [1139, 520] on button "Cancel" at bounding box center [1144, 517] width 73 height 31
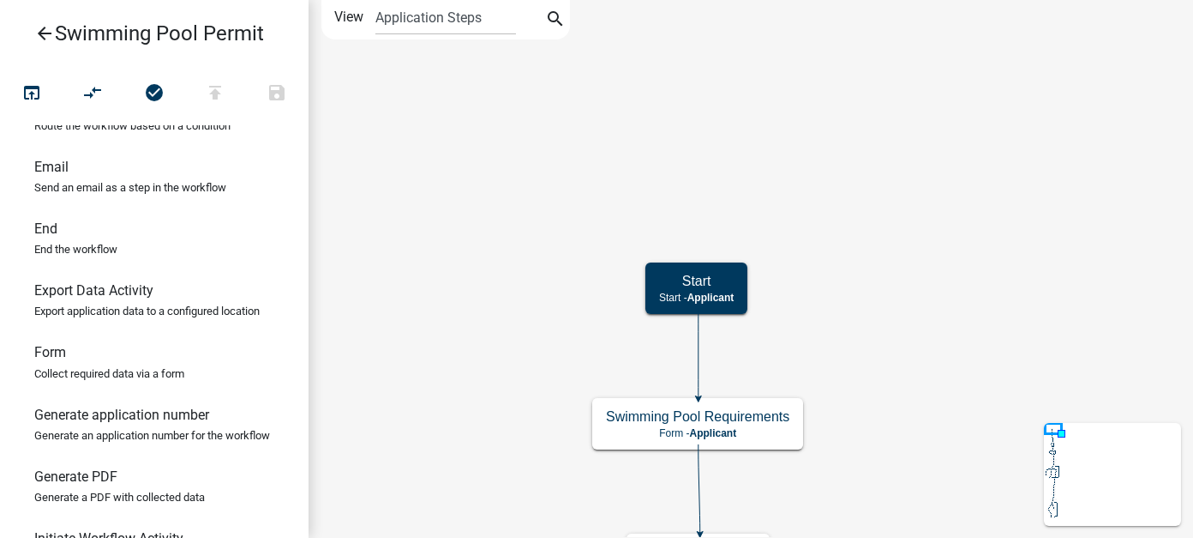
click at [187, 36] on link "arrow_back Swimming Pool Permit" at bounding box center [147, 33] width 267 height 39
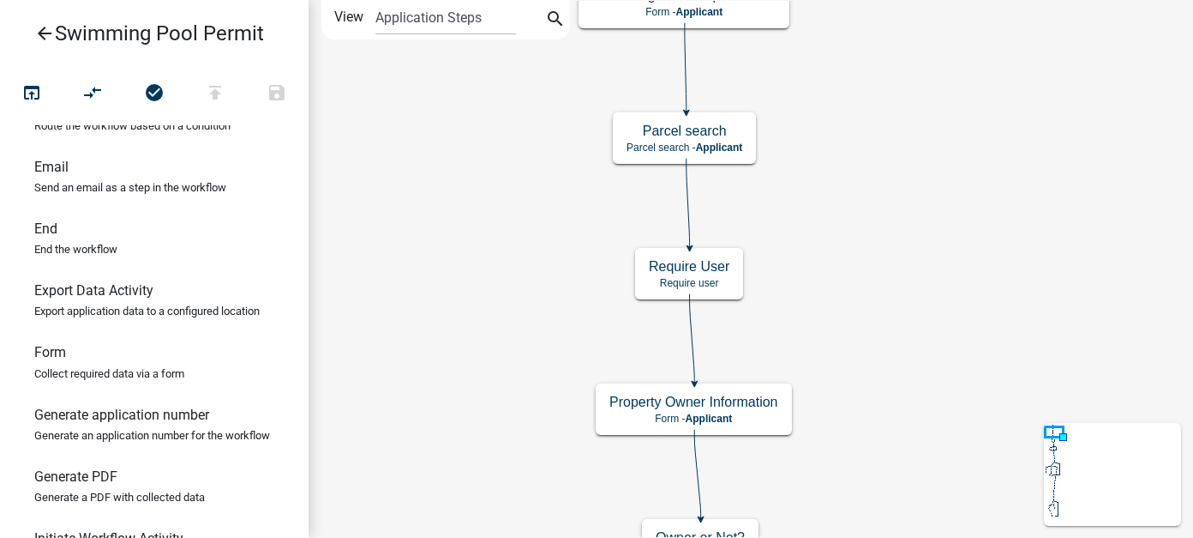
click at [43, 34] on icon "arrow_back" at bounding box center [44, 35] width 21 height 24
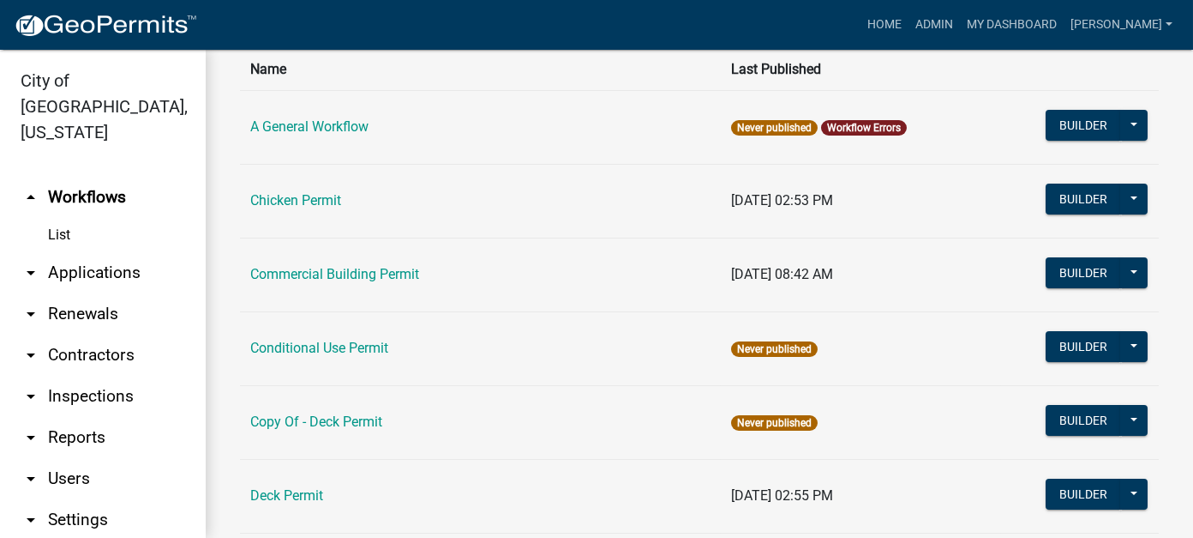
scroll to position [257, 0]
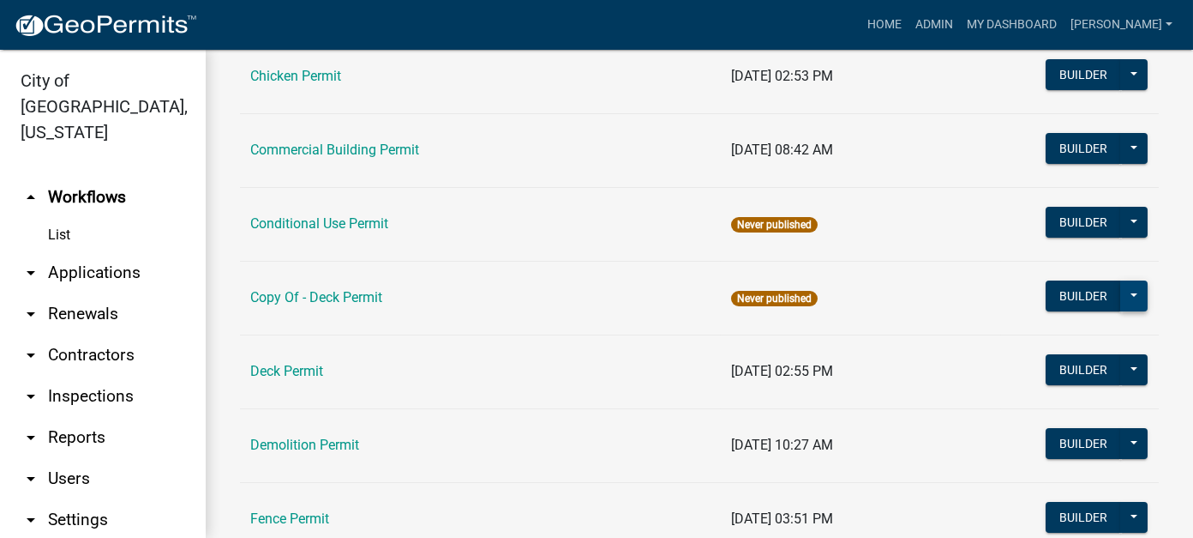
click at [1120, 297] on button at bounding box center [1133, 295] width 27 height 31
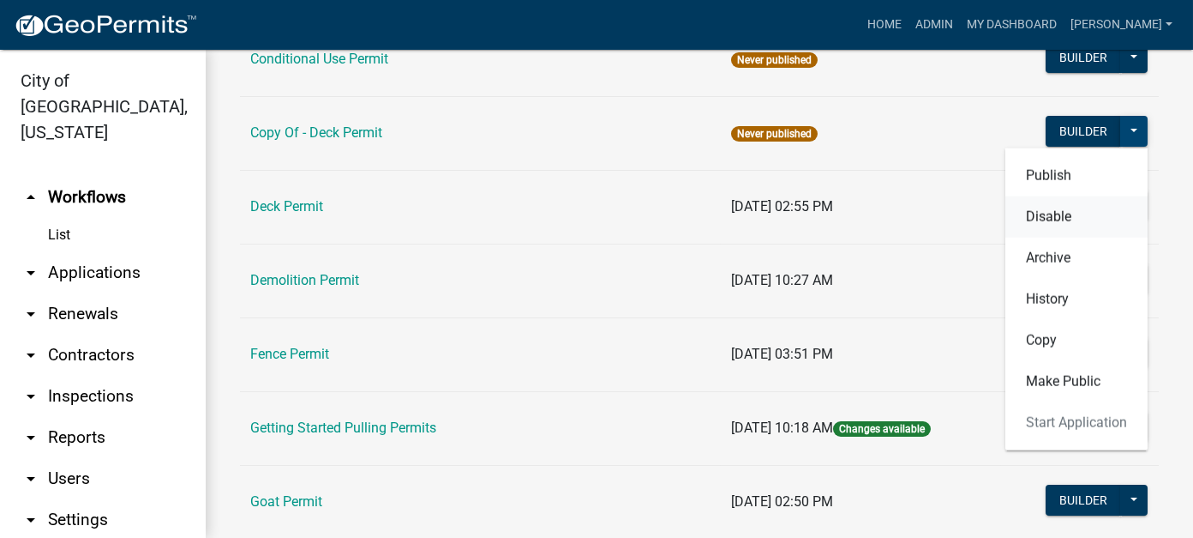
scroll to position [429, 0]
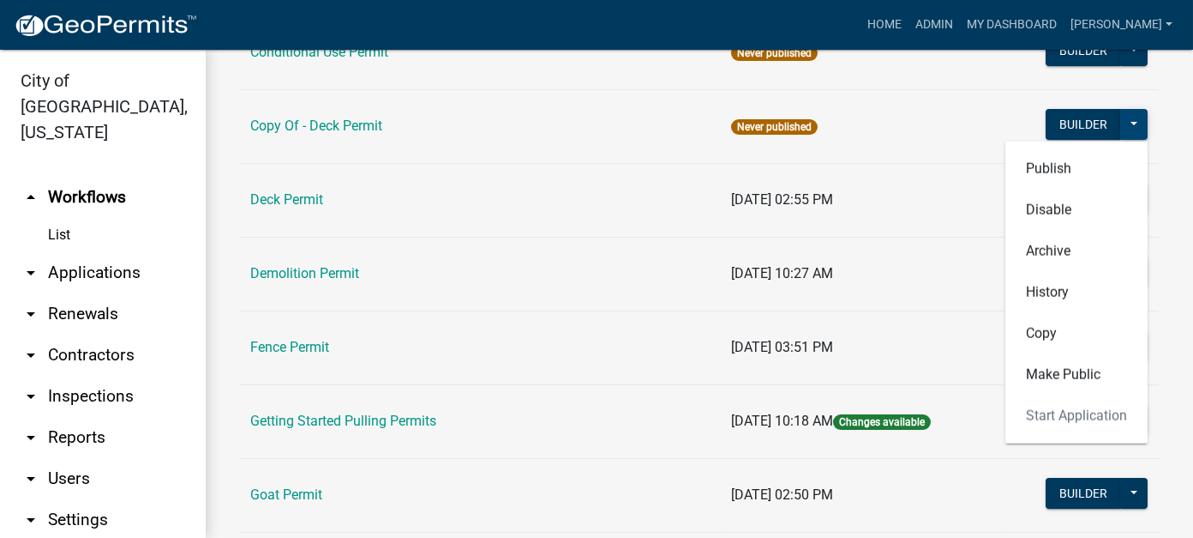
click at [1121, 123] on button at bounding box center [1133, 124] width 27 height 31
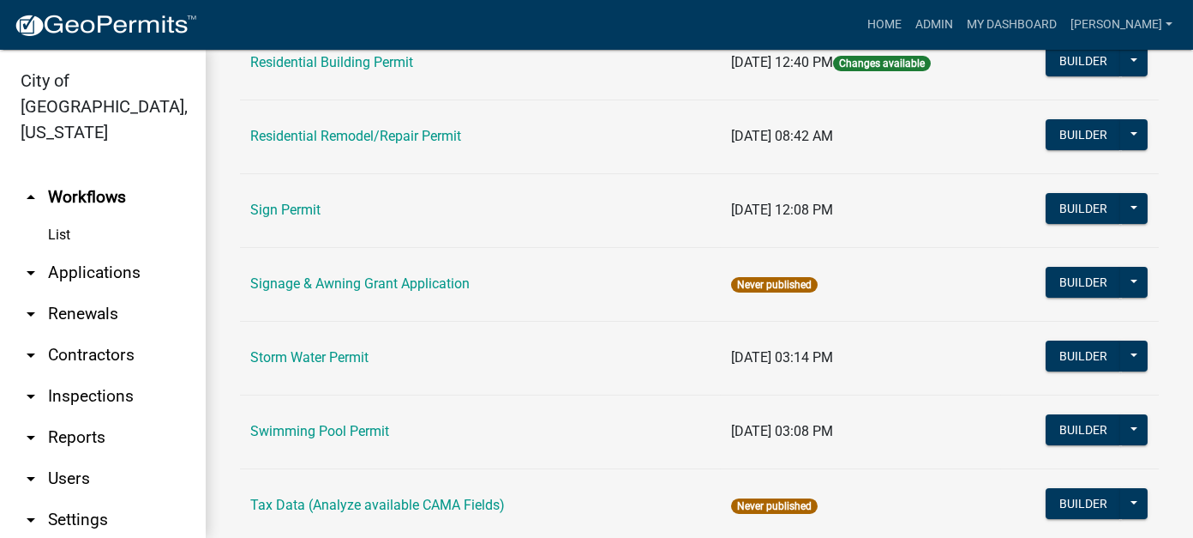
scroll to position [1457, 0]
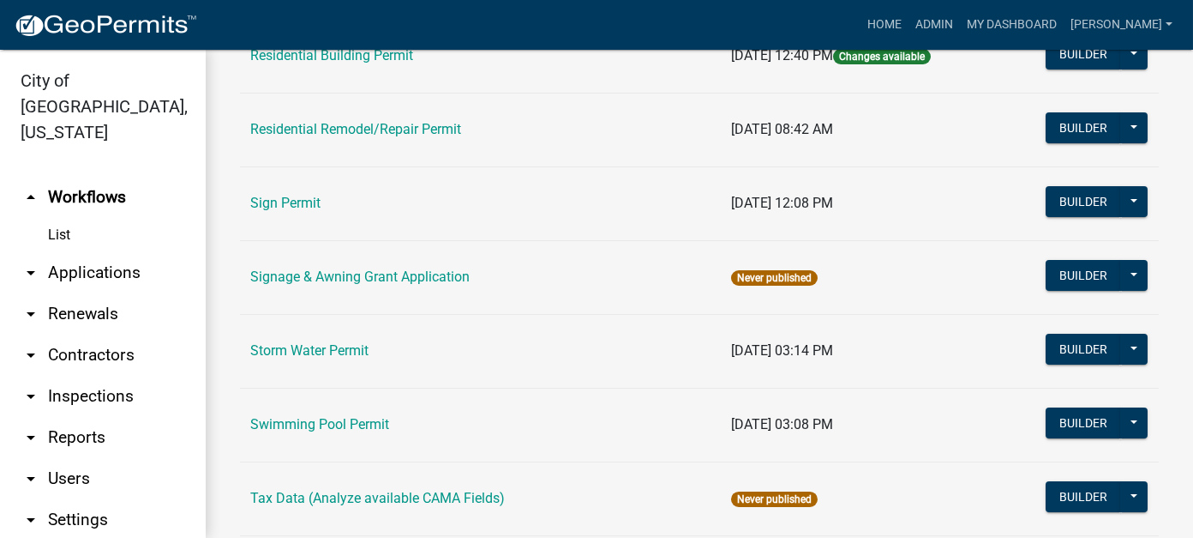
click at [289, 418] on link "Swimming Pool Permit" at bounding box center [319, 424] width 139 height 16
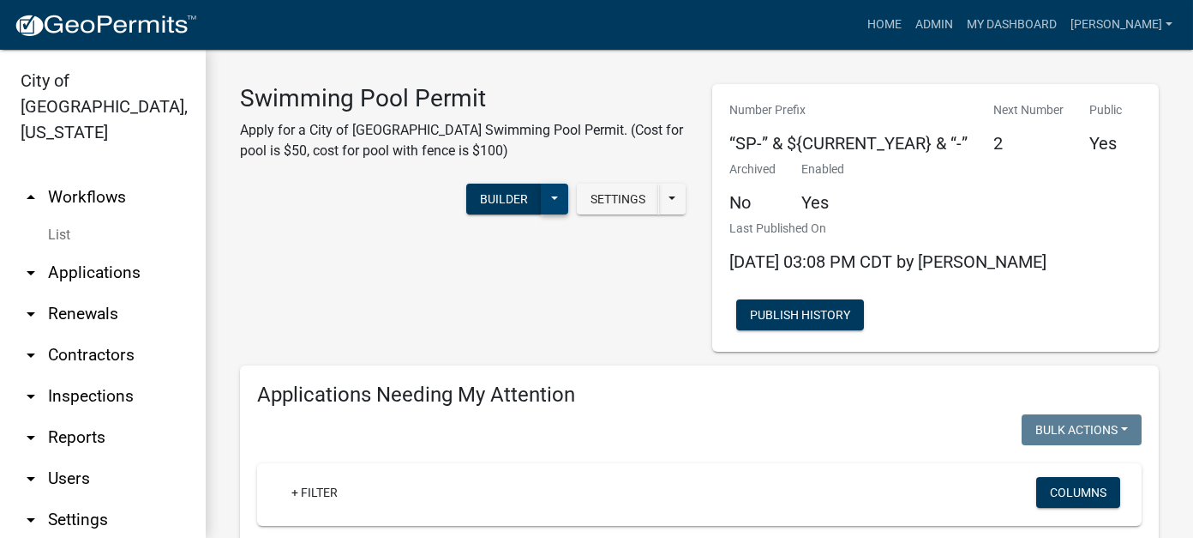
click at [545, 199] on button at bounding box center [554, 198] width 27 height 31
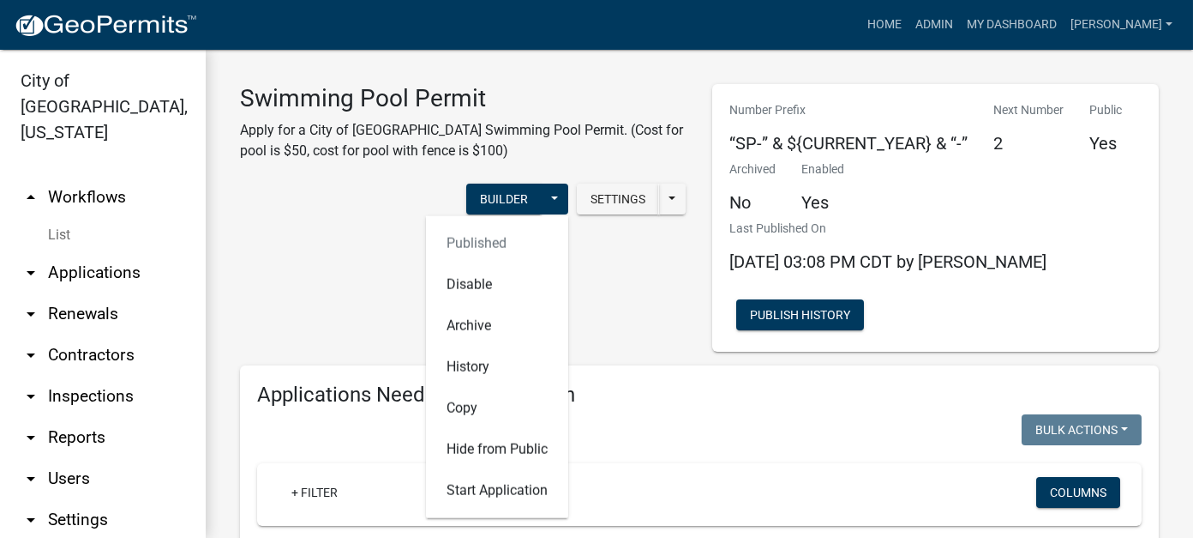
click at [634, 249] on div "Swimming Pool Permit Apply for a City of New Ulm Swimming Pool Permit. (Cost fo…" at bounding box center [463, 217] width 472 height 267
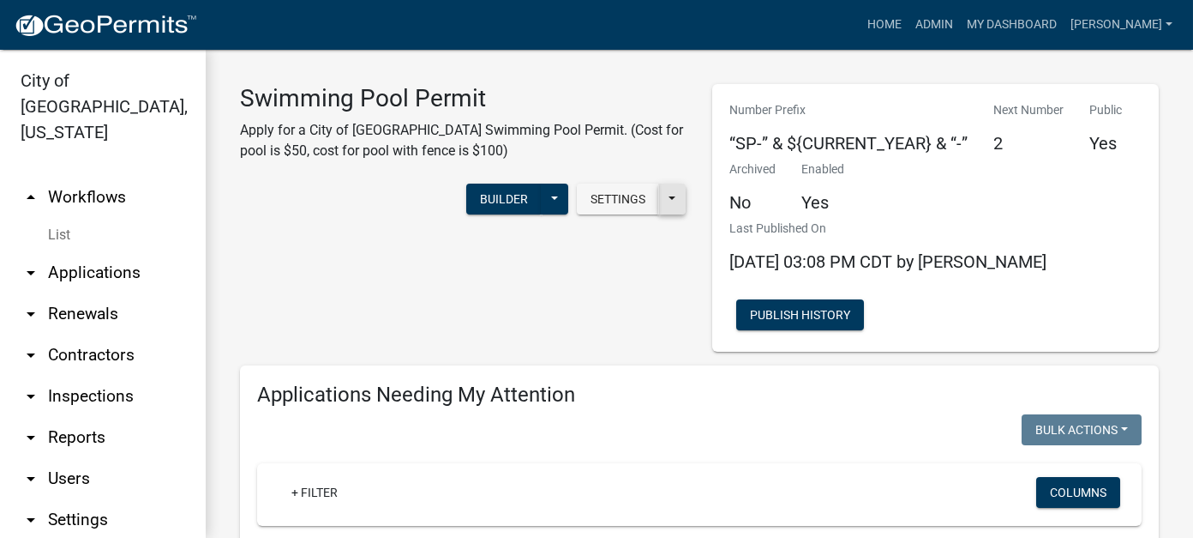
click at [667, 196] on button at bounding box center [671, 198] width 27 height 31
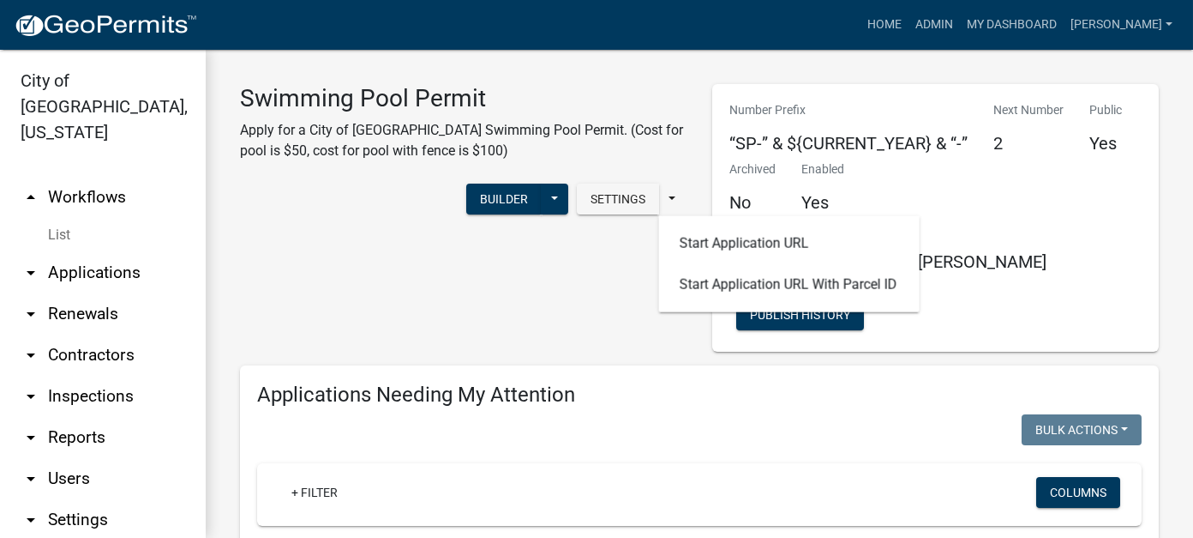
click at [579, 266] on div "Swimming Pool Permit Apply for a City of New Ulm Swimming Pool Permit. (Cost fo…" at bounding box center [463, 217] width 472 height 267
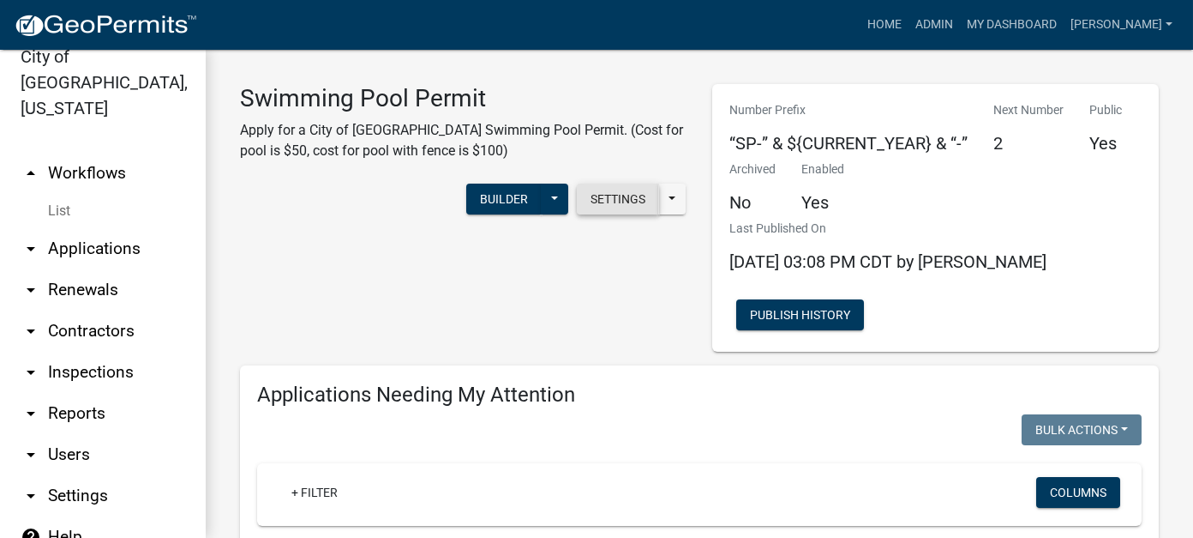
click at [646, 195] on button "Settings" at bounding box center [618, 198] width 82 height 31
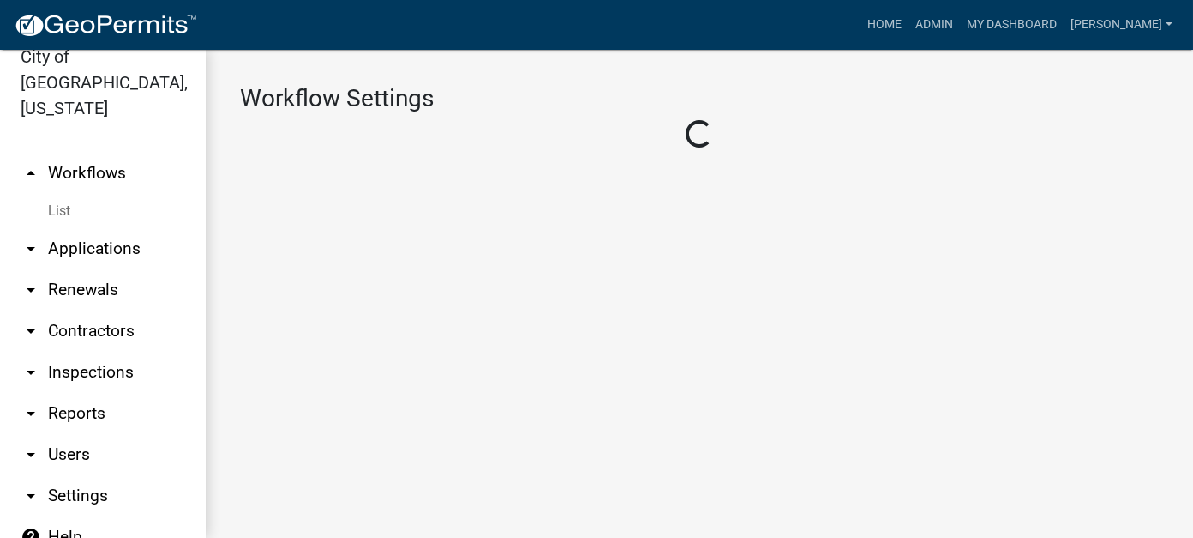
select select "1"
select select "2fdccdfa-7728-4211-88ce-e4301666c427"
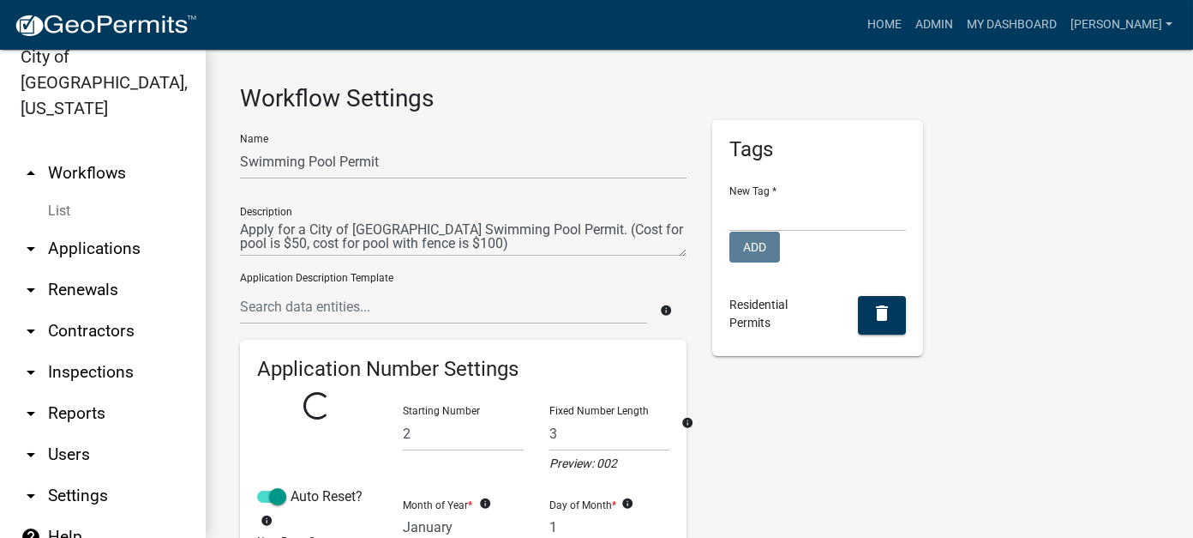
select select
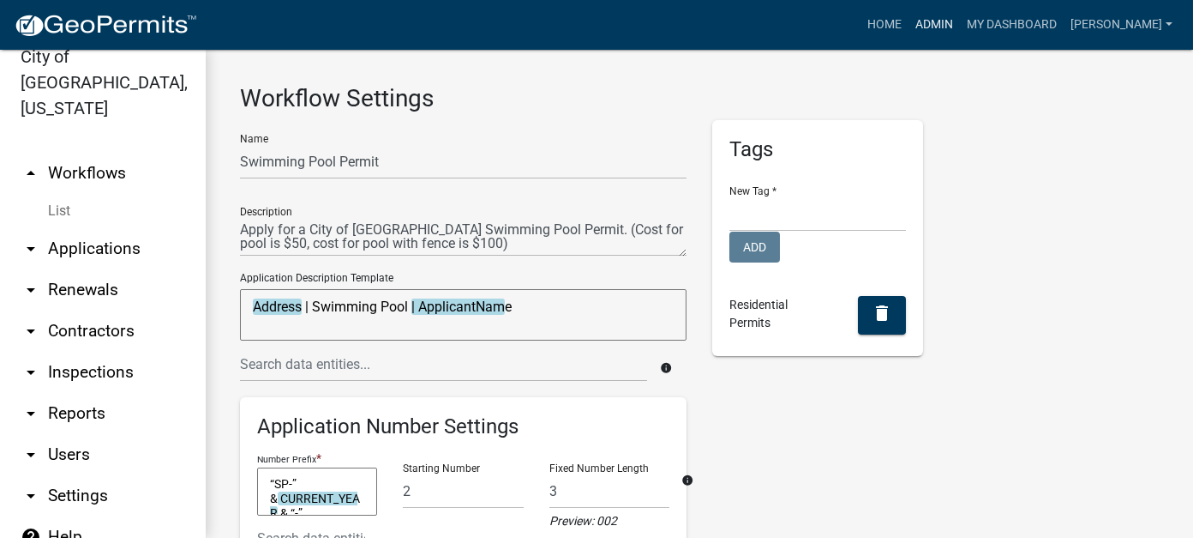
click at [960, 22] on link "Admin" at bounding box center [934, 25] width 51 height 33
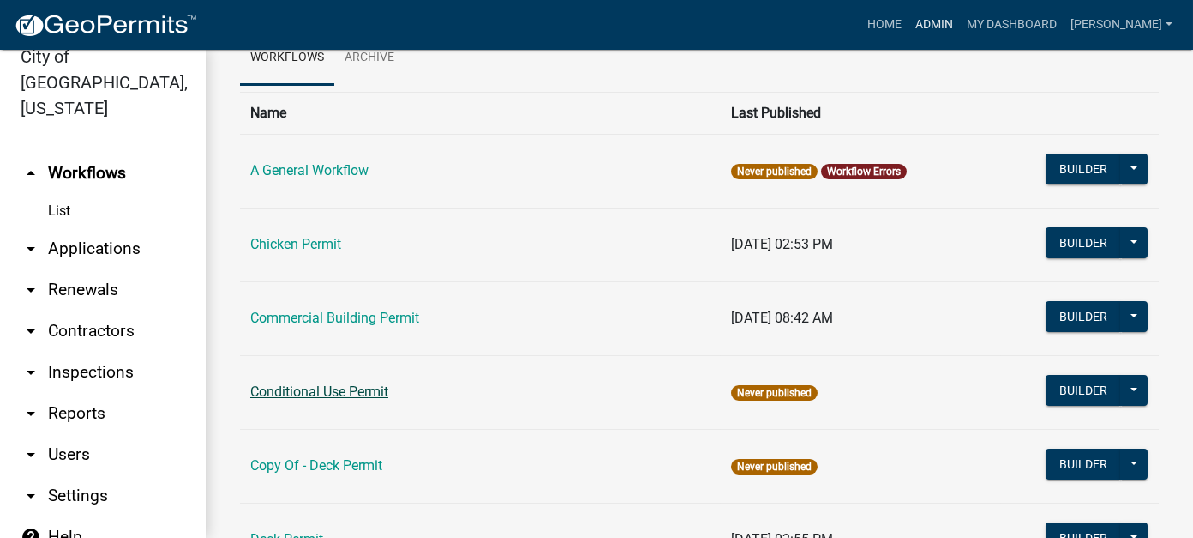
scroll to position [429, 0]
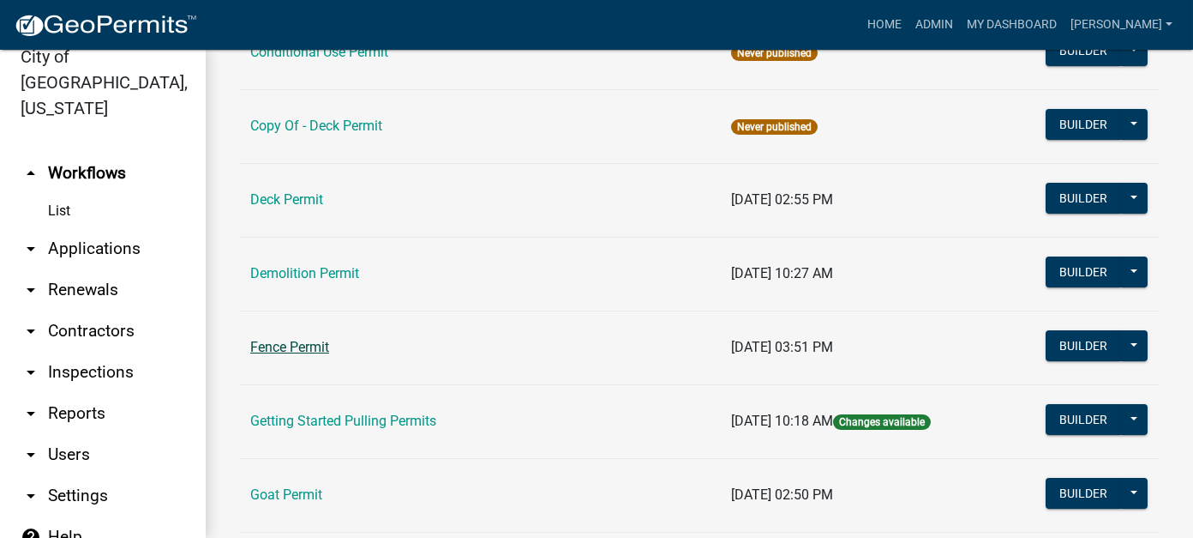
click at [275, 339] on link "Fence Permit" at bounding box center [289, 347] width 79 height 16
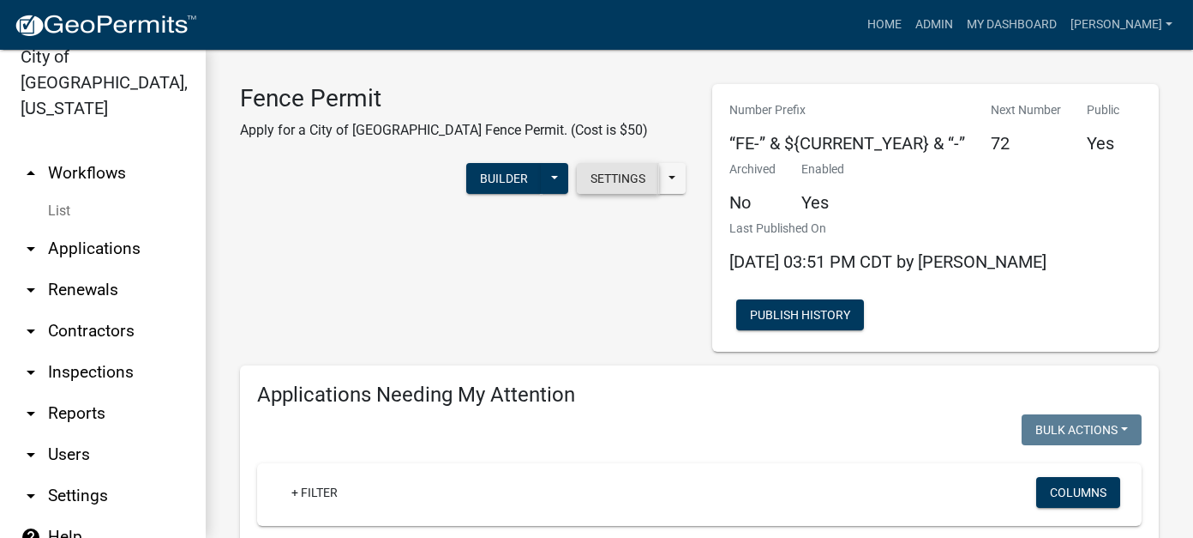
click at [624, 183] on button "Settings" at bounding box center [618, 178] width 82 height 31
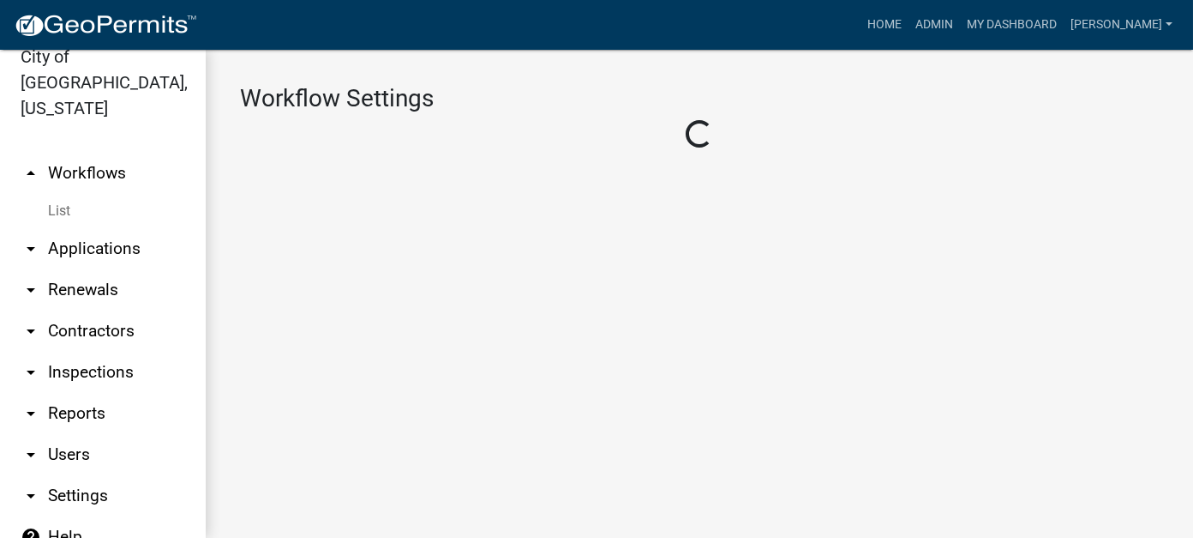
select select "1"
select select "2fdccdfa-7728-4211-88ce-e4301666c427"
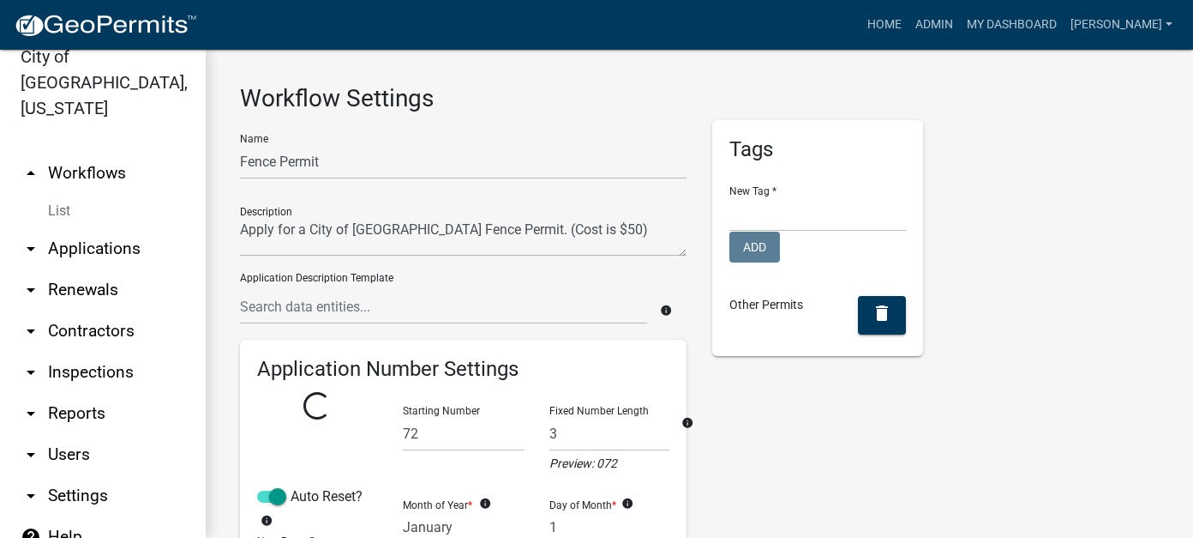
select select
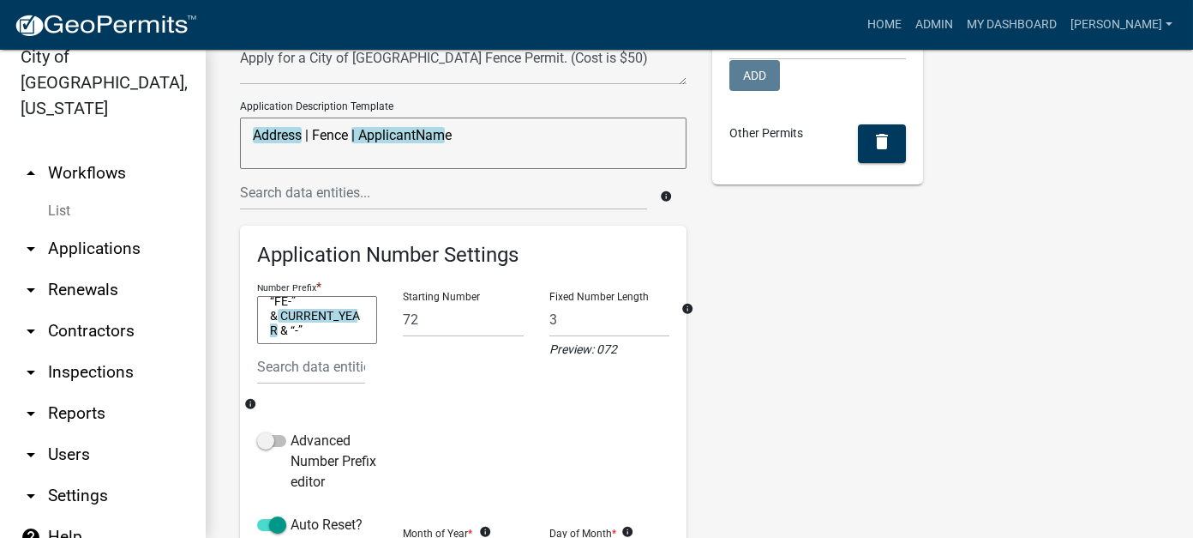
scroll to position [14, 0]
click at [345, 362] on input "text" at bounding box center [311, 366] width 108 height 35
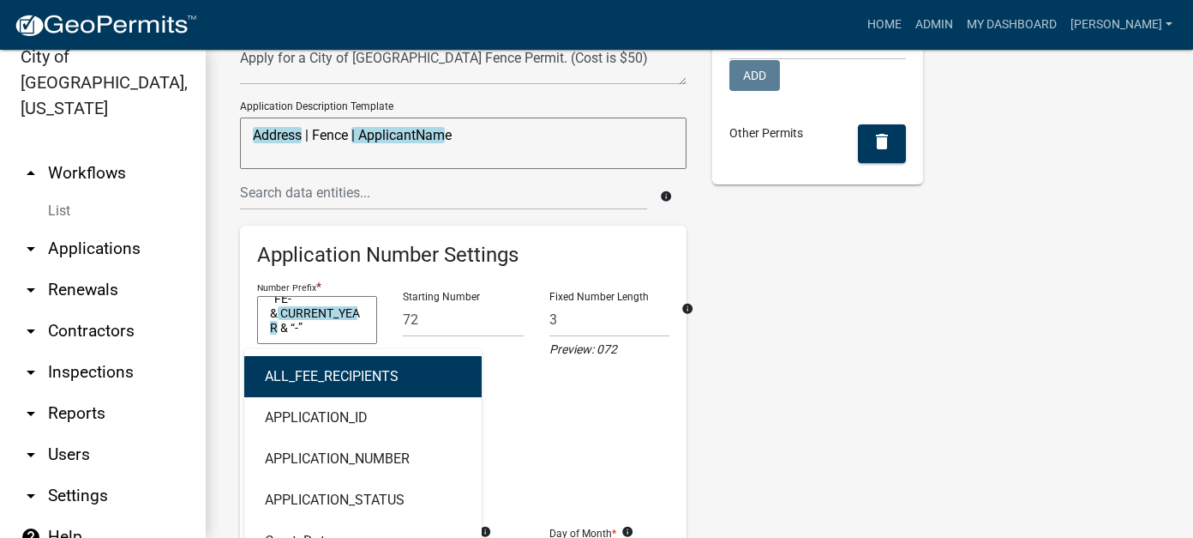
click at [926, 402] on div "Name Fence Permit Description Application Description Template Address | Fence …" at bounding box center [699, 500] width 945 height 1102
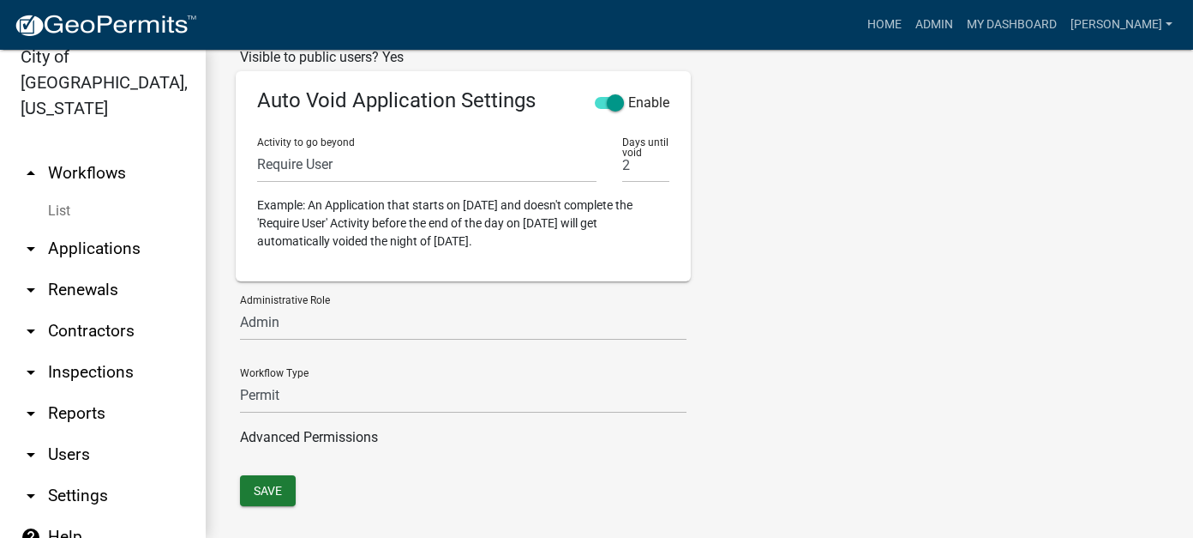
scroll to position [772, 0]
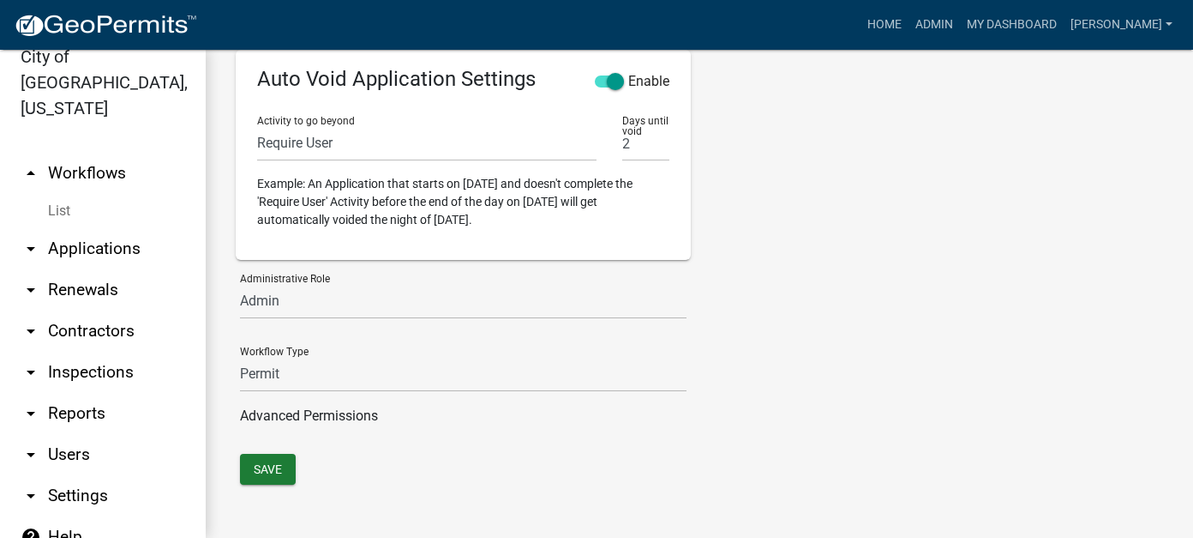
click at [79, 393] on link "arrow_drop_down Reports" at bounding box center [103, 413] width 206 height 41
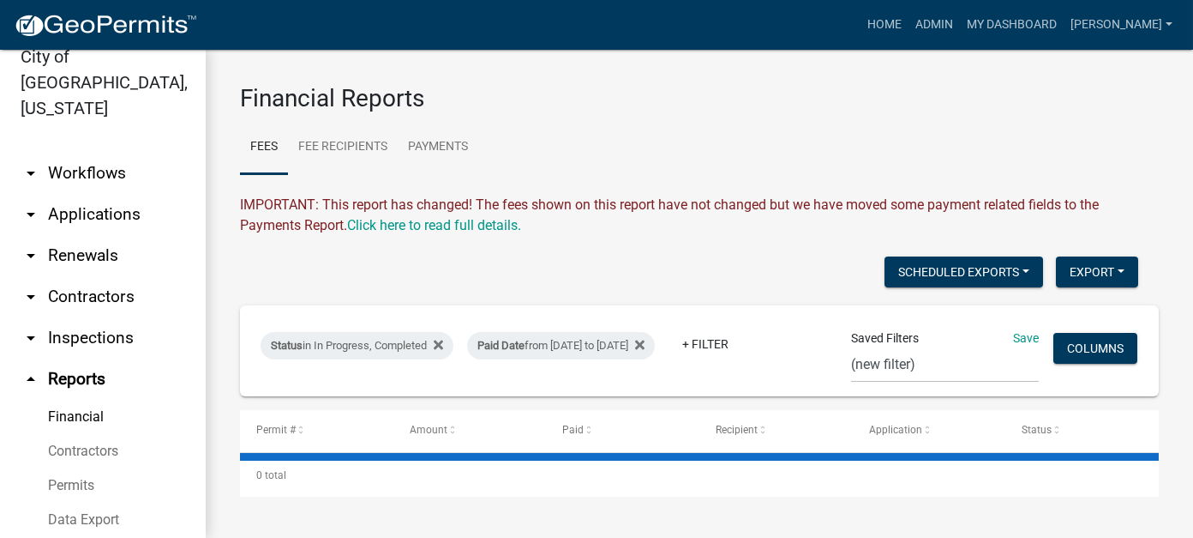
click at [97, 399] on link "Financial" at bounding box center [103, 416] width 206 height 34
click at [365, 154] on link "Fee Recipients" at bounding box center [343, 147] width 110 height 55
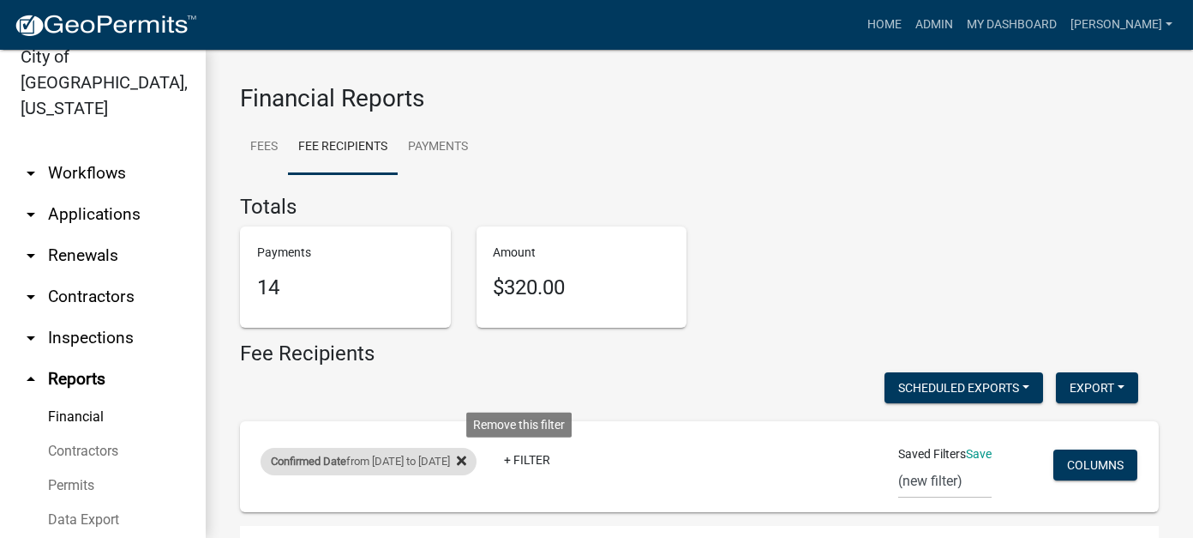
click at [466, 458] on icon at bounding box center [461, 460] width 9 height 9
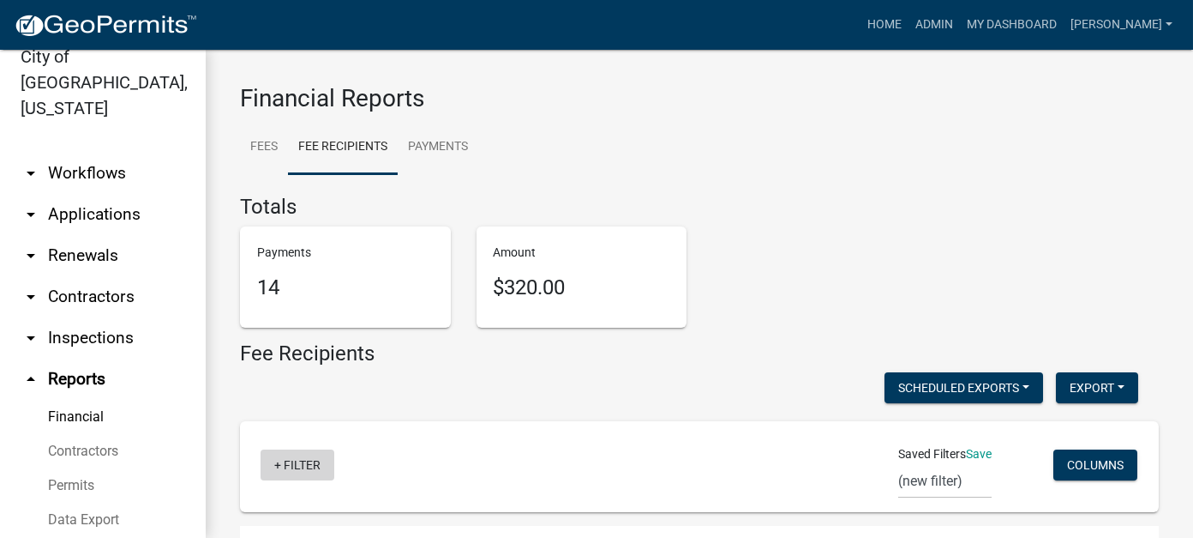
click at [294, 462] on link "+ Filter" at bounding box center [298, 464] width 74 height 31
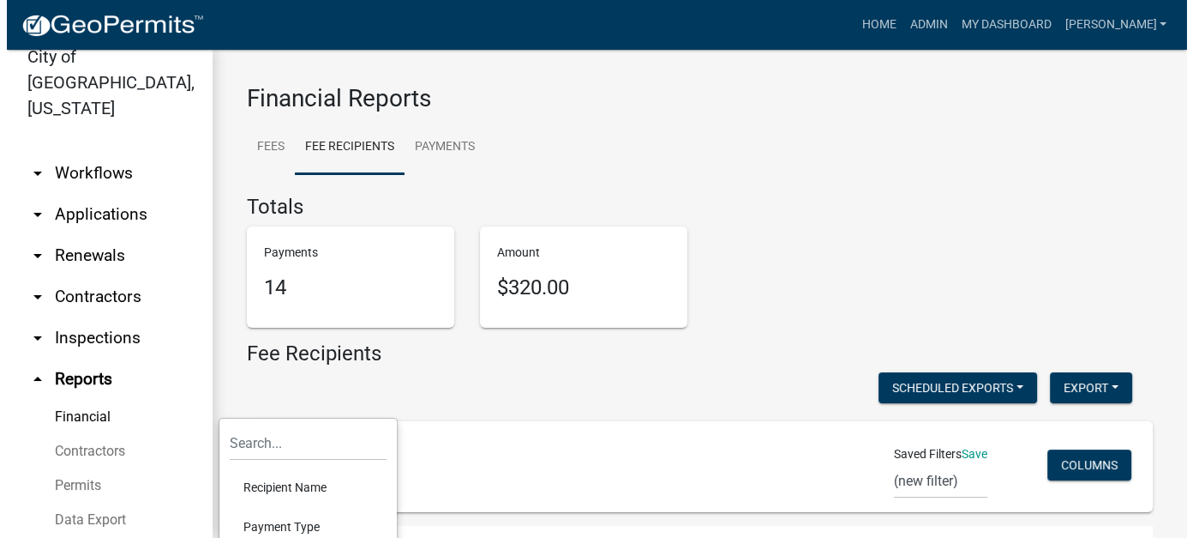
scroll to position [257, 0]
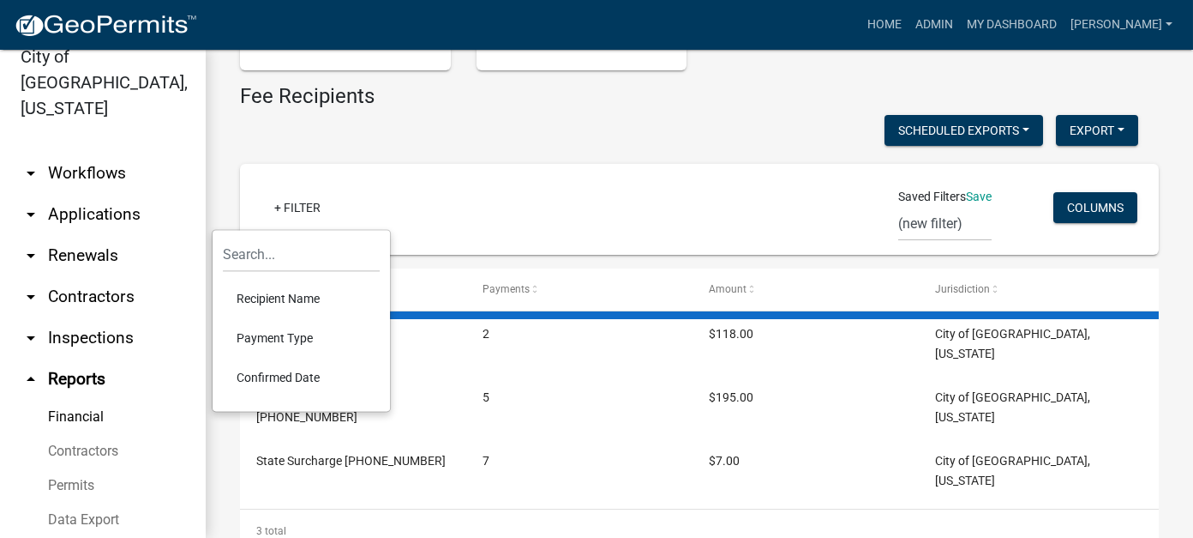
click at [295, 303] on li "Recipient Name" at bounding box center [301, 298] width 157 height 39
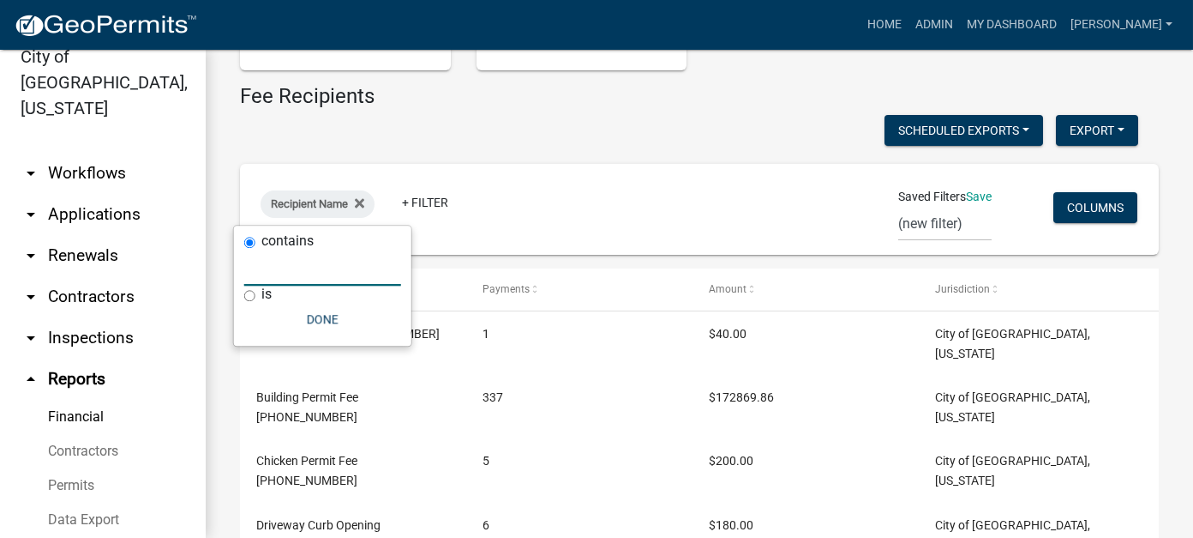
click at [274, 276] on input "text" at bounding box center [322, 267] width 157 height 35
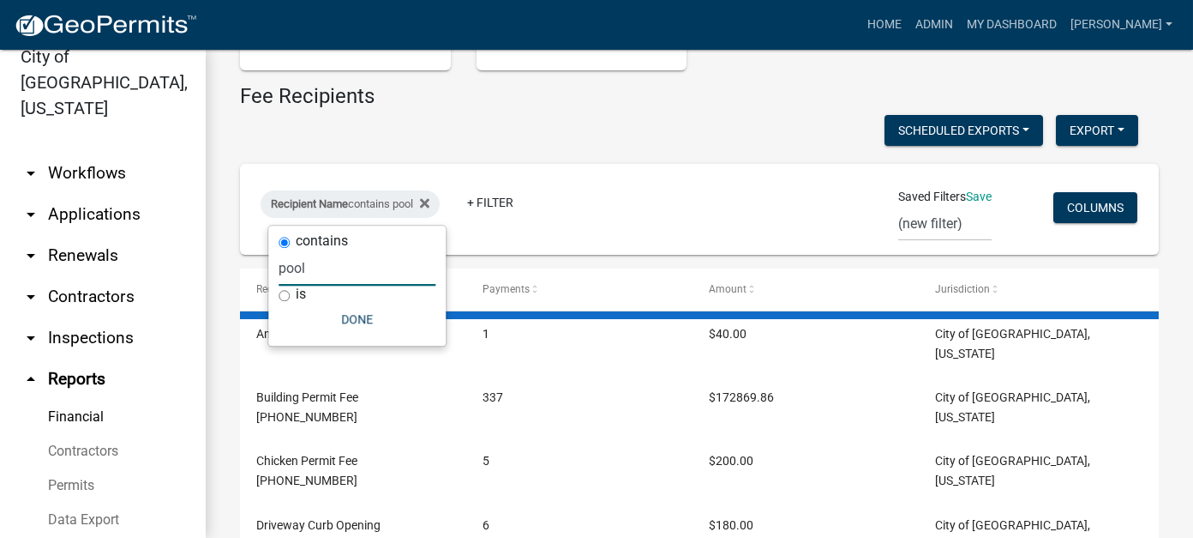
scroll to position [177, 0]
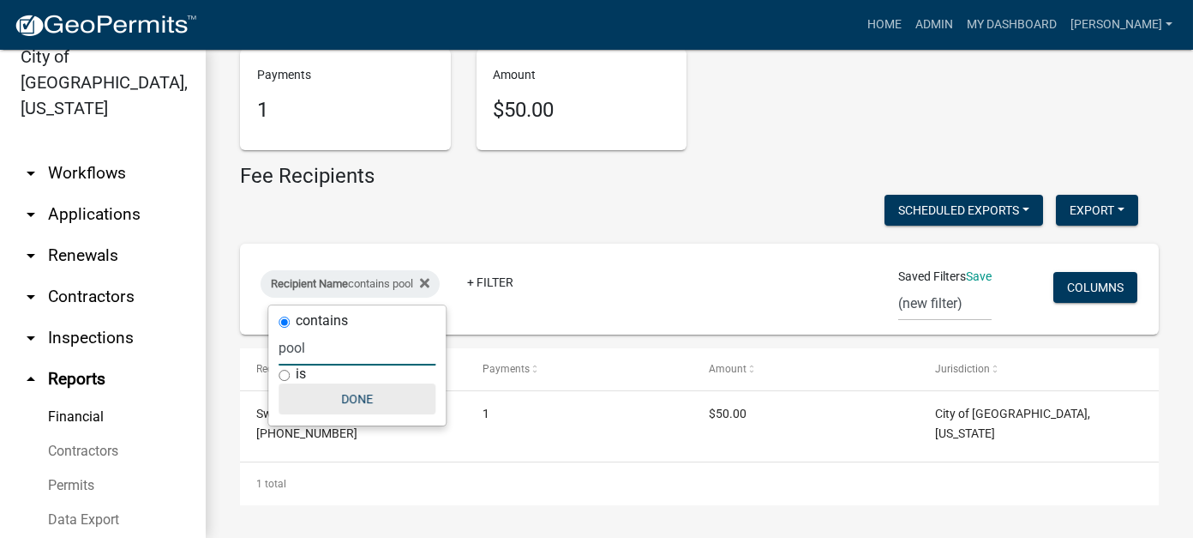
type input "pool"
click at [354, 399] on button "Done" at bounding box center [357, 398] width 157 height 31
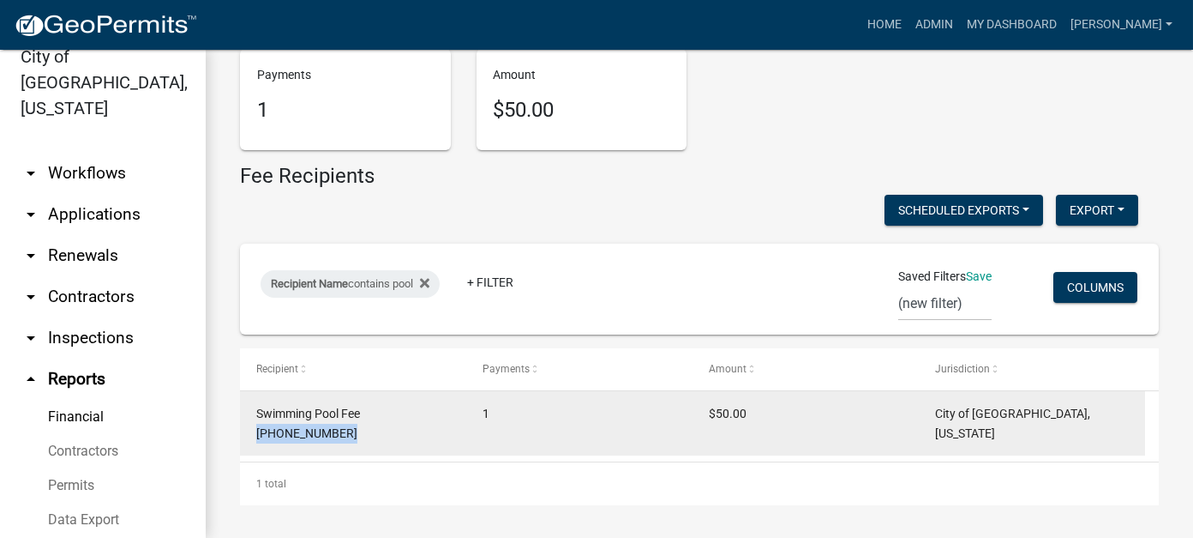
drag, startPoint x: 367, startPoint y: 413, endPoint x: 417, endPoint y: 433, distance: 53.5
click at [417, 433] on div "Swimming Pool Fee 101-1200-32210" at bounding box center [353, 423] width 194 height 39
copy span "101-1200-32210"
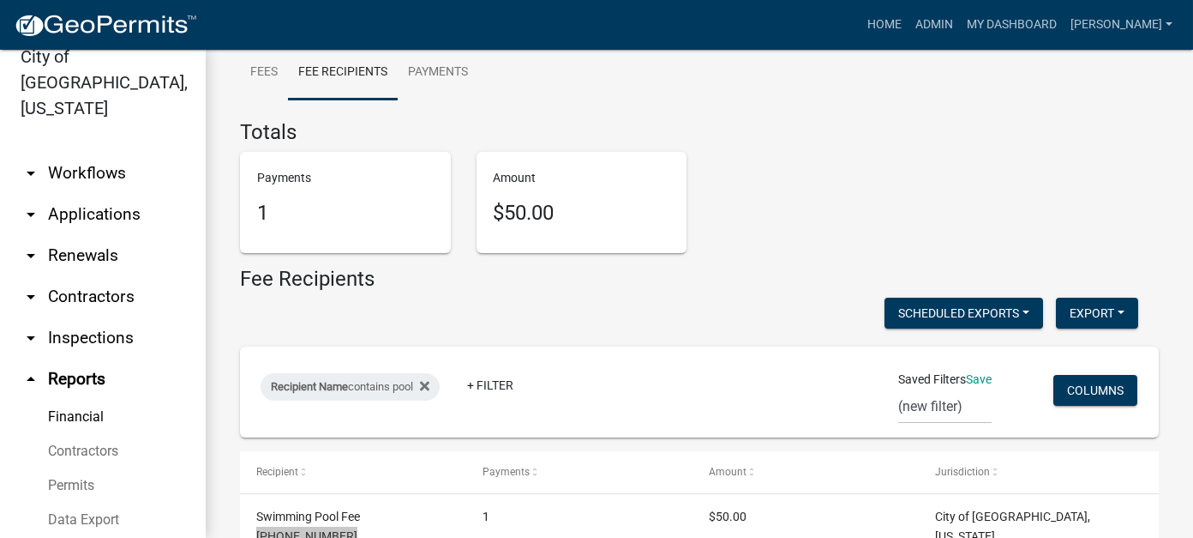
scroll to position [0, 0]
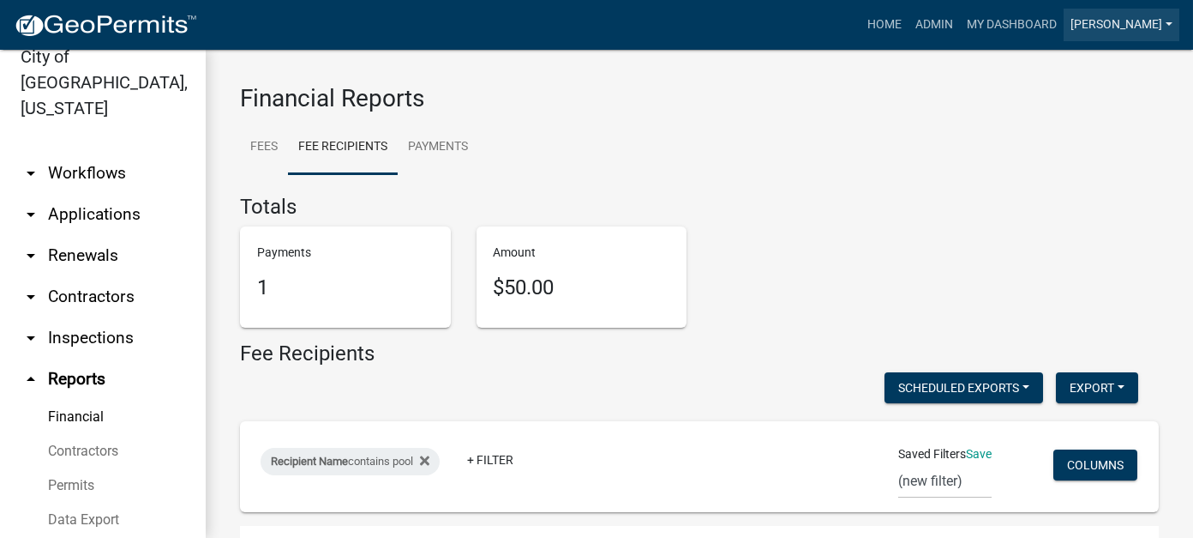
click at [1138, 33] on link "[PERSON_NAME]" at bounding box center [1122, 25] width 116 height 33
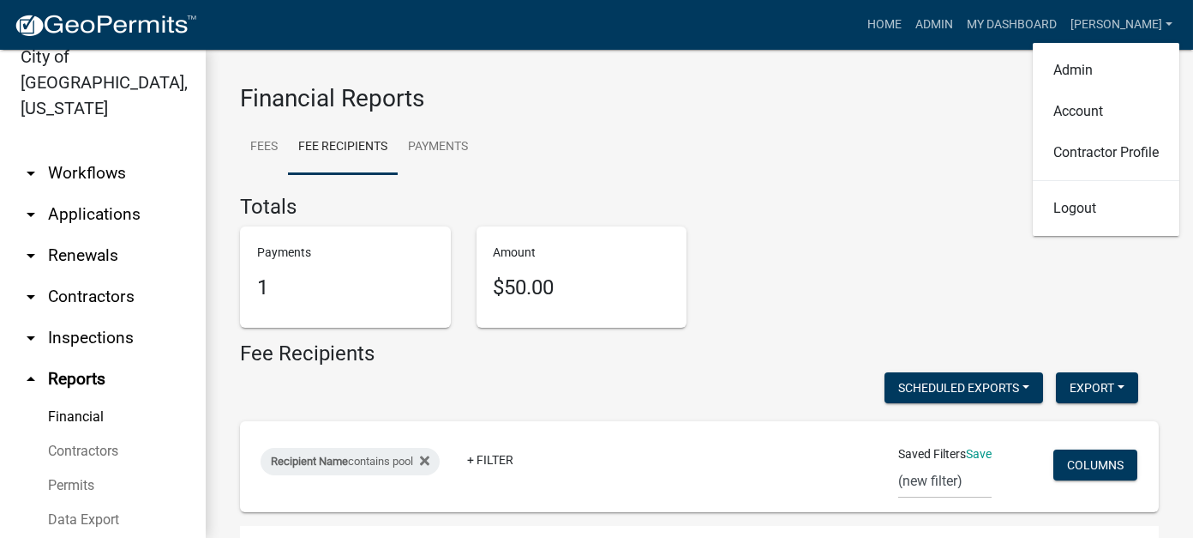
click at [877, 207] on h4 "Totals" at bounding box center [699, 207] width 919 height 25
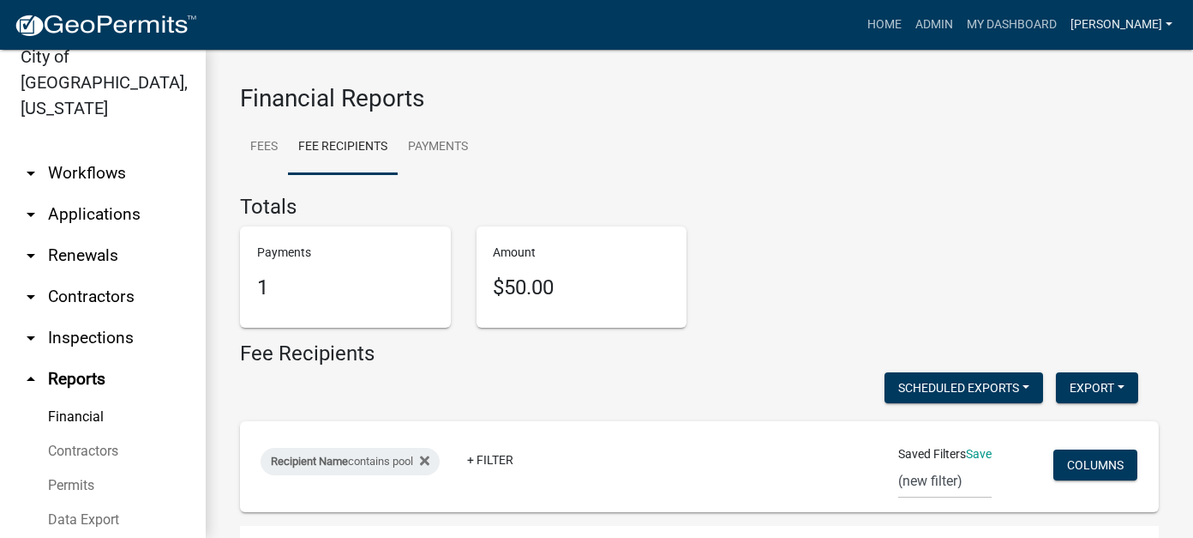
click at [1159, 26] on link "[PERSON_NAME]" at bounding box center [1122, 25] width 116 height 33
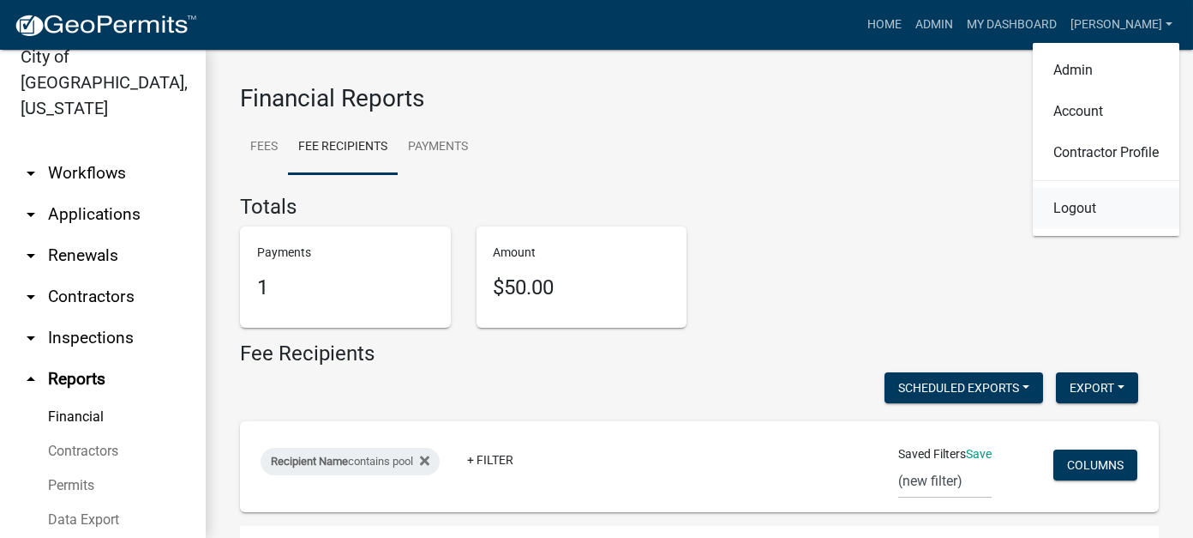
click at [1099, 199] on link "Logout" at bounding box center [1106, 208] width 147 height 41
